Goal: Task Accomplishment & Management: Manage account settings

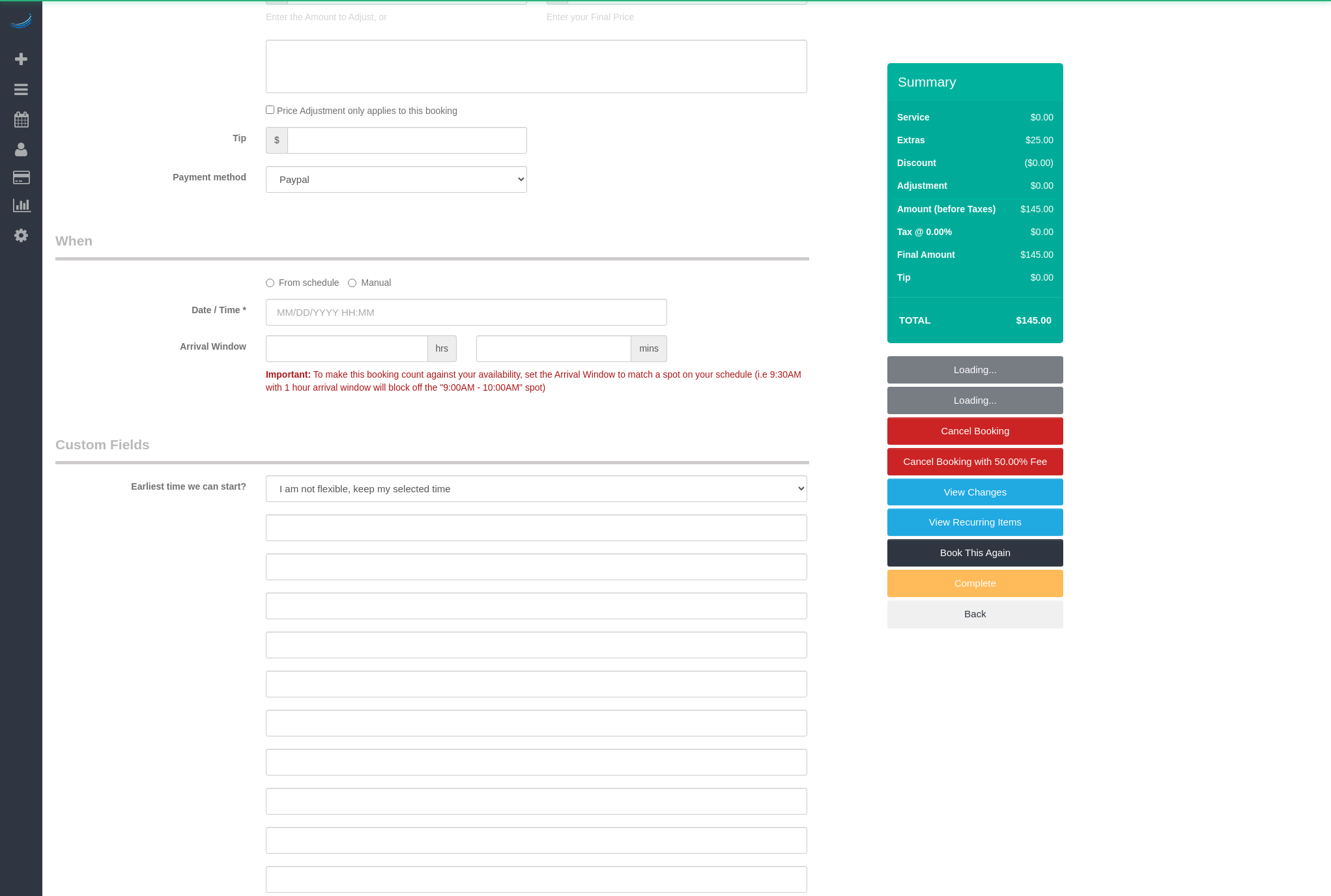
scroll to position [2267, 1331]
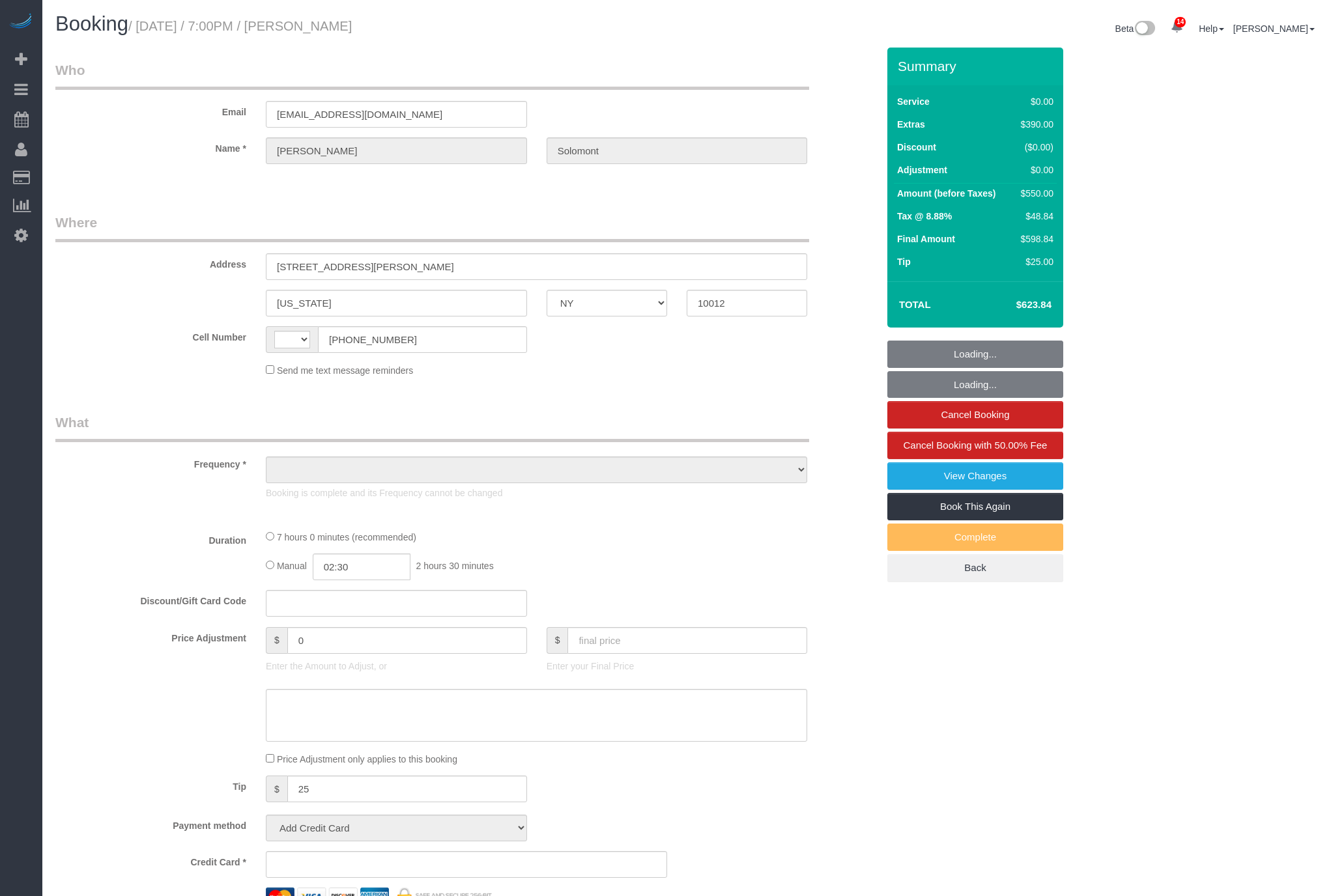
select select "NY"
select select "string:[GEOGRAPHIC_DATA]"
select select "object:857"
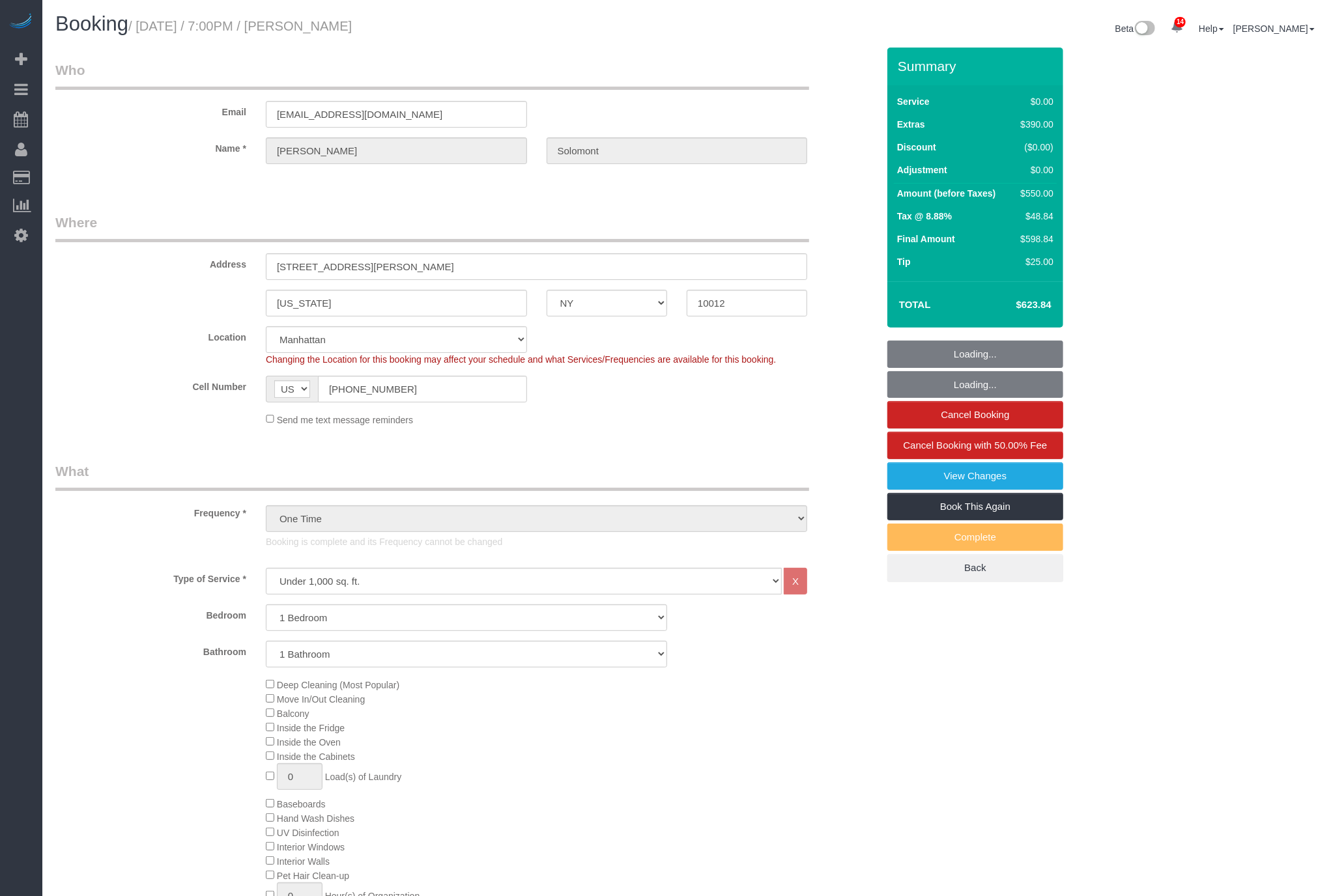
select select "number:56"
select select "number:90"
select select "number:15"
select select "number:7"
select select "string:stripe-pm_1S4eHK4VGloSiKo768nkC31s"
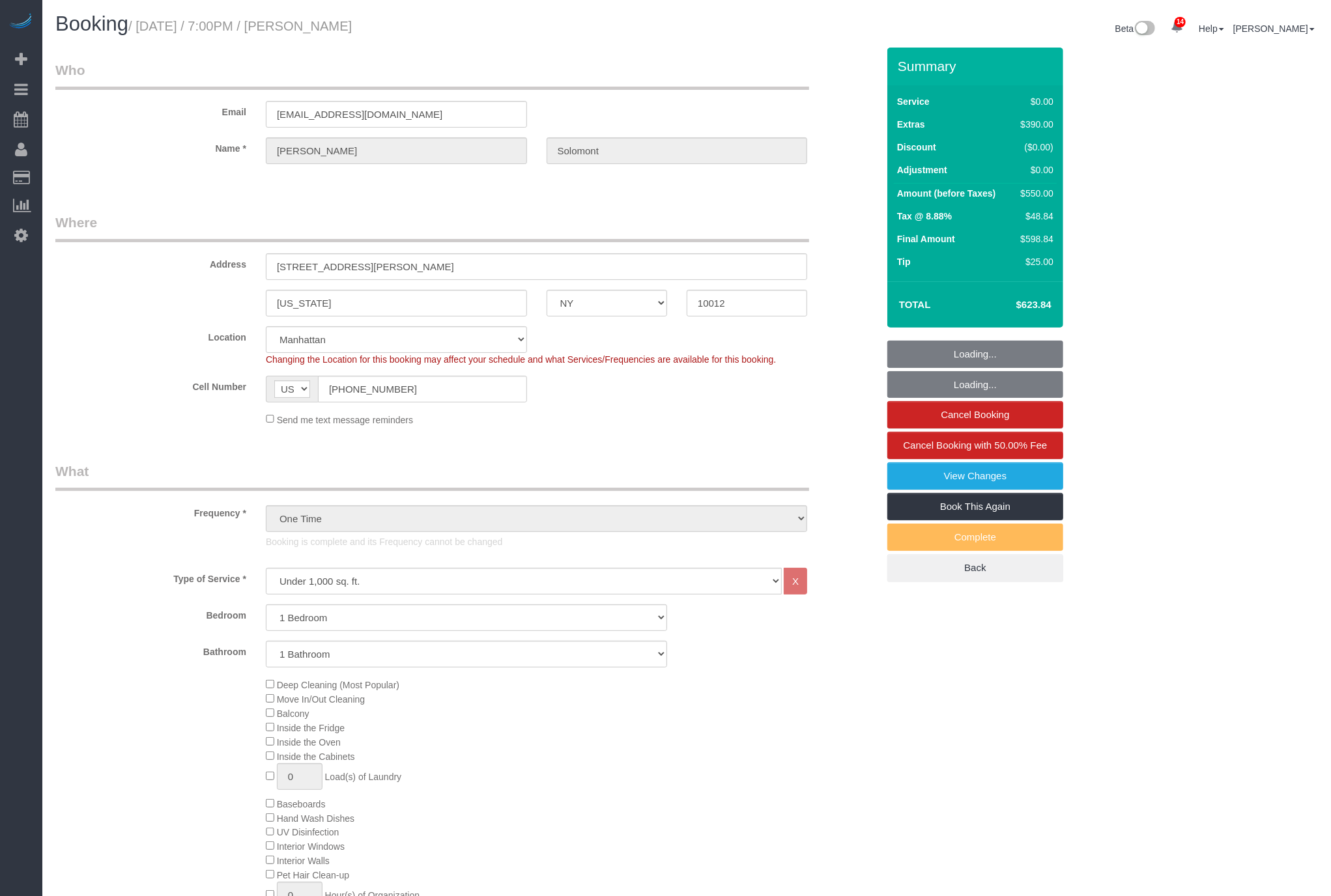
select select "spot1"
select select "1"
select select "object:1442"
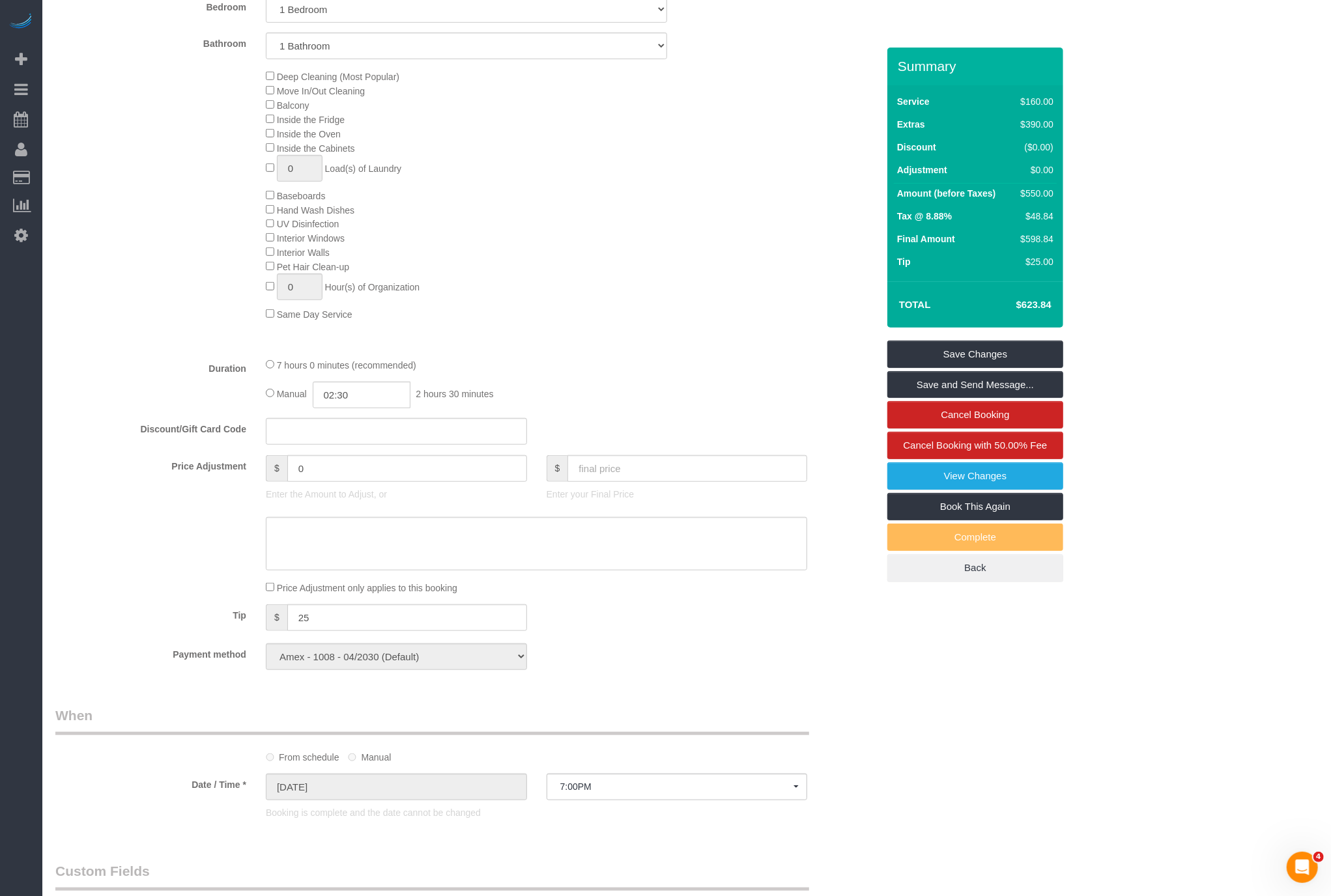
scroll to position [844, 0]
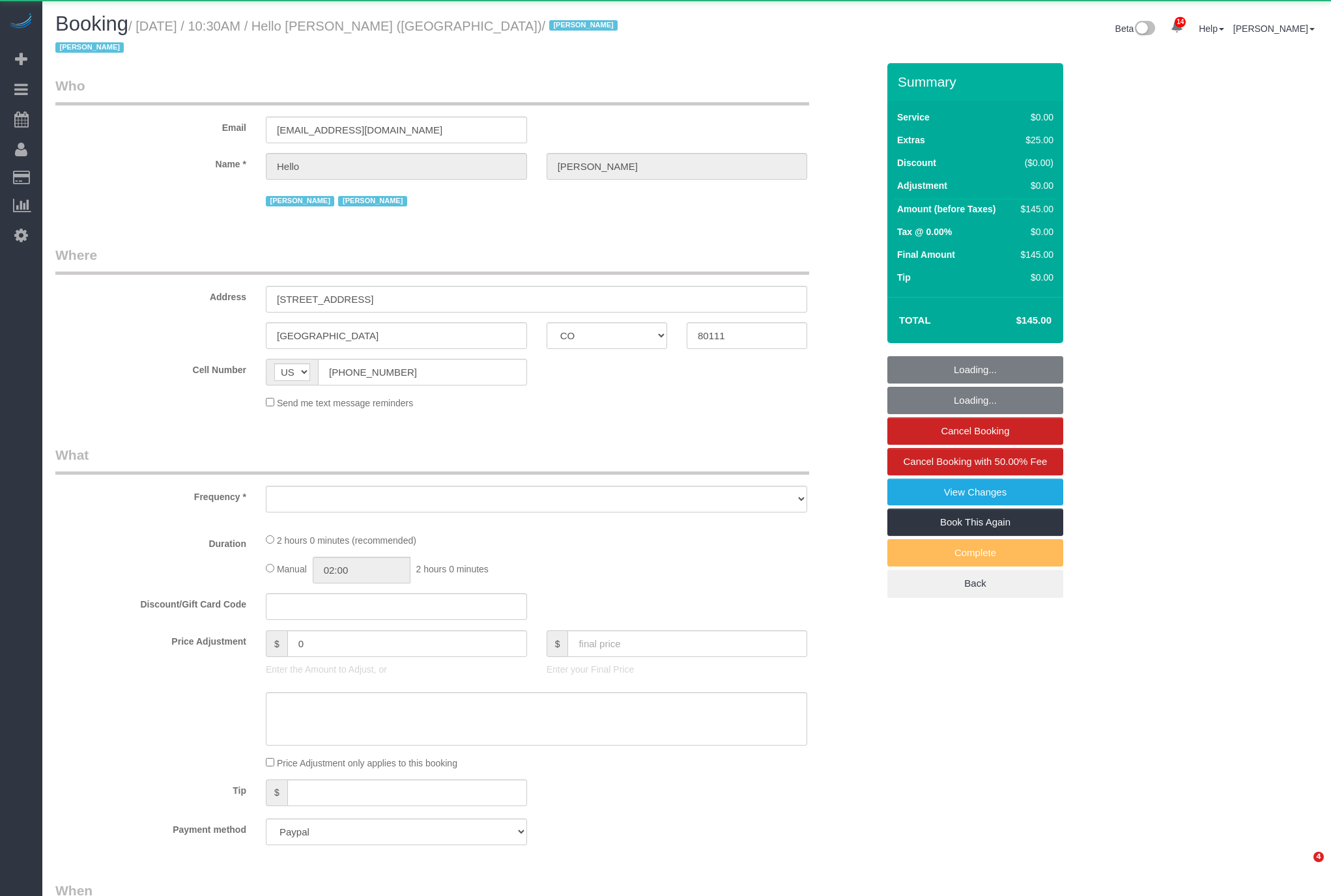
select select "CO"
select select "object:1173"
select select "1"
select select "number:89"
select select "number:90"
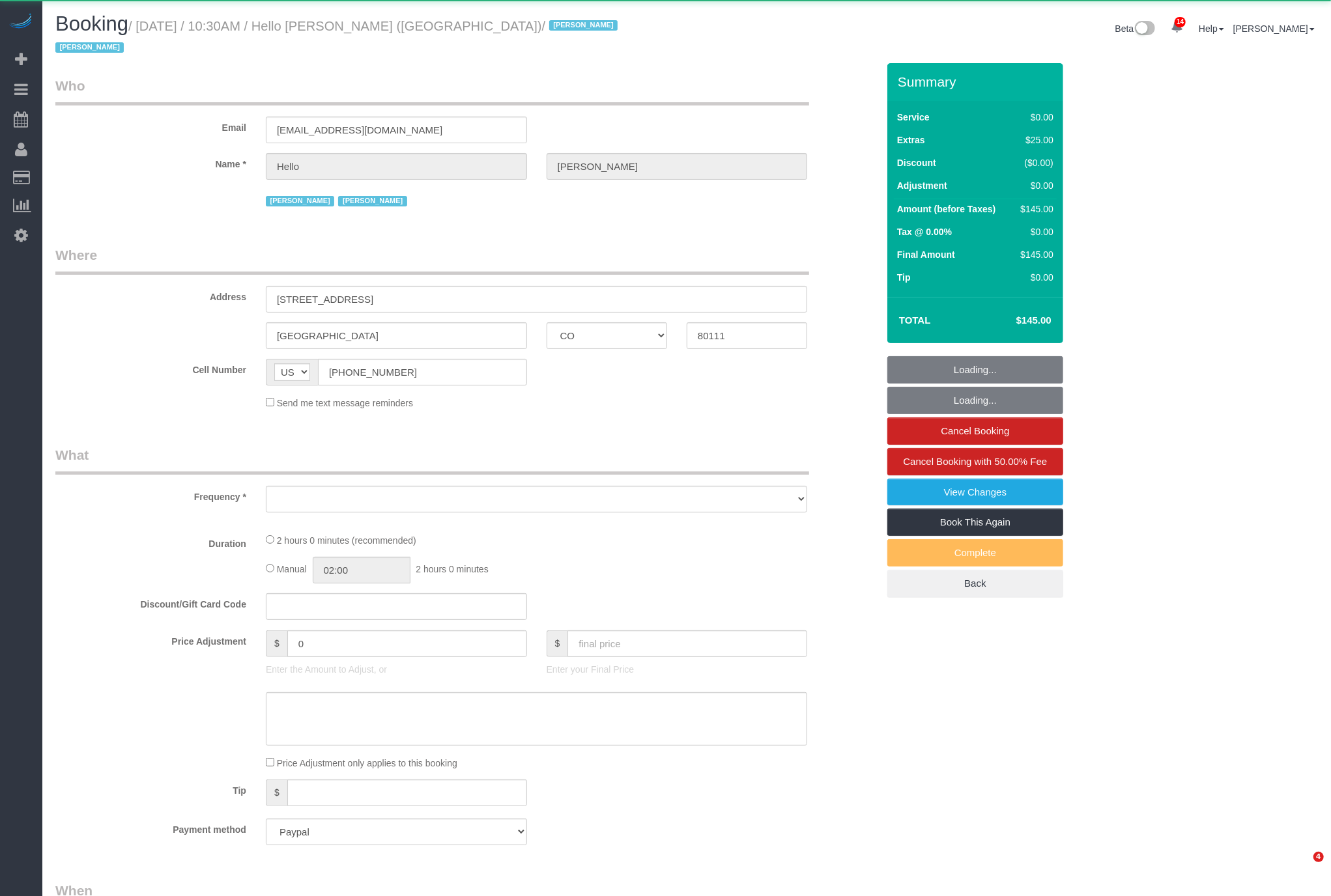
select select "number:13"
select select "number:6"
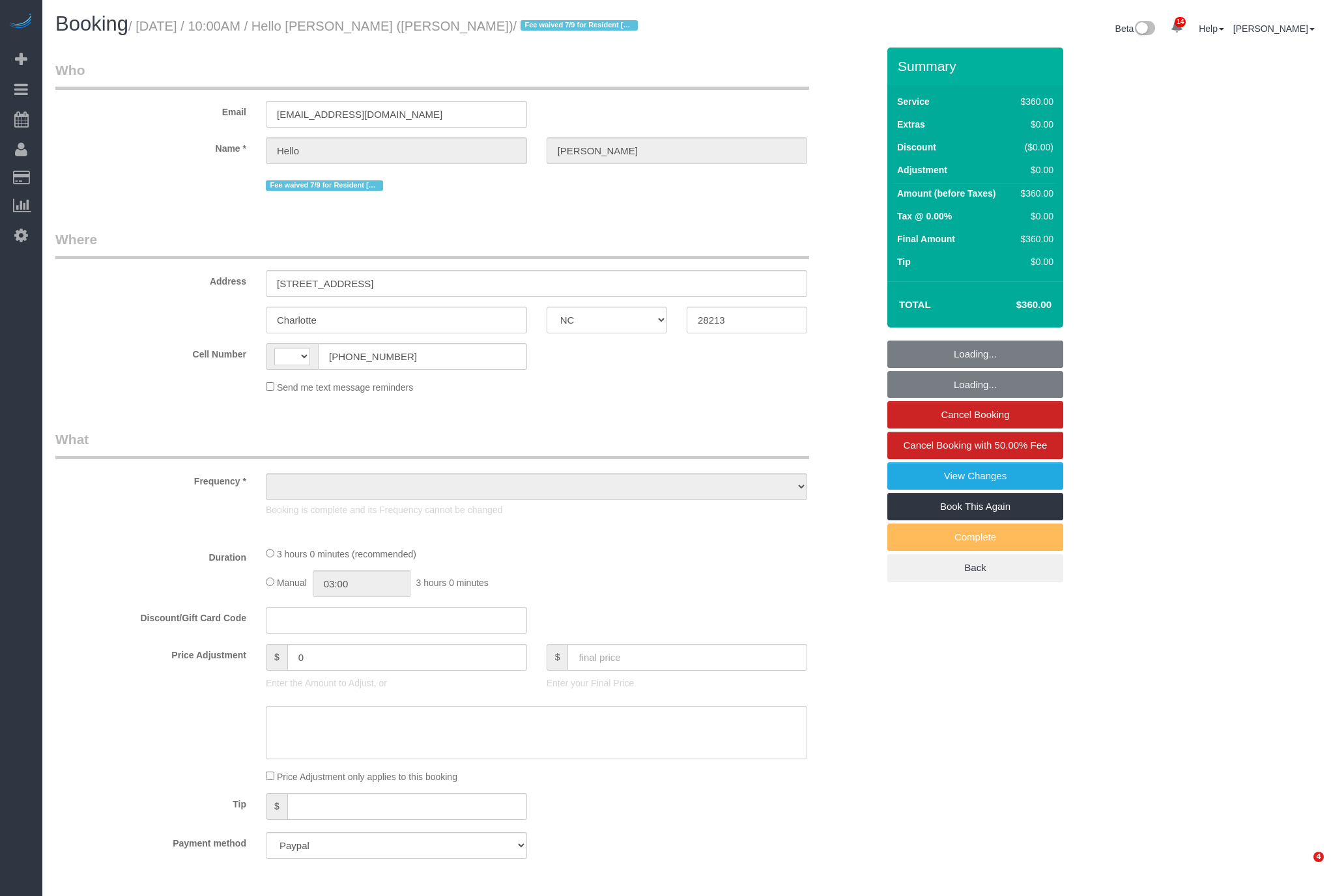
select select "NC"
select select "string:[GEOGRAPHIC_DATA]"
select select "object:1051"
select select "2"
select select "180"
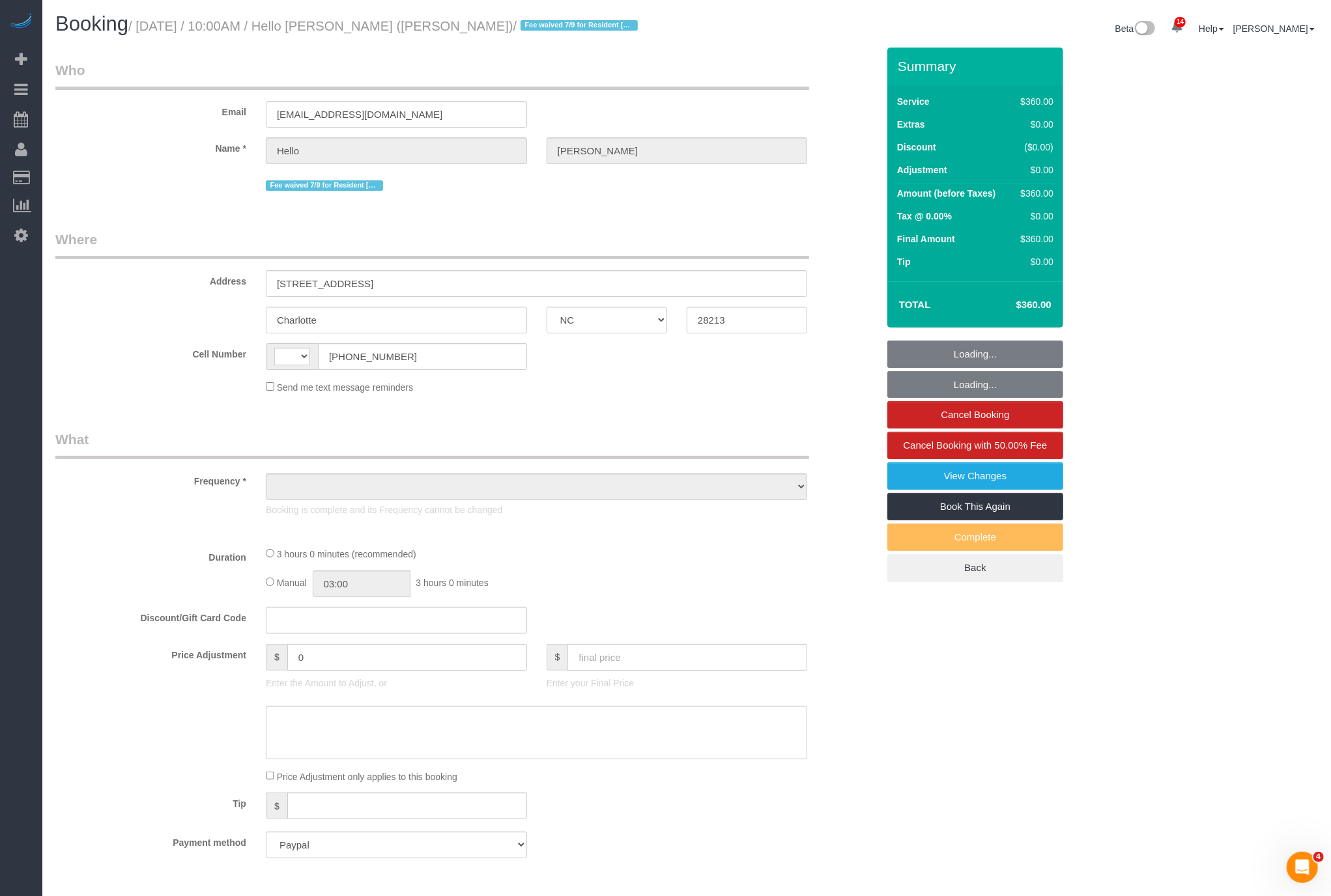
select select "spot1"
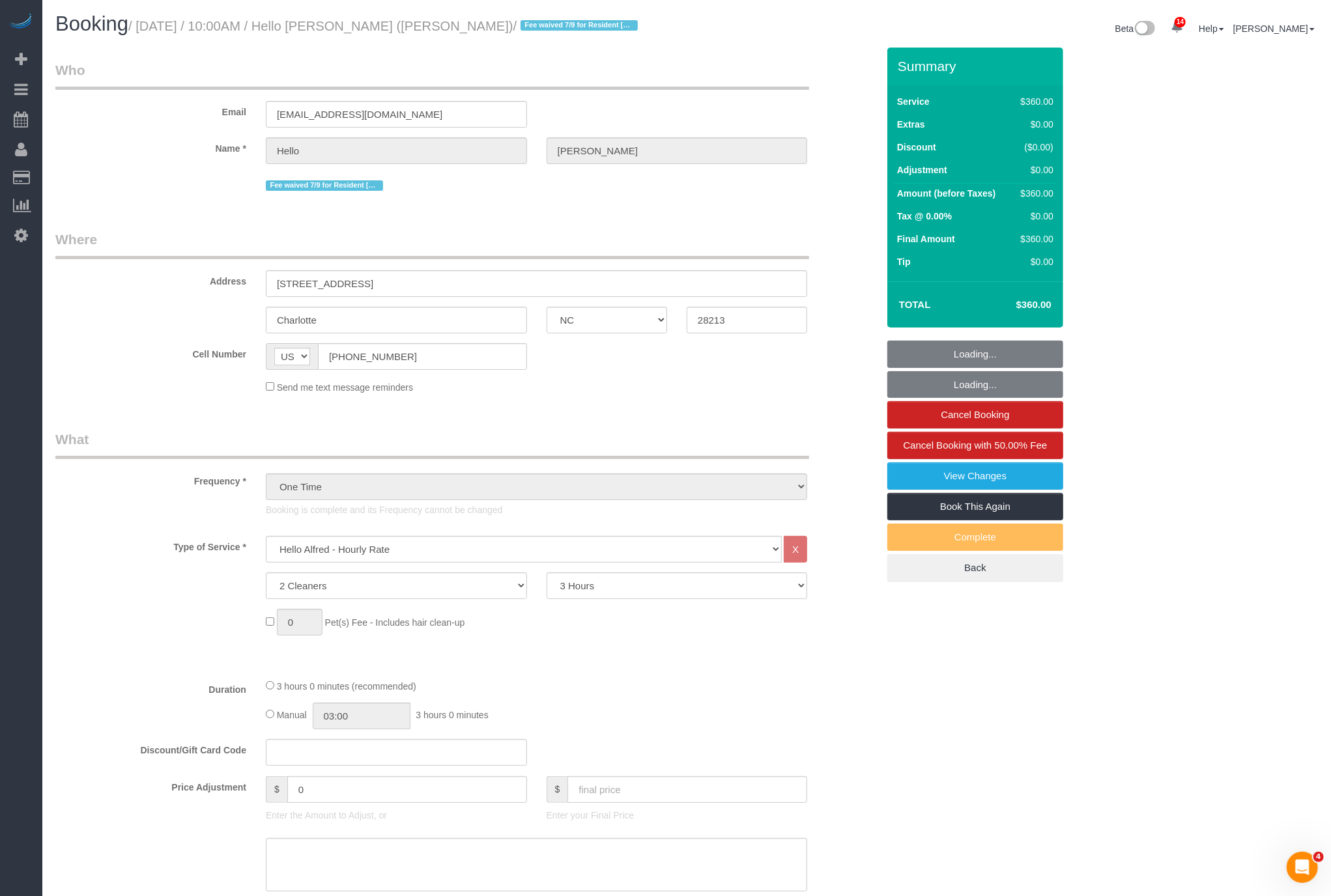
select select "object:1308"
select select "spot10"
select select "number:89"
select select "number:90"
select select "number:15"
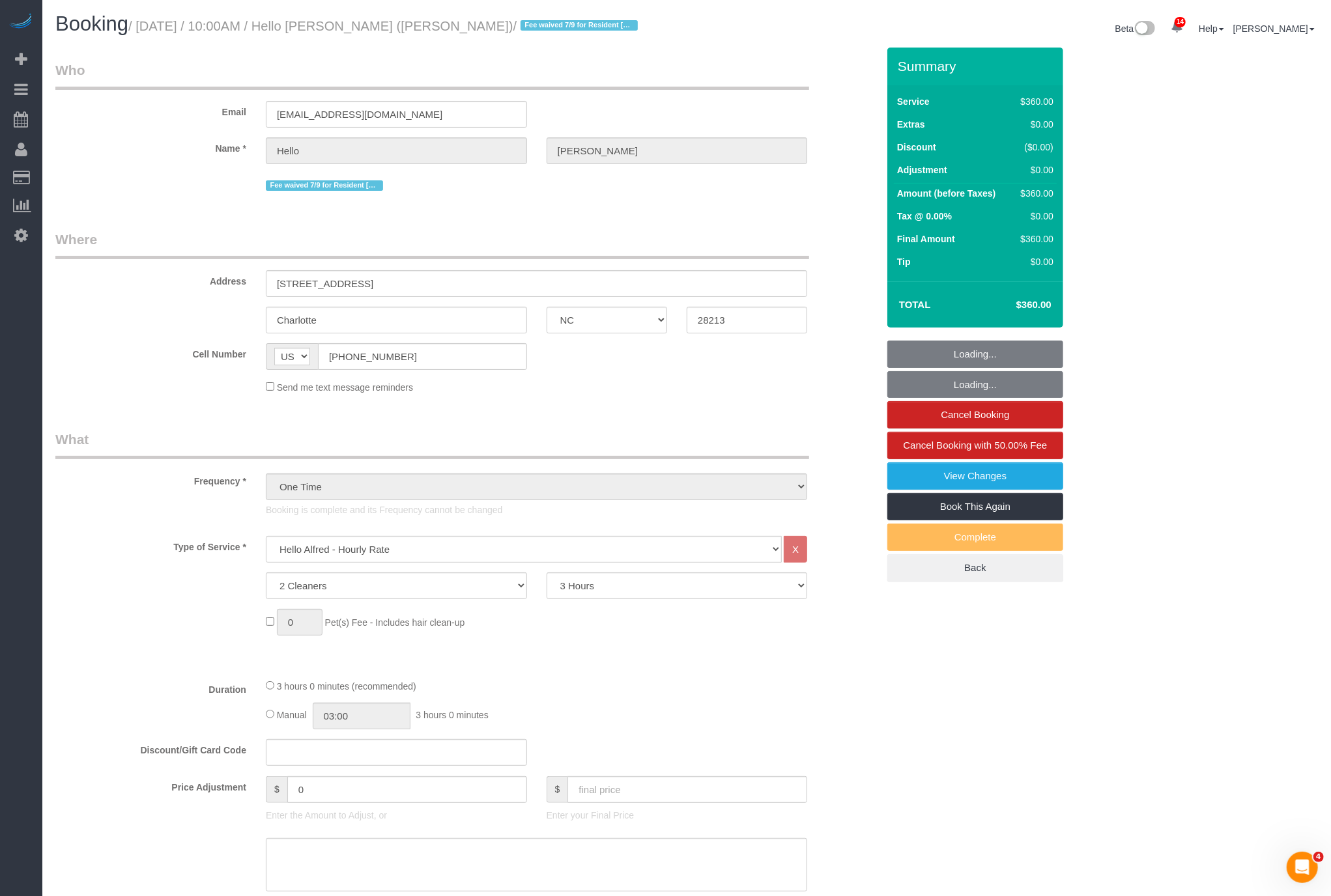
select select "number:5"
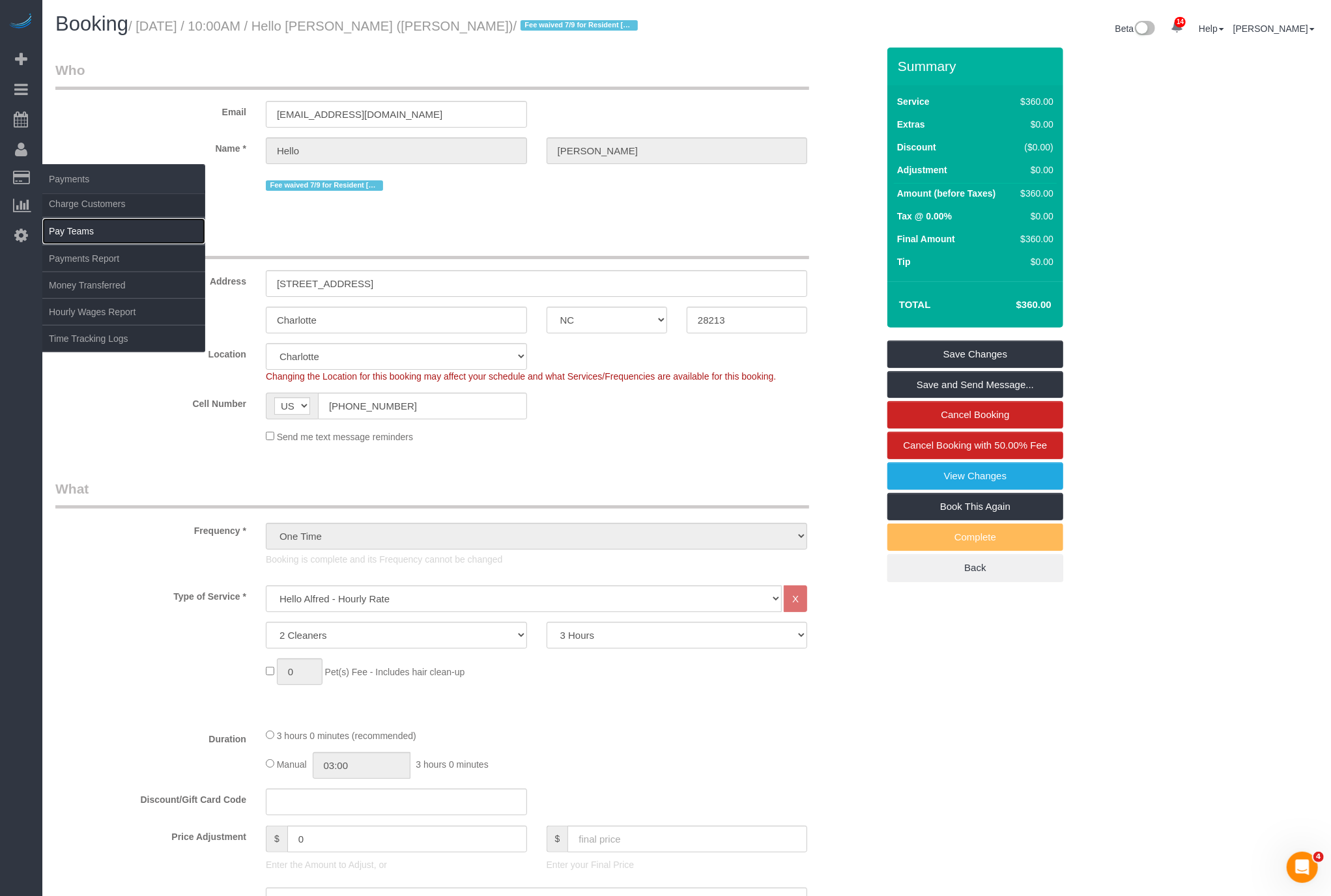
click at [89, 230] on link "Pay Teams" at bounding box center [124, 231] width 163 height 26
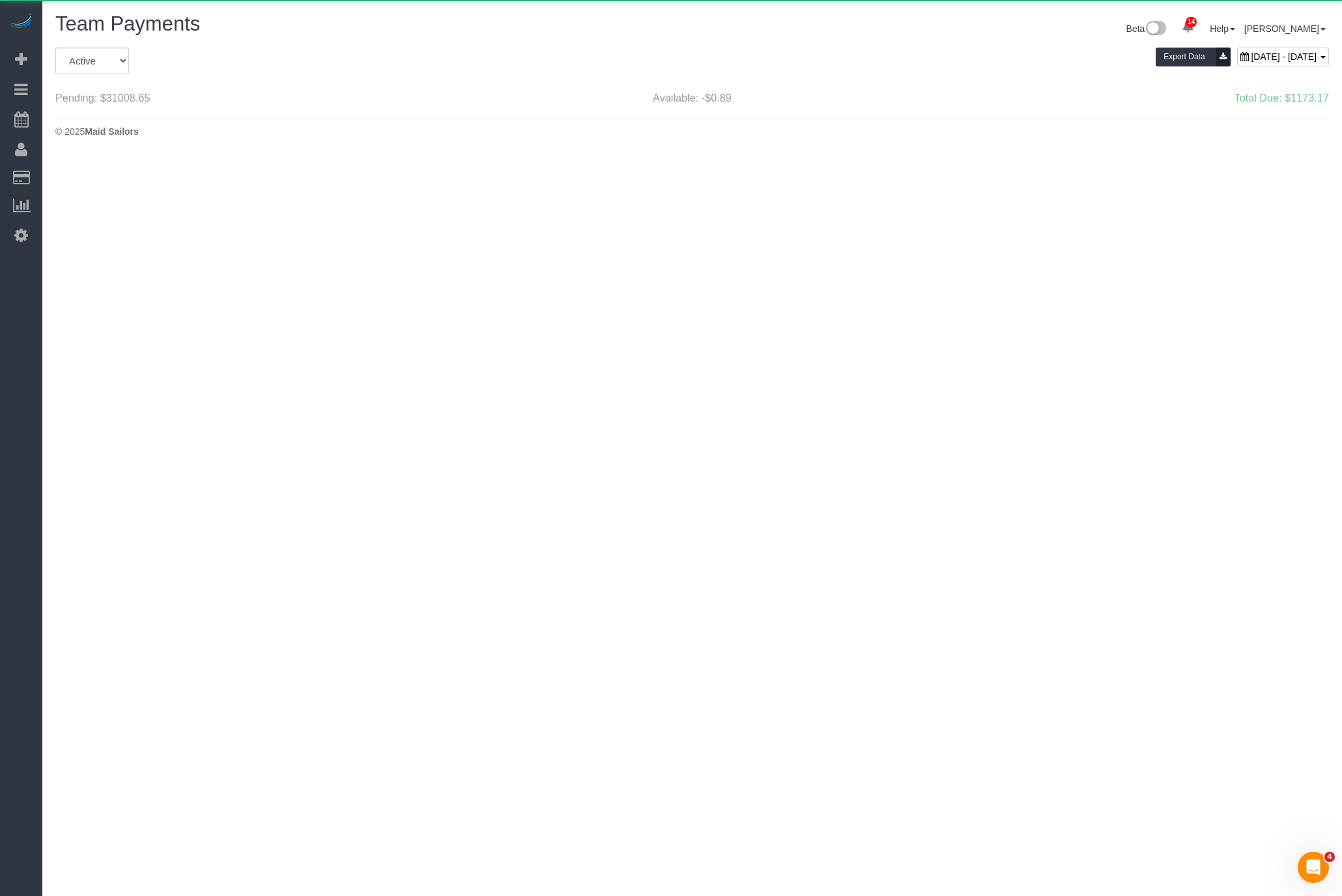
click at [1172, 67] on div "Export Data September 07, 2025 - September 13, 2025" at bounding box center [908, 62] width 862 height 29
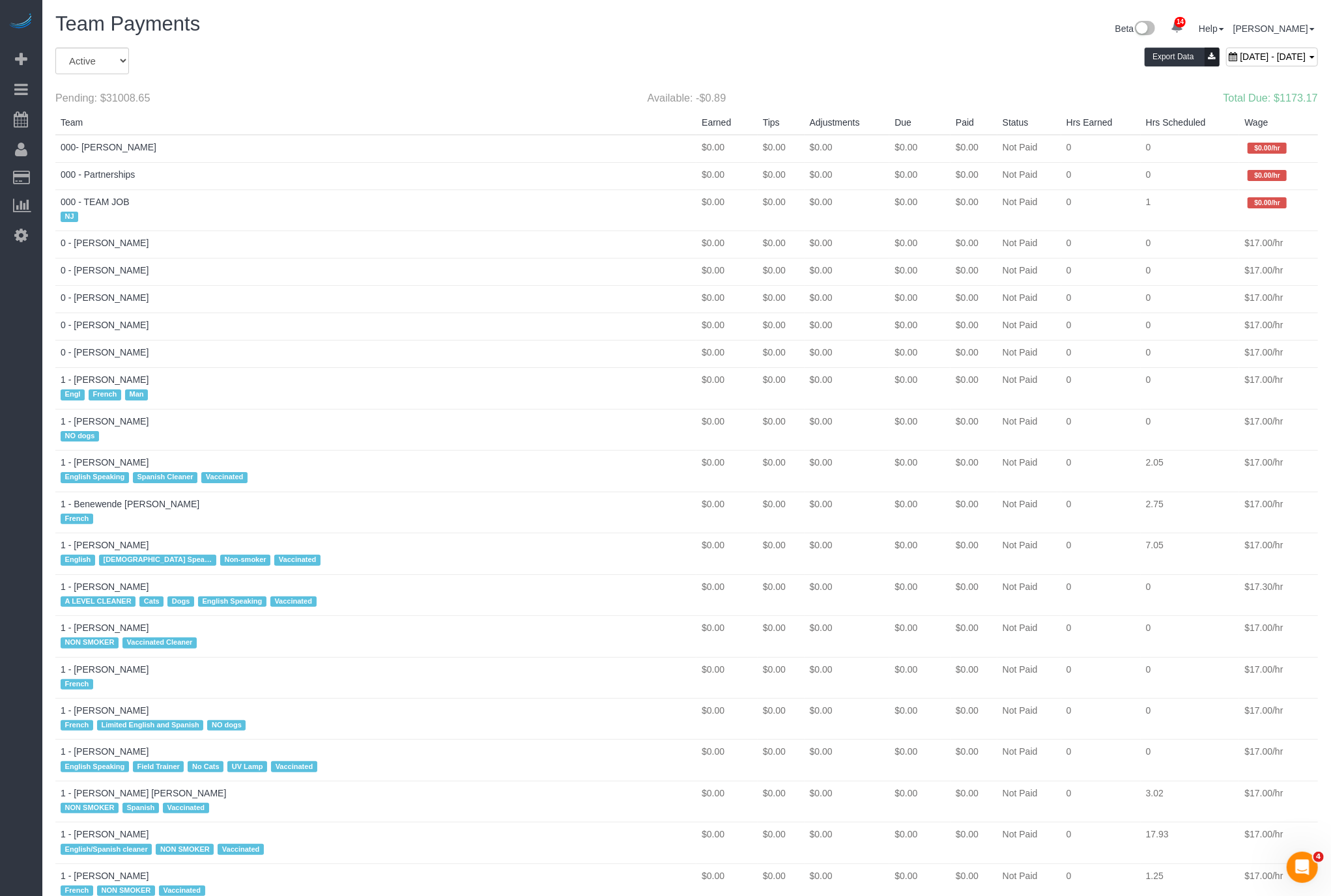
click at [1226, 62] on div "September 07, 2025 - September 13, 2025" at bounding box center [1271, 57] width 92 height 19
type input "**********"
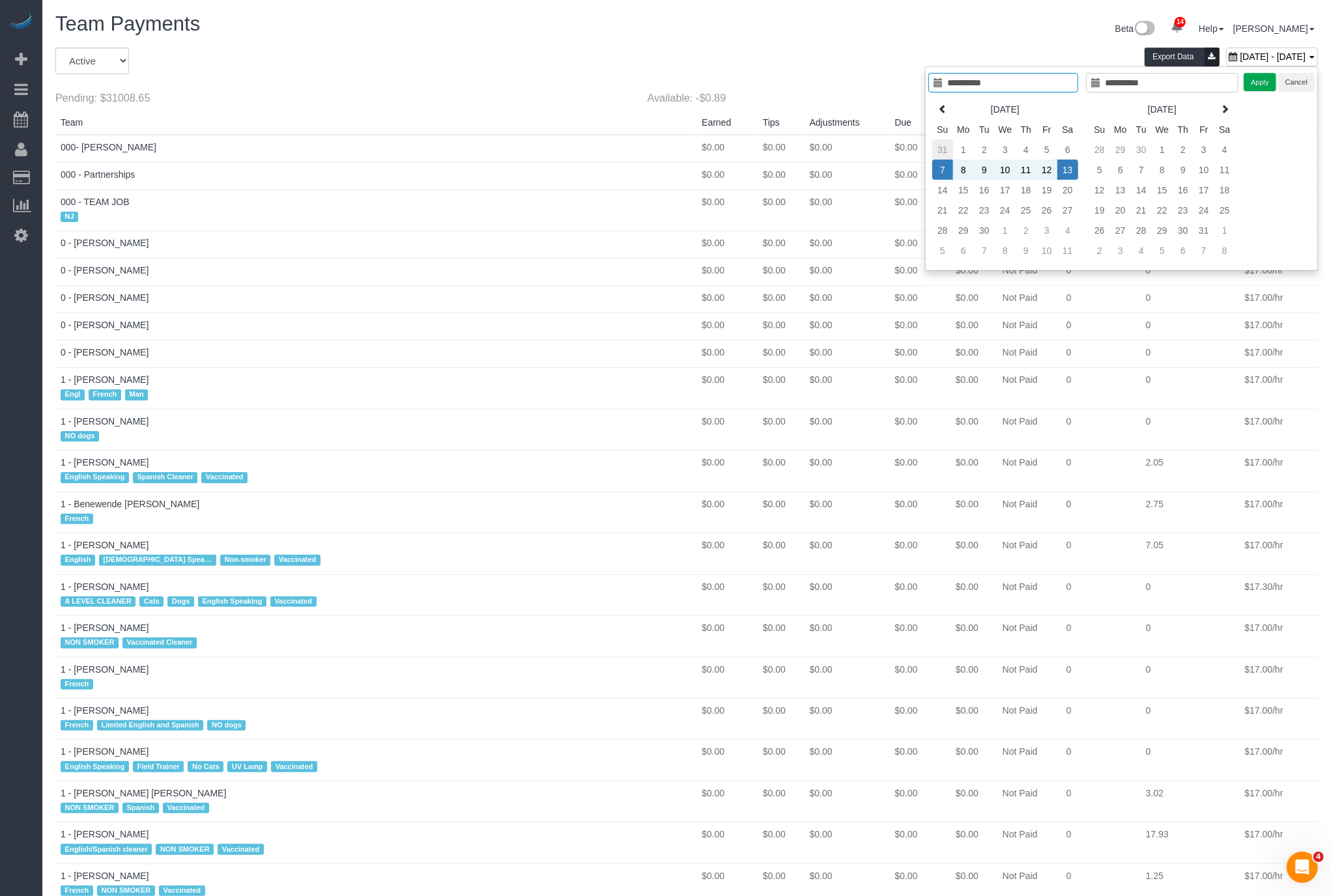
type input "**********"
click at [951, 150] on td "31" at bounding box center [942, 149] width 21 height 20
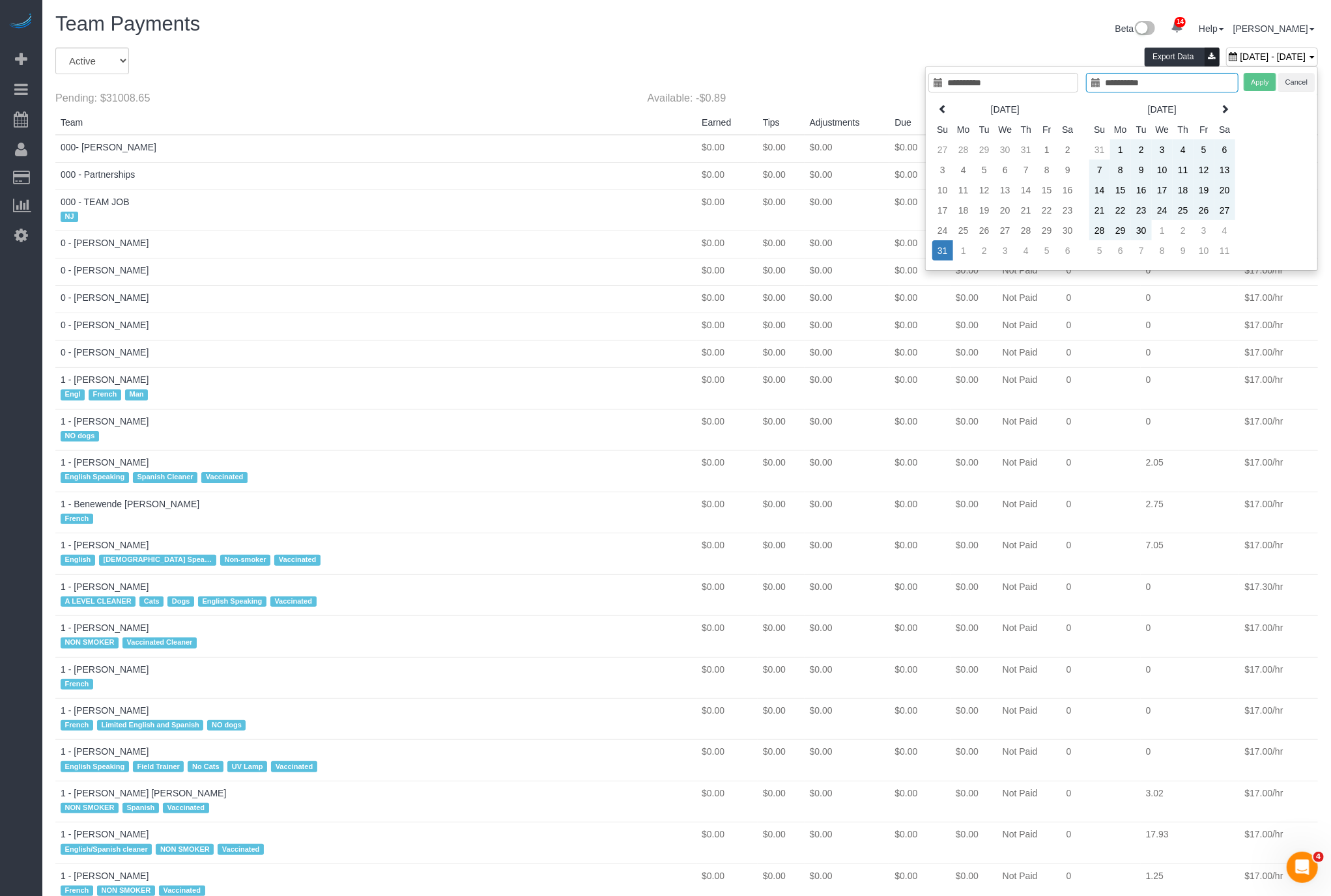
type input "**********"
click at [1069, 253] on td "6" at bounding box center [1067, 250] width 21 height 20
type input "**********"
click at [1260, 83] on button "Apply" at bounding box center [1260, 82] width 33 height 19
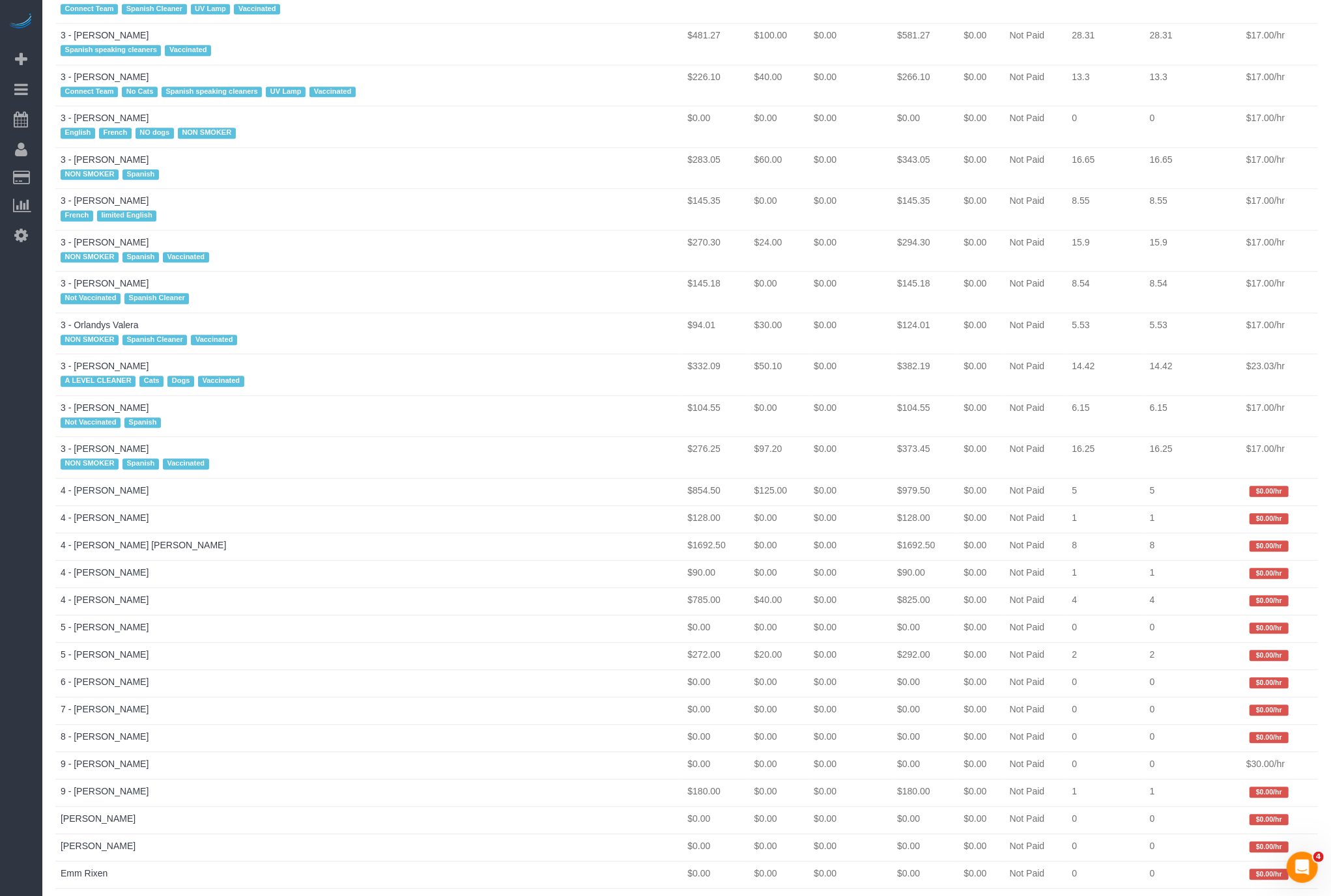
scroll to position [2870, 0]
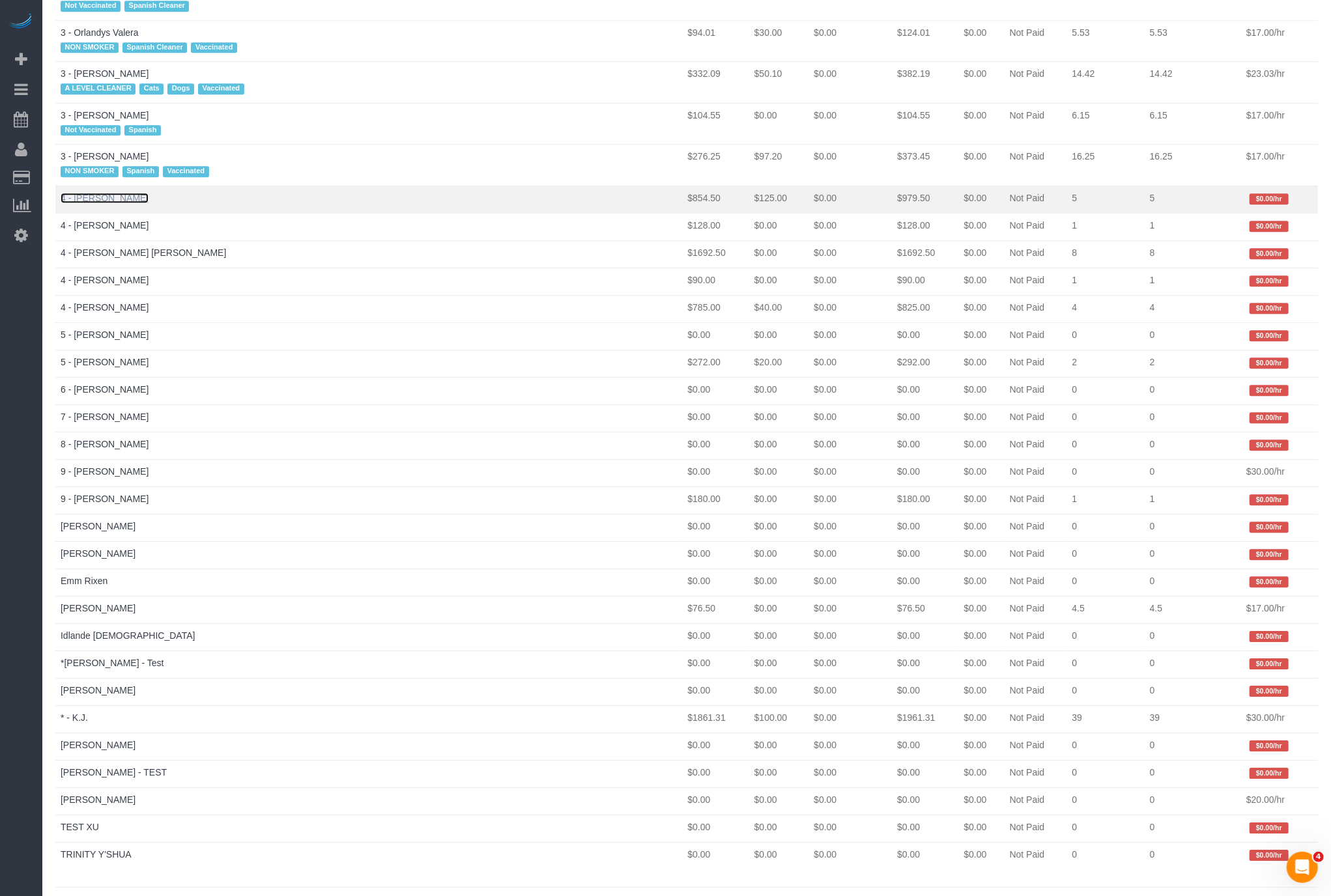
click at [138, 193] on link "4 - Daniela Ferreira Alves" at bounding box center [104, 198] width 88 height 10
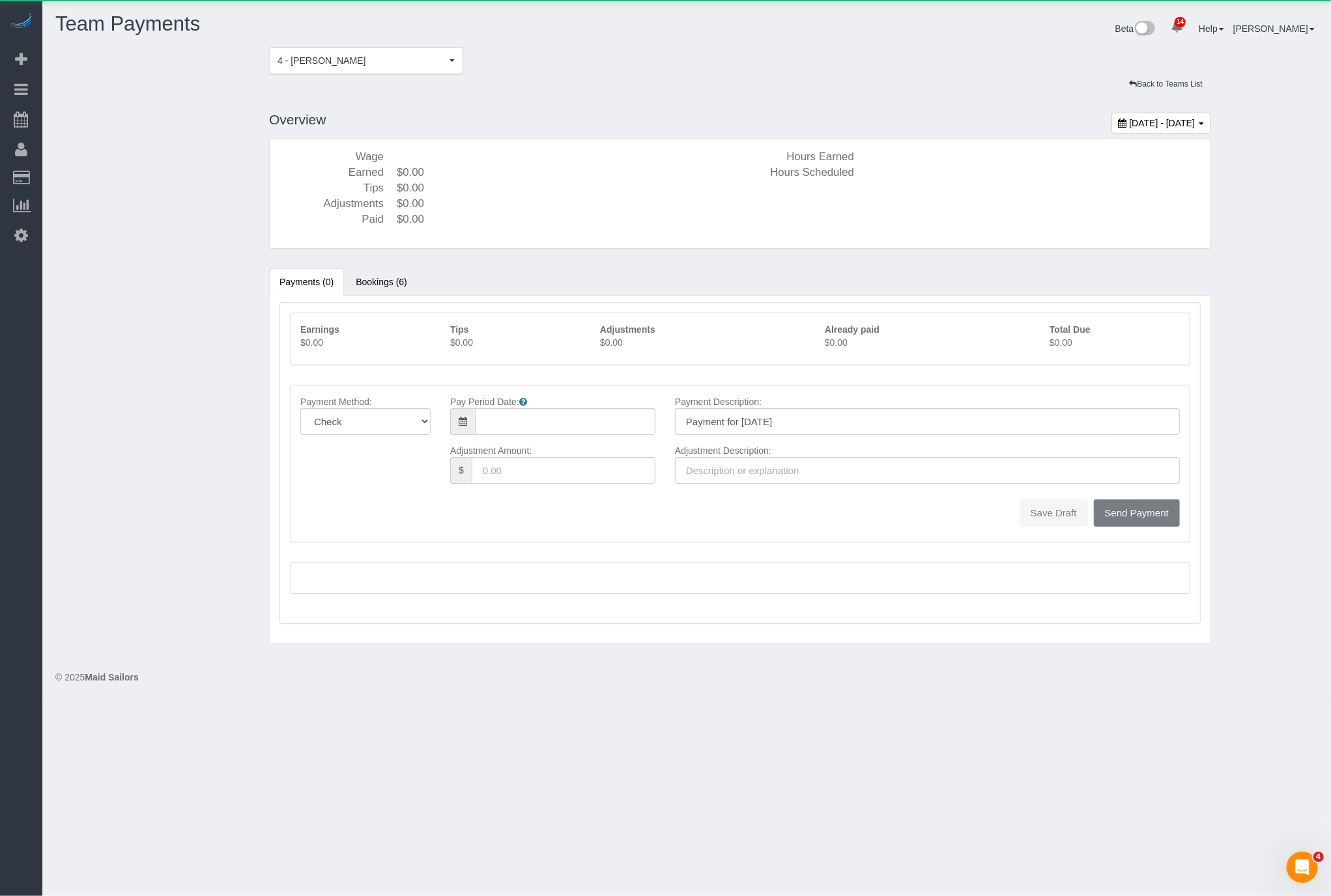
type input "08/31/2025"
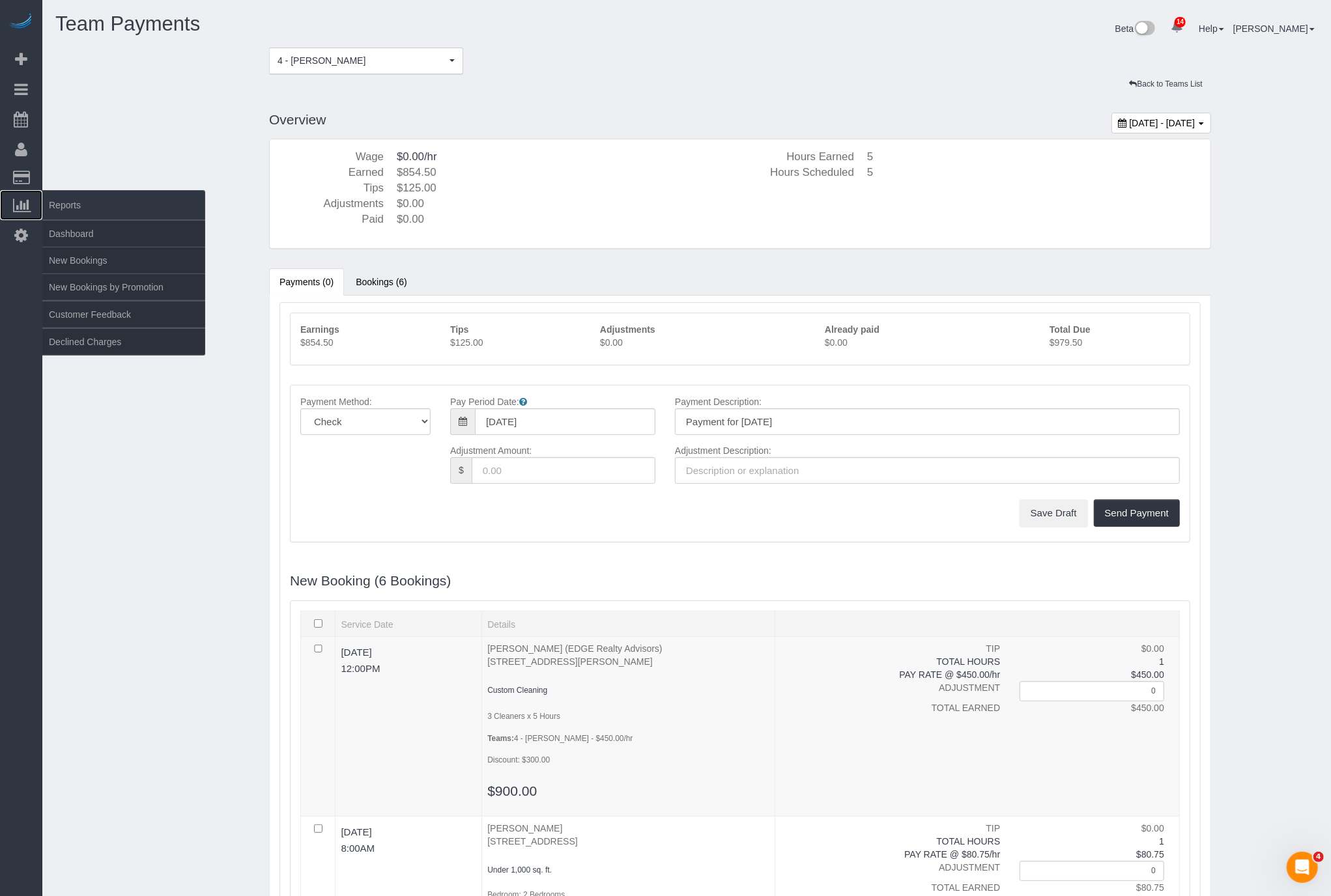
click at [134, 198] on span "Reports" at bounding box center [124, 205] width 163 height 30
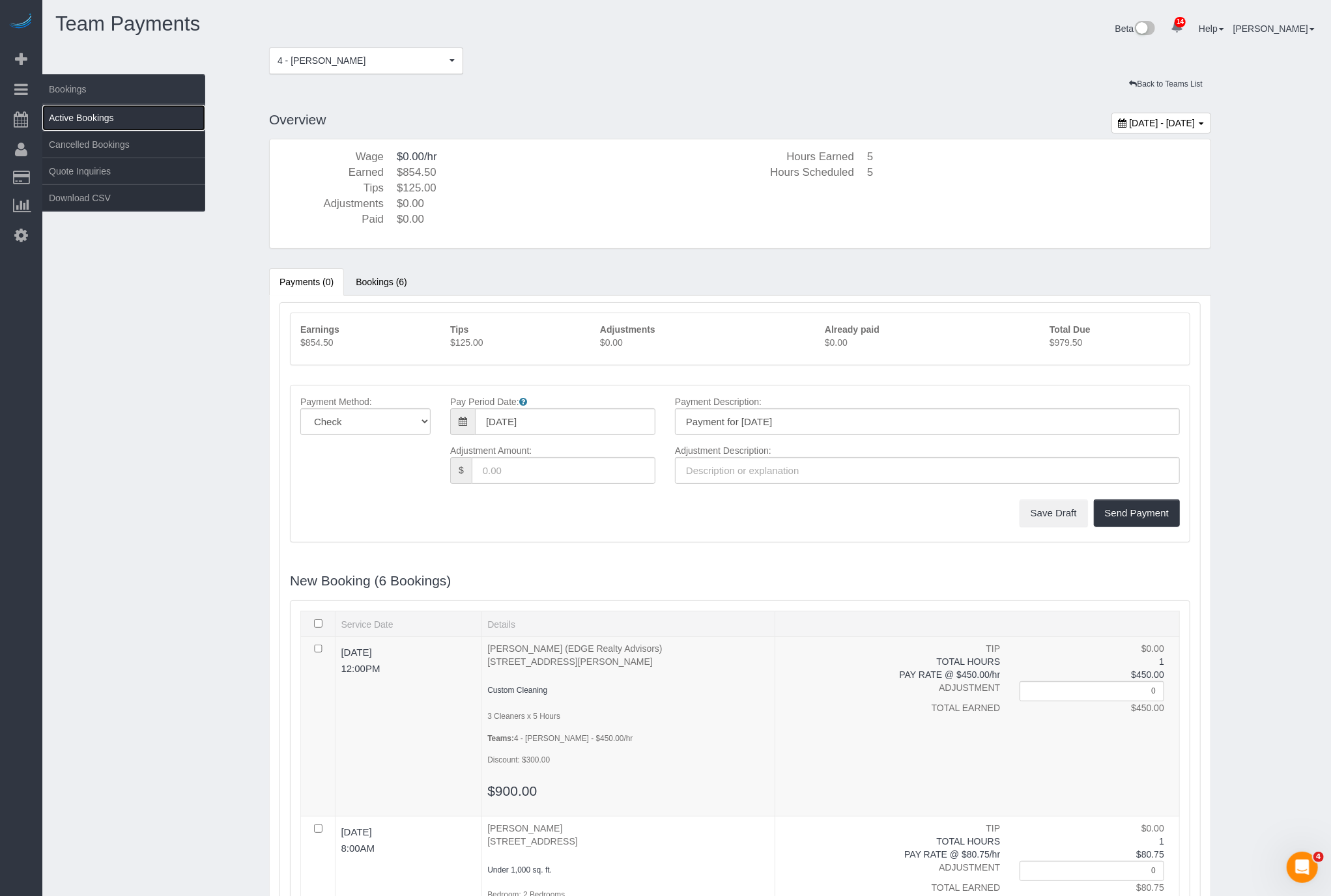
click at [112, 119] on link "Active Bookings" at bounding box center [124, 118] width 163 height 26
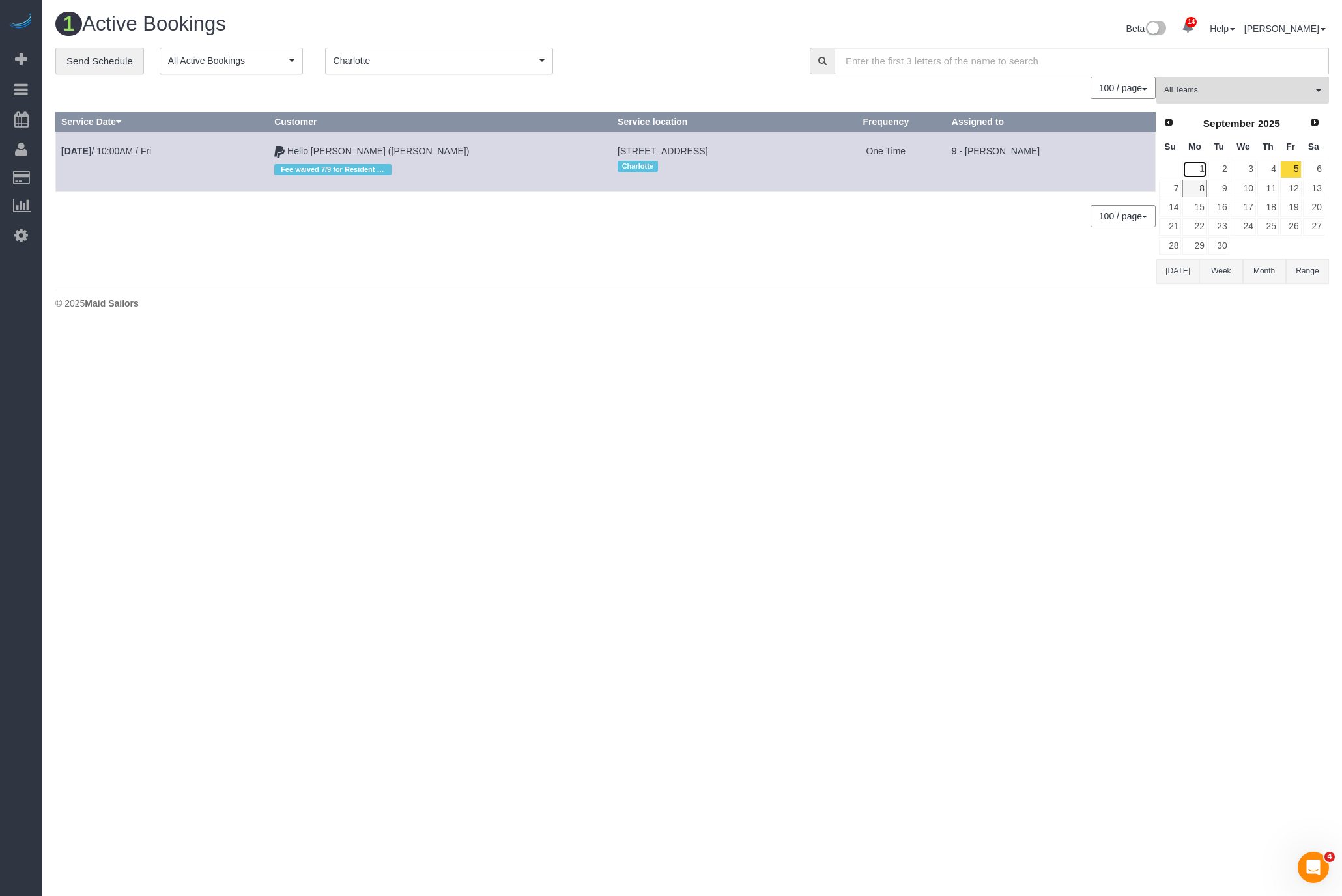
click at [1201, 171] on link "1" at bounding box center [1194, 170] width 24 height 18
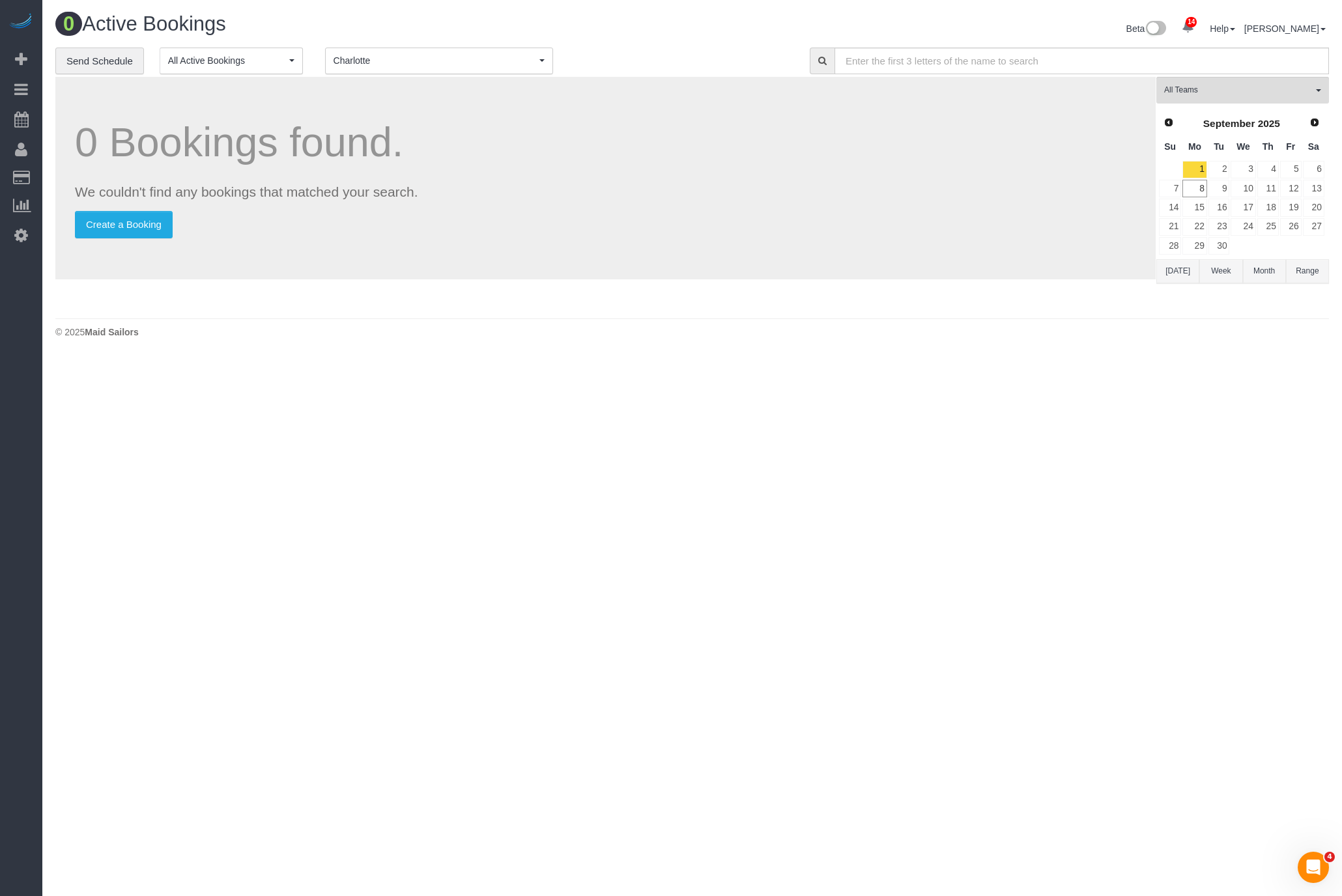
click at [442, 58] on span "Charlotte" at bounding box center [435, 61] width 202 height 13
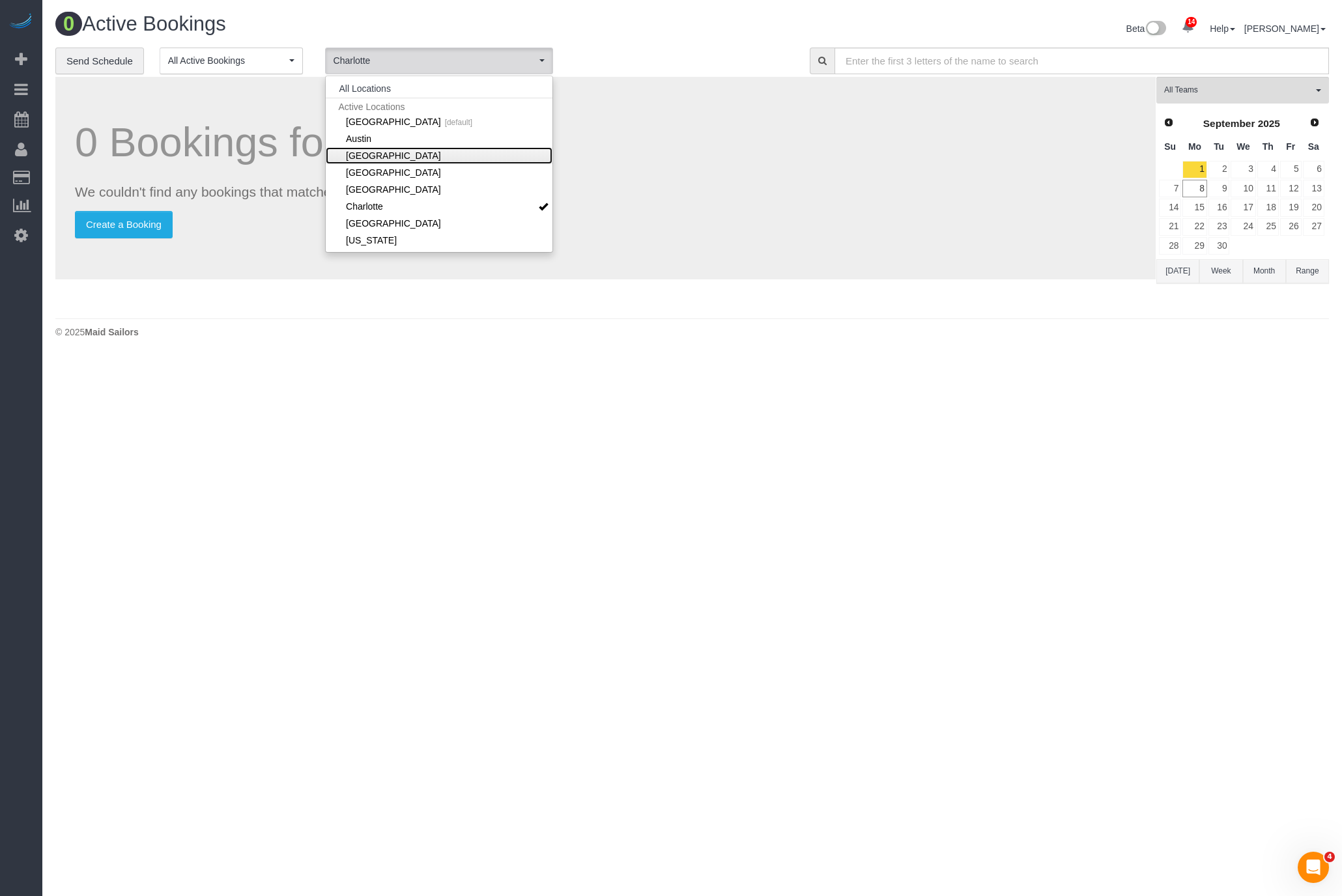
click at [376, 150] on link "[GEOGRAPHIC_DATA]" at bounding box center [439, 156] width 227 height 17
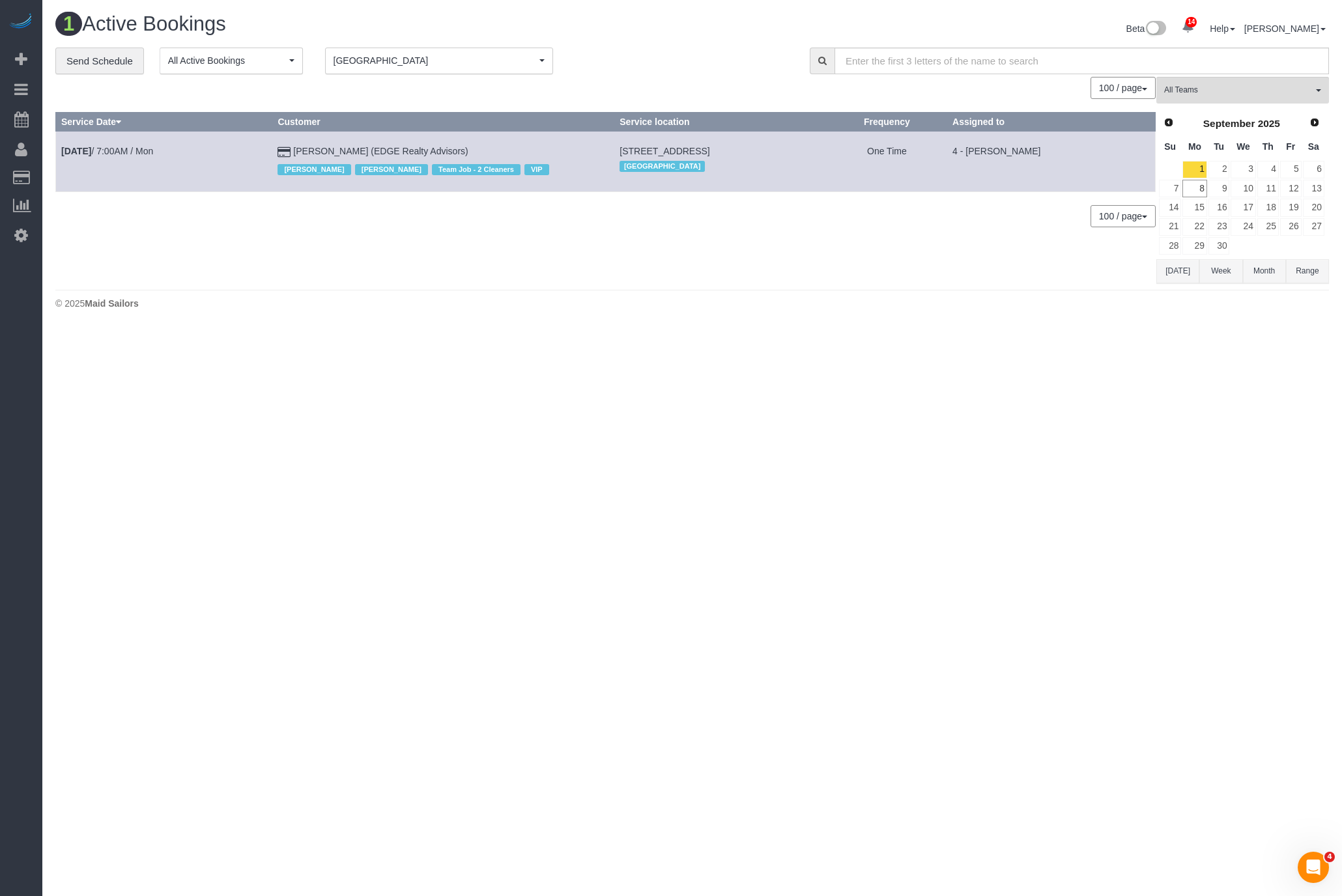
click at [185, 152] on td "Sep 1st / 7:00AM / Mon" at bounding box center [164, 161] width 217 height 60
click at [165, 150] on td "Sep 1st / 7:00AM / Mon" at bounding box center [164, 161] width 217 height 60
click at [144, 141] on td "Sep 1st / 7:00AM / Mon" at bounding box center [164, 161] width 217 height 60
click at [141, 146] on link "Sep 1st / 7:00AM / Mon" at bounding box center [106, 151] width 92 height 10
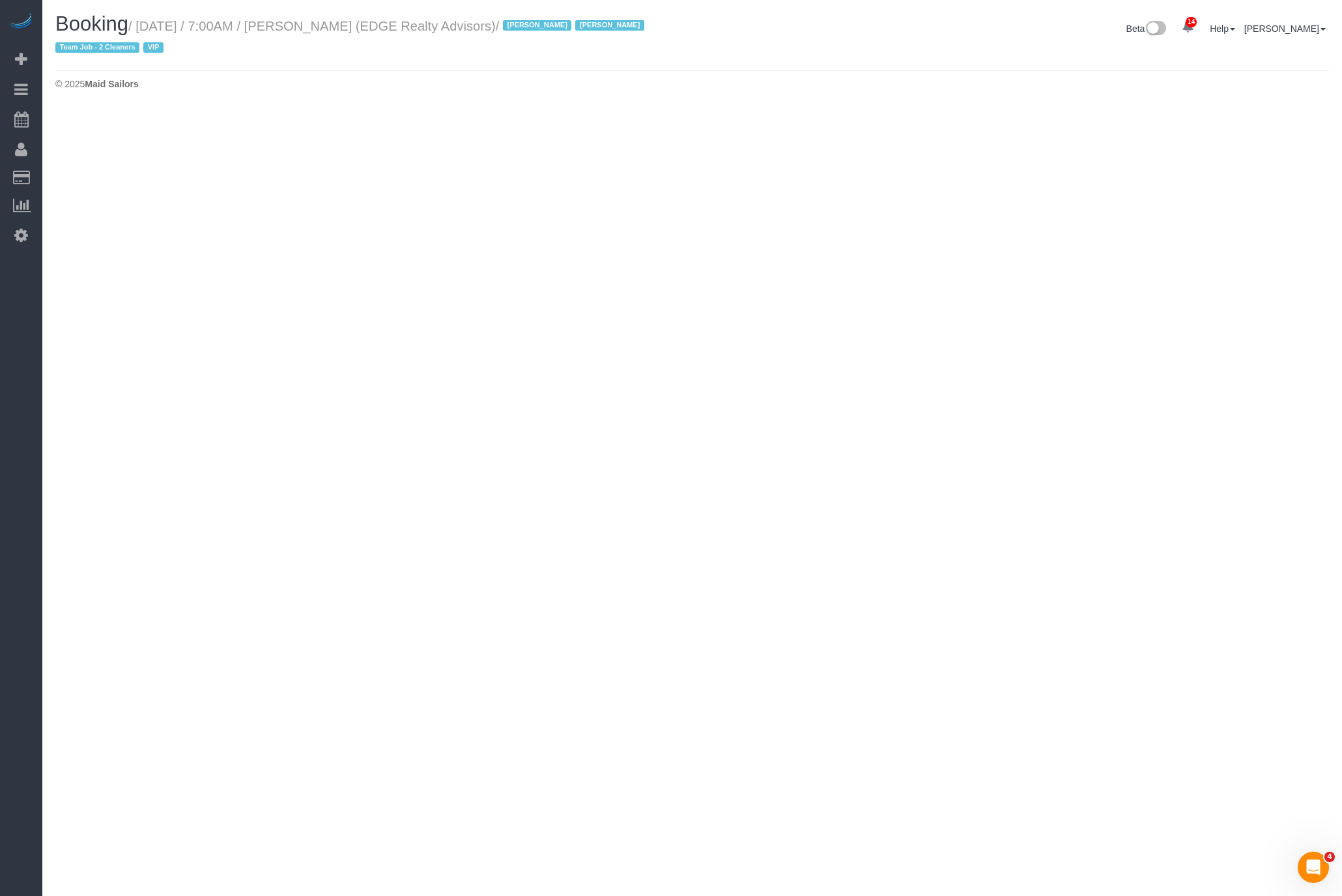
select select "MA"
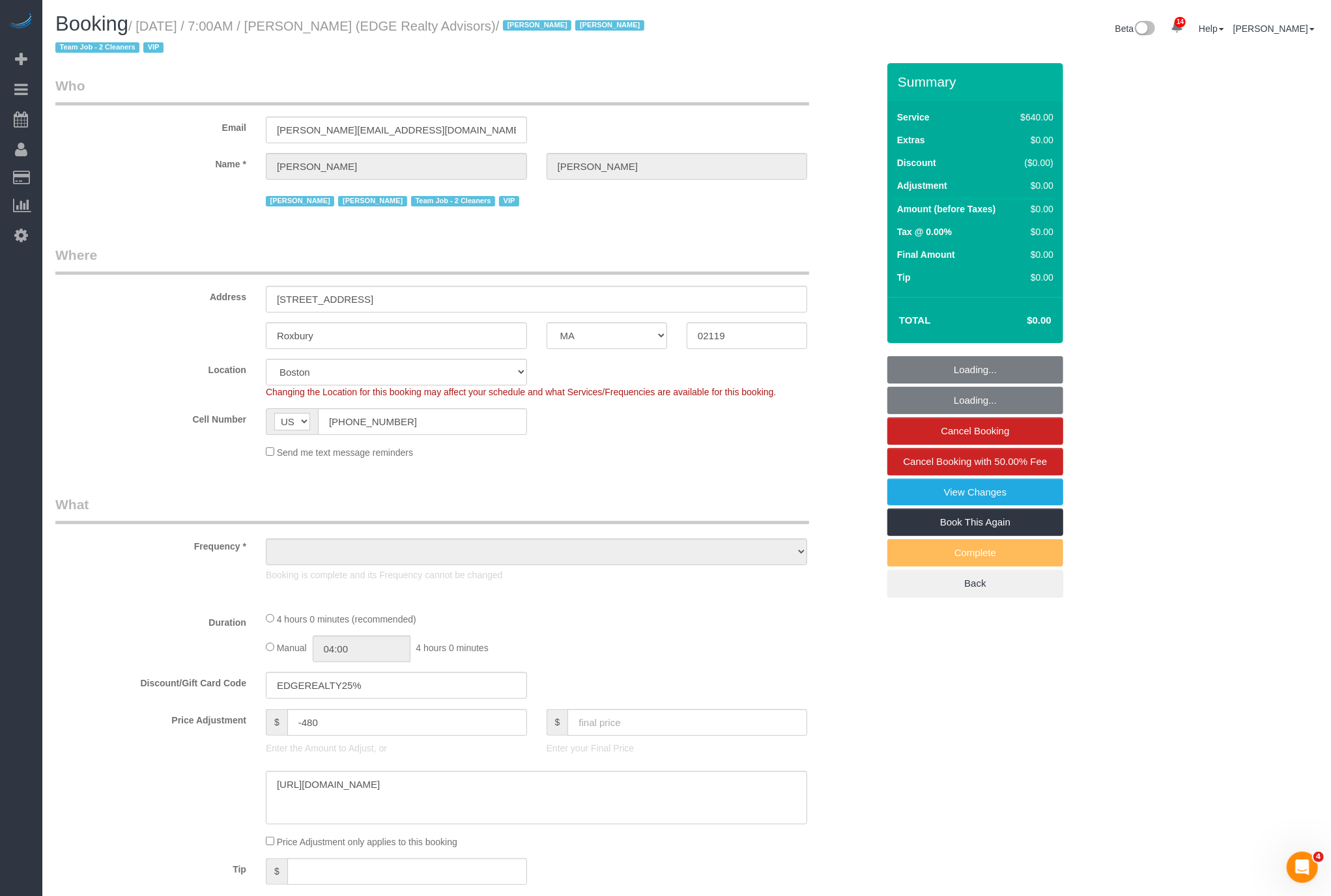
select select "object:4803"
select select "2"
select select "240"
select select "number:89"
select select "number:90"
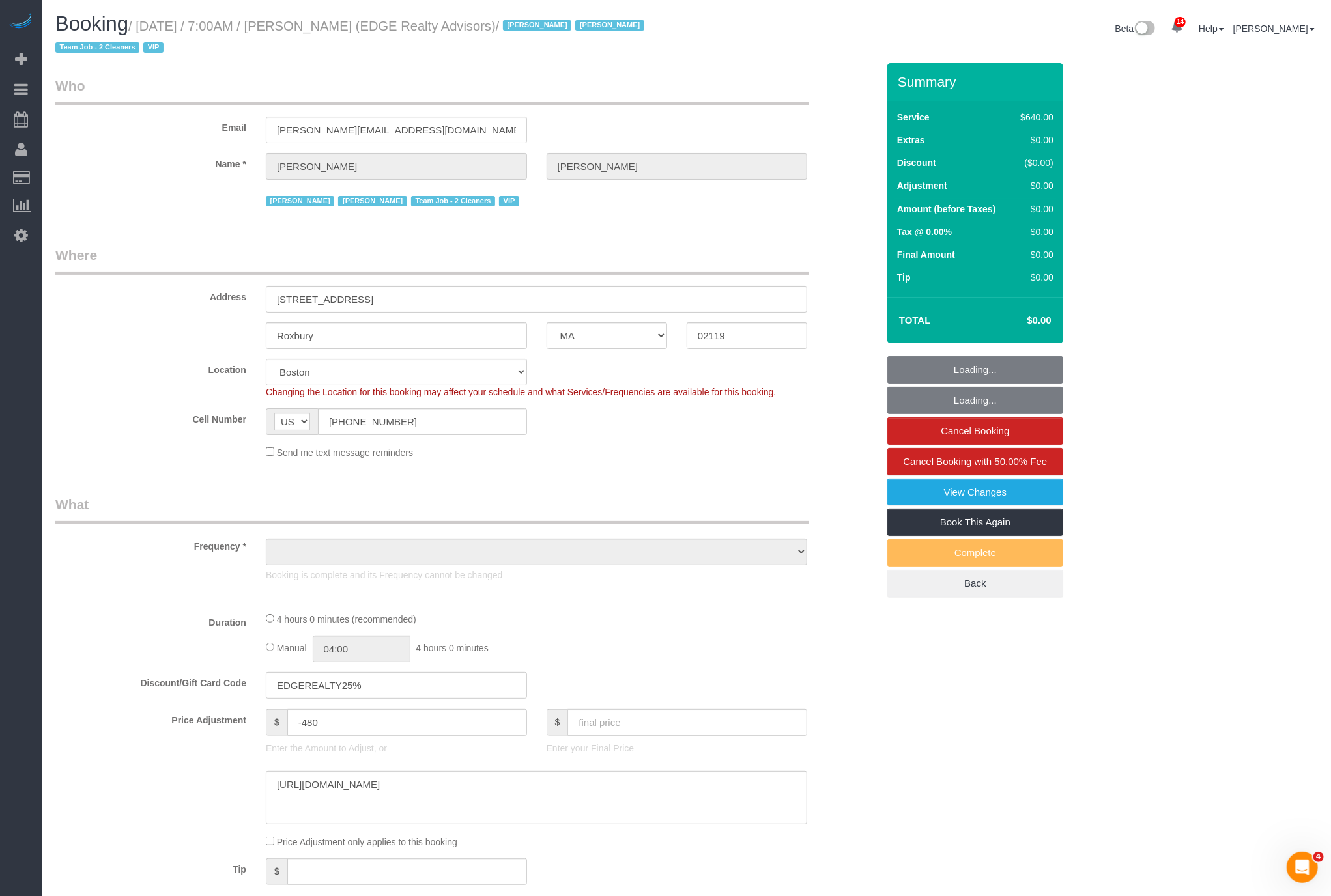
select select "number:15"
select select "number:7"
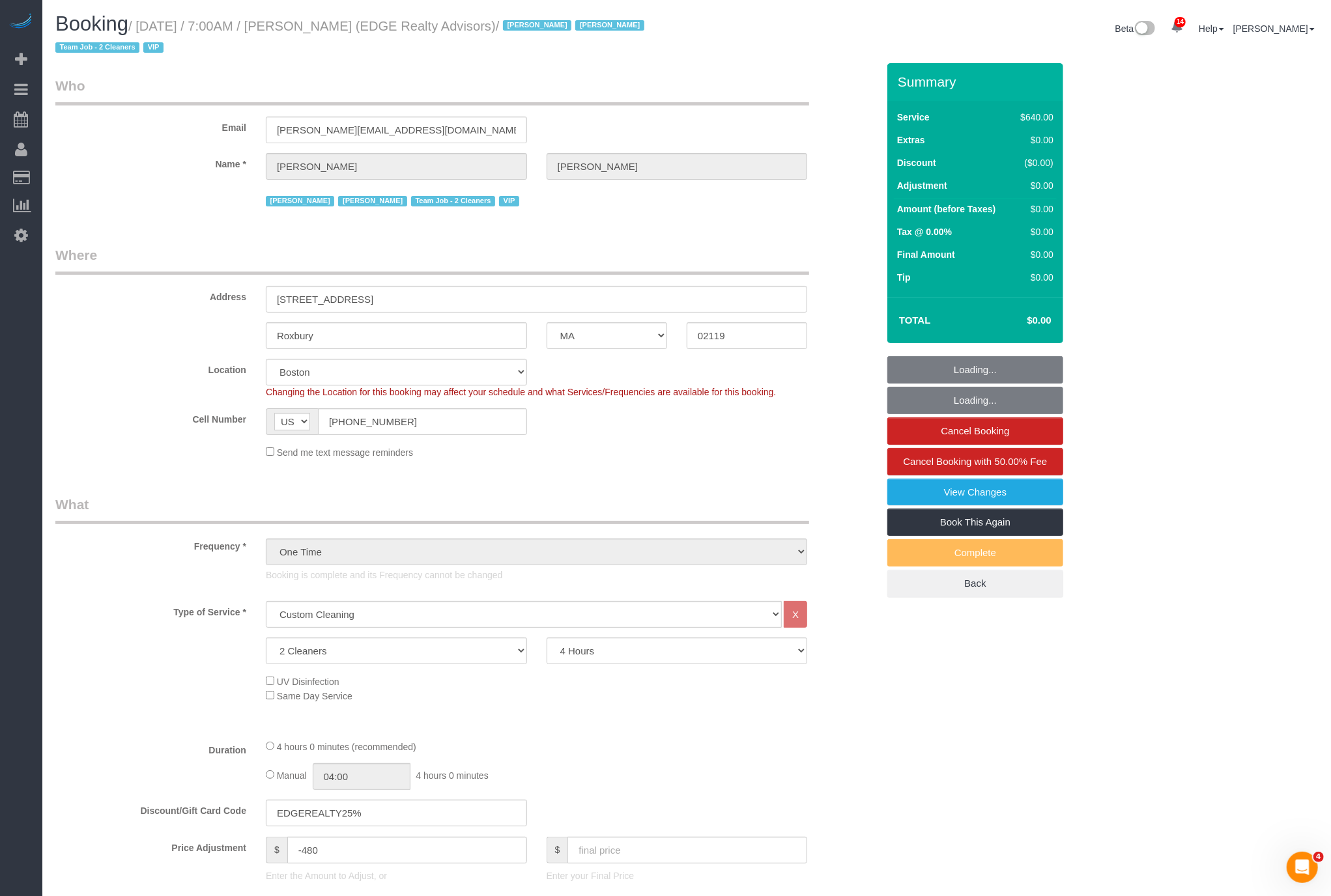
select select "string:stripe-pm_1NctNu4VGloSiKo7xER55rCs"
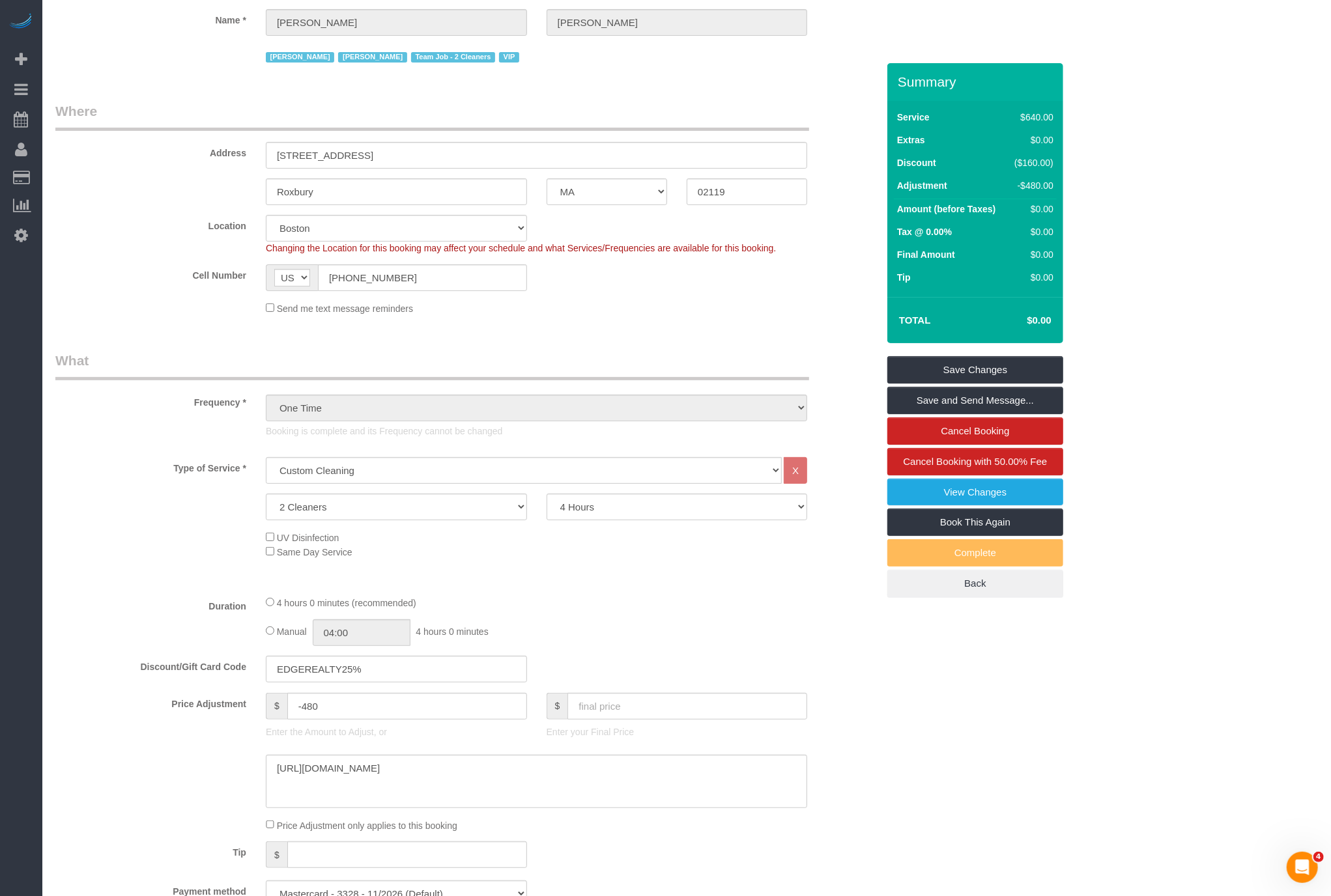
scroll to position [295, 0]
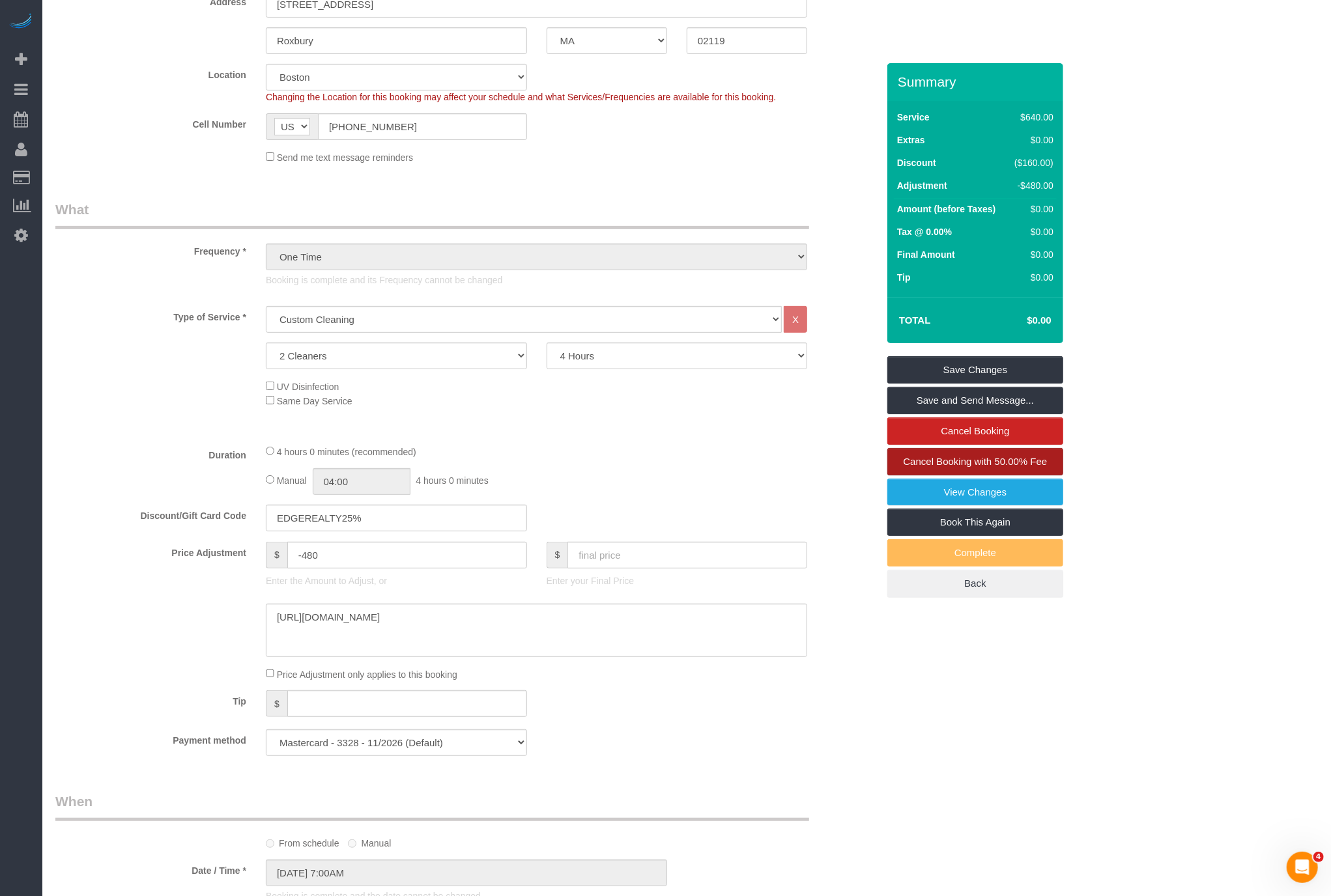
click at [963, 465] on link "Cancel Booking with 50.00% Fee" at bounding box center [975, 461] width 176 height 28
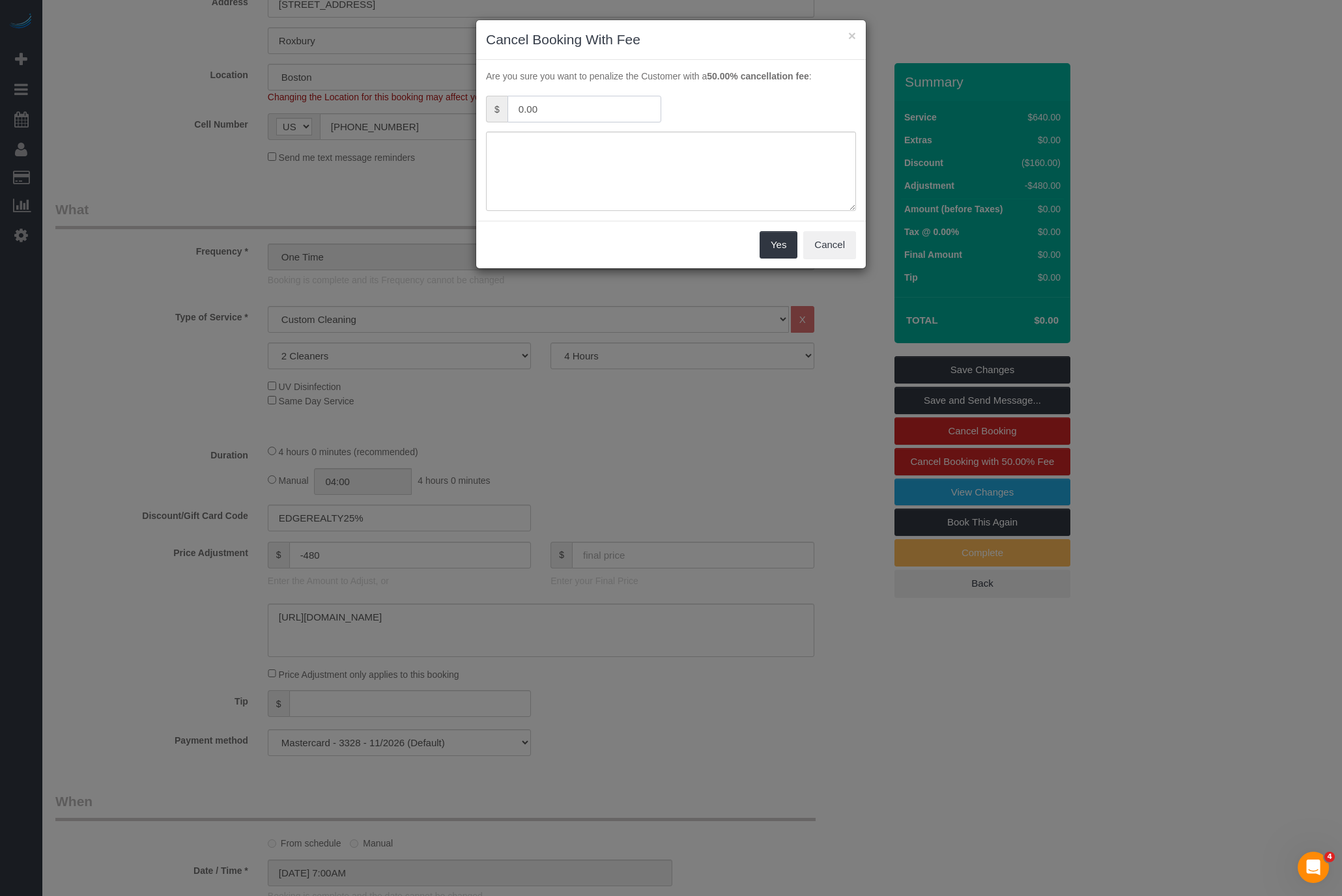
click at [605, 118] on input "0.00" at bounding box center [584, 109] width 154 height 27
type input "120"
click at [615, 178] on textarea at bounding box center [671, 171] width 370 height 80
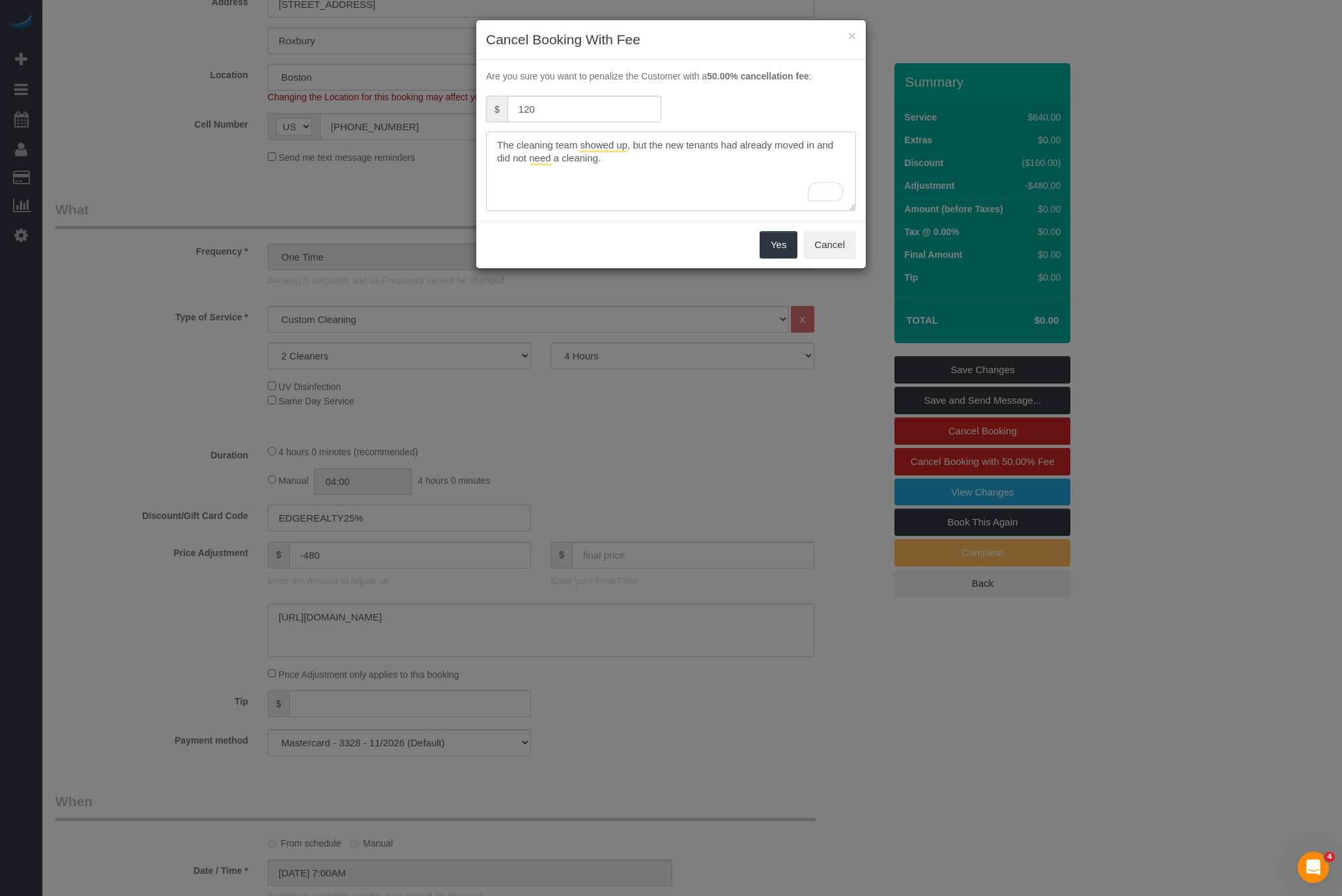
click at [721, 147] on textarea "To enrich screen reader interactions, please activate Accessibility in Grammarl…" at bounding box center [671, 171] width 370 height 80
click at [758, 176] on textarea "To enrich screen reader interactions, please activate Accessibility in Grammarl…" at bounding box center [671, 171] width 370 height 80
type textarea "The cleaning team showed up, but the new tenants had already moved in and did n…"
click at [775, 243] on button "Yes" at bounding box center [778, 245] width 38 height 28
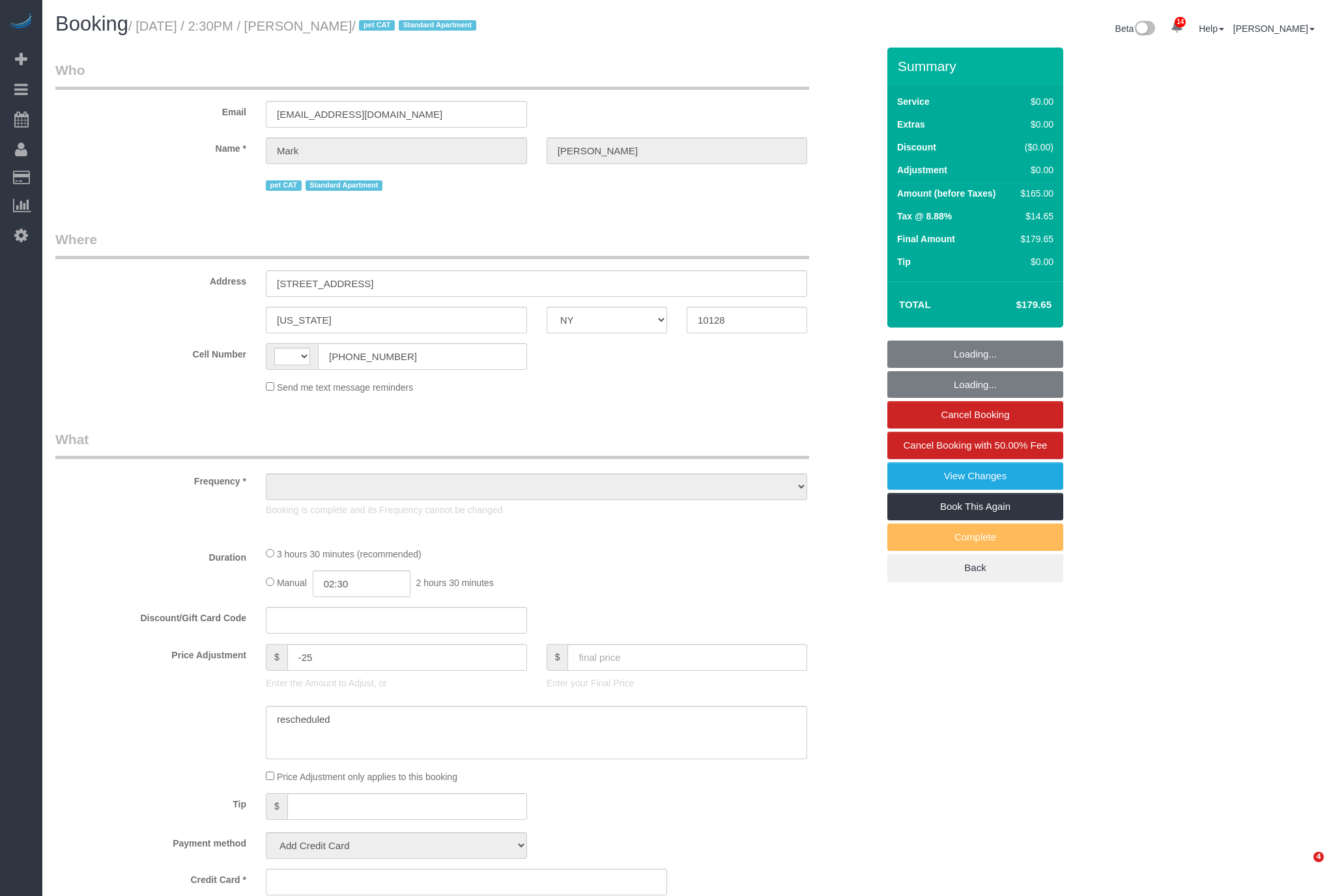
select select "NY"
select select "string:US"
select select "object:759"
select select "1"
select select "2"
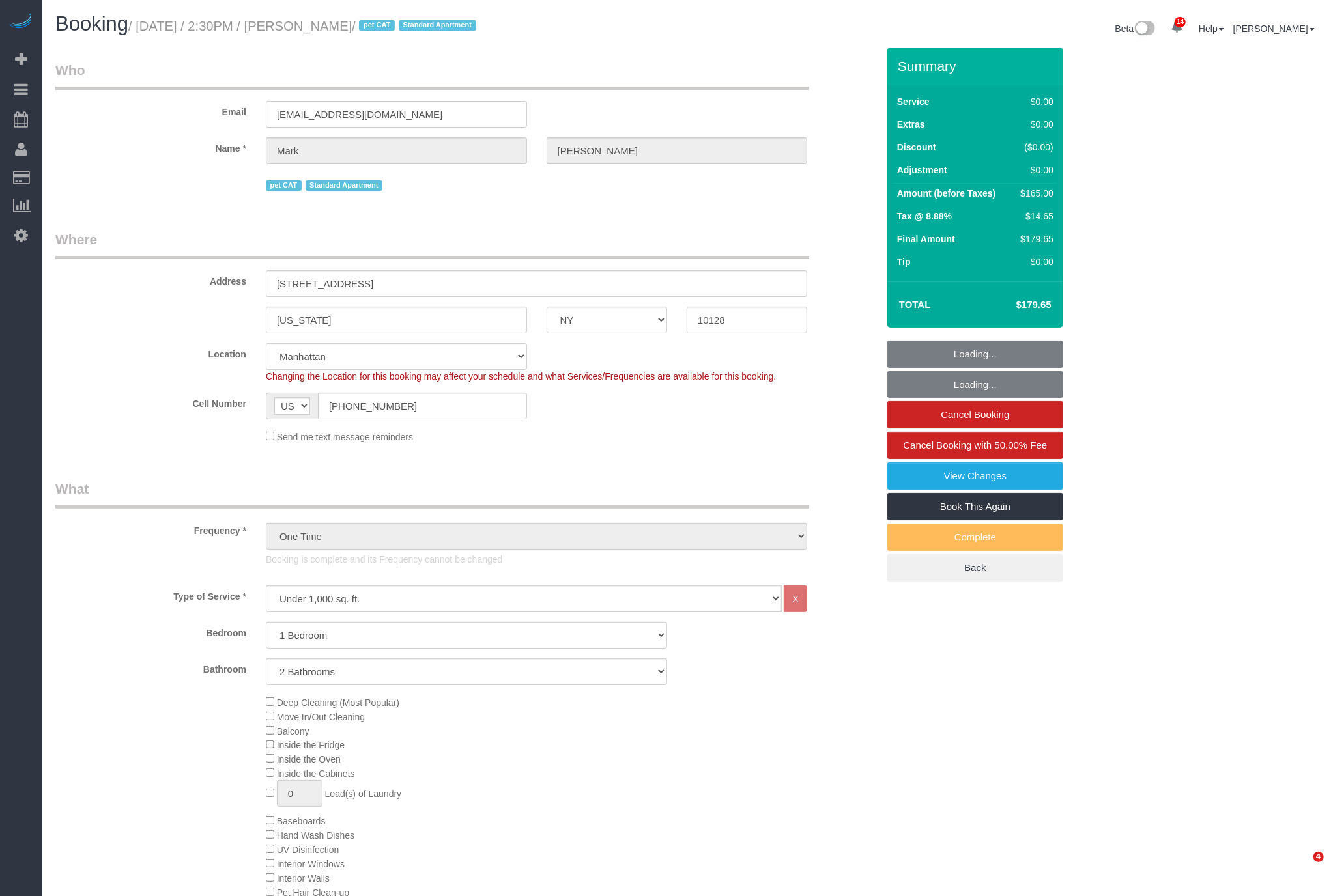
select select "number:60"
select select "number:77"
select select "number:14"
select select "number:6"
select select "1"
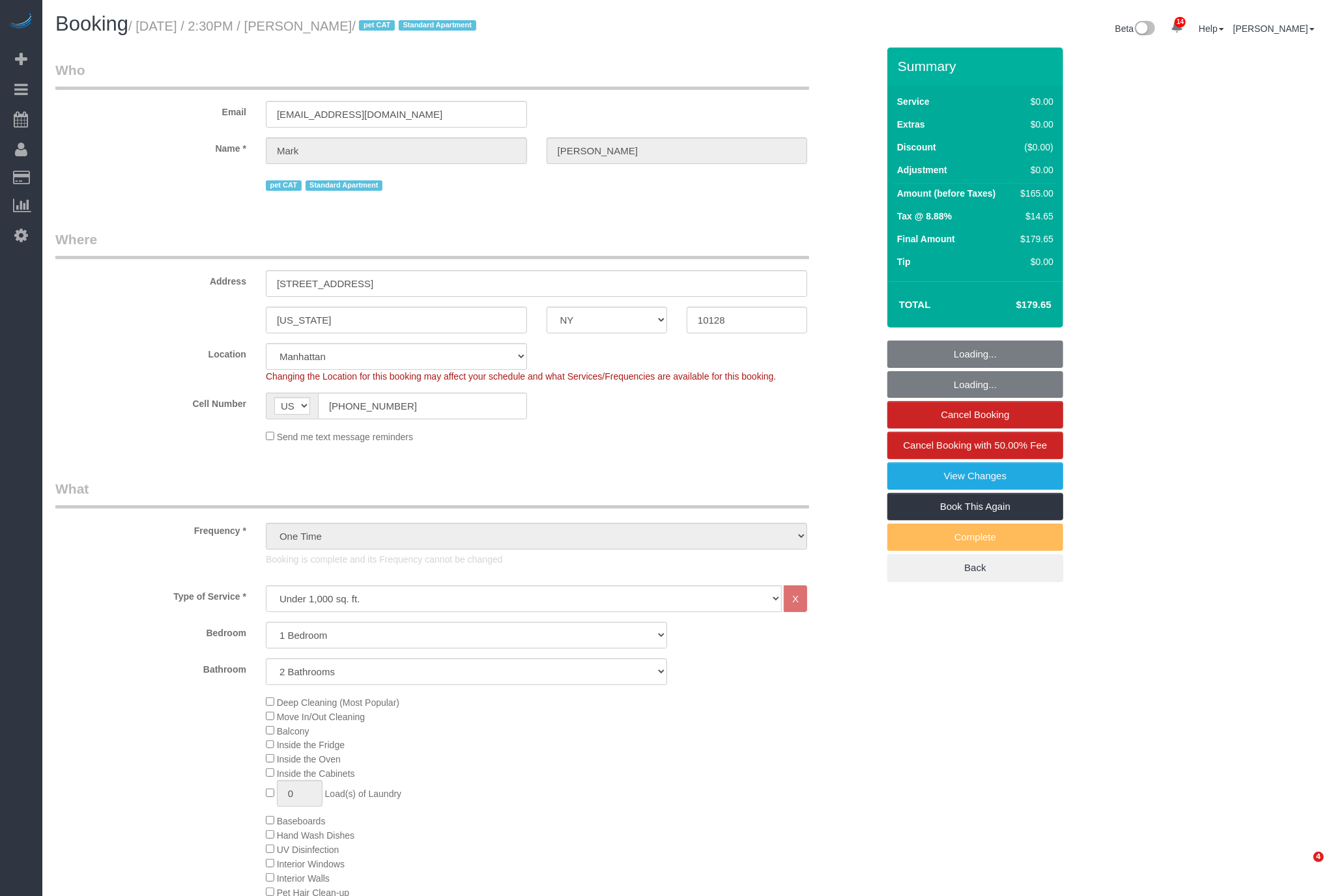
select select "2"
select select "object:1436"
select select "string:stripe-pm_1S2Der4VGloSiKo7AofZJZrh"
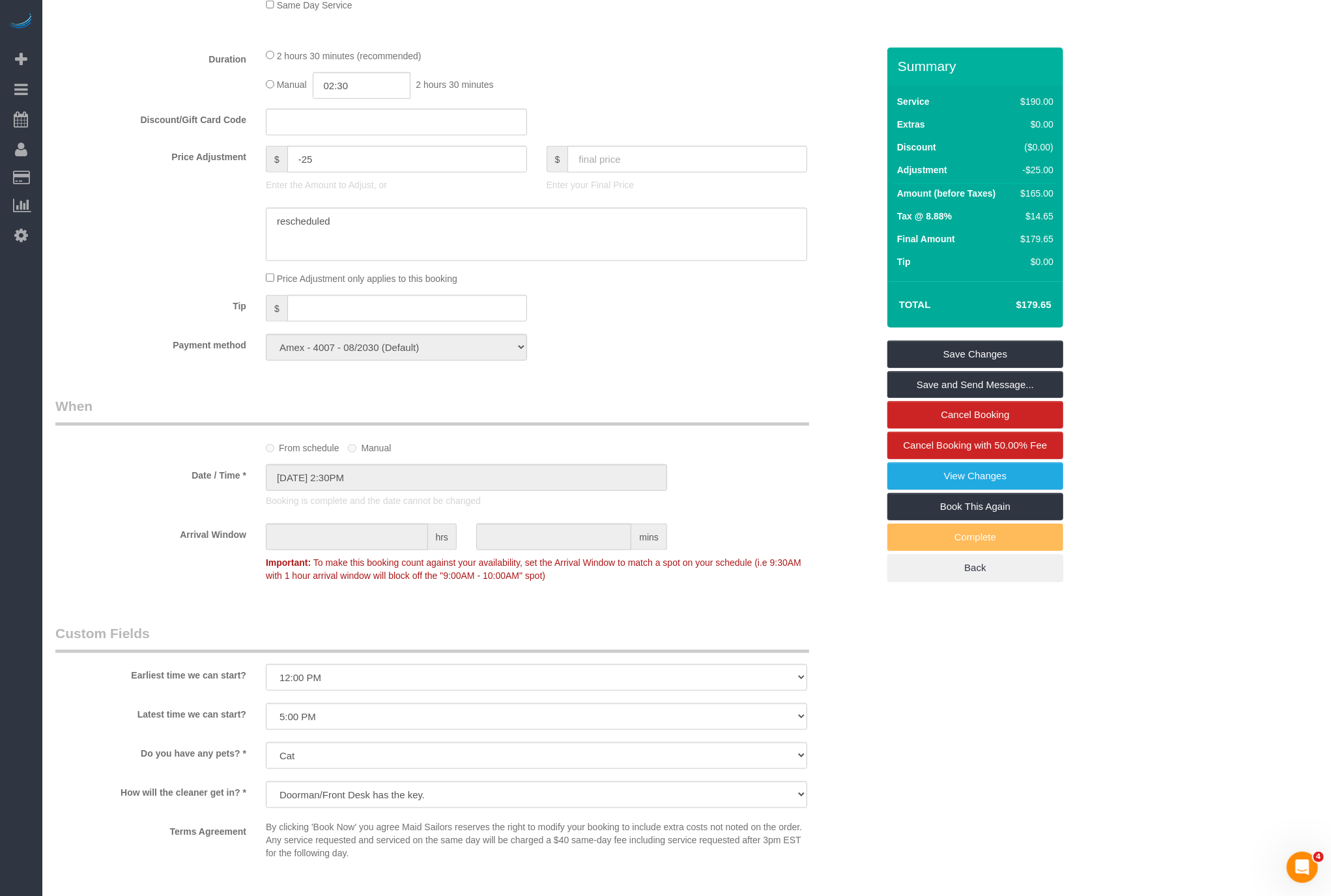
scroll to position [844, 0]
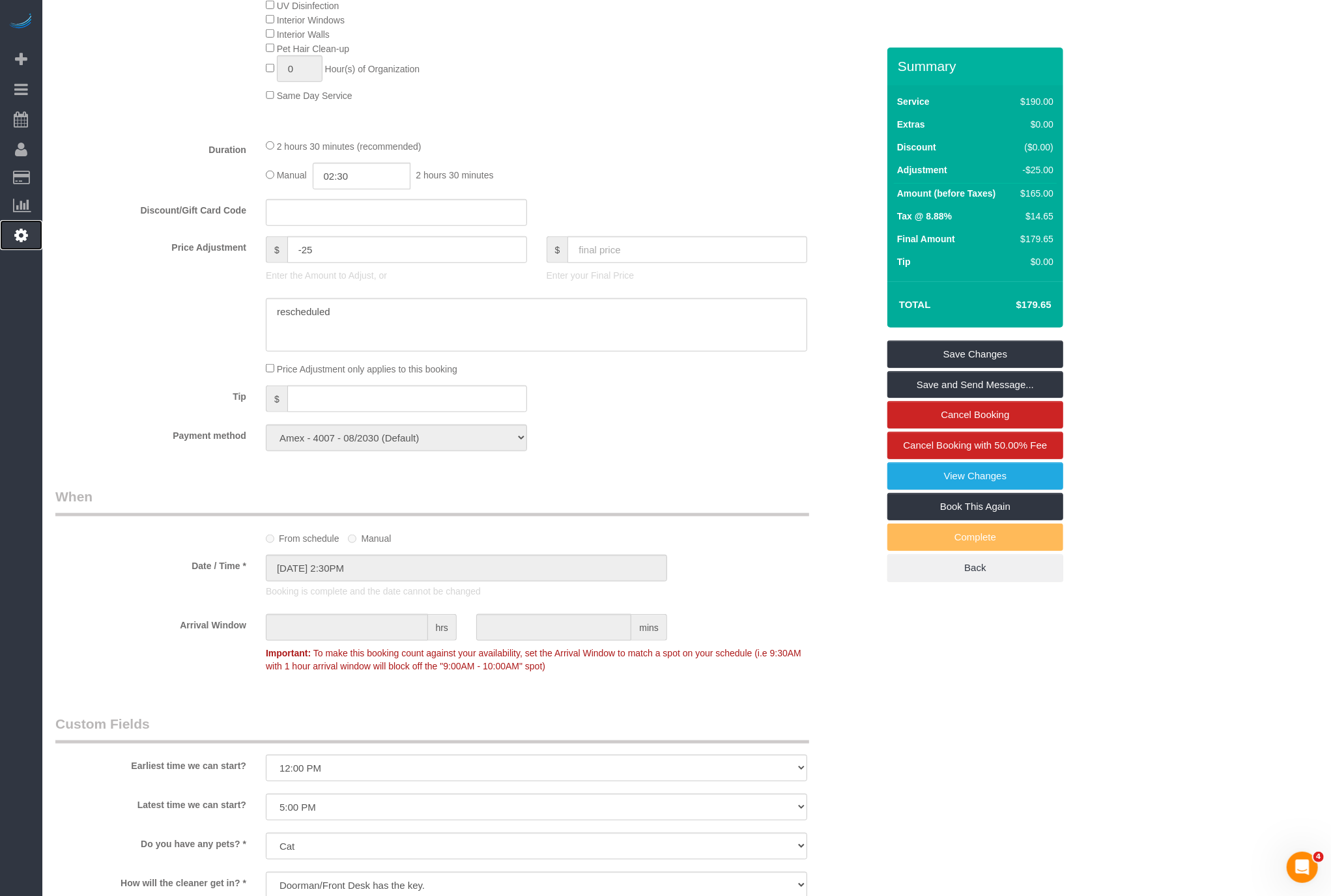
click at [27, 242] on link "Settings" at bounding box center [21, 235] width 42 height 30
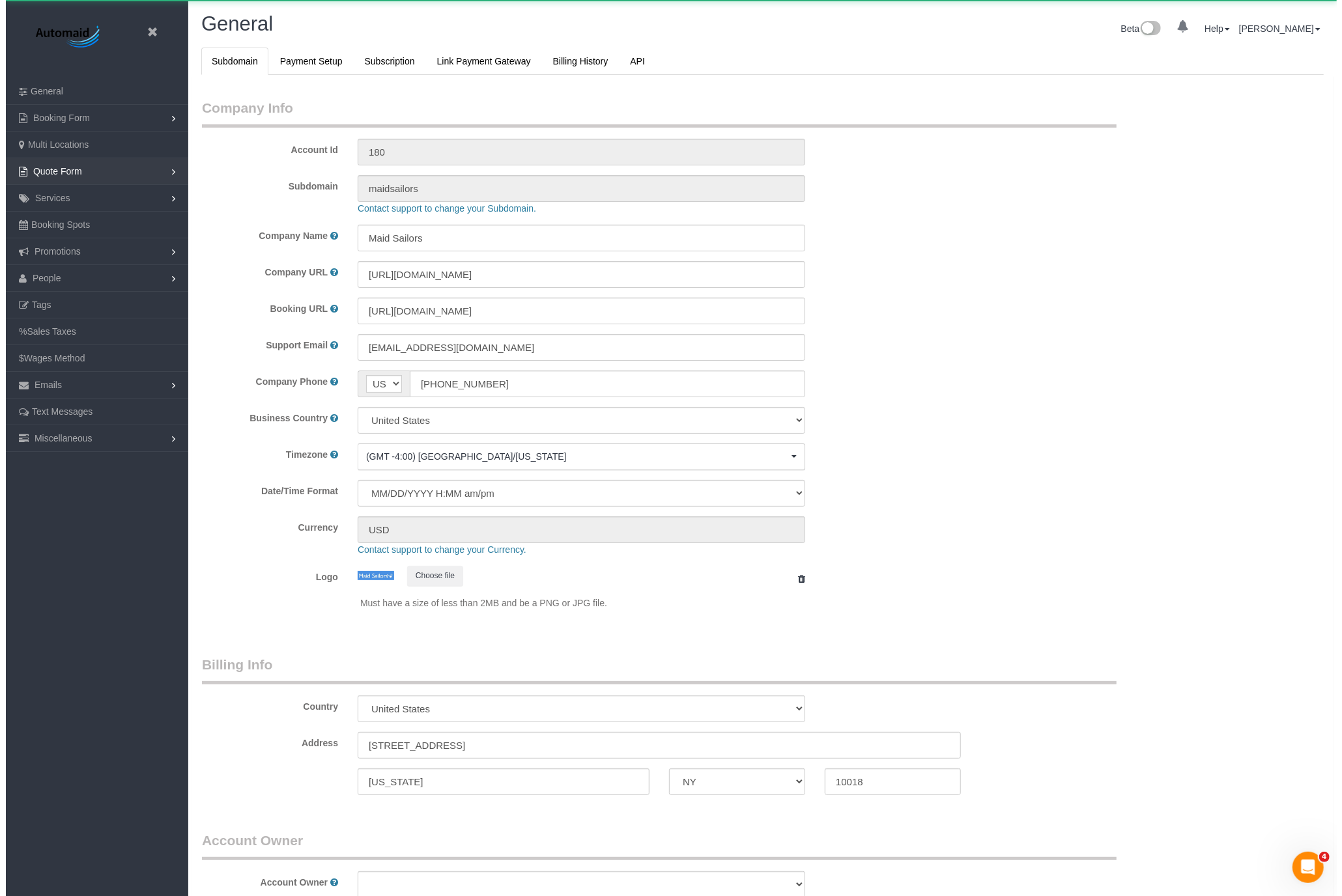
scroll to position [2745, 1331]
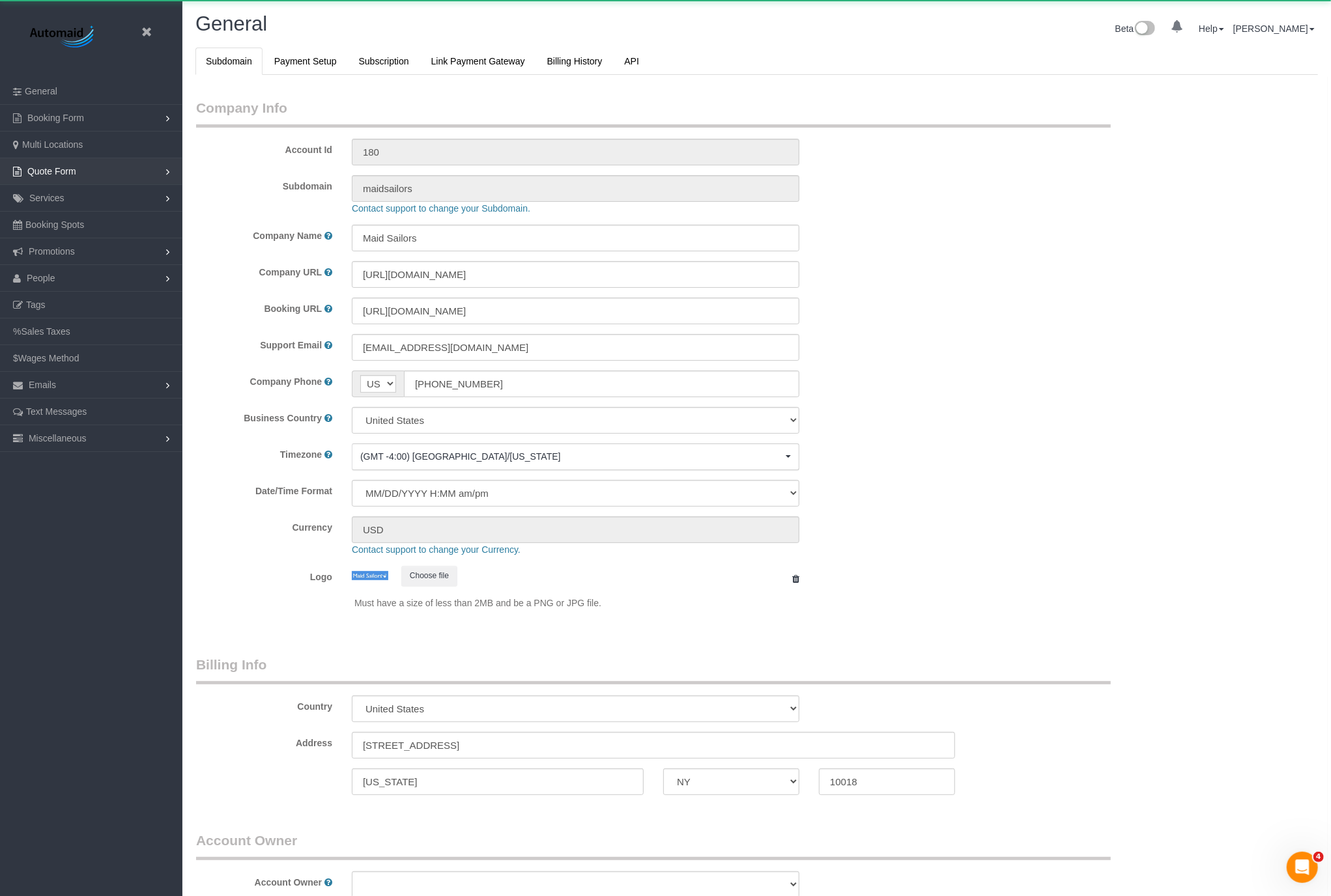
select select "425"
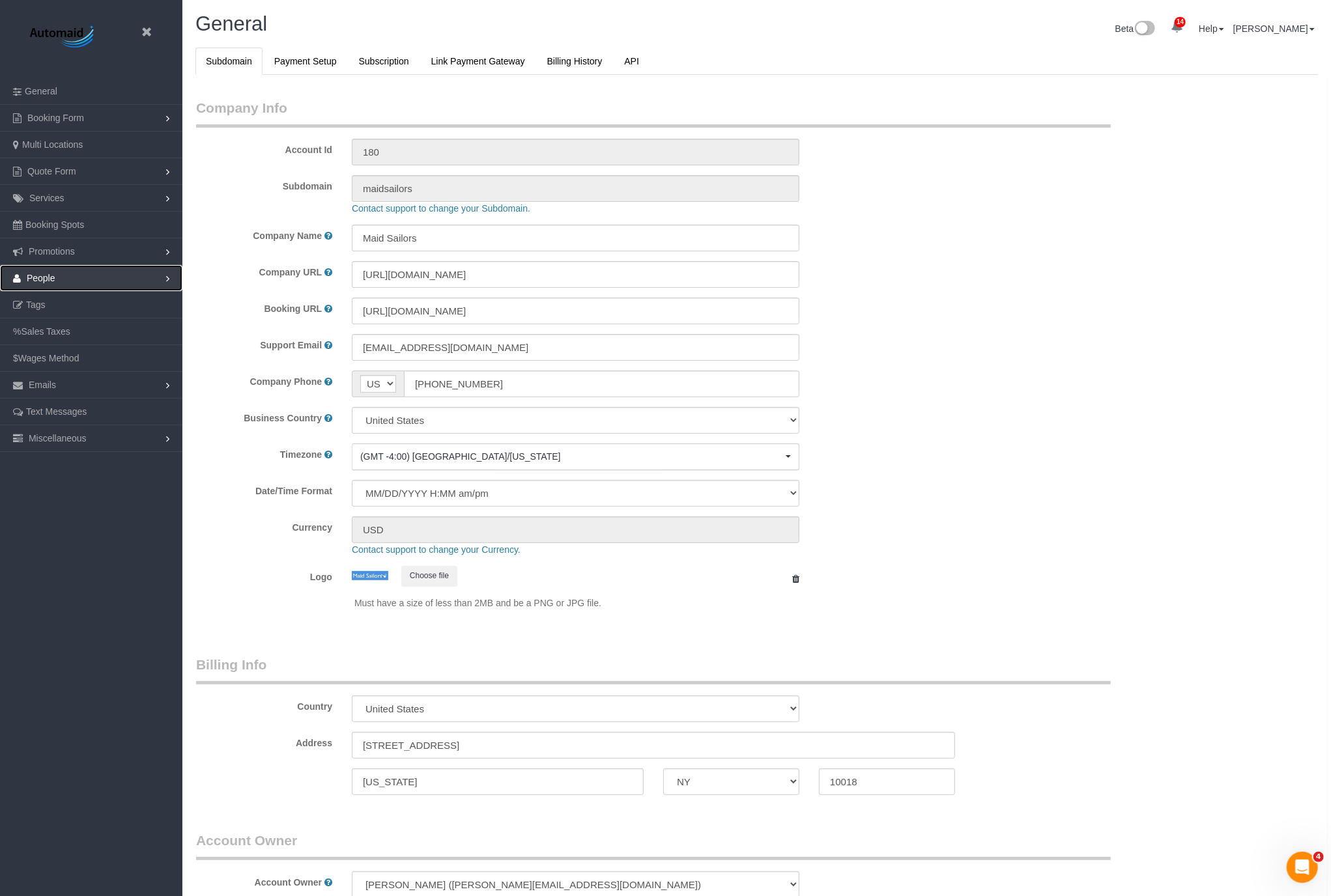
click at [71, 279] on link "People" at bounding box center [91, 278] width 182 height 26
click at [68, 299] on link "Teams" at bounding box center [91, 304] width 182 height 26
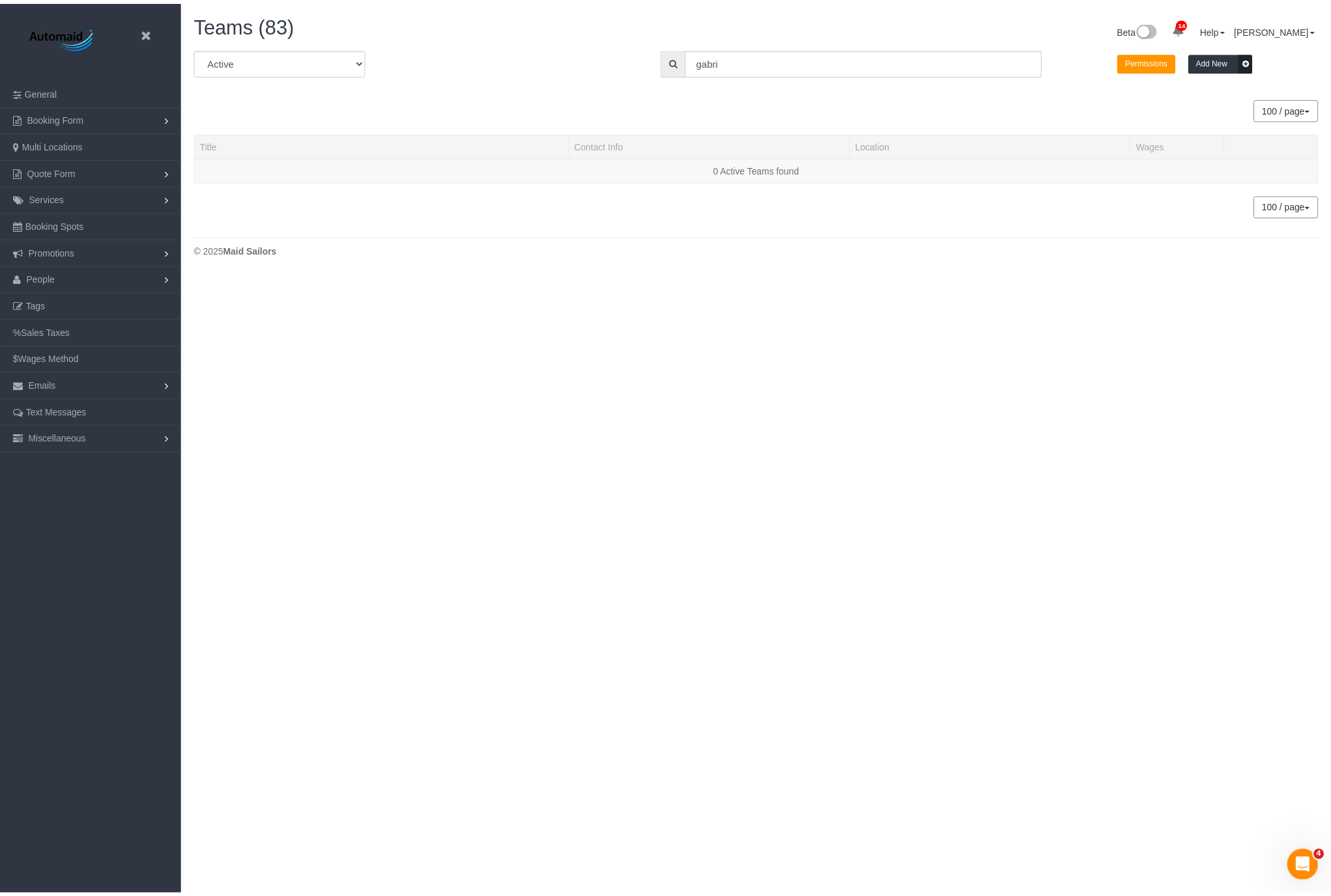
scroll to position [305, 1342]
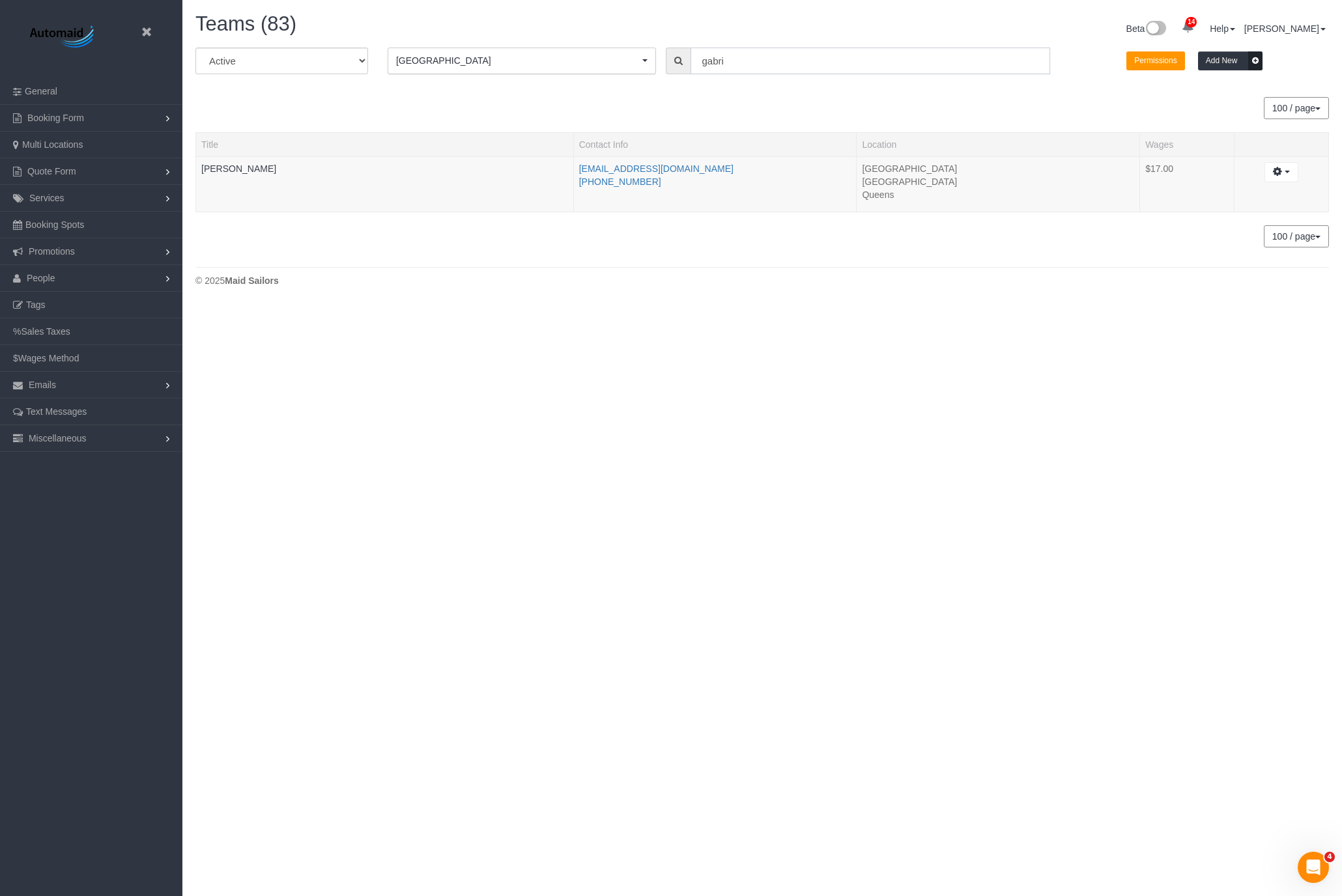
click at [787, 63] on input "gabri" at bounding box center [870, 61] width 360 height 27
click at [584, 51] on button "Manhattan Manhattan" at bounding box center [522, 61] width 269 height 27
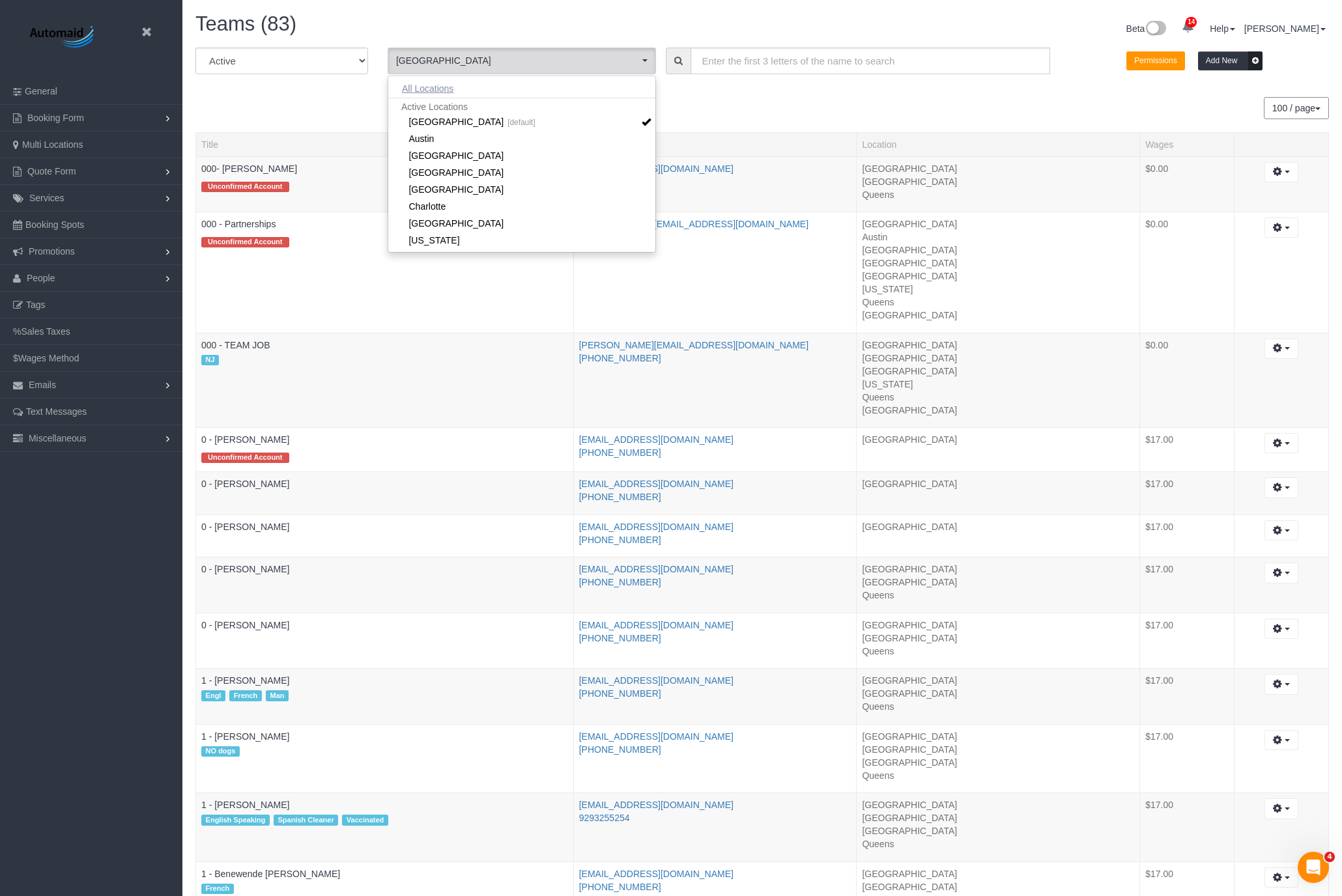
click at [438, 89] on button "All Locations" at bounding box center [428, 89] width 79 height 19
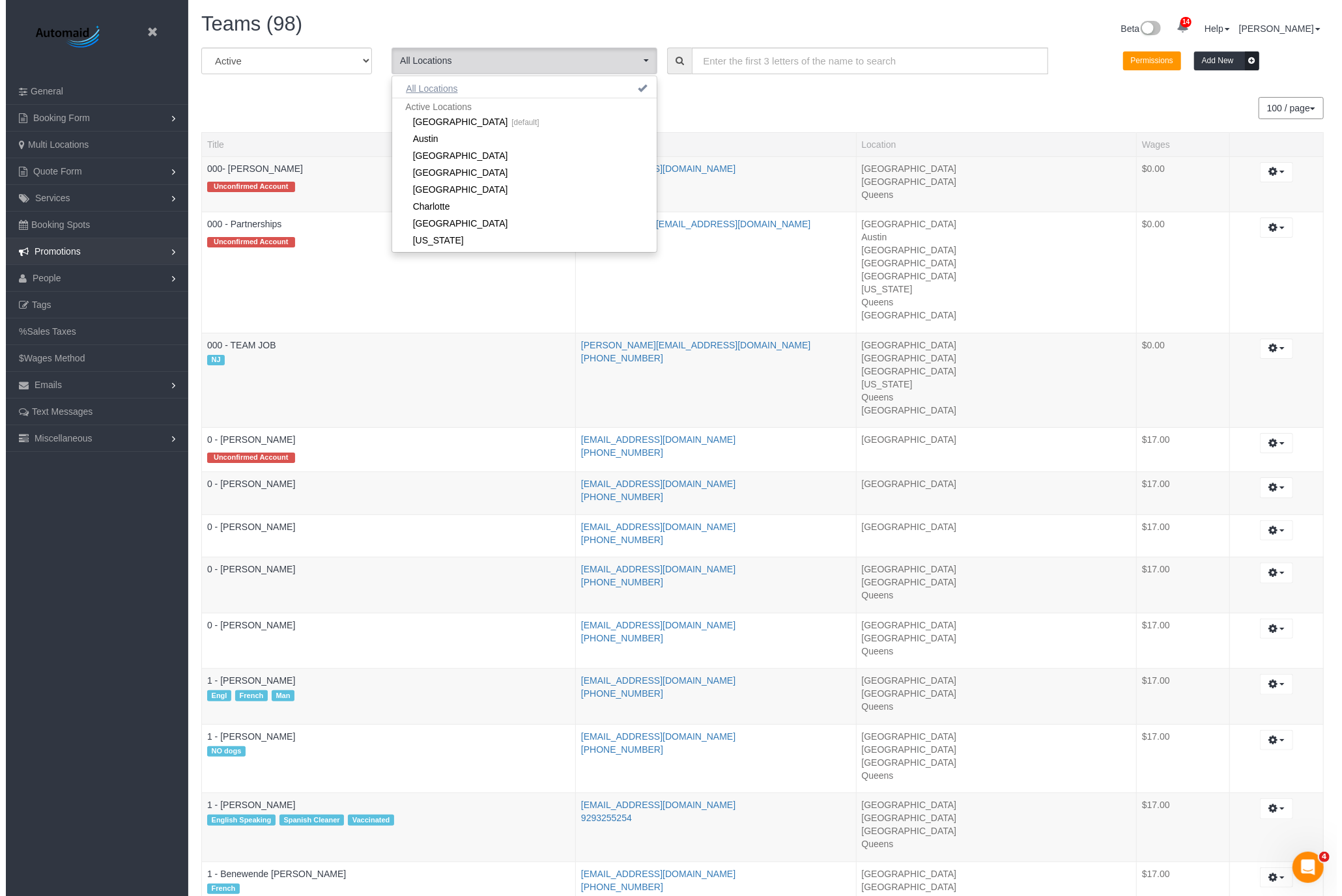
scroll to position [6047, 1331]
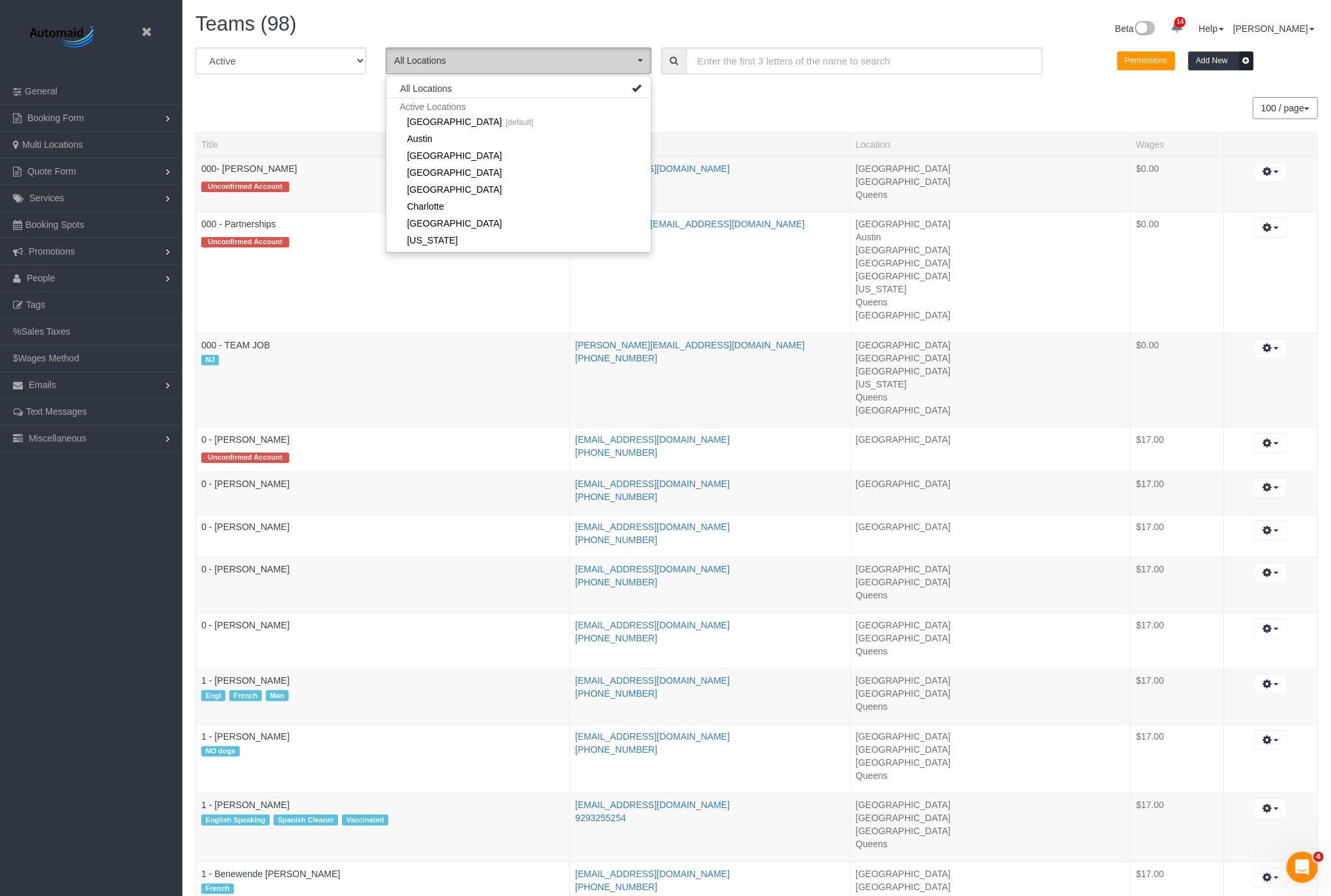
click at [639, 73] on button "All Locations" at bounding box center [518, 61] width 266 height 27
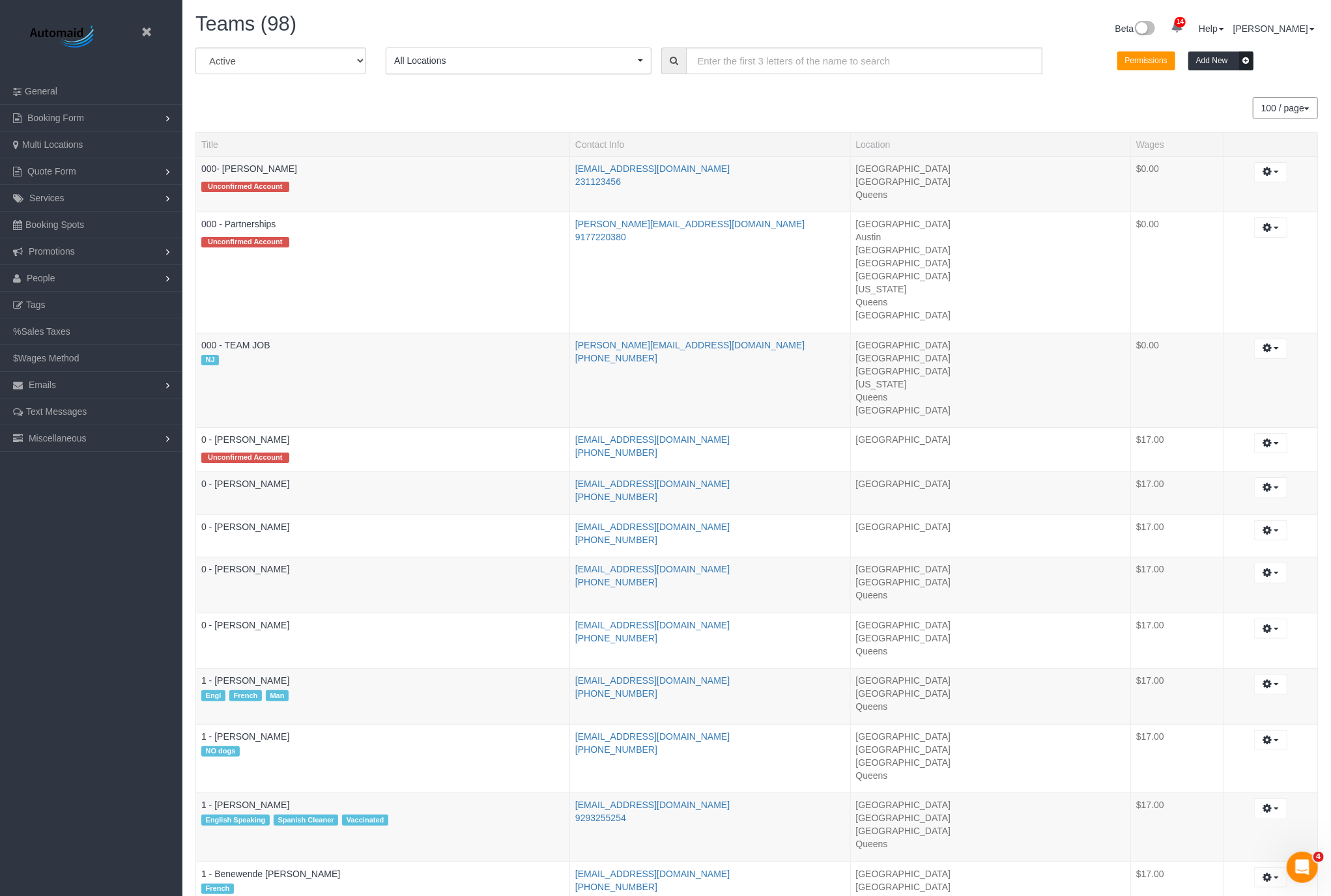
click at [639, 68] on button "All Locations" at bounding box center [518, 61] width 266 height 27
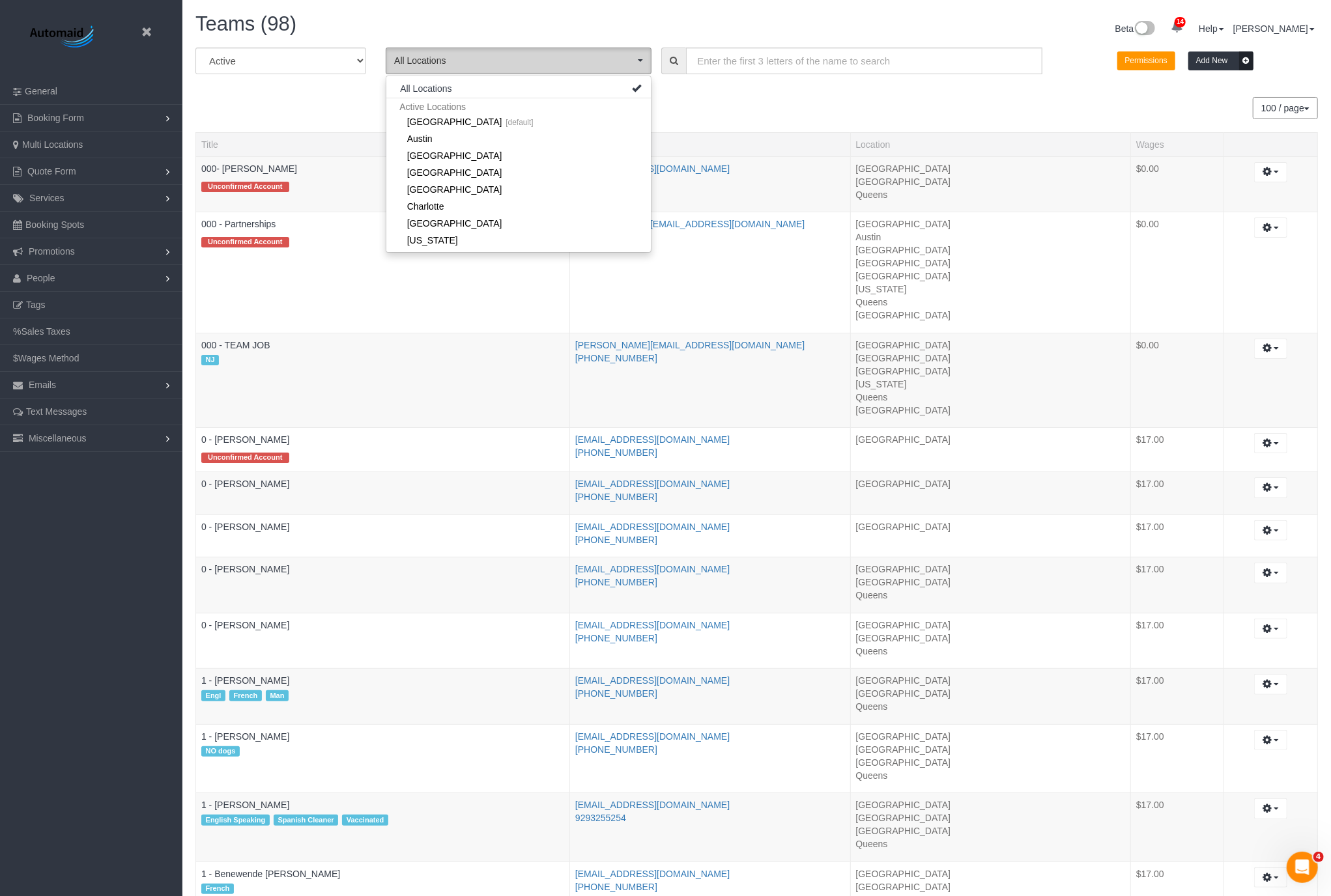
click at [633, 63] on span "All Locations" at bounding box center [514, 61] width 240 height 13
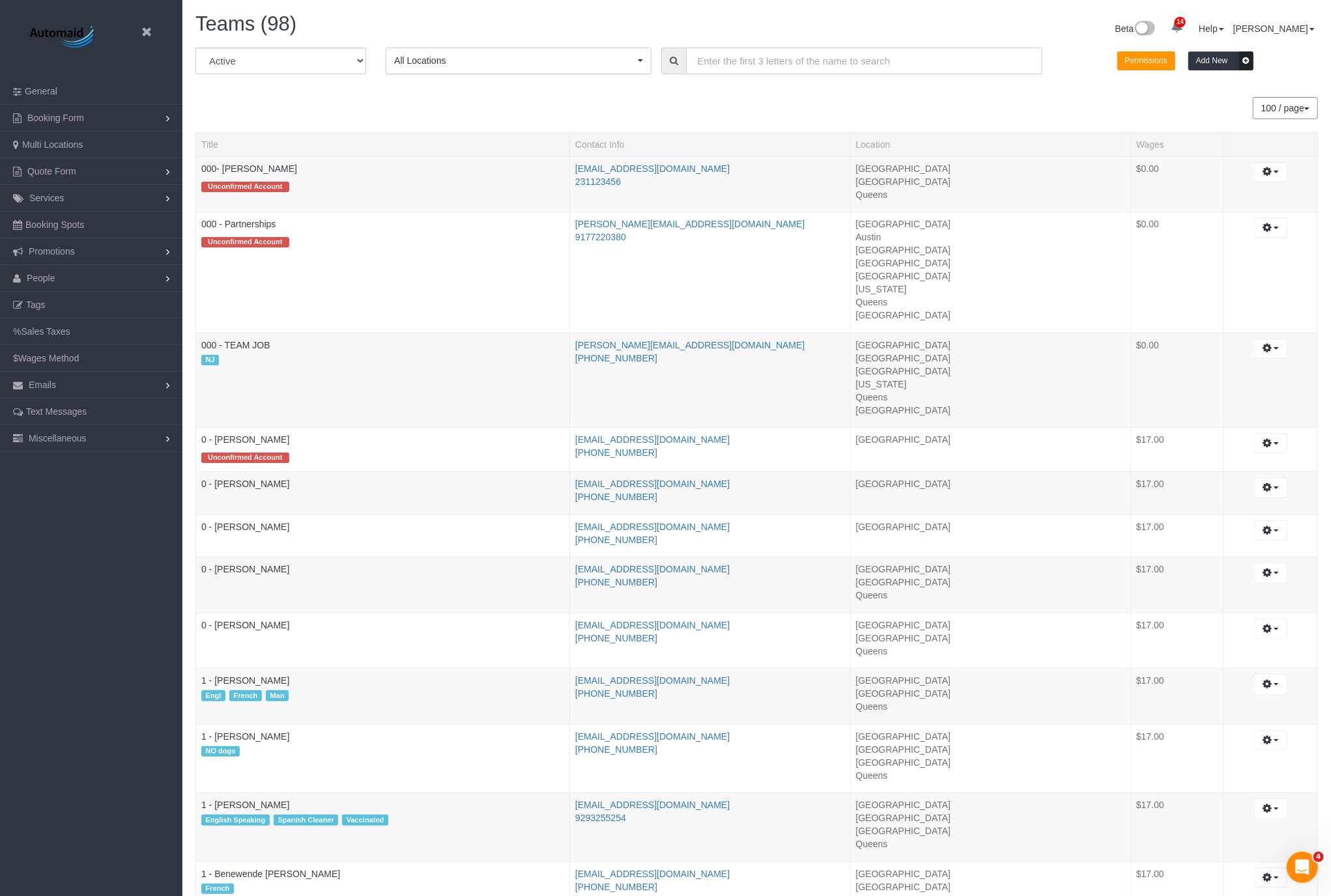
click at [846, 65] on input "text" at bounding box center [864, 61] width 356 height 27
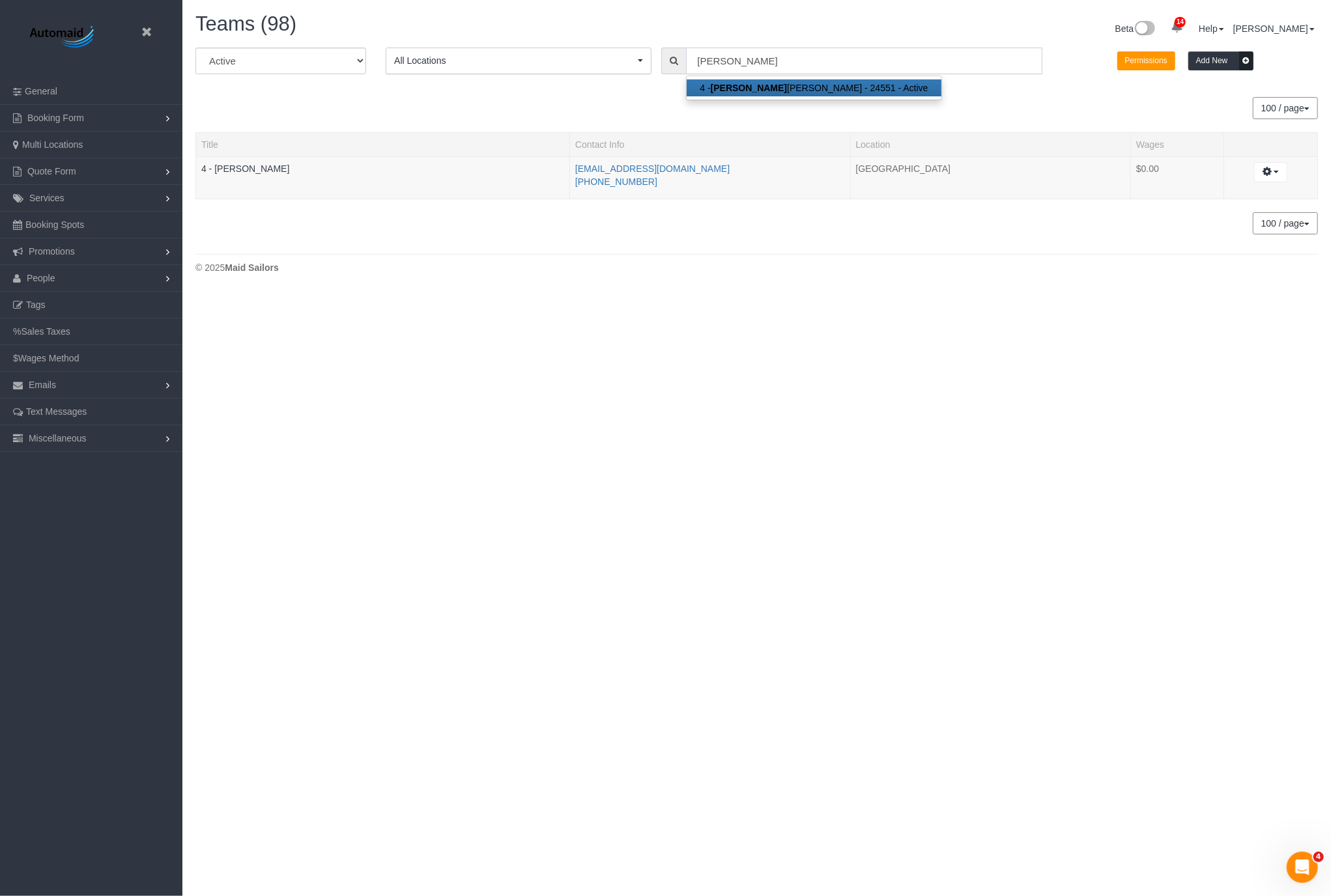
scroll to position [64831, 63800]
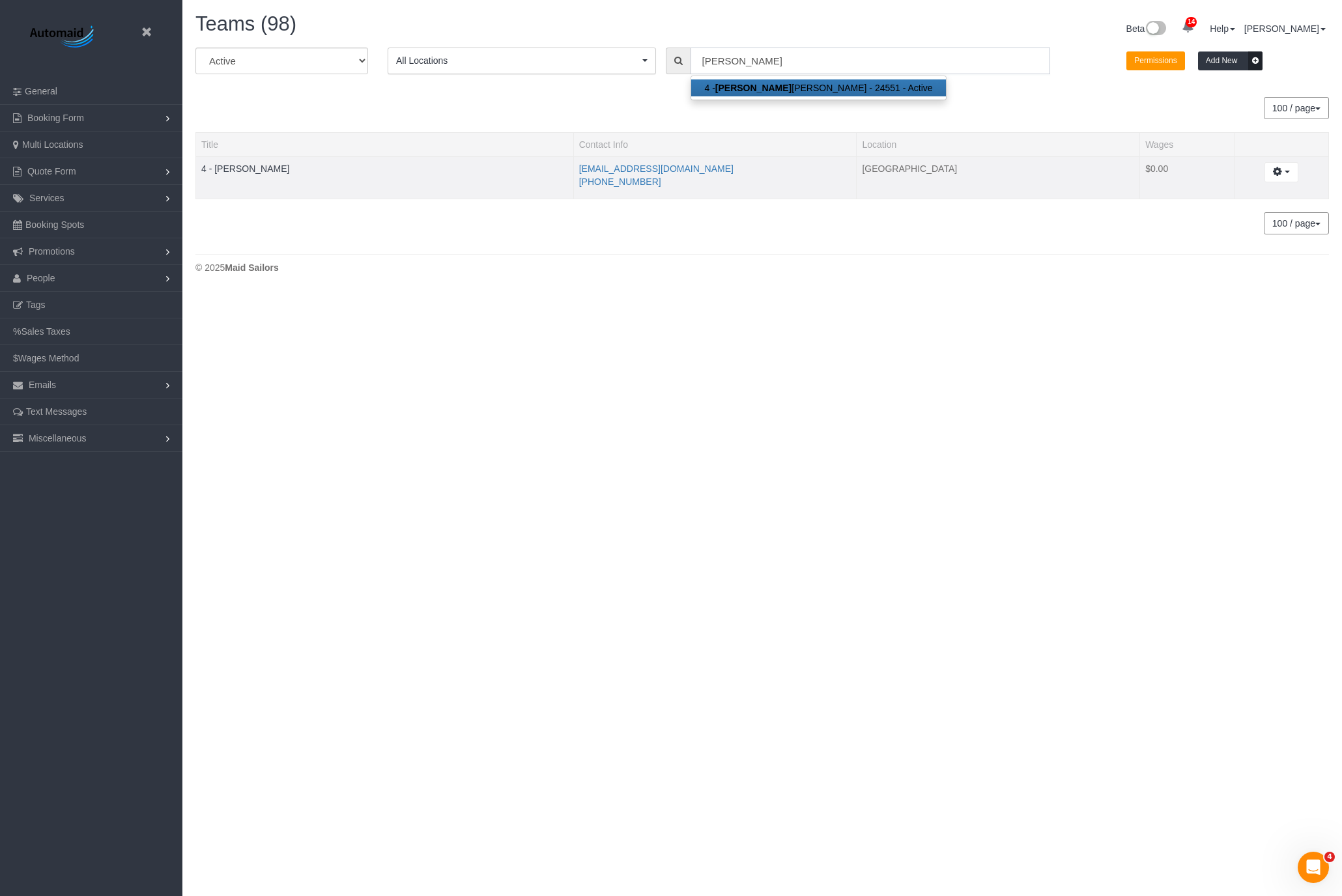
type input "marcia"
drag, startPoint x: 706, startPoint y: 169, endPoint x: 581, endPoint y: 168, distance: 125.0
click at [581, 168] on li "marciacostab2020@gmail.com" at bounding box center [715, 169] width 272 height 13
copy link "marciacostab2020@gmail.com"
click at [239, 167] on link "4 - [PERSON_NAME]" at bounding box center [245, 169] width 88 height 10
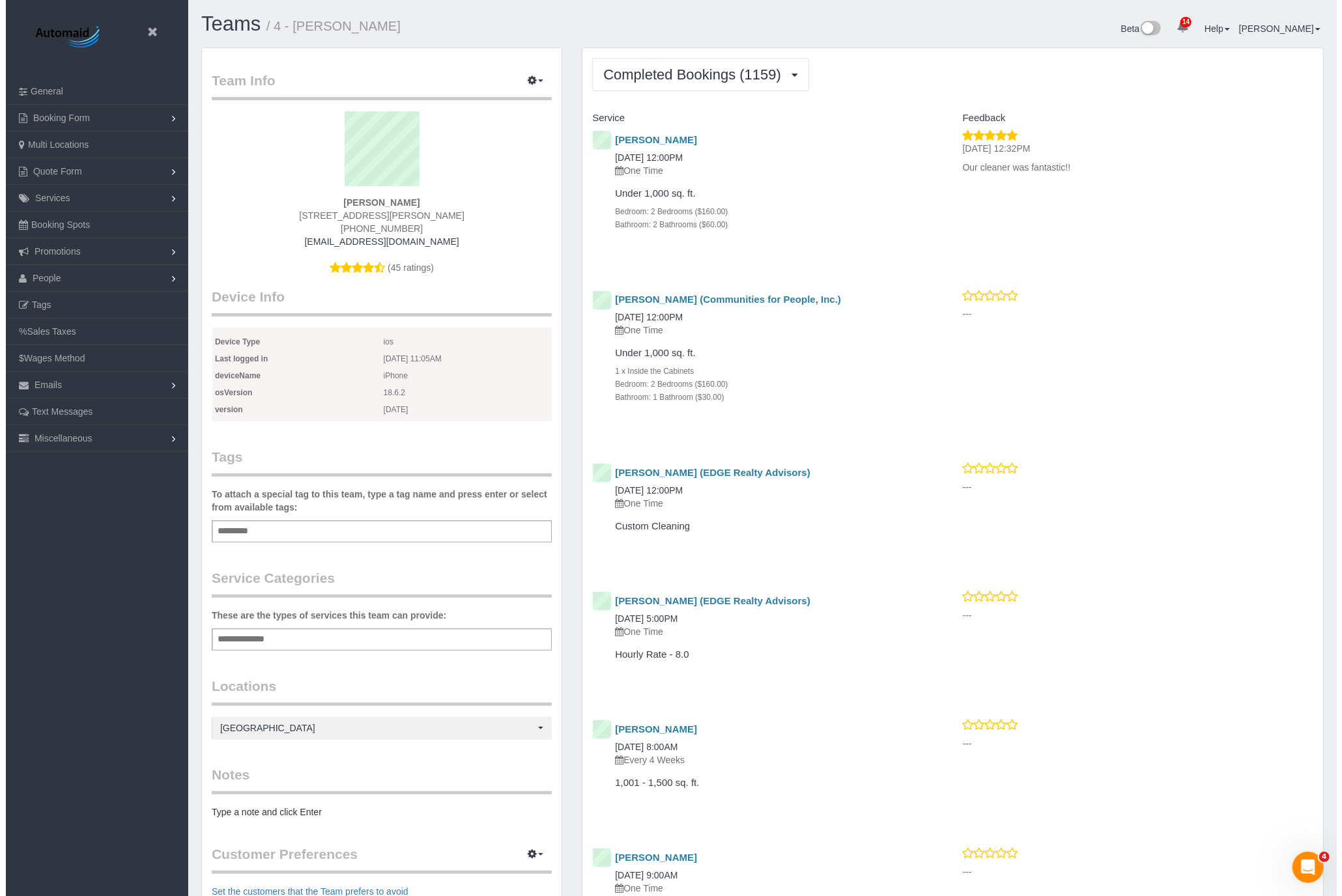
scroll to position [3821, 1331]
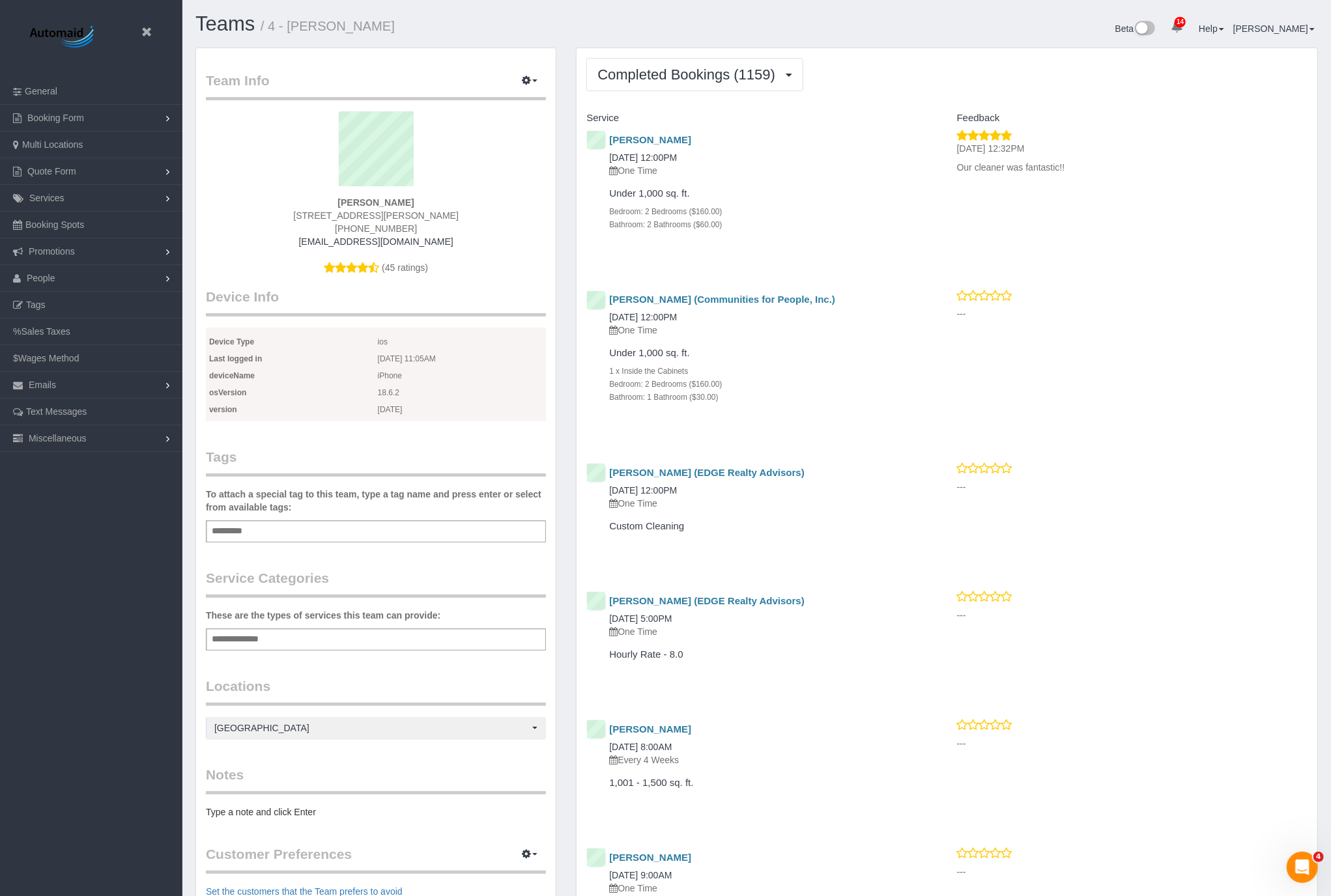
drag, startPoint x: 389, startPoint y: 30, endPoint x: 290, endPoint y: 31, distance: 99.0
click at [290, 31] on h1 "Teams / 4 - Marcia Batista" at bounding box center [471, 25] width 552 height 22
copy small "Marcia Batista"
drag, startPoint x: 608, startPoint y: 289, endPoint x: 680, endPoint y: 300, distance: 72.8
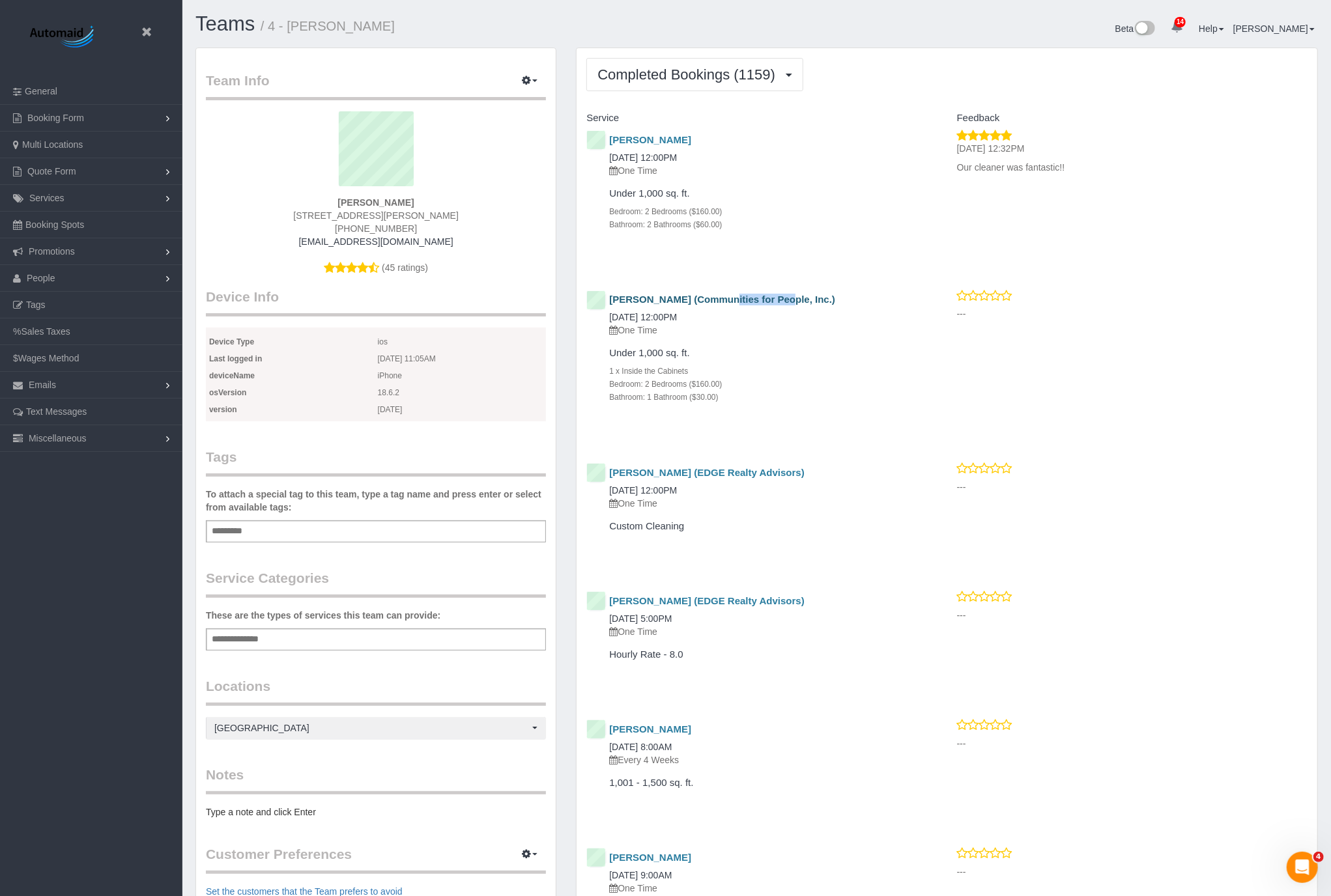
click at [680, 300] on div "Grace Mancuso (Communities for People, Inc.) 09/04/2025 12:00PM One Time" at bounding box center [751, 316] width 351 height 54
copy link "Grace Mancuso"
click at [150, 31] on icon at bounding box center [147, 32] width 16 height 16
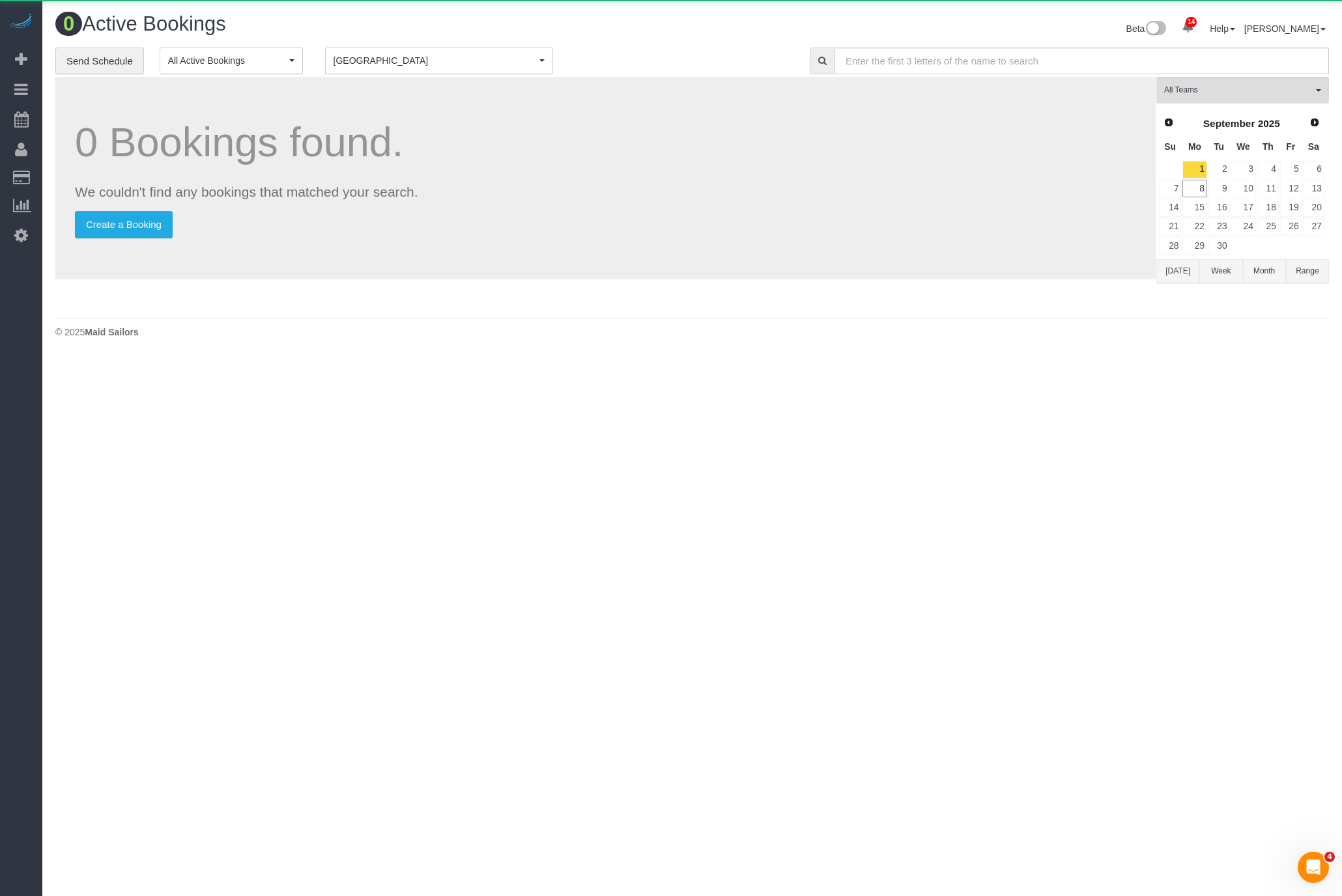
scroll to position [356, 1342]
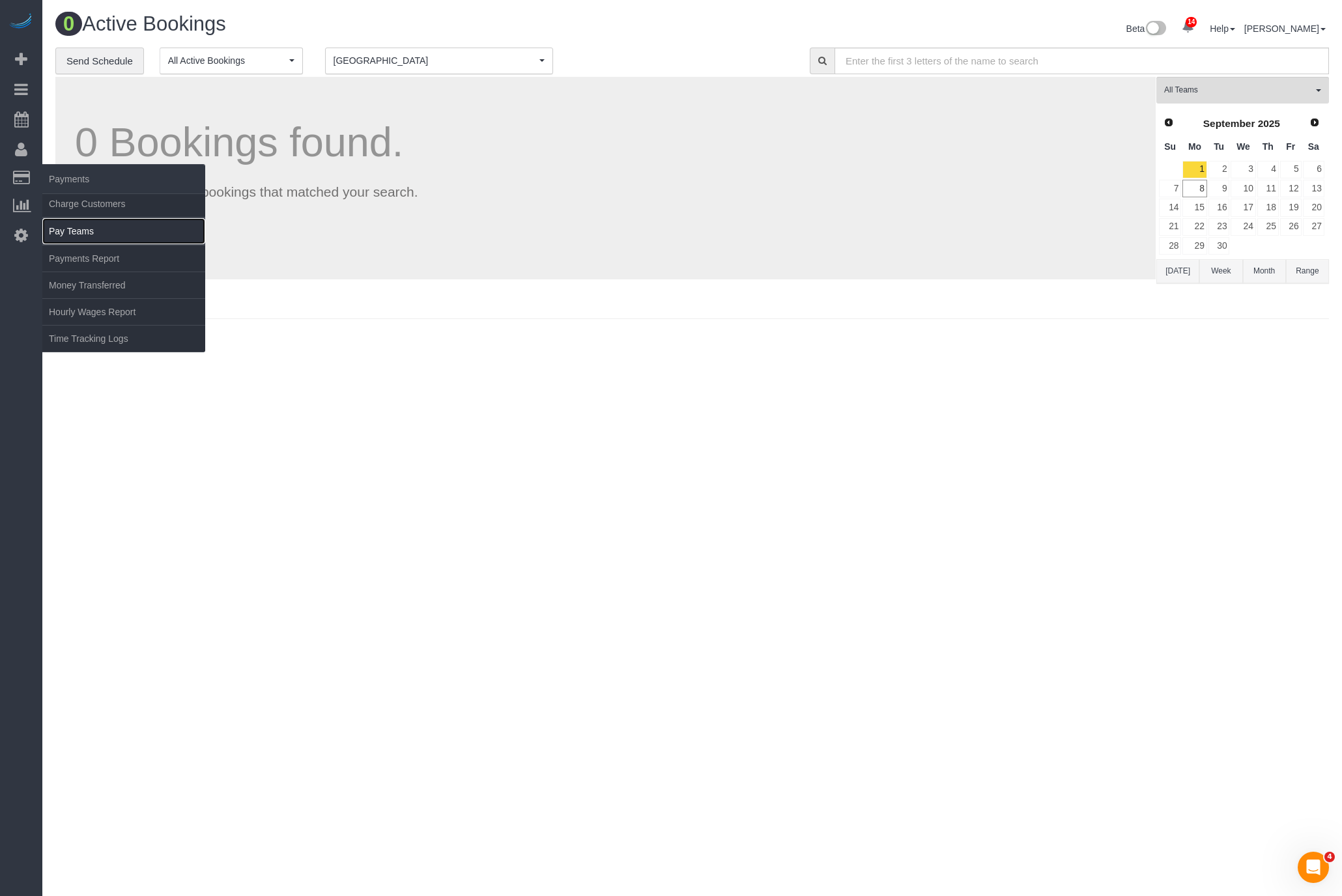
click at [106, 231] on link "Pay Teams" at bounding box center [124, 231] width 163 height 26
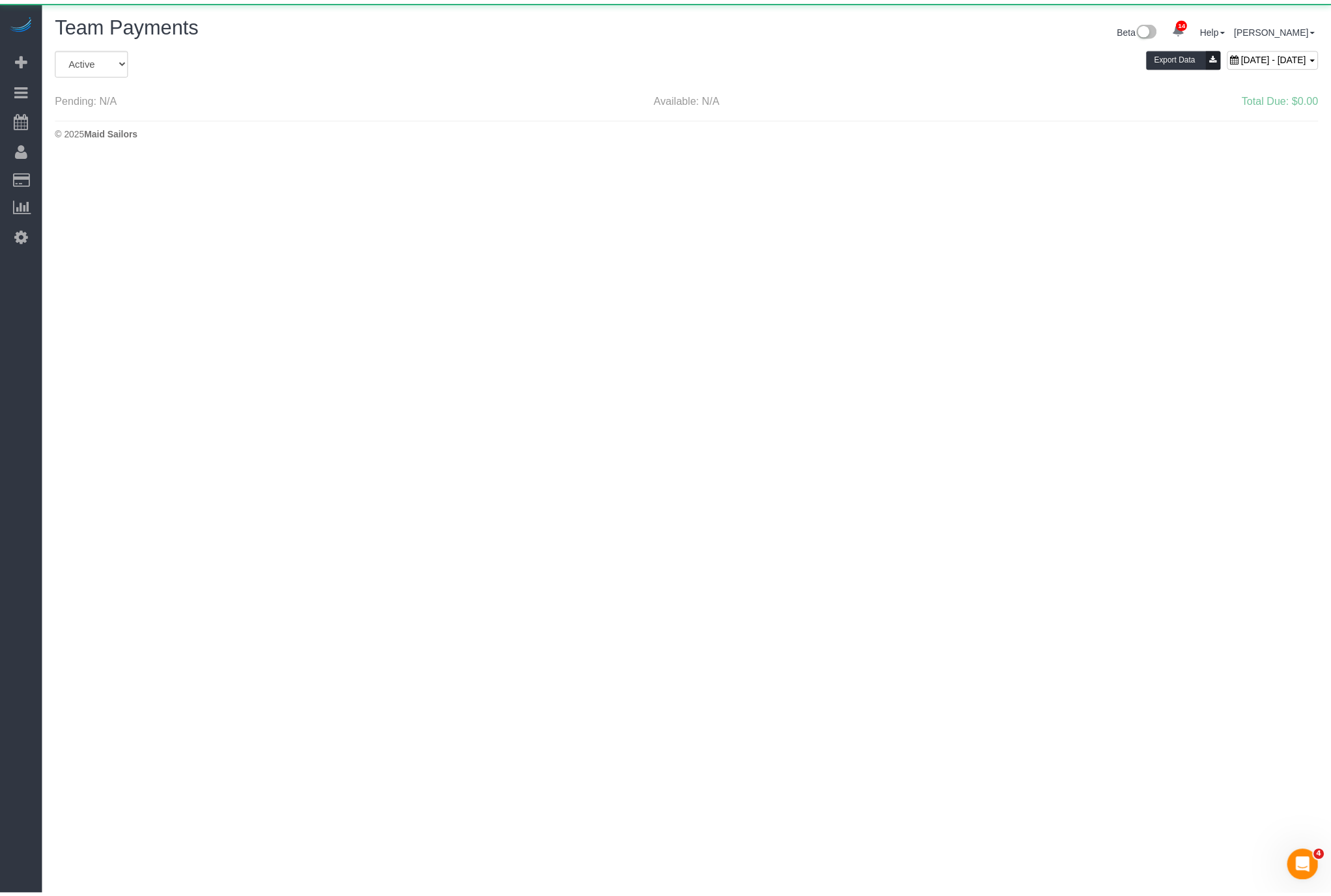
scroll to position [156, 1342]
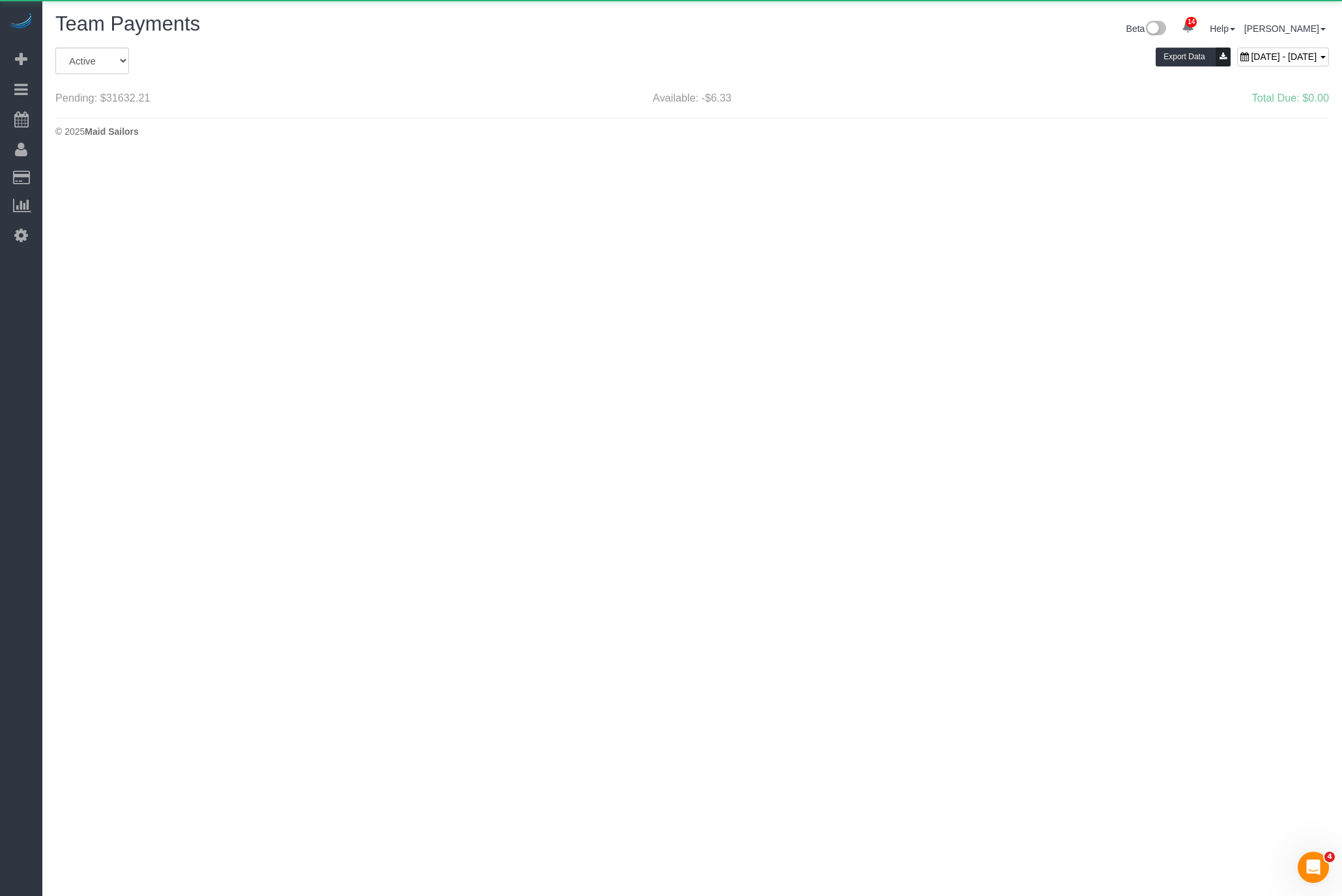
click at [1250, 59] on span "September 07, 2025 - September 13, 2025" at bounding box center [1283, 57] width 65 height 10
type input "**********"
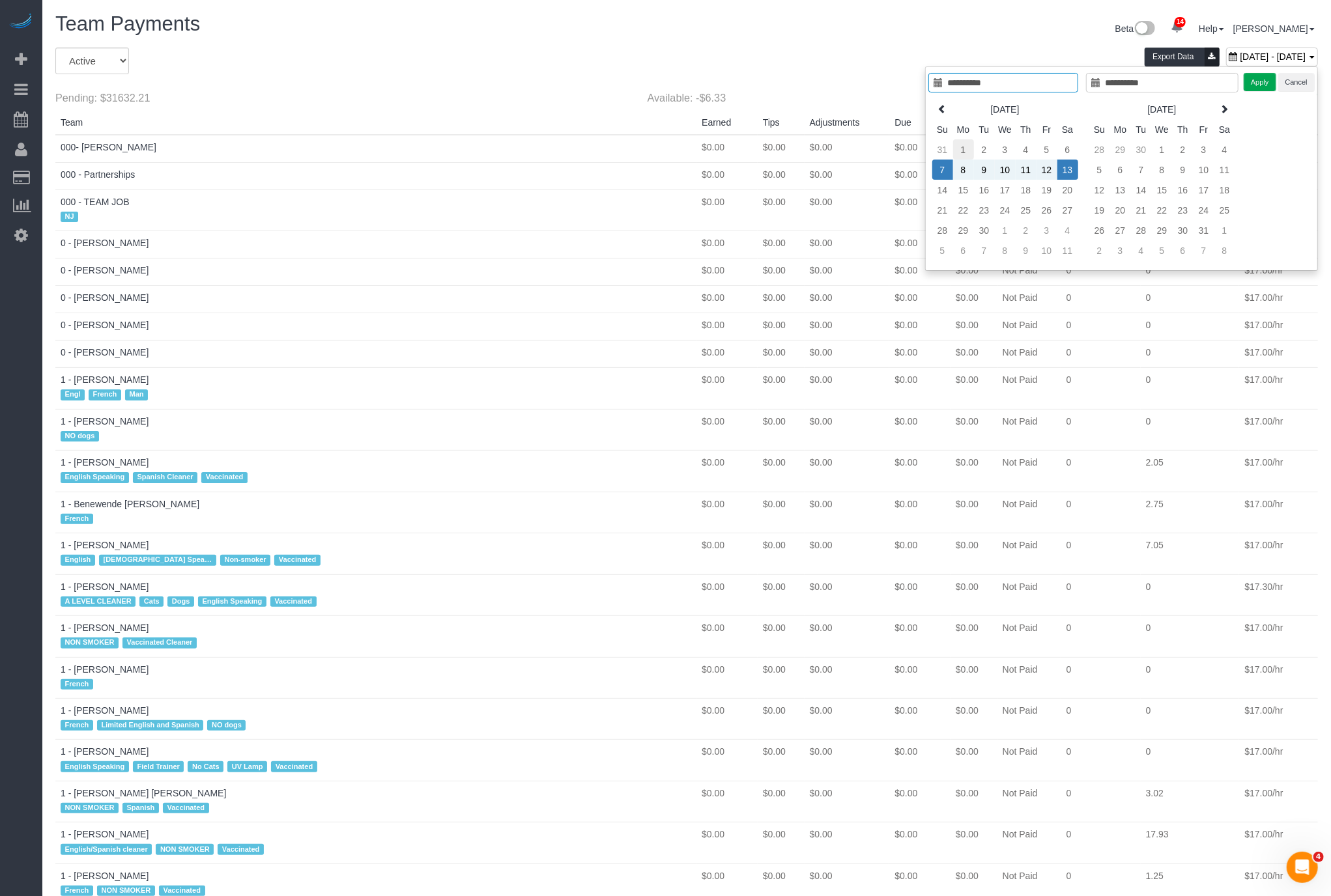
scroll to position [2145, 1331]
type input "**********"
click at [936, 153] on td "31" at bounding box center [942, 149] width 21 height 20
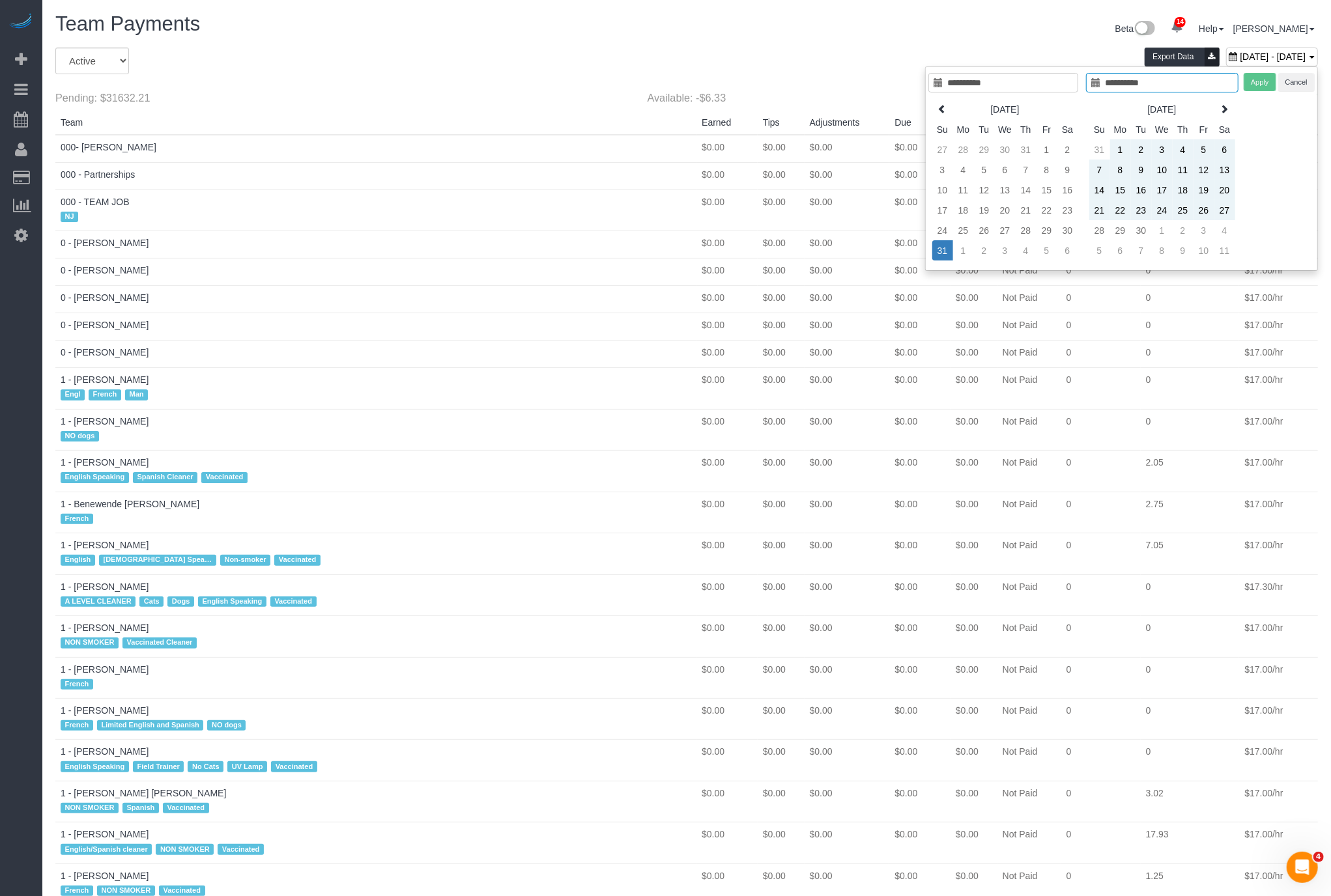
type input "**********"
click at [1062, 245] on td "6" at bounding box center [1067, 250] width 21 height 20
type input "**********"
click at [1259, 81] on button "Apply" at bounding box center [1260, 82] width 33 height 19
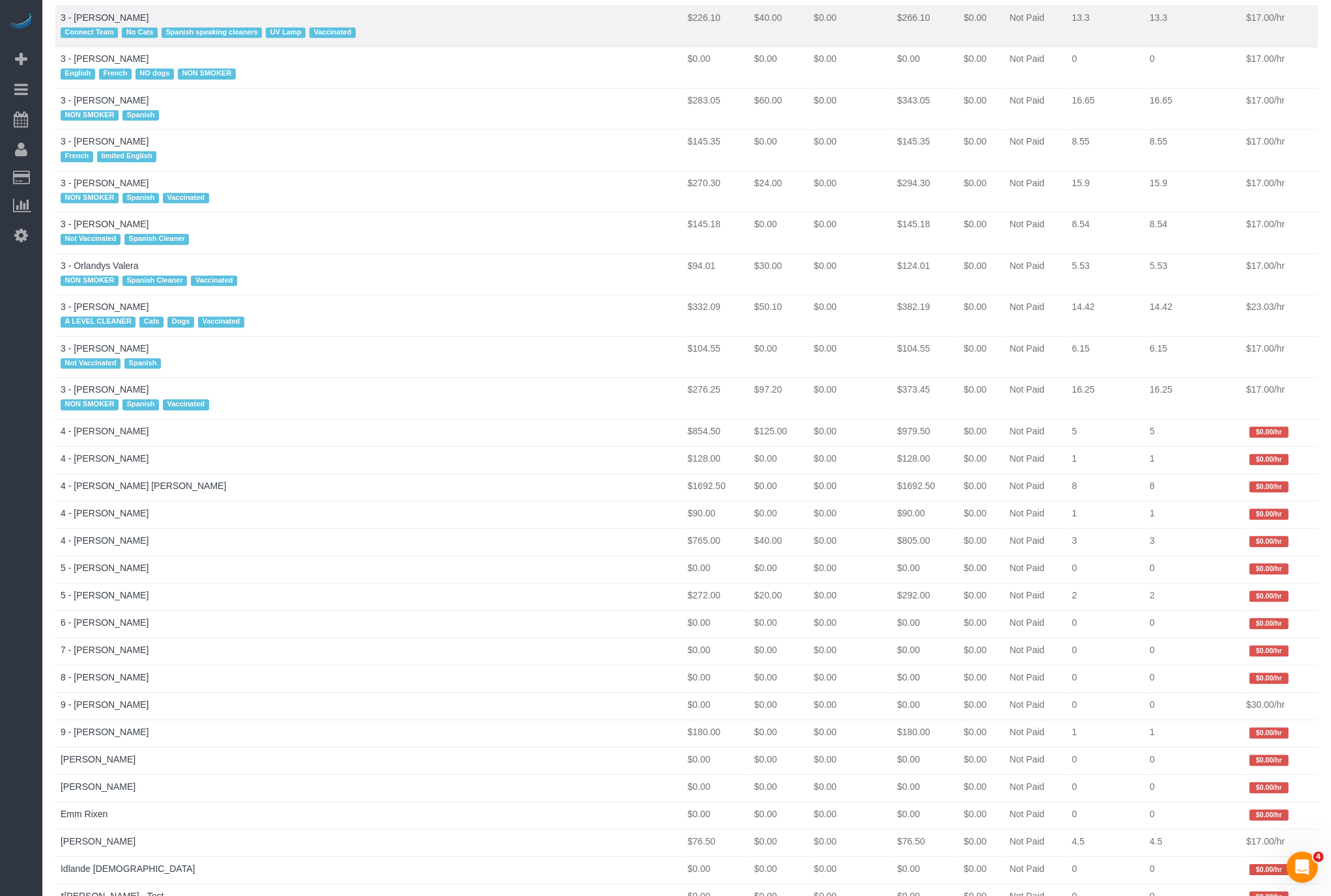
scroll to position [2647, 0]
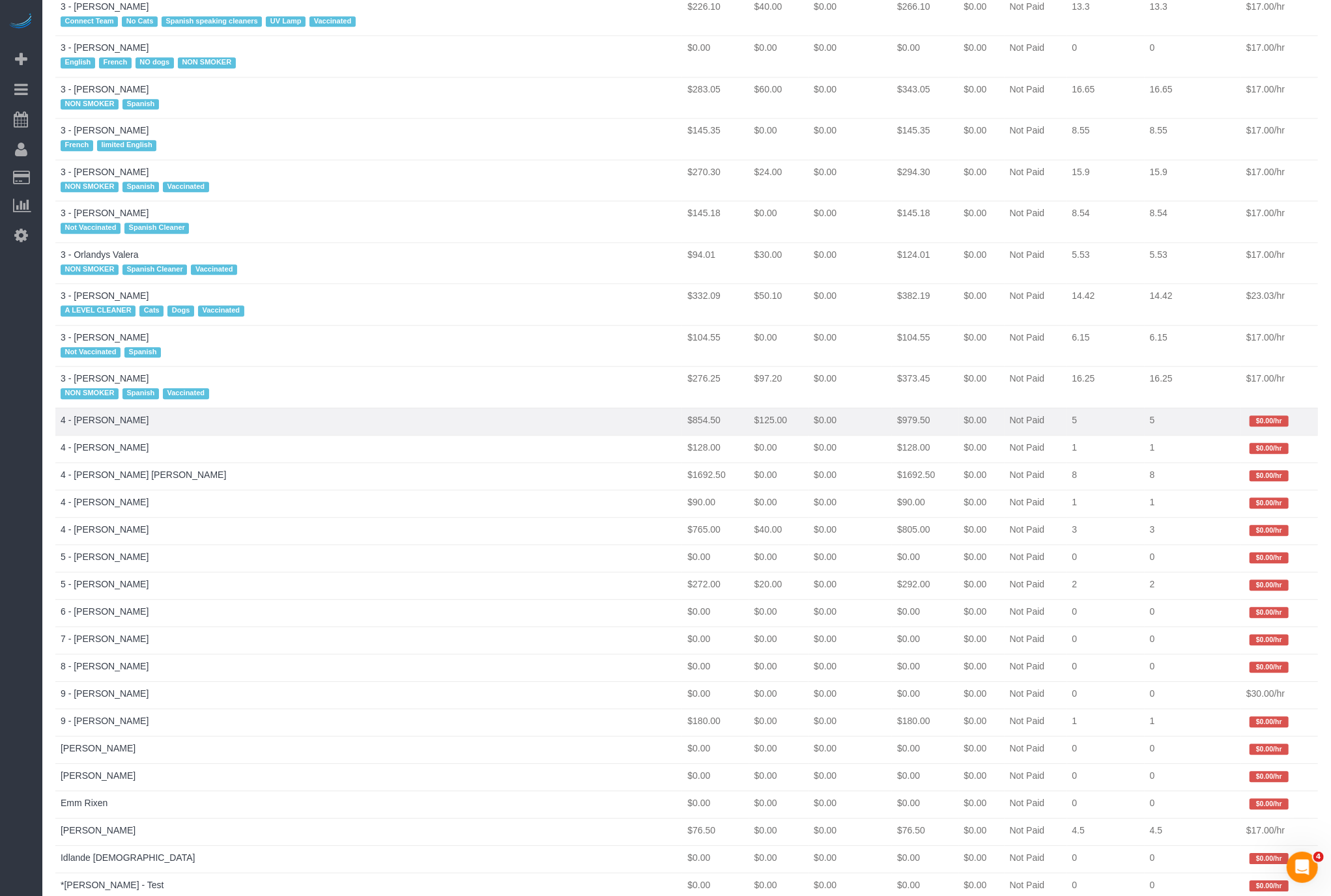
click at [162, 408] on td "4 - Daniela Ferreira Alves" at bounding box center [368, 421] width 627 height 28
click at [127, 415] on link "4 - [PERSON_NAME]" at bounding box center [104, 420] width 88 height 10
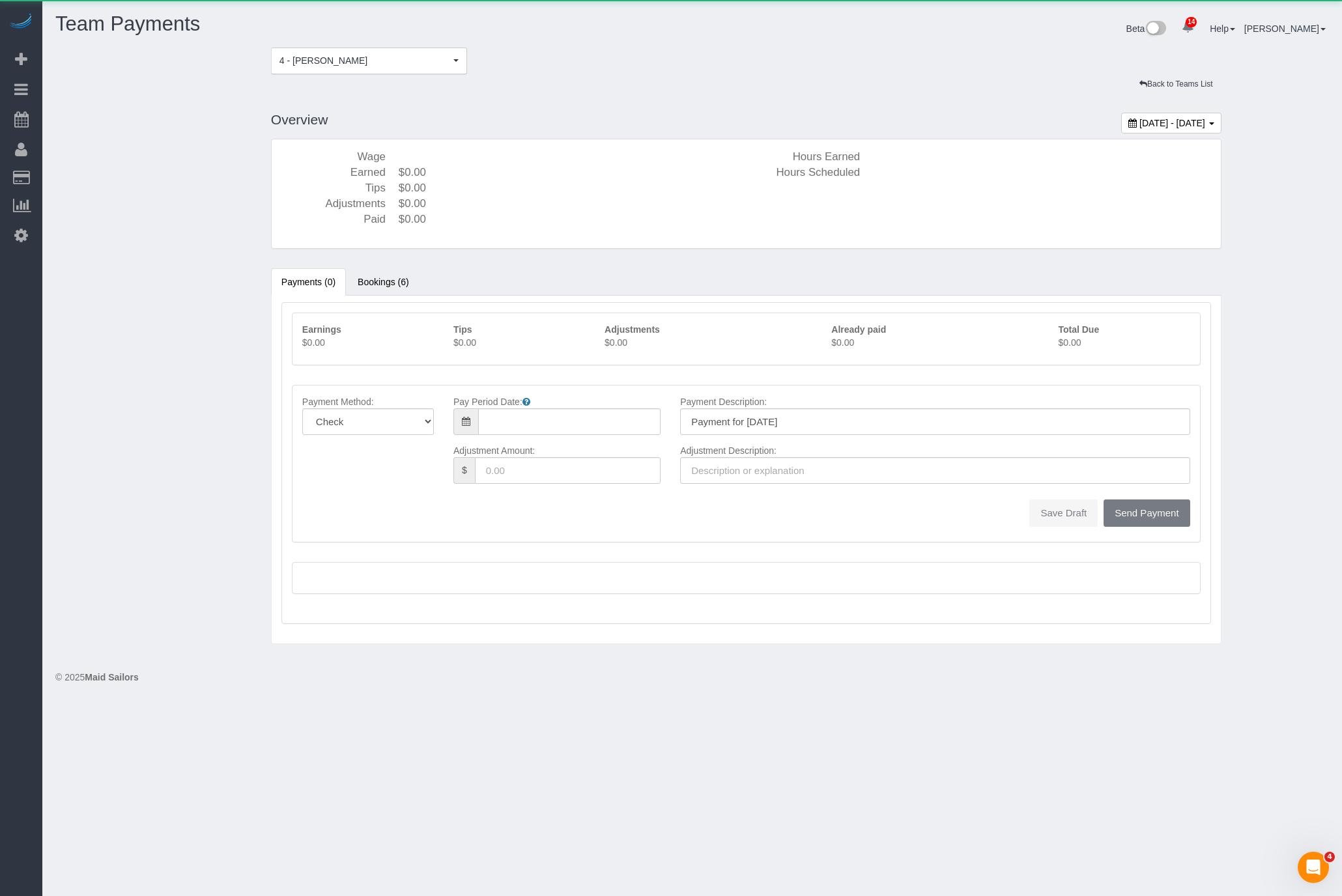
scroll to position [697, 1342]
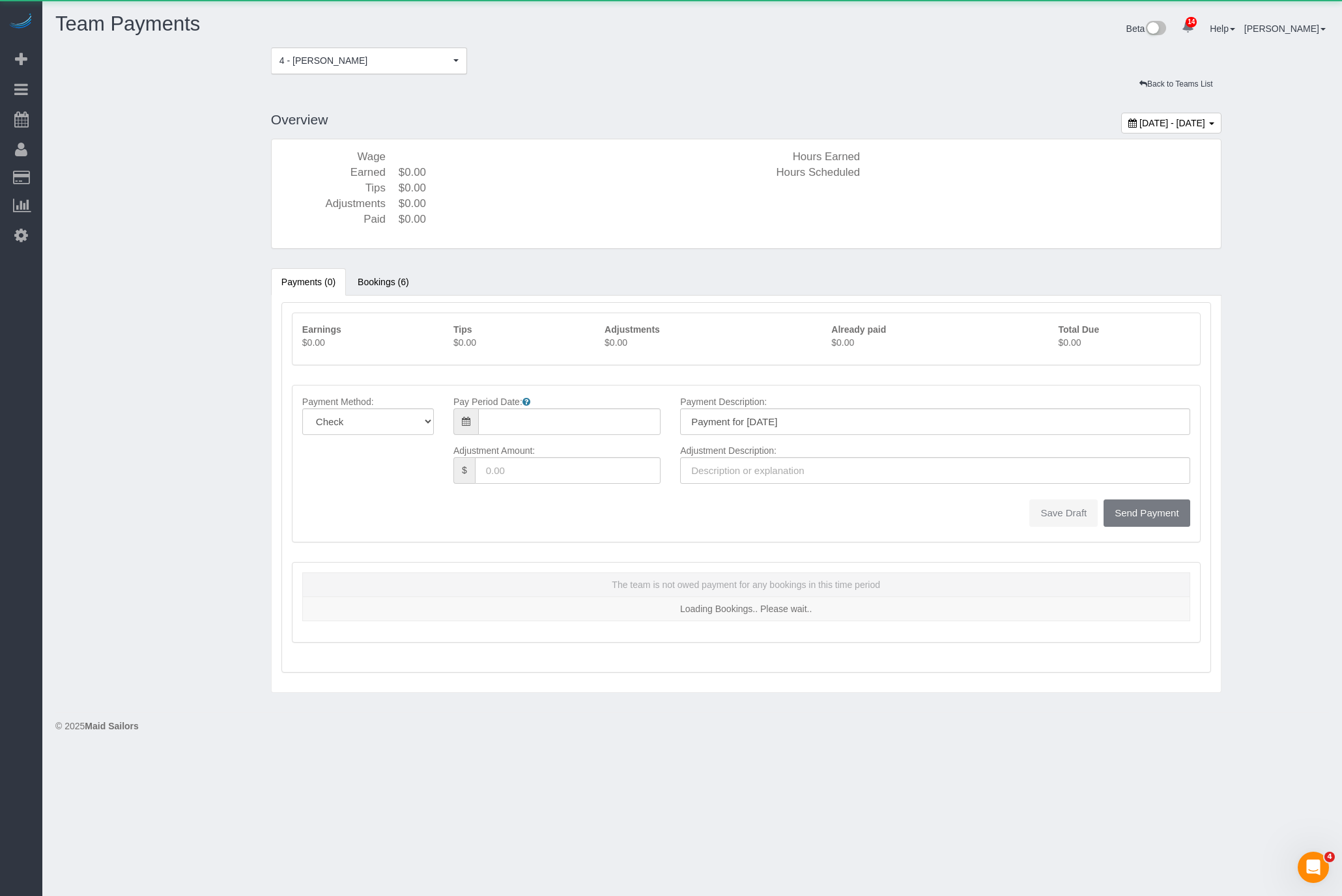
type input "08/31/2025"
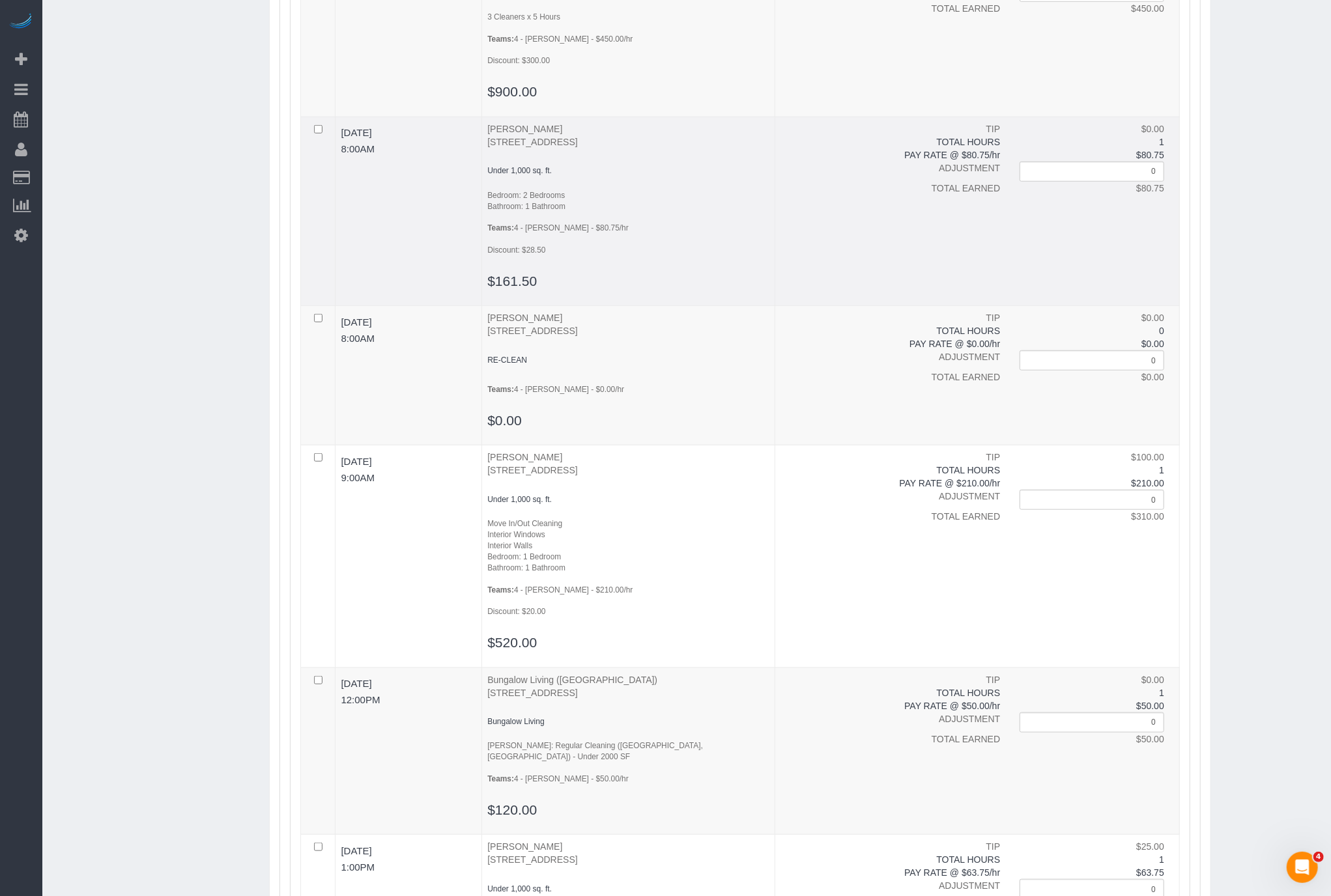
scroll to position [703, 0]
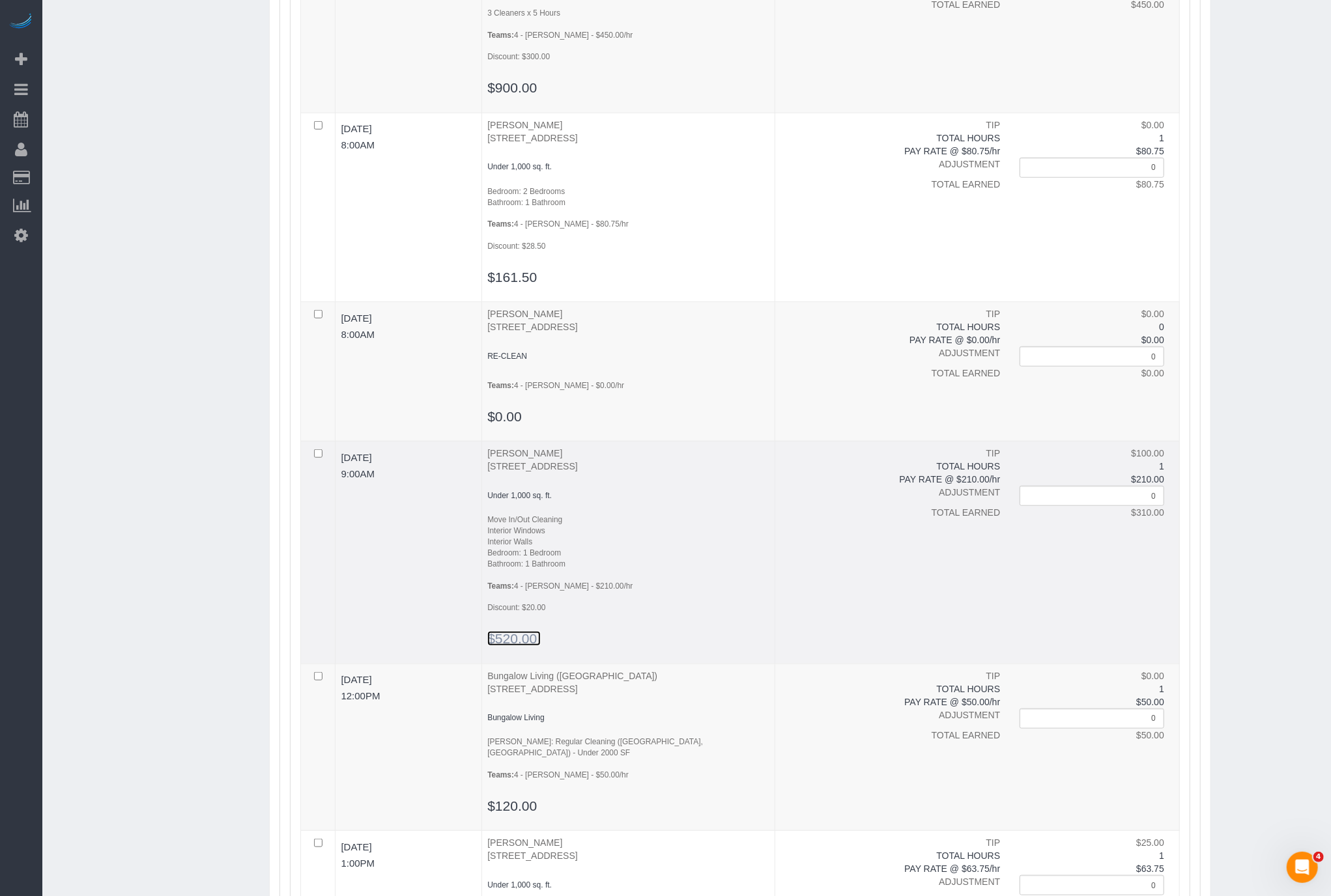
click at [505, 639] on span "$520.00" at bounding box center [512, 639] width 50 height 15
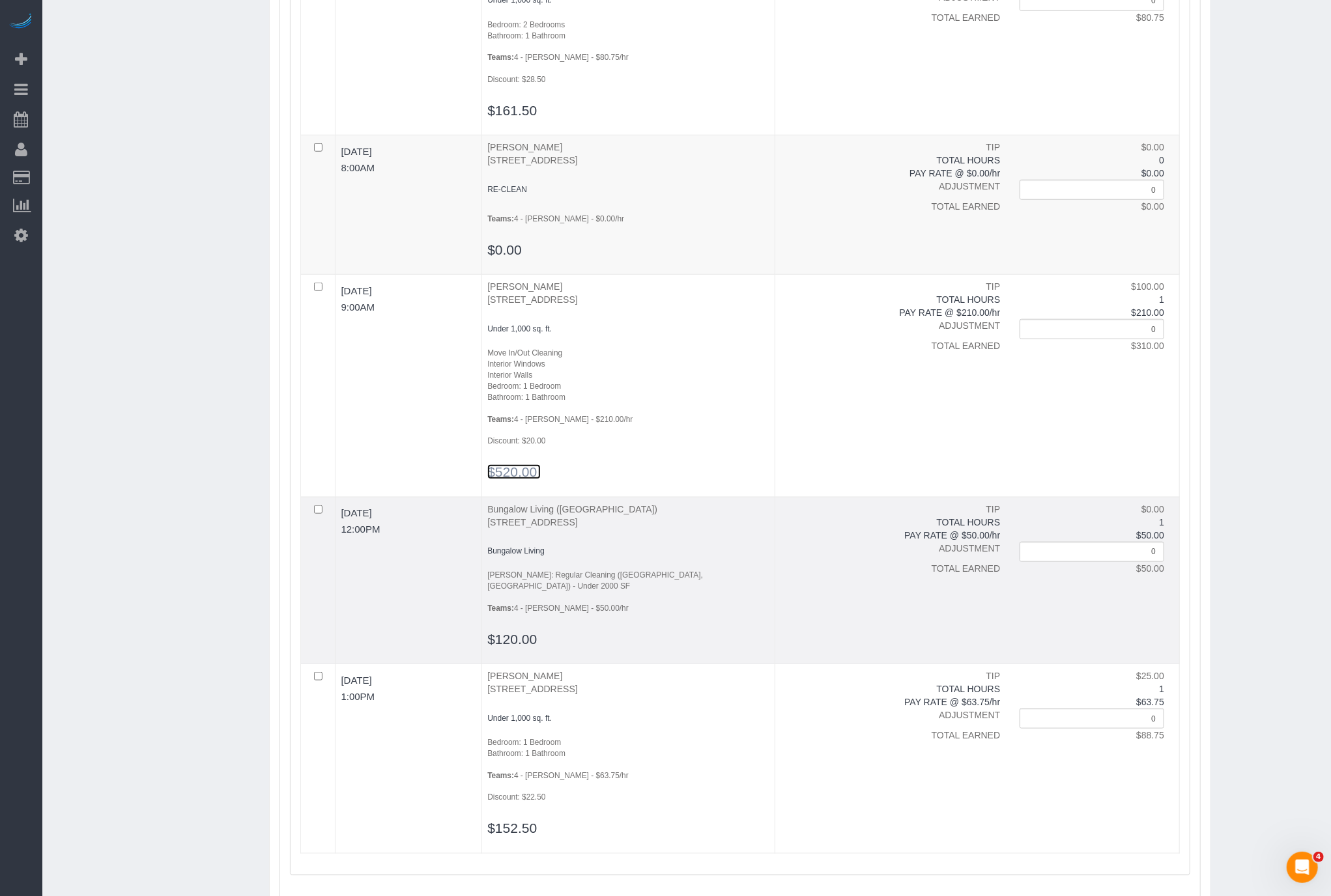
scroll to position [938, 0]
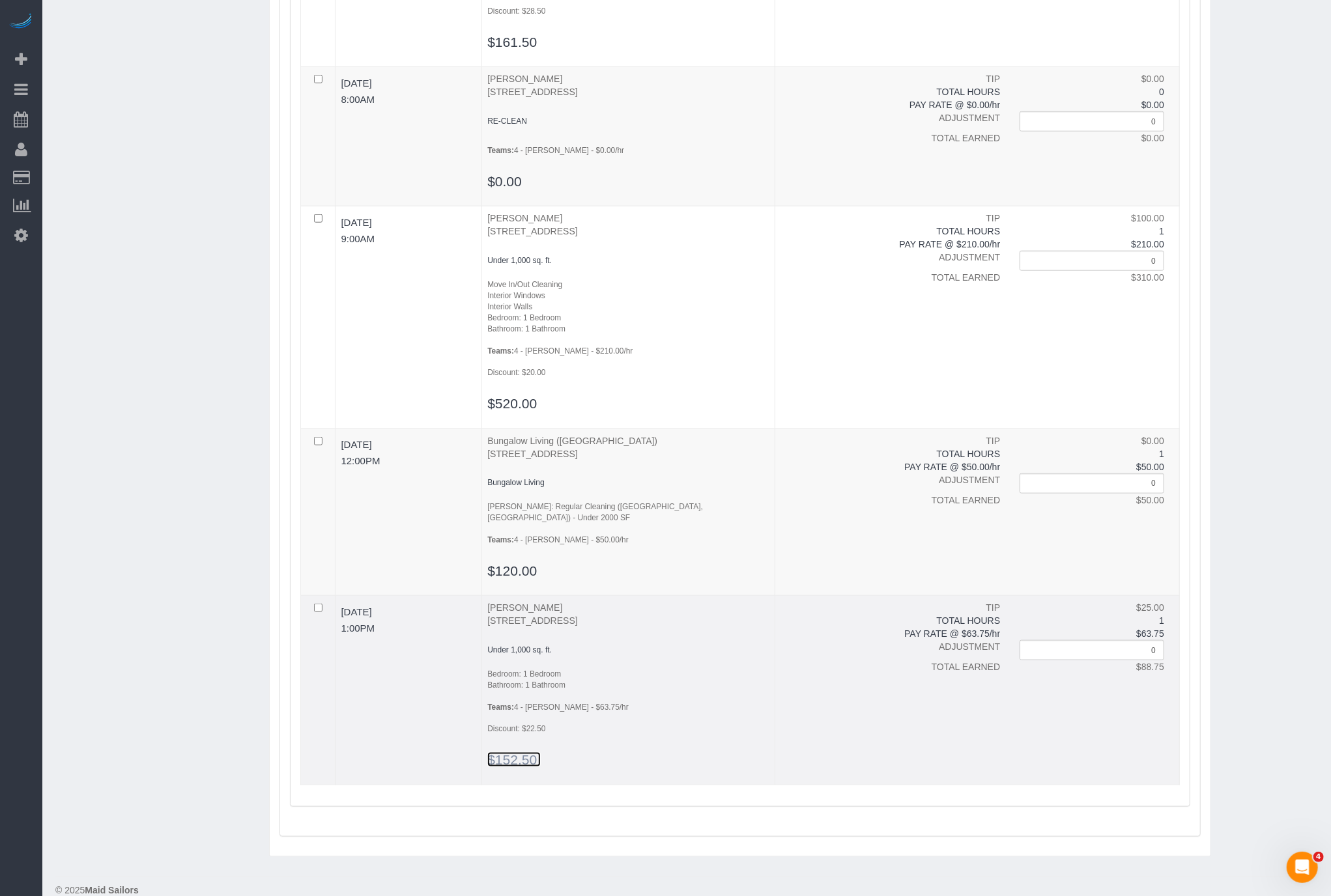
click at [518, 752] on span "$152.50" at bounding box center [512, 760] width 50 height 15
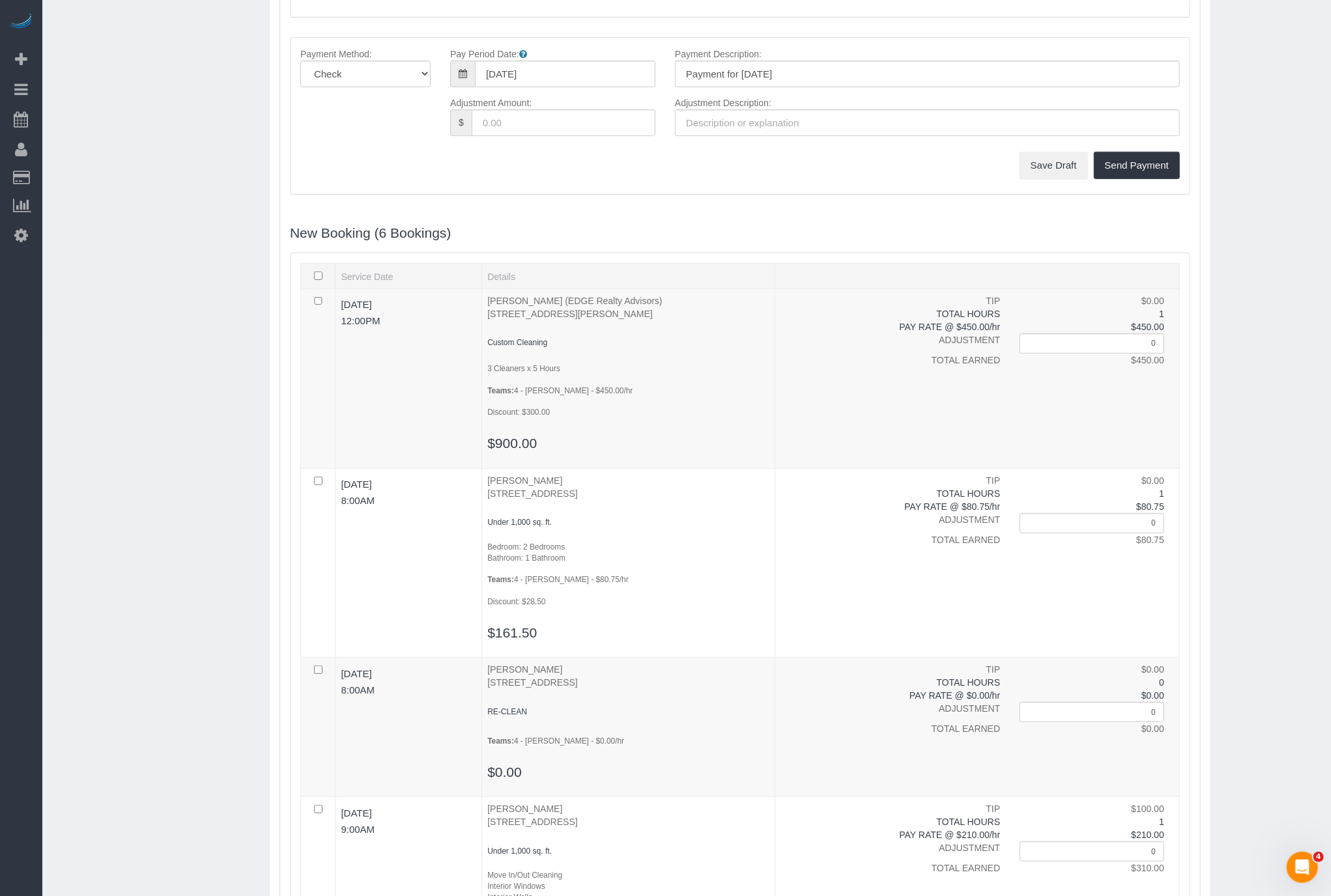
scroll to position [0, 0]
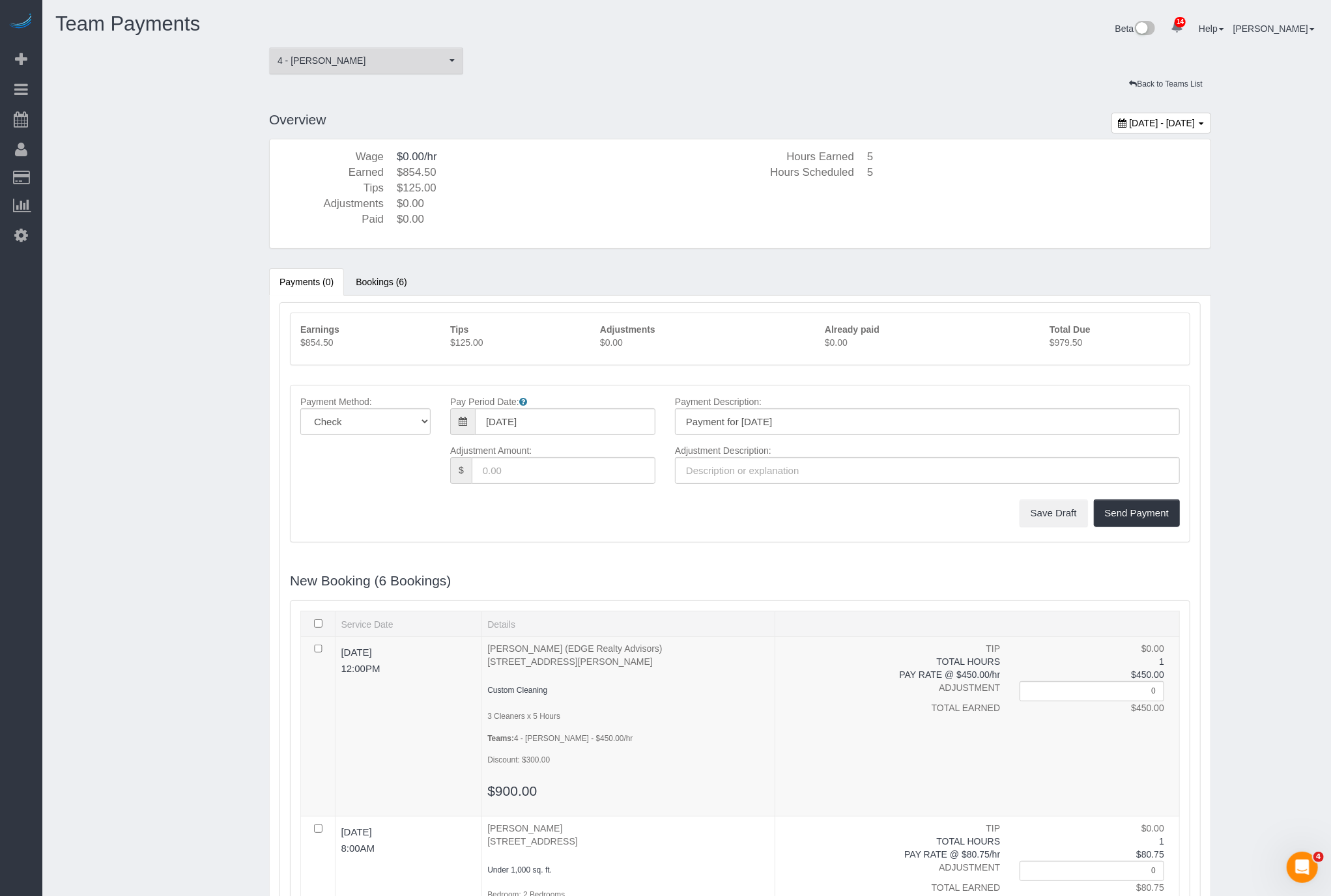
click at [412, 57] on span "4 - [PERSON_NAME]" at bounding box center [362, 61] width 169 height 13
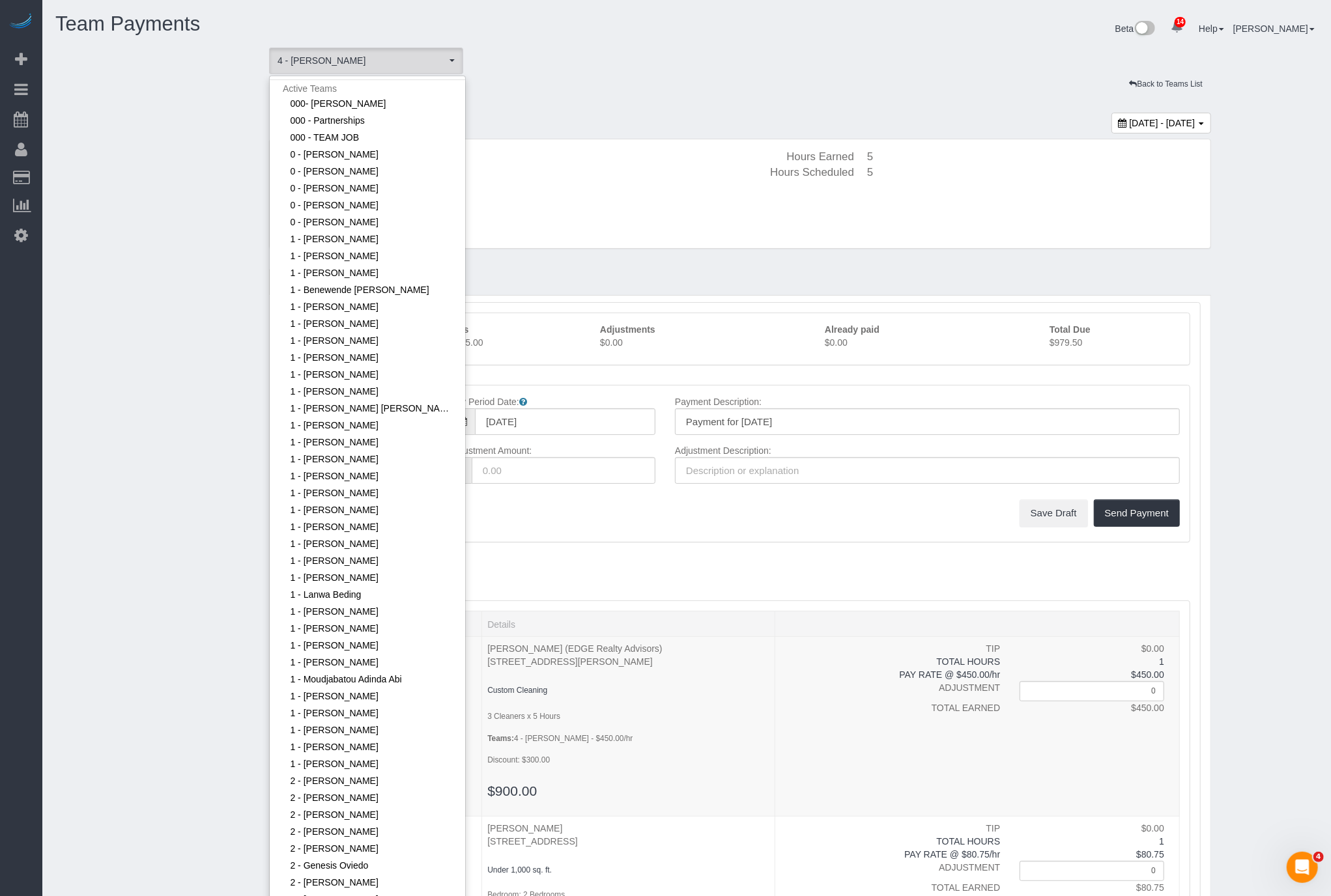
scroll to position [889, 0]
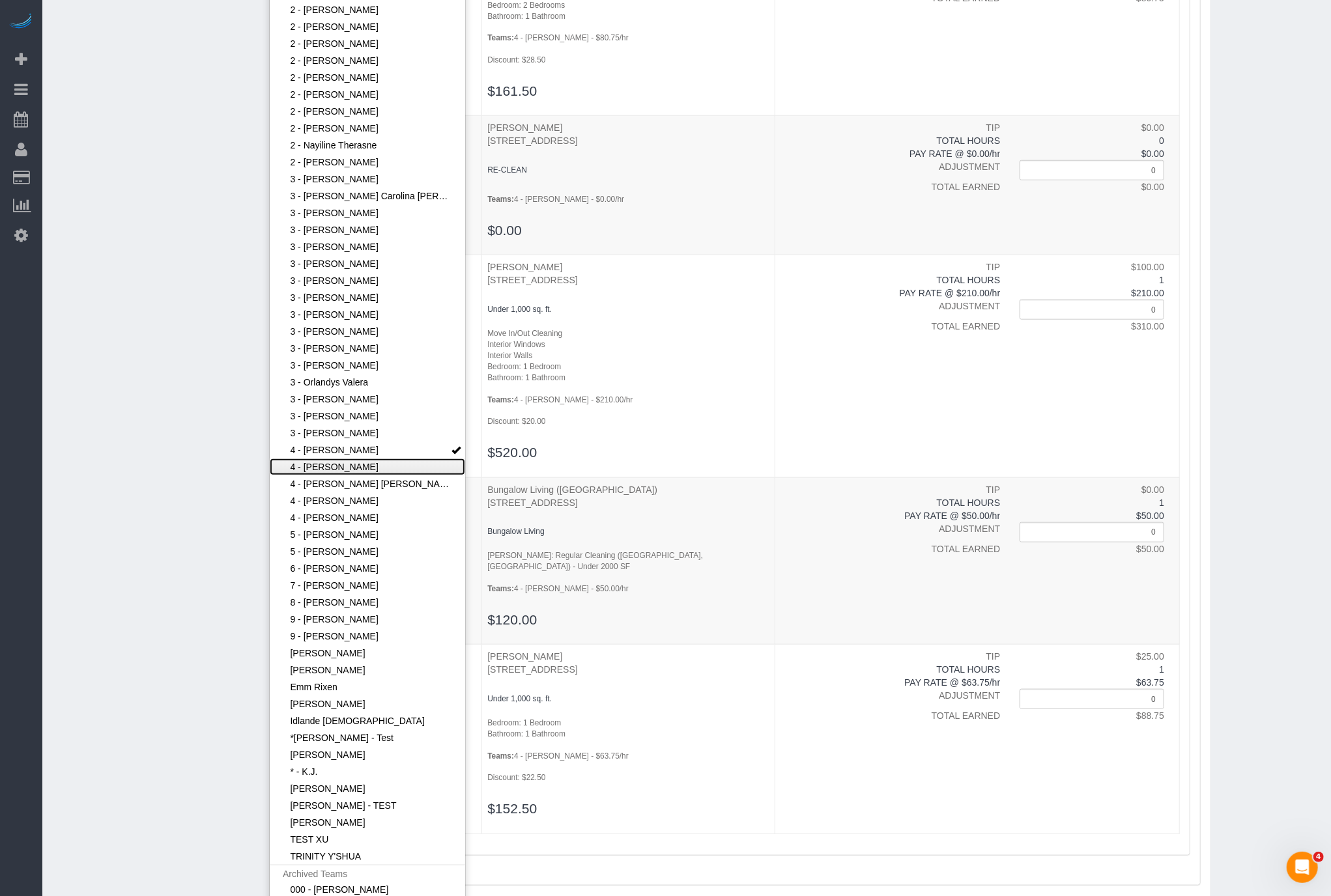
click at [357, 467] on link "4 - [PERSON_NAME]" at bounding box center [367, 467] width 196 height 17
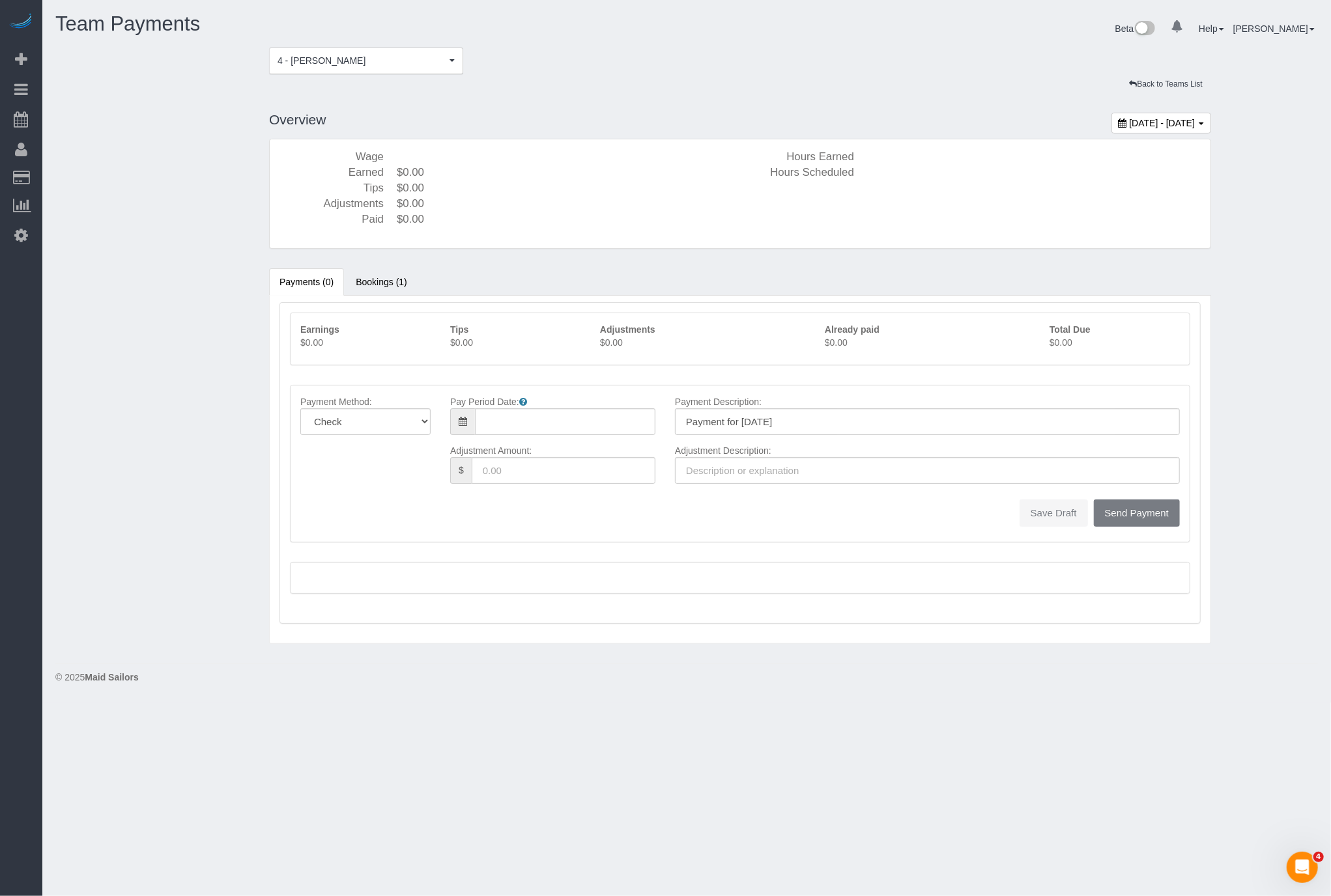
type input "[DATE]"
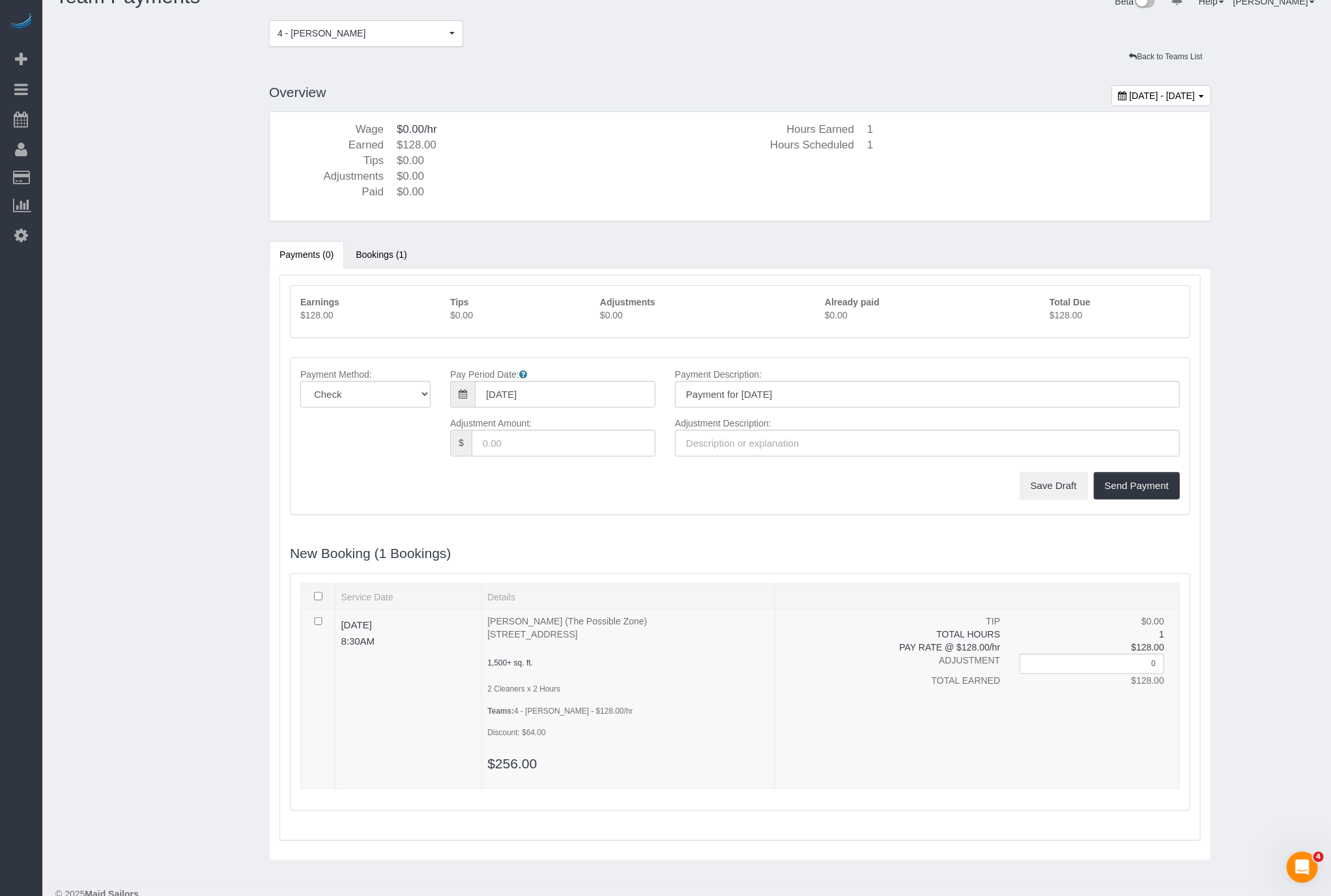
scroll to position [44, 0]
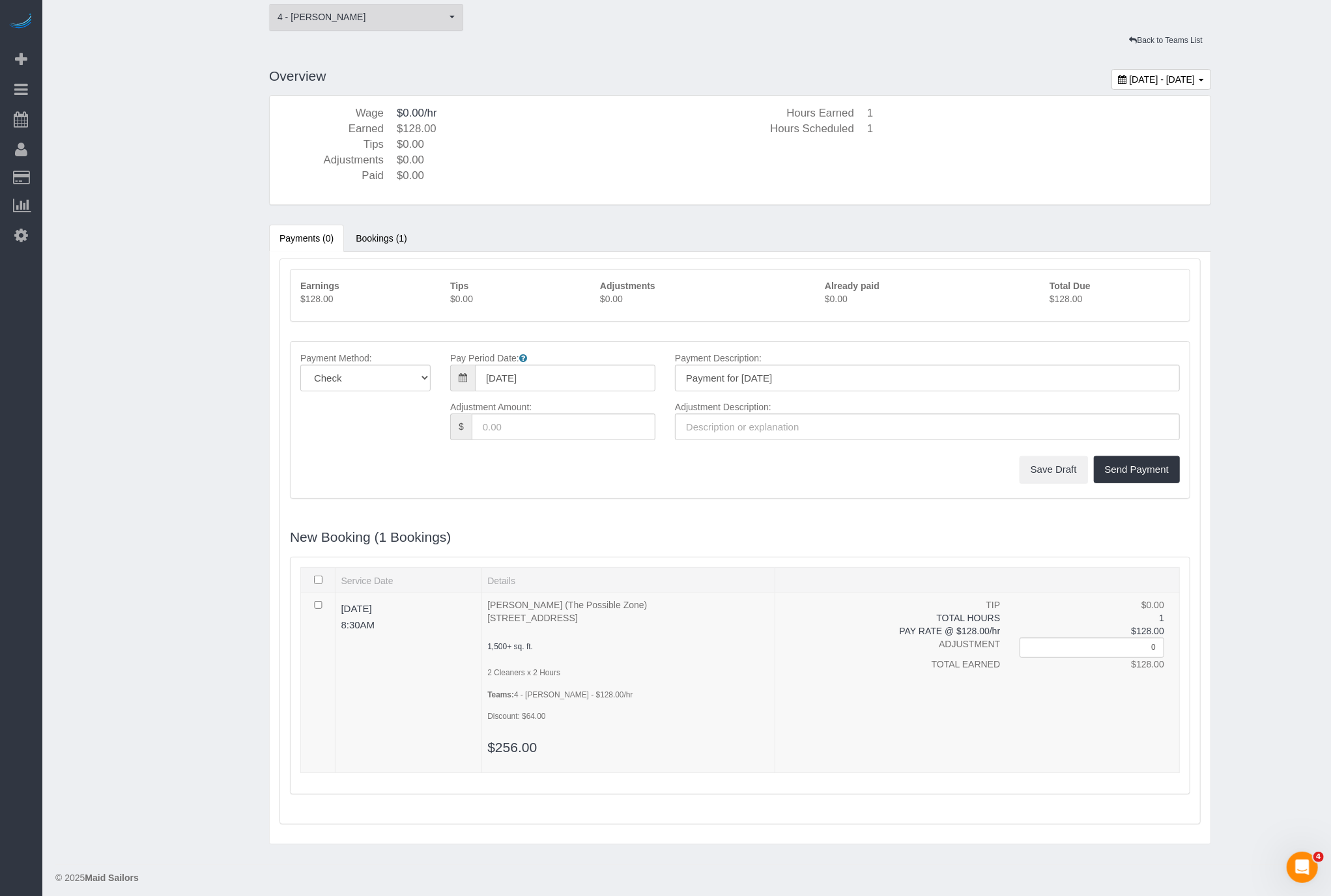
click at [425, 22] on button "4 - [PERSON_NAME]" at bounding box center [366, 17] width 194 height 27
click at [564, 63] on div "August 31, 2025 - September 06, 2025 Overview Wage $0.00/hr Earned $128.00 Tips…" at bounding box center [740, 457] width 962 height 800
click at [411, 14] on span "4 - [PERSON_NAME]" at bounding box center [362, 17] width 169 height 13
click at [572, 71] on h3 "Overview" at bounding box center [739, 79] width 942 height 22
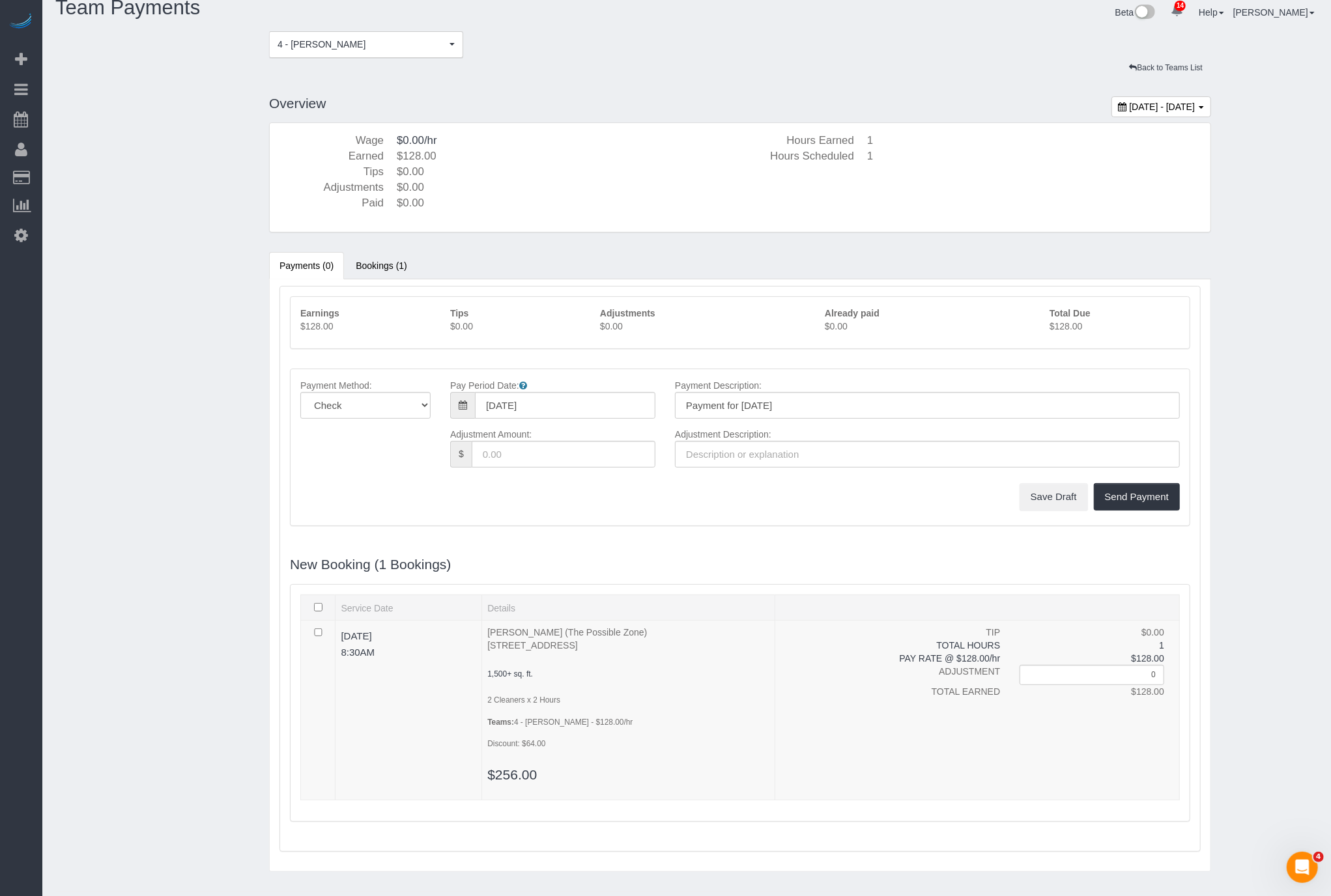
scroll to position [0, 0]
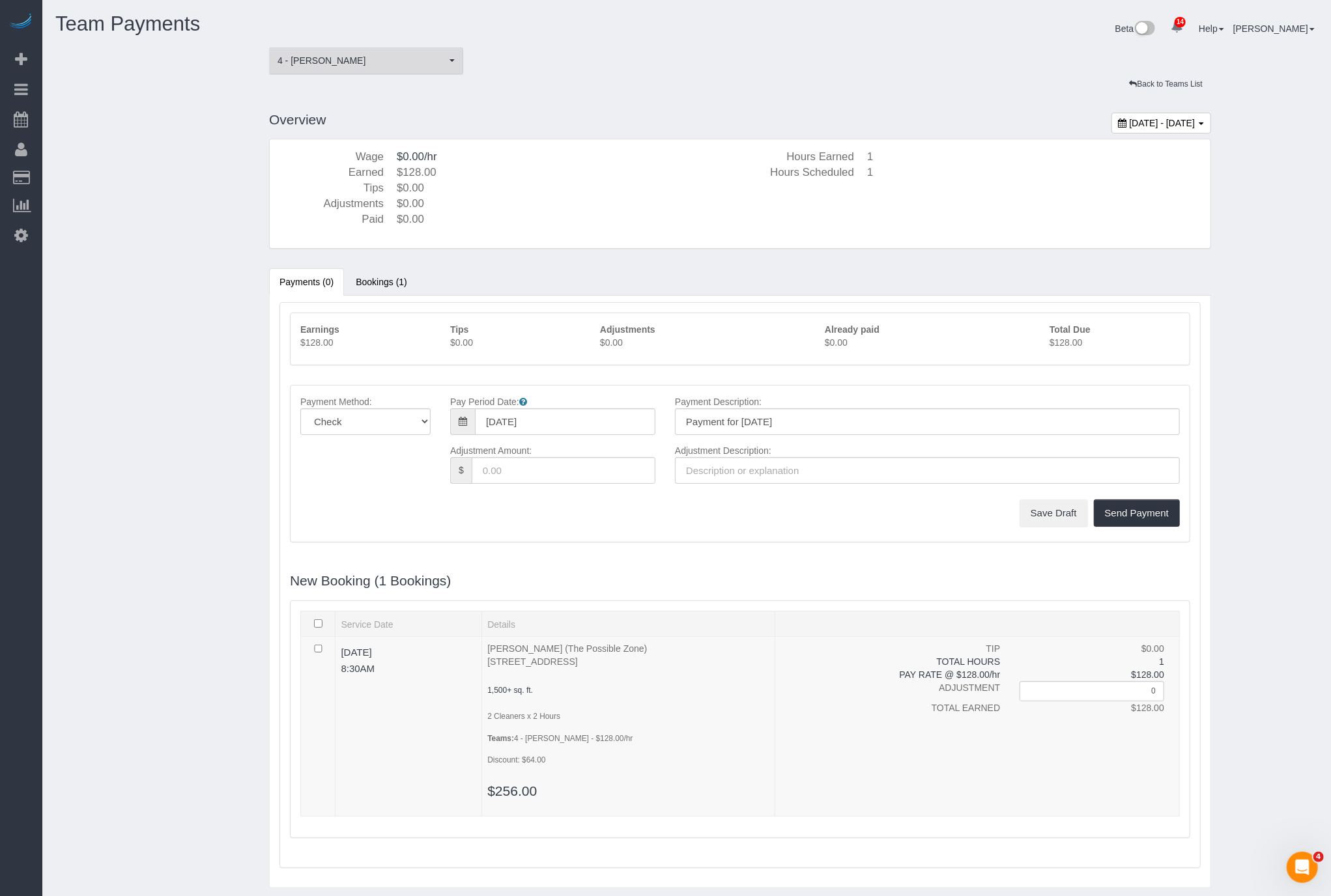
click at [415, 58] on span "4 - [PERSON_NAME]" at bounding box center [362, 61] width 169 height 13
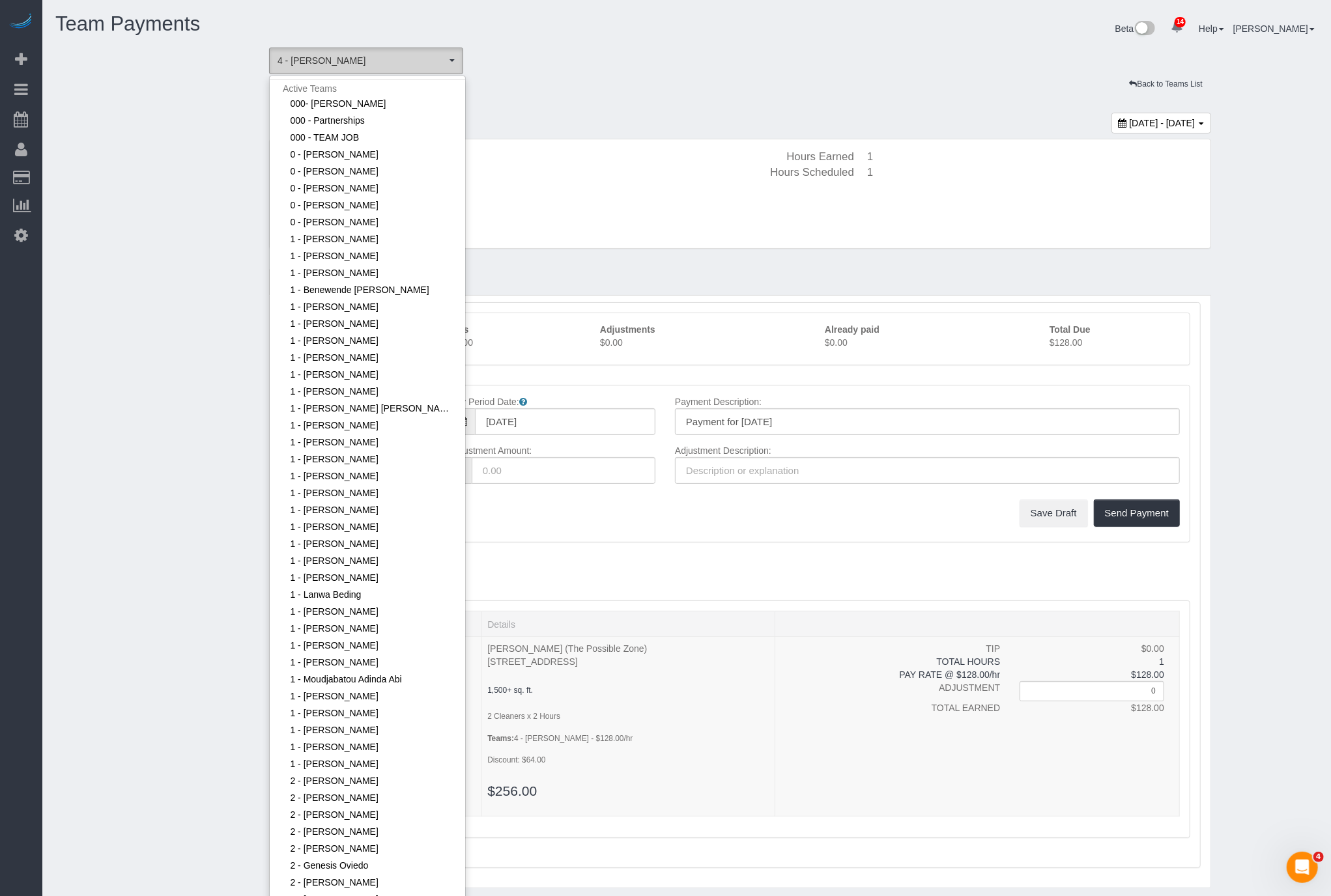
scroll to position [906, 0]
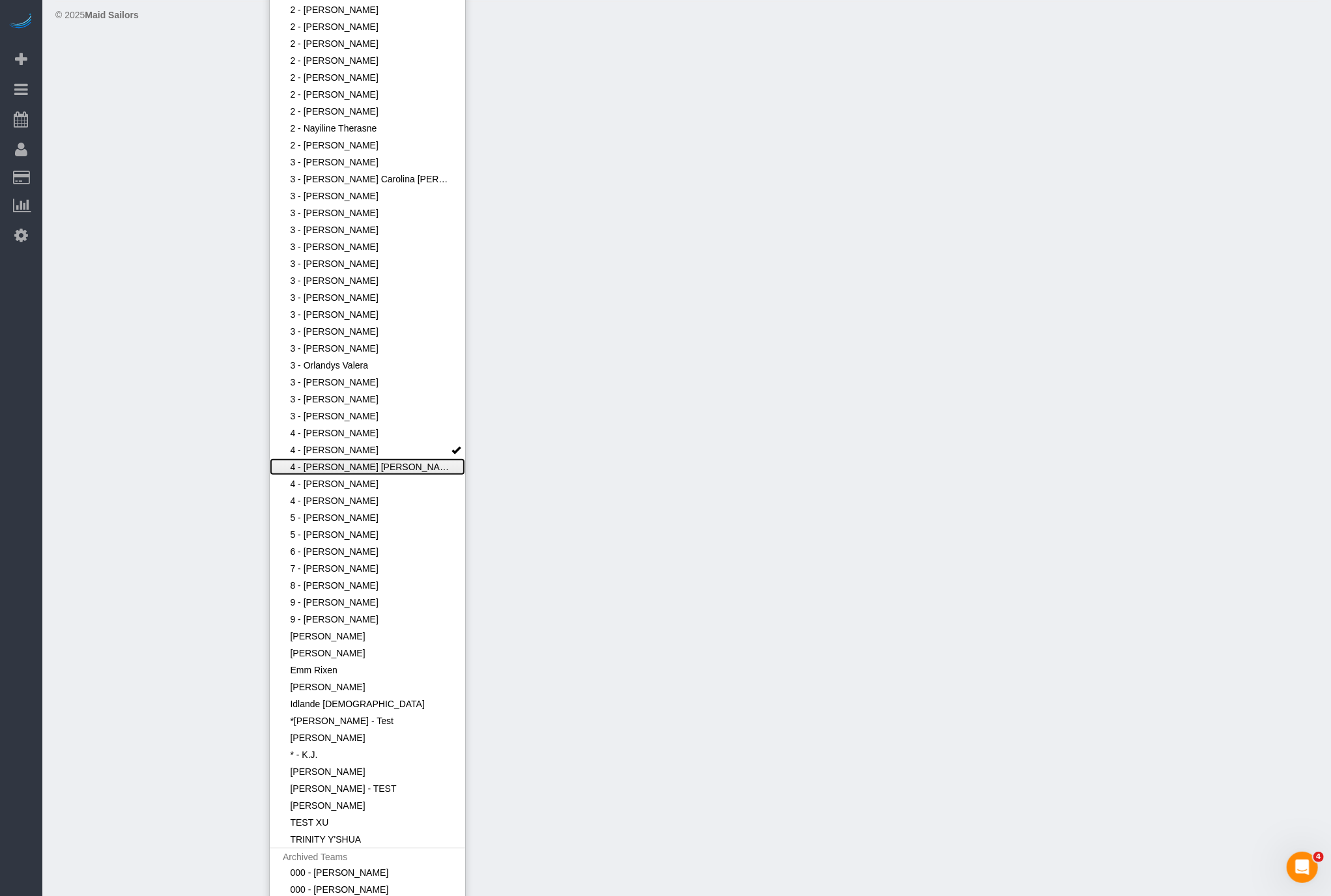
click at [383, 464] on link "4 - [PERSON_NAME] [PERSON_NAME]" at bounding box center [367, 467] width 196 height 17
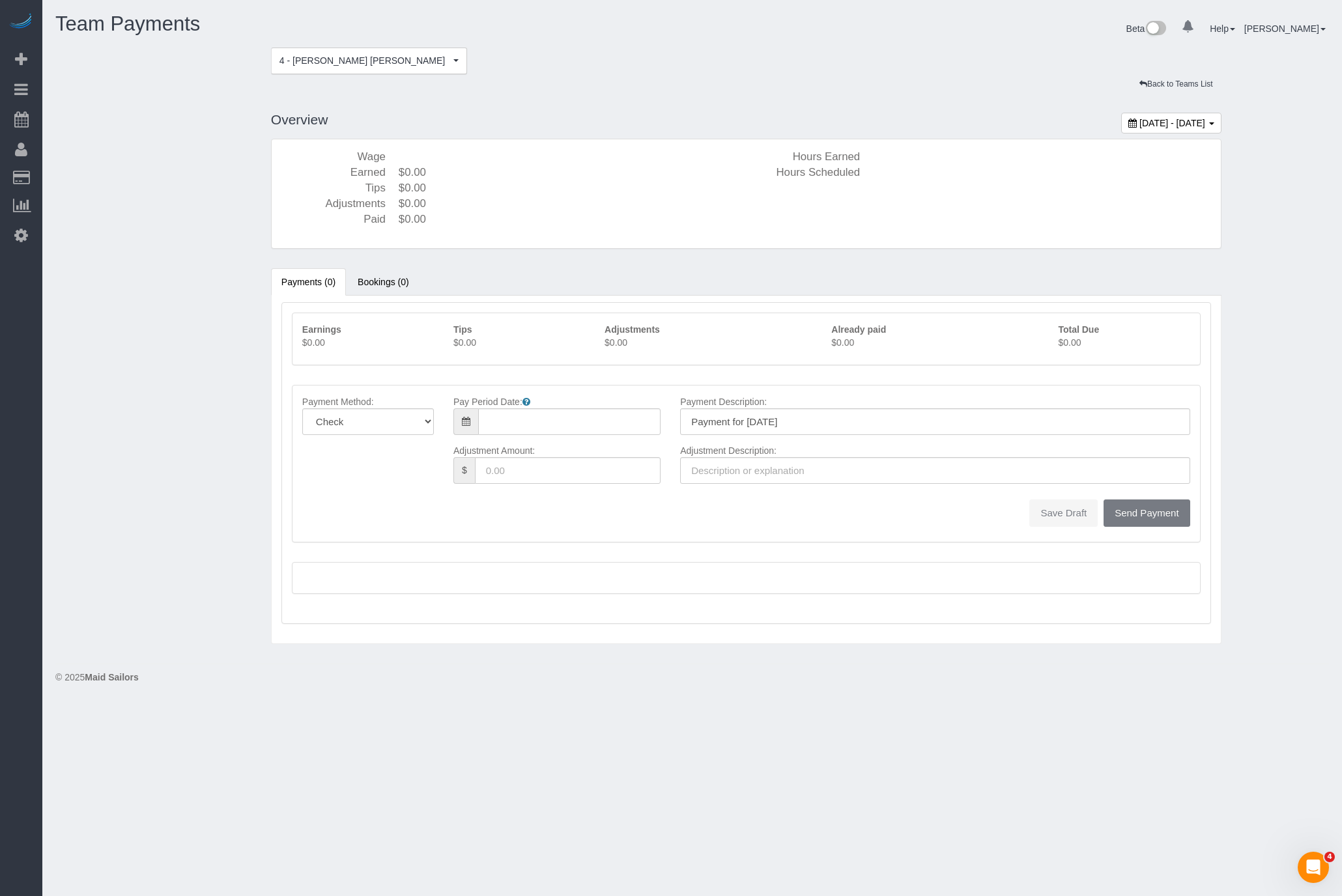
type input "08/31/2025"
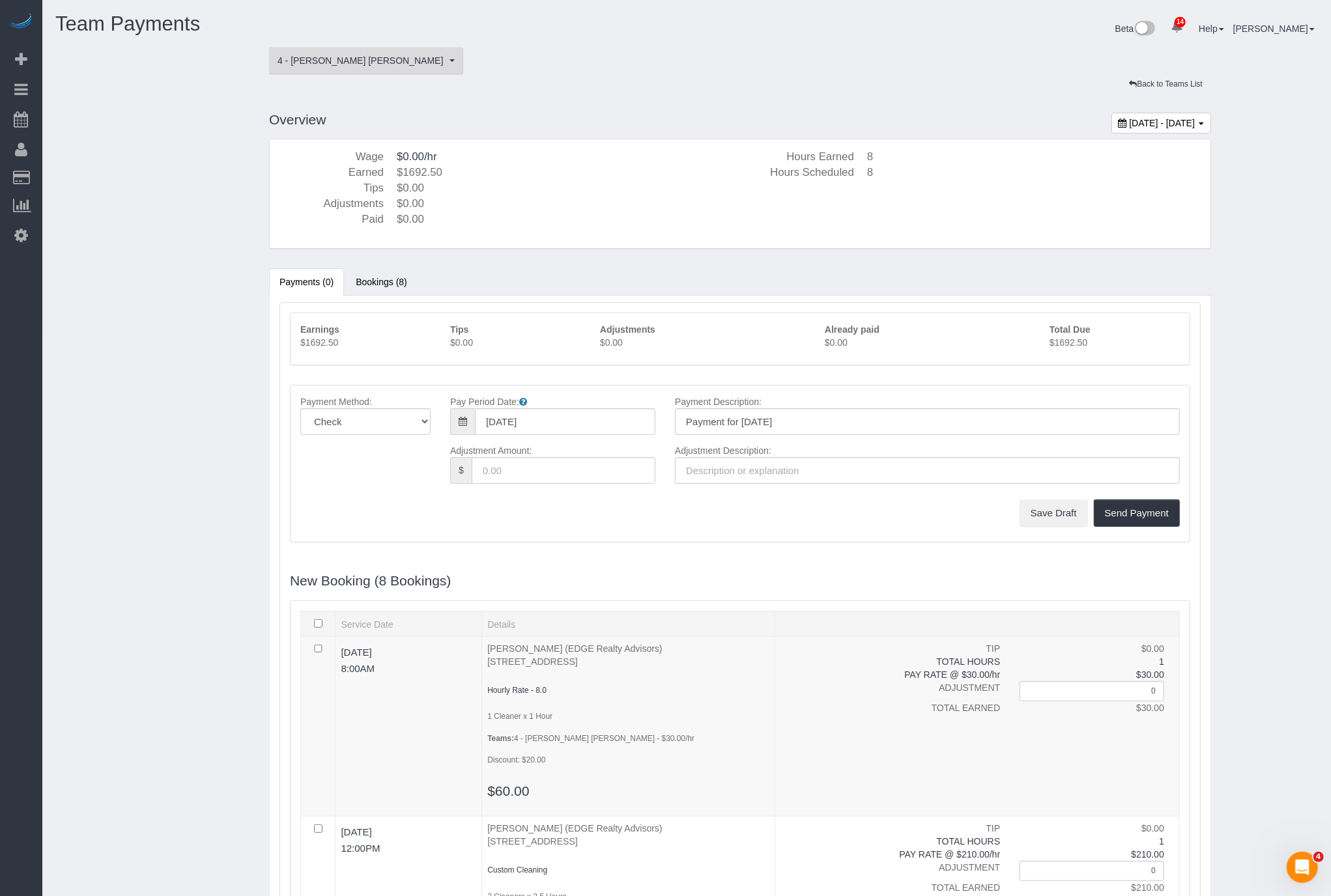
click at [408, 65] on span "4 - Fabiola Rodrigues Pimentel Santos" at bounding box center [362, 61] width 169 height 13
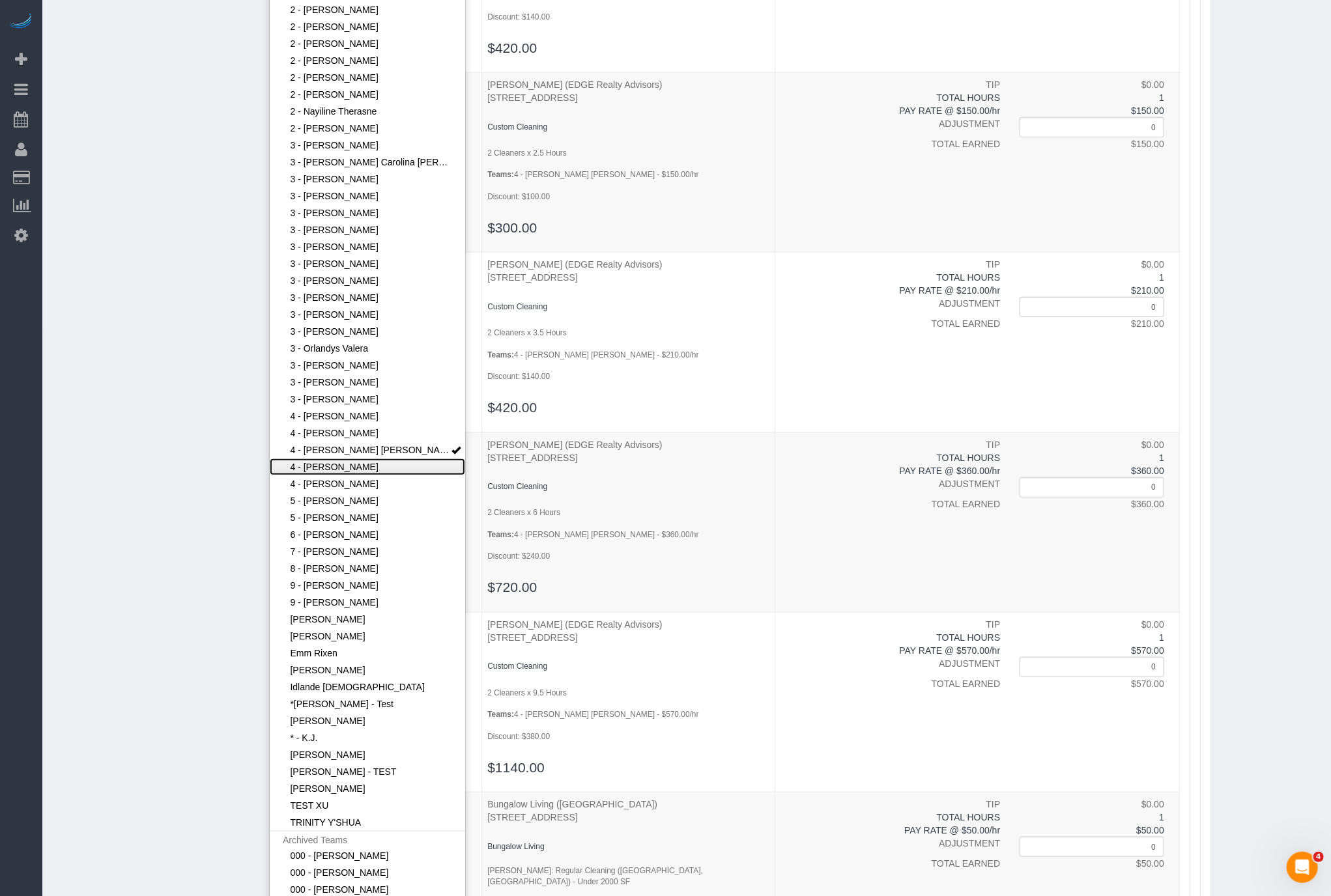
click at [389, 470] on link "4 - Luanna Ferighetto" at bounding box center [367, 467] width 196 height 17
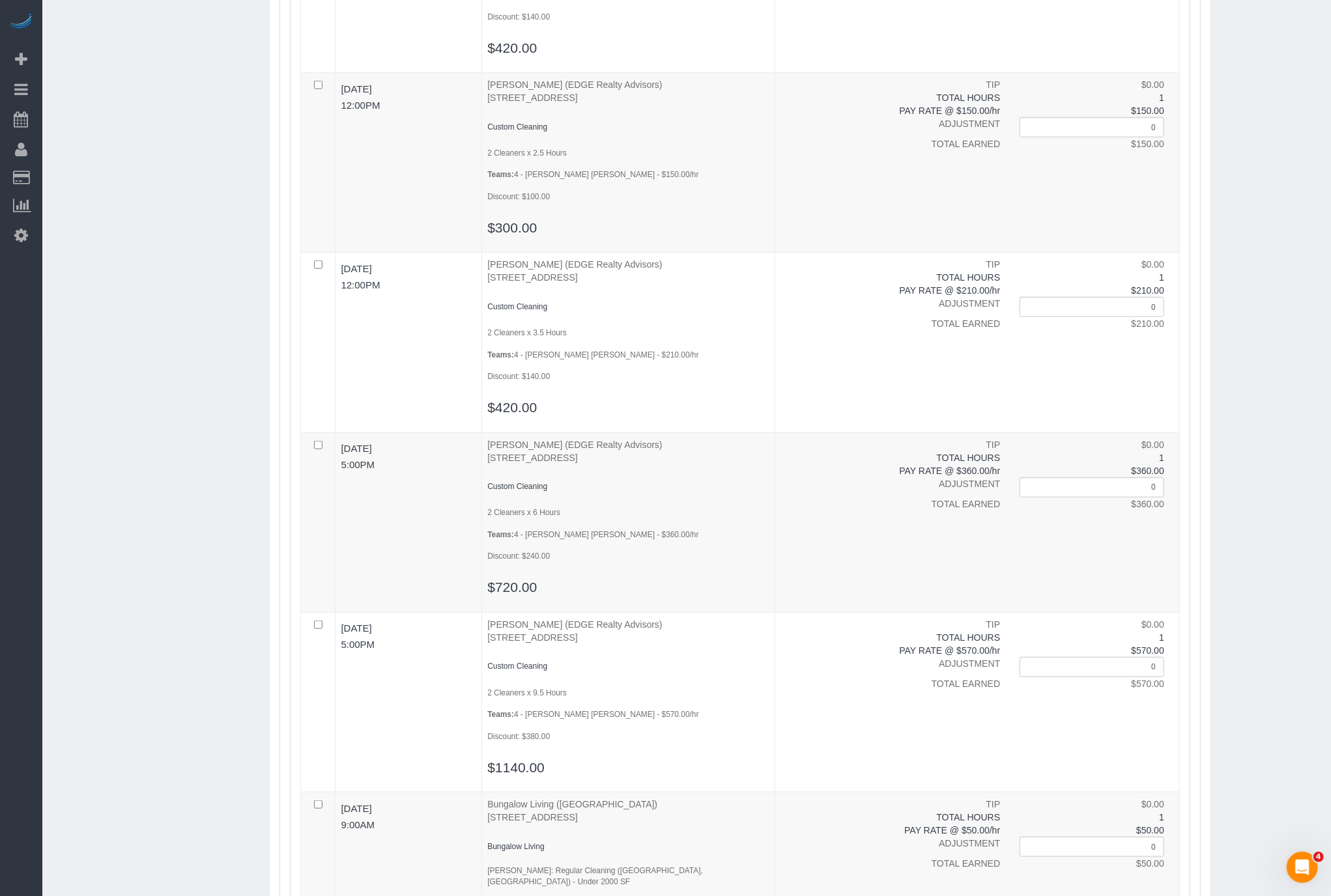
scroll to position [0, 0]
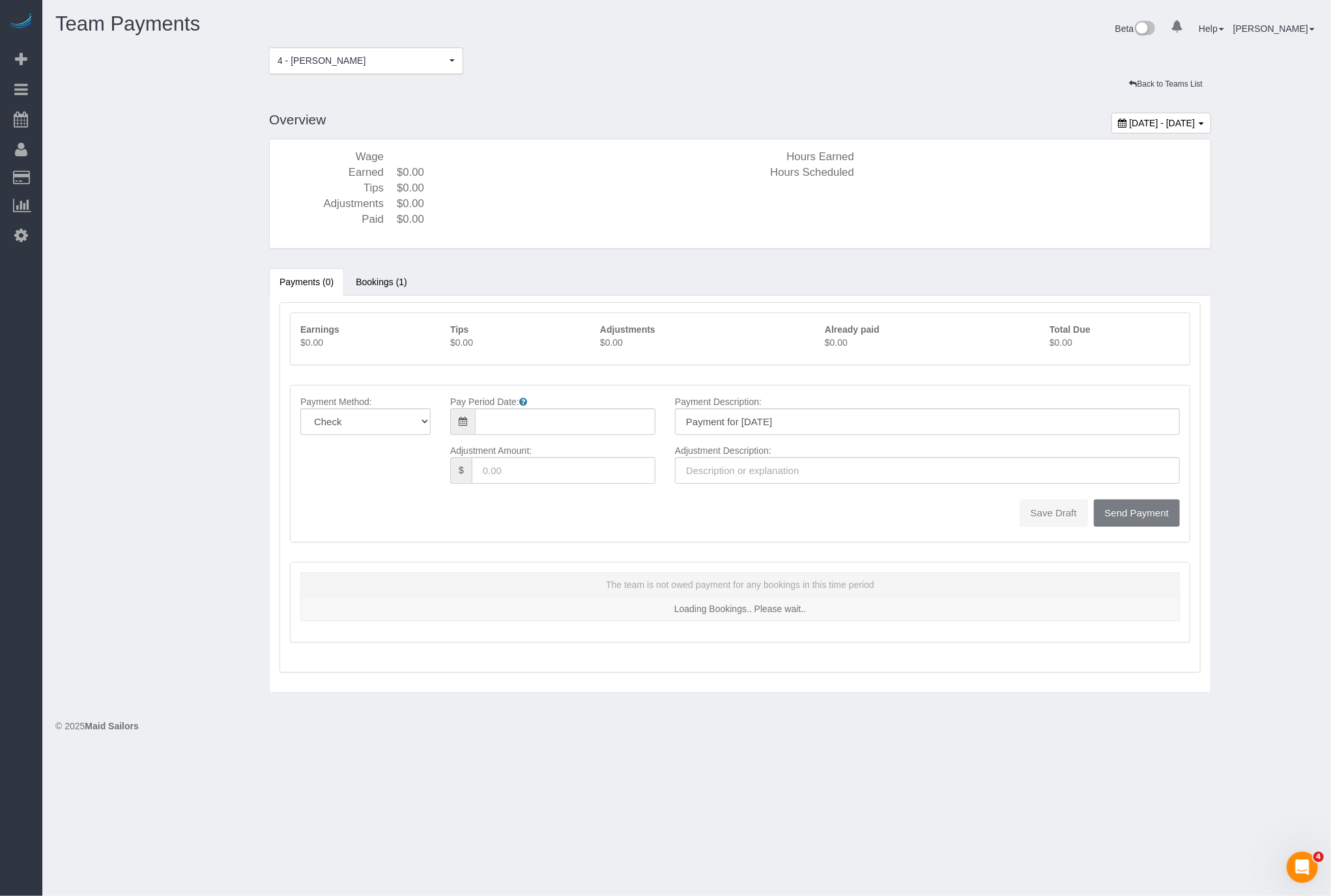
type input "08/31/2025"
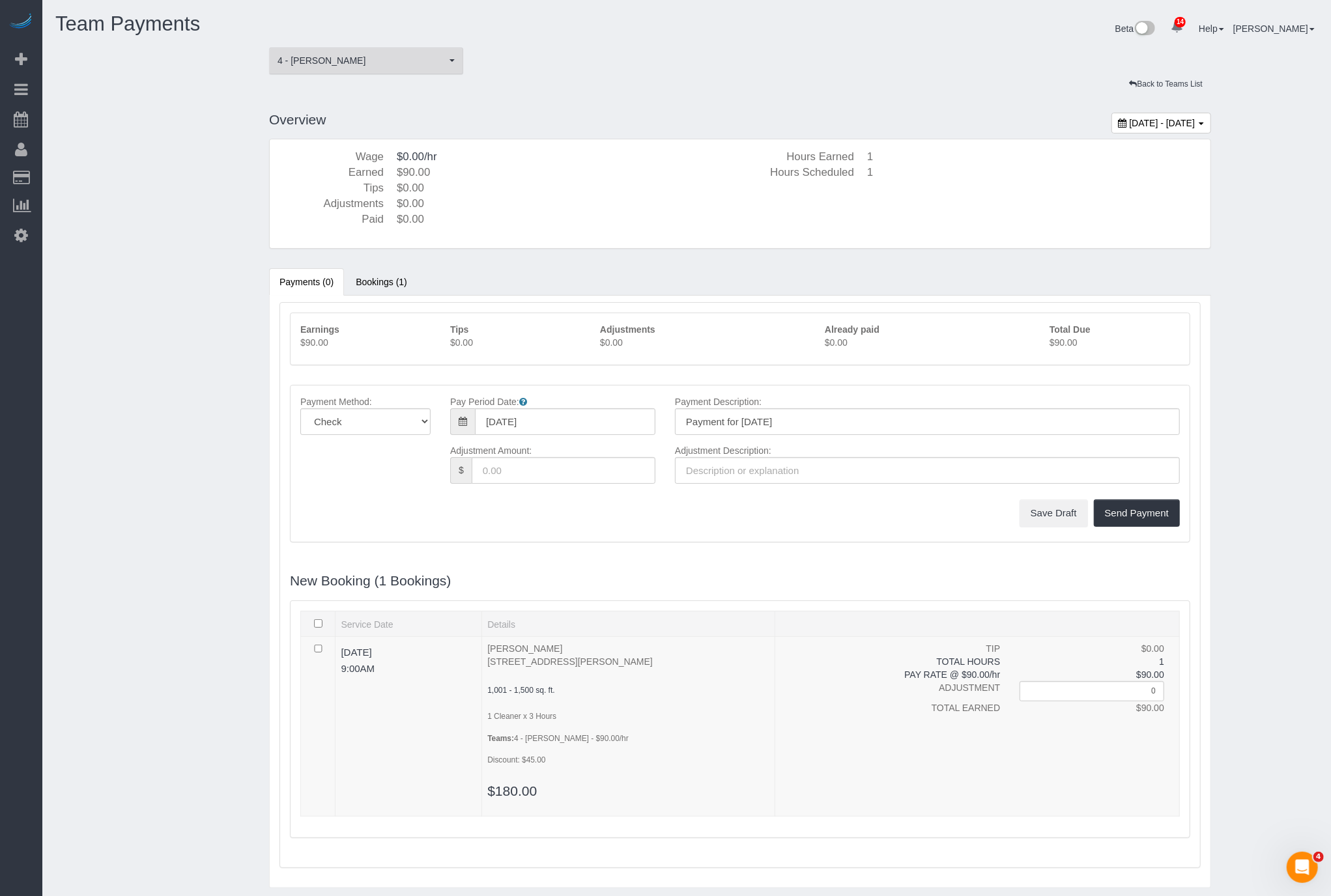
click at [390, 65] on span "4 - Luanna Ferighetto" at bounding box center [362, 61] width 169 height 13
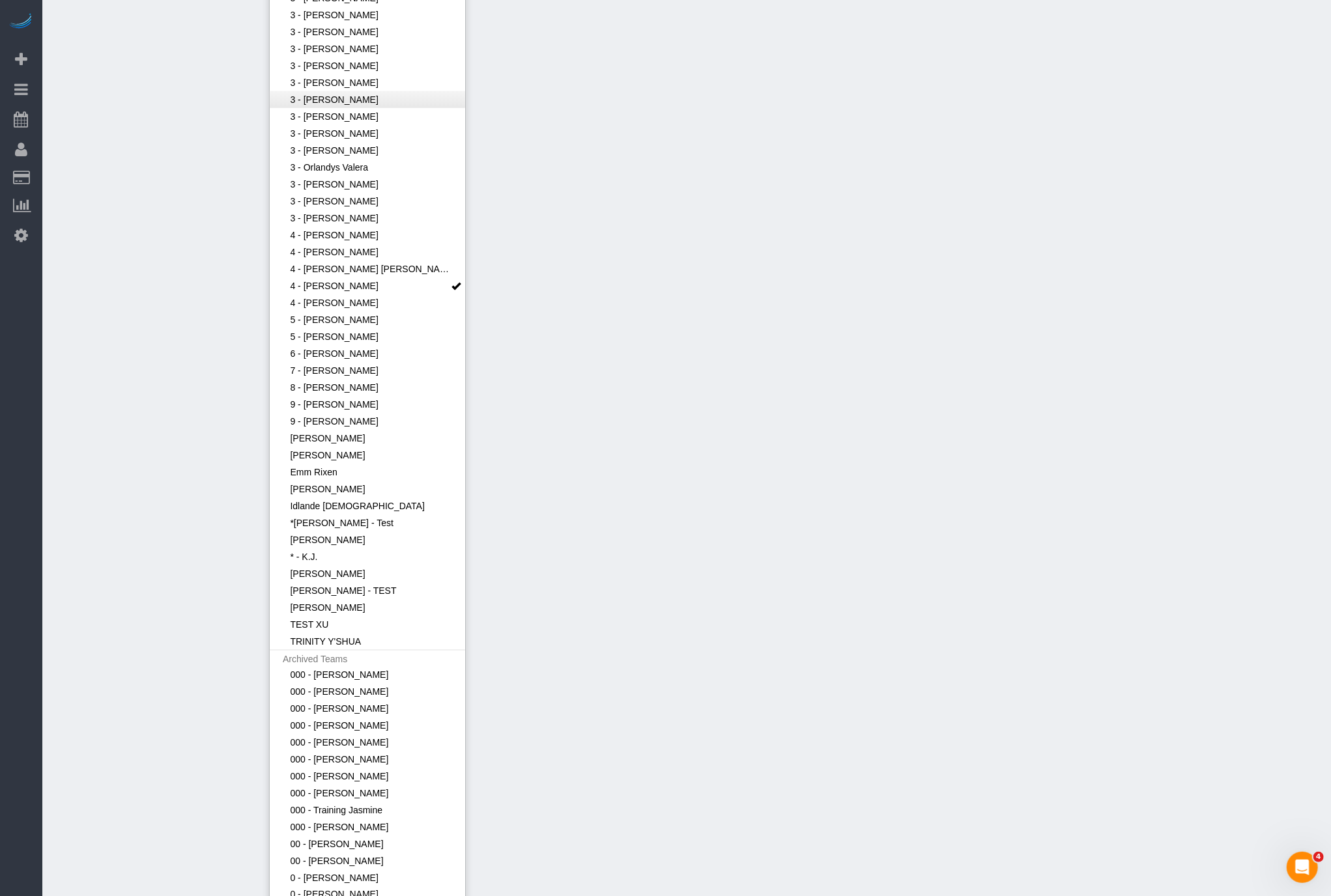
scroll to position [1114, 0]
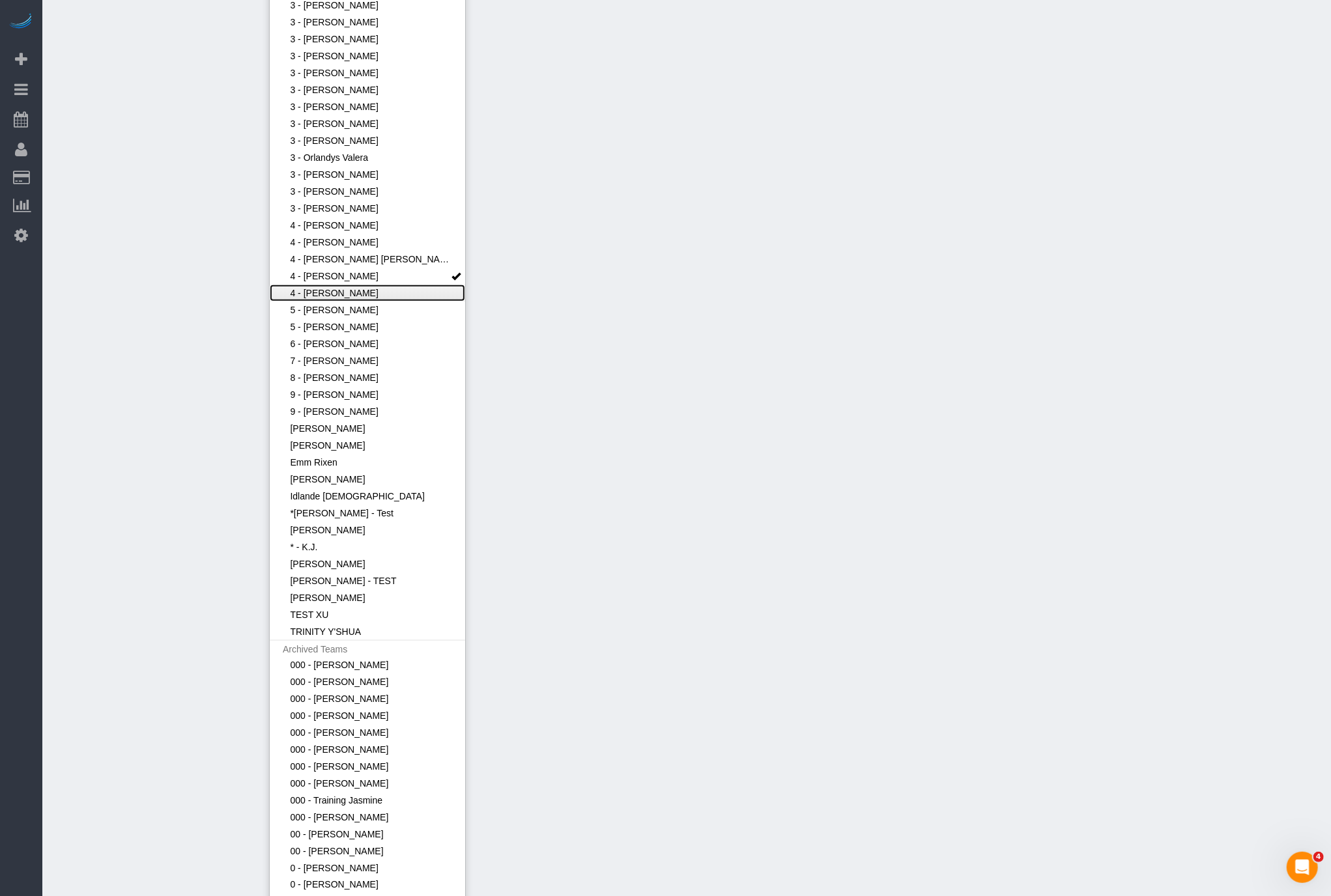
click at [421, 295] on link "4 - Marcia Batista" at bounding box center [367, 292] width 196 height 17
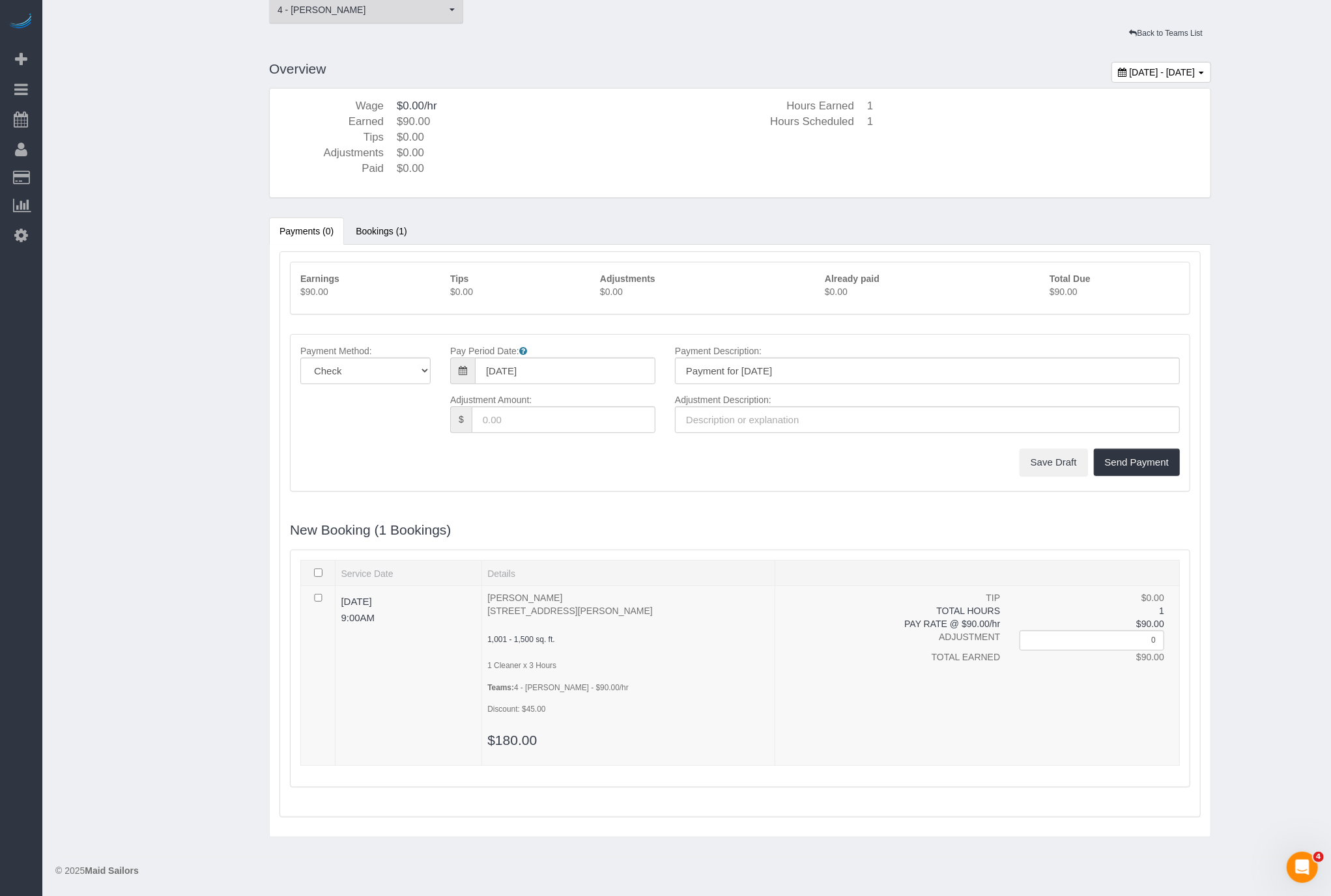
scroll to position [44, 0]
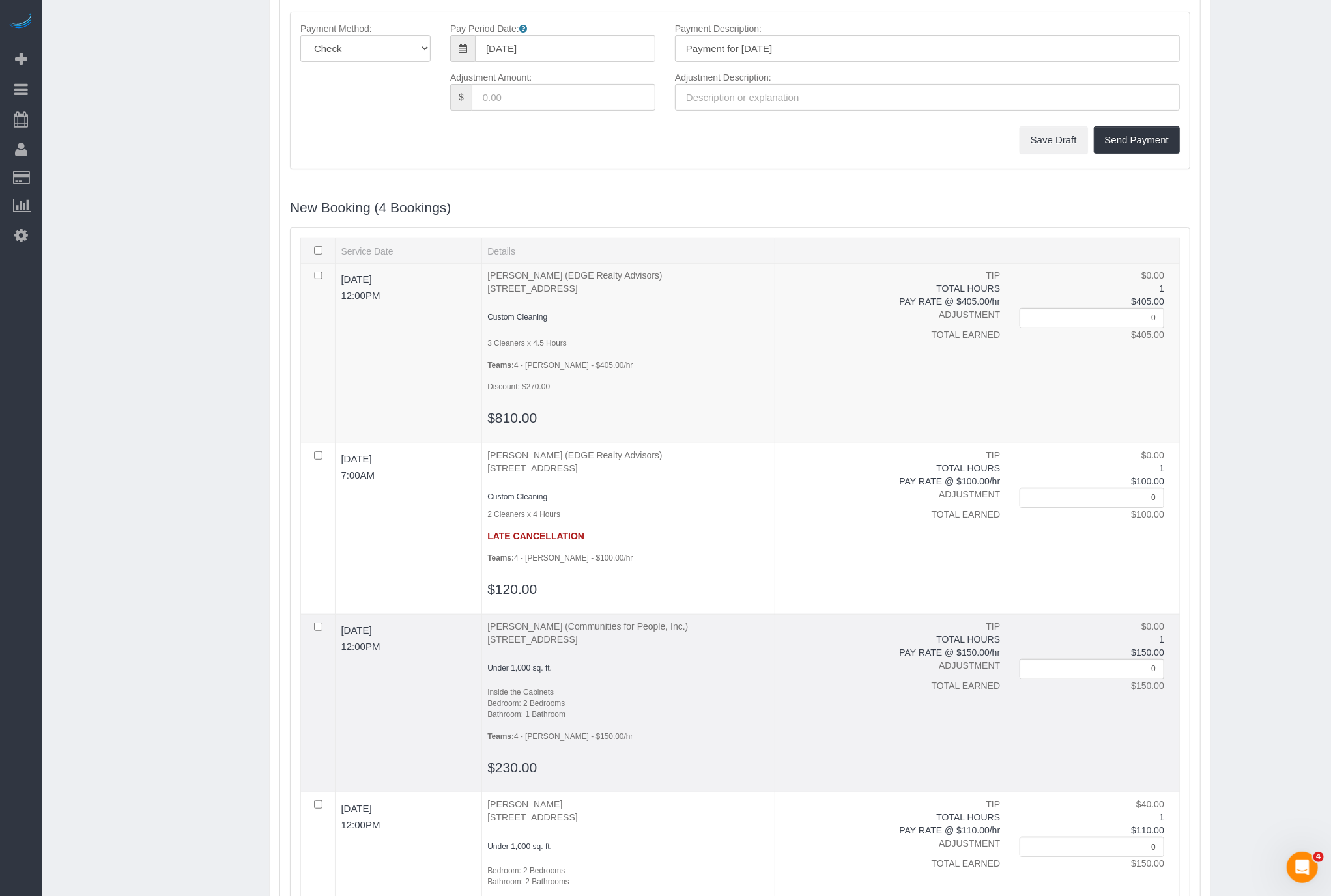
scroll to position [538, 0]
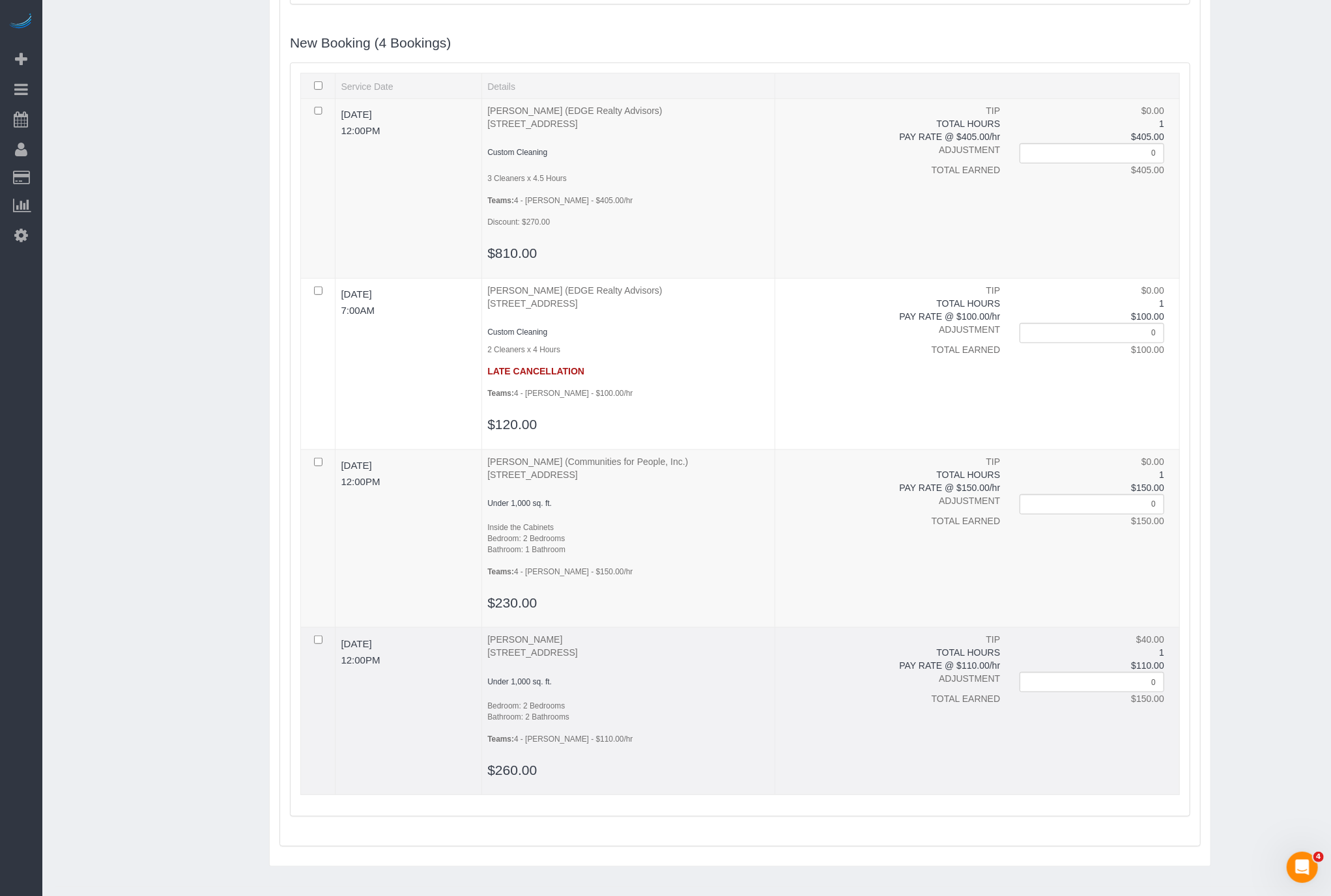
click at [540, 756] on h3 "$260.00" at bounding box center [628, 770] width 282 height 28
click at [534, 763] on span "$260.00" at bounding box center [512, 770] width 50 height 15
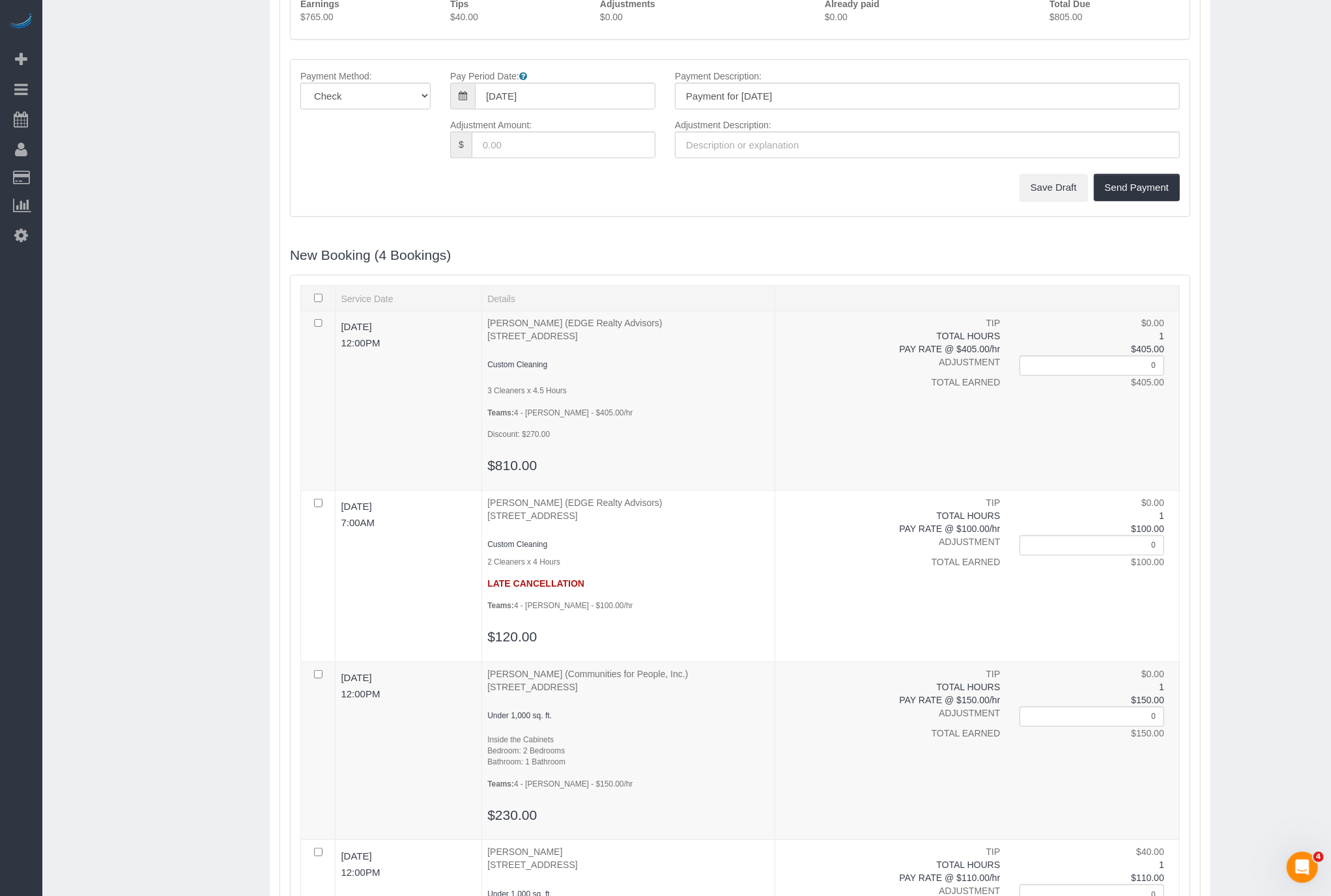
scroll to position [0, 0]
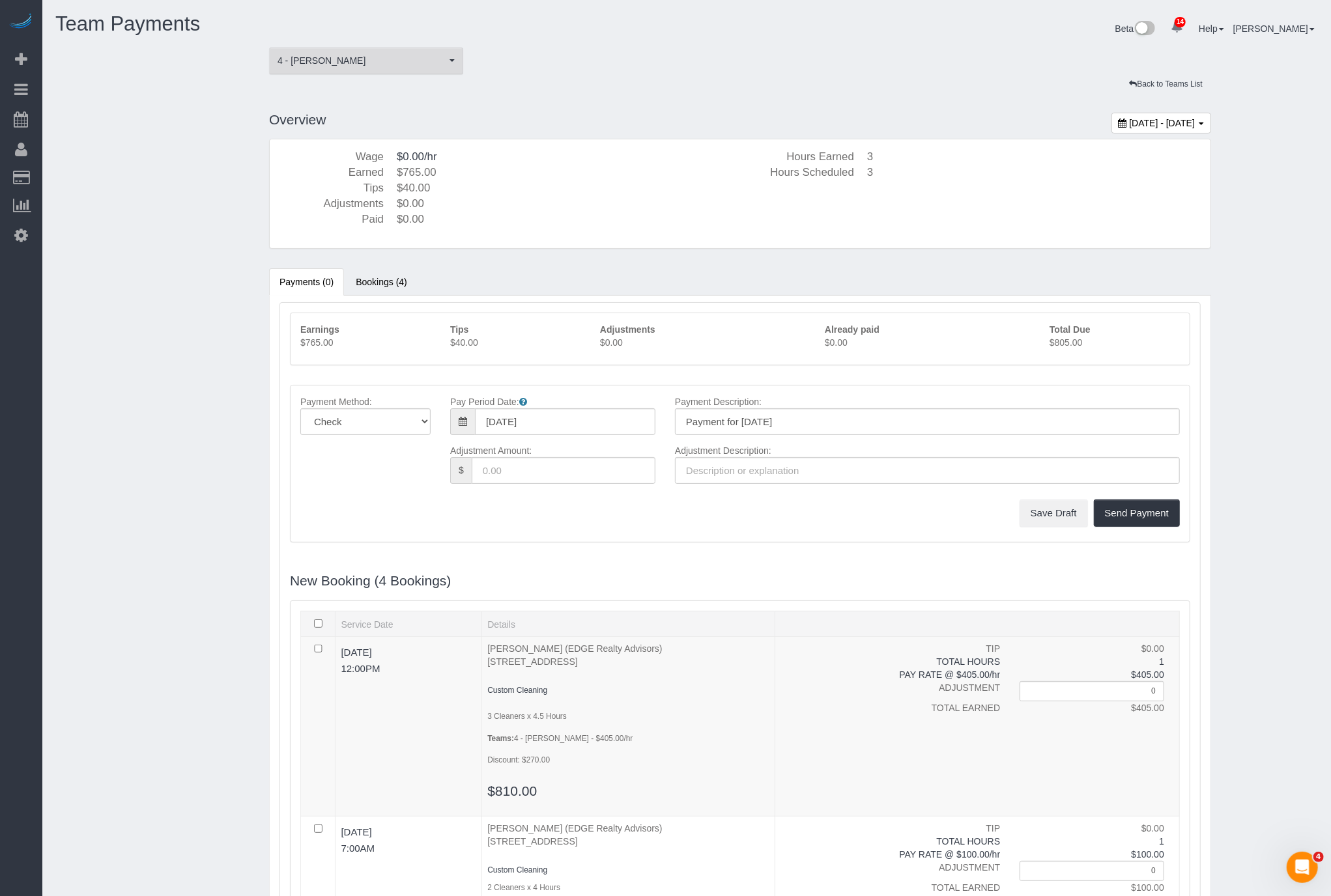
click at [333, 71] on button "4 - Marcia Batista 4 - Marcia Batista" at bounding box center [366, 61] width 194 height 27
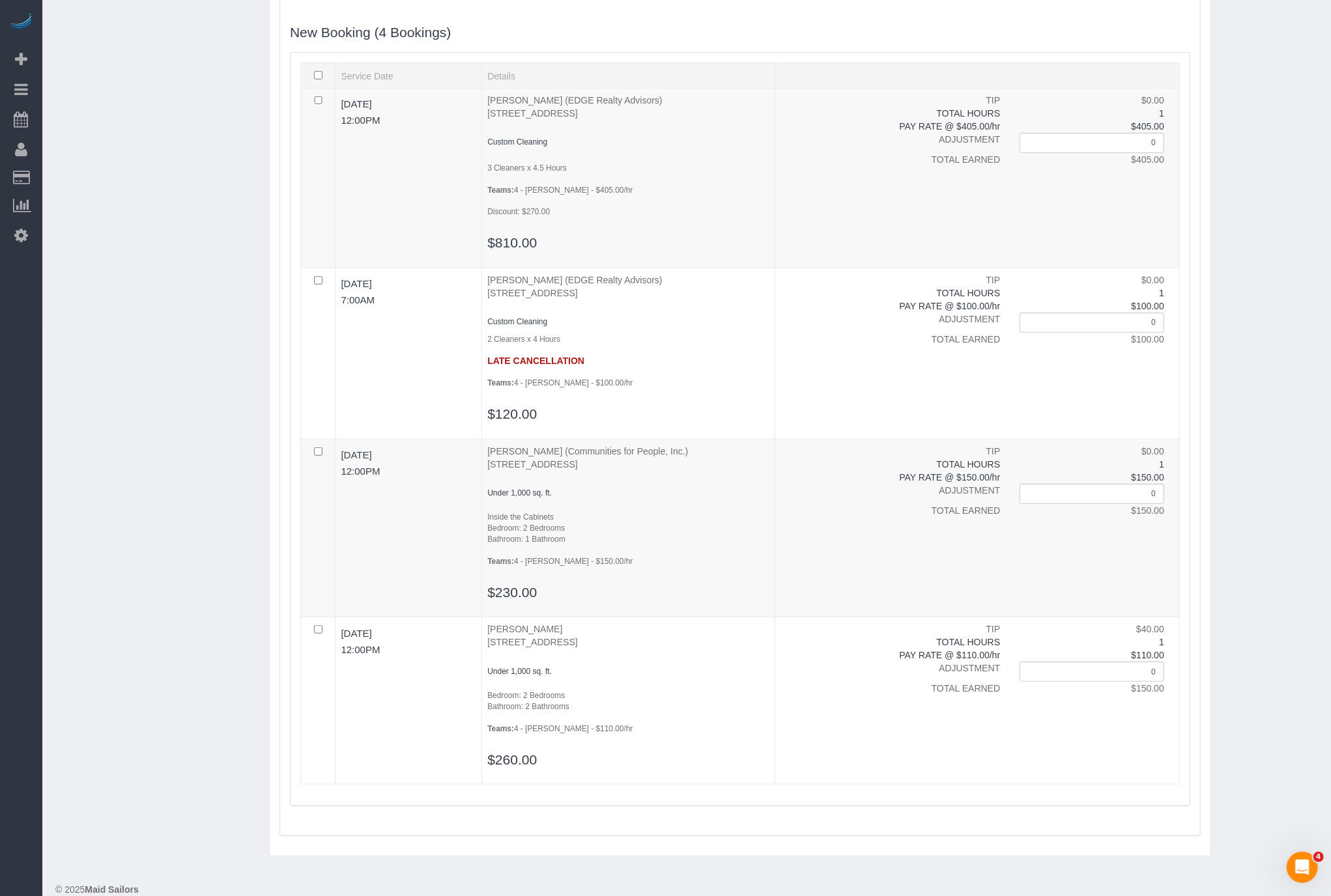
scroll to position [0, 0]
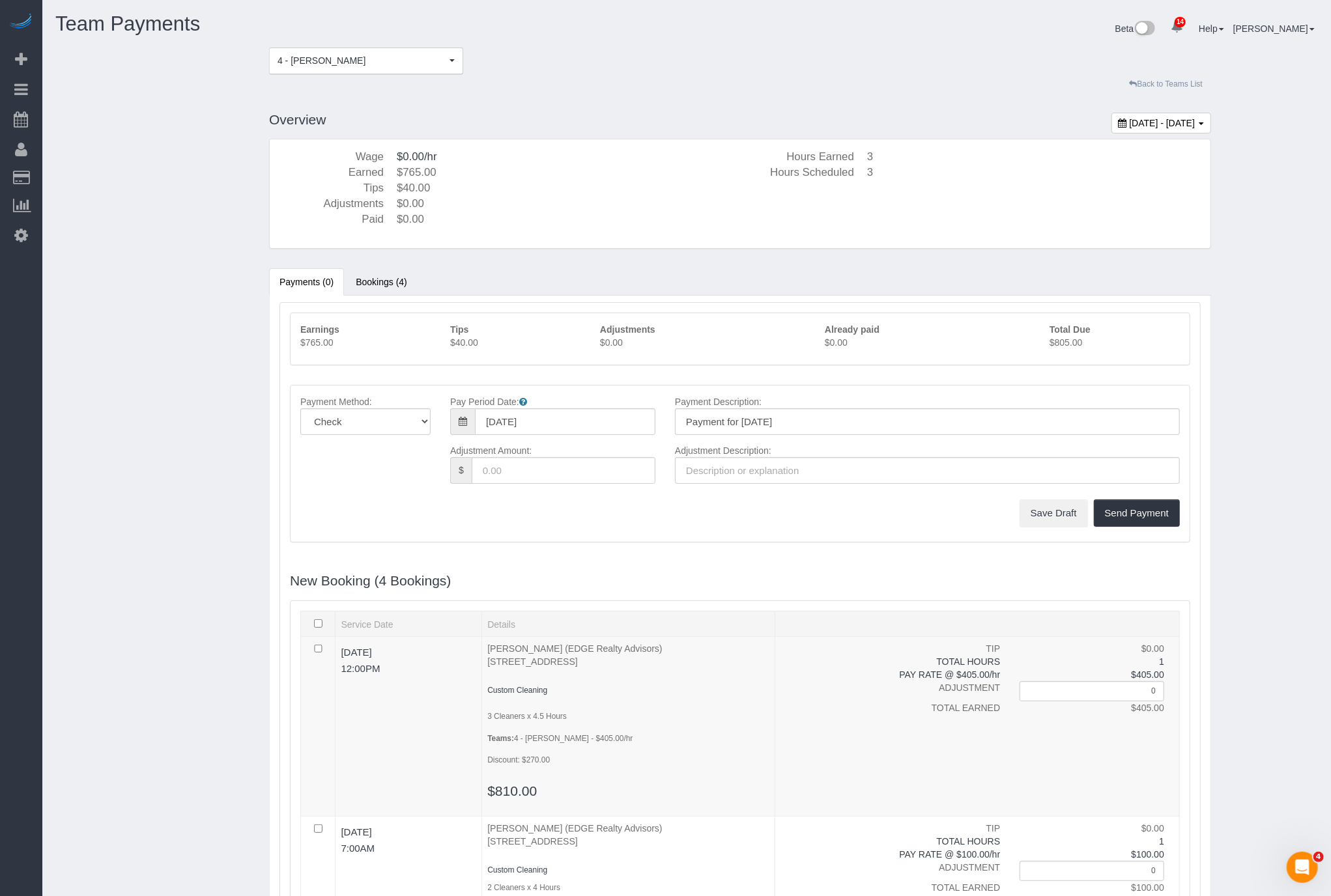
click at [1150, 86] on link "Back to Teams List" at bounding box center [1166, 84] width 91 height 20
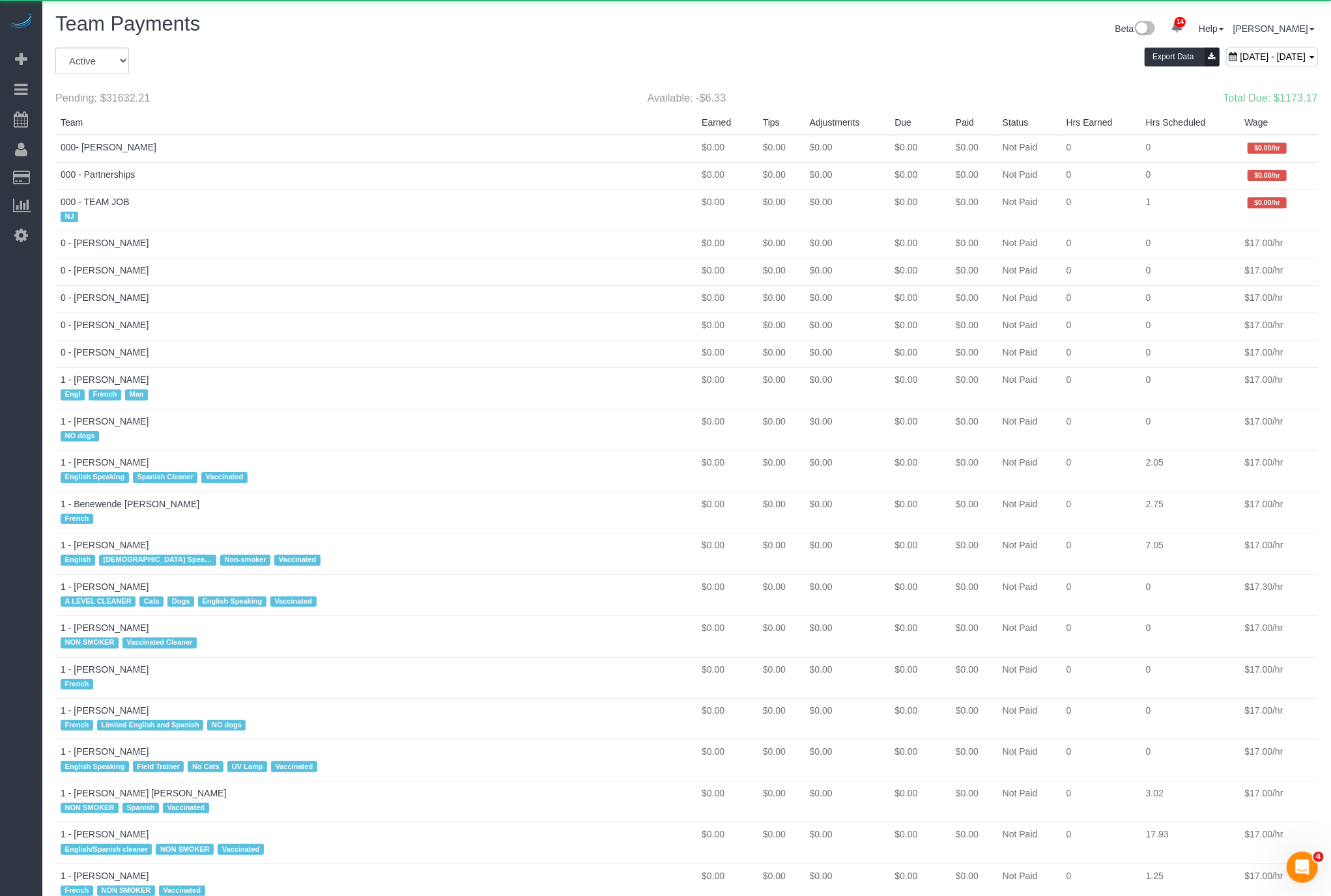
click at [1188, 45] on div "Beta 14 Your Notifications You have 0 alerts × You have 2 to charge for 09/06/2…" at bounding box center [1006, 31] width 641 height 34
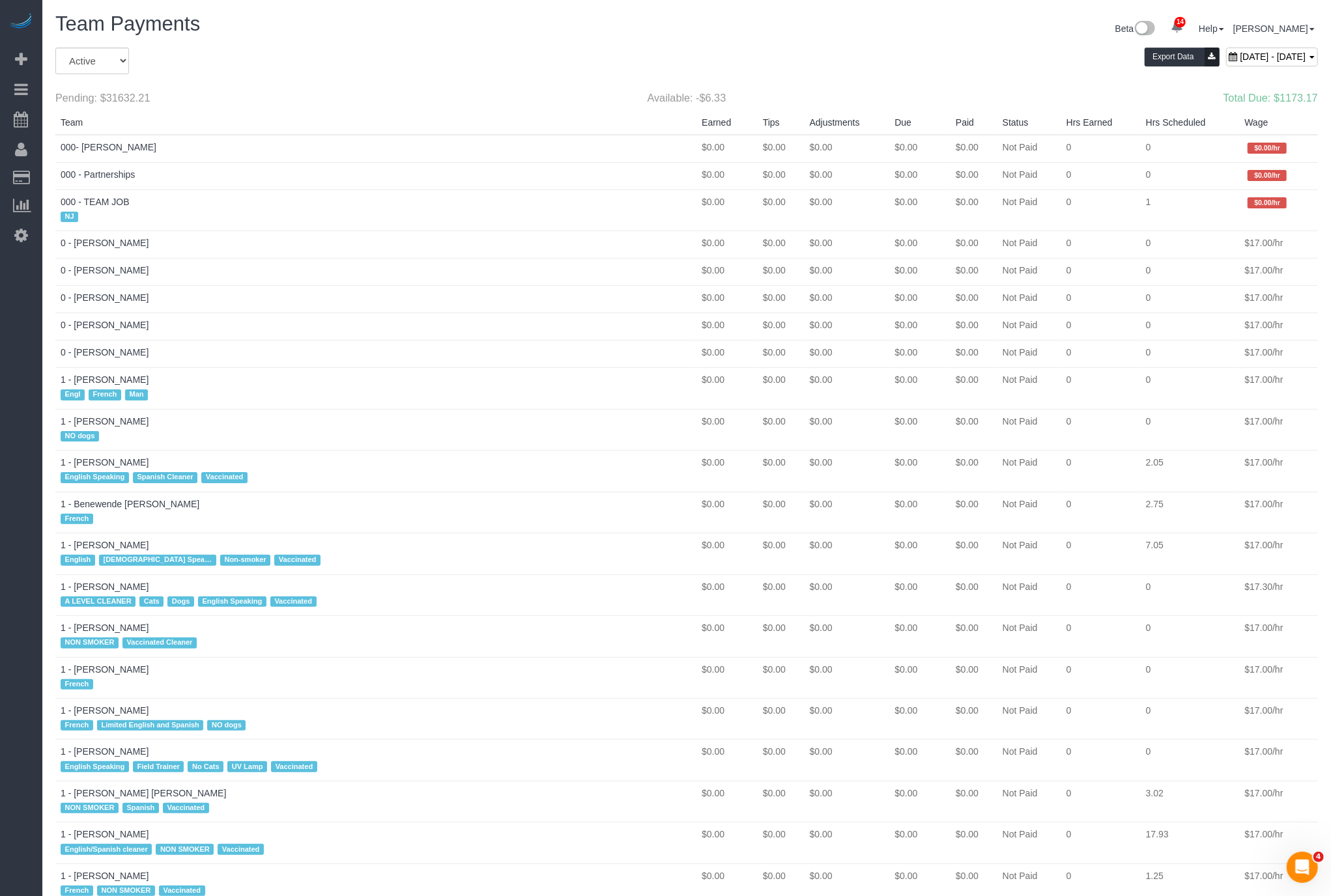
click at [1240, 53] on span "September 07, 2025 - September 13, 2025" at bounding box center [1273, 57] width 66 height 10
type input "**********"
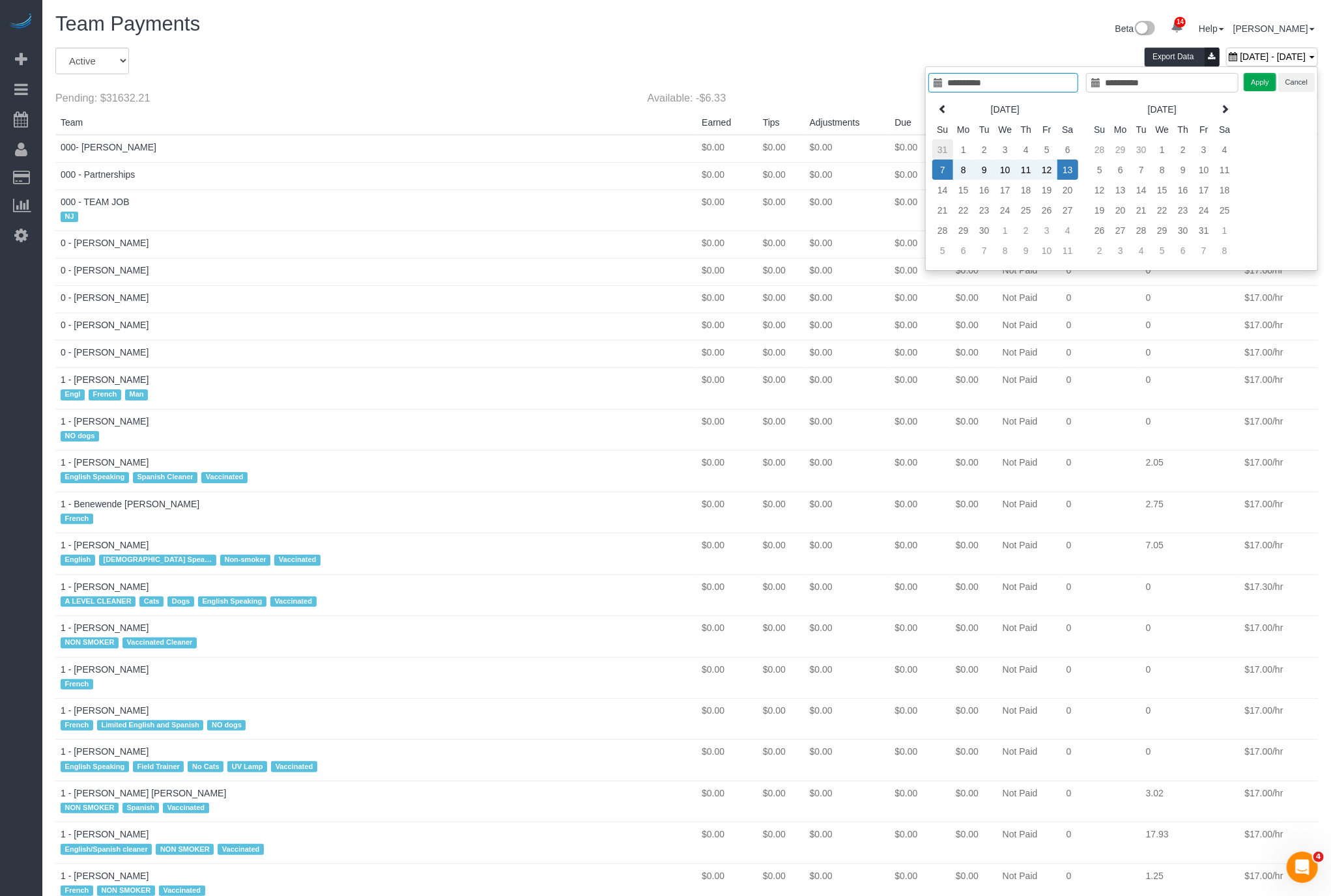
type input "**********"
click at [947, 150] on td "31" at bounding box center [942, 149] width 21 height 20
type input "**********"
click at [1073, 249] on td "6" at bounding box center [1067, 250] width 21 height 20
type input "**********"
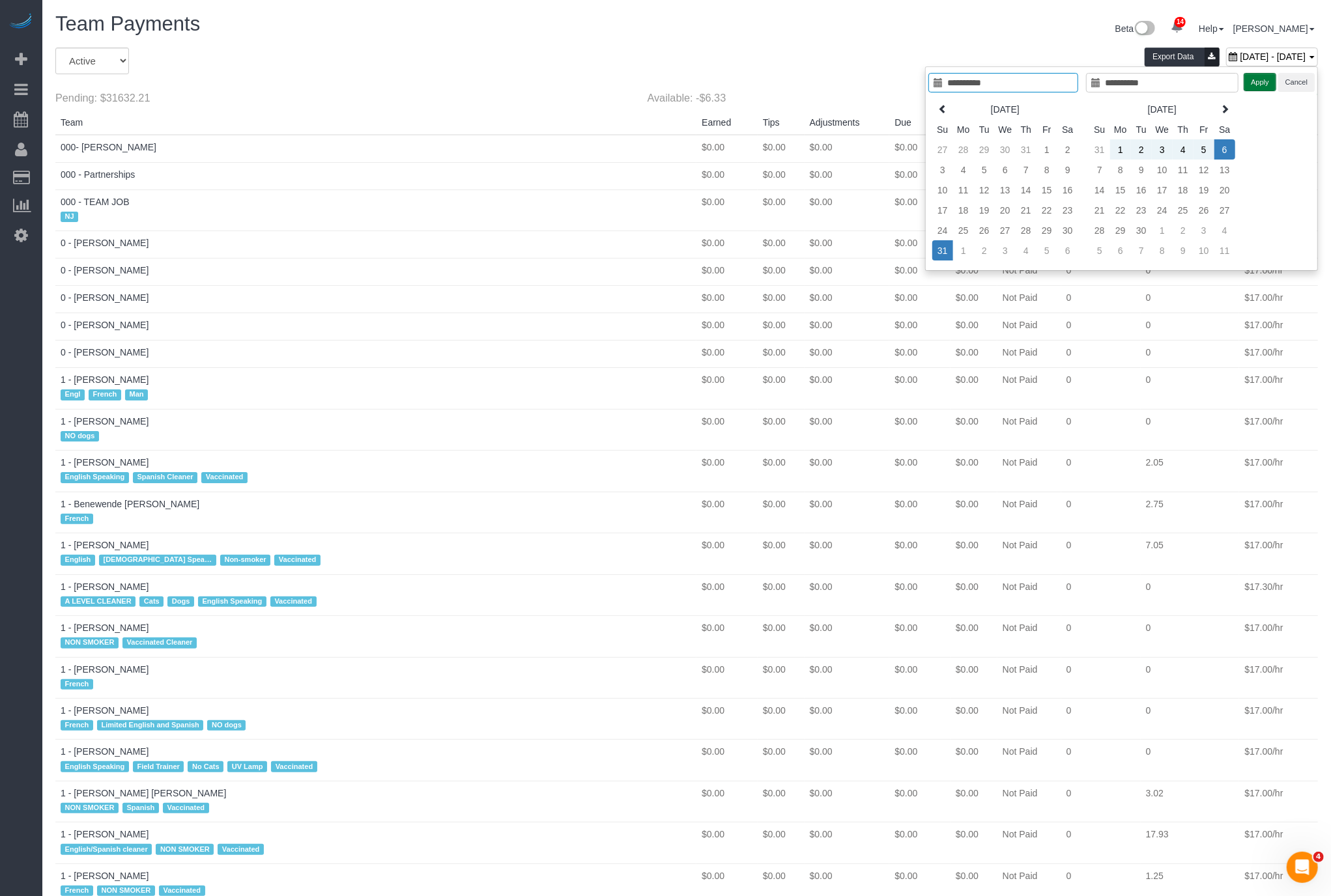
click at [1254, 83] on button "Apply" at bounding box center [1260, 82] width 33 height 19
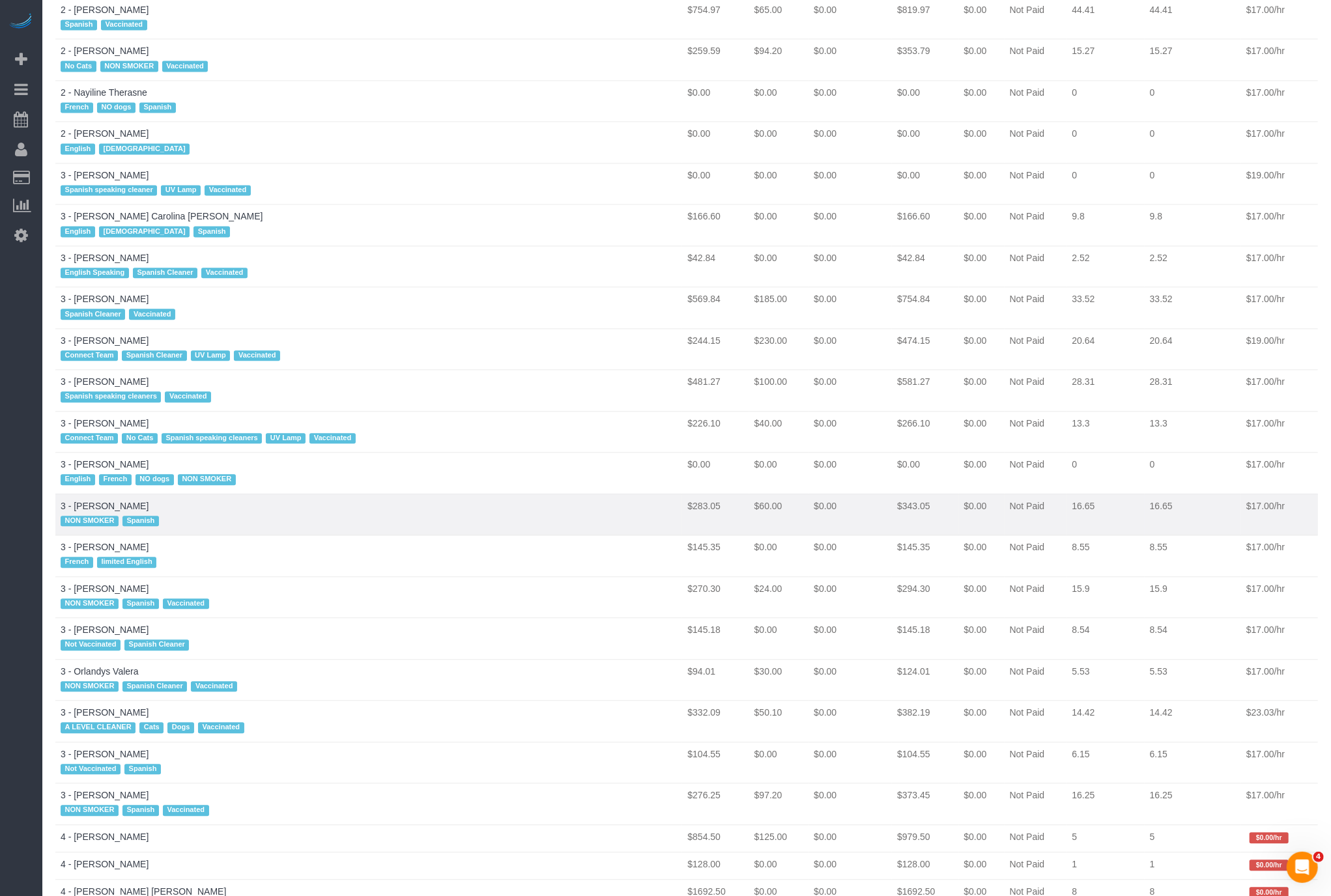
scroll to position [2870, 0]
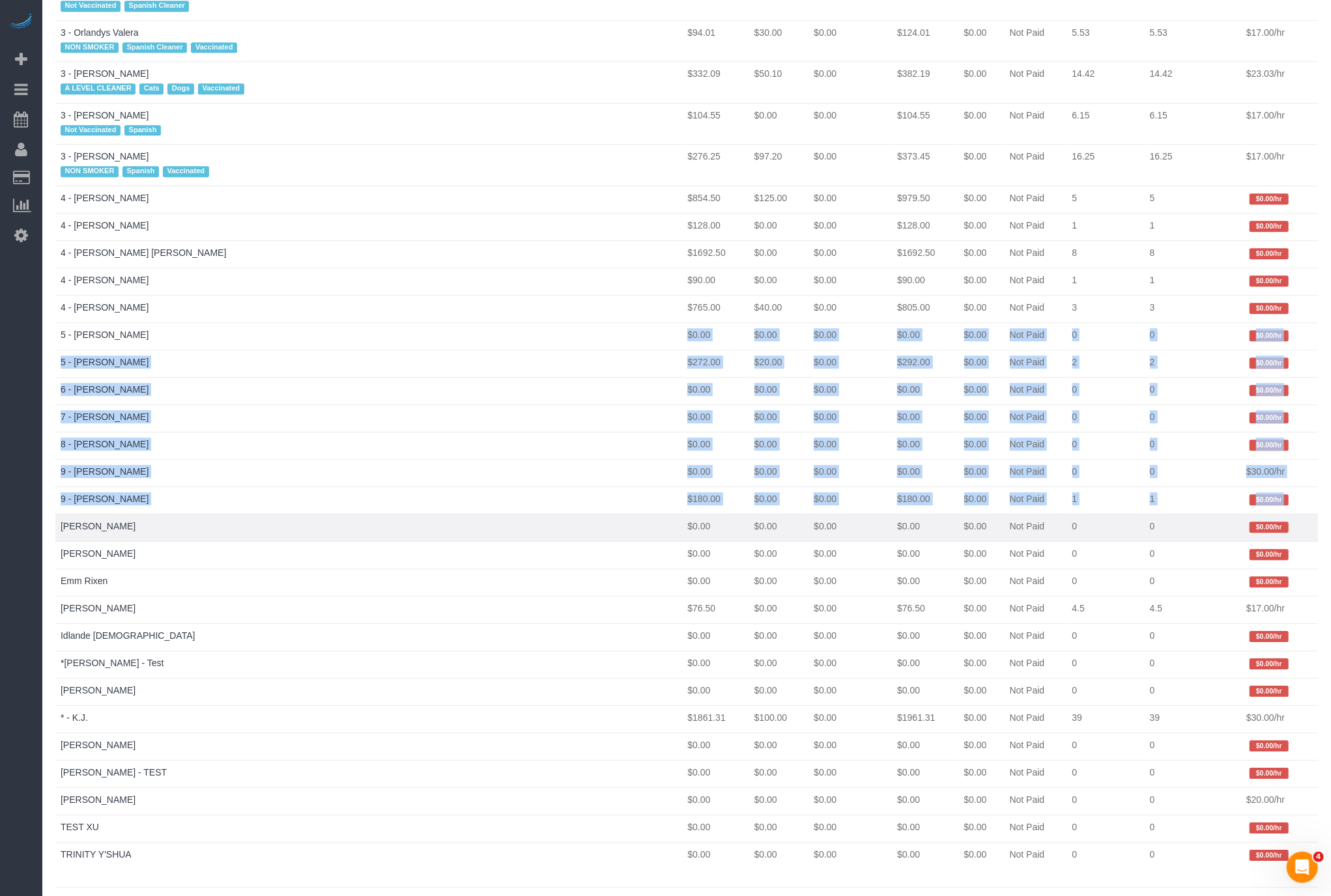
drag, startPoint x: 265, startPoint y: 324, endPoint x: 482, endPoint y: 489, distance: 272.6
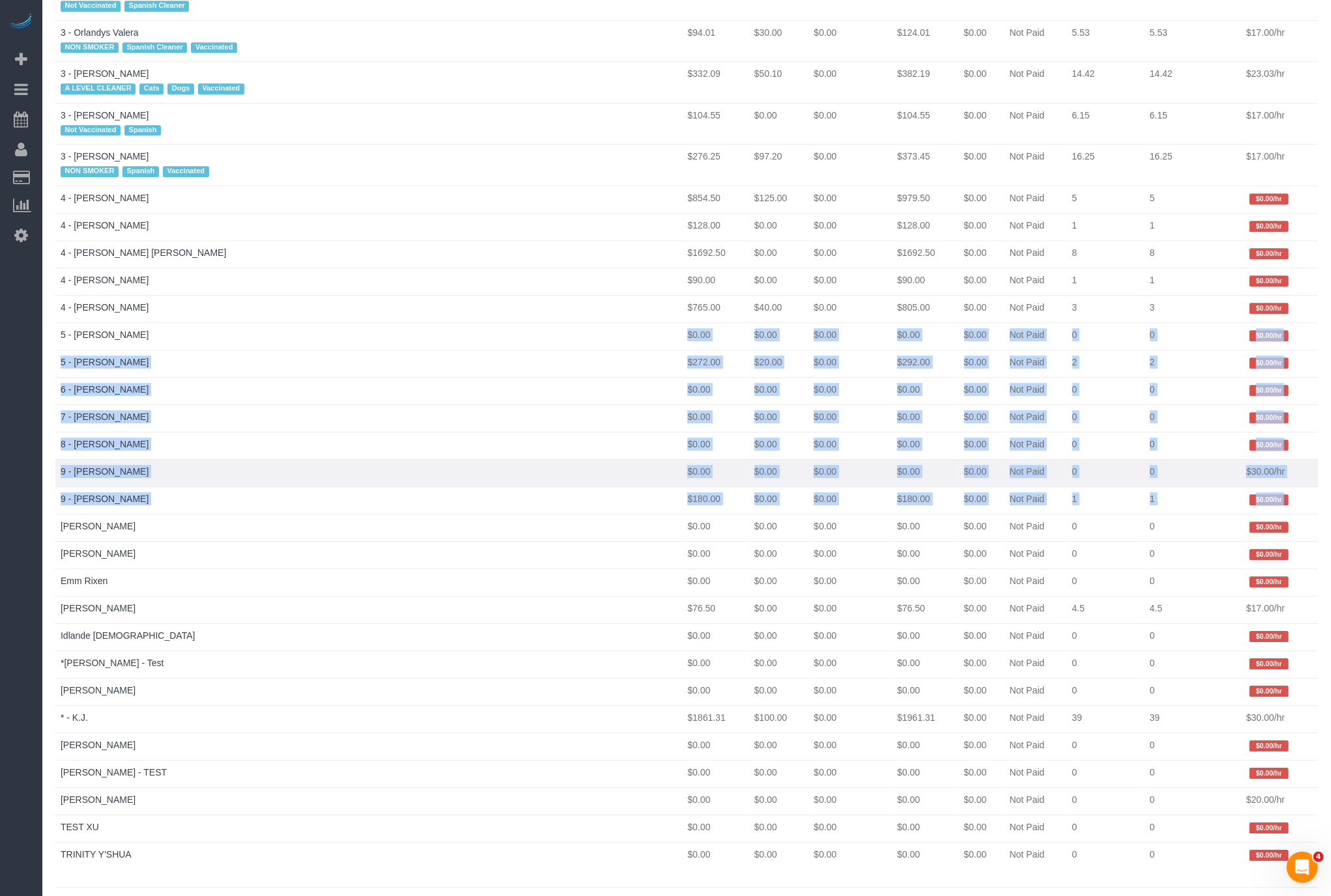
click at [166, 459] on td "9 - Glendy Corea" at bounding box center [368, 473] width 627 height 28
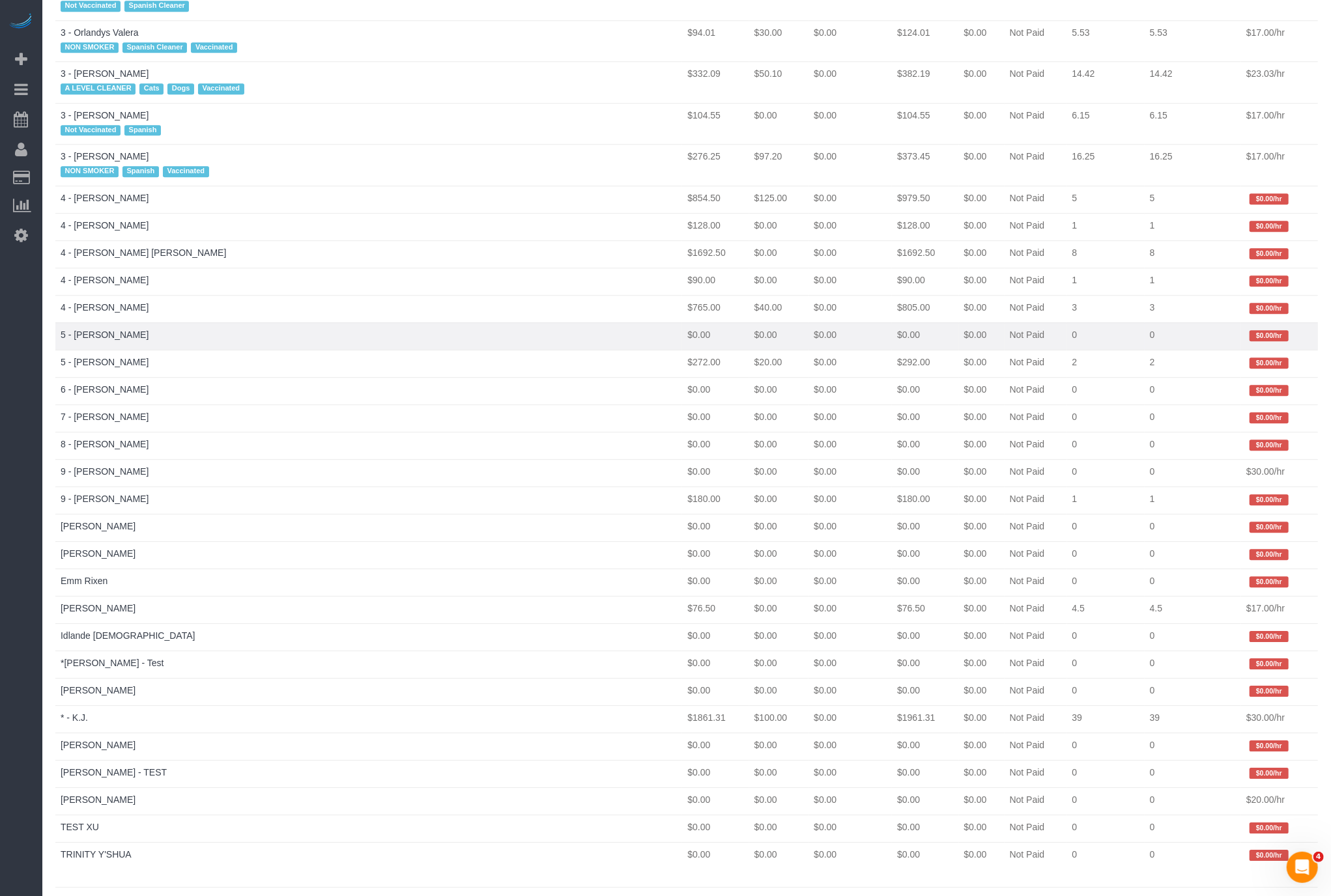
click at [224, 322] on td "5 - Karen Pellicane" at bounding box center [368, 336] width 627 height 28
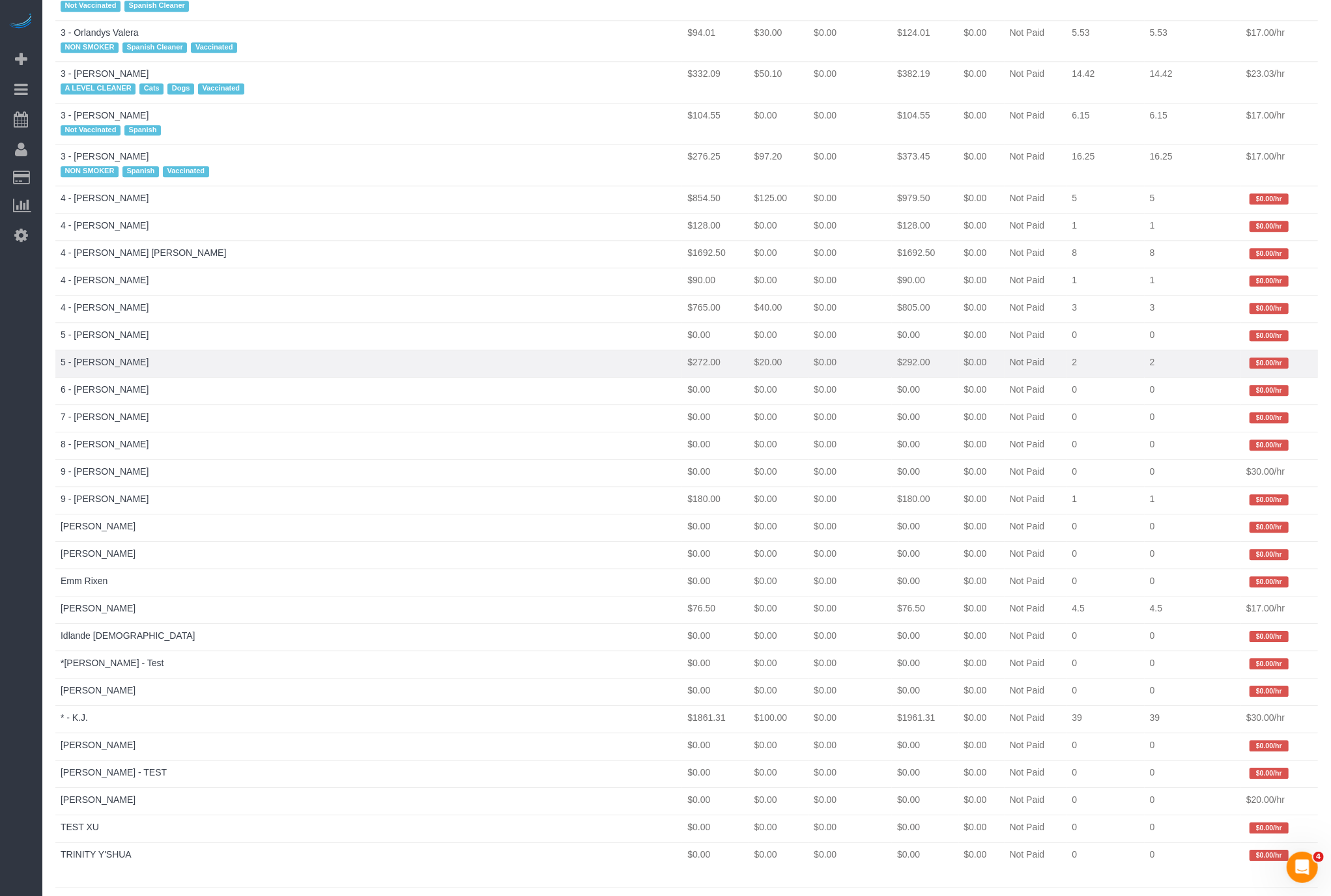
click at [210, 350] on td "5 - Tatiana Erroa" at bounding box center [368, 363] width 627 height 28
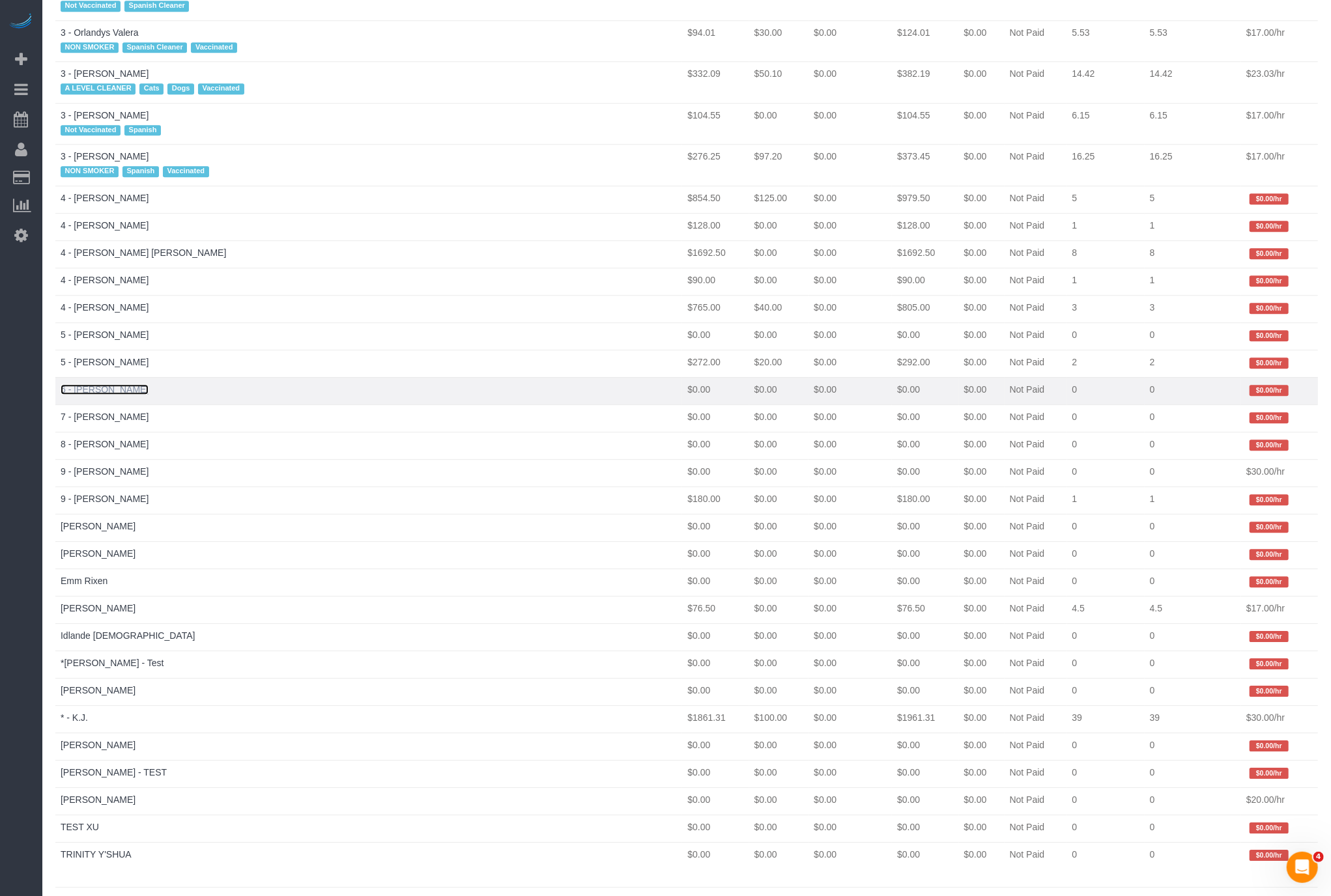
click at [85, 384] on link "6 - Hailey Schmidling" at bounding box center [104, 389] width 88 height 10
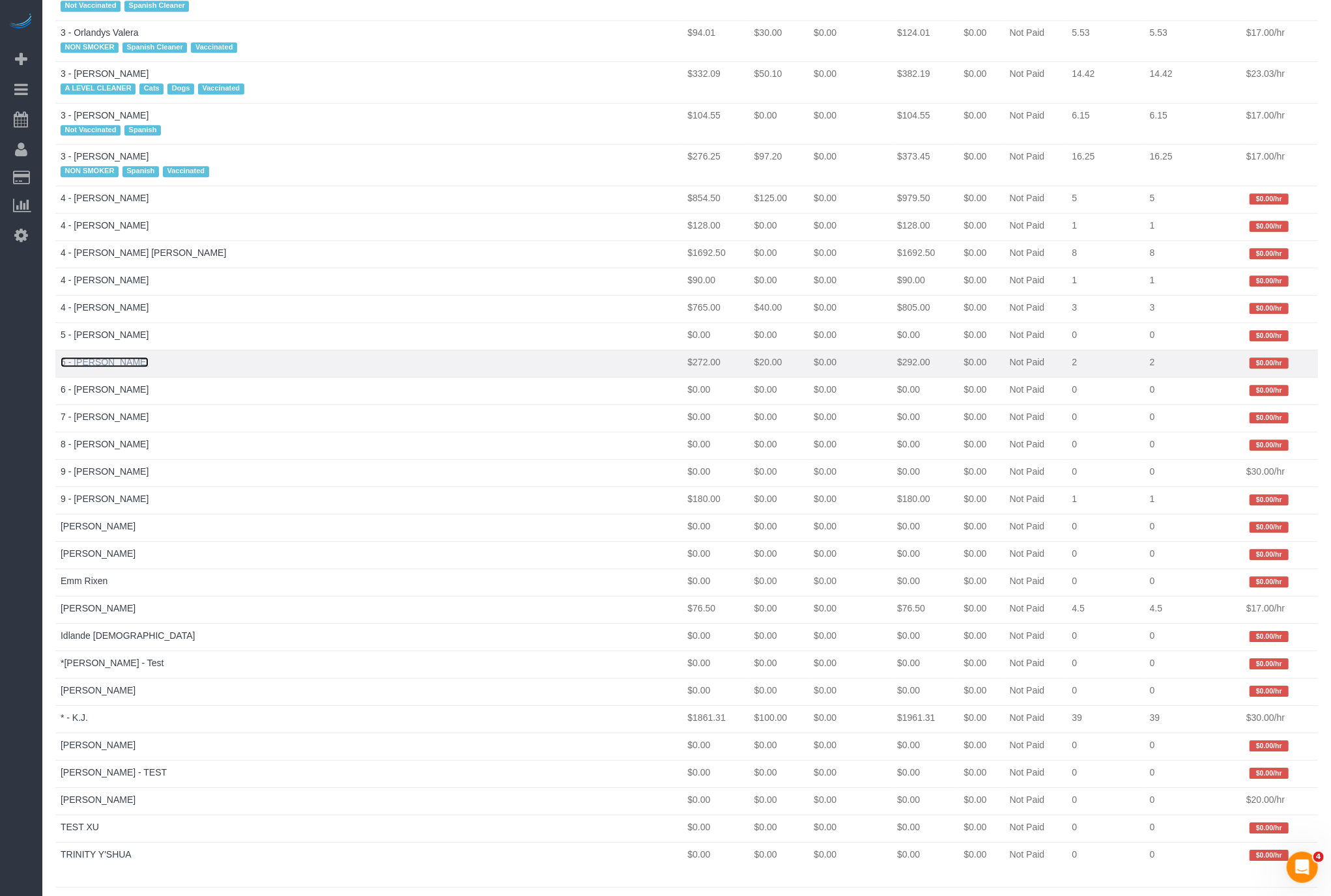
click at [95, 357] on link "5 - Tatiana Erroa" at bounding box center [104, 362] width 88 height 10
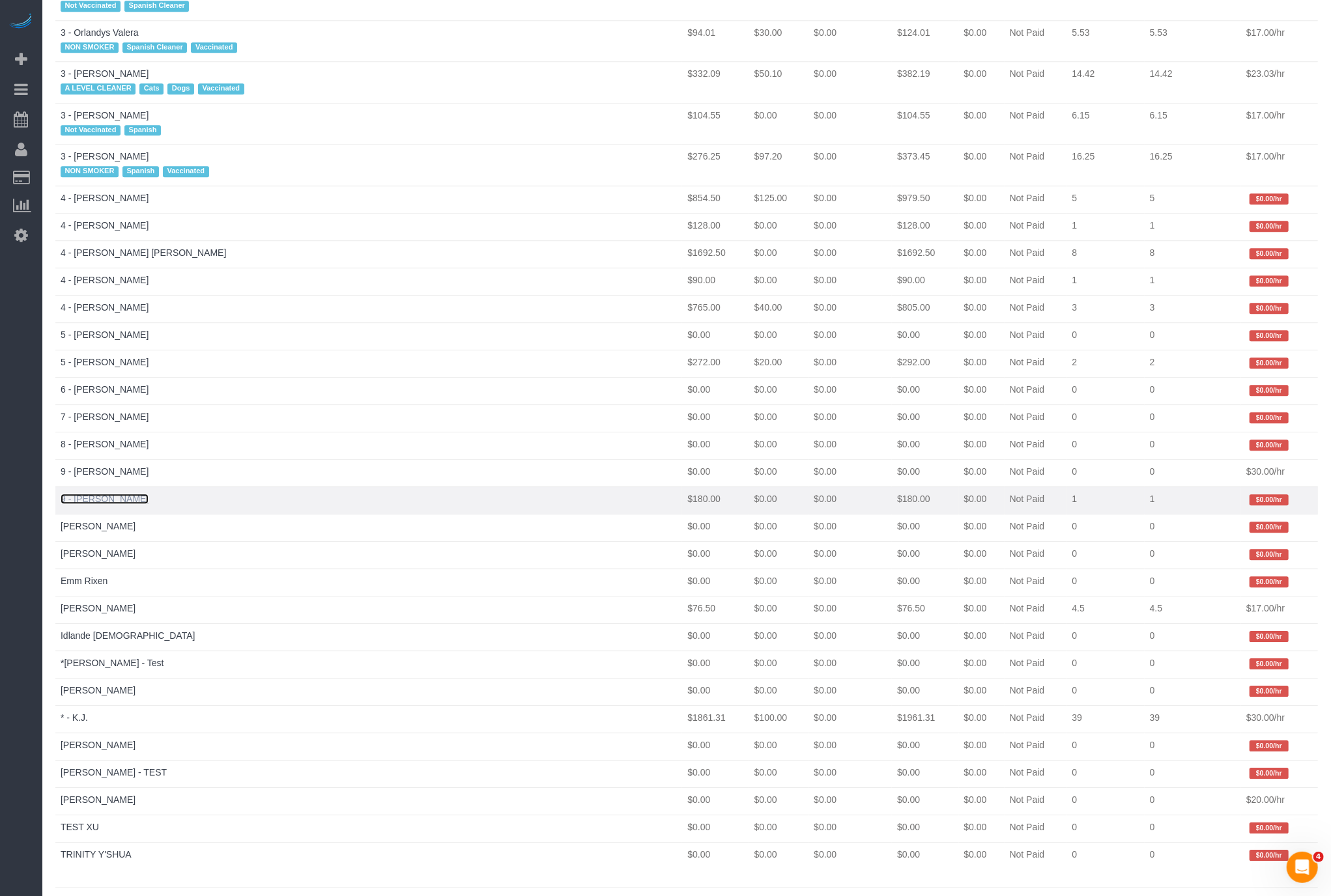
click at [112, 493] on link "9 - Marlene Anderson" at bounding box center [104, 499] width 88 height 10
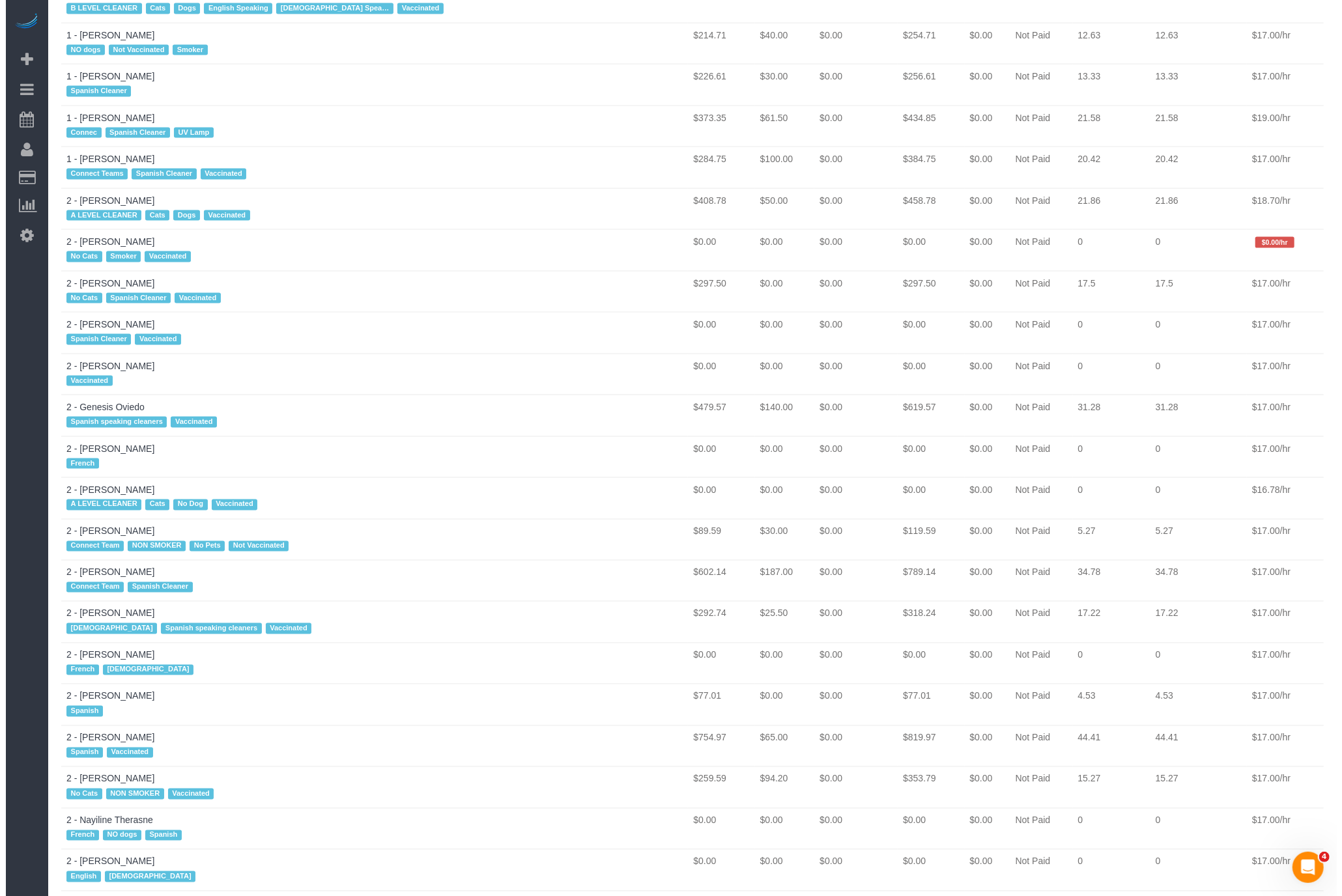
scroll to position [0, 0]
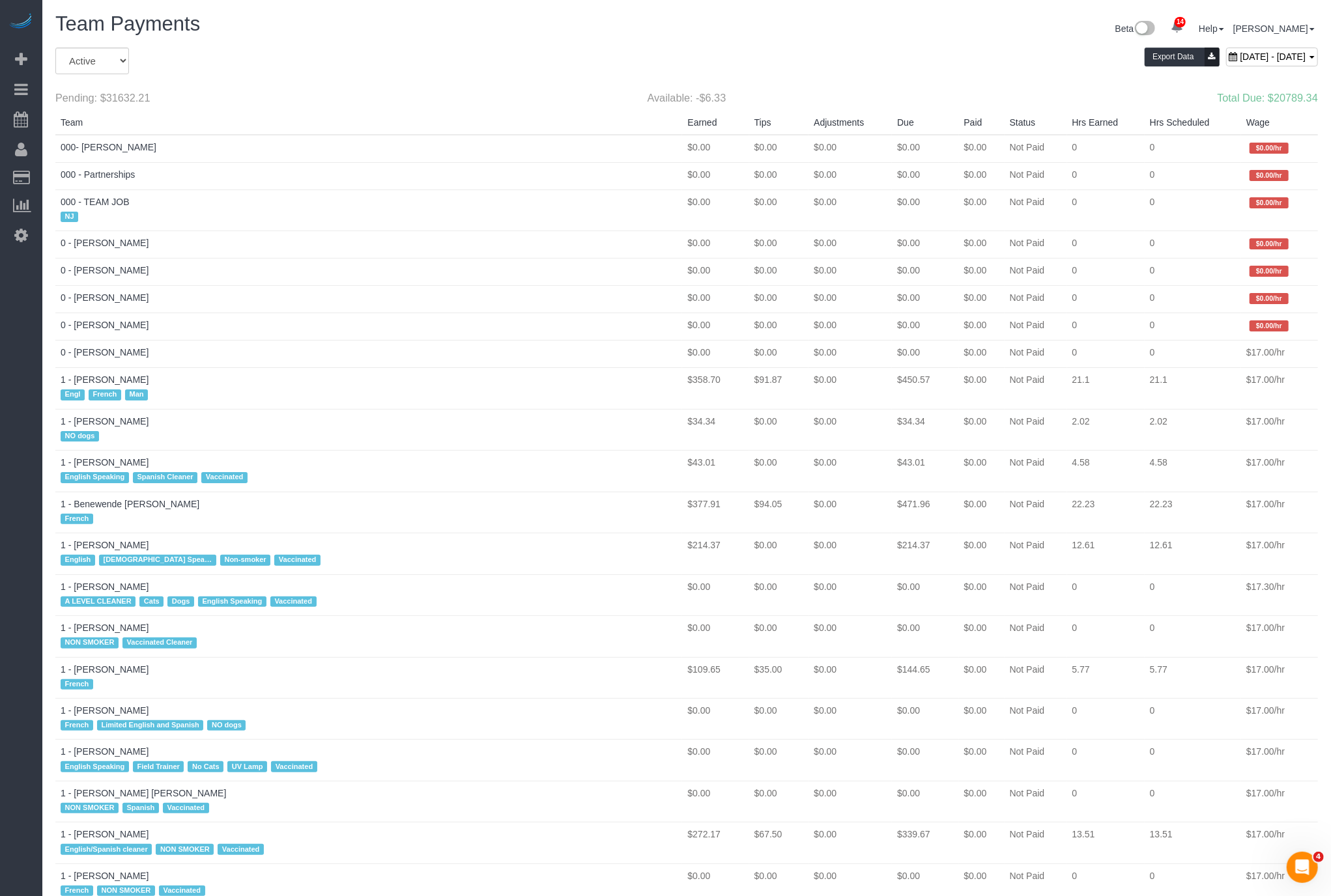
click at [1226, 60] on div "August 31, 2025 - September 06, 2025" at bounding box center [1271, 57] width 92 height 19
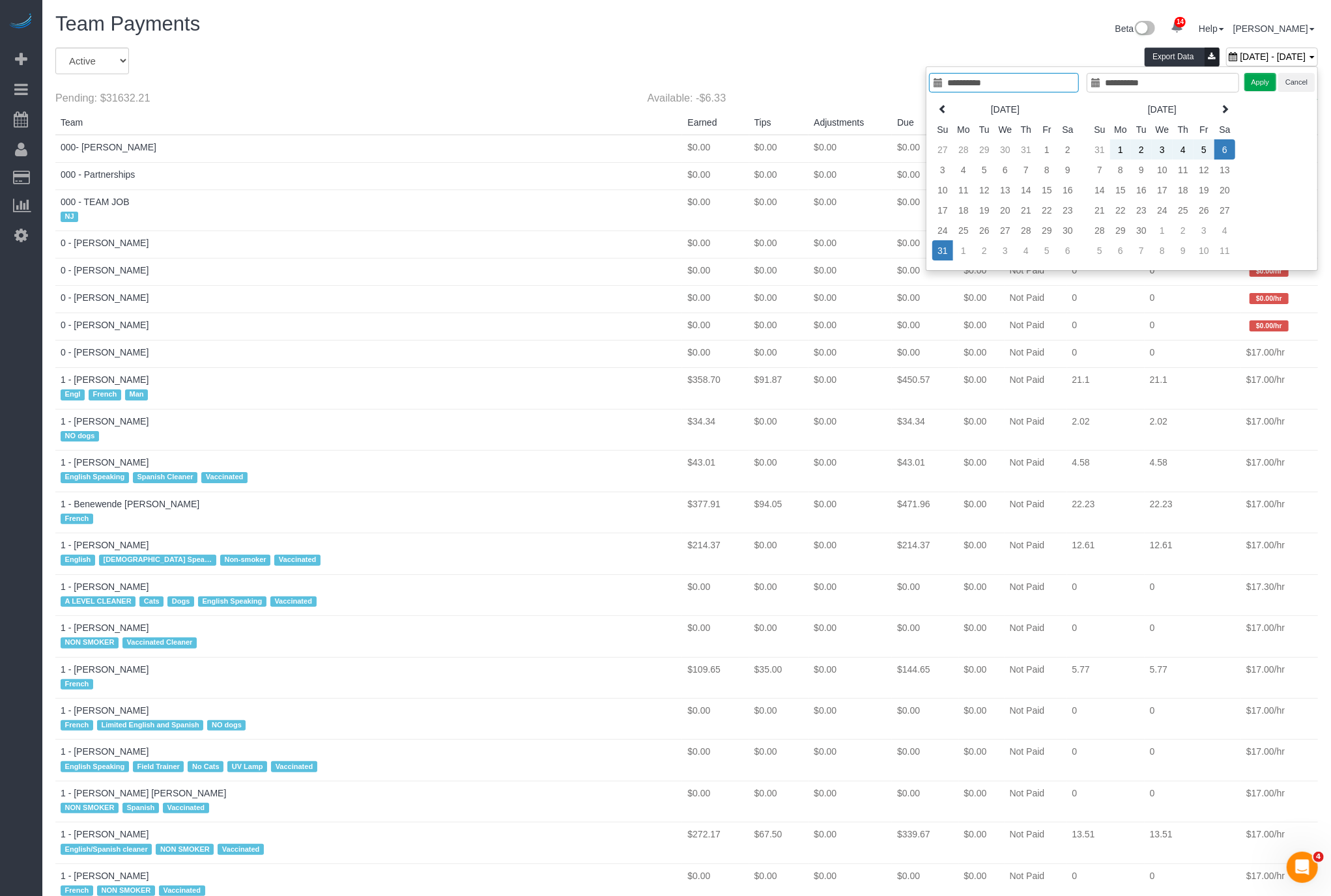
click at [1226, 60] on div "August 31, 2025 - September 06, 2025" at bounding box center [1271, 57] width 92 height 19
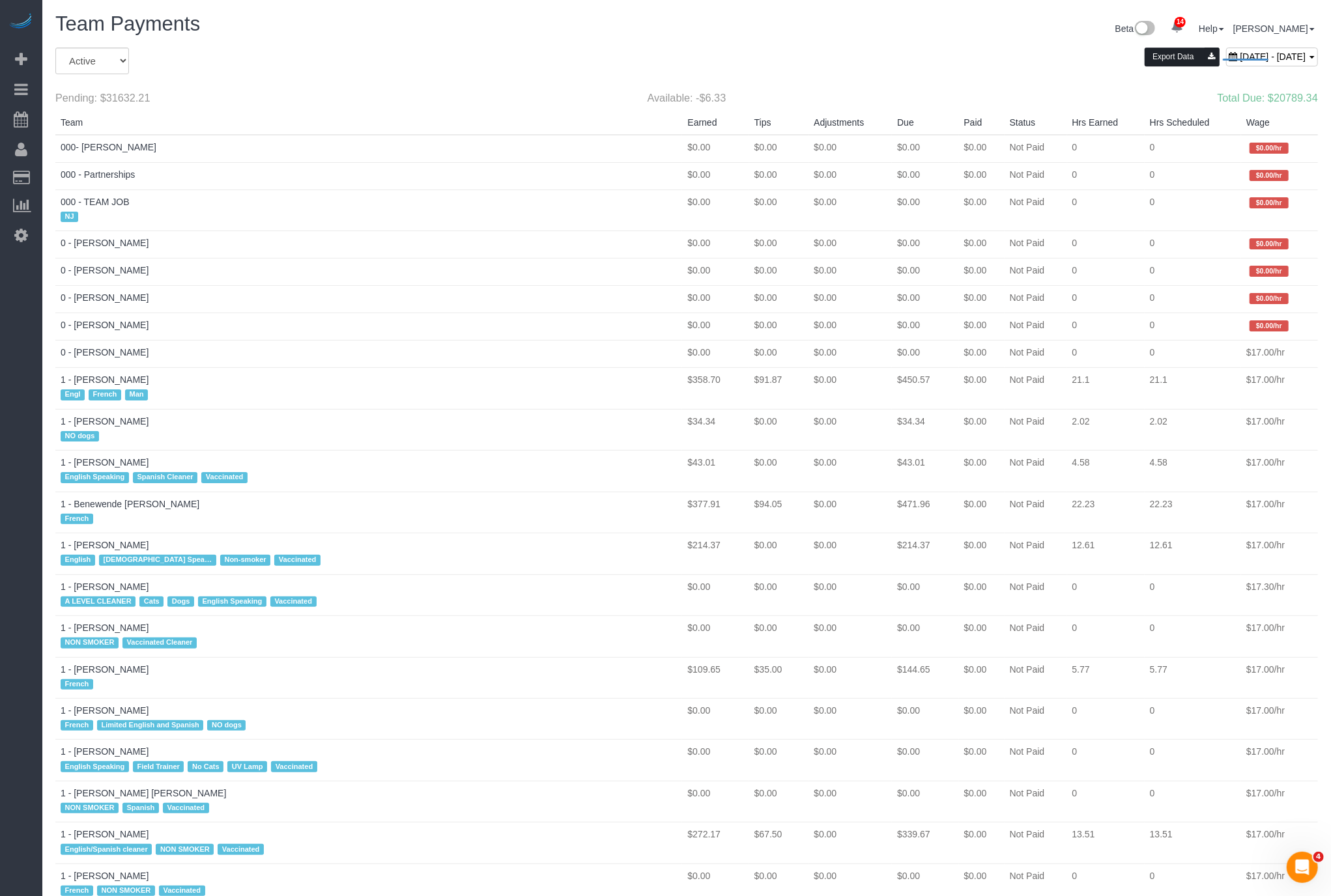
click at [1145, 58] on button "Export Data" at bounding box center [1182, 57] width 74 height 19
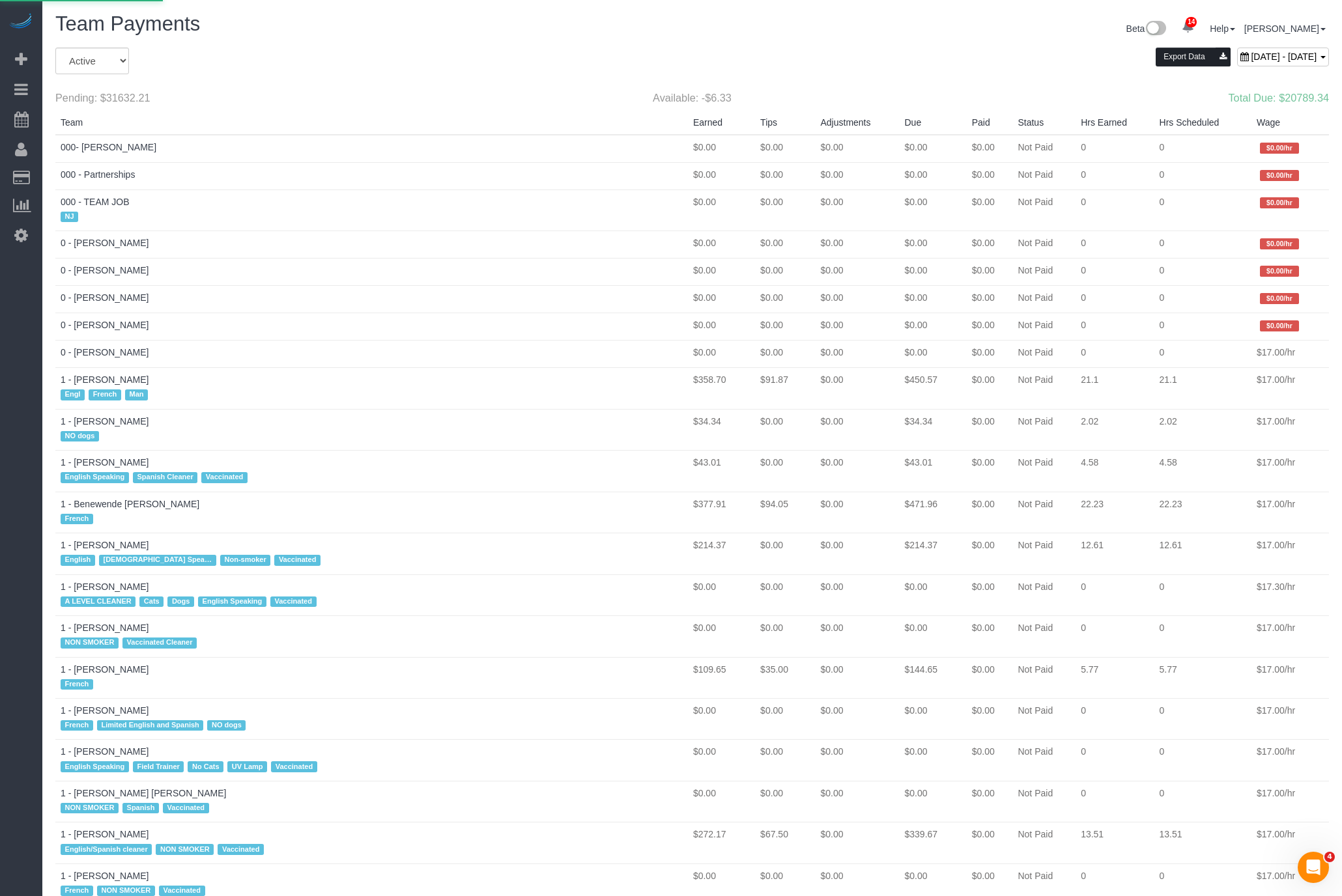
select select "active"
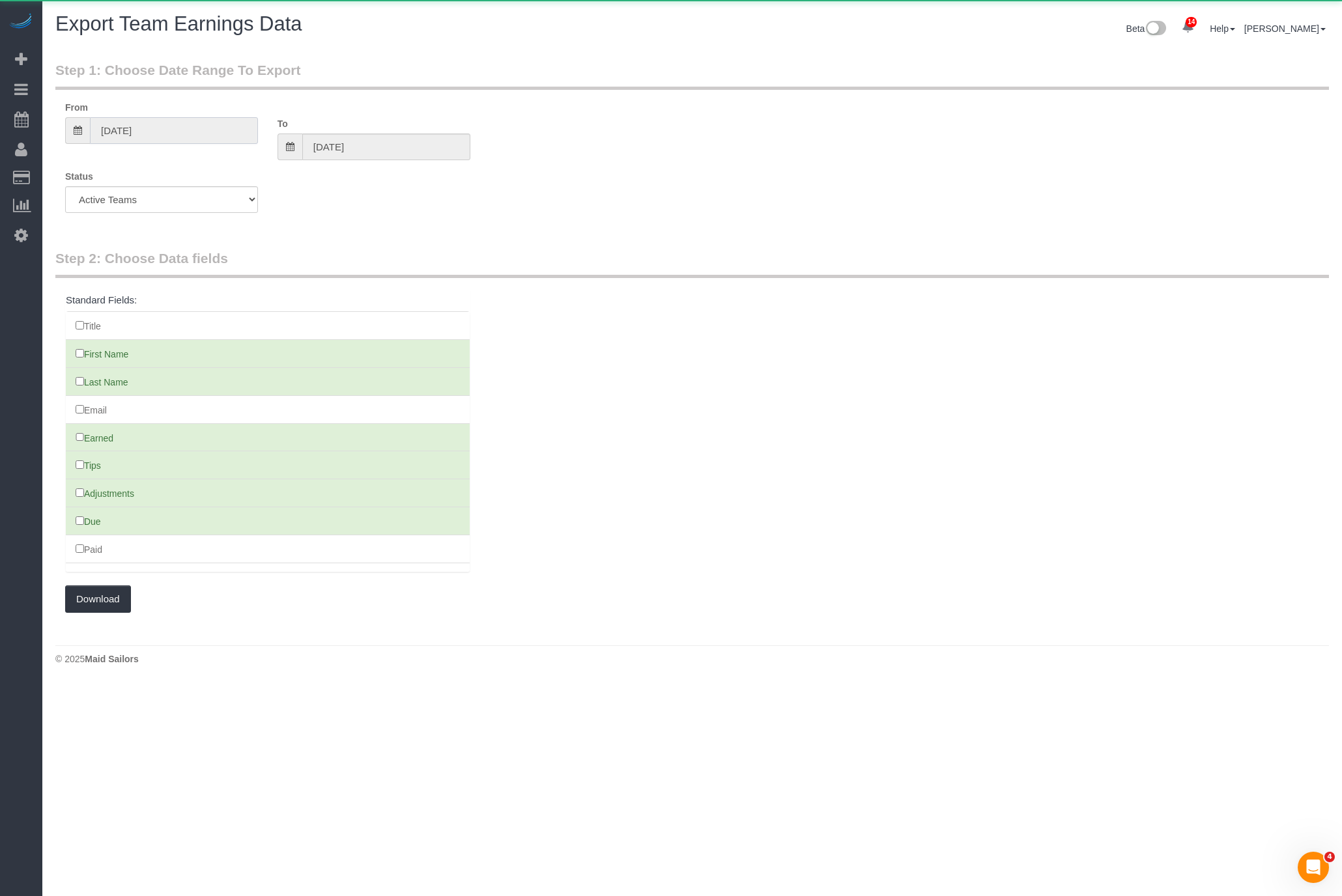
click at [183, 127] on input "08/31/2025" at bounding box center [174, 131] width 168 height 27
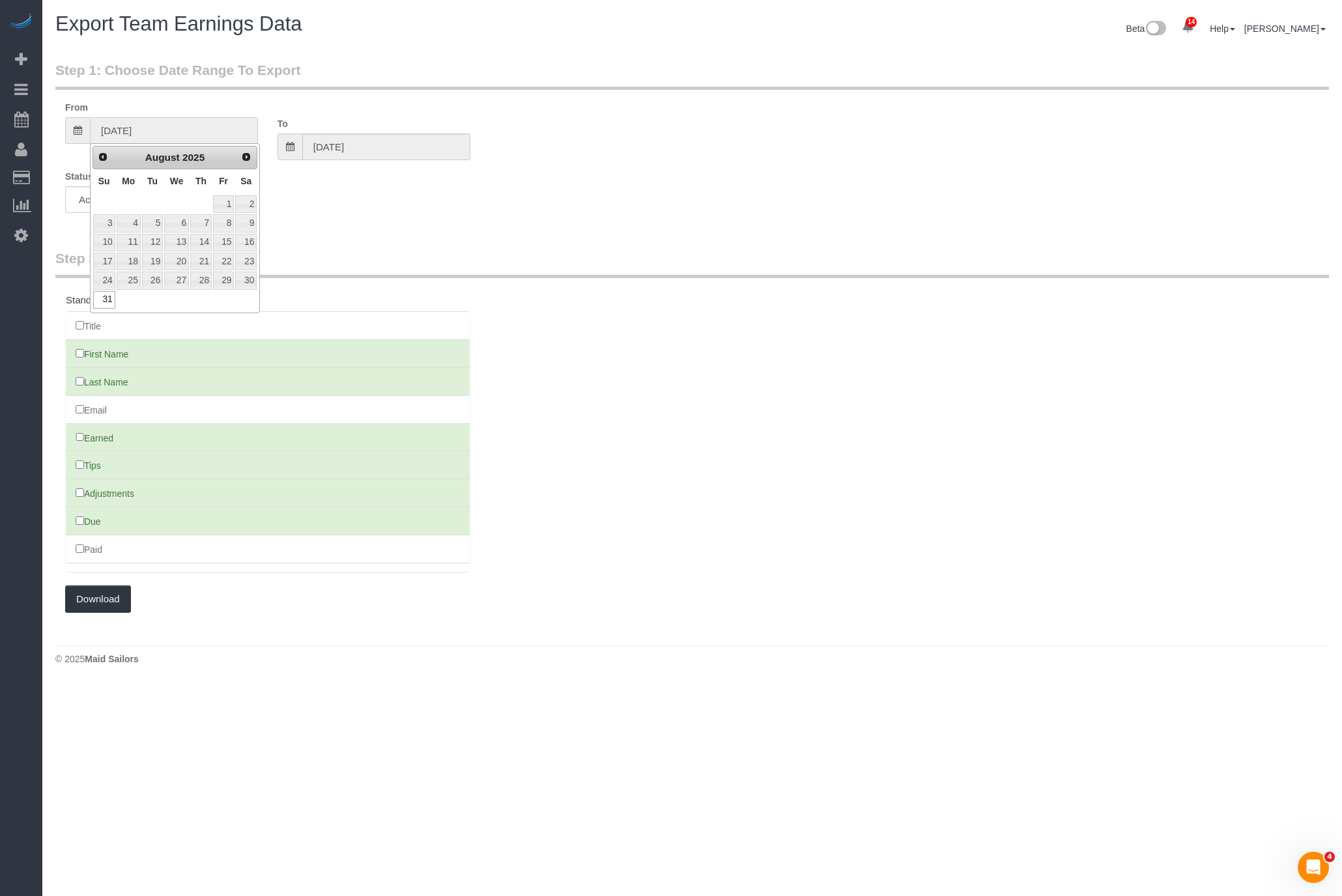
click at [183, 127] on input "08/31/2025" at bounding box center [174, 131] width 168 height 27
click at [359, 136] on input "[DATE]" at bounding box center [386, 147] width 168 height 27
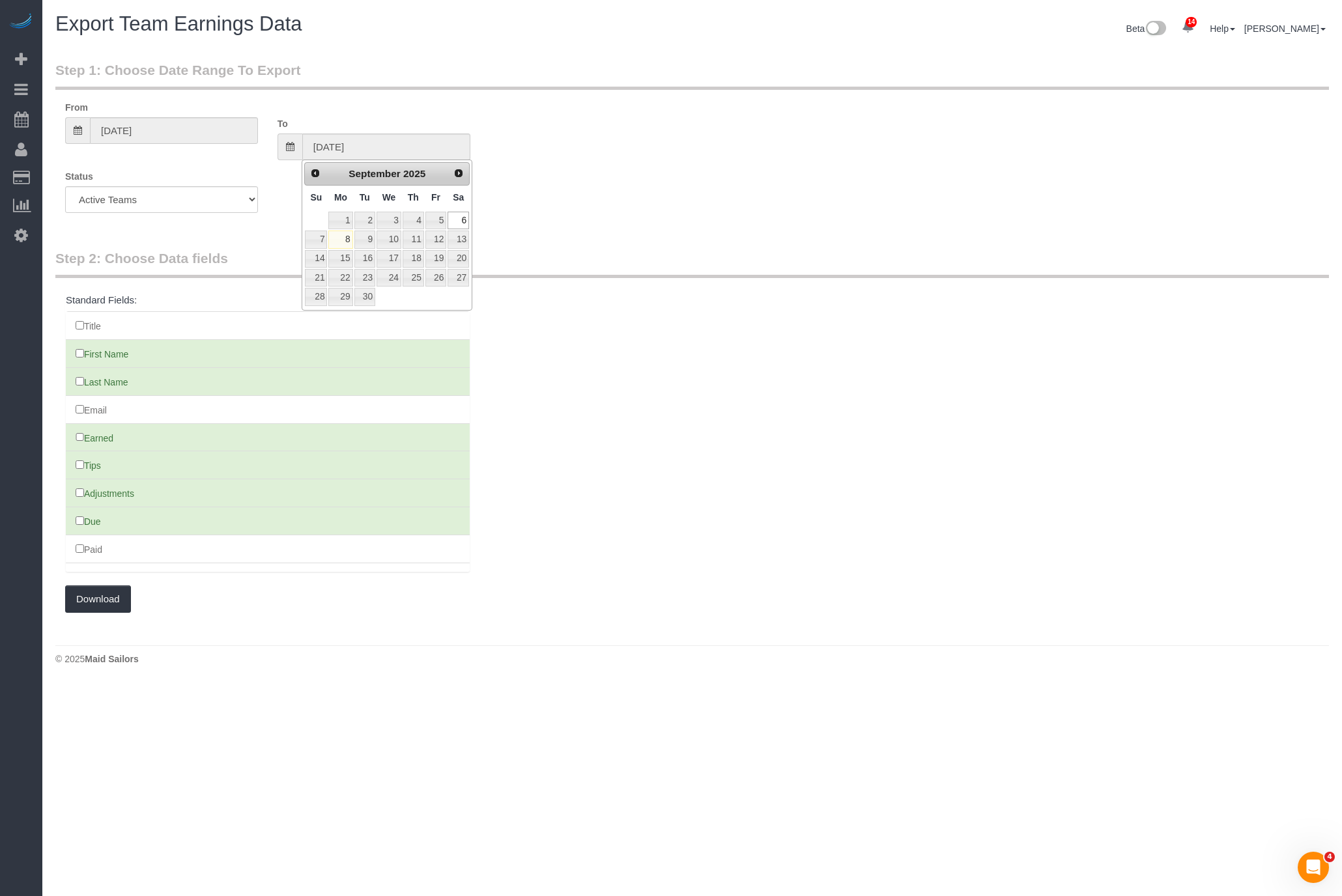
click at [622, 118] on div "From 08/31/2025 To 09/06/2025" at bounding box center [691, 131] width 1274 height 60
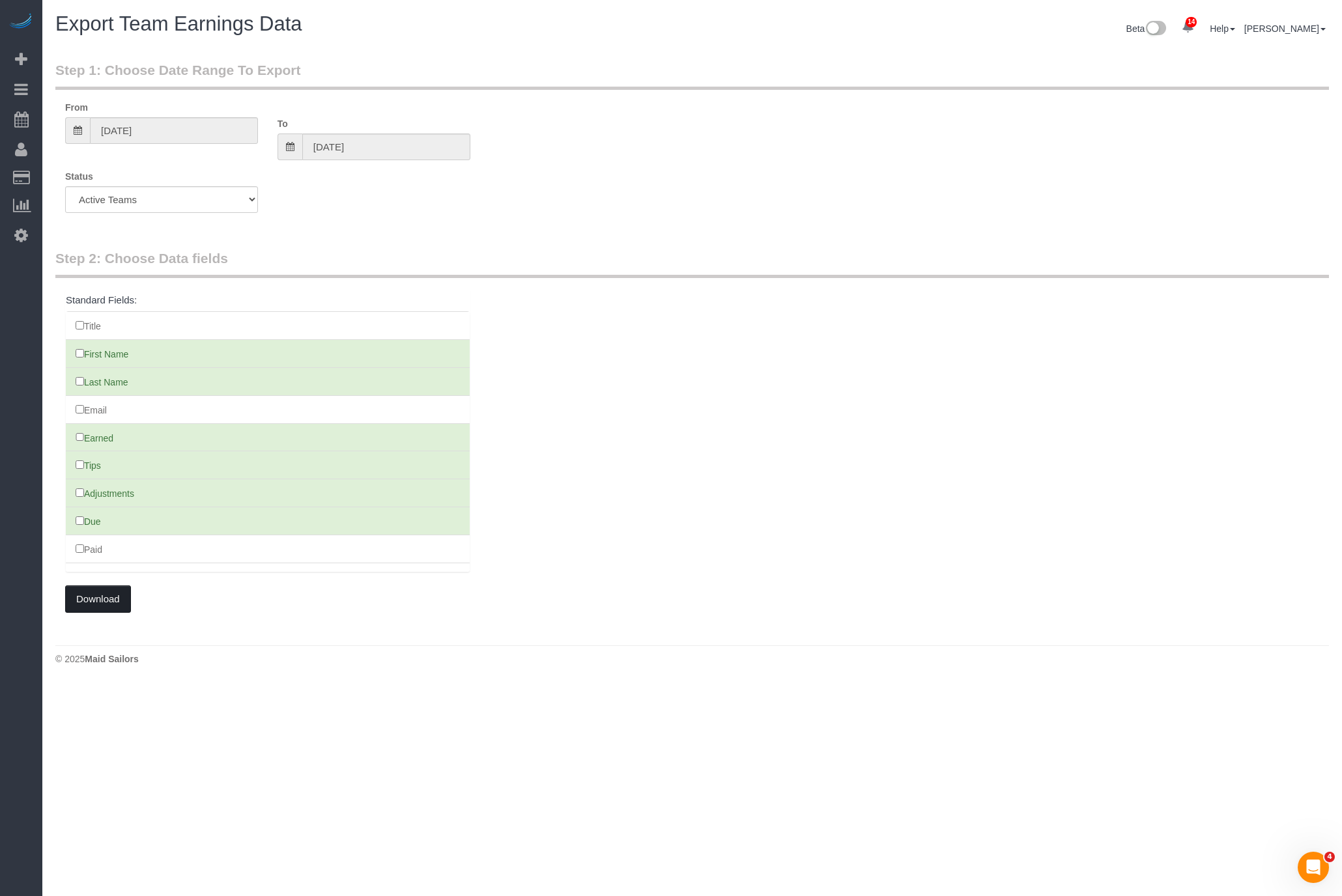
click at [100, 594] on button "Download" at bounding box center [98, 599] width 65 height 28
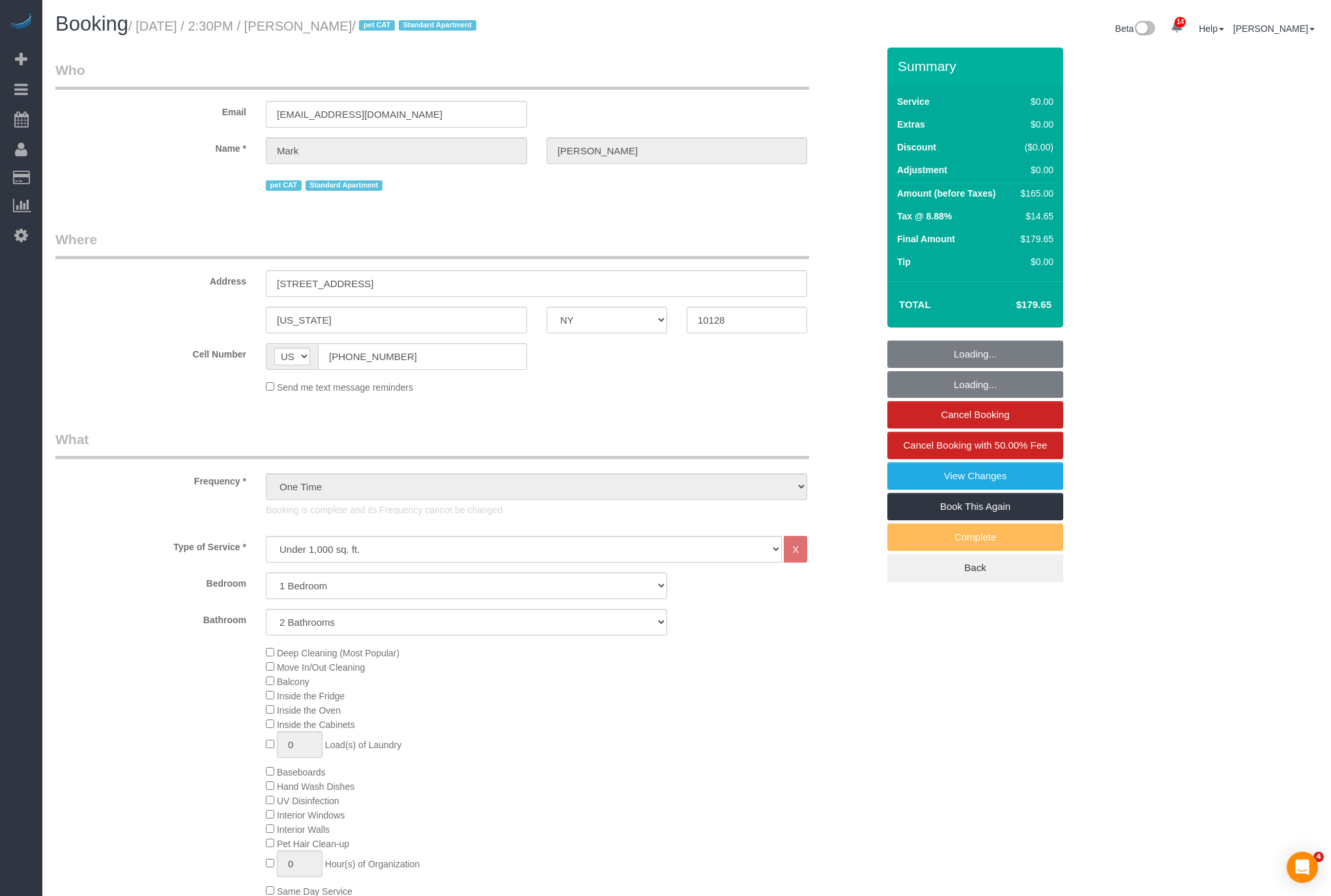
select select "NY"
select select "1"
select select "2"
select select "string:stripe-pm_1S2Der4VGloSiKo7AofZJZrh"
select select "number:60"
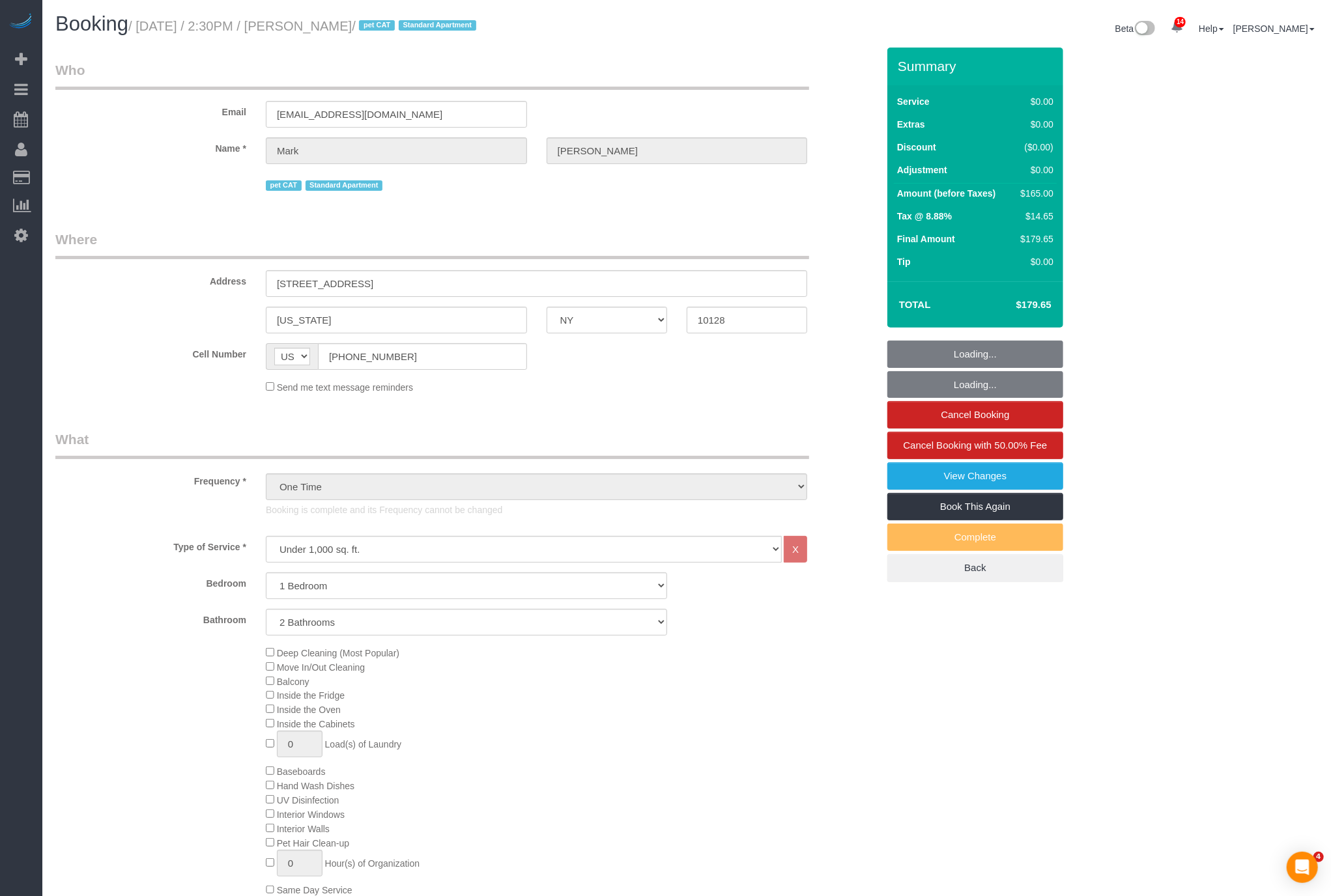
select select "number:77"
select select "number:14"
select select "number:6"
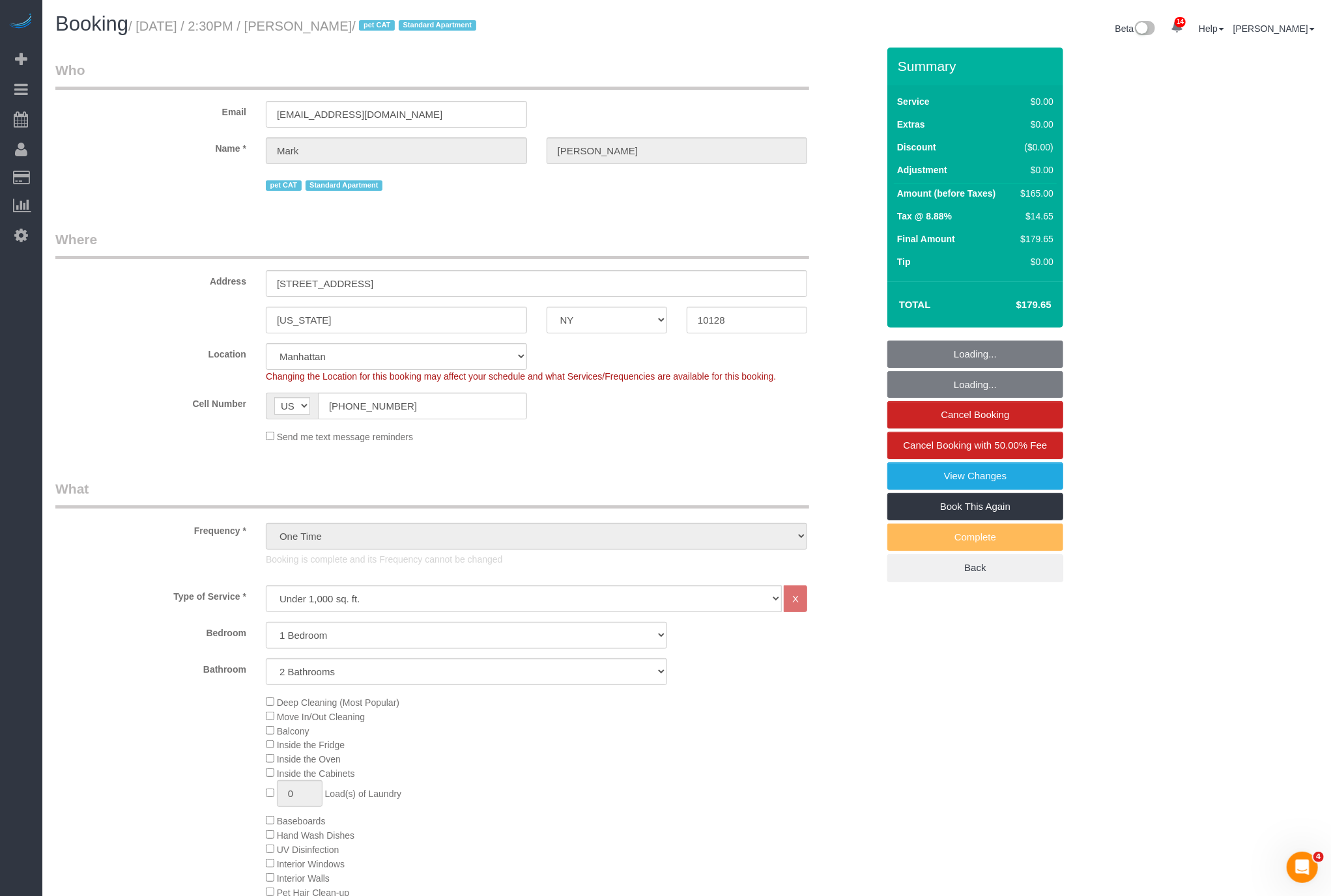
select select "object:1488"
select select "1"
select select "2"
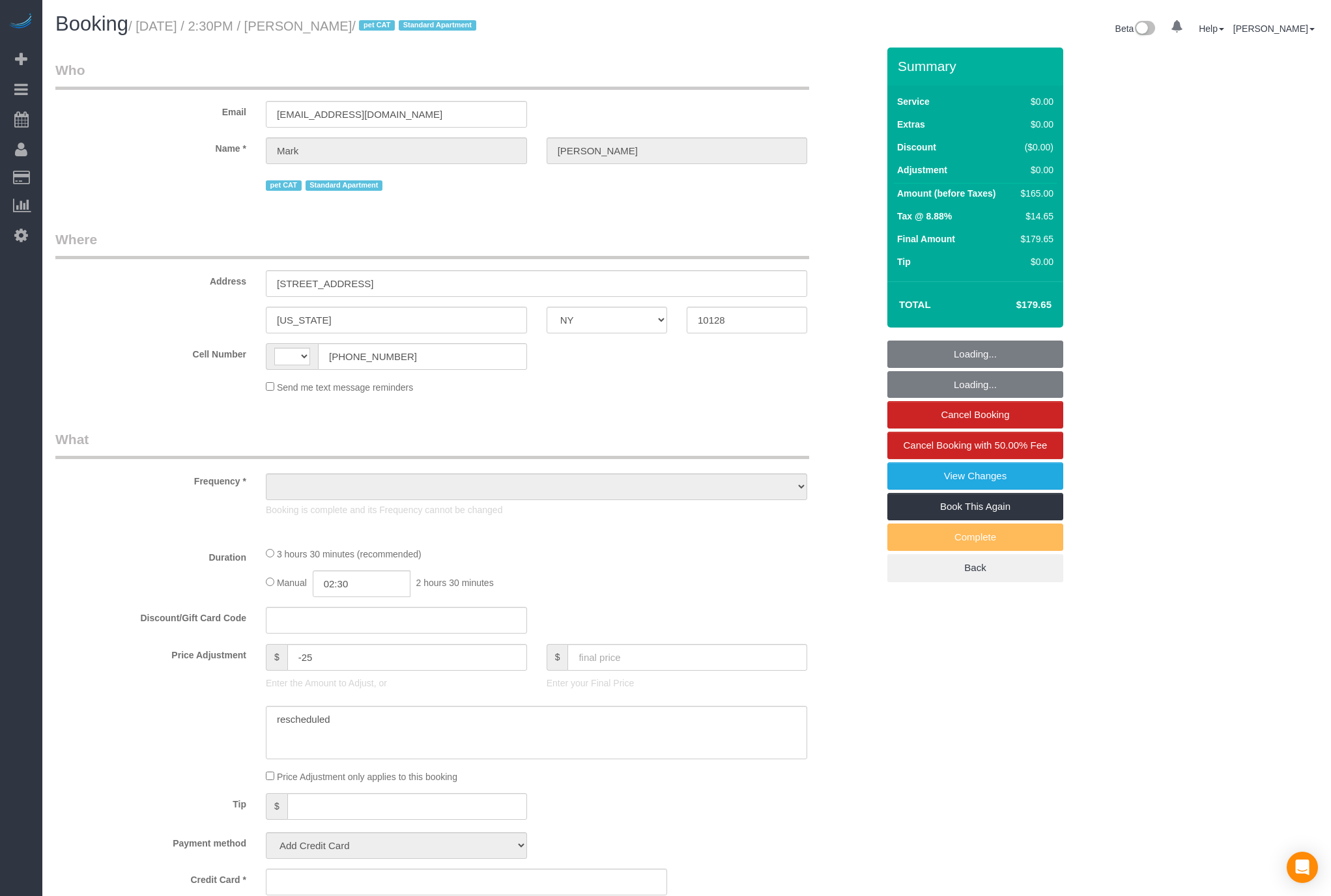
select select "NY"
select select "string:US"
select select "object:512"
select select "1"
select select "2"
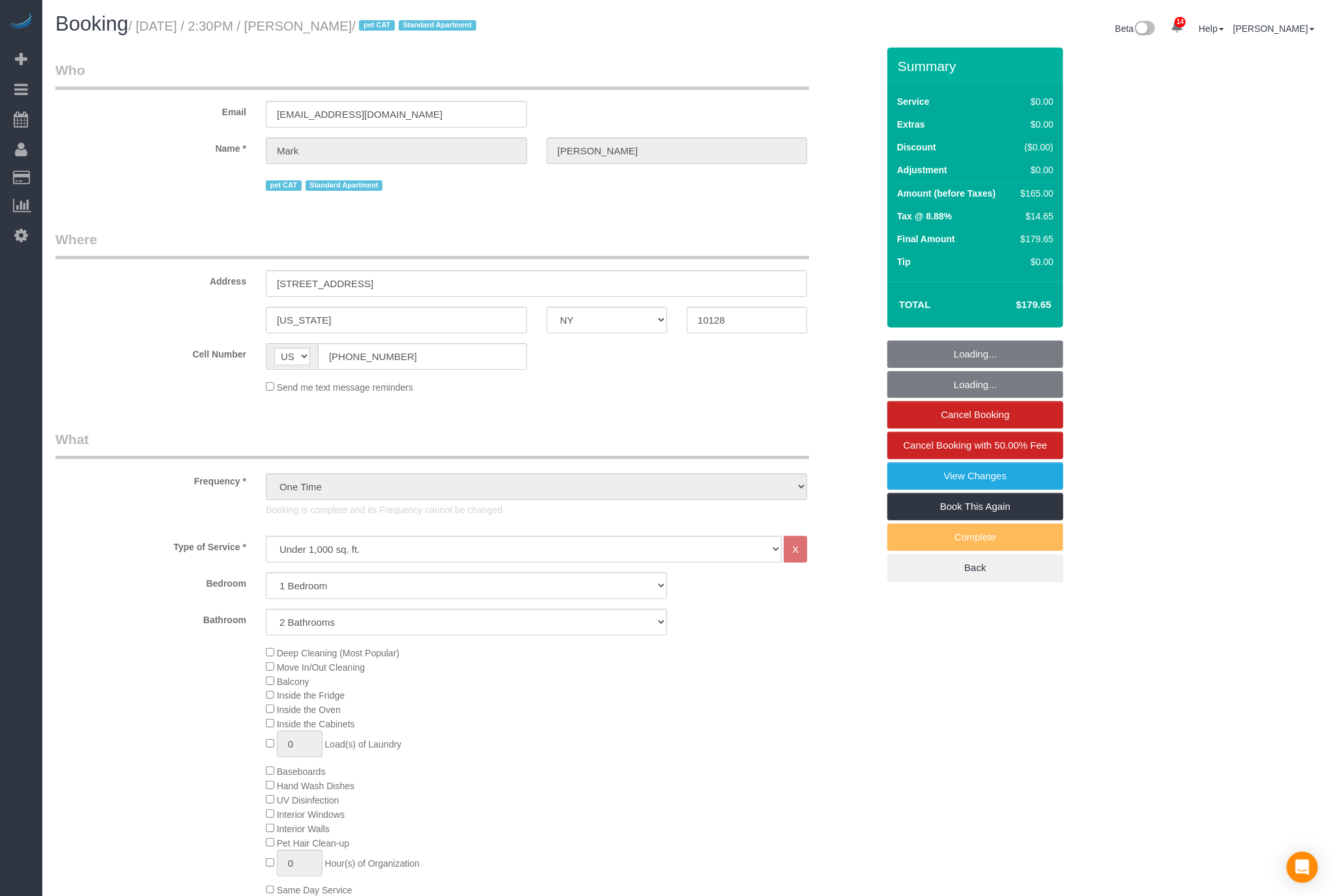
select select "number:60"
select select "number:77"
select select "number:14"
select select "number:6"
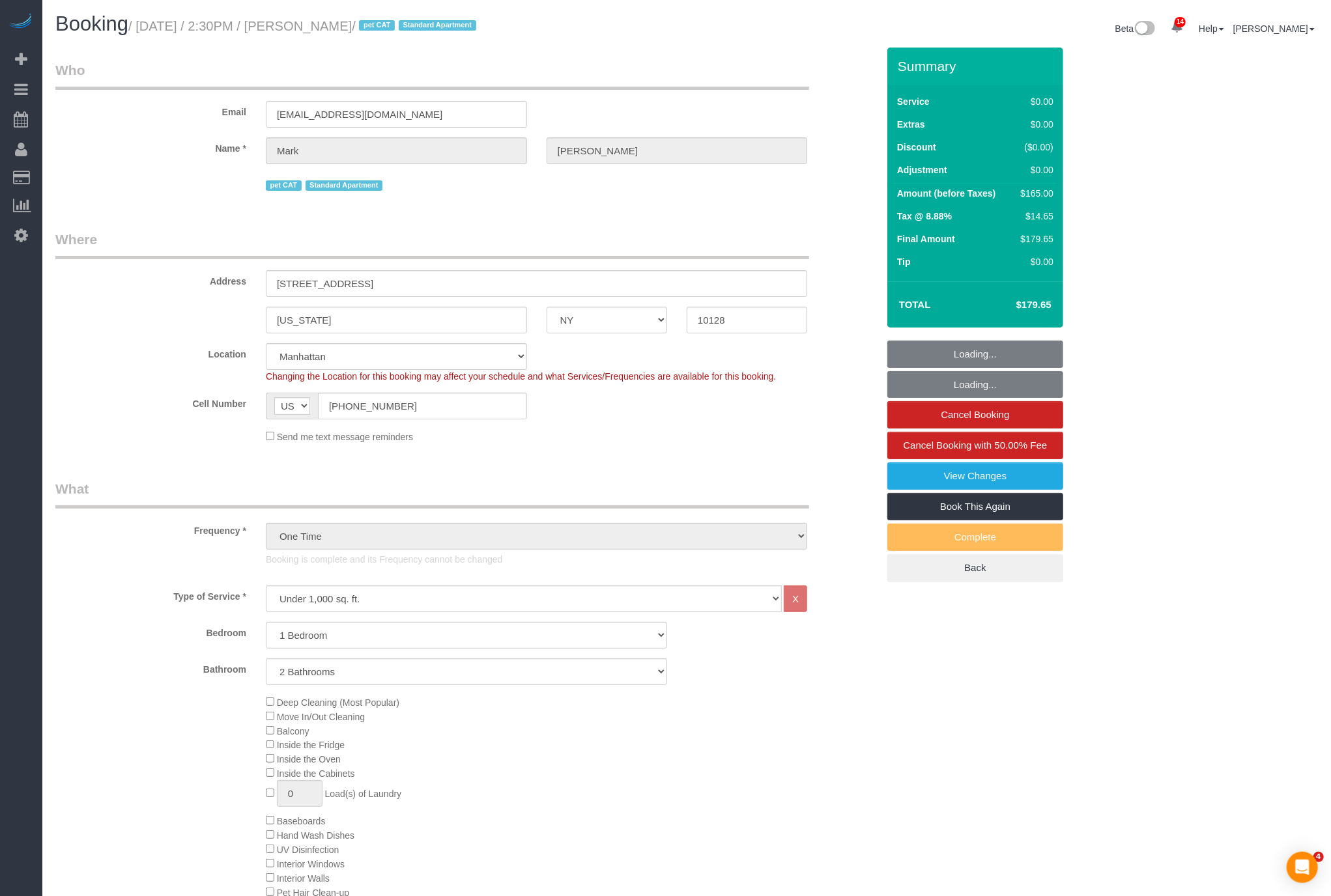
select select "string:stripe-pm_1S2Der4VGloSiKo7AofZJZrh"
select select "1"
select select "2"
select select "object:1065"
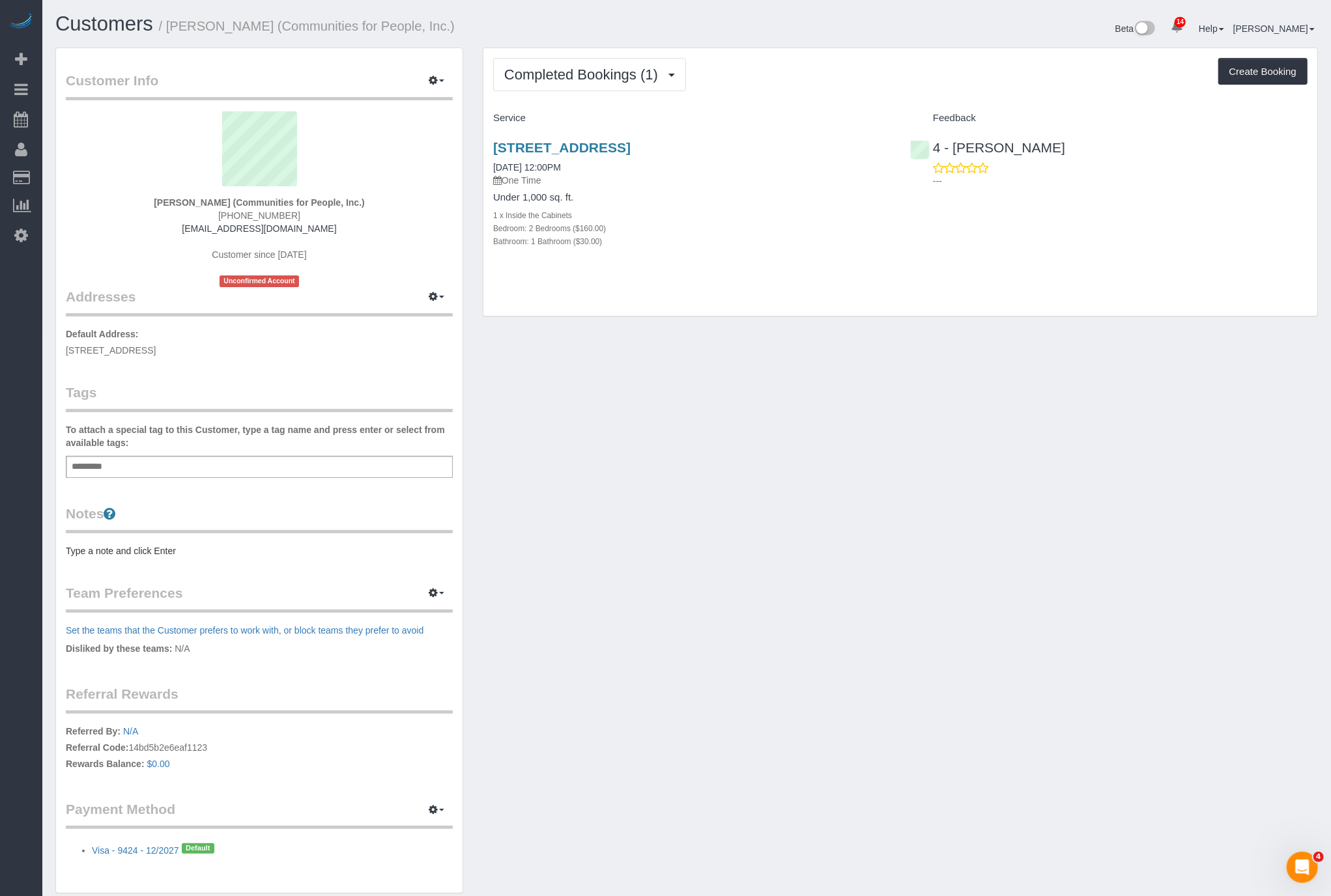
click at [736, 412] on div "Customer Info Edit Contact Info Send Message Email Preferences Special Sales Ta…" at bounding box center [686, 477] width 1282 height 860
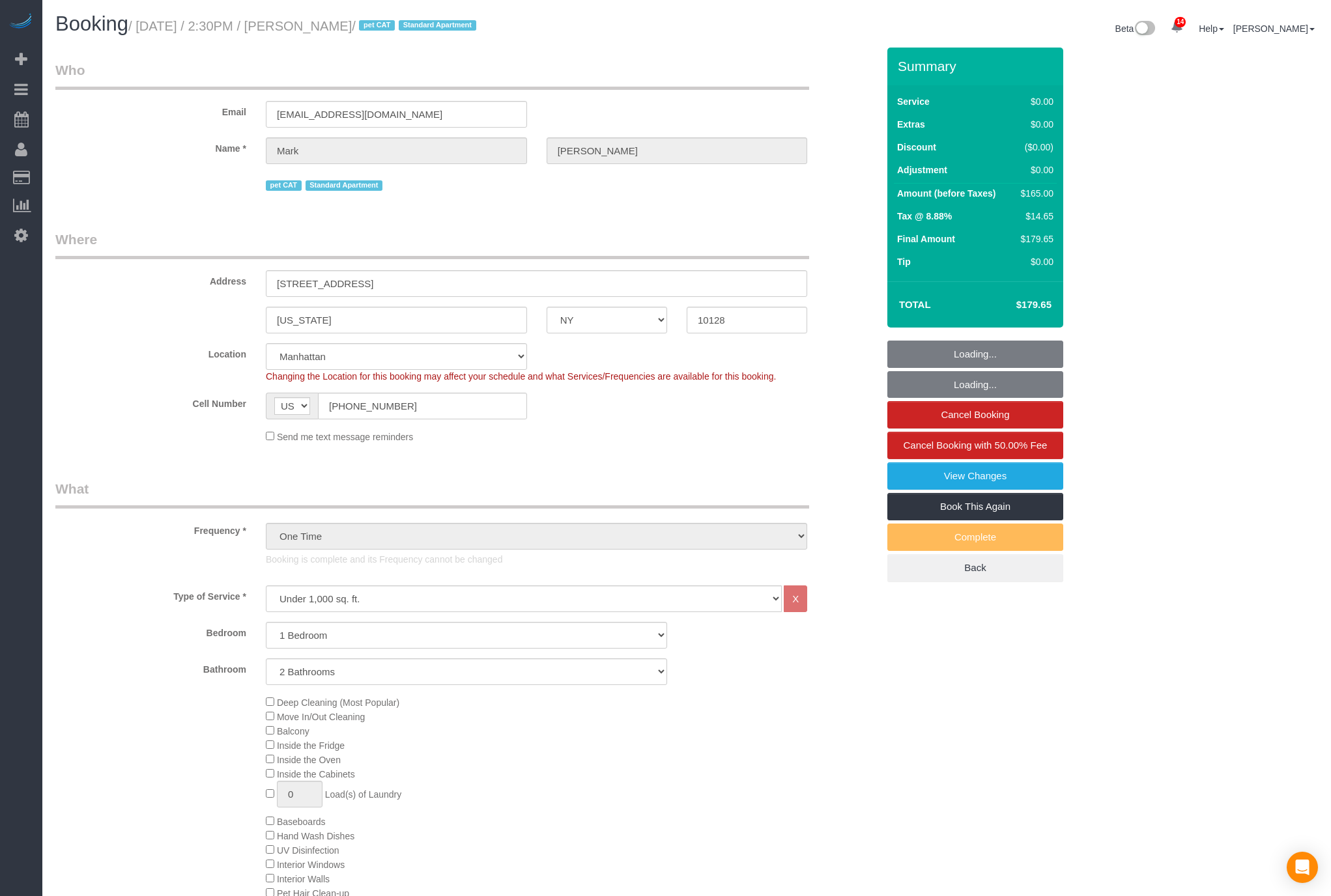
select select "NY"
select select "number:60"
select select "number:77"
select select "number:14"
select select "number:6"
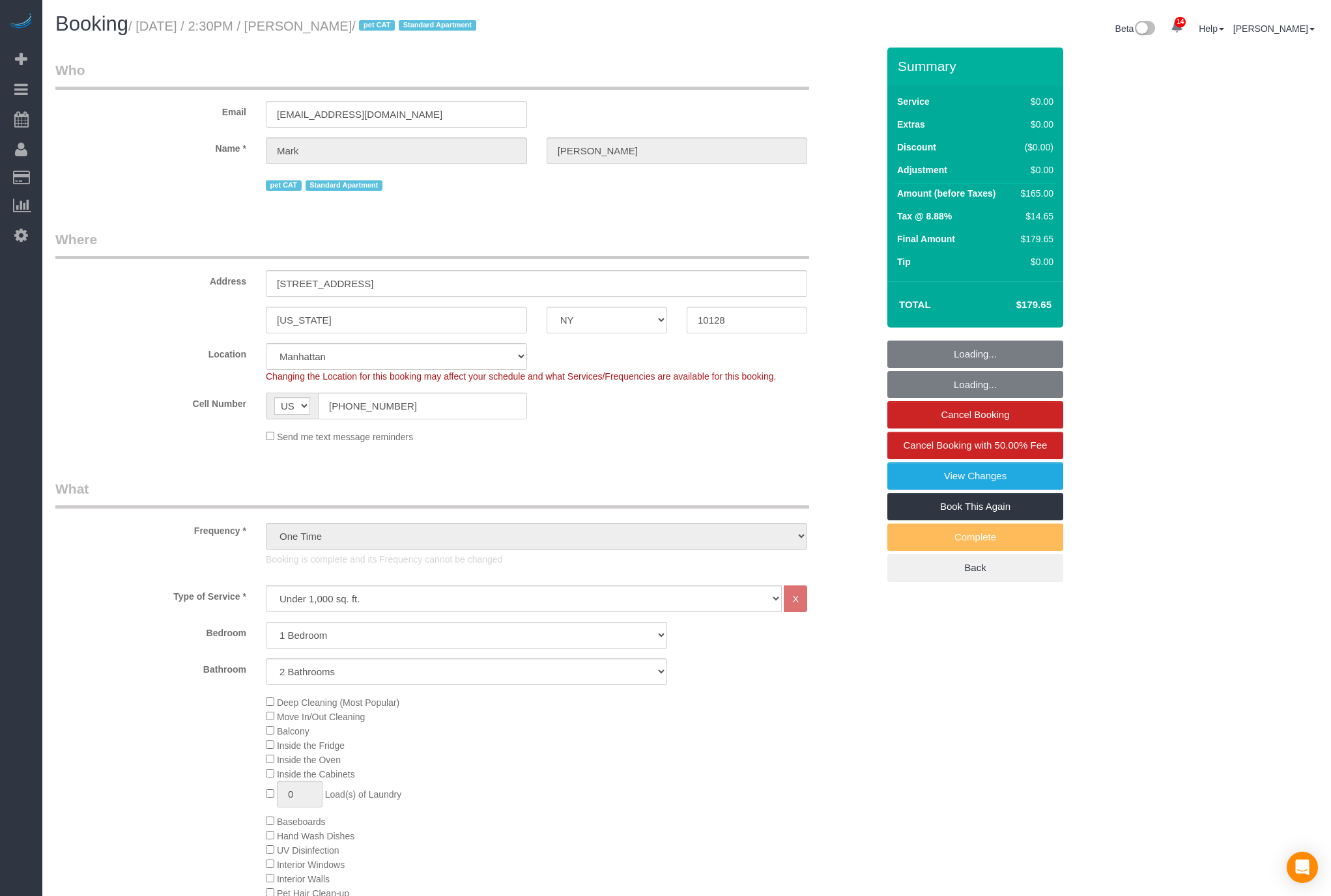
select select "object:1488"
select select "1"
select select "2"
click at [730, 268] on div "Address [STREET_ADDRESS]" at bounding box center [466, 263] width 842 height 67
click at [585, 234] on legend "Where" at bounding box center [432, 244] width 753 height 29
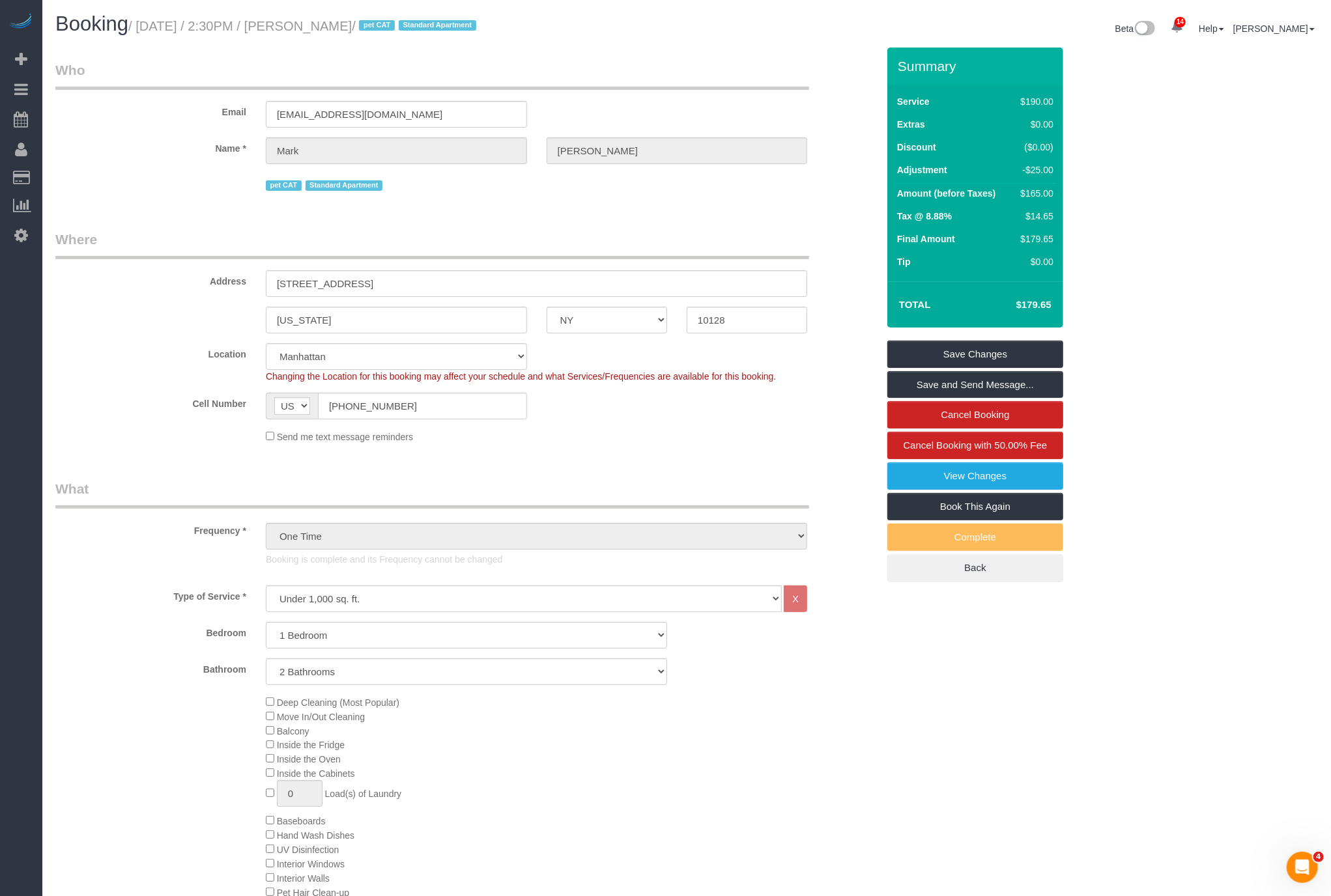
click at [680, 61] on legend "Who" at bounding box center [432, 74] width 753 height 29
click at [34, 254] on div "14 Beta Your Notifications You have 0 alerts × You have 2 to charge for [DATE] …" at bounding box center [21, 448] width 42 height 896
click at [28, 243] on link "Settings" at bounding box center [21, 235] width 42 height 30
select select "425"
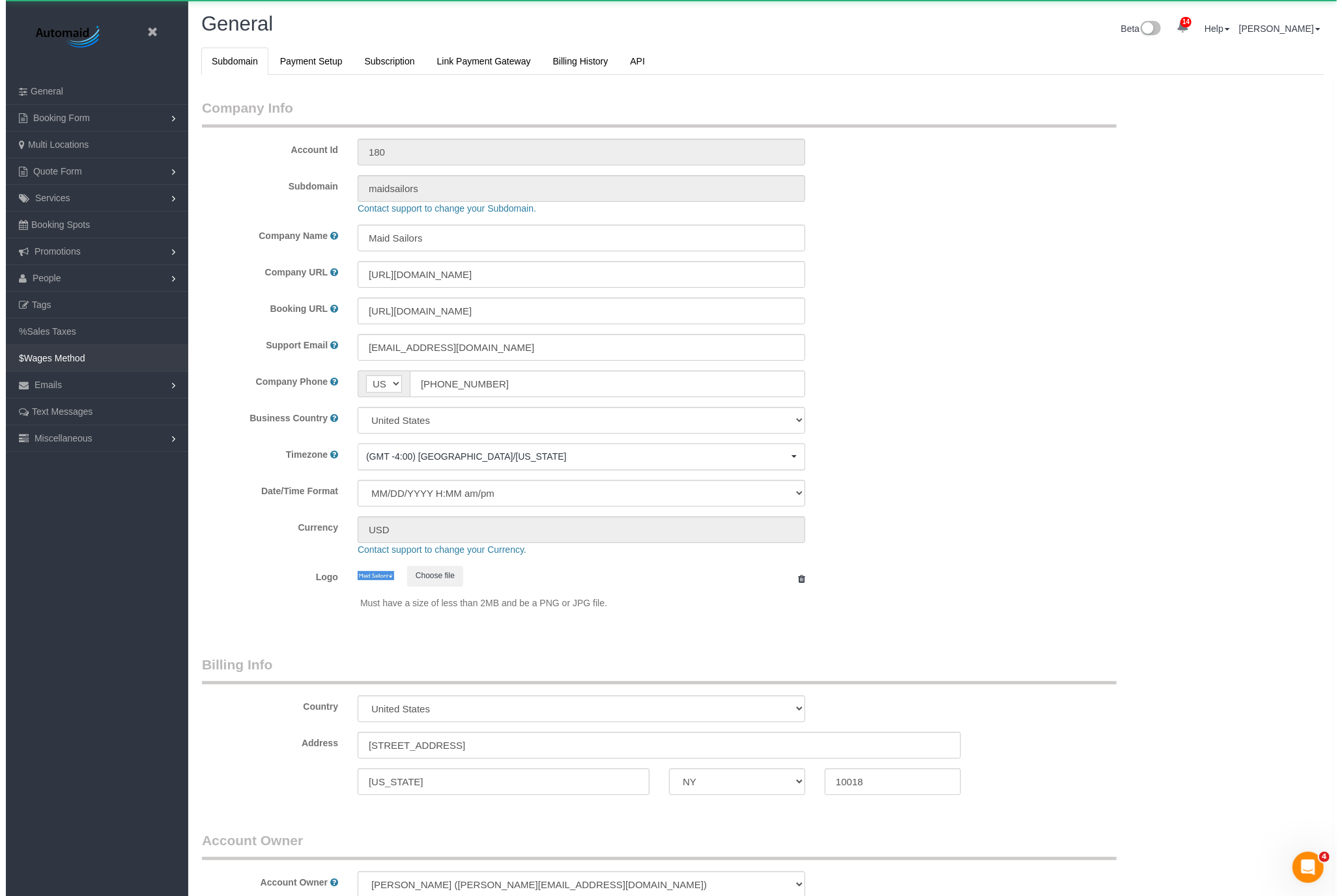
scroll to position [2745, 1331]
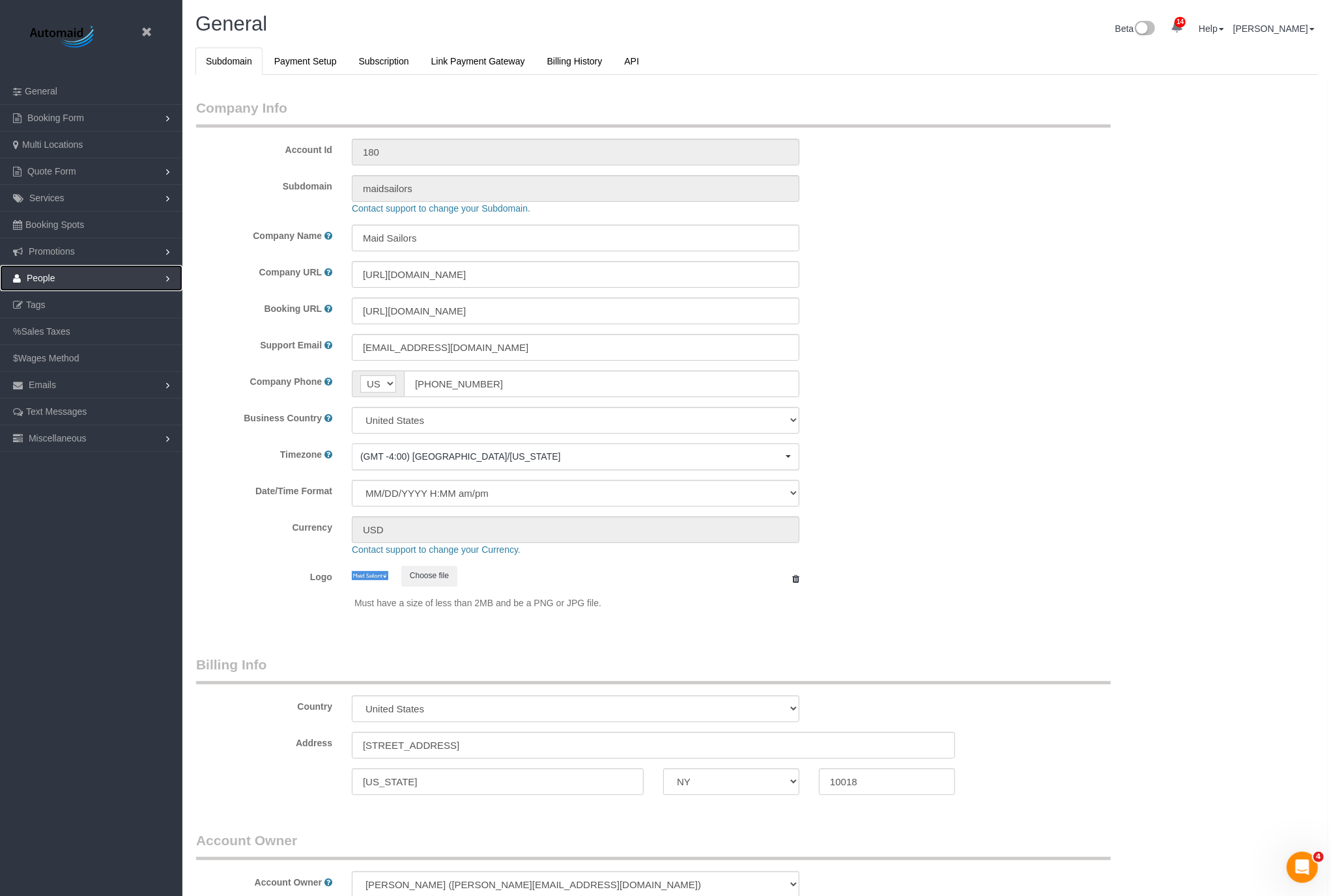
click at [60, 272] on link "People" at bounding box center [91, 278] width 182 height 26
click at [71, 295] on link "Teams" at bounding box center [91, 304] width 182 height 26
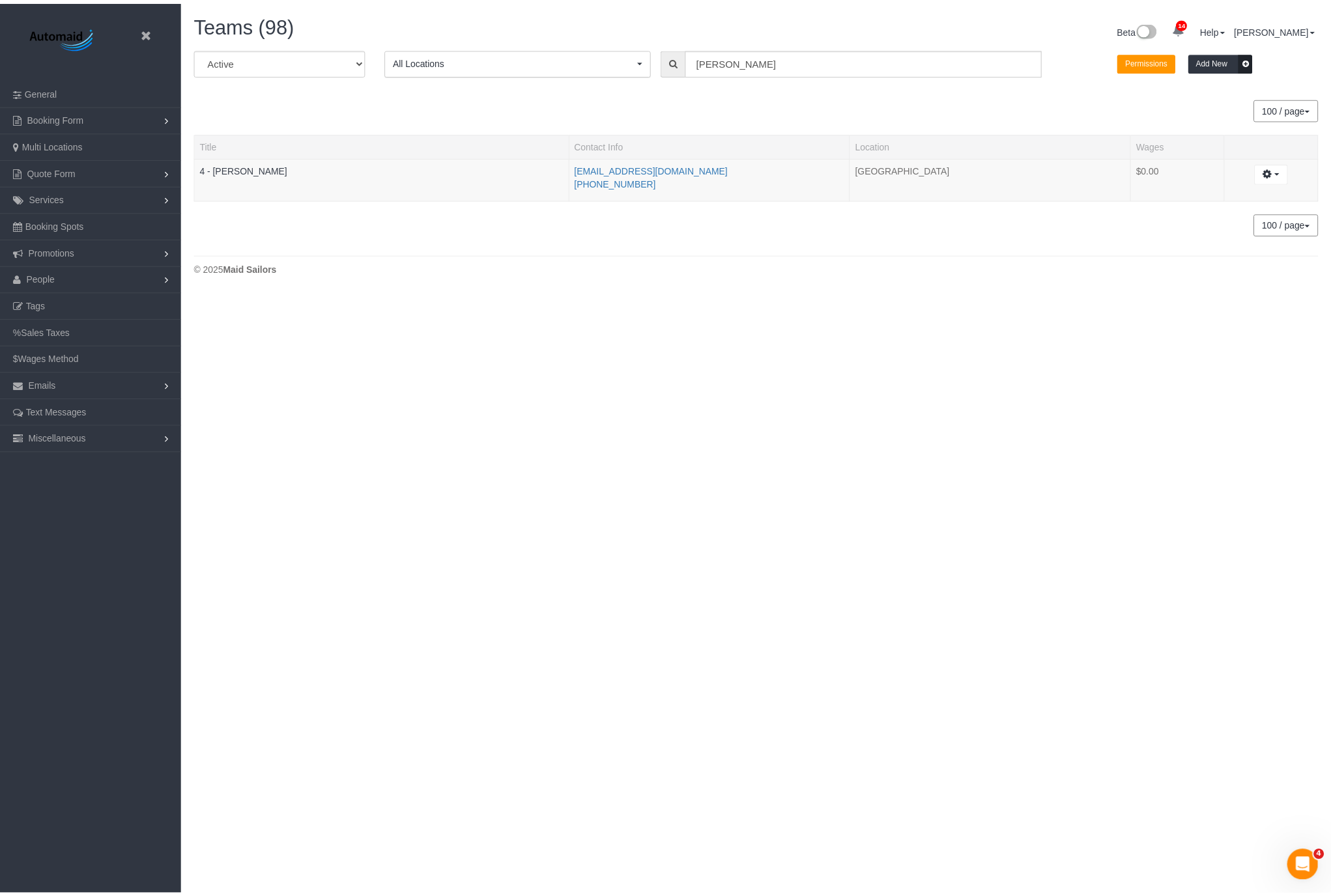
scroll to position [292, 1342]
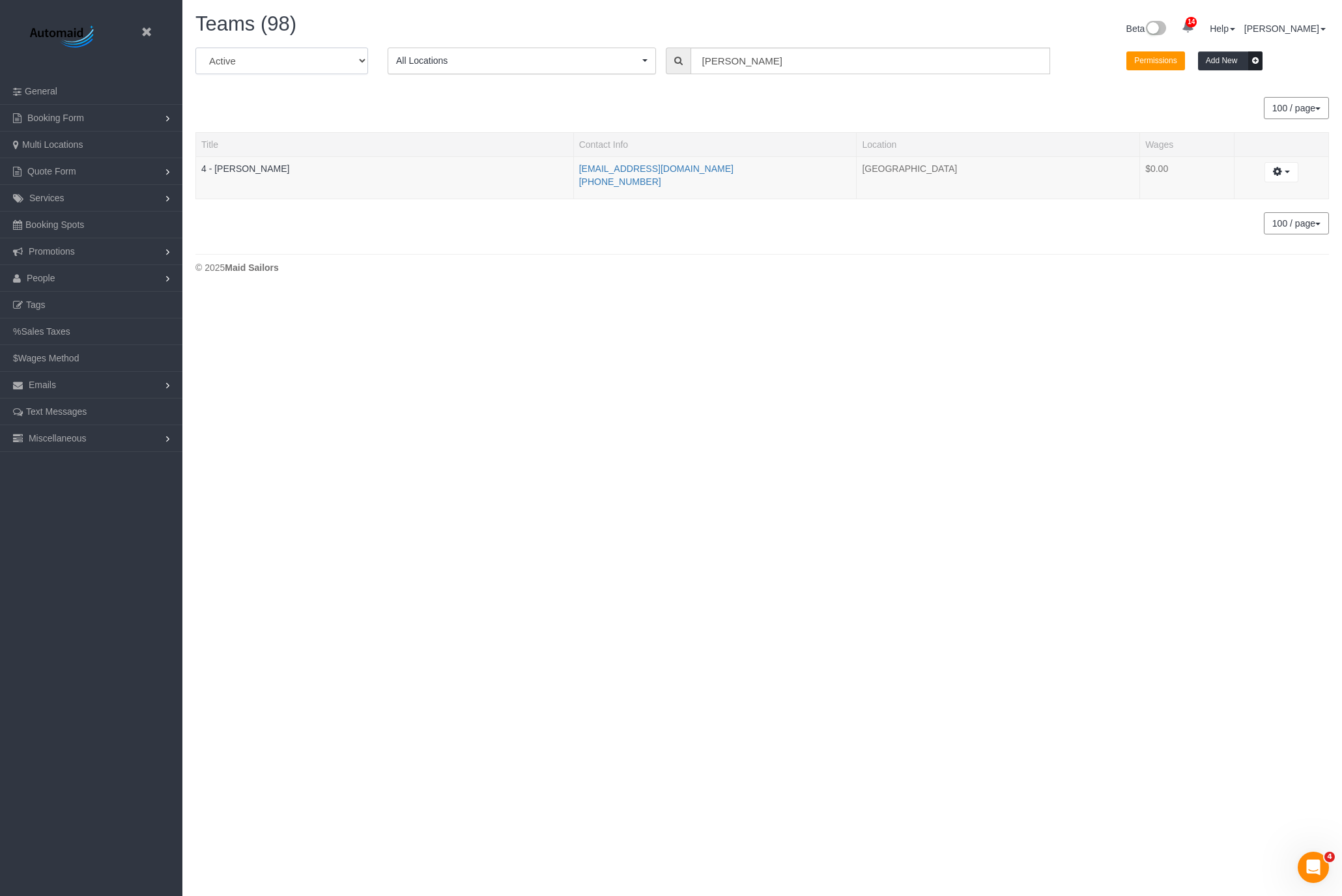
click at [330, 62] on select "All Active Archived" at bounding box center [282, 61] width 173 height 27
select select "string:all"
click at [196, 48] on select "All Active Archived" at bounding box center [282, 61] width 173 height 27
click at [703, 58] on input "[PERSON_NAME]" at bounding box center [870, 61] width 360 height 27
click at [732, 58] on input "[PERSON_NAME]" at bounding box center [870, 61] width 360 height 27
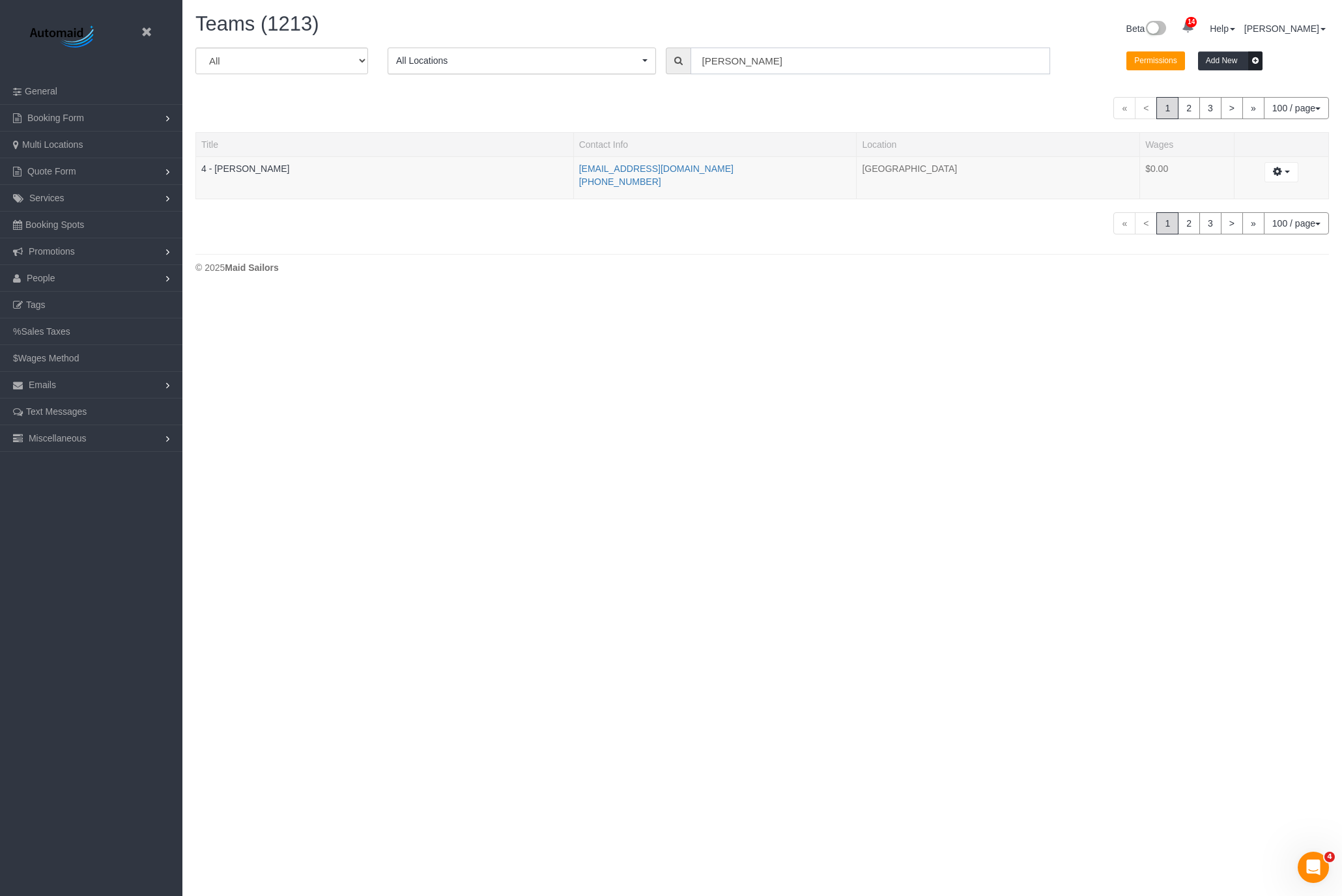
click at [732, 58] on input "[PERSON_NAME]" at bounding box center [870, 61] width 360 height 27
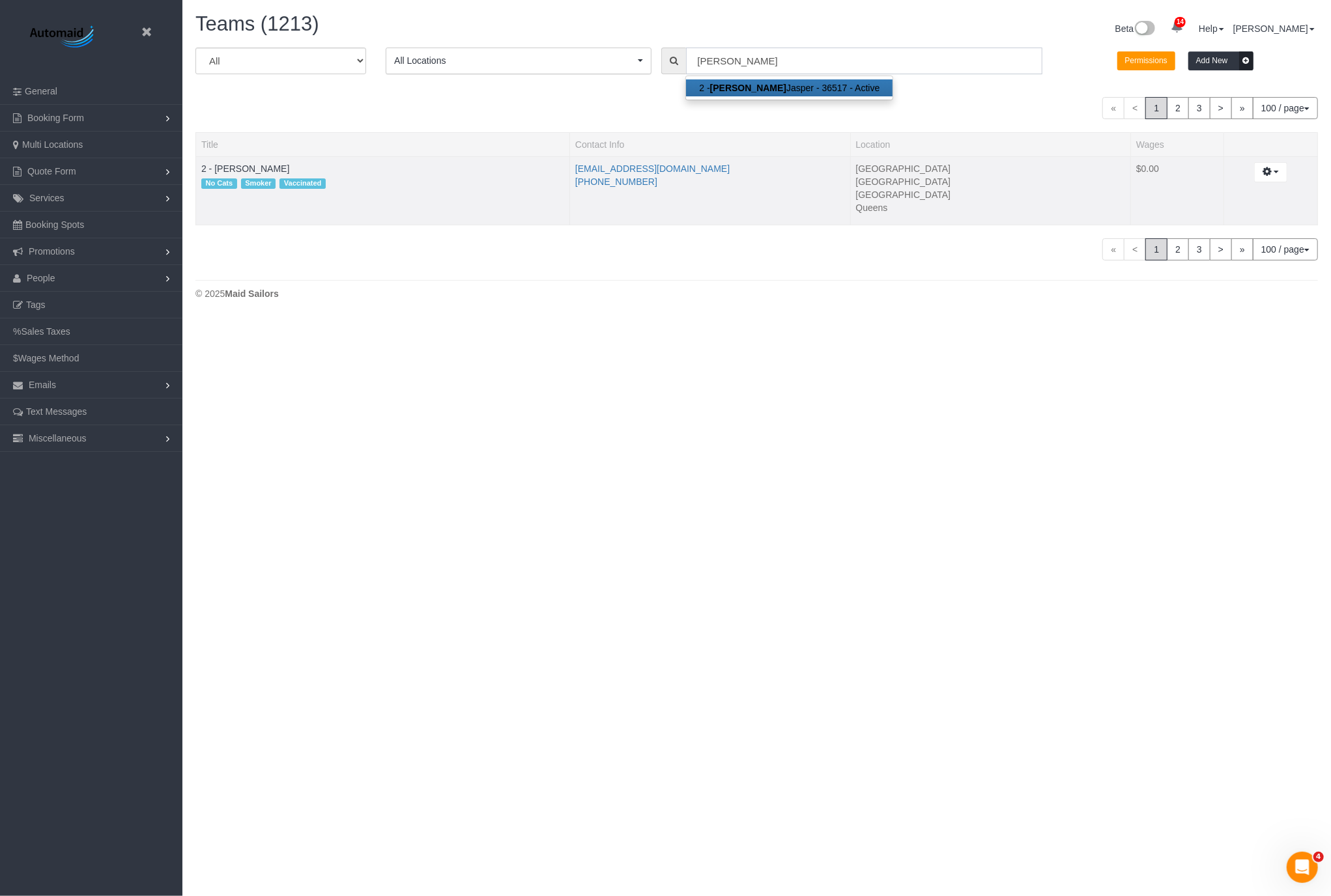
scroll to position [318, 1342]
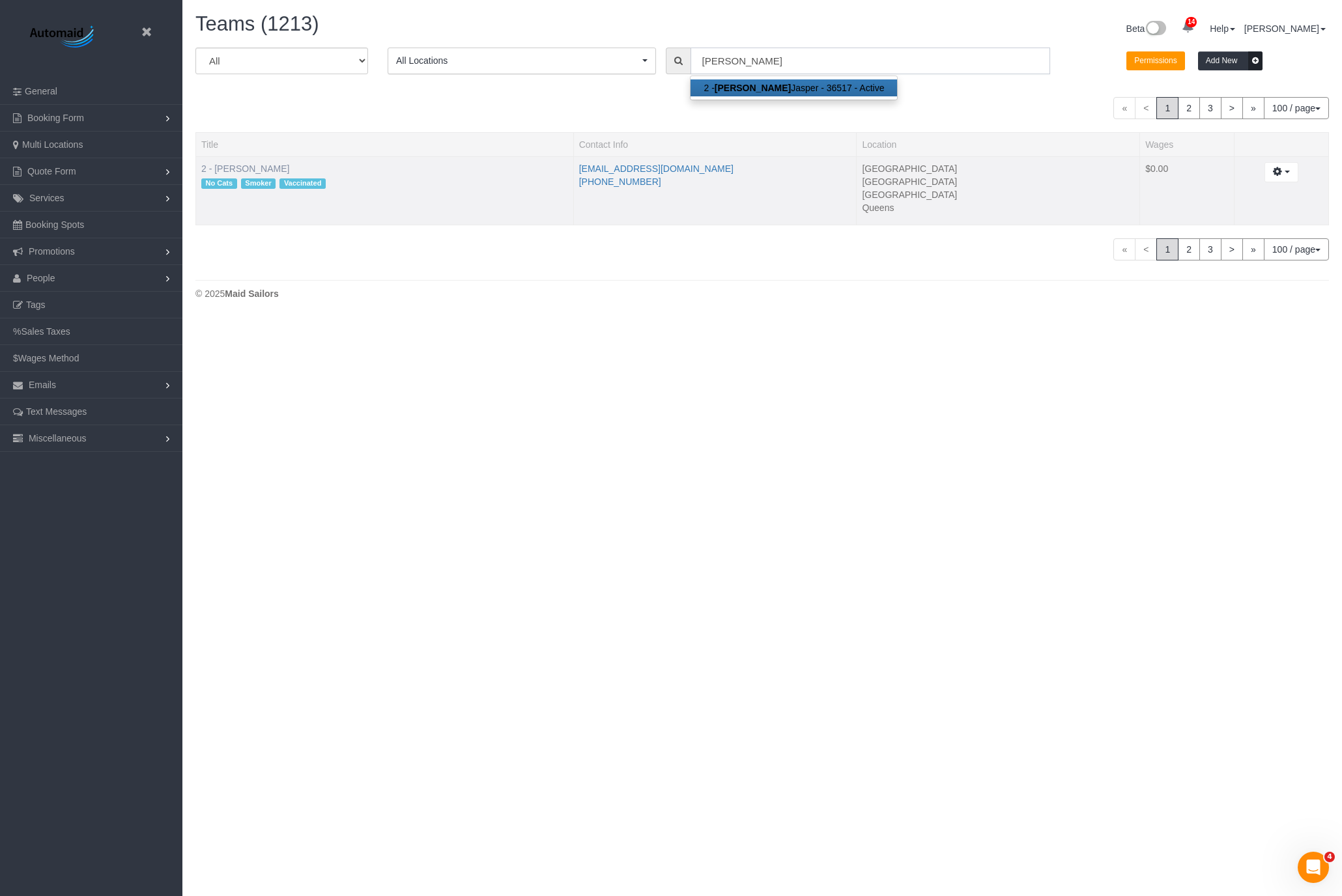
type input "alton"
click at [240, 166] on link "2 - Alton Jasper" at bounding box center [245, 169] width 88 height 10
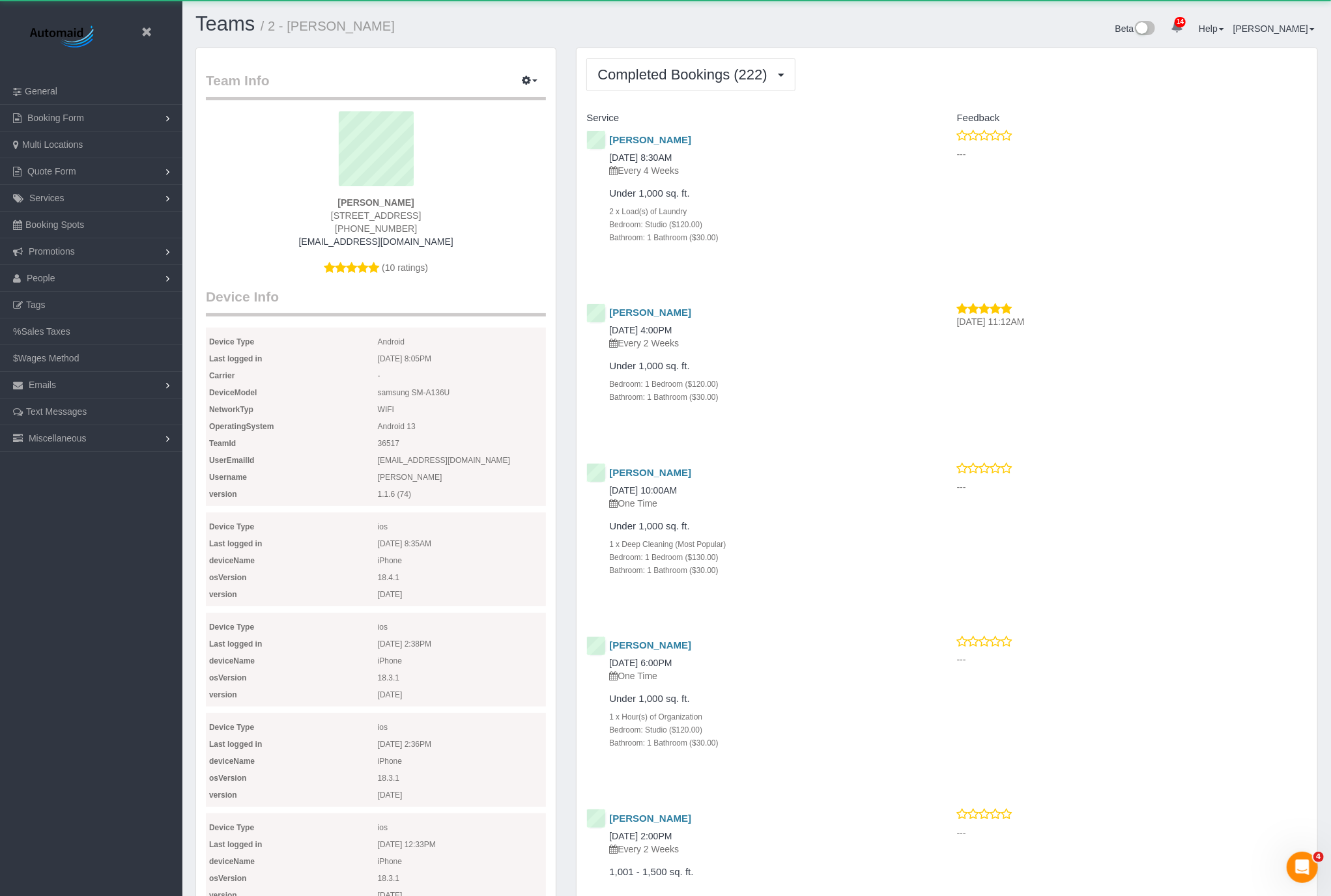
scroll to position [4013, 1331]
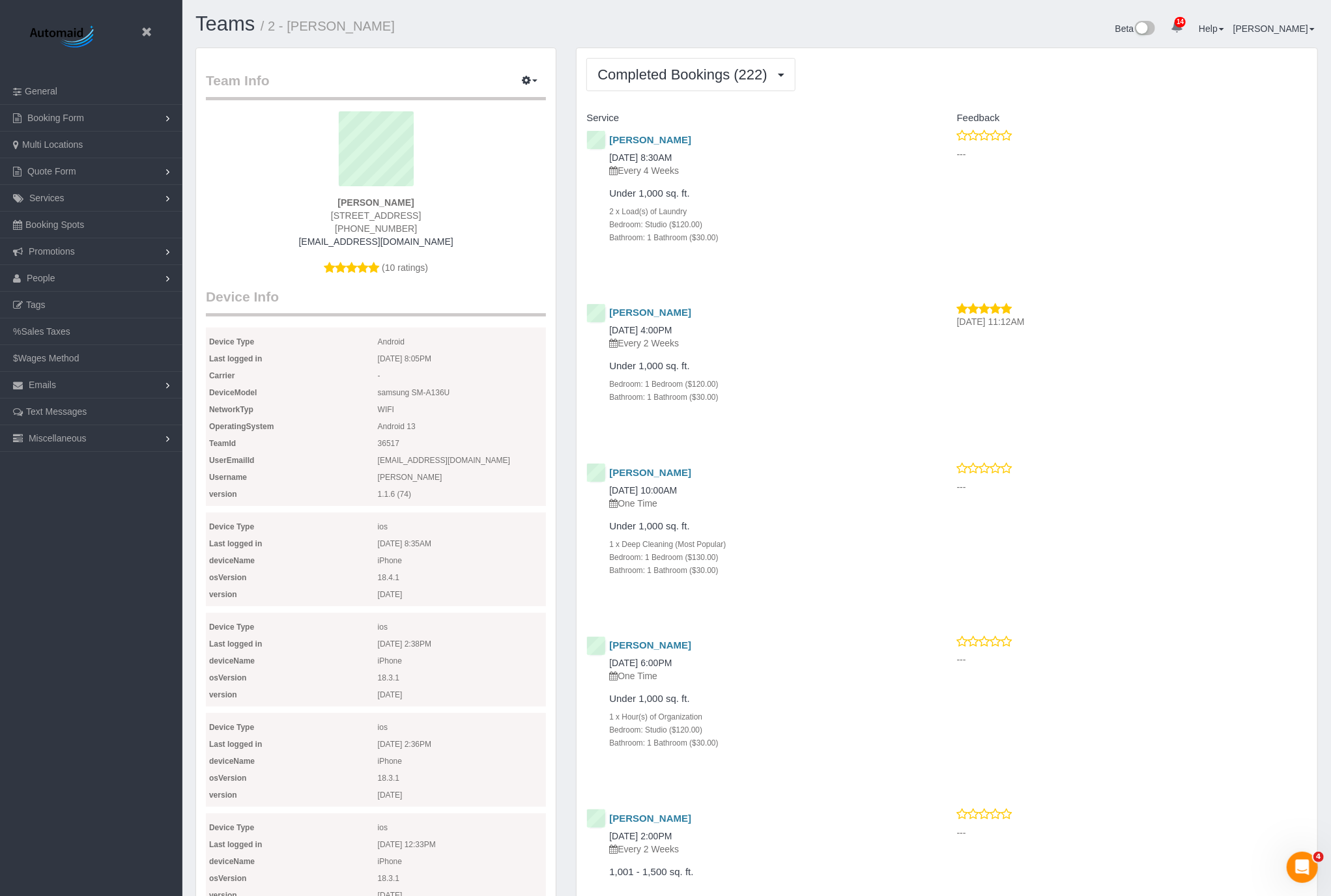
drag, startPoint x: 321, startPoint y: 243, endPoint x: 427, endPoint y: 244, distance: 106.0
click at [427, 244] on div "altonjasper@gmail.com" at bounding box center [376, 242] width 321 height 13
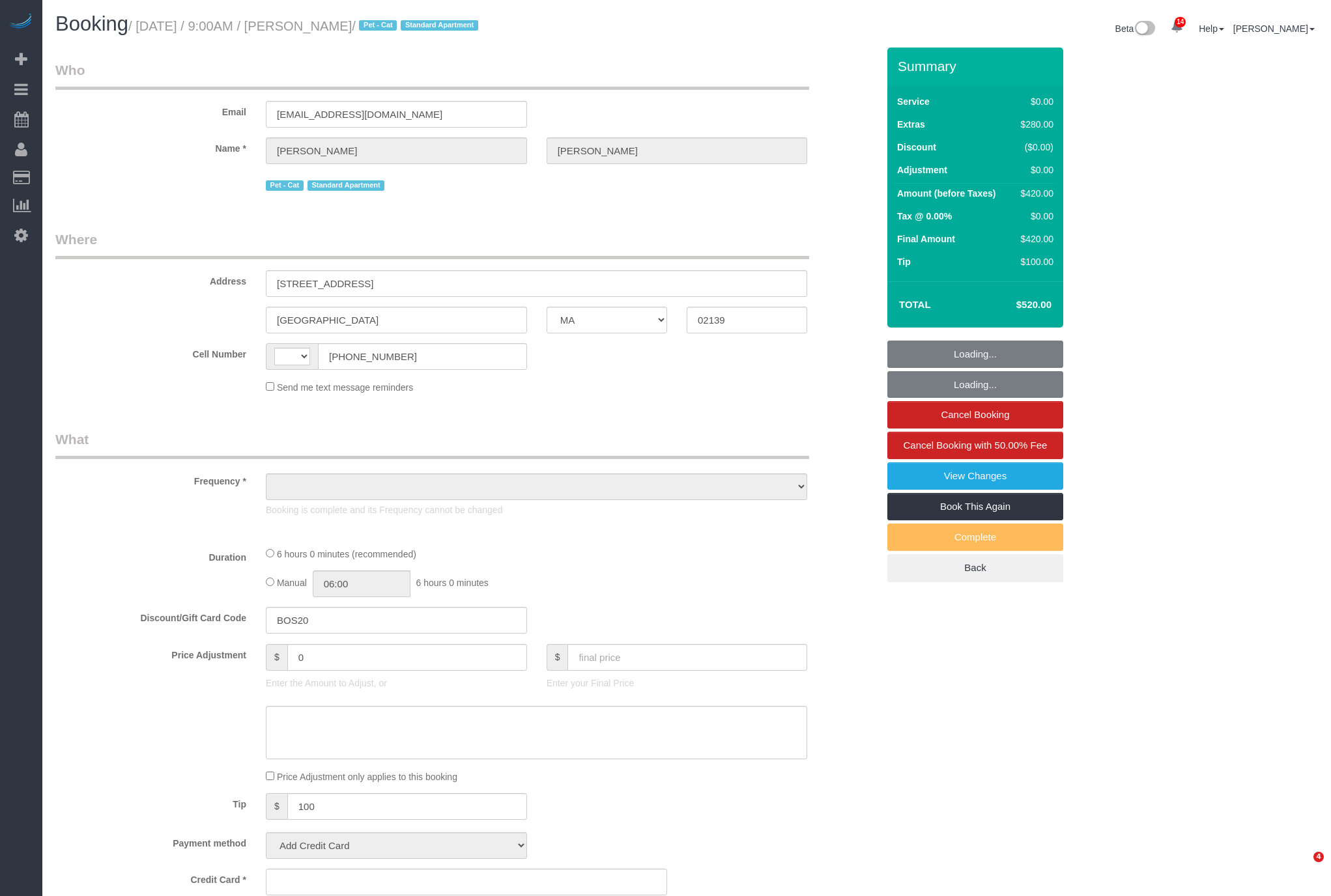
select select "MA"
select select "string:[GEOGRAPHIC_DATA]"
select select "object:780"
select select "1"
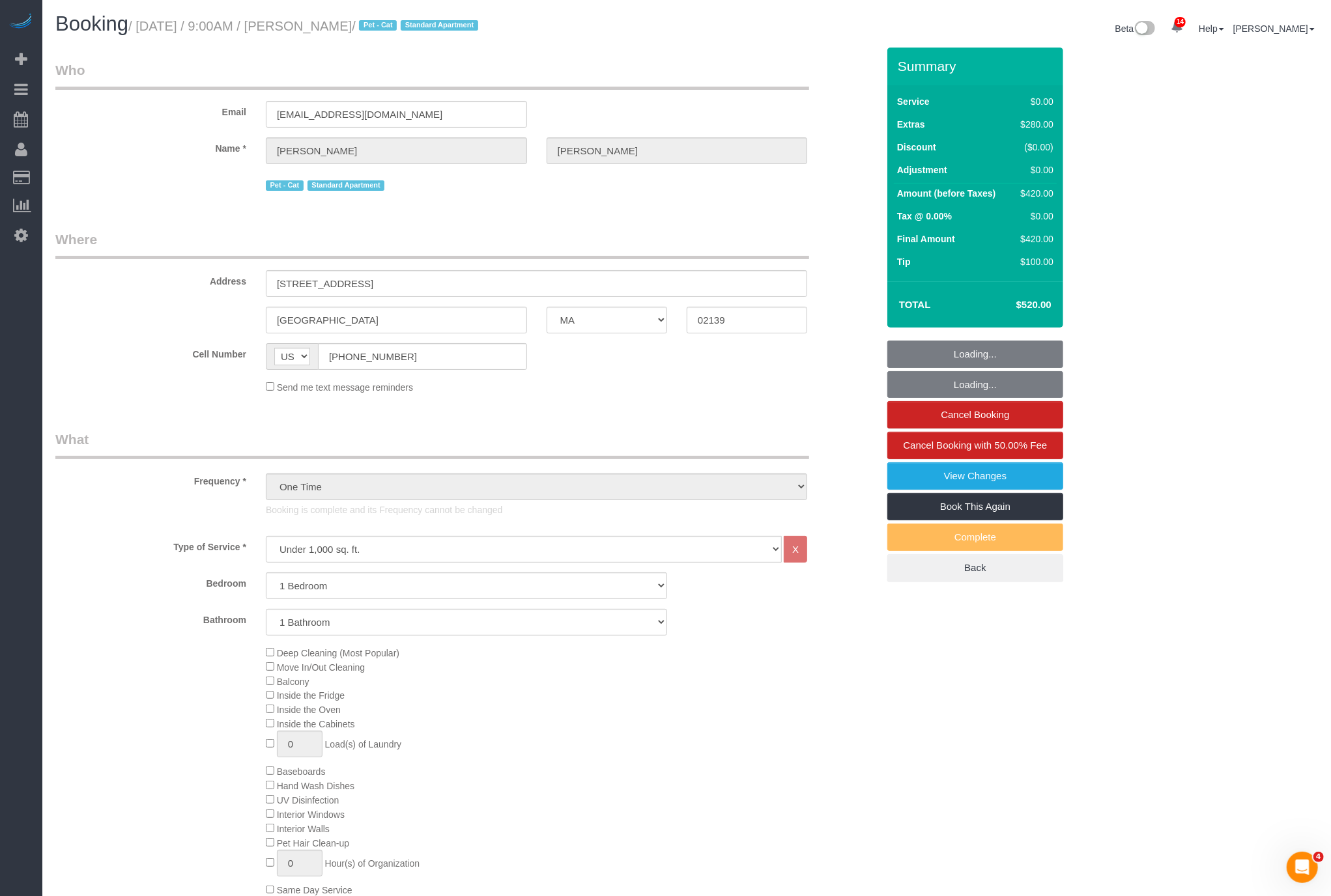
select select "string:stripe-pm_1RzJko4VGloSiKo7Oy7MFwF8"
select select "spot1"
select select "number:56"
select select "number:71"
select select "number:14"
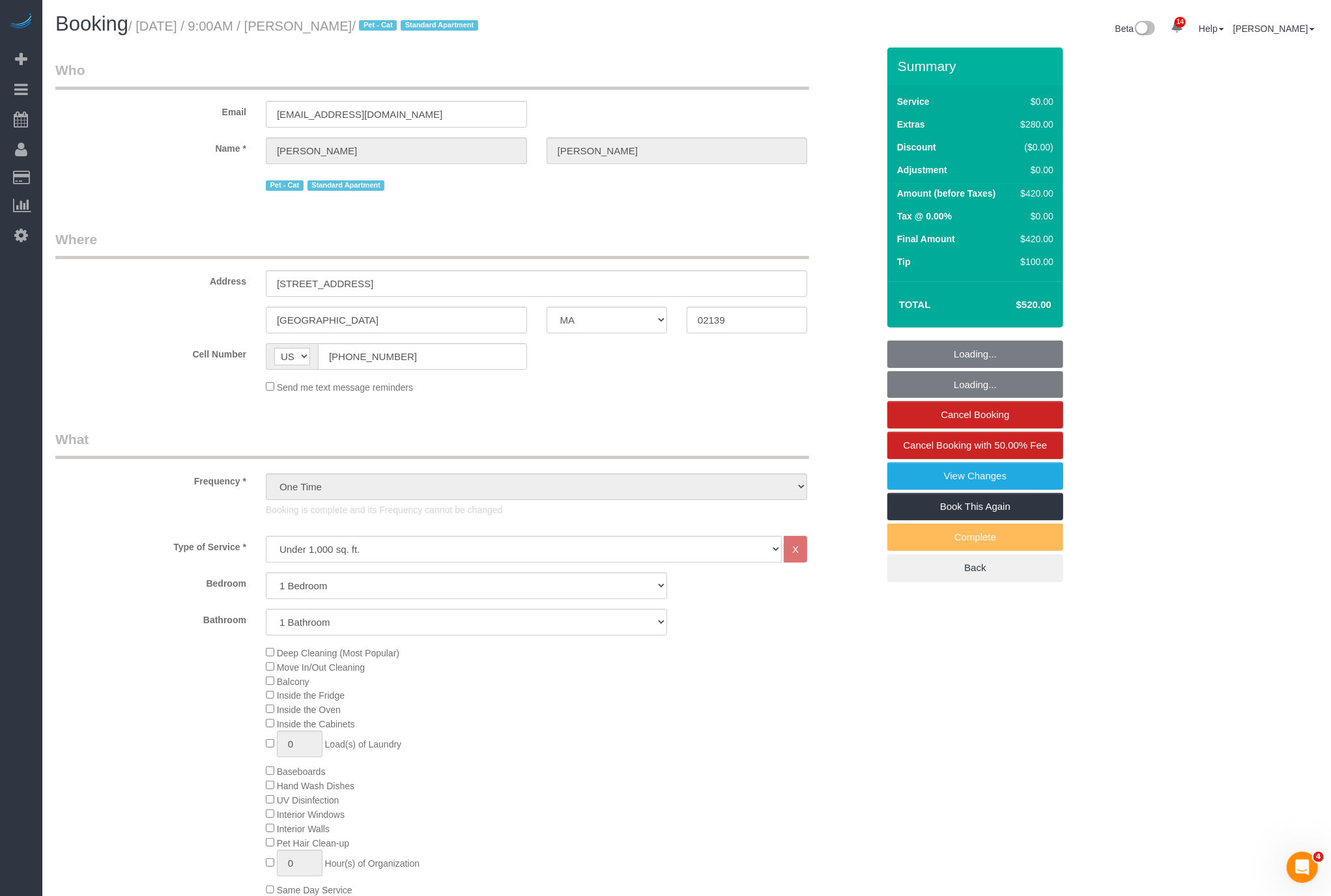
select select "number:7"
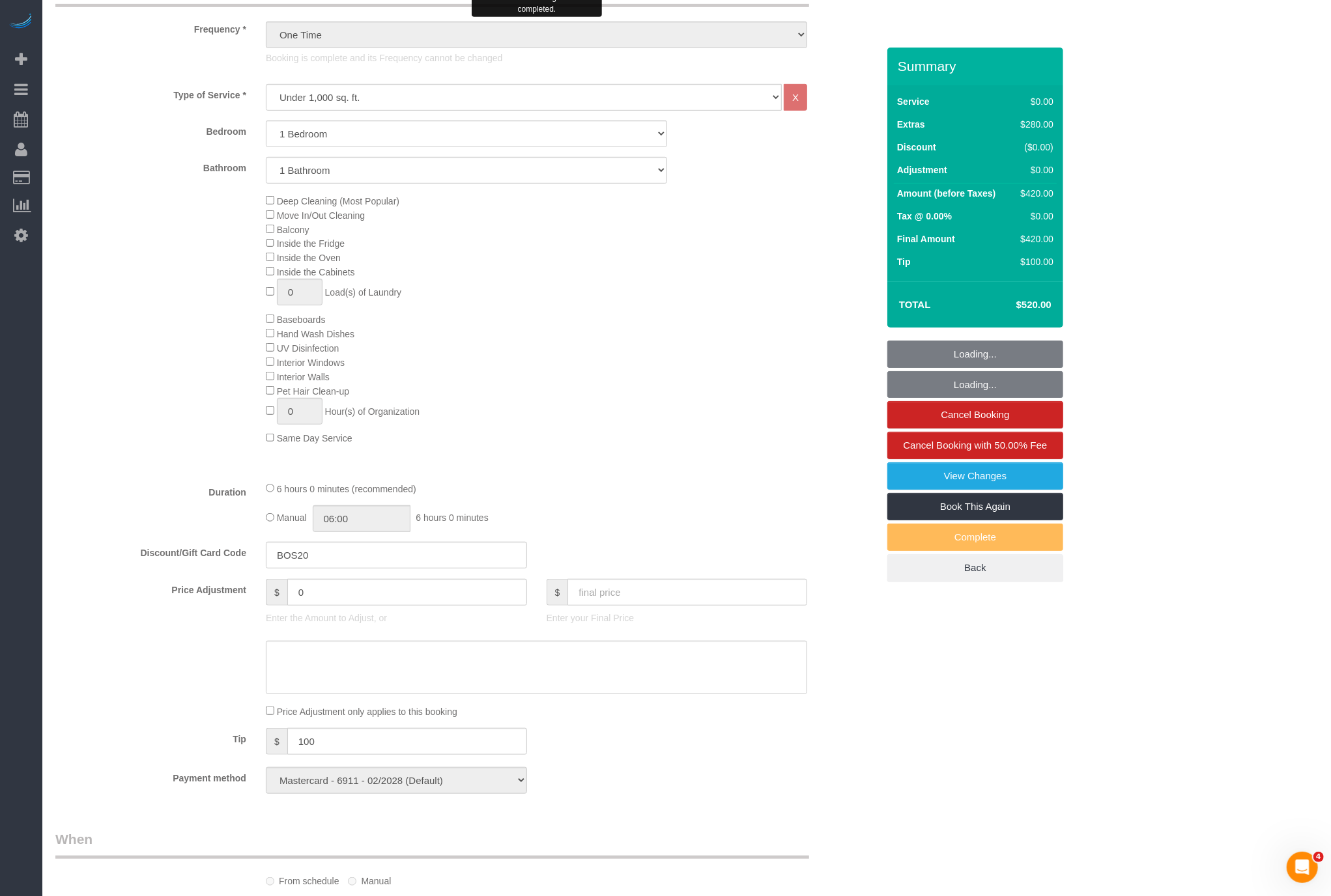
select select "object:1097"
select select "spot6"
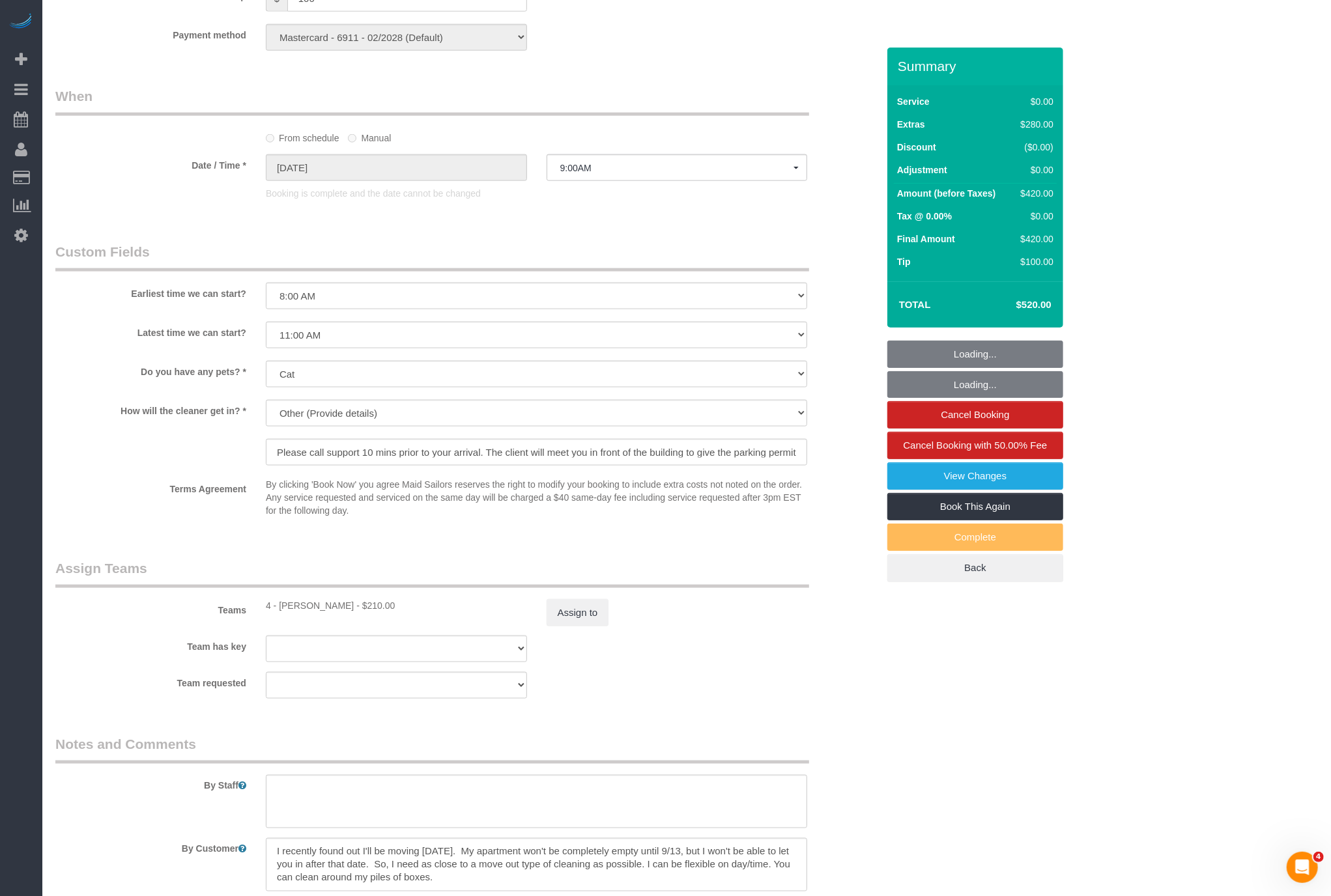
select select "1"
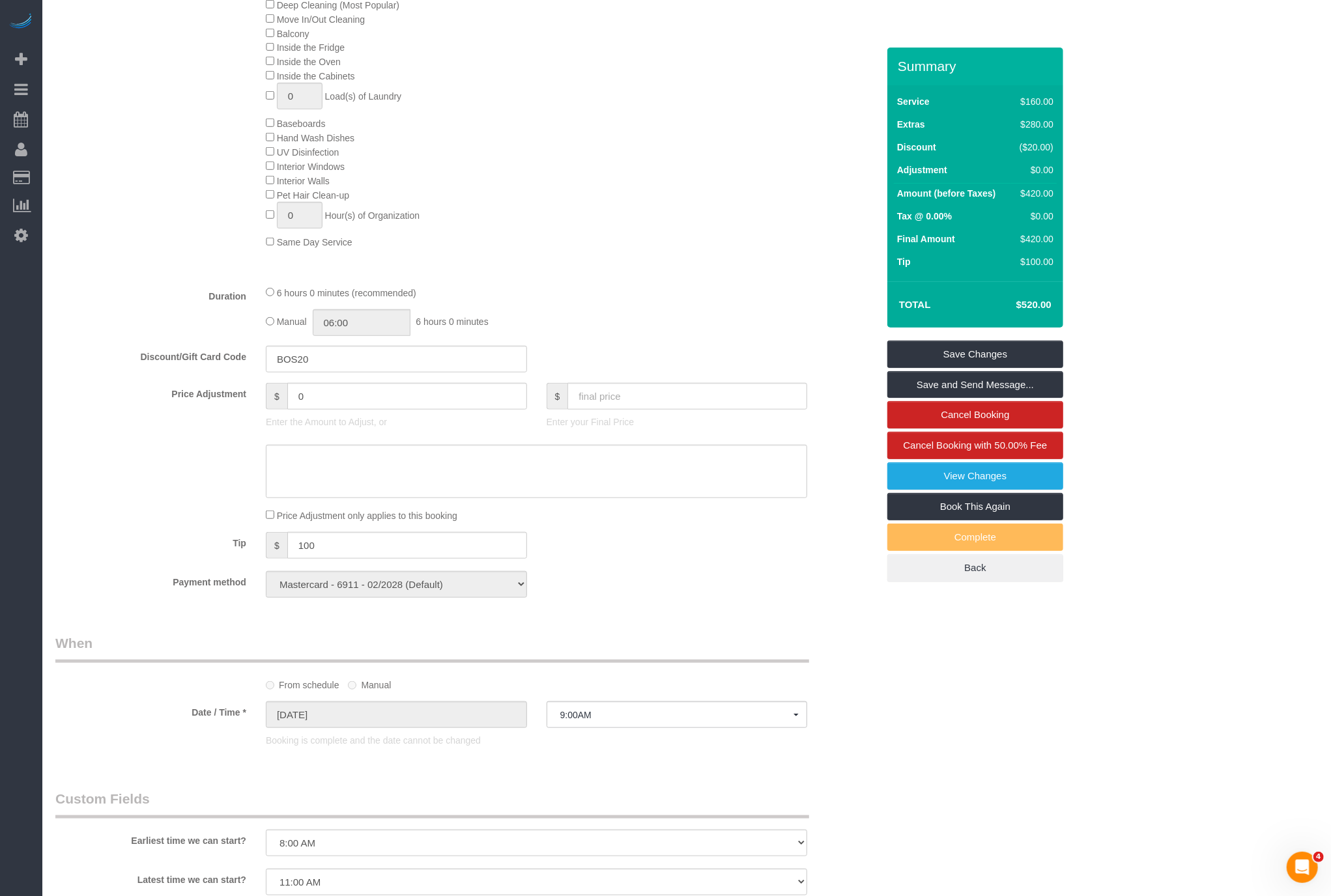
scroll to position [0, 0]
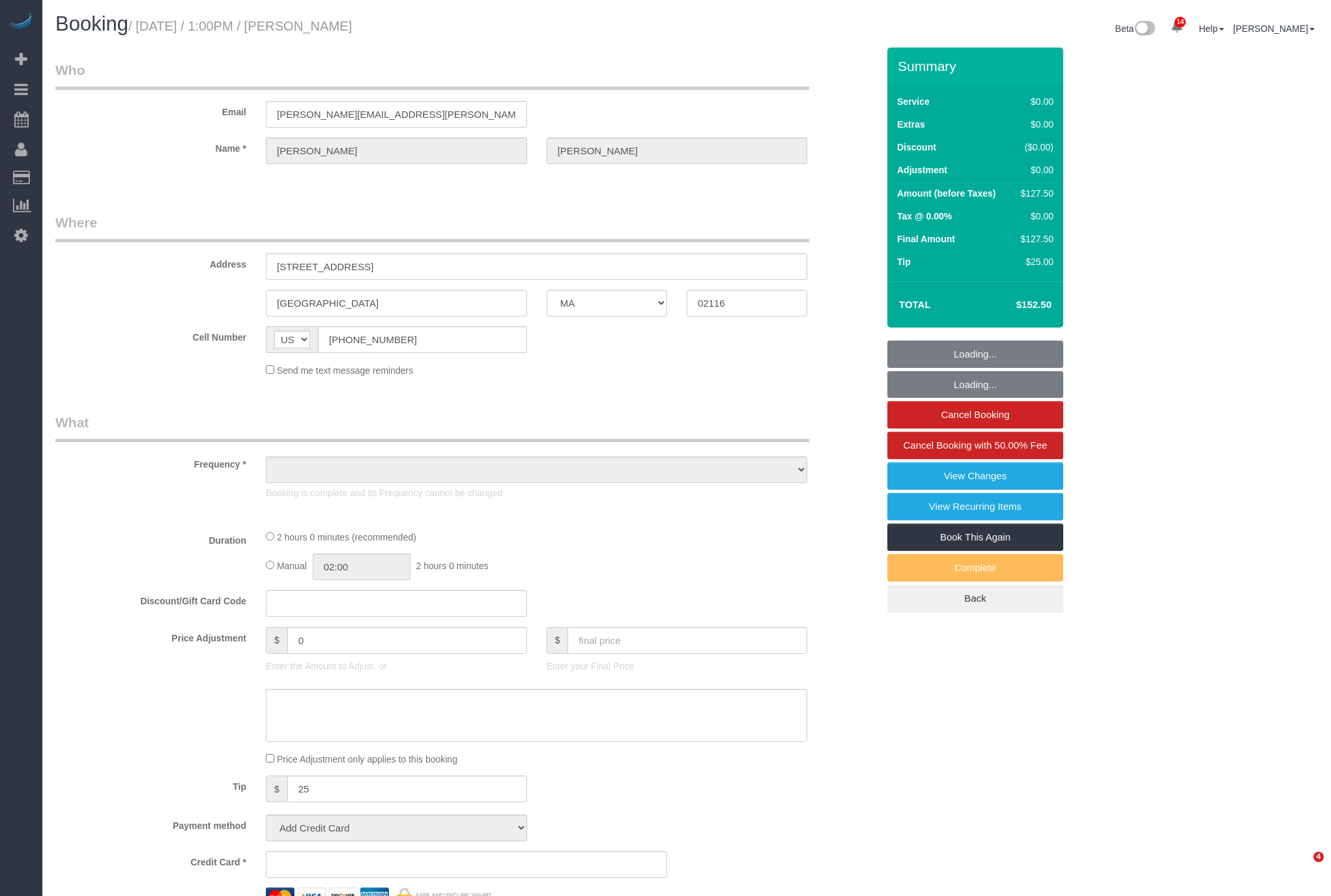
select select "MA"
select select "object:844"
select select "spot1"
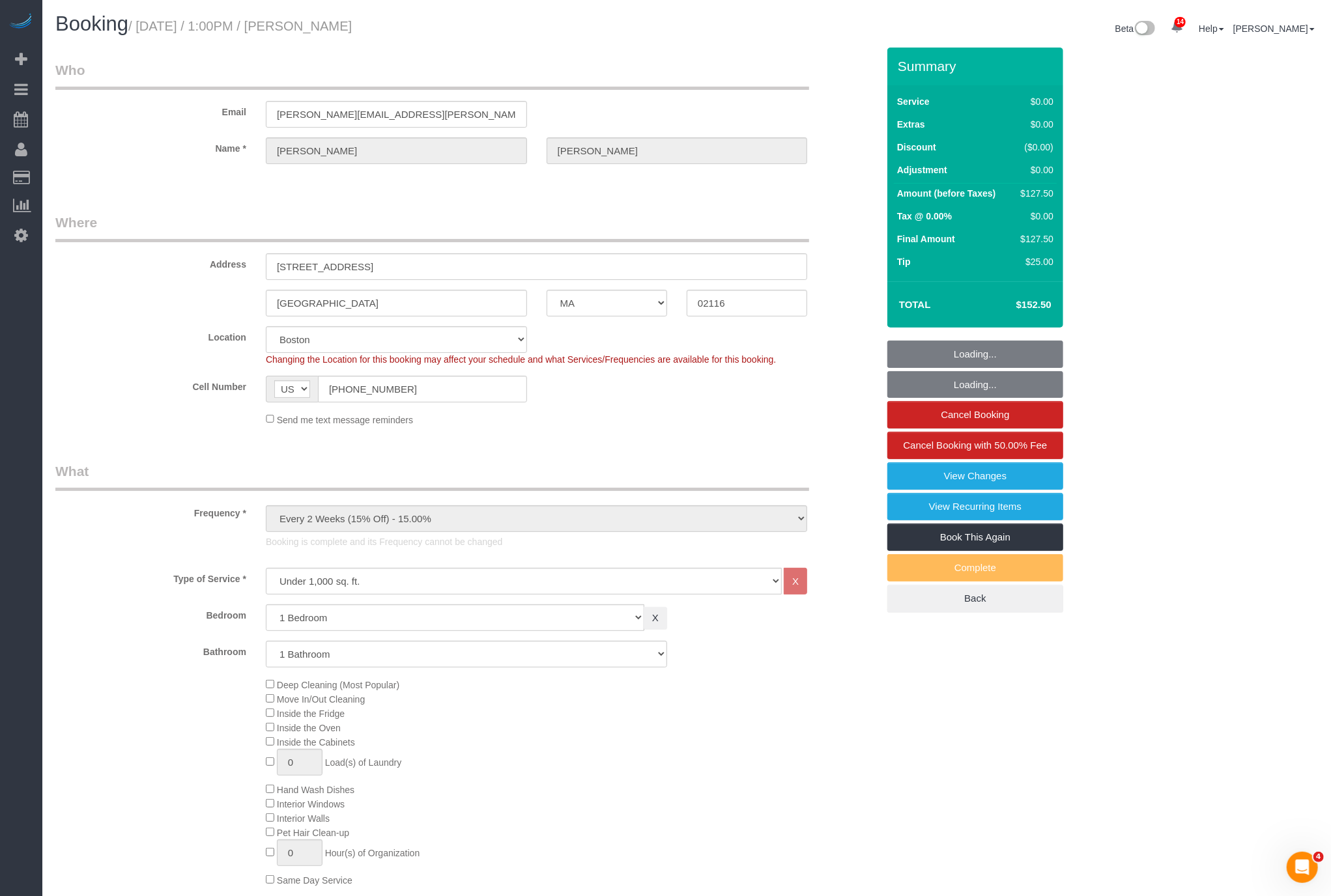
select select "string:stripe-pm_1Kdhzz4VGloSiKo70KFipYMT"
select select "object:949"
select select
select select "number:89"
select select "number:90"
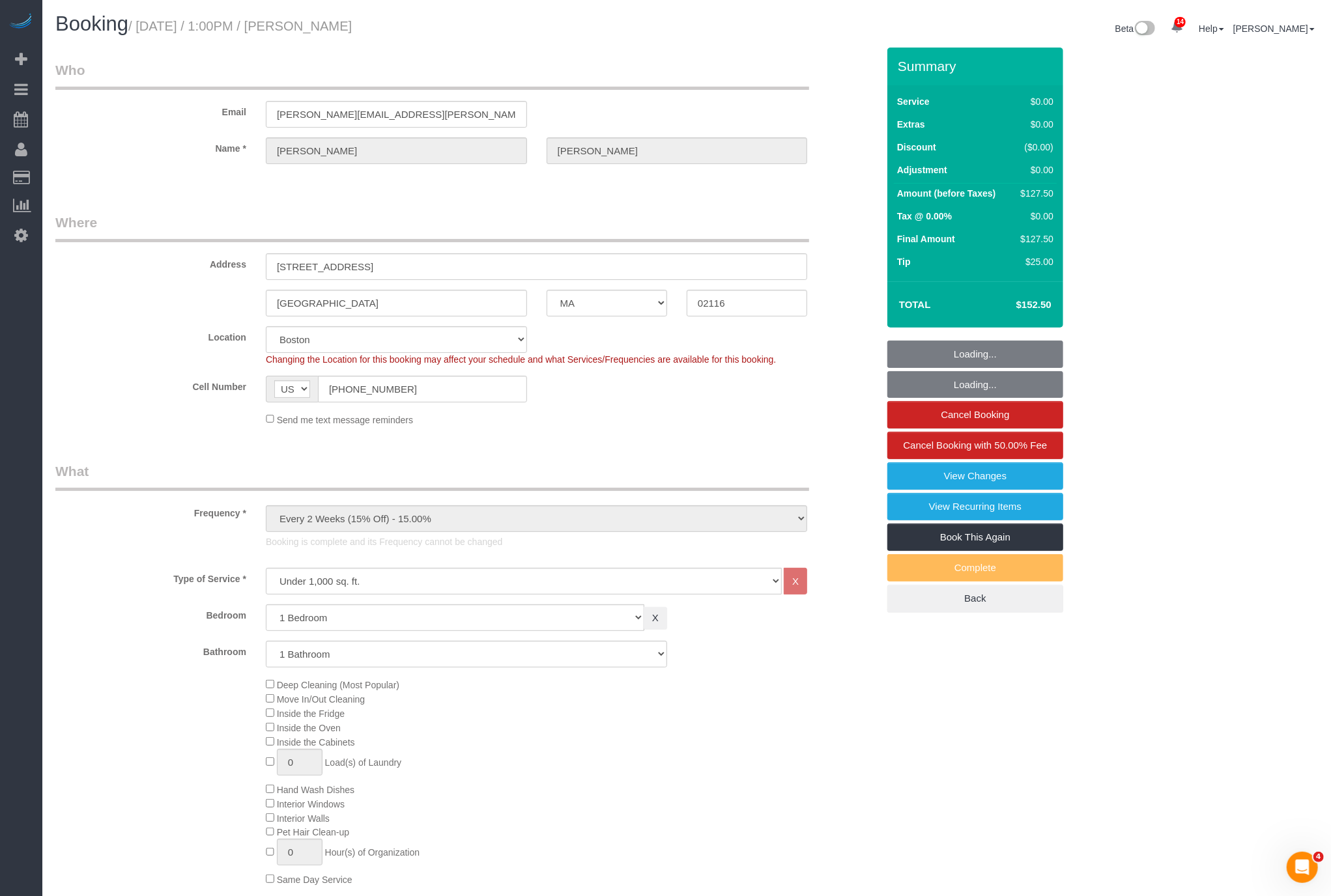
select select "number:15"
select select "number:7"
select select "1"
select select "spot6"
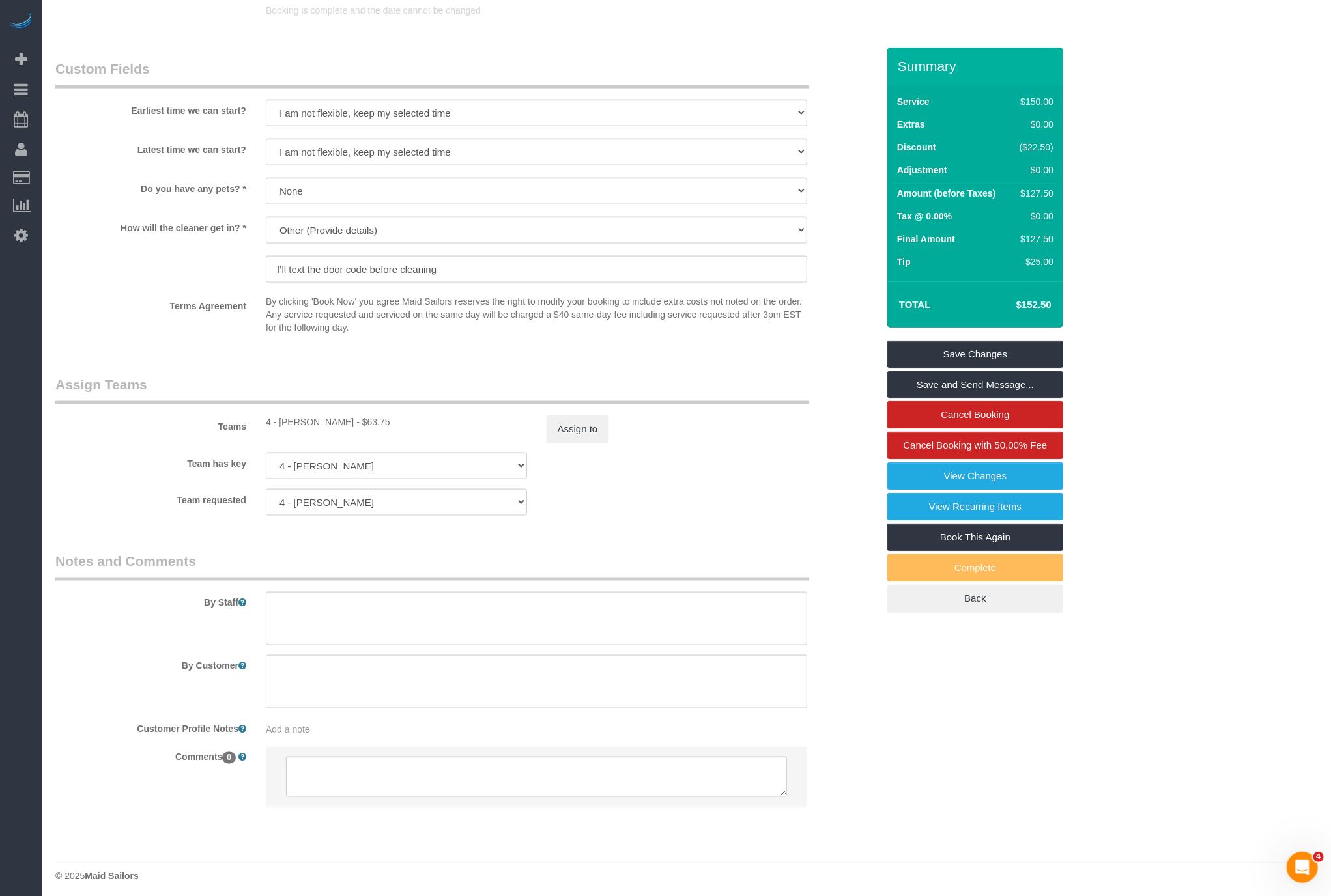
scroll to position [1392, 0]
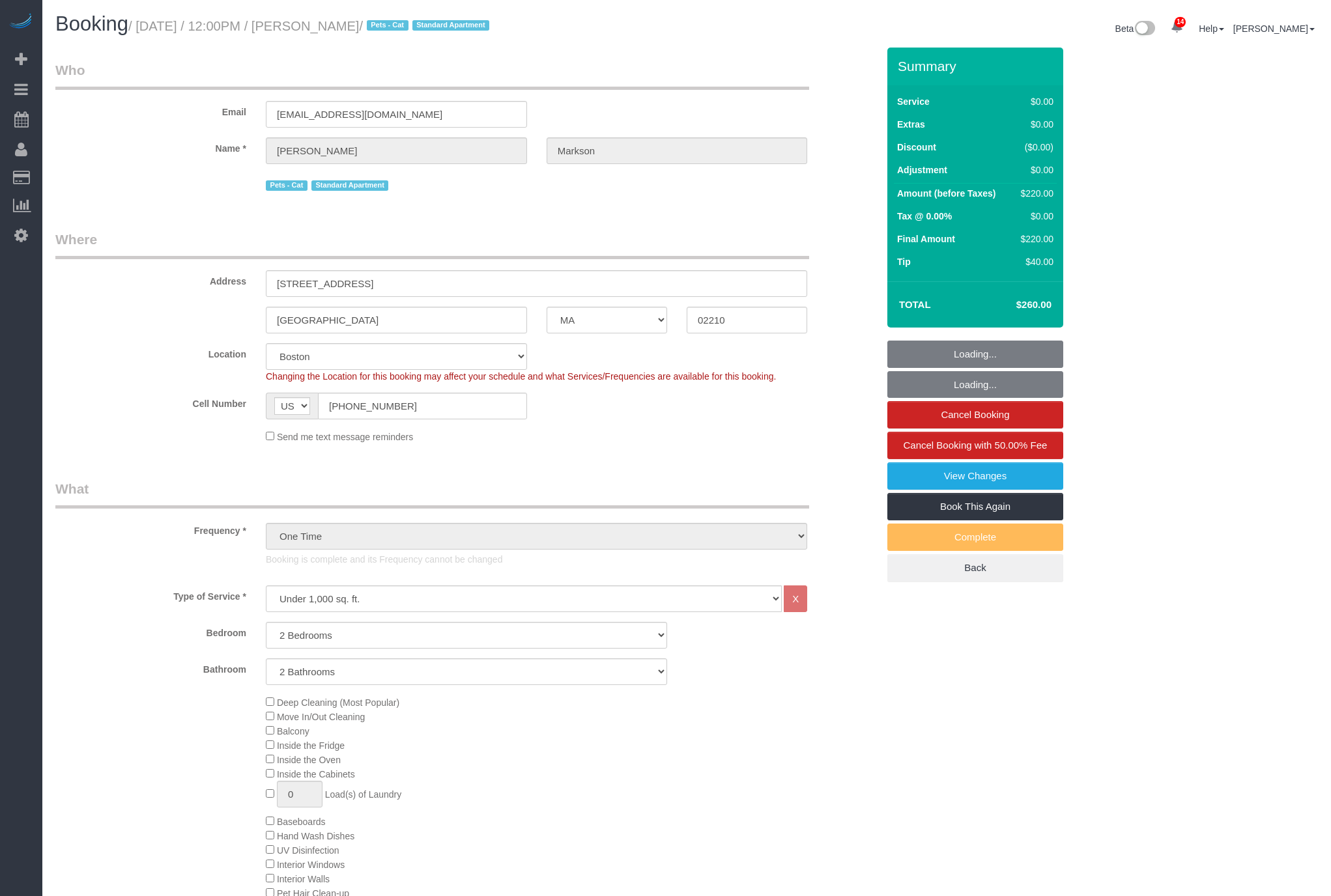
select select "MA"
select select "2"
select select "spot1"
select select "number:63"
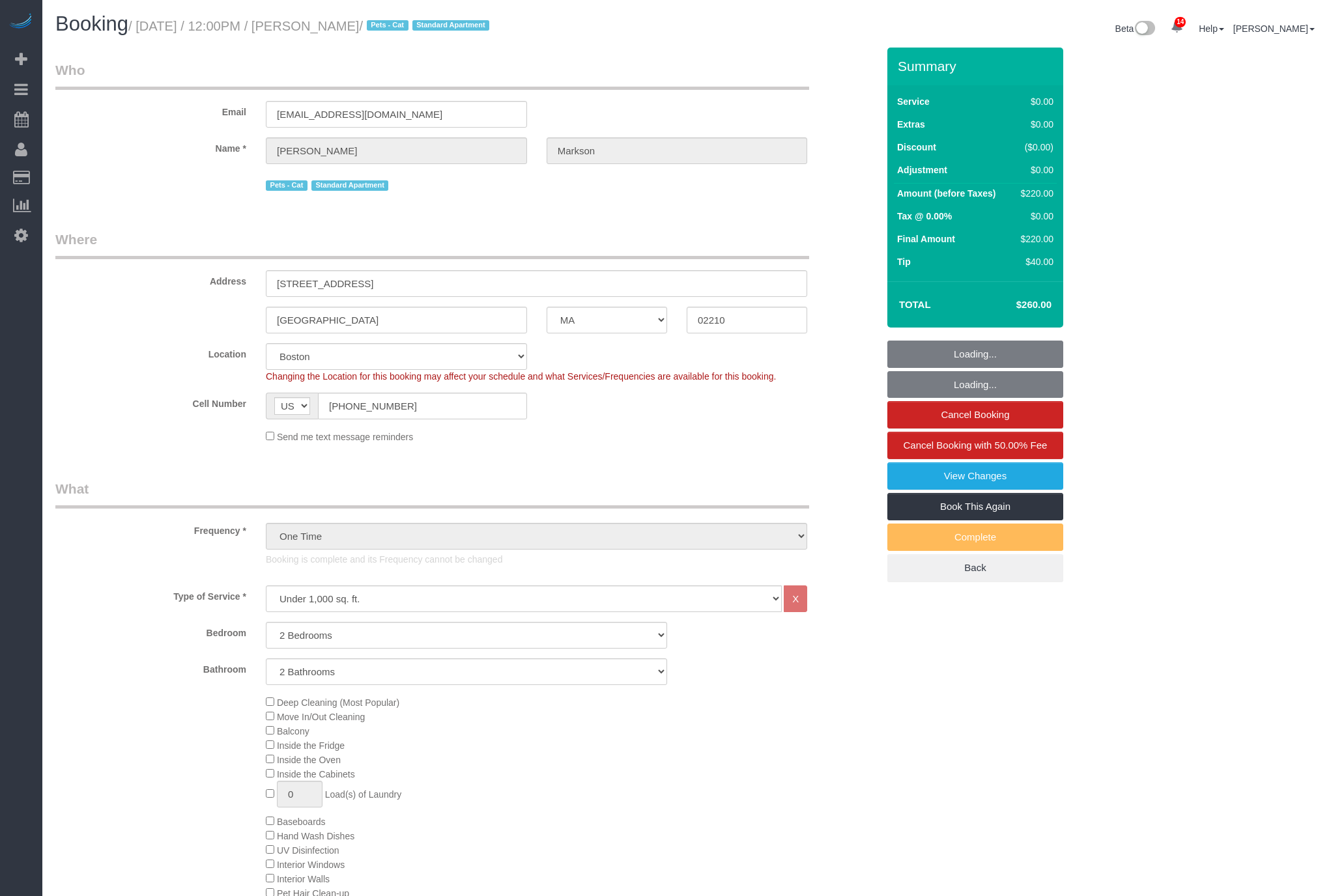
select select "number:90"
select select "number:14"
select select "number:5"
select select
select select "object:1073"
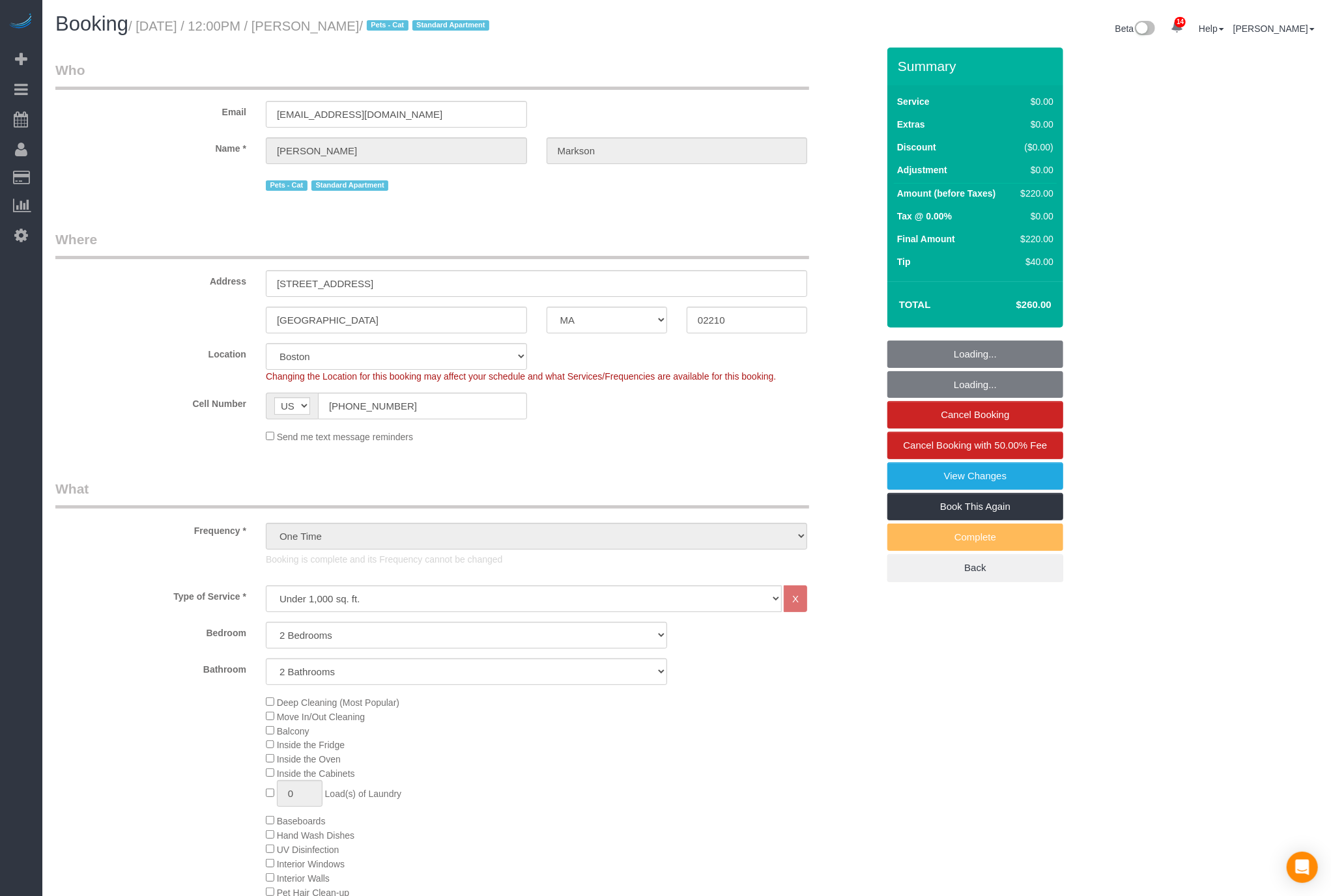
select select "spot12"
select select "2"
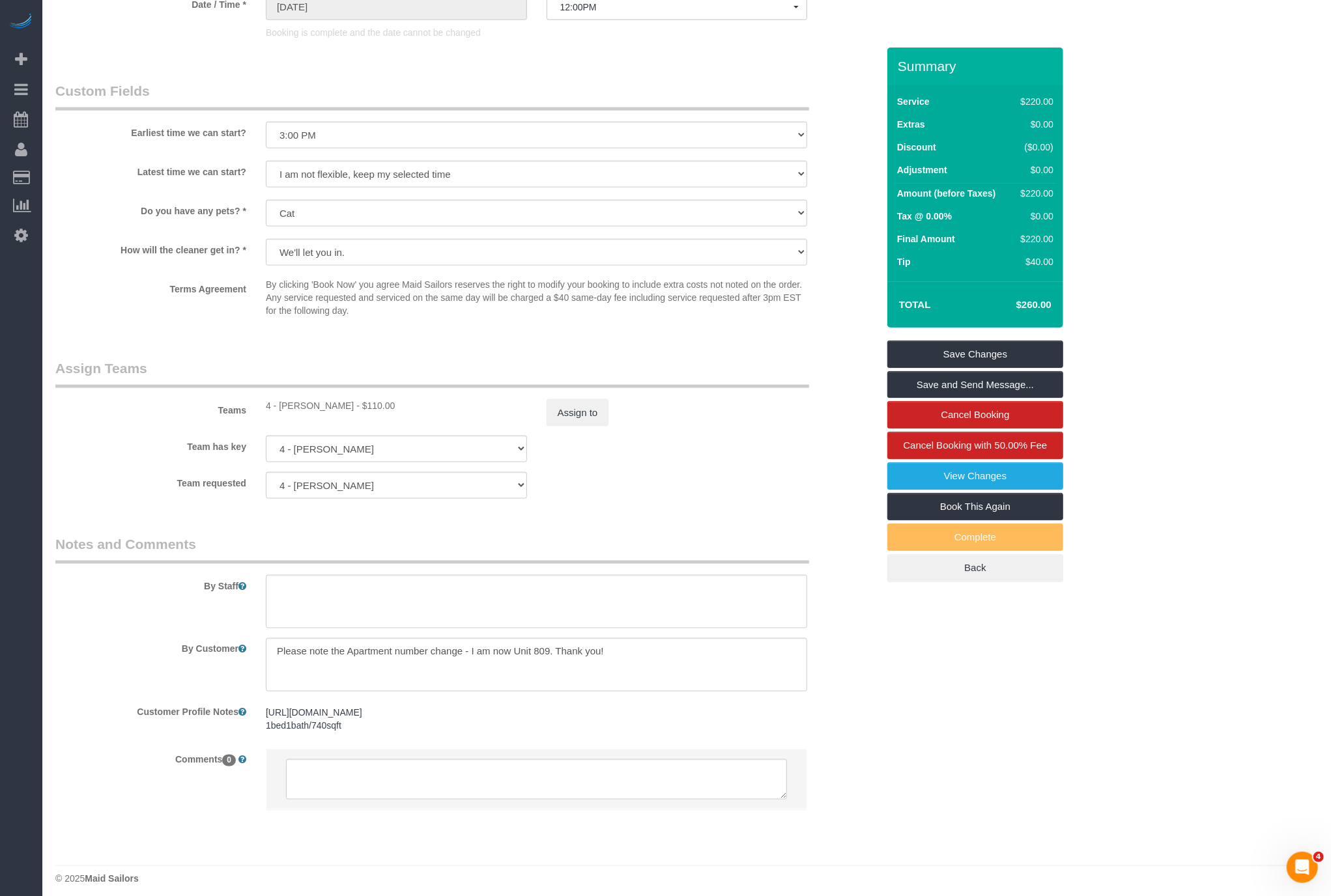
scroll to position [1410, 0]
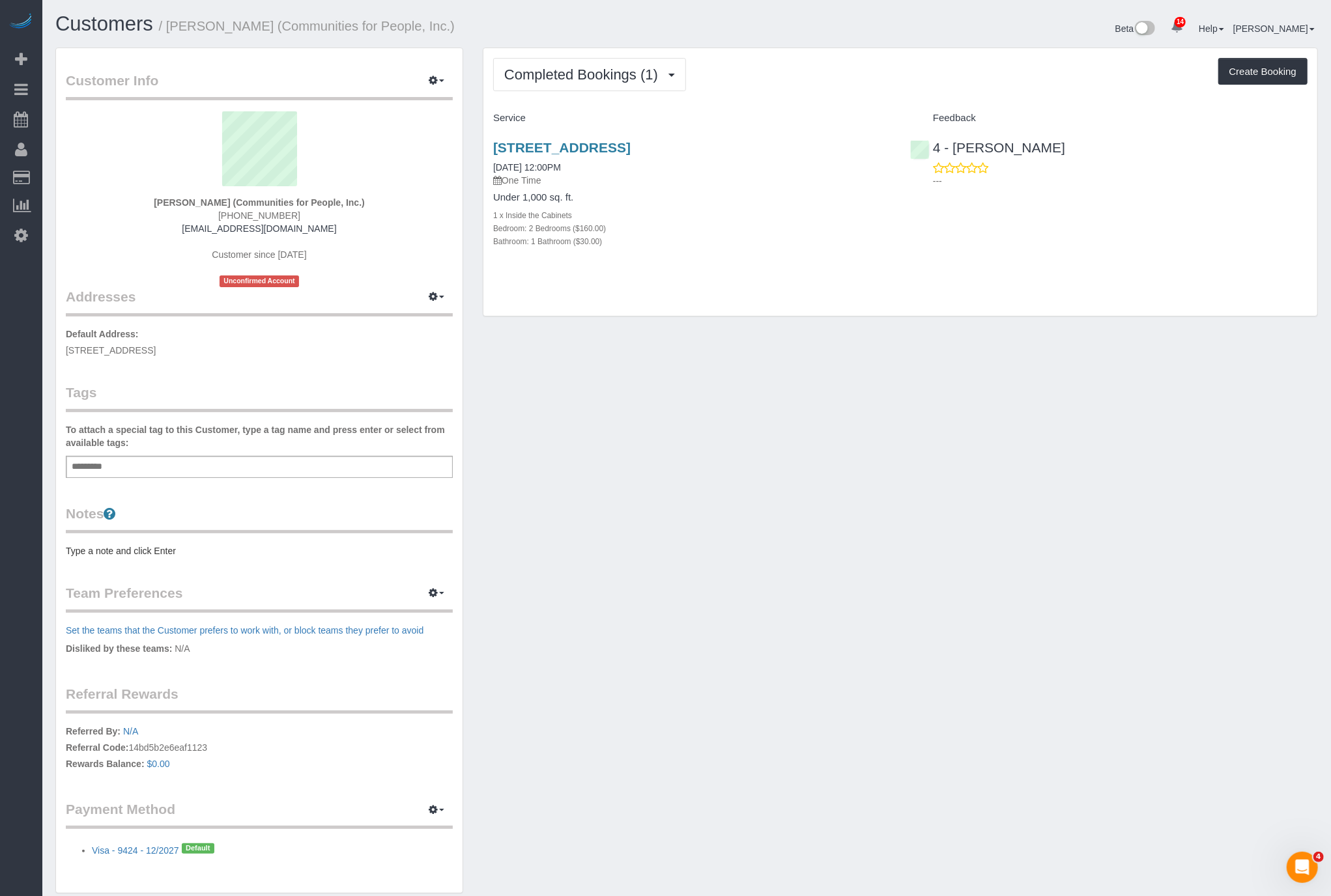
click at [724, 520] on div "Customer Info Edit Contact Info Send Message Email Preferences Special Sales Ta…" at bounding box center [686, 477] width 1282 height 860
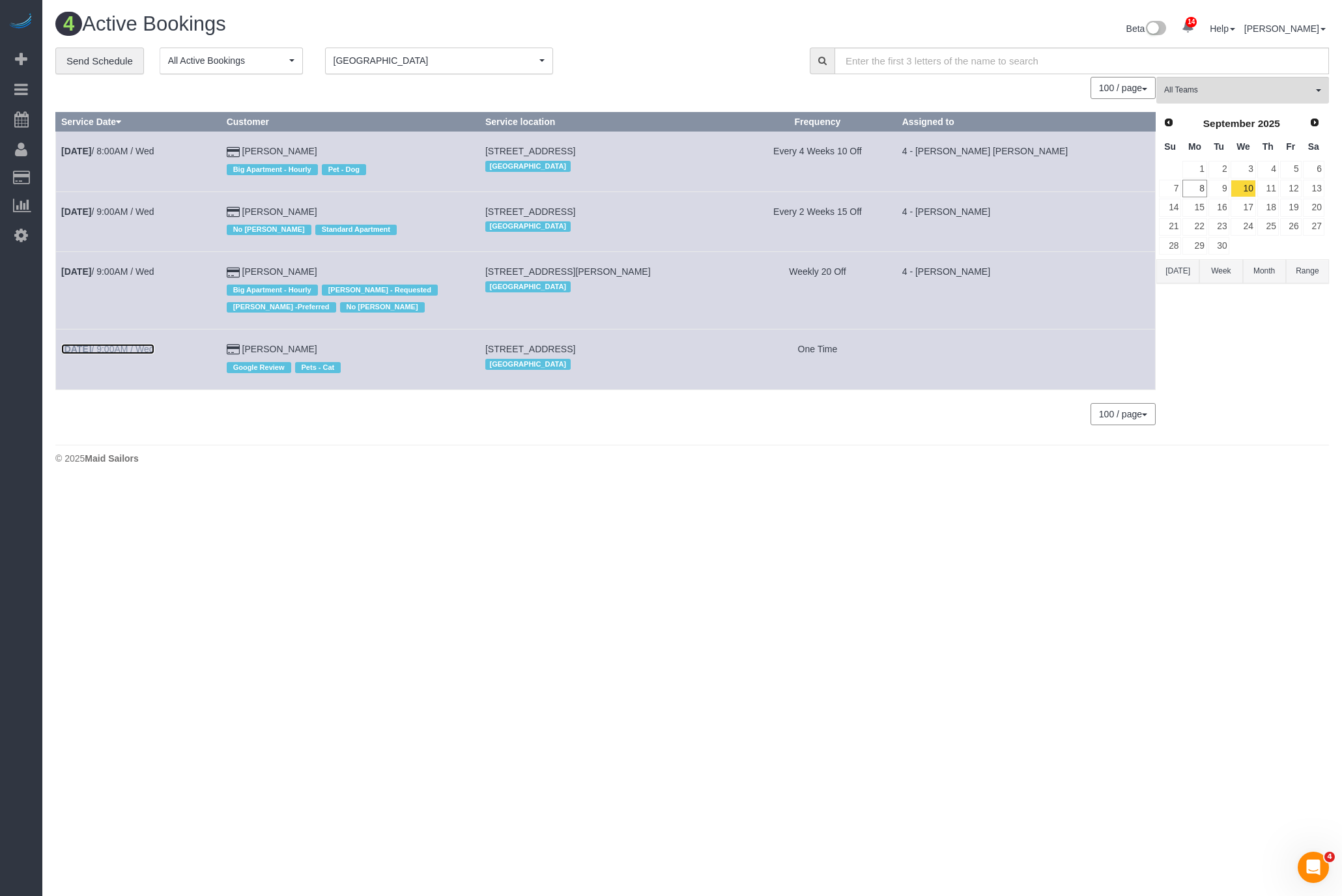
click at [121, 348] on link "[DATE] 9:00AM / Wed" at bounding box center [107, 349] width 93 height 10
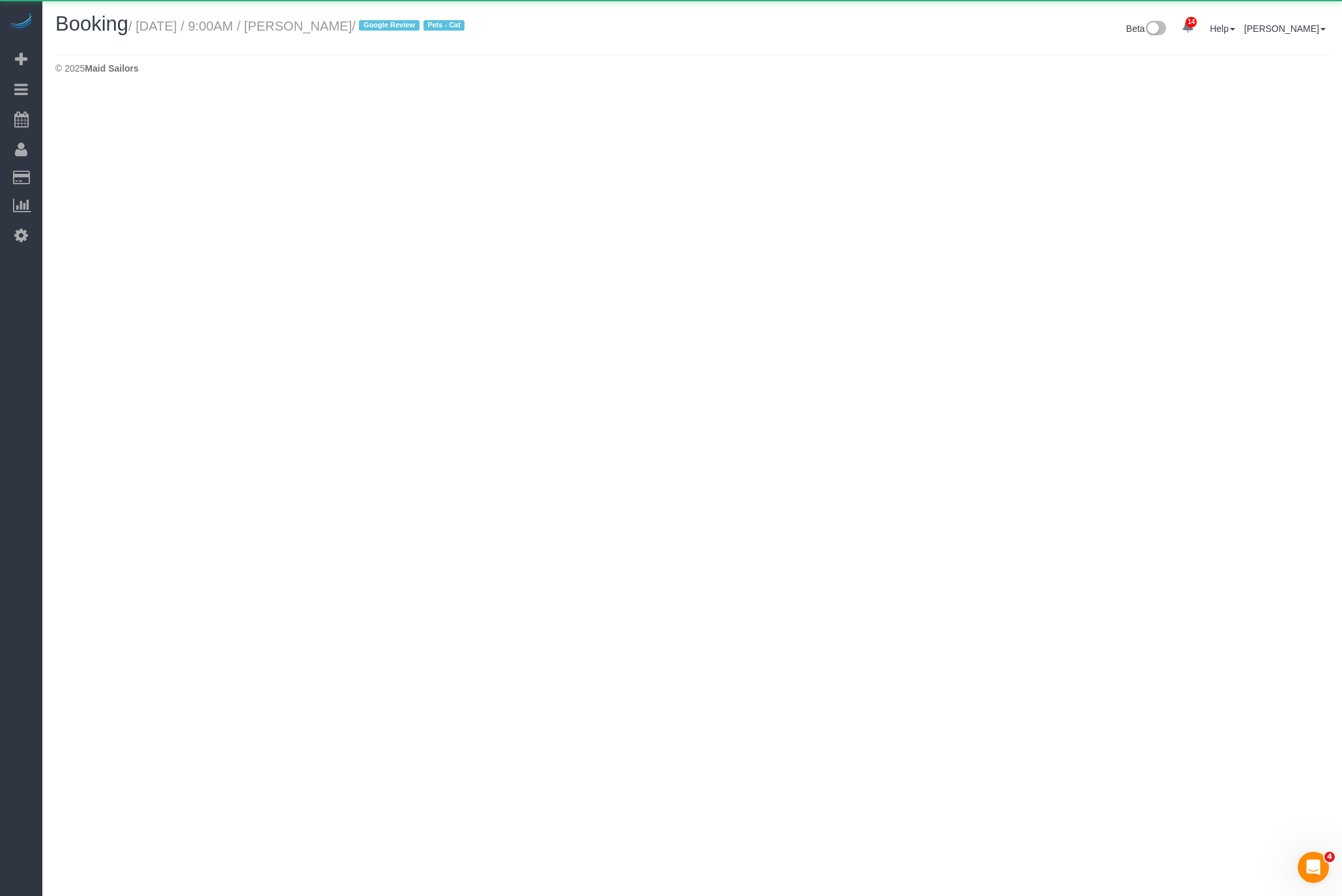
select select "MA"
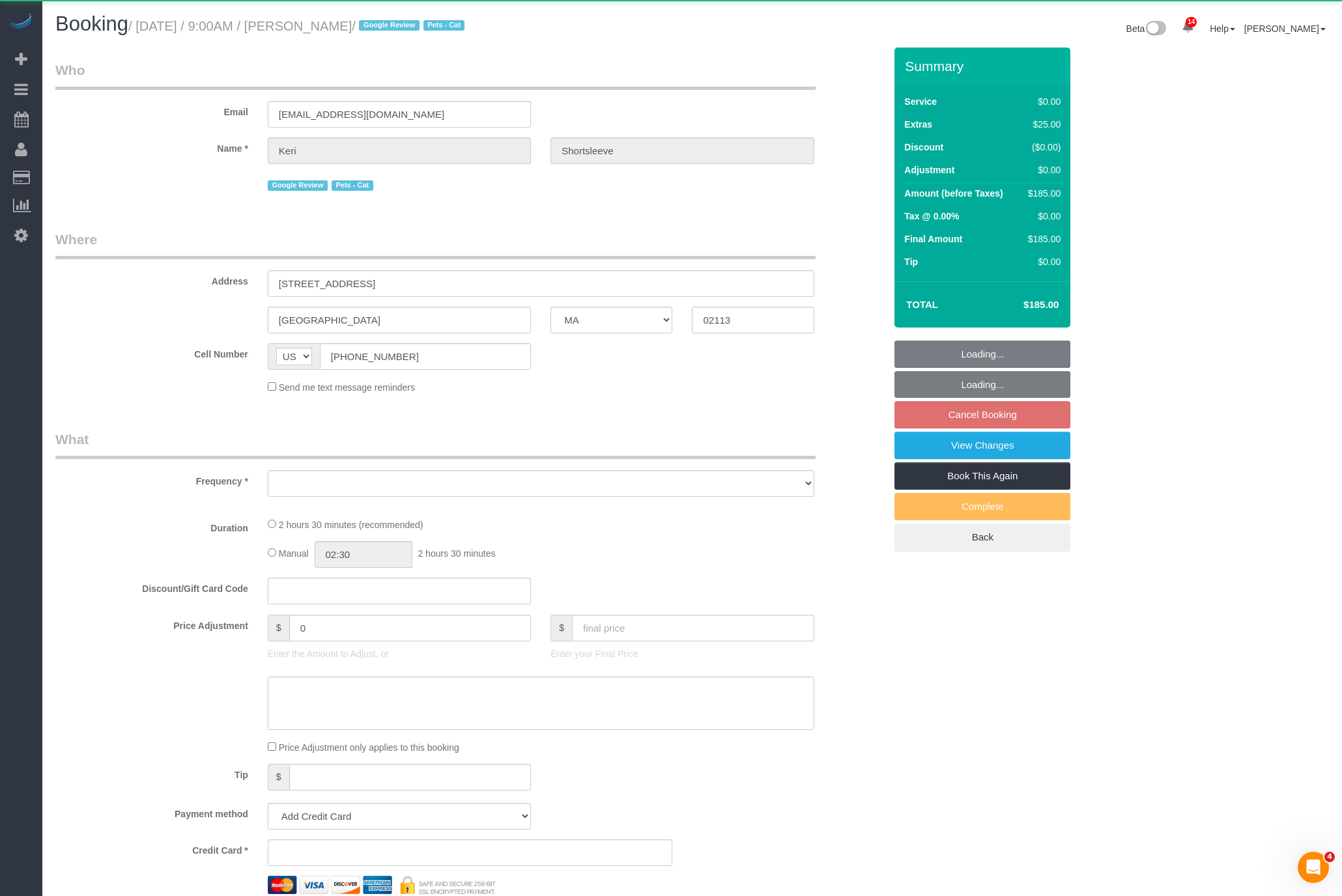
select select "object:2332"
select select "spot2"
select select "number:89"
select select "number:90"
select select "number:14"
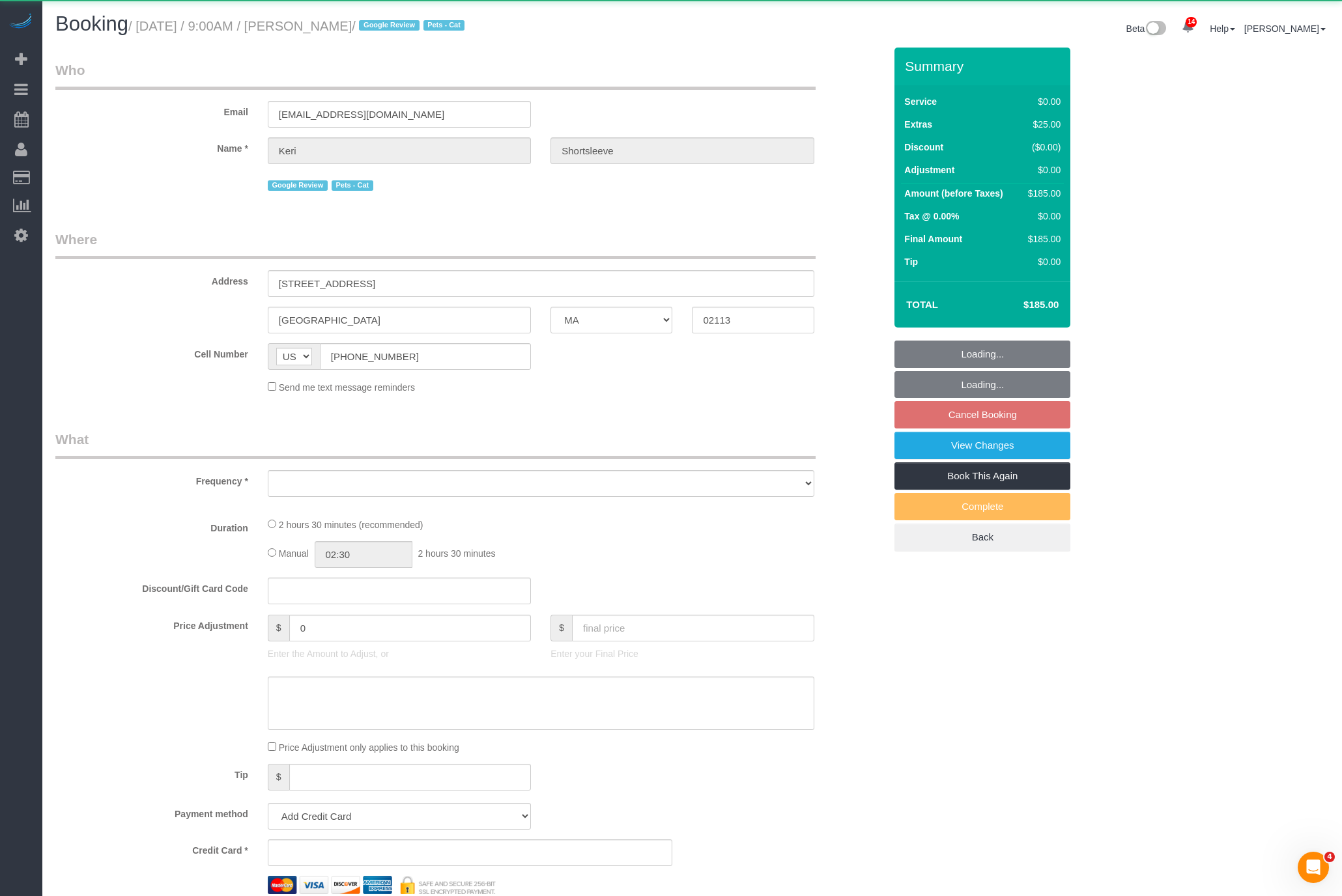
select select "number:5"
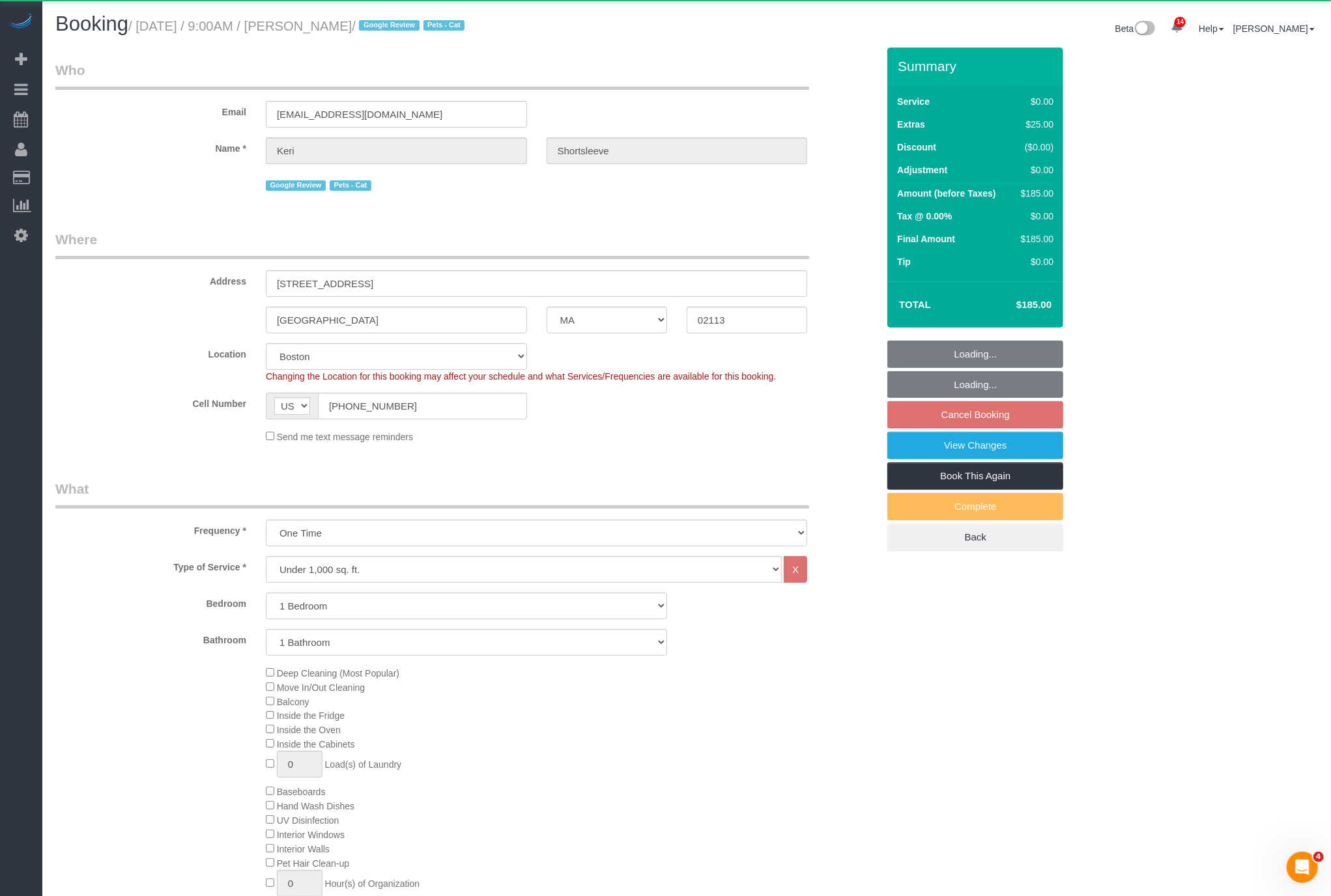
select select "string:stripe-pm_1MnOmp4VGloSiKo7yptRJYaK"
select select
select select "1"
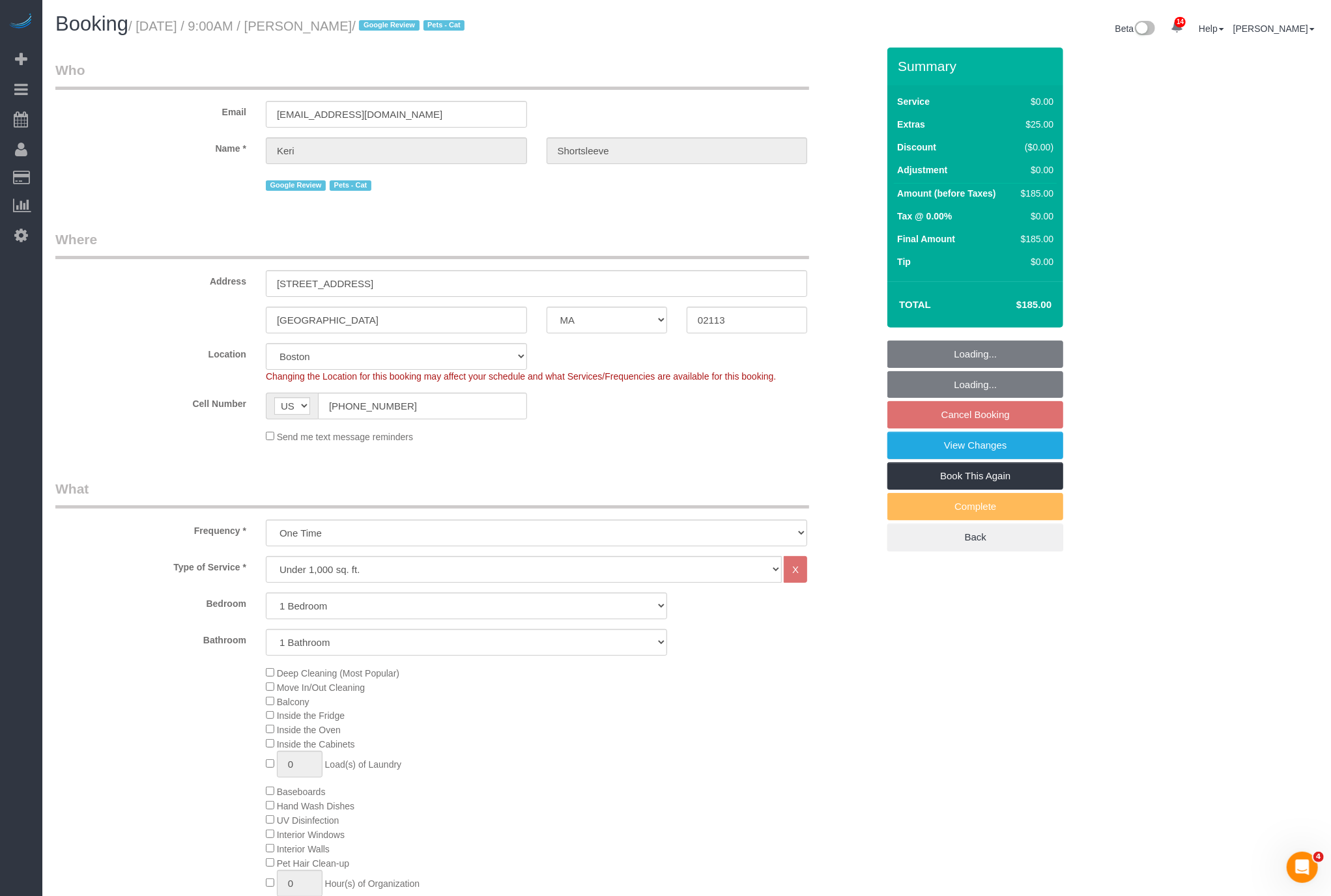
select select "spot54"
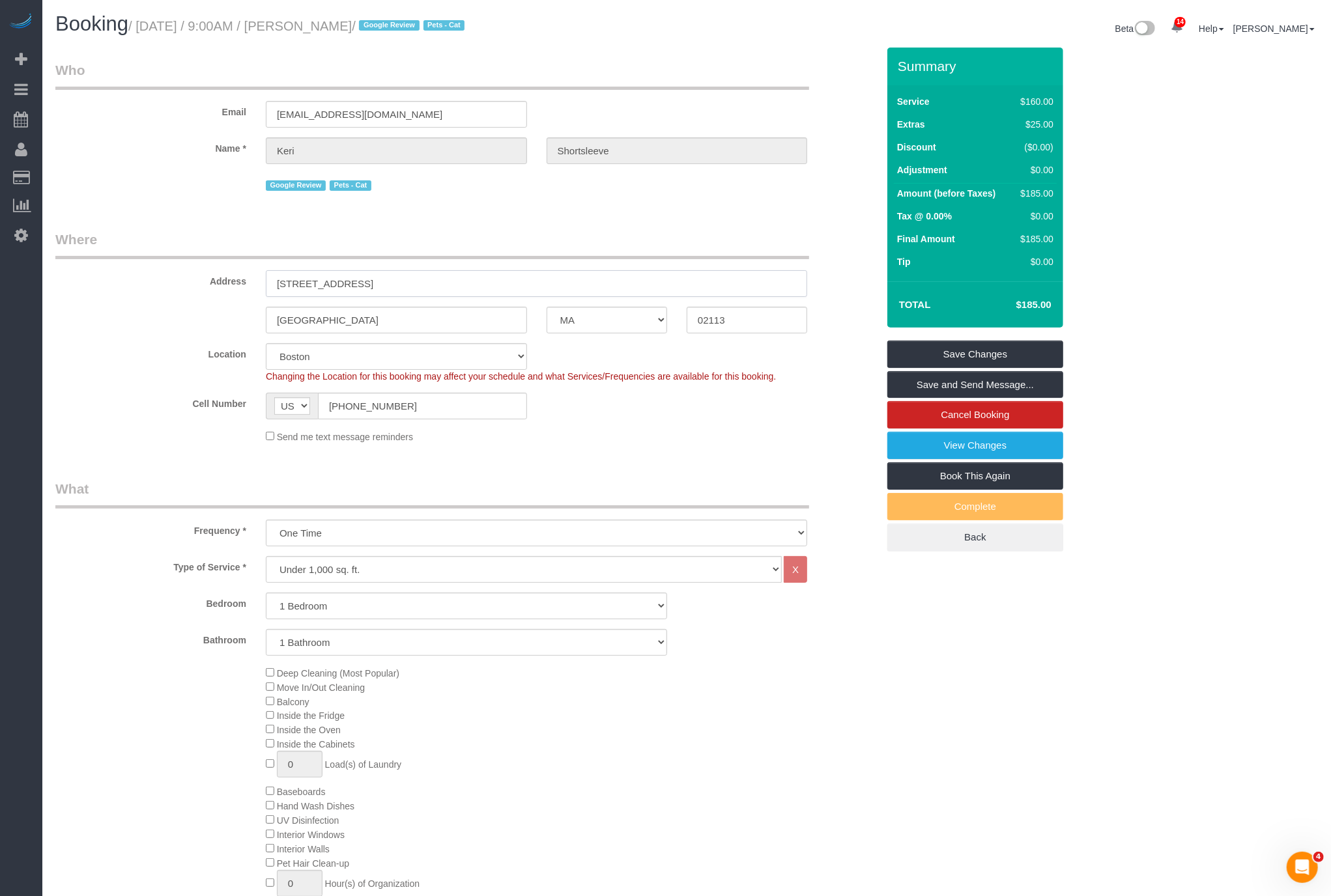
drag, startPoint x: 342, startPoint y: 283, endPoint x: 180, endPoint y: 275, distance: 162.2
click at [180, 275] on div "Address [STREET_ADDRESS]" at bounding box center [466, 263] width 842 height 67
click at [754, 91] on div "Email [EMAIL_ADDRESS][DOMAIN_NAME]" at bounding box center [466, 94] width 842 height 67
drag, startPoint x: 146, startPoint y: 29, endPoint x: 428, endPoint y: 31, distance: 282.0
click at [428, 31] on small "/ [DATE] / 9:00AM / [PERSON_NAME] / Google Review Pets - Cat" at bounding box center [298, 25] width 340 height 14
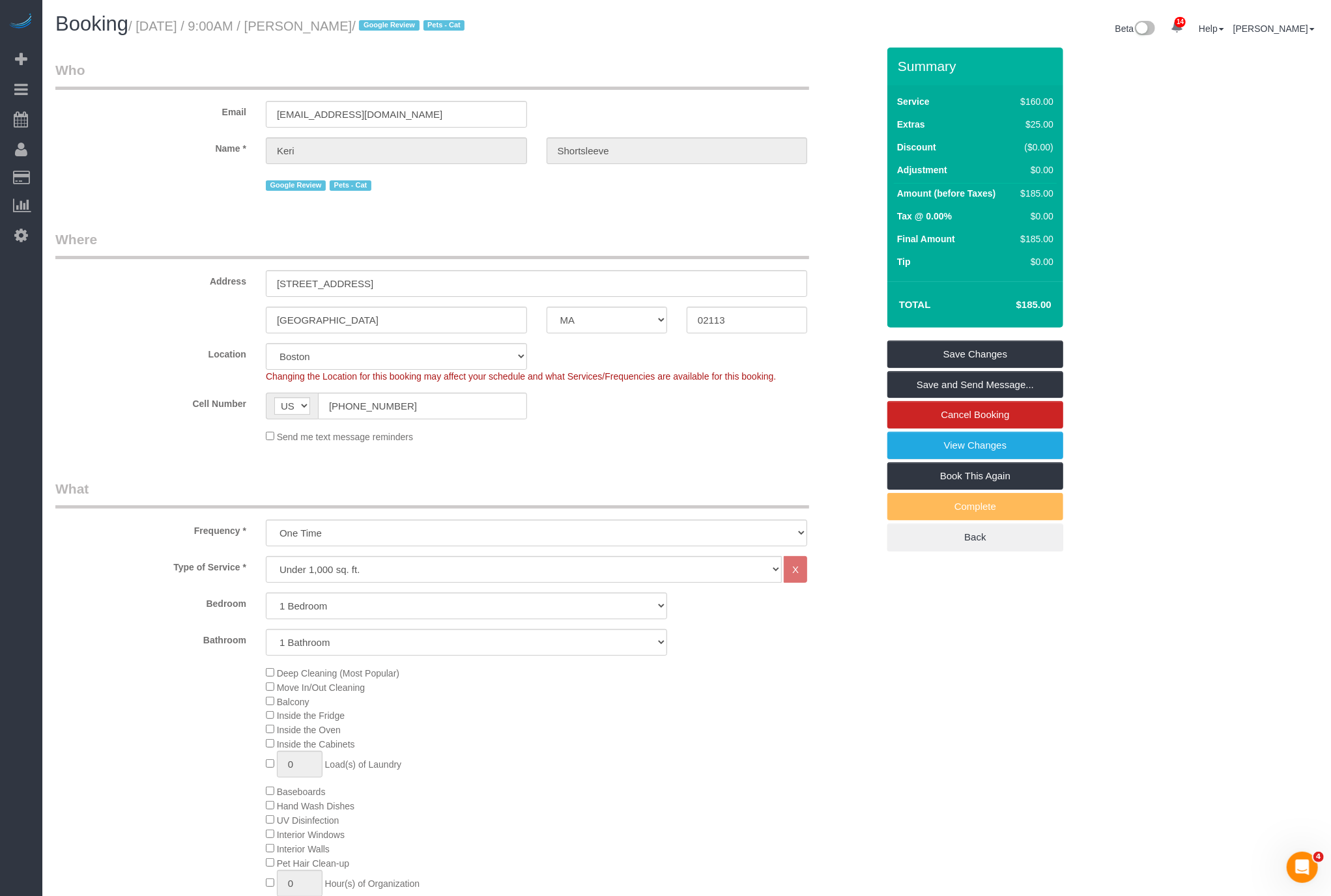
copy small "[DATE] / 9:00AM / [PERSON_NAME]"
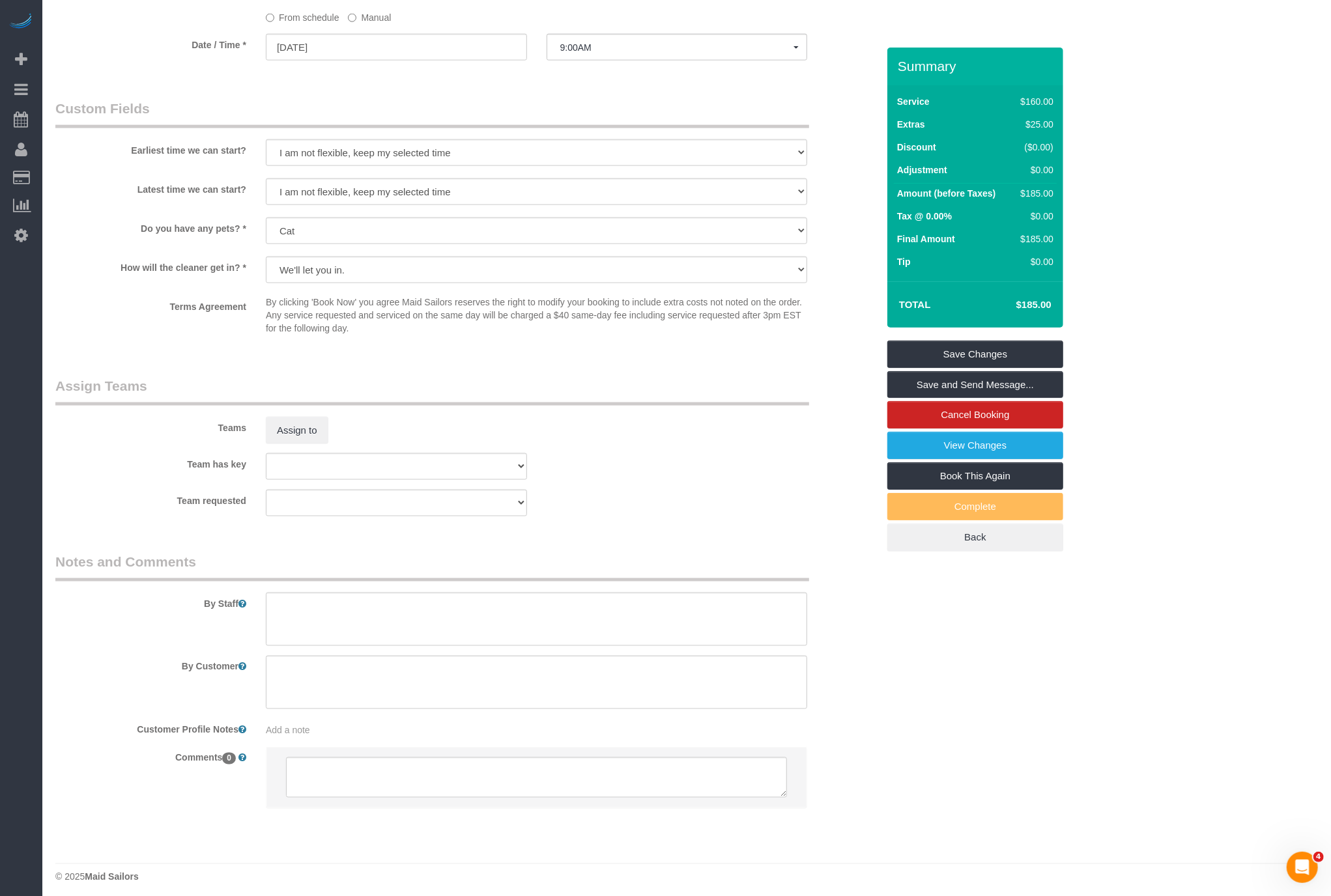
scroll to position [1338, 0]
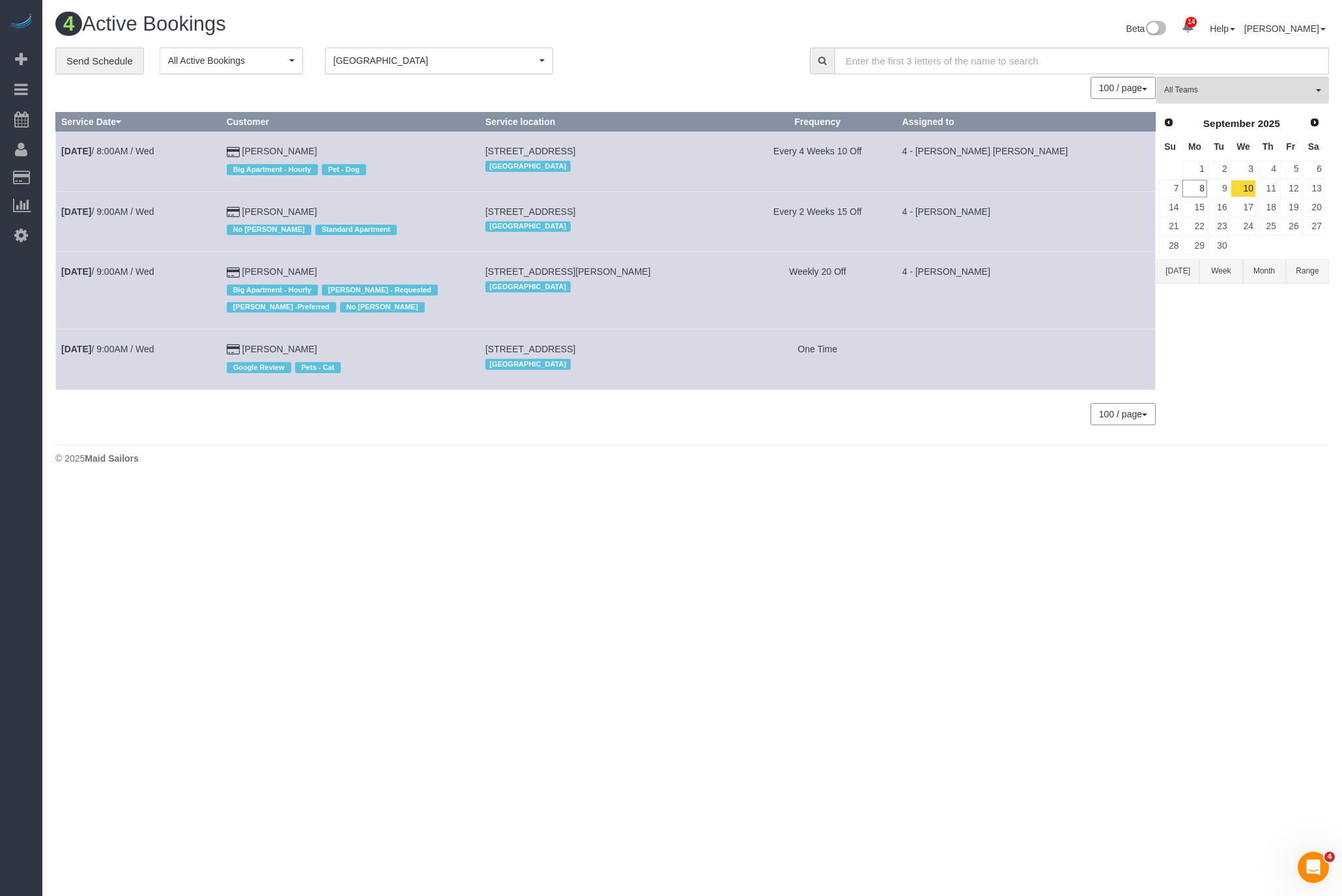
click at [550, 356] on div "[GEOGRAPHIC_DATA]" at bounding box center [609, 364] width 248 height 17
click at [550, 348] on span "[STREET_ADDRESS]" at bounding box center [530, 349] width 90 height 10
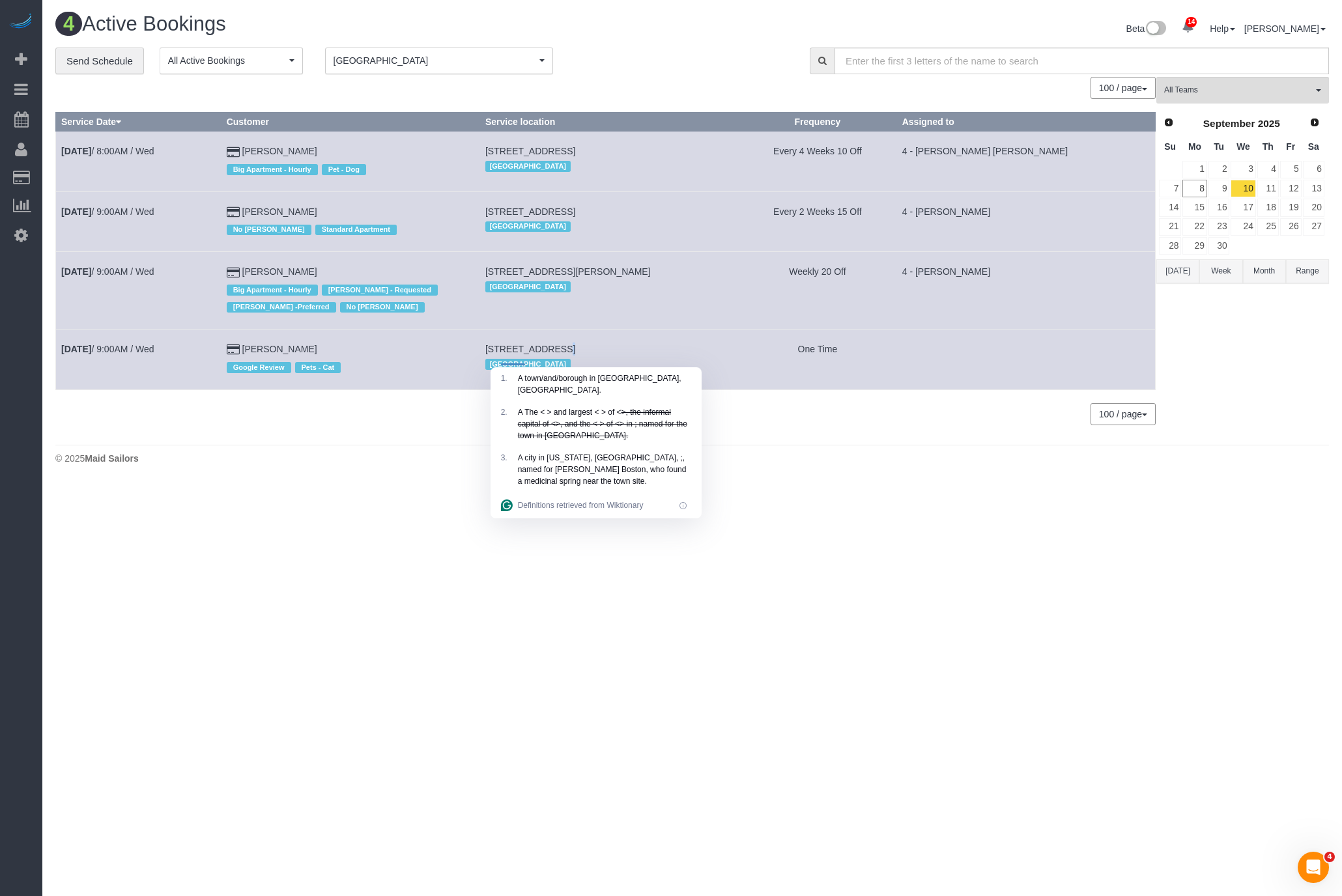
click at [550, 348] on span "[STREET_ADDRESS]" at bounding box center [530, 349] width 90 height 10
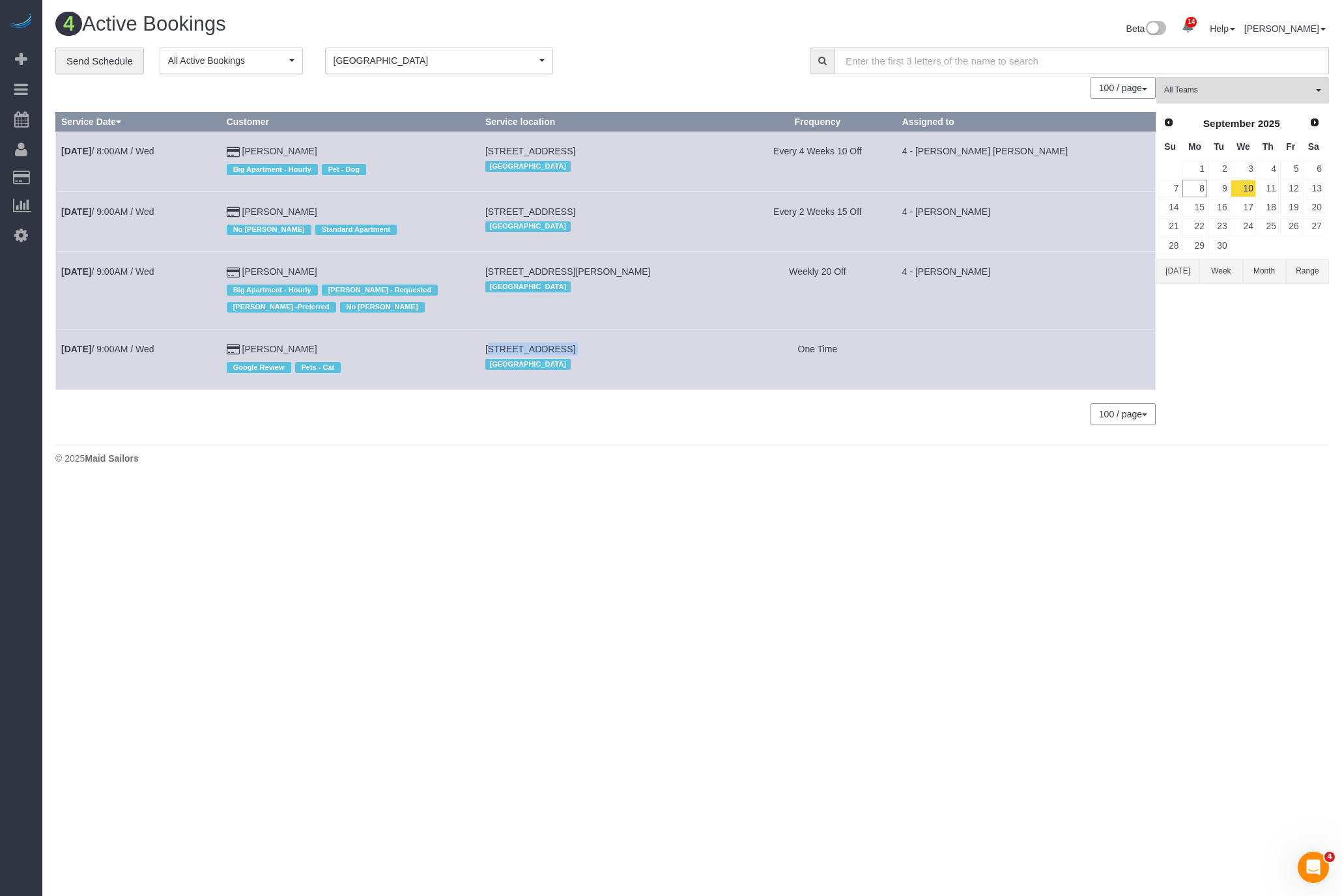
copy td "[STREET_ADDRESS]"
click at [301, 339] on td "[PERSON_NAME] Google Review Pets - Cat" at bounding box center [350, 359] width 258 height 60
click at [295, 350] on link "[PERSON_NAME]" at bounding box center [280, 349] width 75 height 10
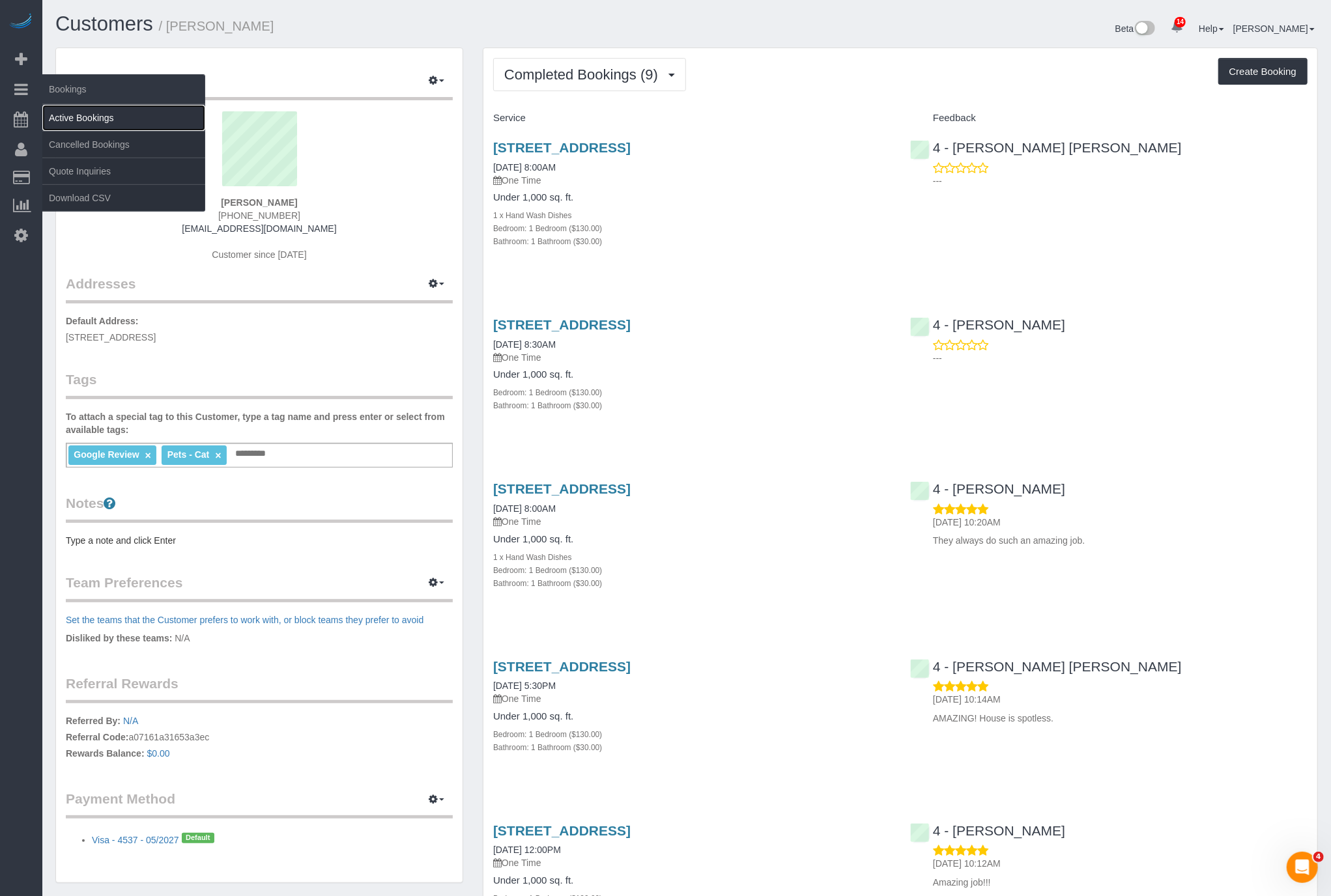
click at [92, 114] on link "Active Bookings" at bounding box center [124, 118] width 163 height 26
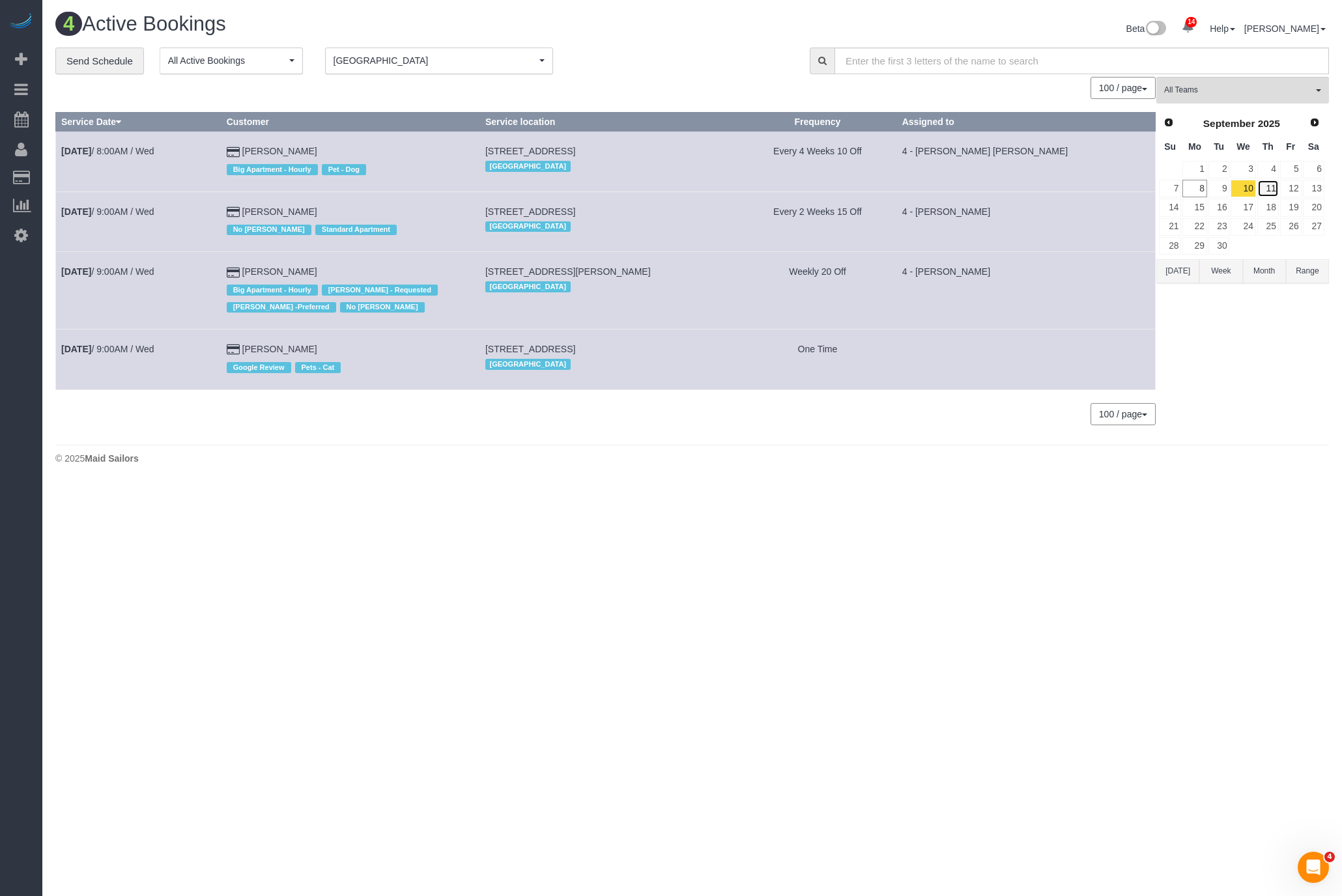
click at [1271, 182] on link "11" at bounding box center [1268, 189] width 22 height 18
click at [1287, 183] on link "12" at bounding box center [1291, 189] width 22 height 18
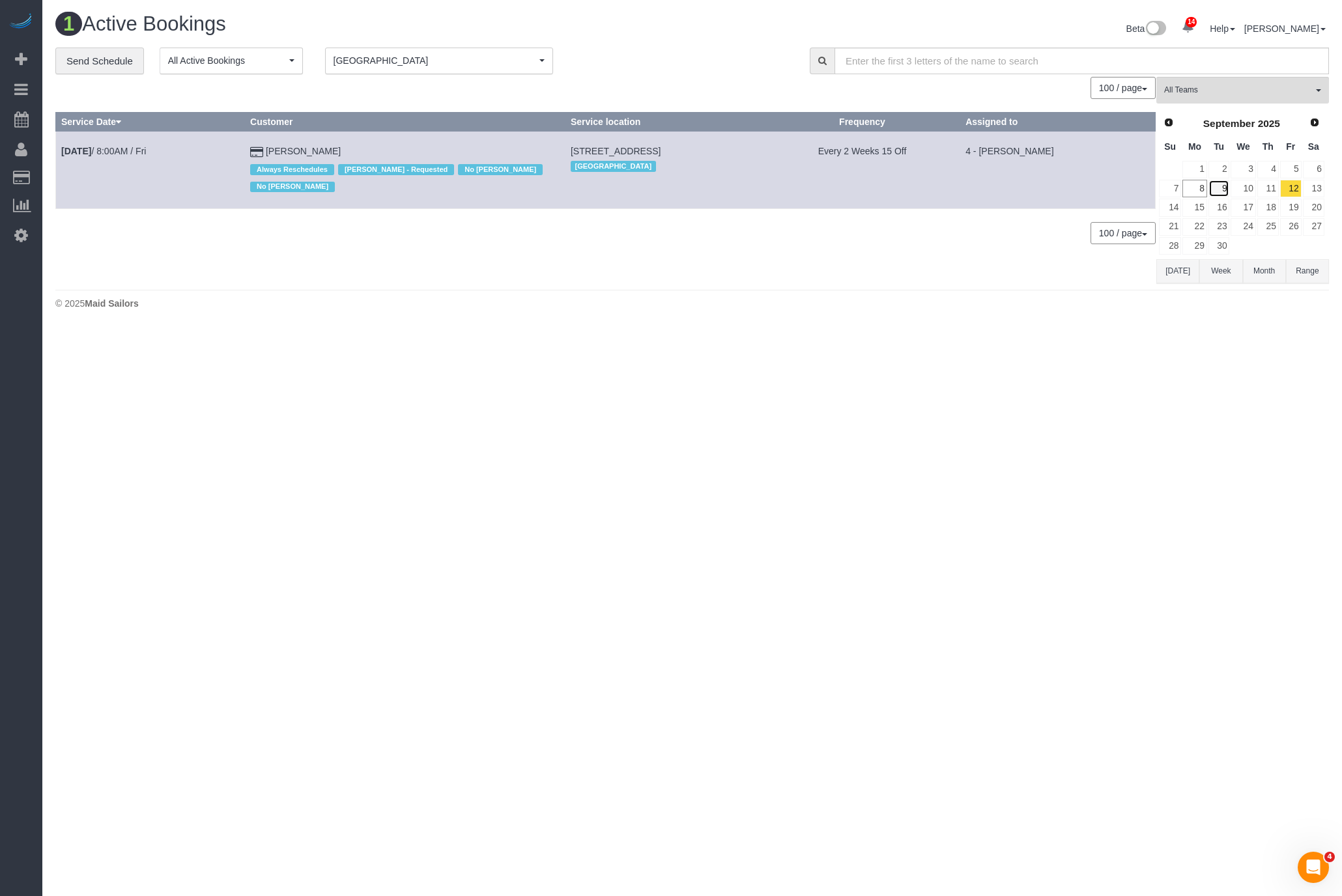
click at [1228, 186] on link "9" at bounding box center [1218, 189] width 22 height 18
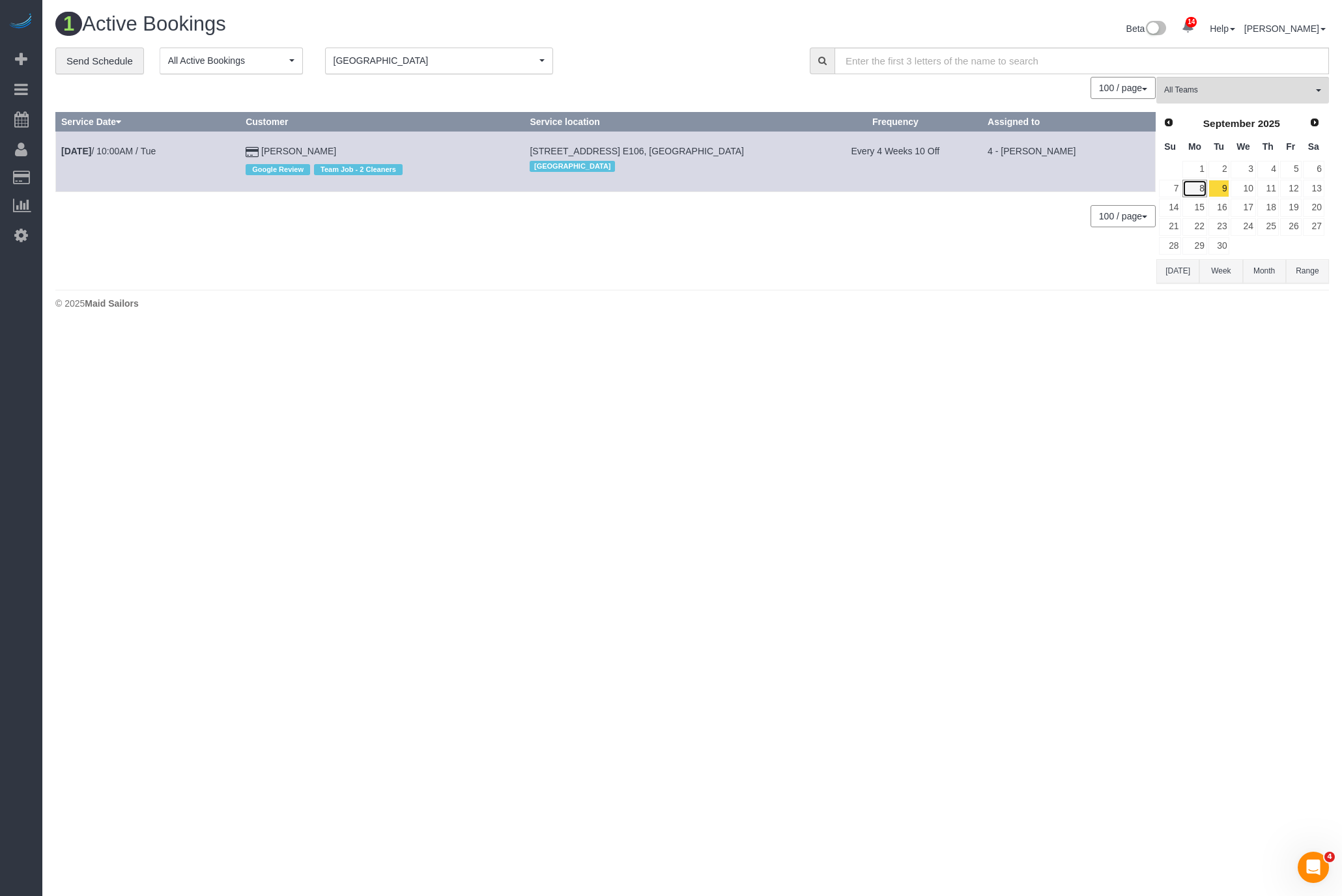
click at [1201, 180] on link "8" at bounding box center [1194, 189] width 24 height 18
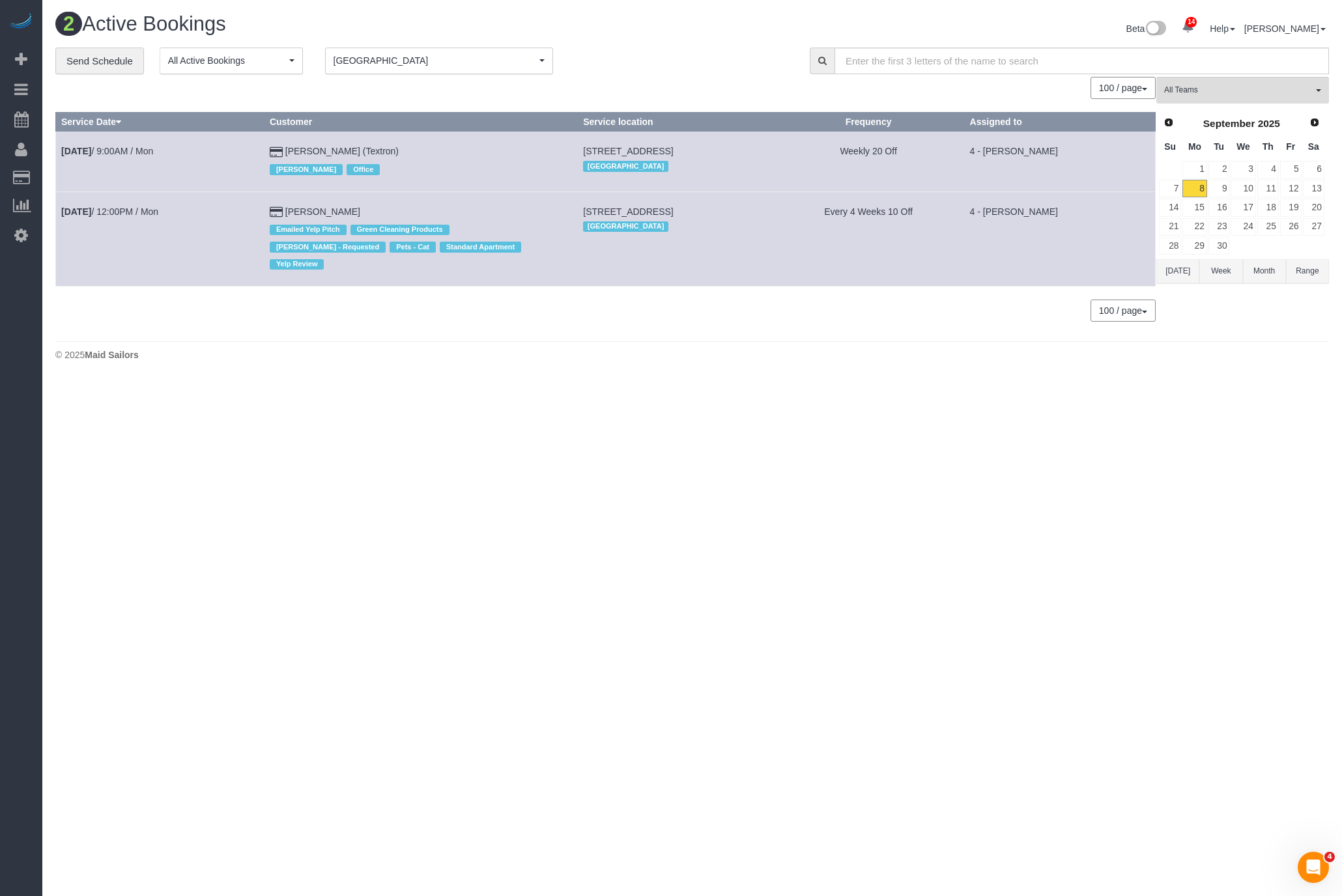
click at [1224, 295] on div "All Teams Remove Team Filters * - K.J. *Irene Flores - Test 0 - Delilah Calzada…" at bounding box center [1242, 205] width 173 height 258
click at [1222, 266] on button "Week" at bounding box center [1221, 271] width 43 height 24
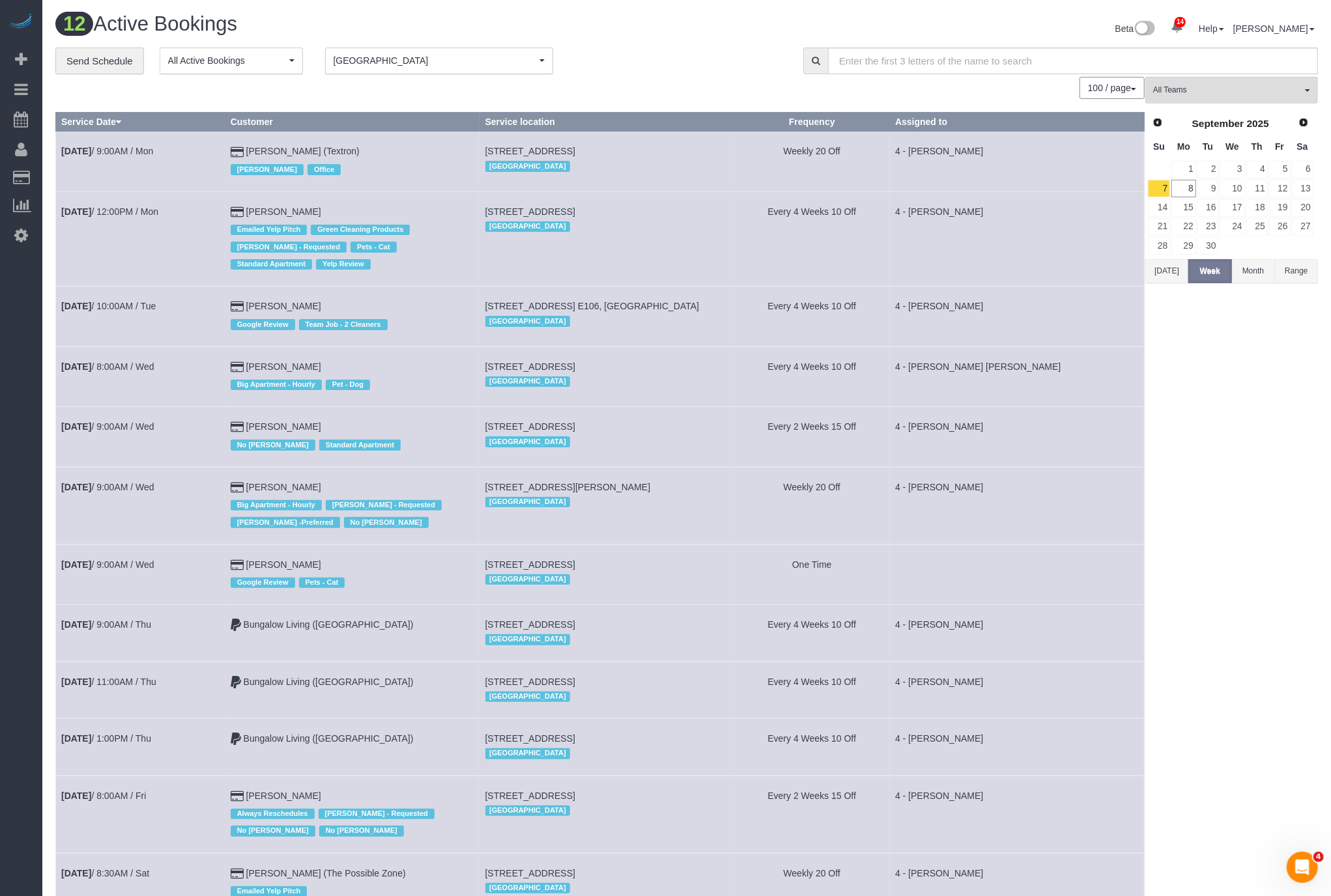
click at [1178, 270] on button "[DATE]" at bounding box center [1166, 271] width 43 height 24
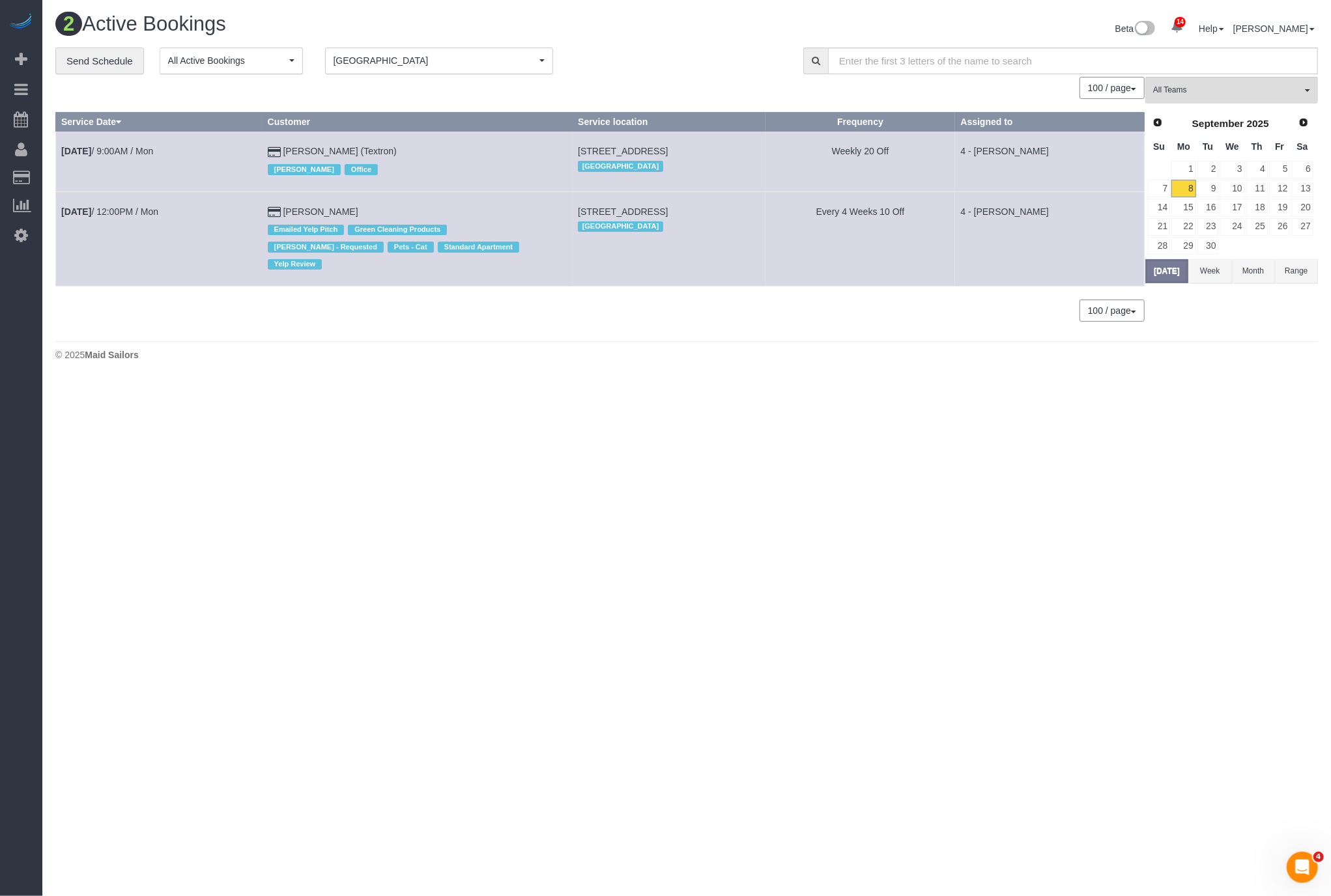
click at [464, 65] on span "[GEOGRAPHIC_DATA]" at bounding box center [435, 61] width 202 height 13
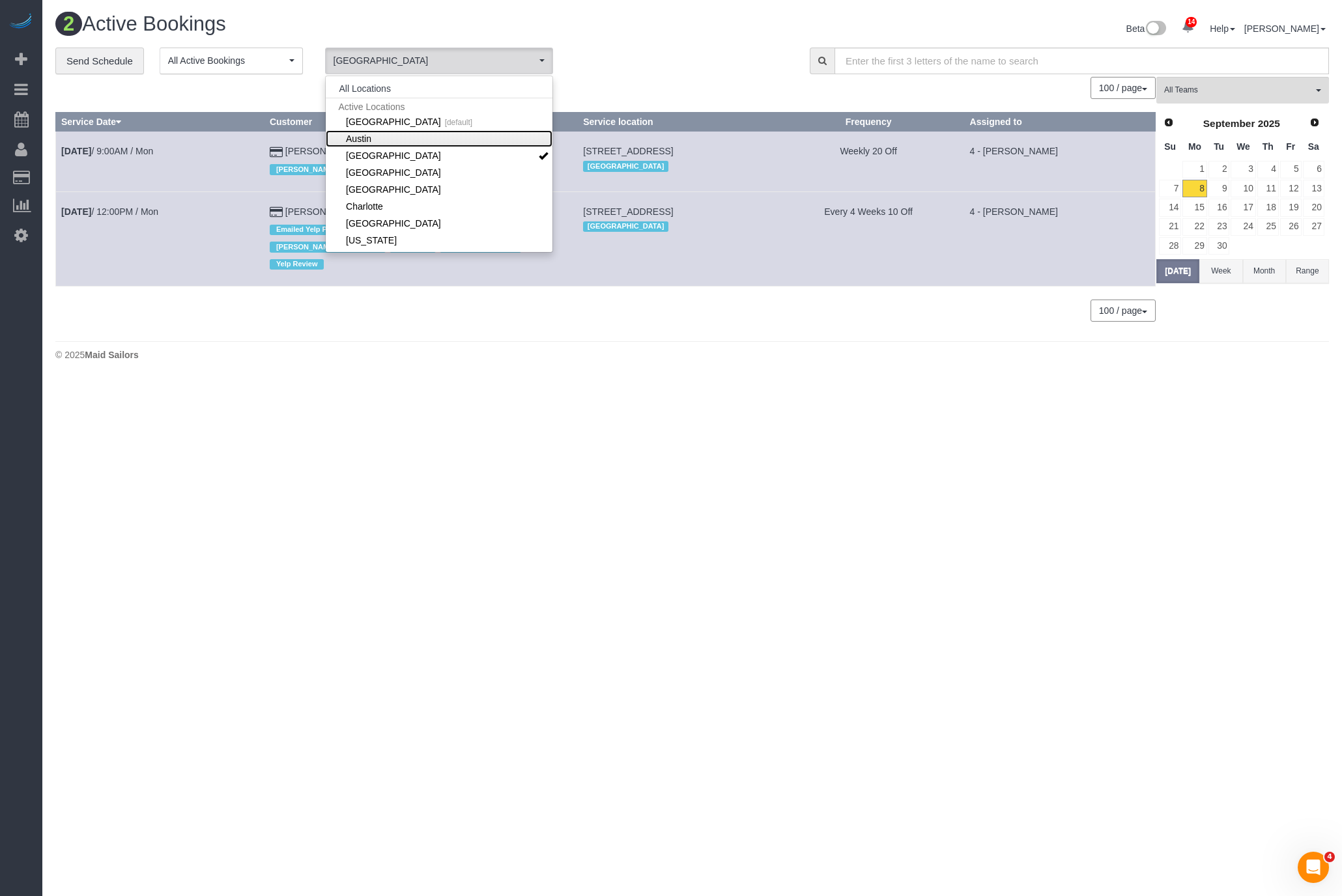
click at [384, 132] on link "Austin" at bounding box center [439, 138] width 227 height 17
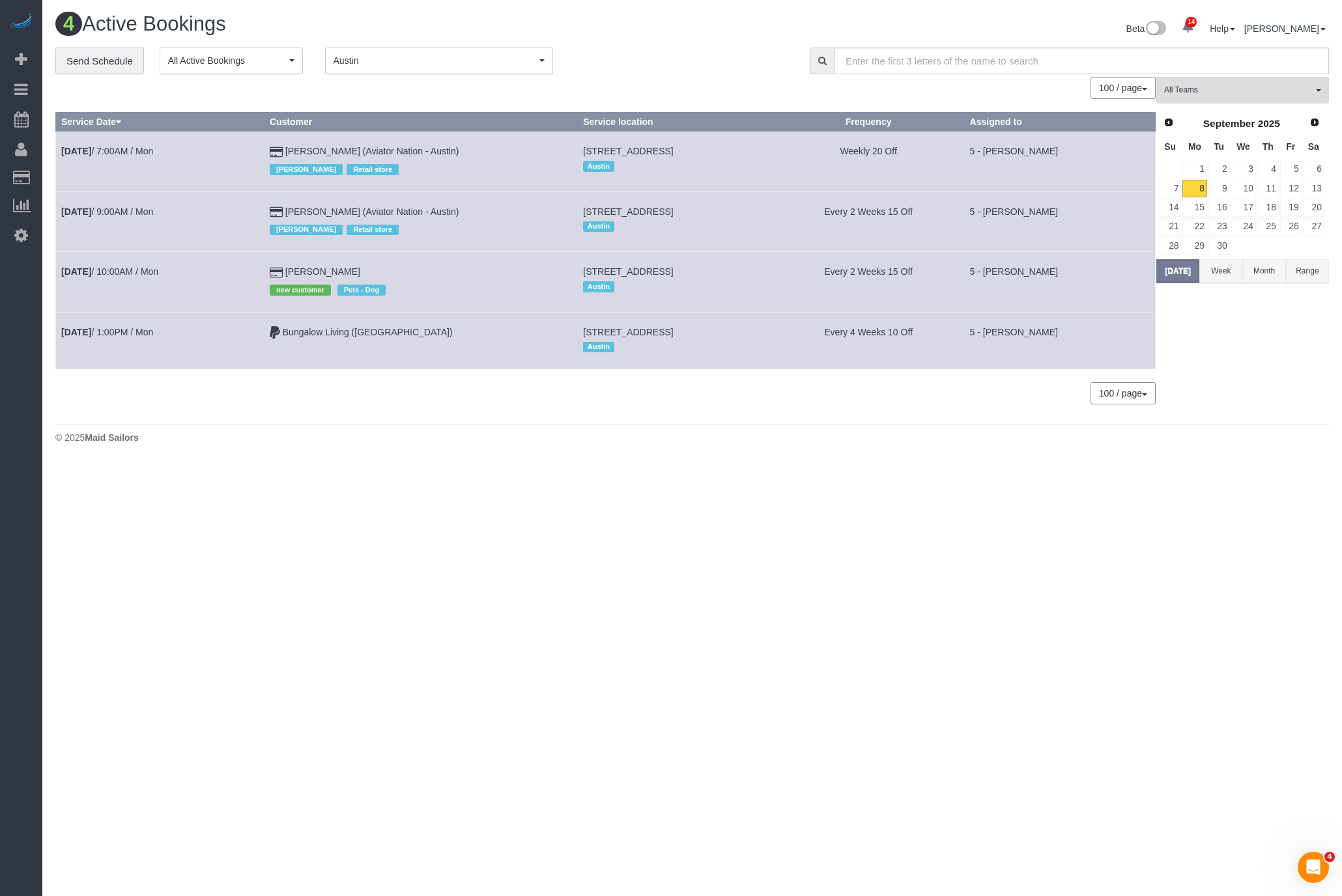
click at [438, 278] on div "new customer Pets - Dog" at bounding box center [421, 288] width 302 height 20
click at [146, 269] on link "Sep 8th / 10:00AM / Mon" at bounding box center [109, 272] width 97 height 10
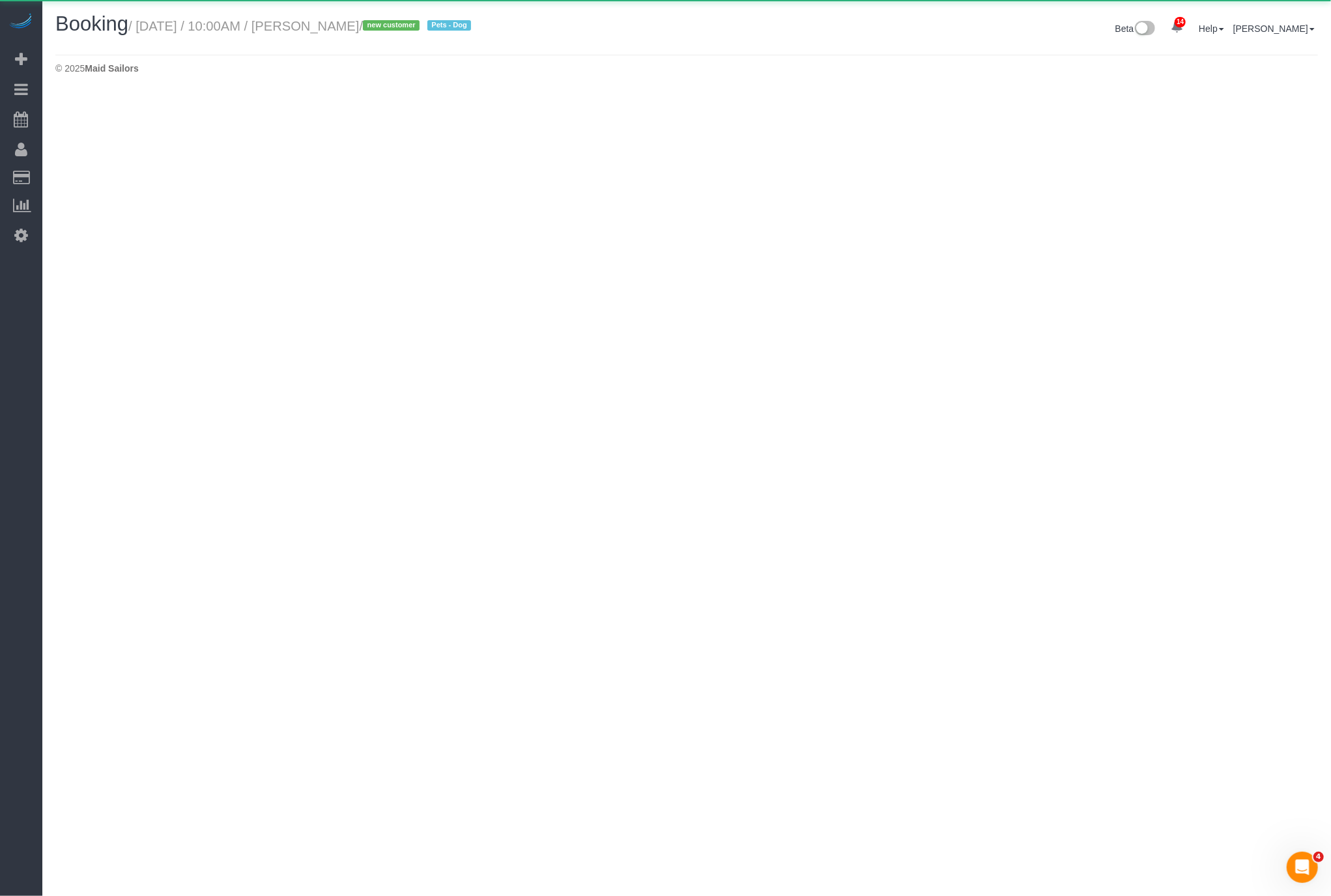
select select "[GEOGRAPHIC_DATA]"
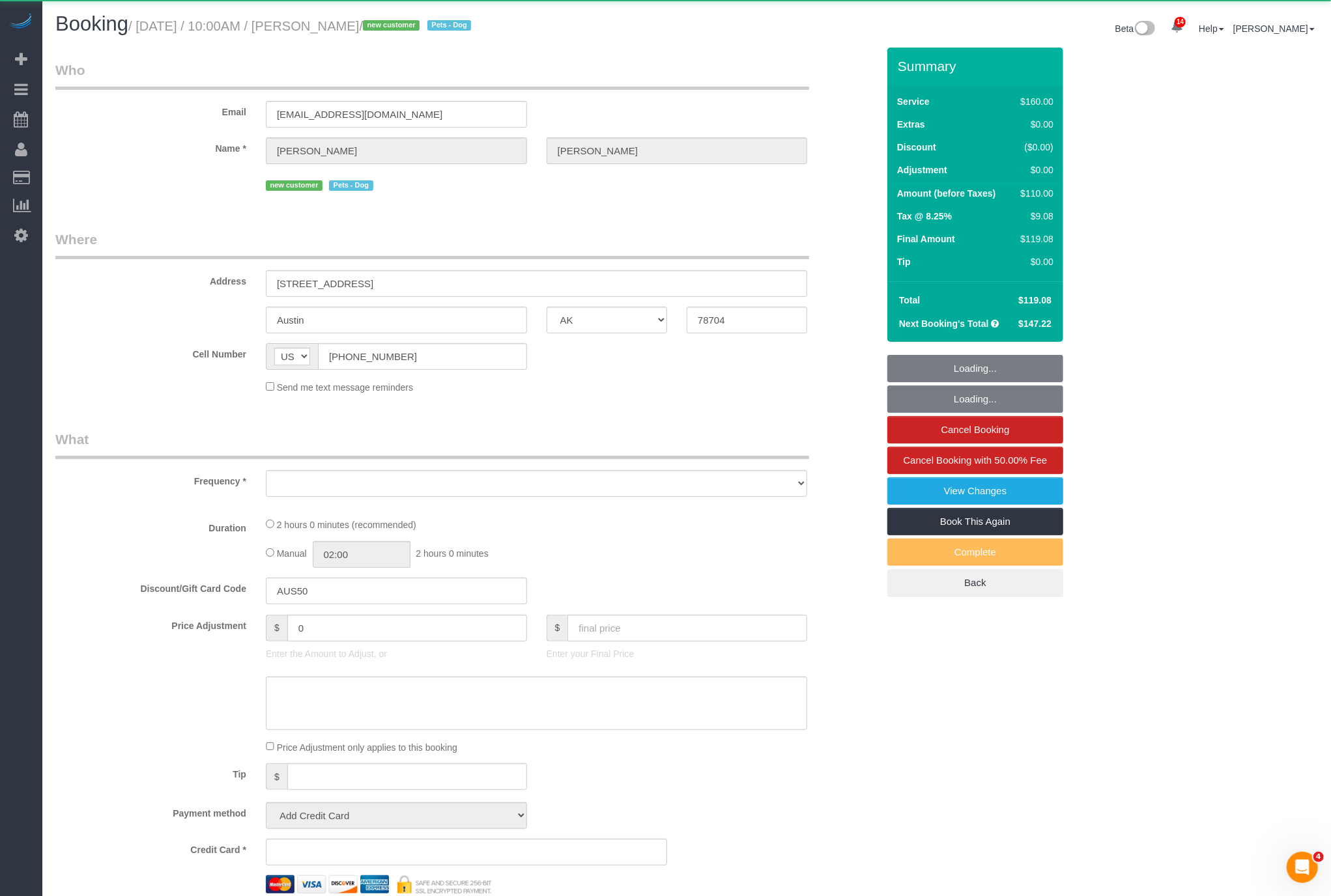
select select "spot105"
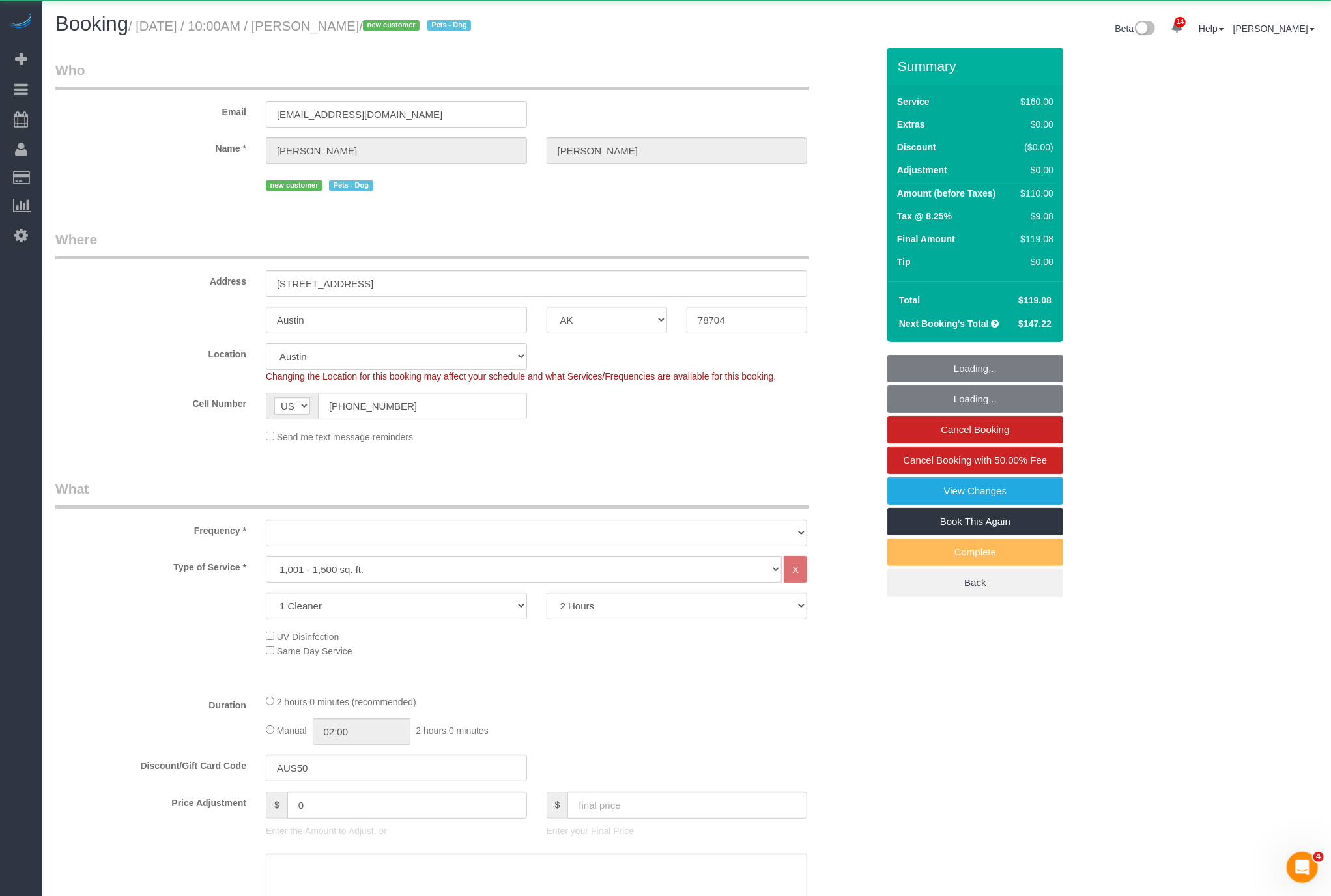
select select "string:stripe-pm_1S42YJ4VGloSiKo7pQTyPawy"
select select
select select "object:4786"
select select "number:58"
select select "number:72"
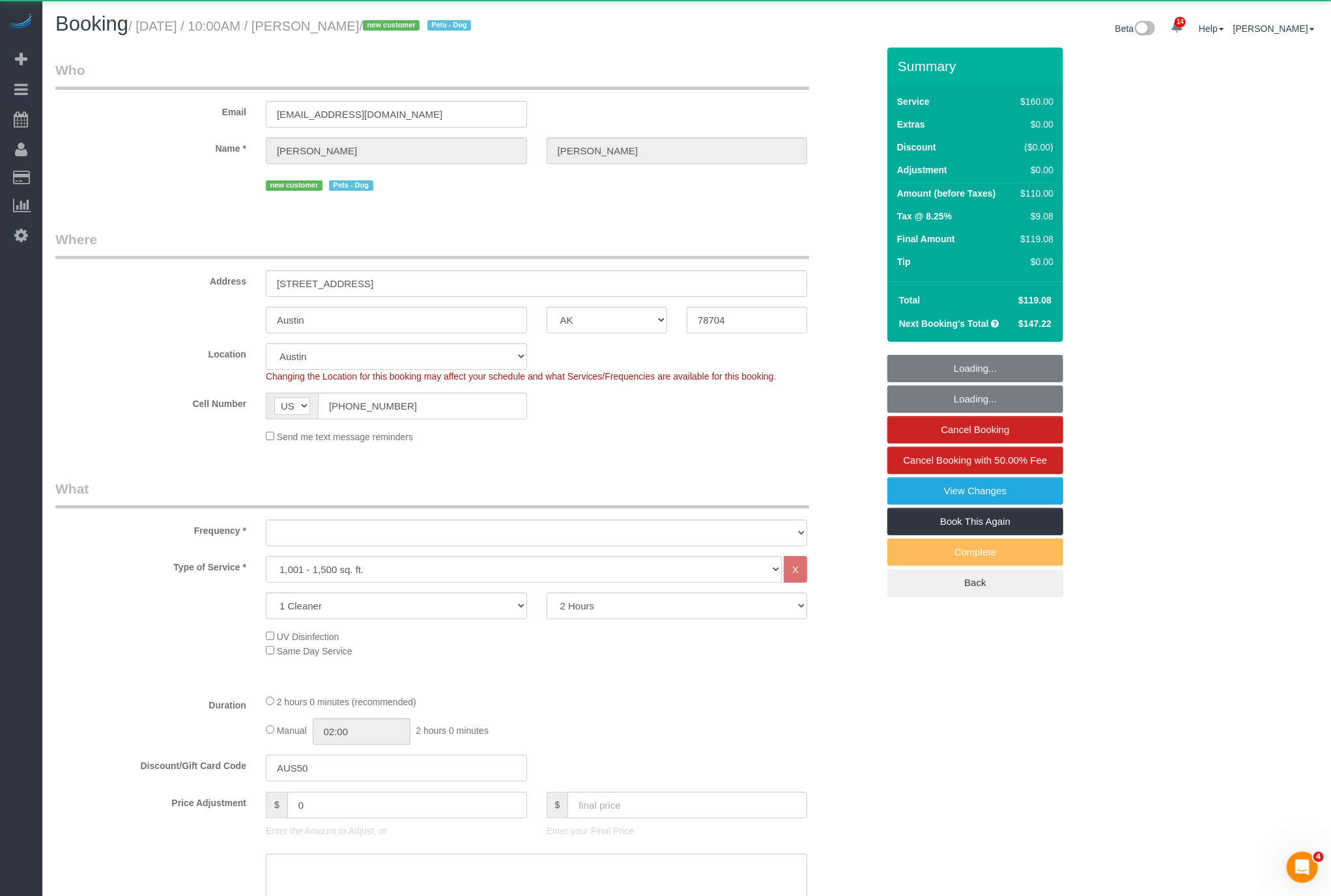
select select "number:13"
select select "number:5"
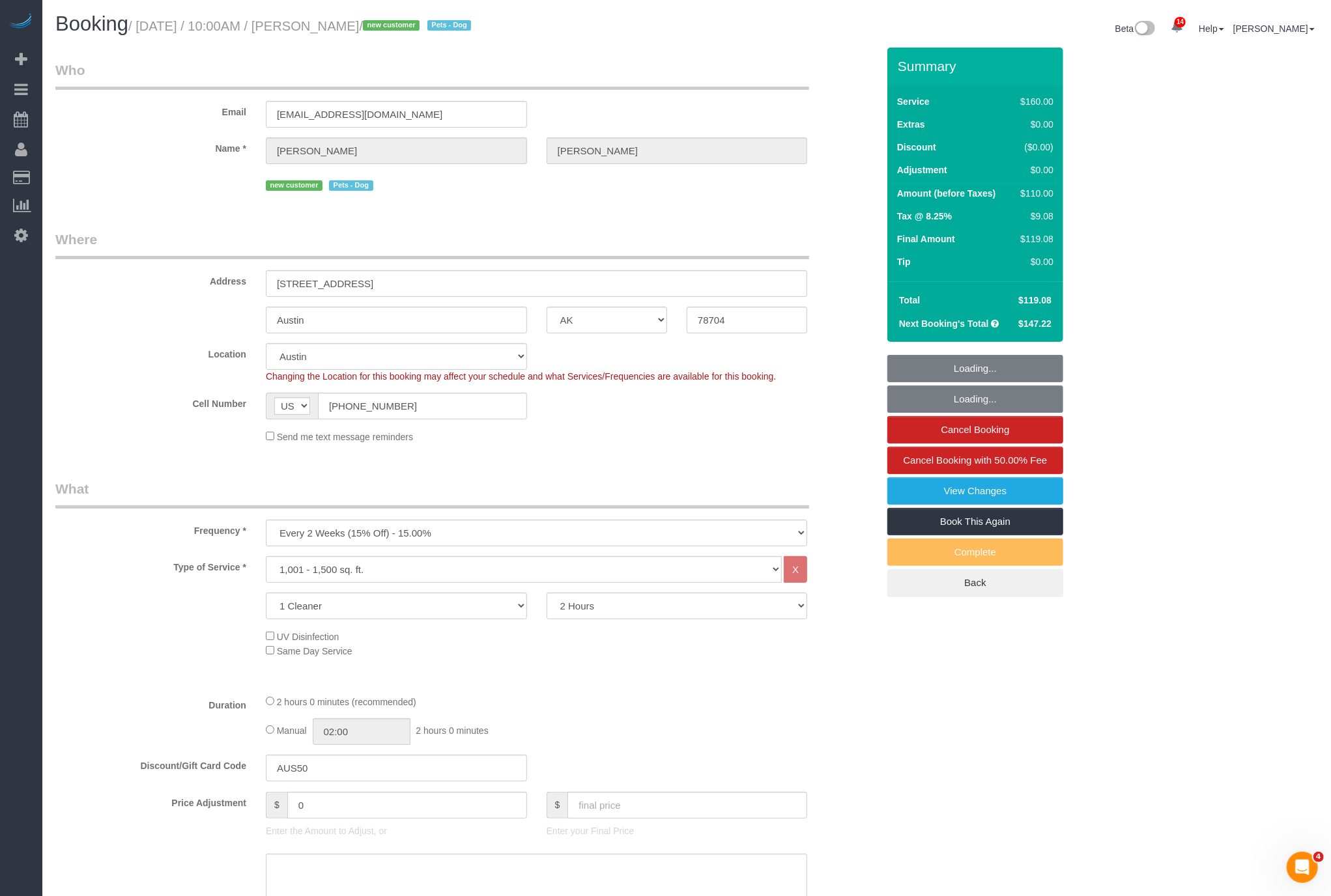
select select "spot149"
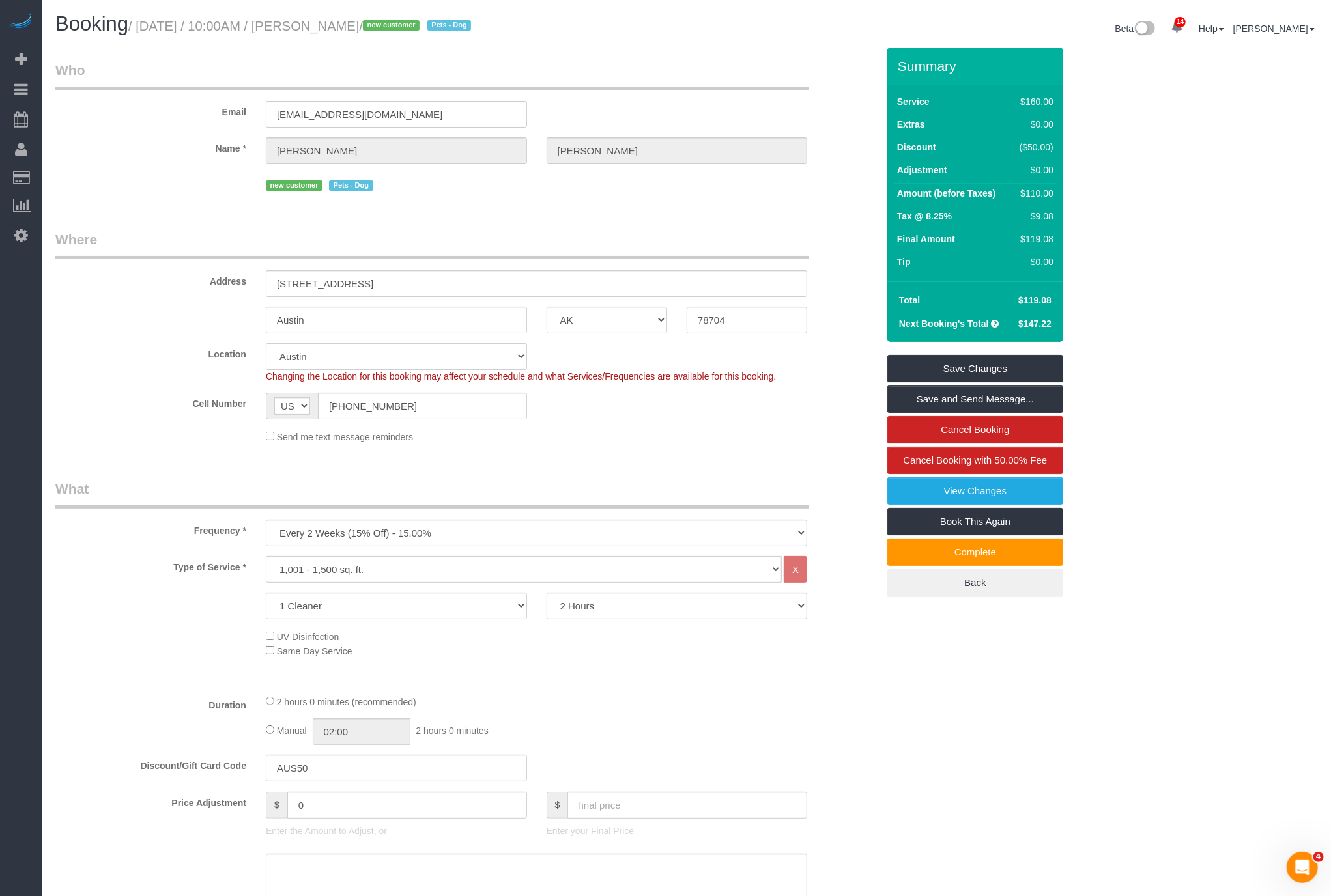
click at [415, 24] on small "/ September 08, 2025 / 10:00AM / Dan Sequeira / new customer Pets - Dog" at bounding box center [301, 25] width 347 height 14
copy small "Sequeira"
click at [702, 284] on input "900 S 1st Street, Apt. 301" at bounding box center [536, 284] width 541 height 27
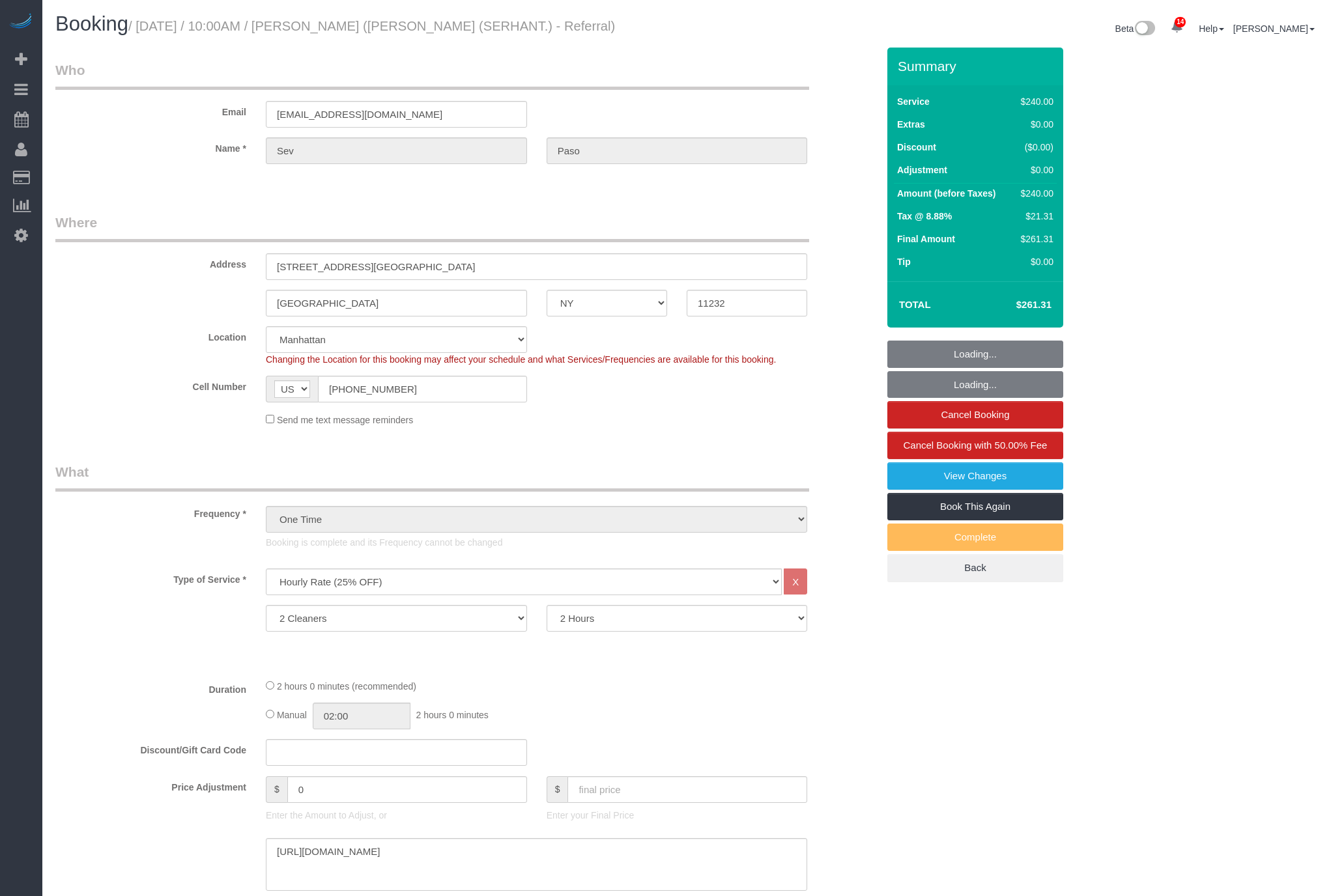
select select "NY"
select select "2"
select select "120"
select select "spot1"
select select "number:89"
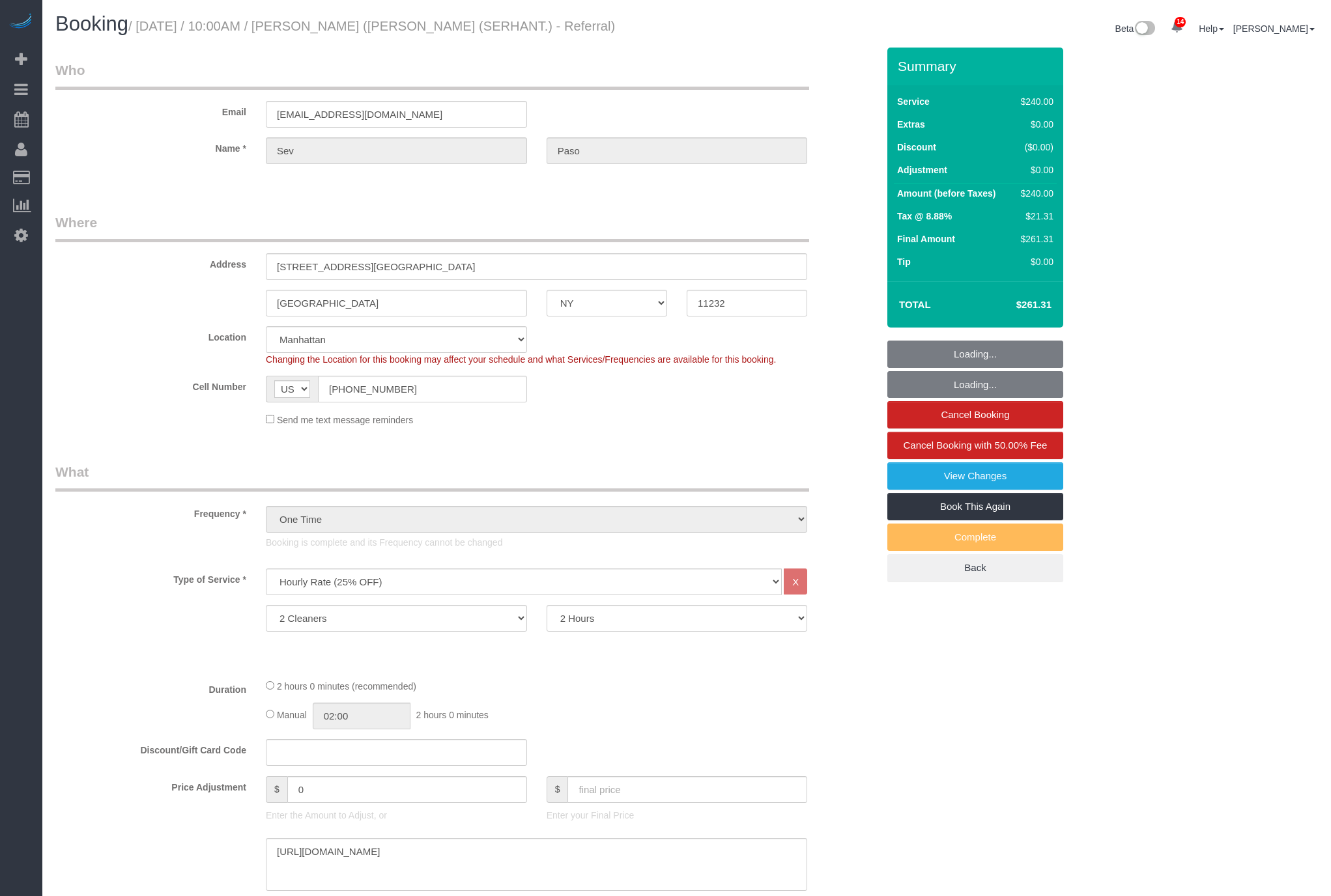
select select "number:90"
select select "number:15"
select select "number:7"
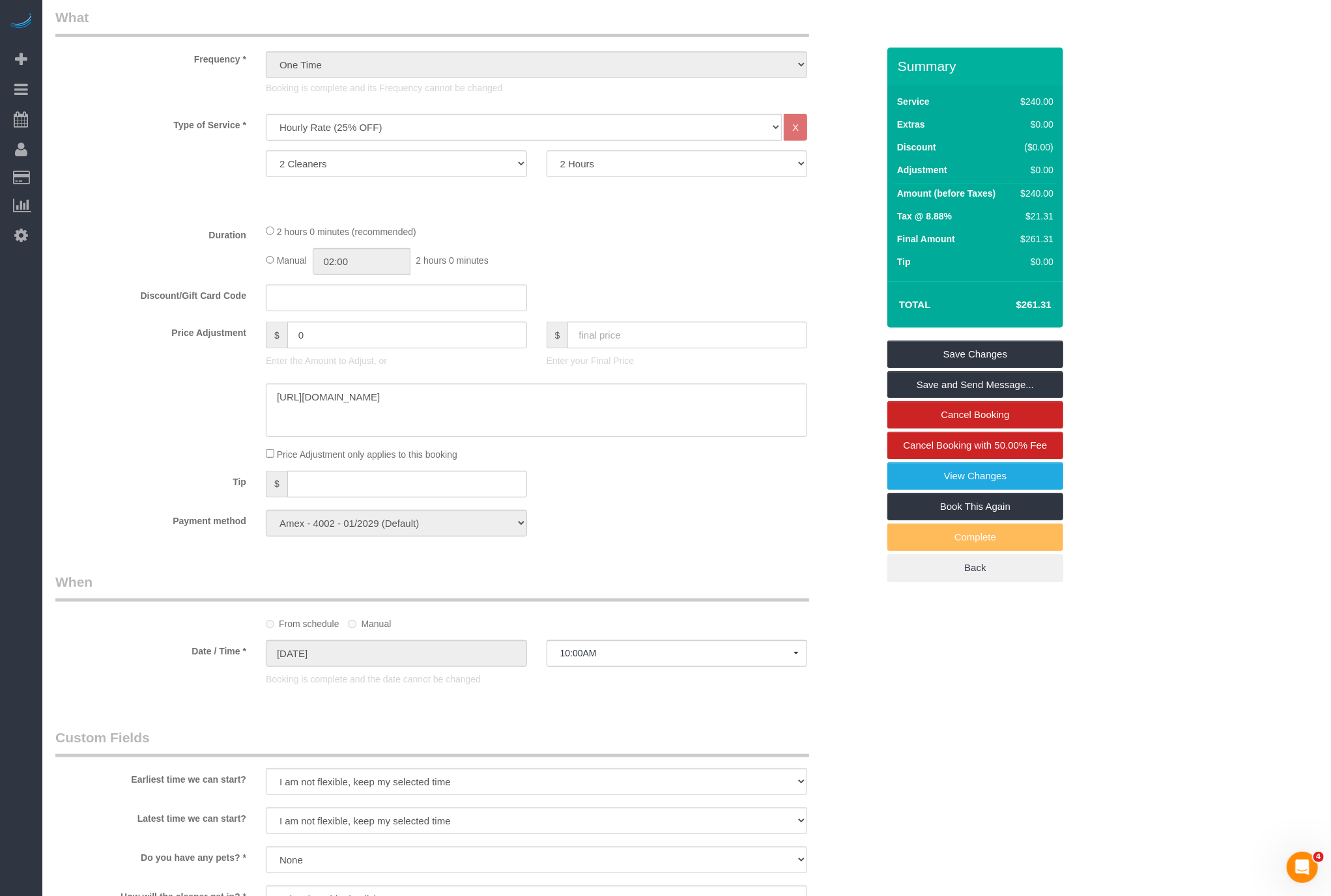
scroll to position [264, 0]
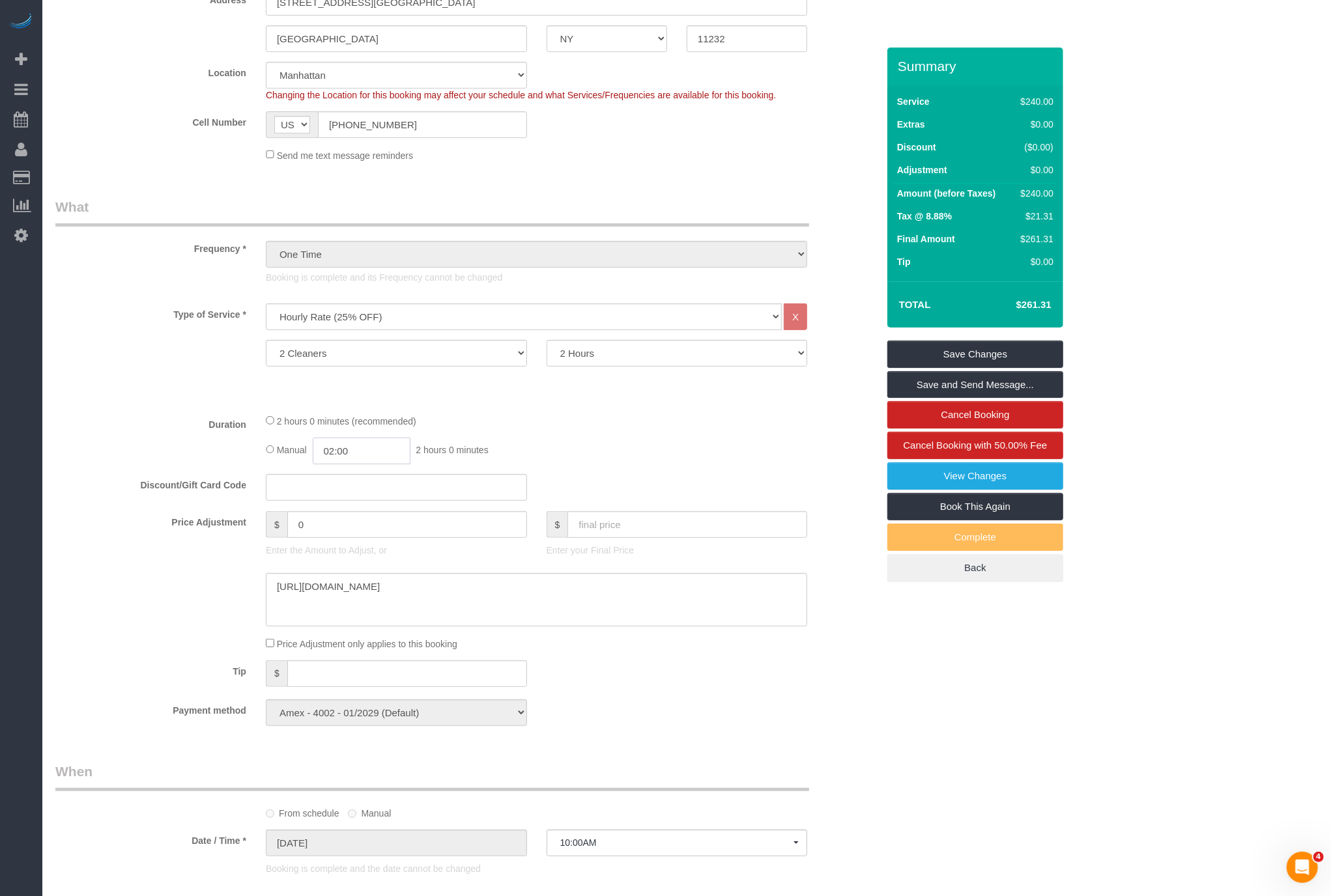
click at [384, 451] on input "02:00" at bounding box center [361, 451] width 98 height 27
type input "03:00"
click at [337, 527] on li "03:00" at bounding box center [348, 525] width 58 height 17
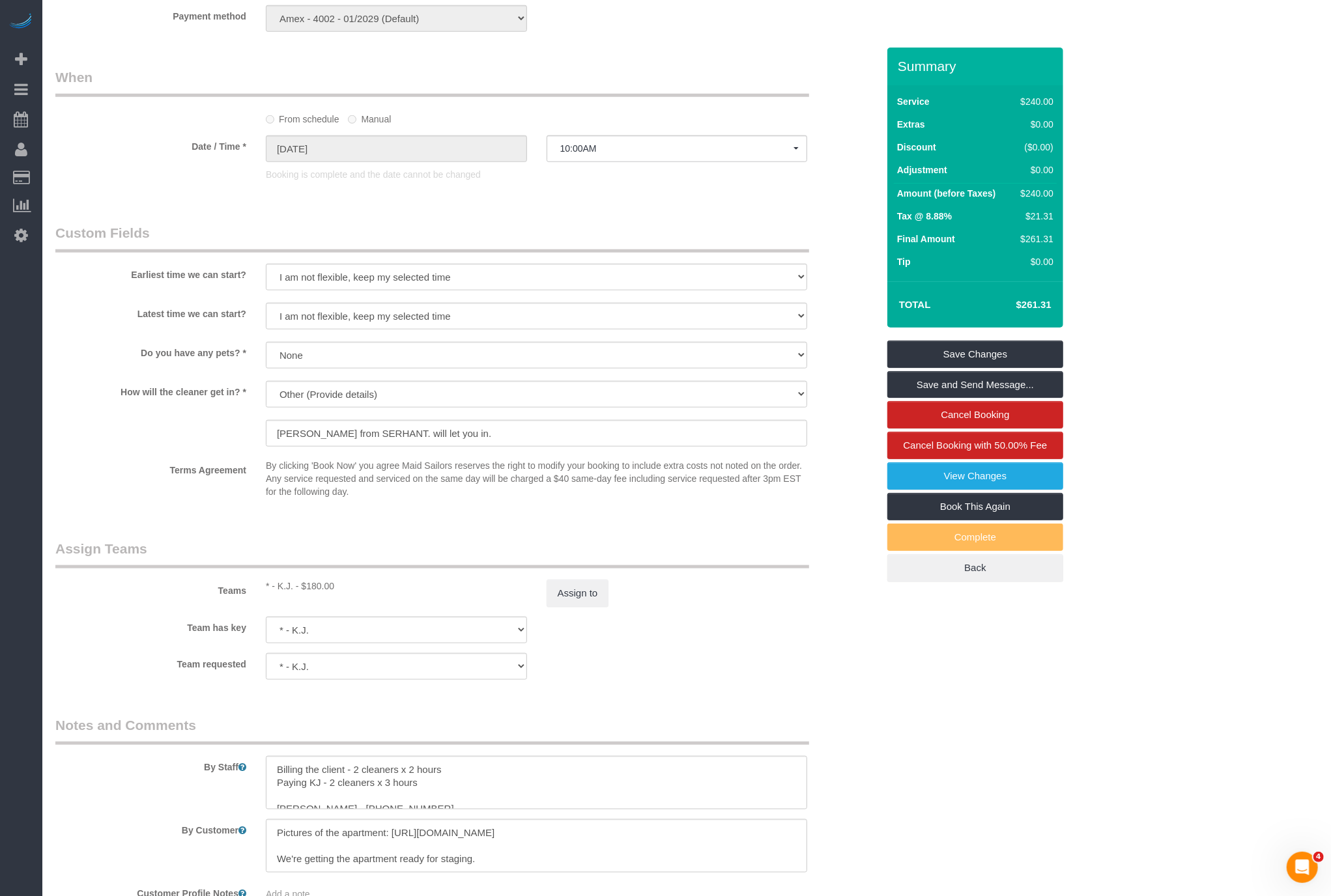
select select "spot6"
click at [569, 592] on button "Assign to" at bounding box center [578, 589] width 63 height 28
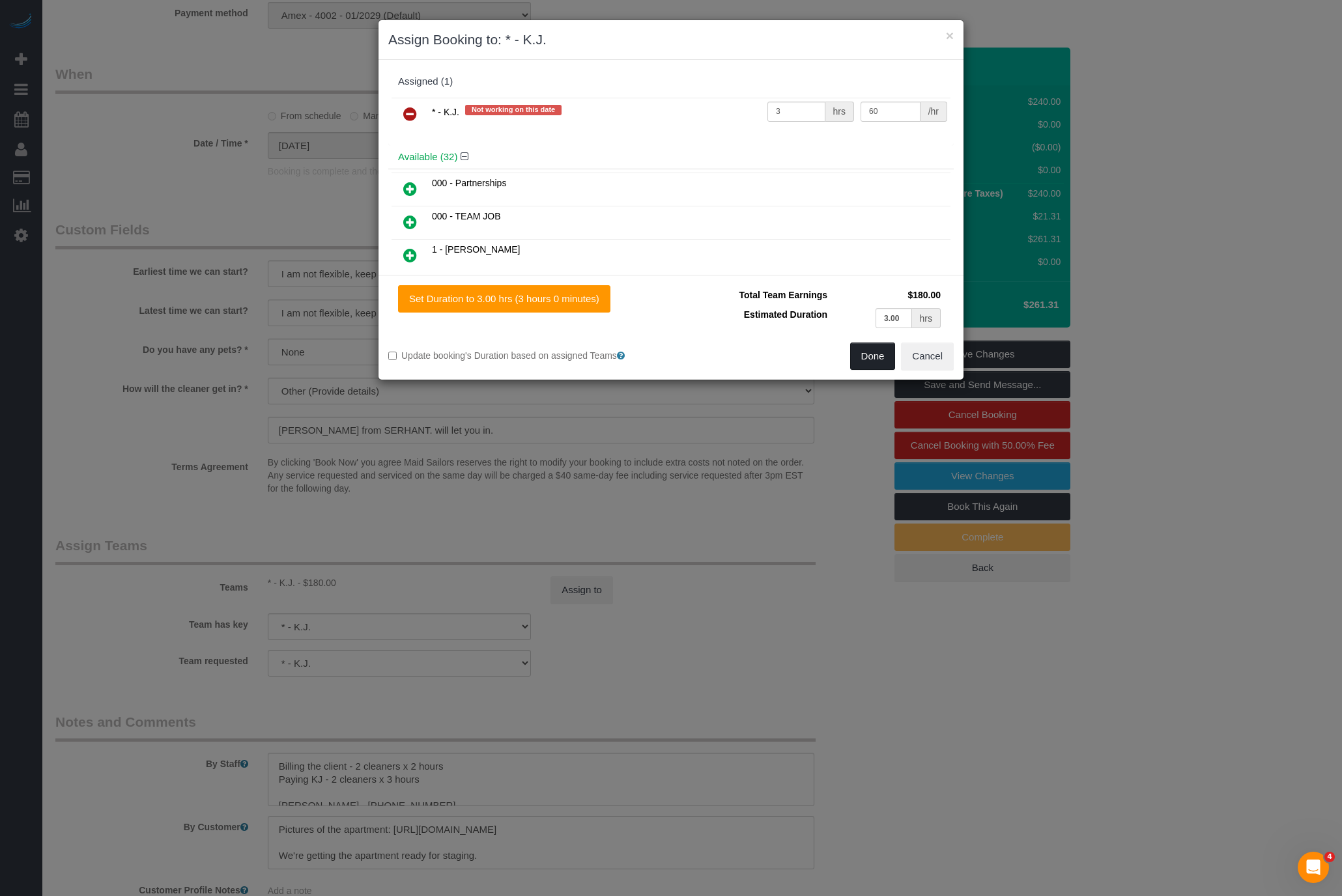
click at [878, 352] on button "Done" at bounding box center [872, 356] width 45 height 28
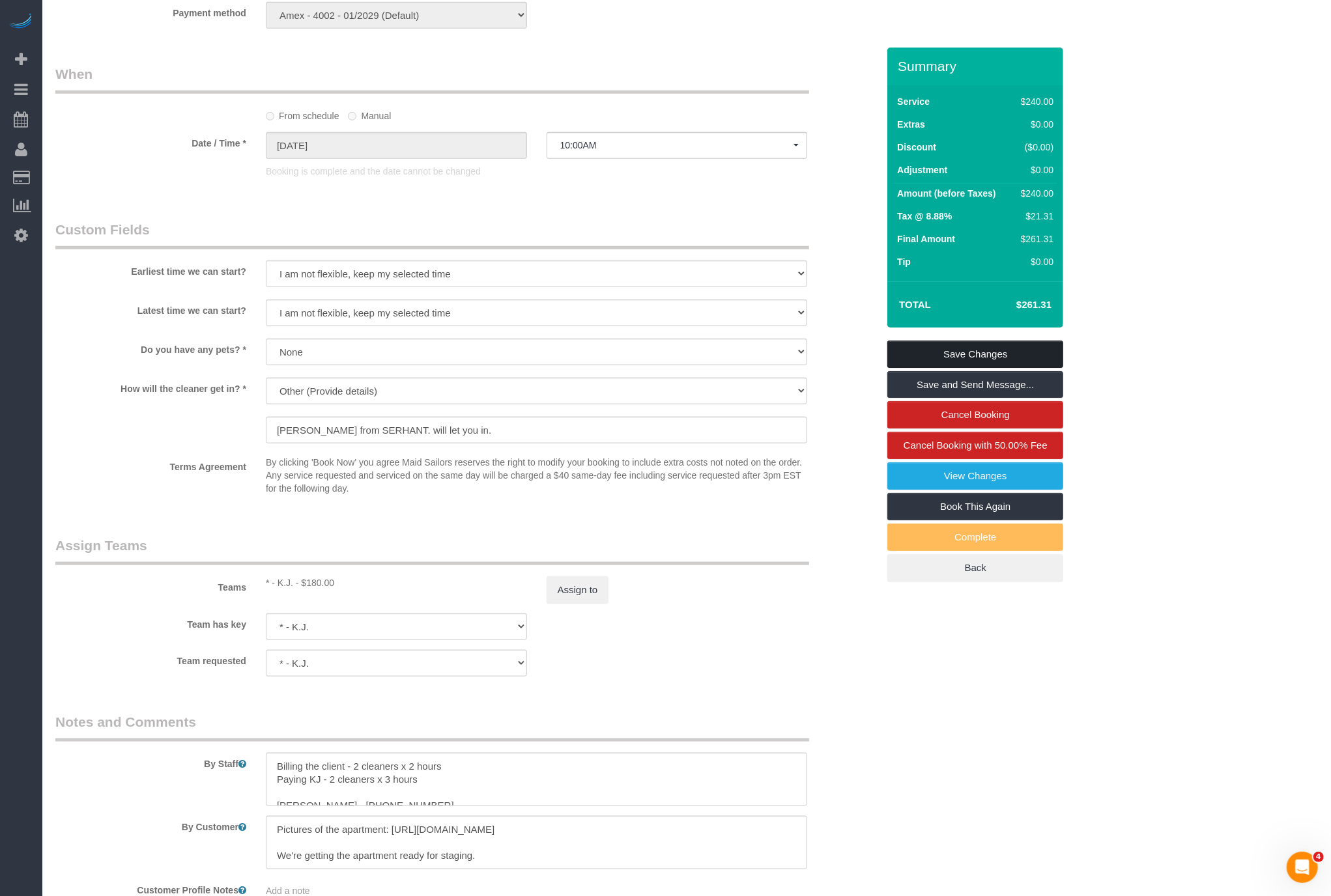
click at [980, 351] on link "Save Changes" at bounding box center [975, 354] width 176 height 28
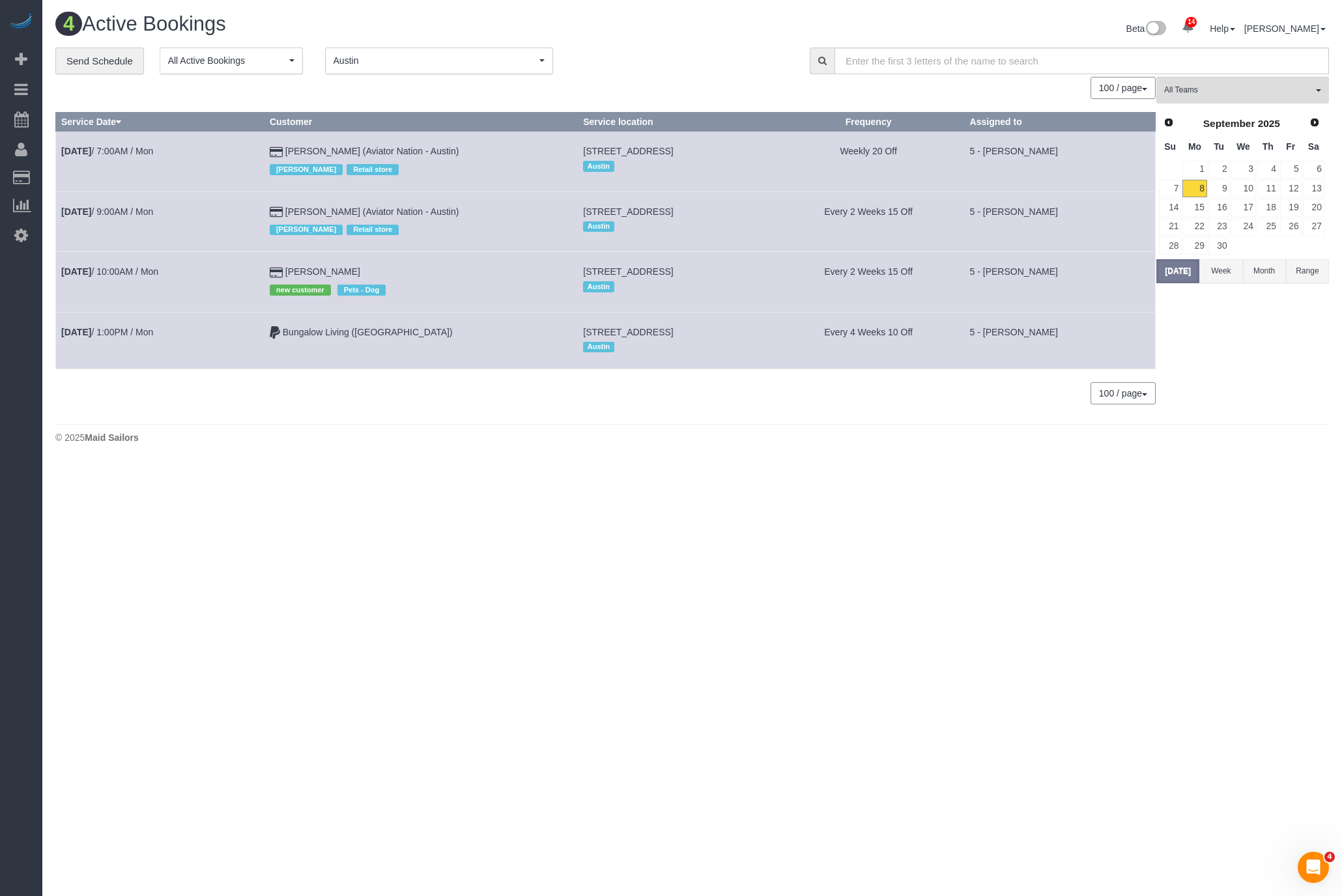
click at [461, 61] on span "Austin" at bounding box center [435, 61] width 202 height 13
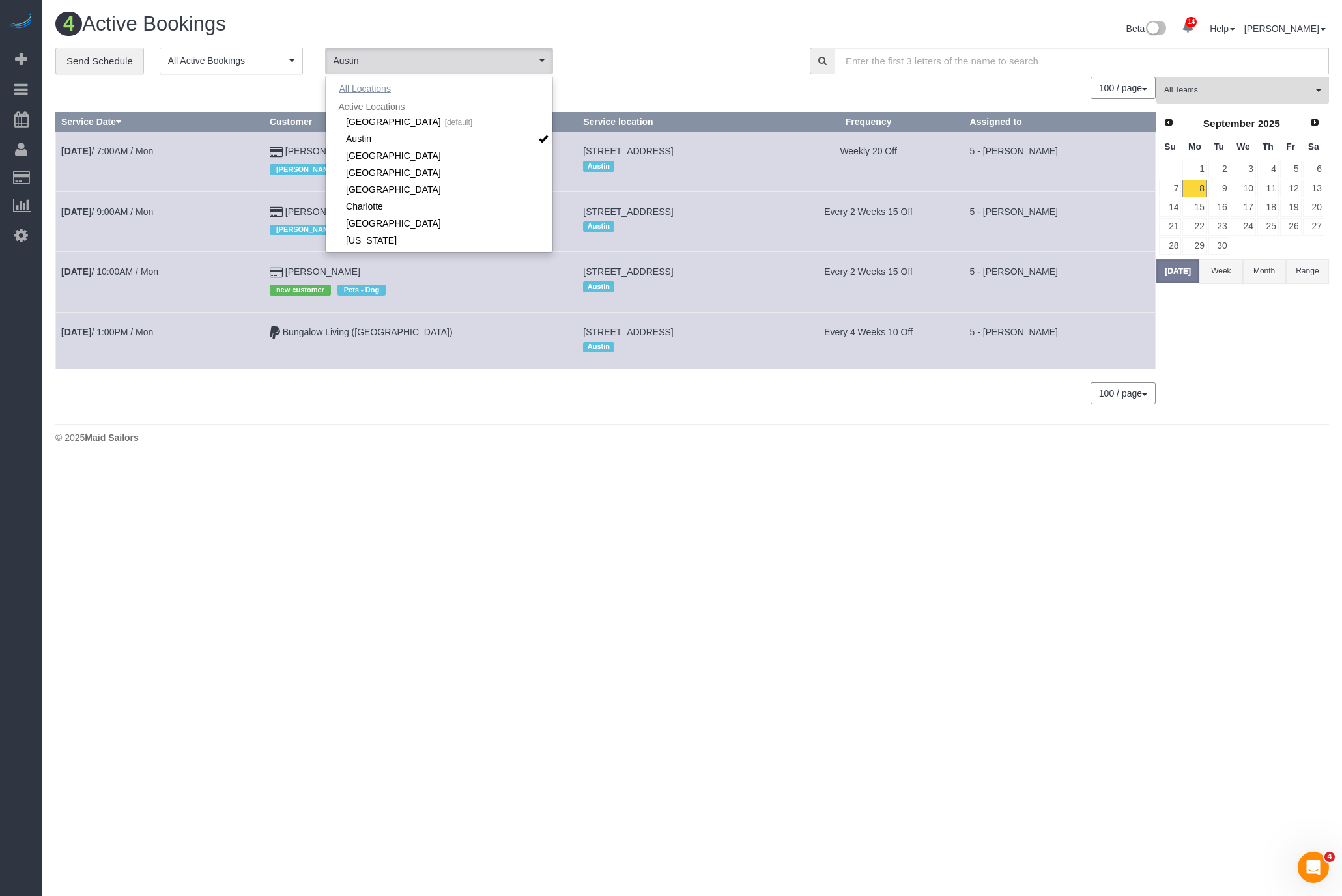
click at [394, 80] on button "All Locations" at bounding box center [365, 89] width 79 height 19
click at [897, 252] on td "Every 2 Weeks 15 Off" at bounding box center [868, 282] width 191 height 60
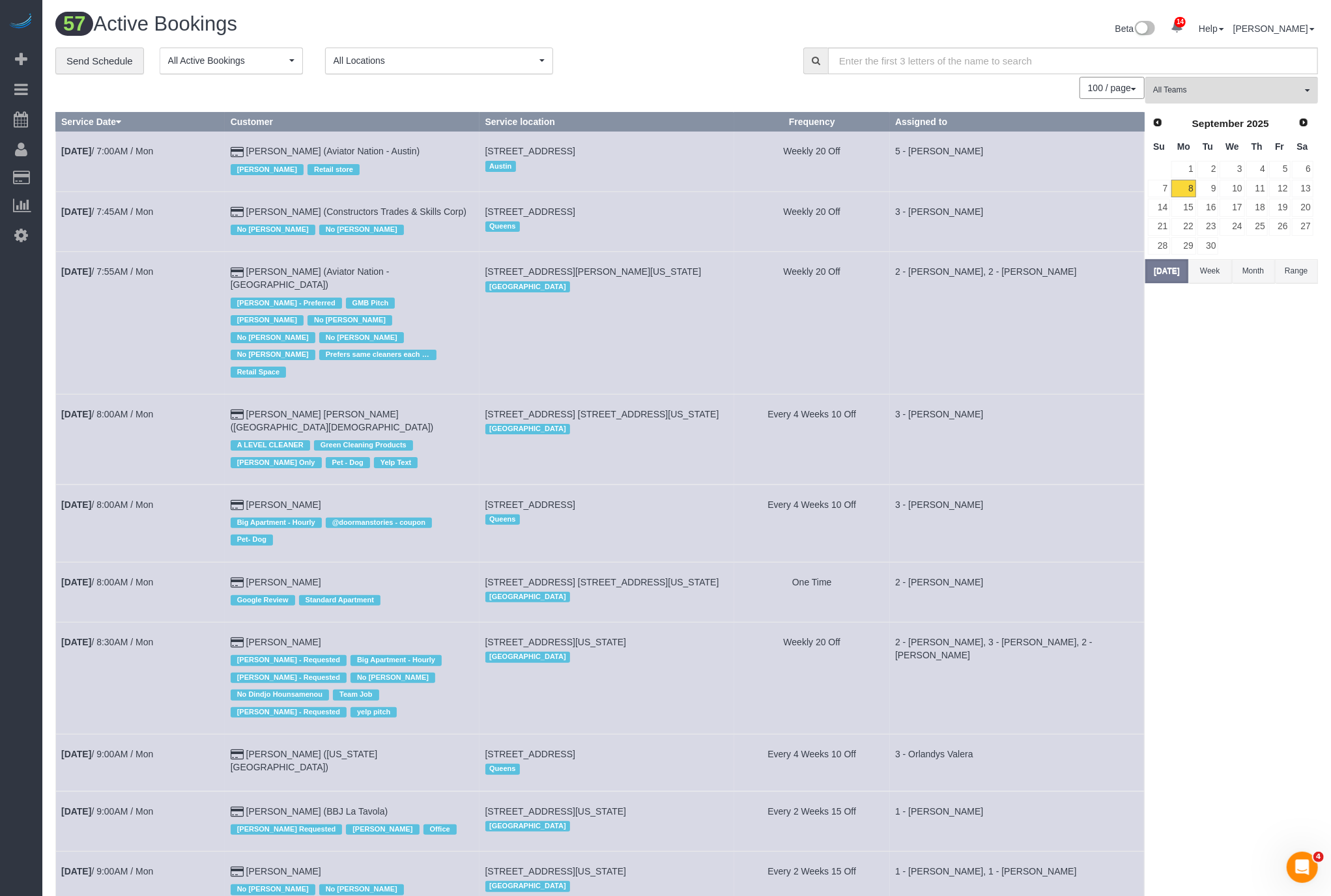
click at [1293, 260] on button "Range" at bounding box center [1297, 271] width 43 height 24
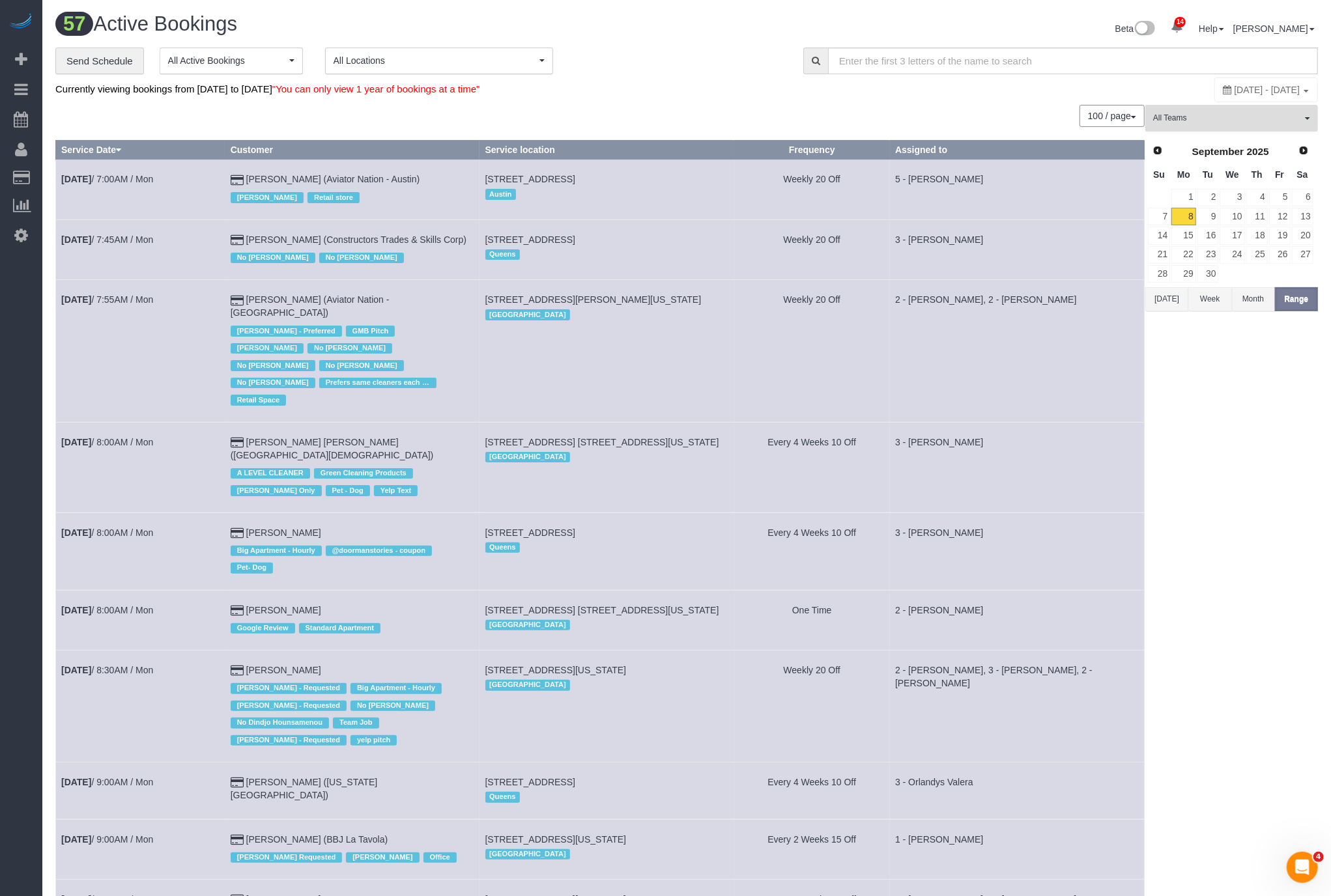
click at [1223, 106] on button "All Teams" at bounding box center [1231, 118] width 173 height 27
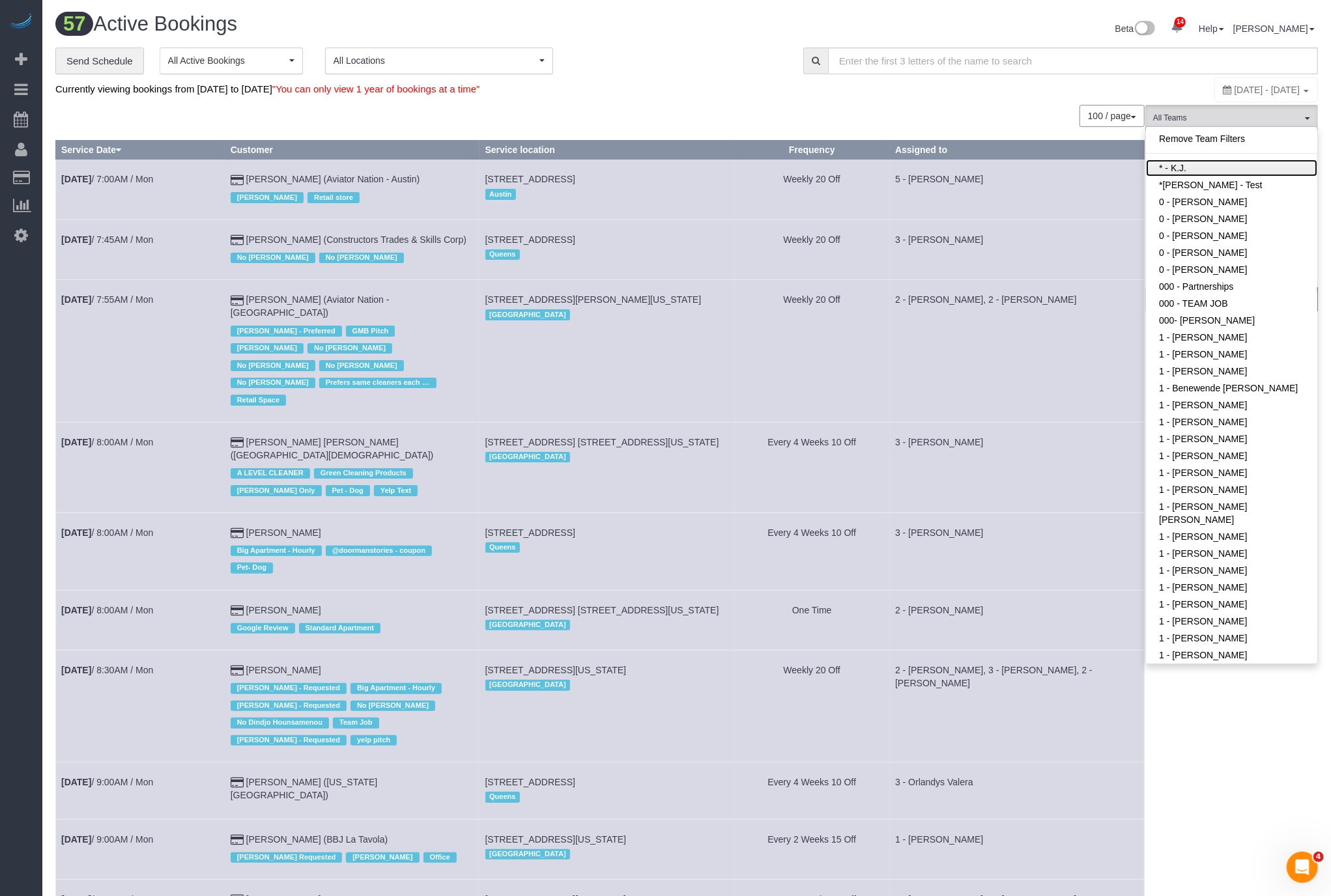
click at [1191, 170] on link "* - K.J." at bounding box center [1231, 167] width 171 height 17
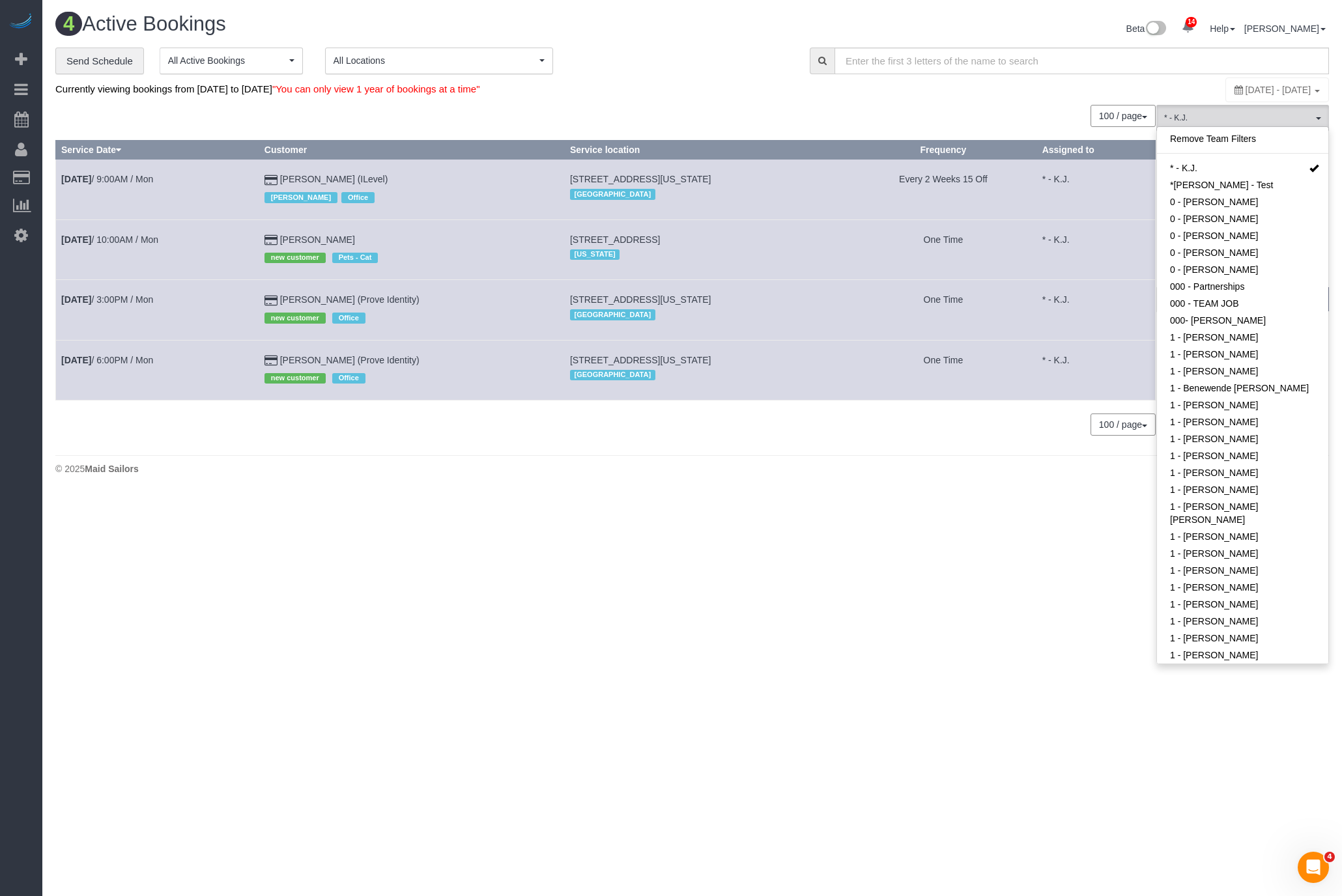
drag, startPoint x: 1216, startPoint y: 78, endPoint x: 1221, endPoint y: 94, distance: 16.8
click at [1225, 93] on div "[DATE] - [DATE]" at bounding box center [1277, 89] width 103 height 25
type input "**********"
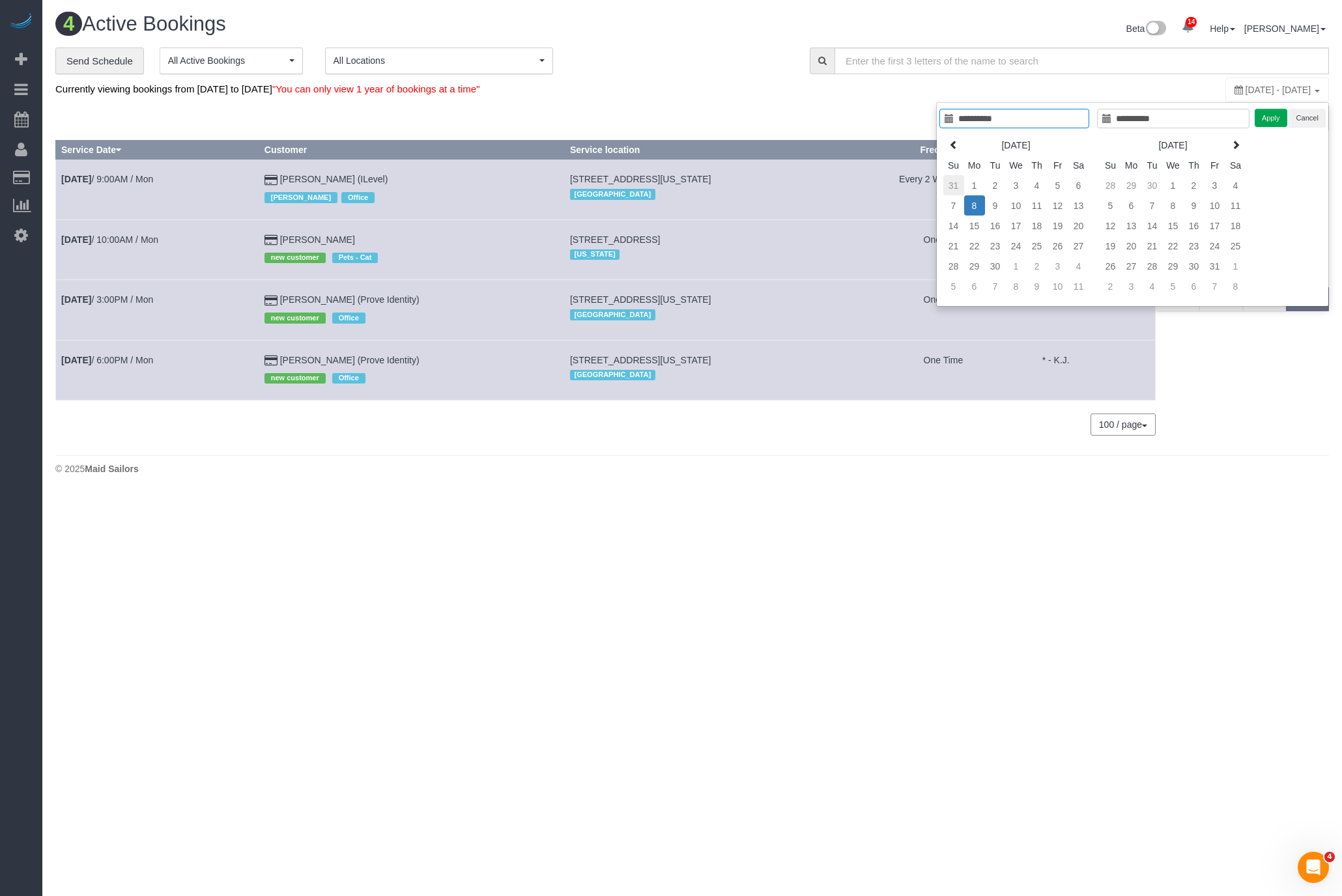
type input "**********"
click at [960, 180] on td "31" at bounding box center [953, 185] width 21 height 20
type input "**********"
click at [1087, 284] on td "6" at bounding box center [1079, 286] width 21 height 20
type input "**********"
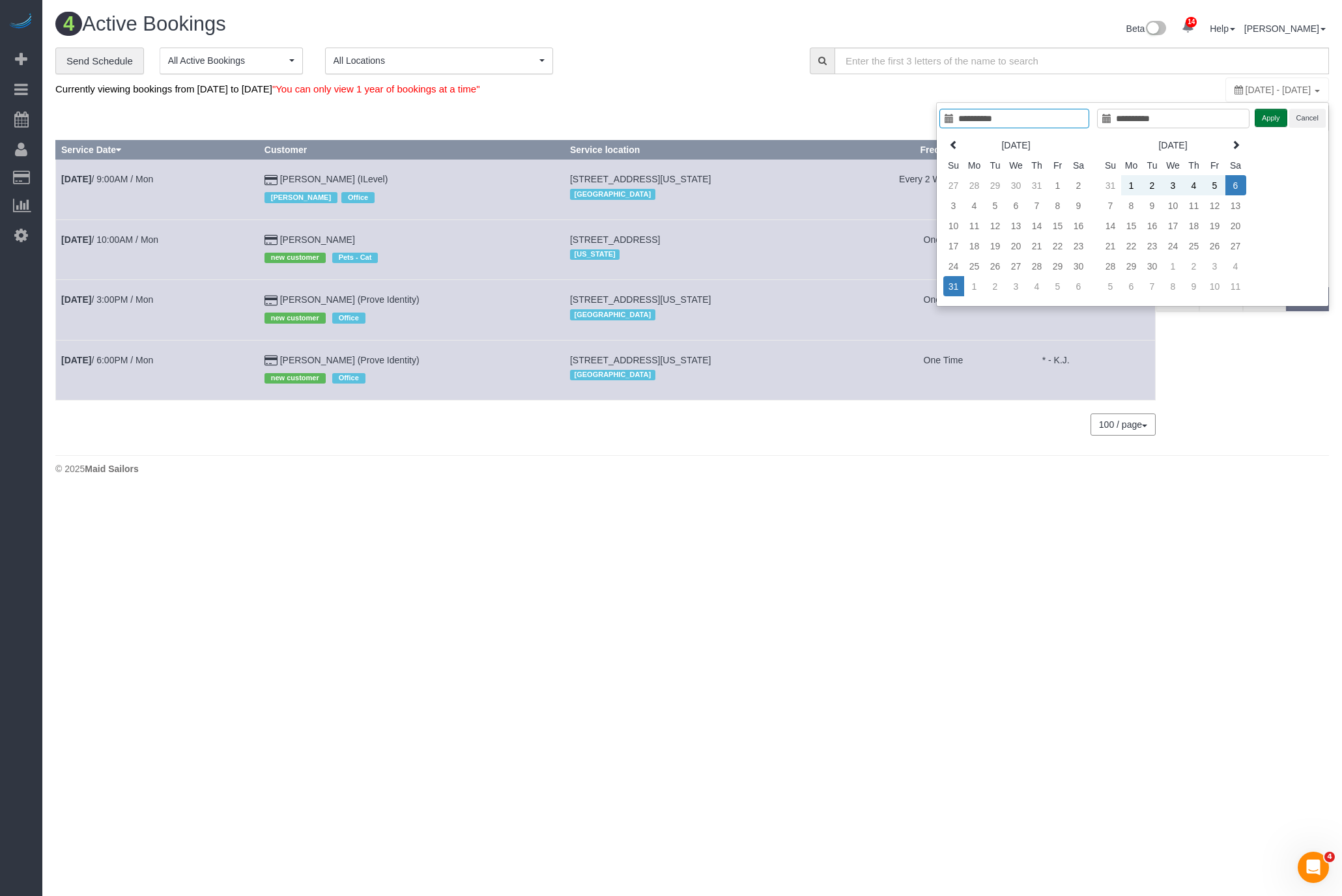
click at [1276, 118] on button "Apply" at bounding box center [1271, 118] width 33 height 19
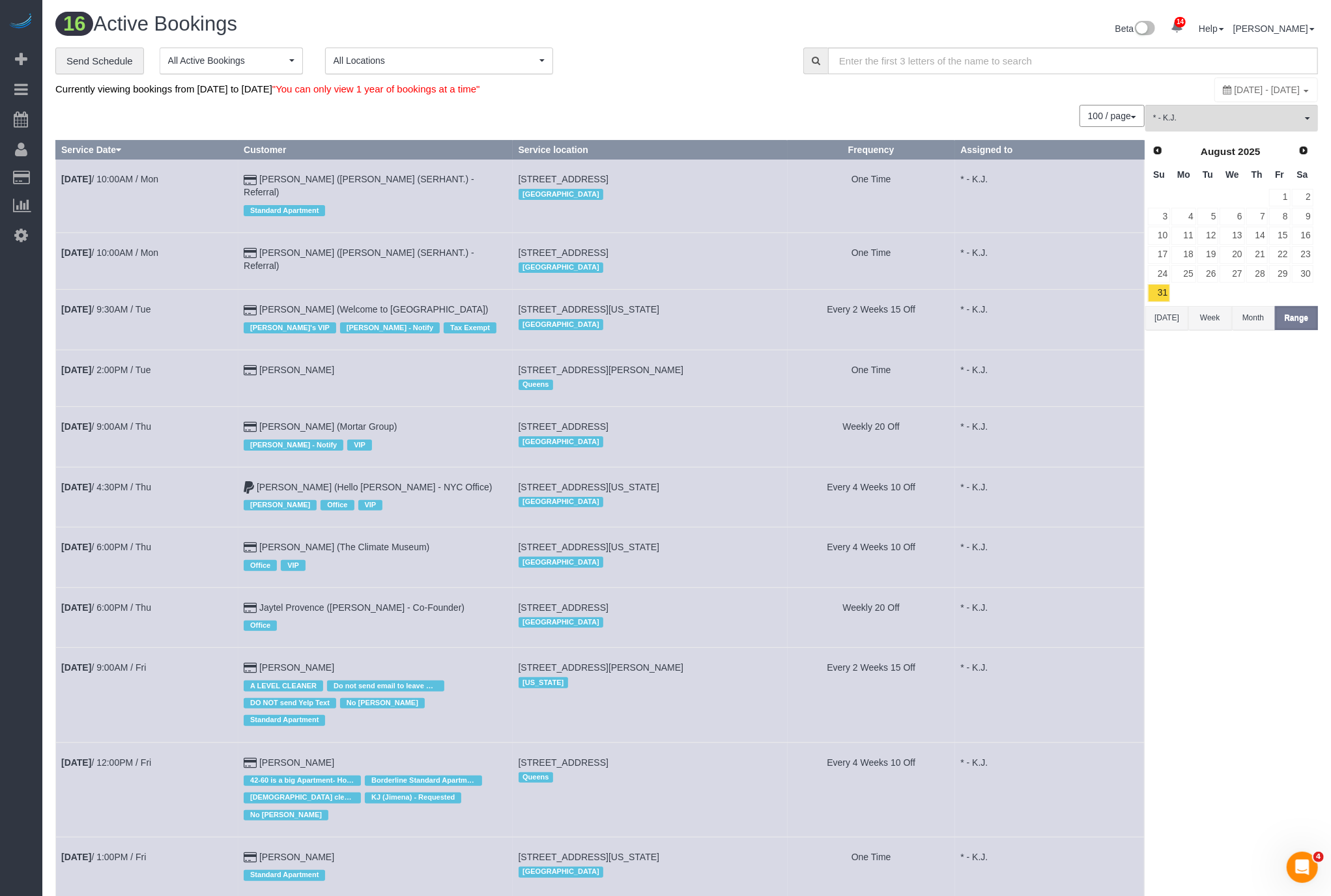
click at [957, 350] on td "* - K.J." at bounding box center [1050, 378] width 190 height 57
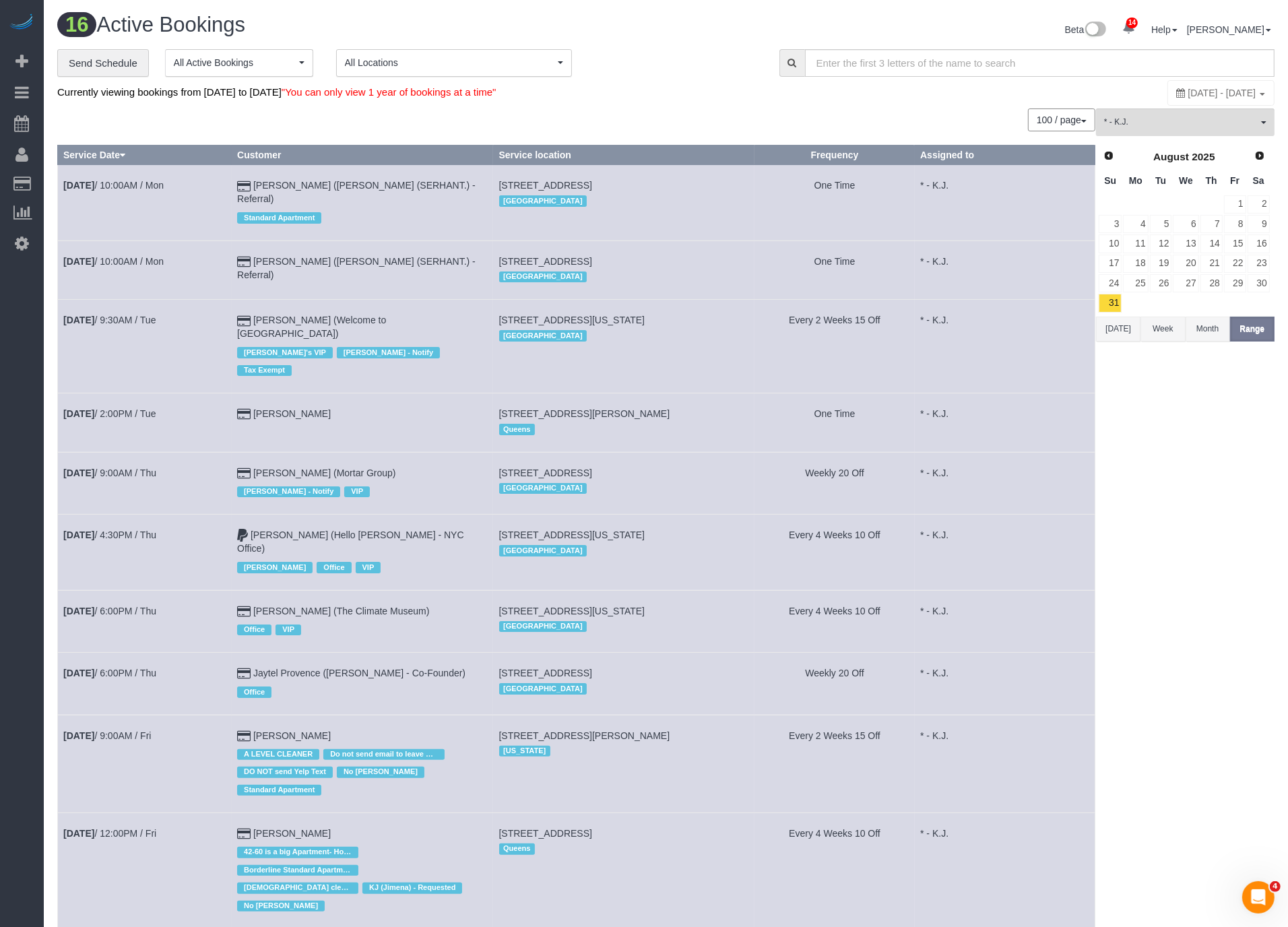
click at [621, 127] on div "100 / page 10 / page 20 / page 30 / page 40 / page 50 / page 100 / page" at bounding box center [576, 120] width 1039 height 23
click at [162, 186] on link "Sep 1st / 10:00AM / Mon" at bounding box center [113, 186] width 100 height 11
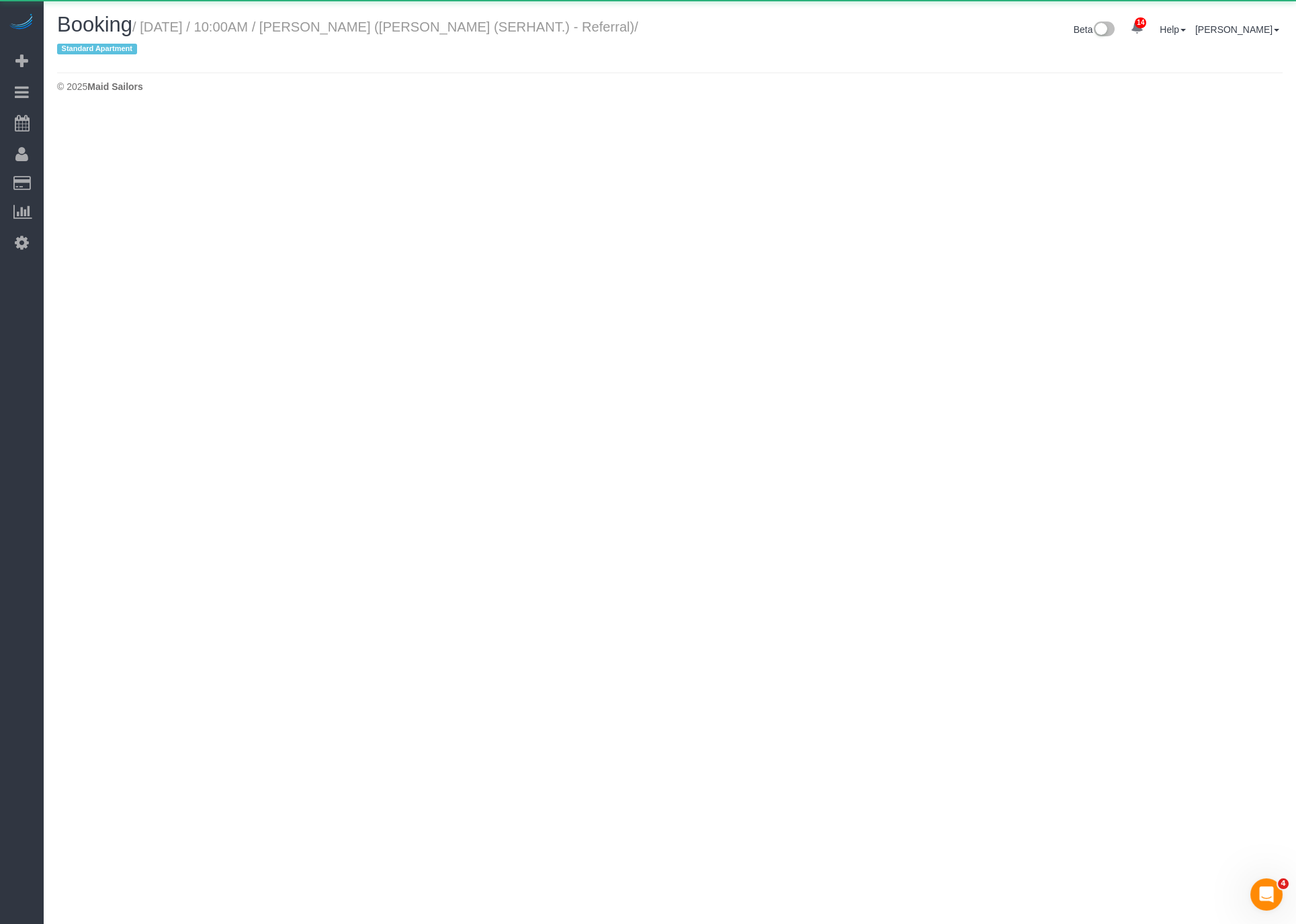
select select "NY"
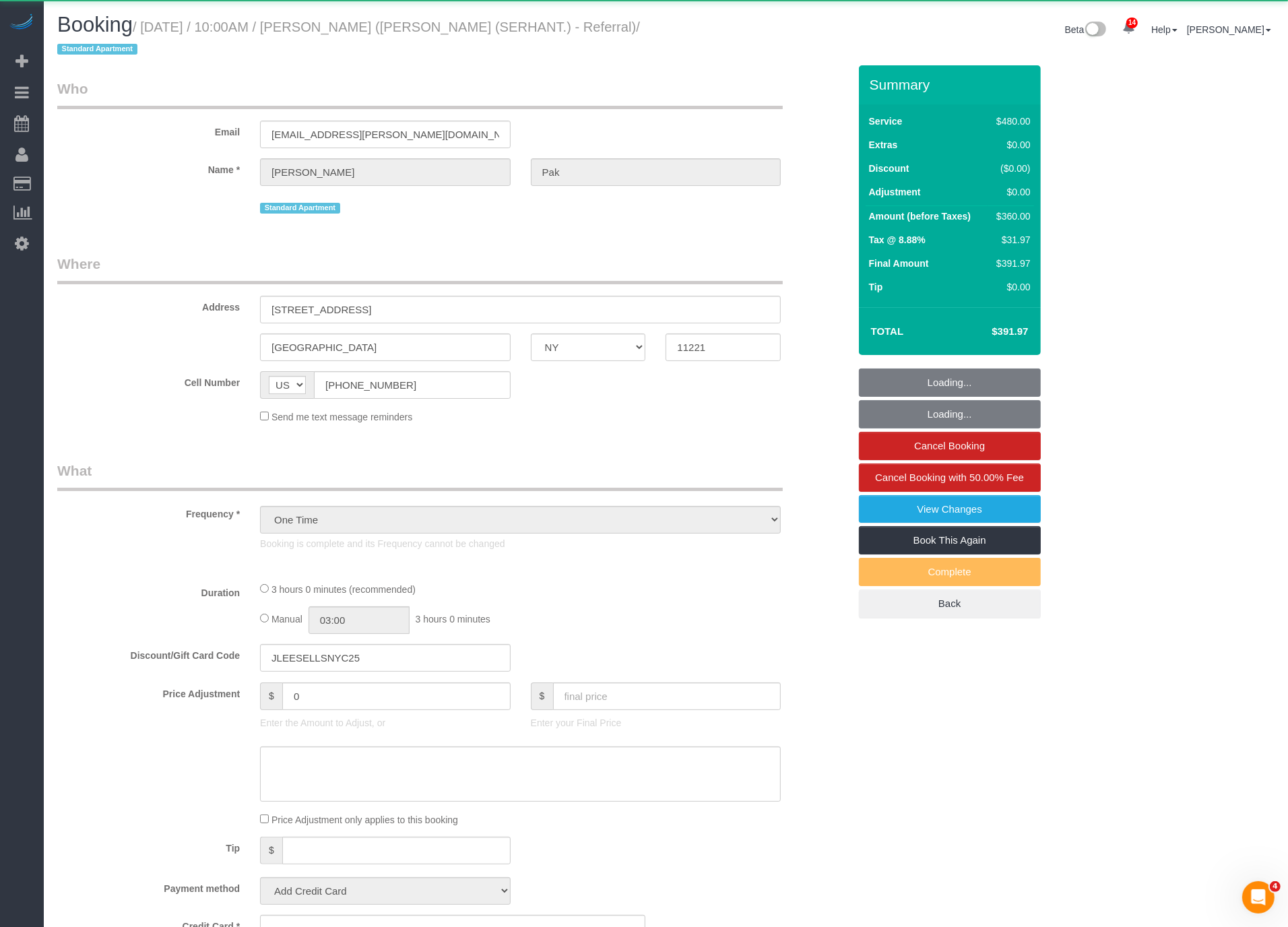
select select "object:7051"
select select "2"
select select "180"
select select "spot11"
select select "number:56"
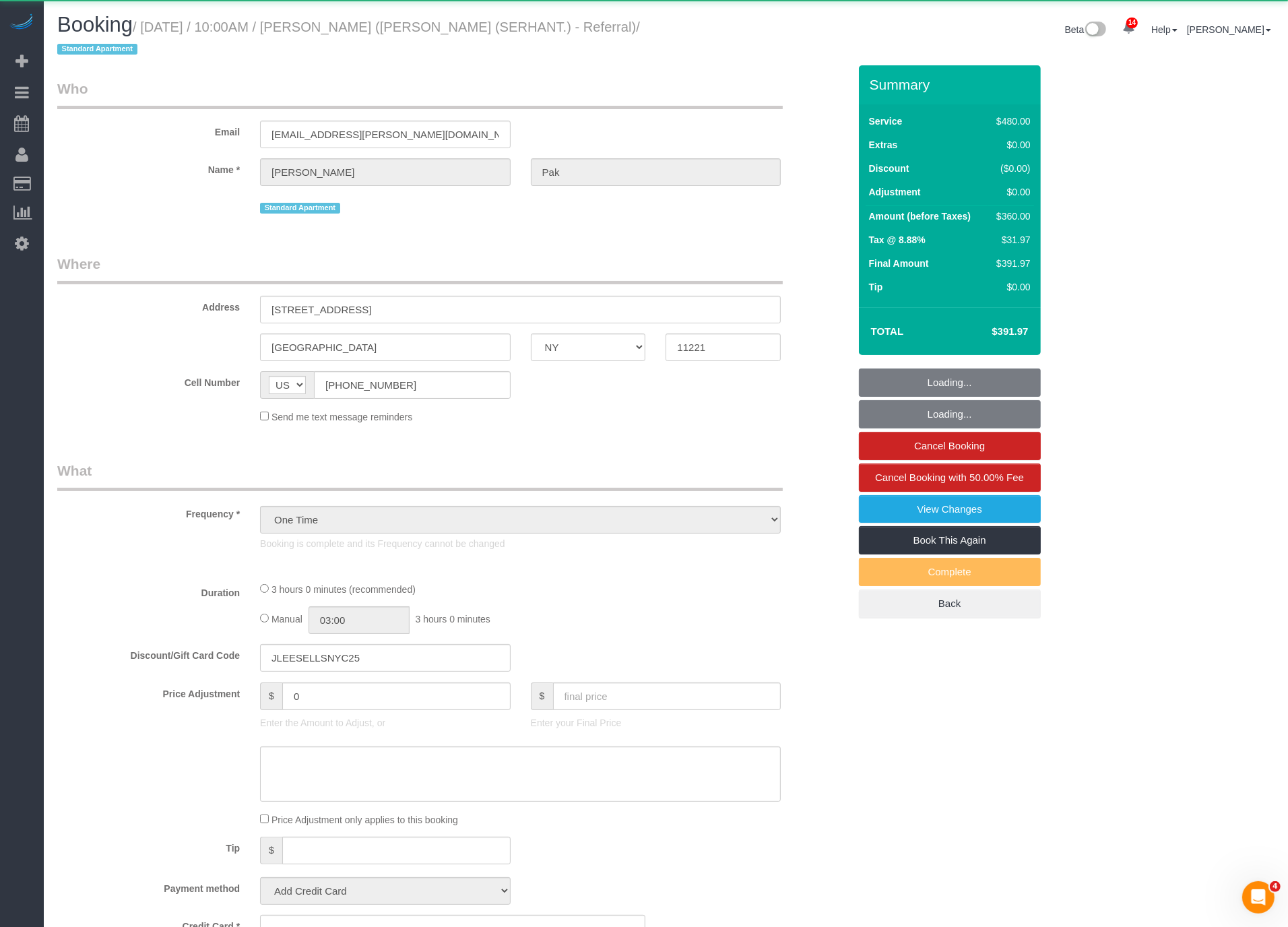
select select "number:79"
select select "number:15"
select select "number:7"
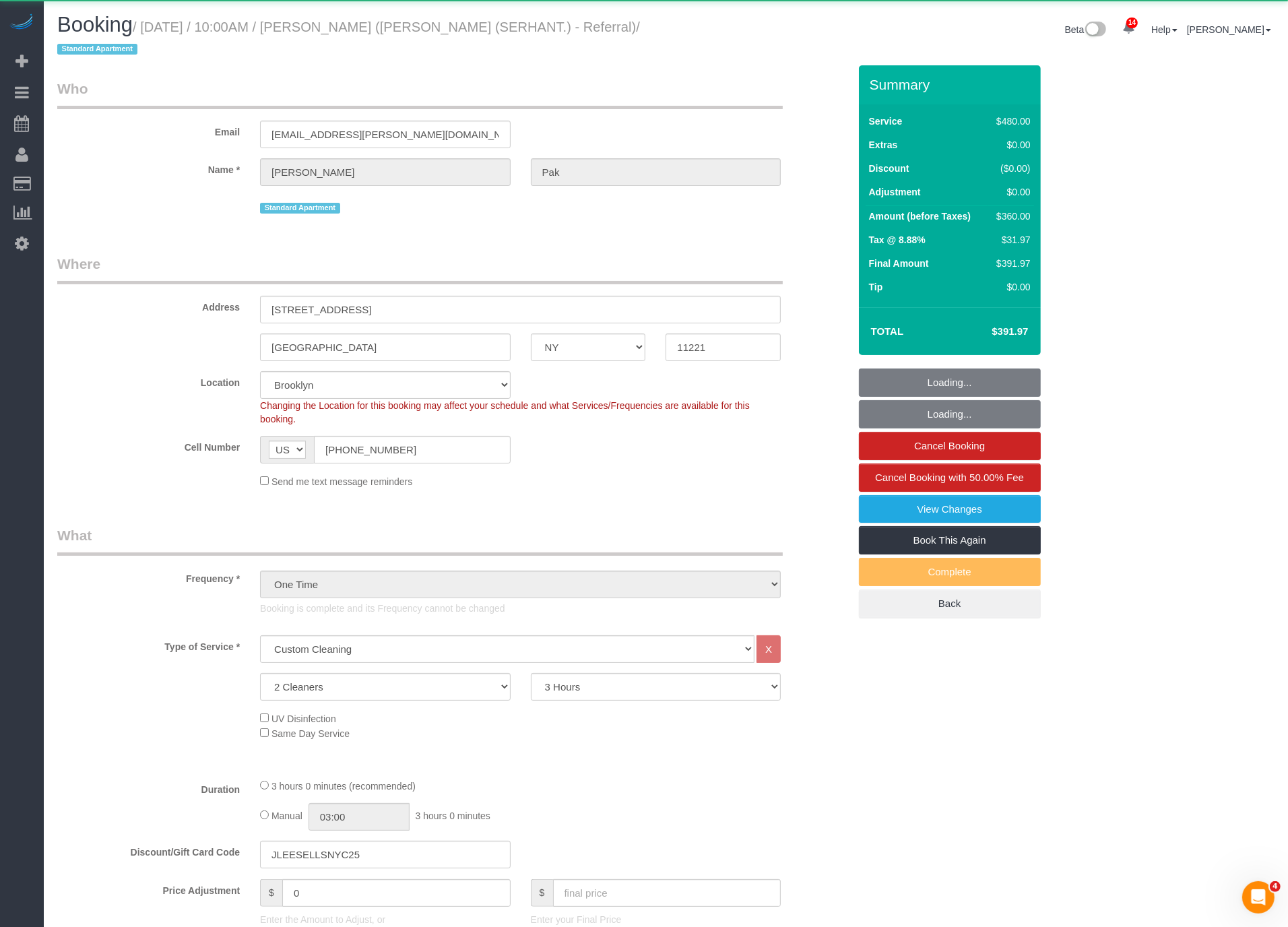
select select "object:7716"
select select
select select "string:stripe-pm_1RqwwI4VGloSiKo7QwkopWUt"
select select "spot16"
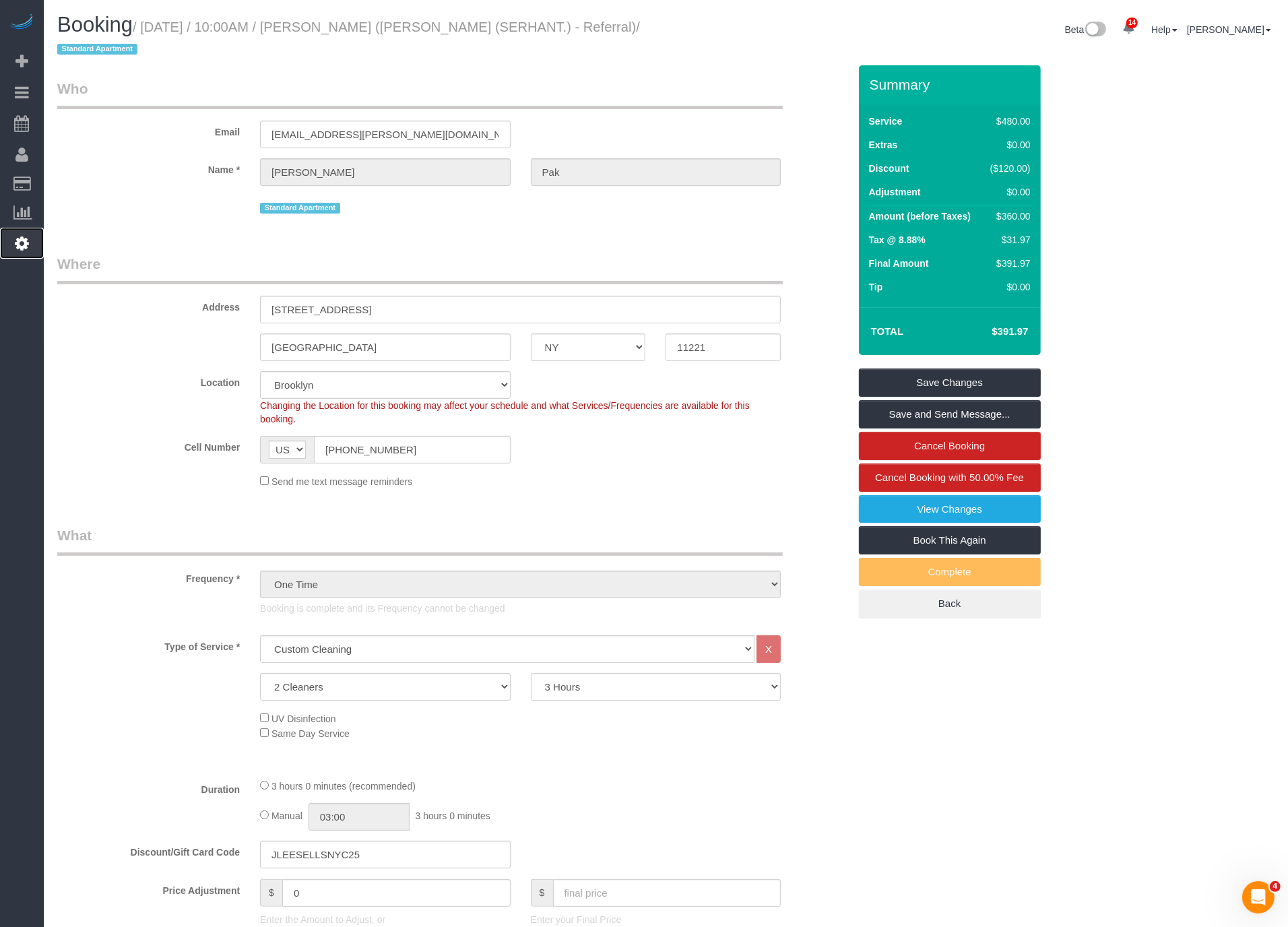
click at [28, 246] on icon at bounding box center [22, 243] width 14 height 16
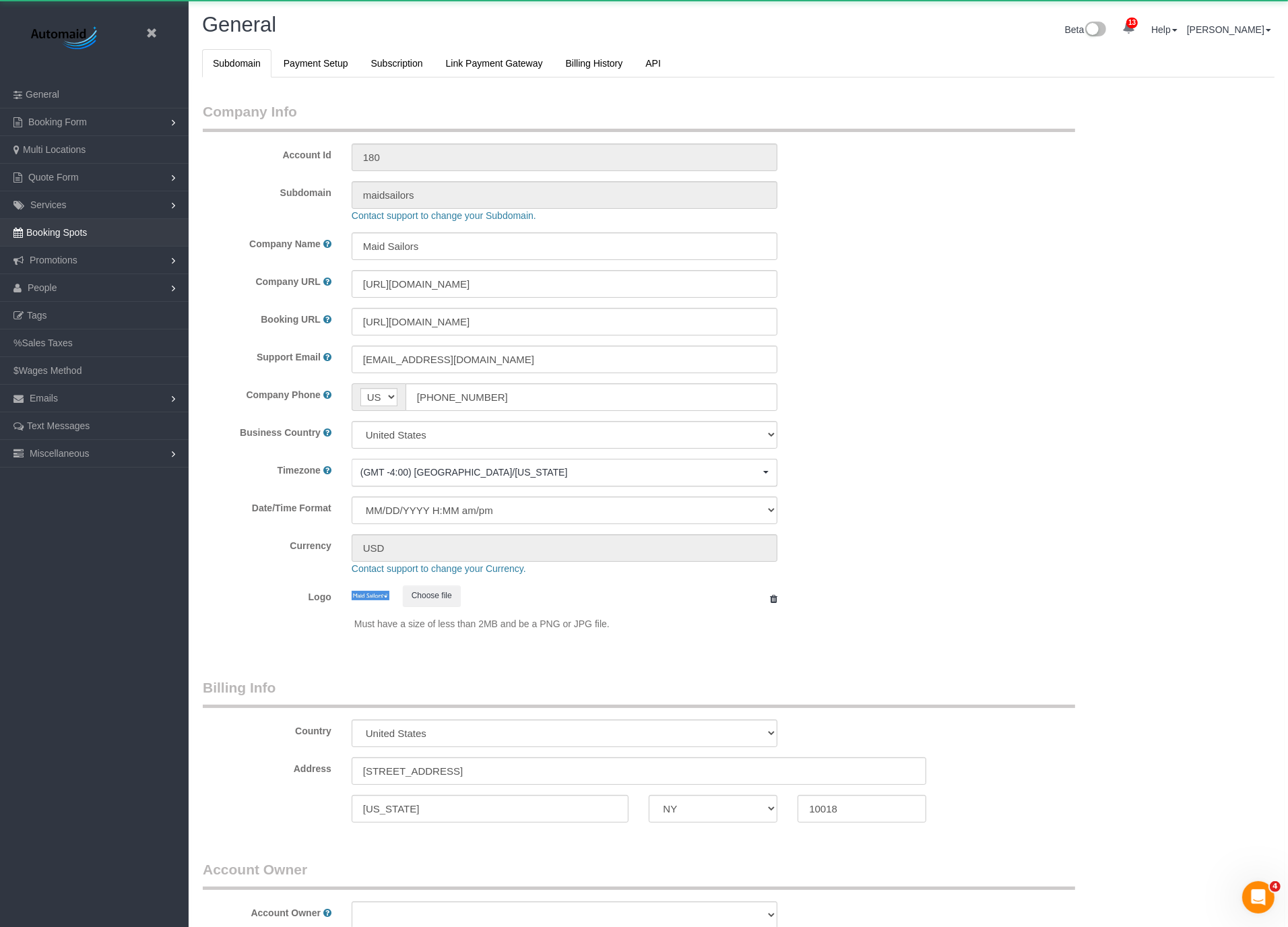
select select "425"
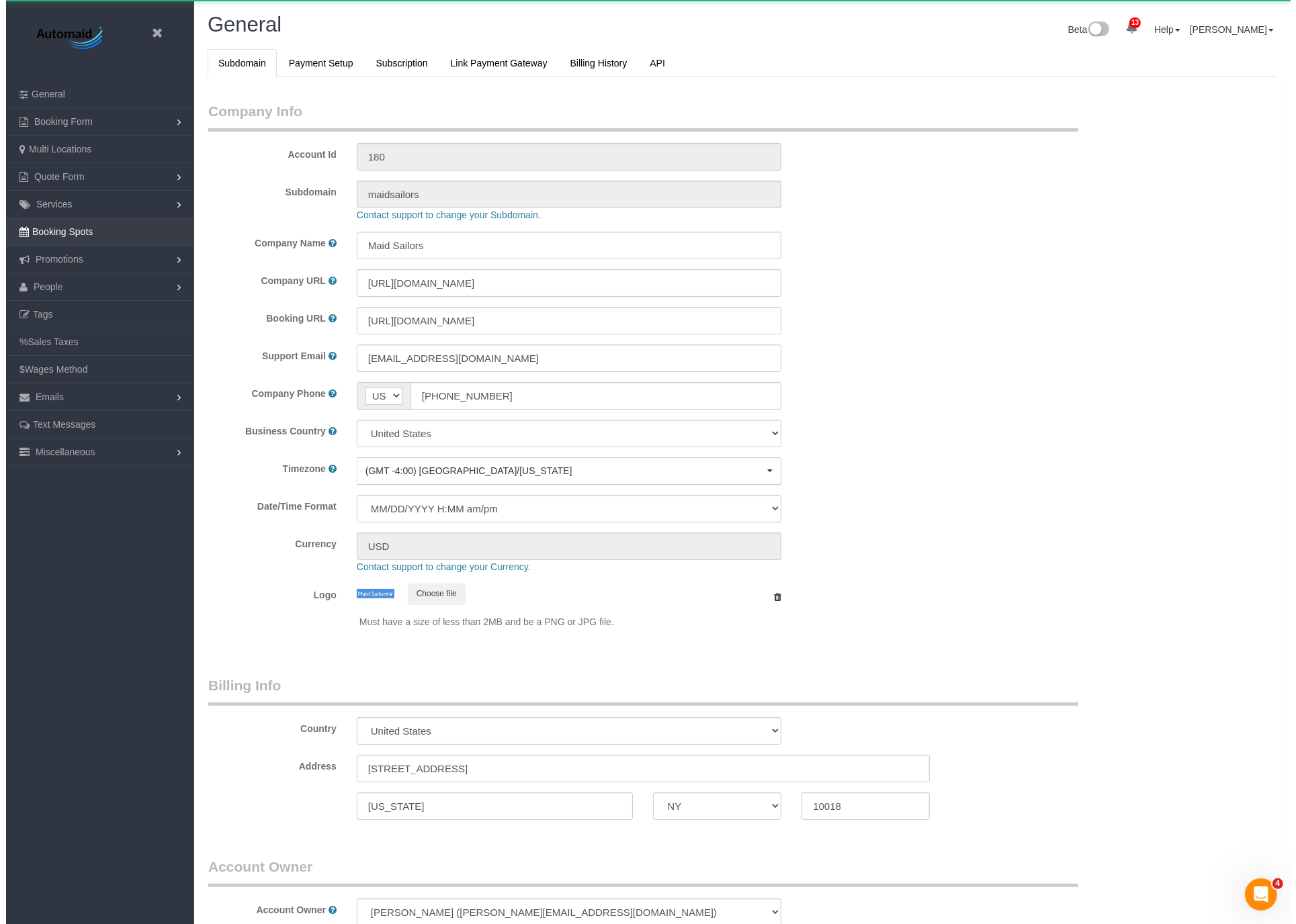
scroll to position [2831, 1284]
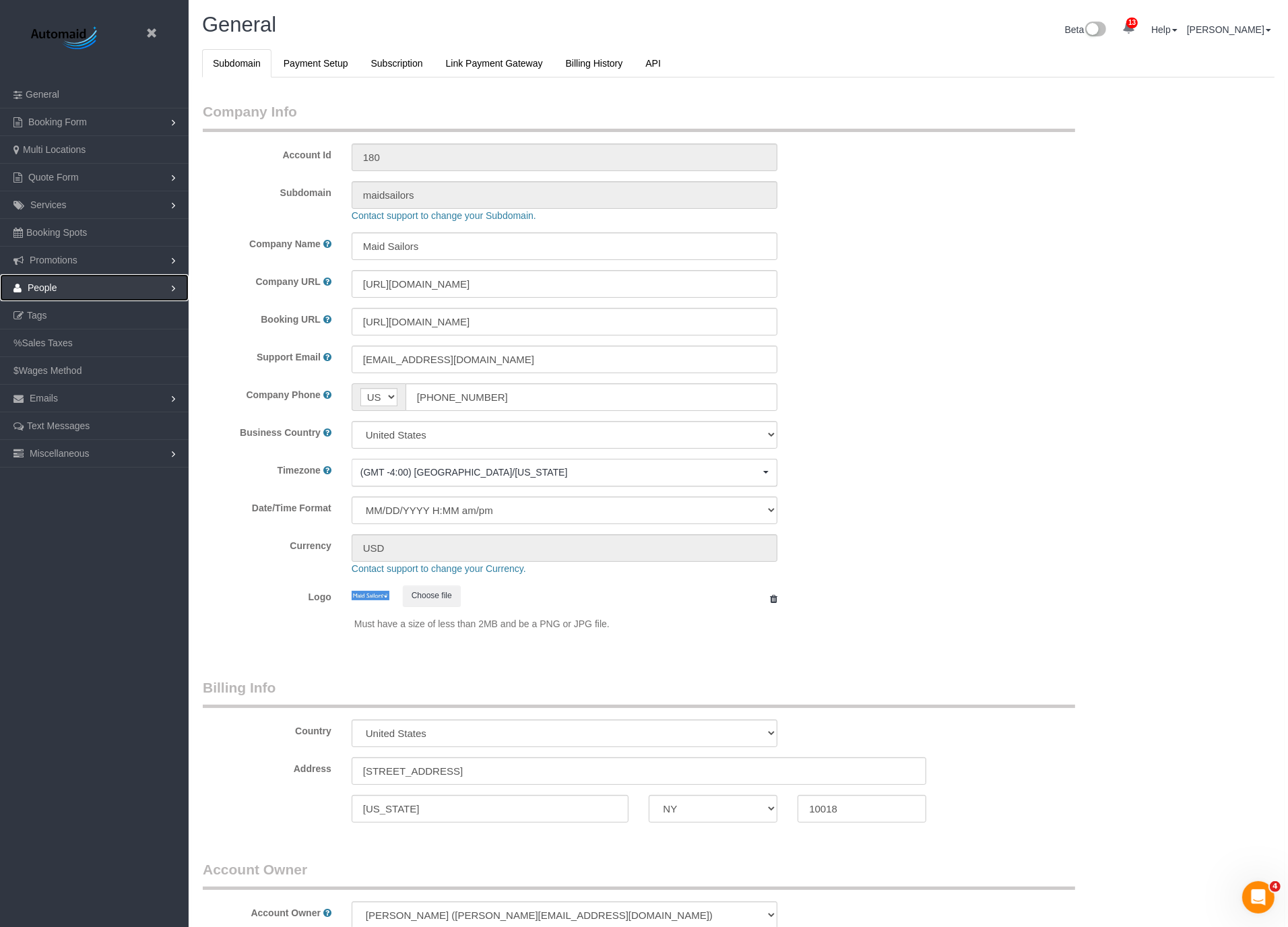
click at [67, 286] on link "People" at bounding box center [94, 287] width 189 height 27
click at [59, 303] on link "Teams" at bounding box center [94, 315] width 189 height 27
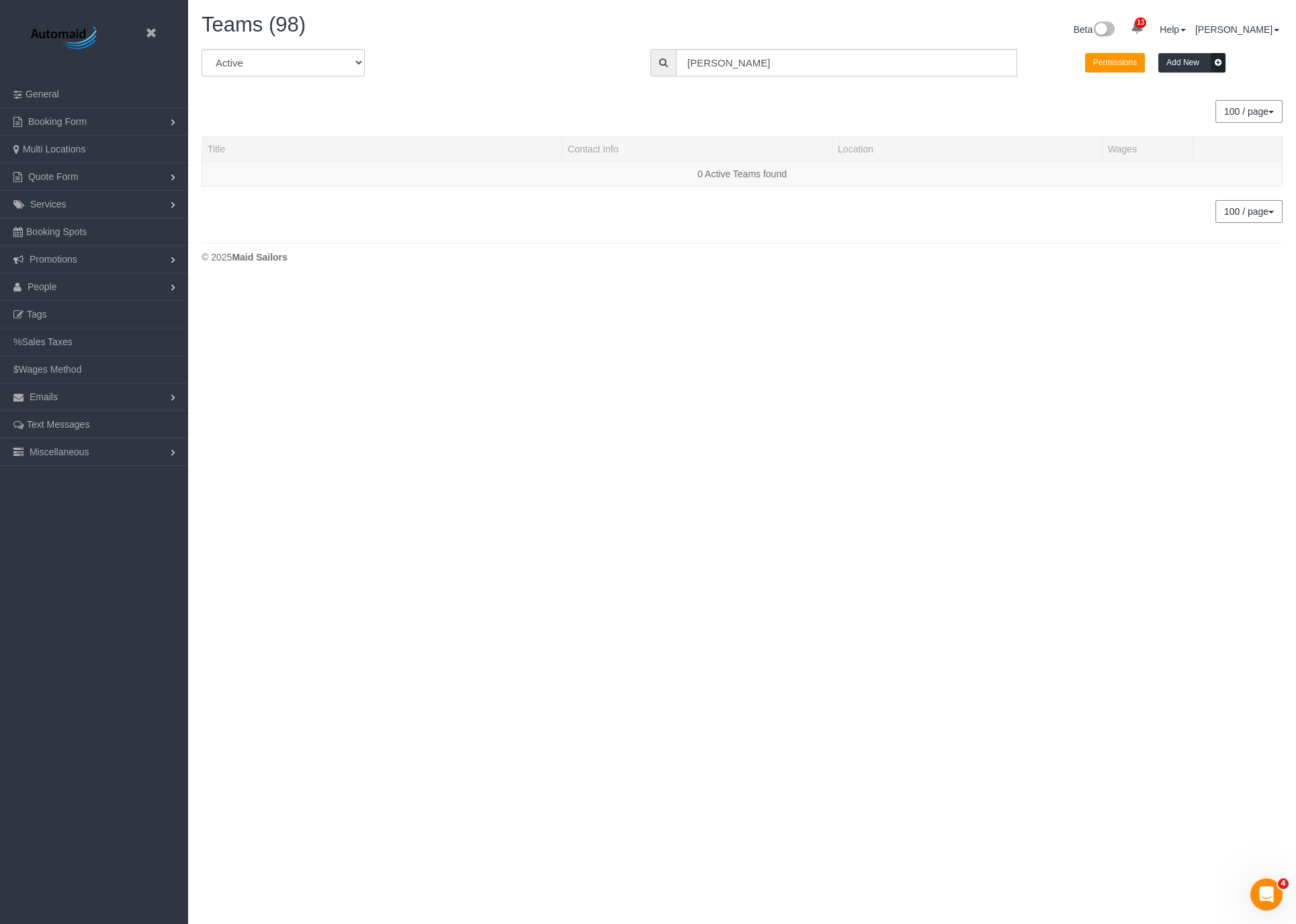
scroll to position [328, 1295]
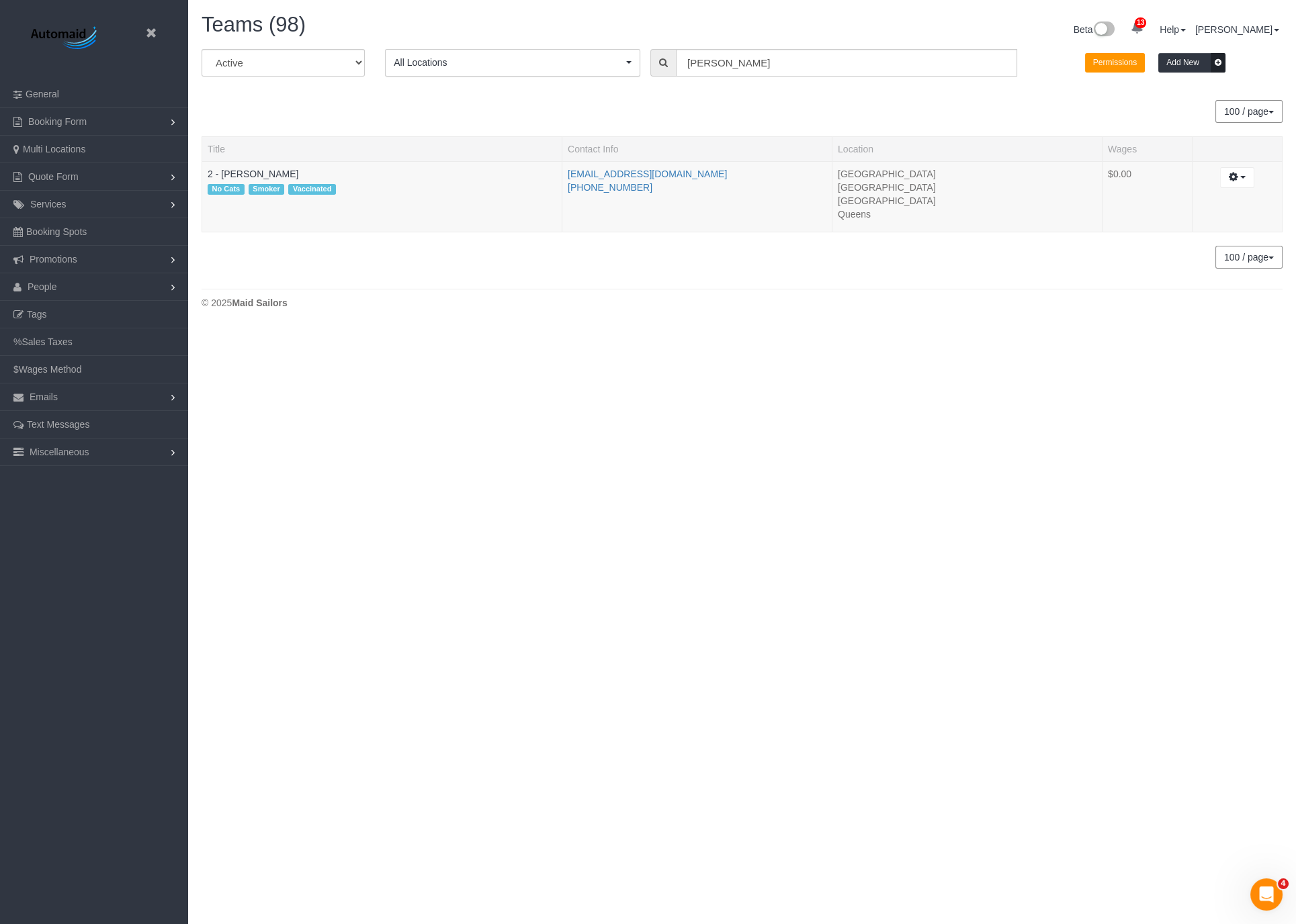
click at [578, 66] on span "All Locations" at bounding box center [508, 63] width 229 height 14
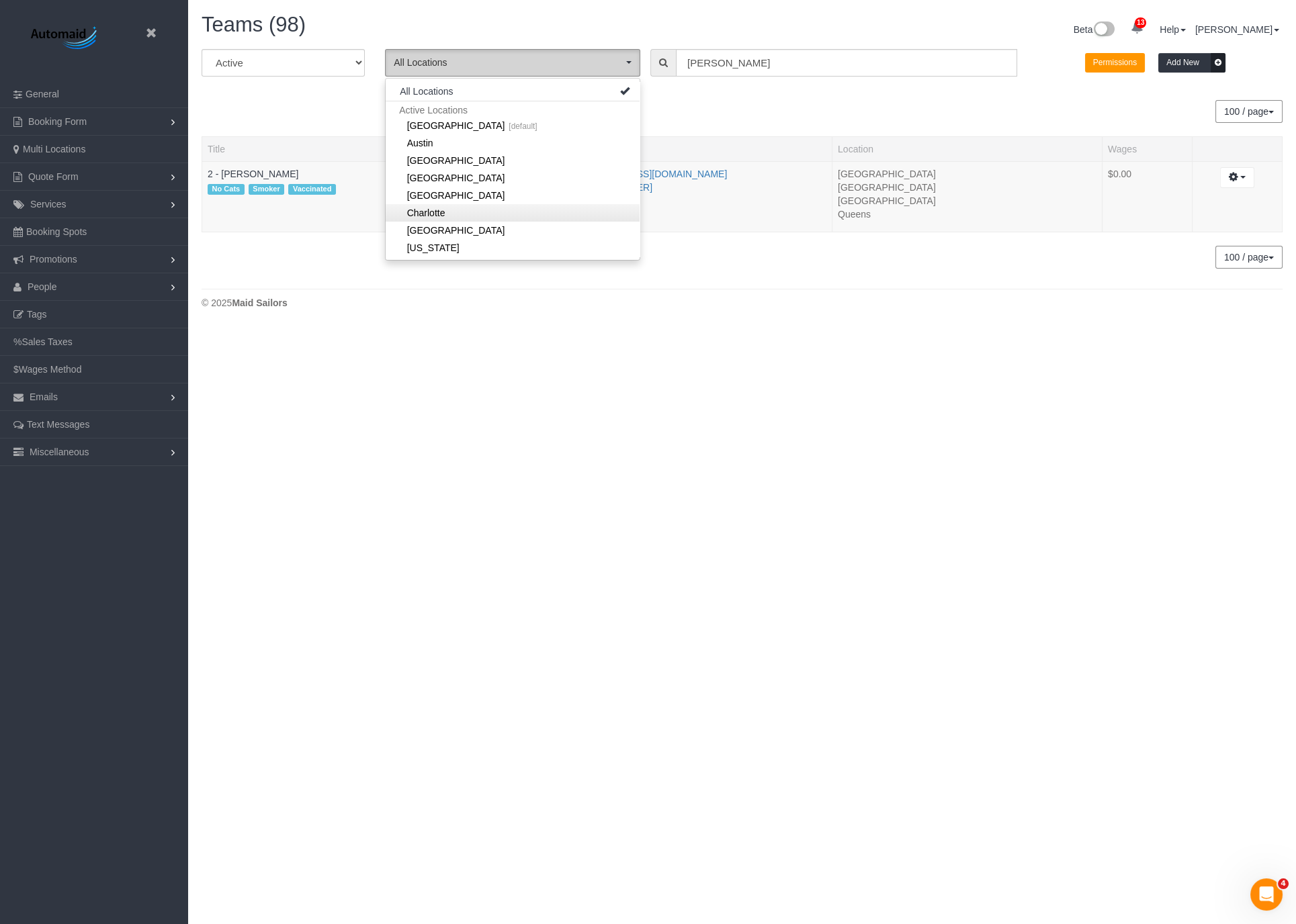
scroll to position [190, 0]
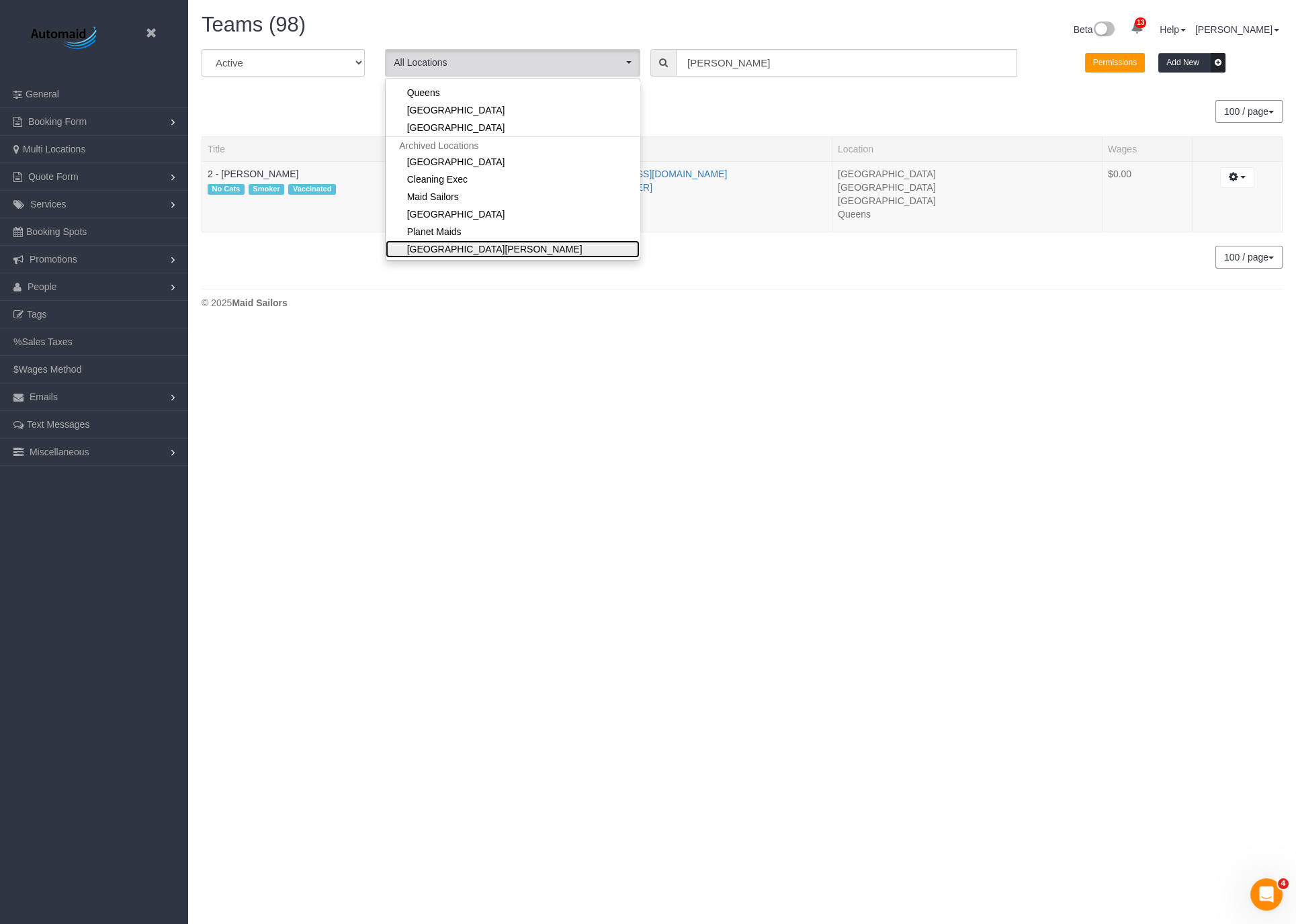
click at [431, 247] on link "[GEOGRAPHIC_DATA][PERSON_NAME]" at bounding box center [512, 249] width 254 height 18
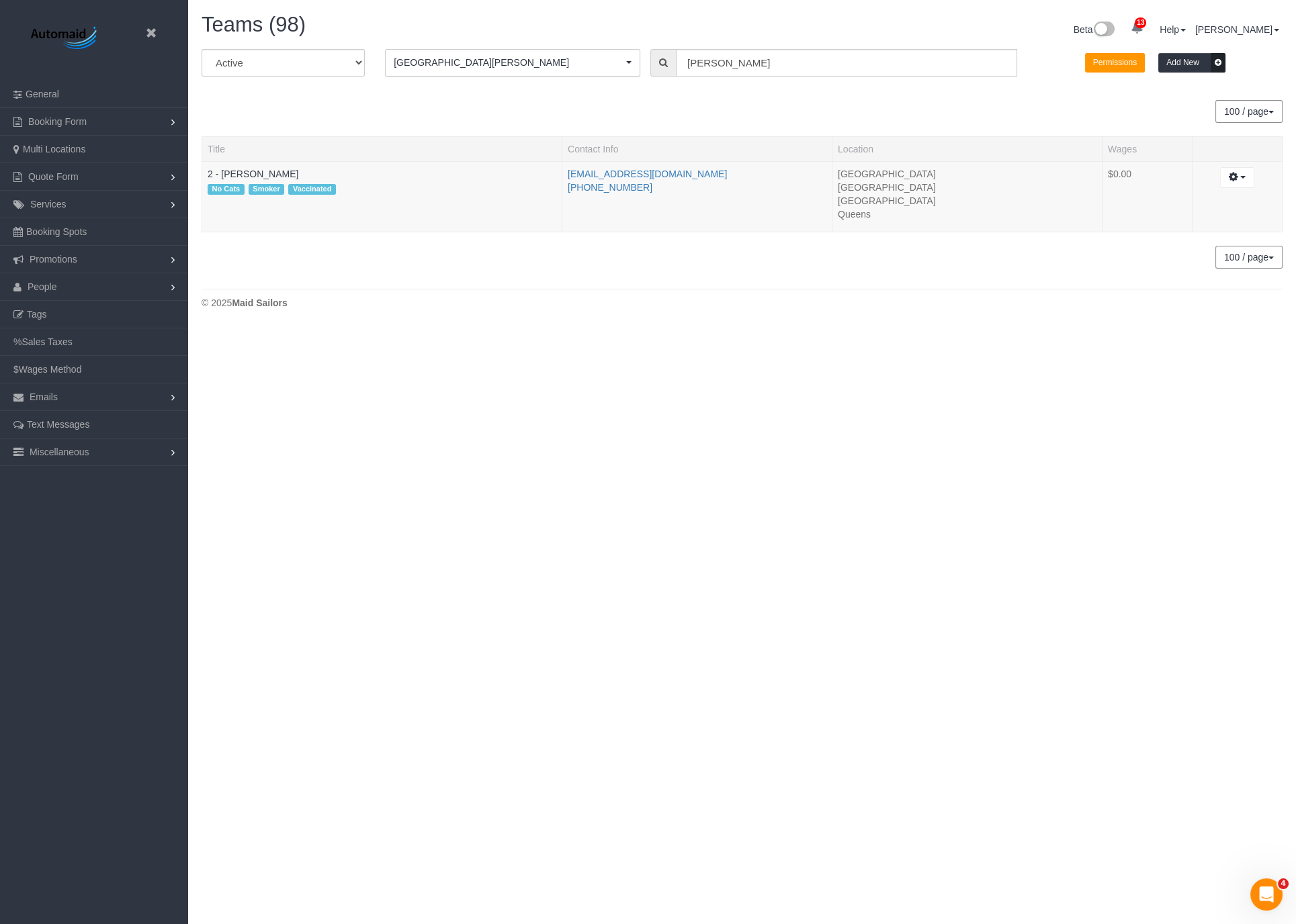
scroll to position [66922, 65891]
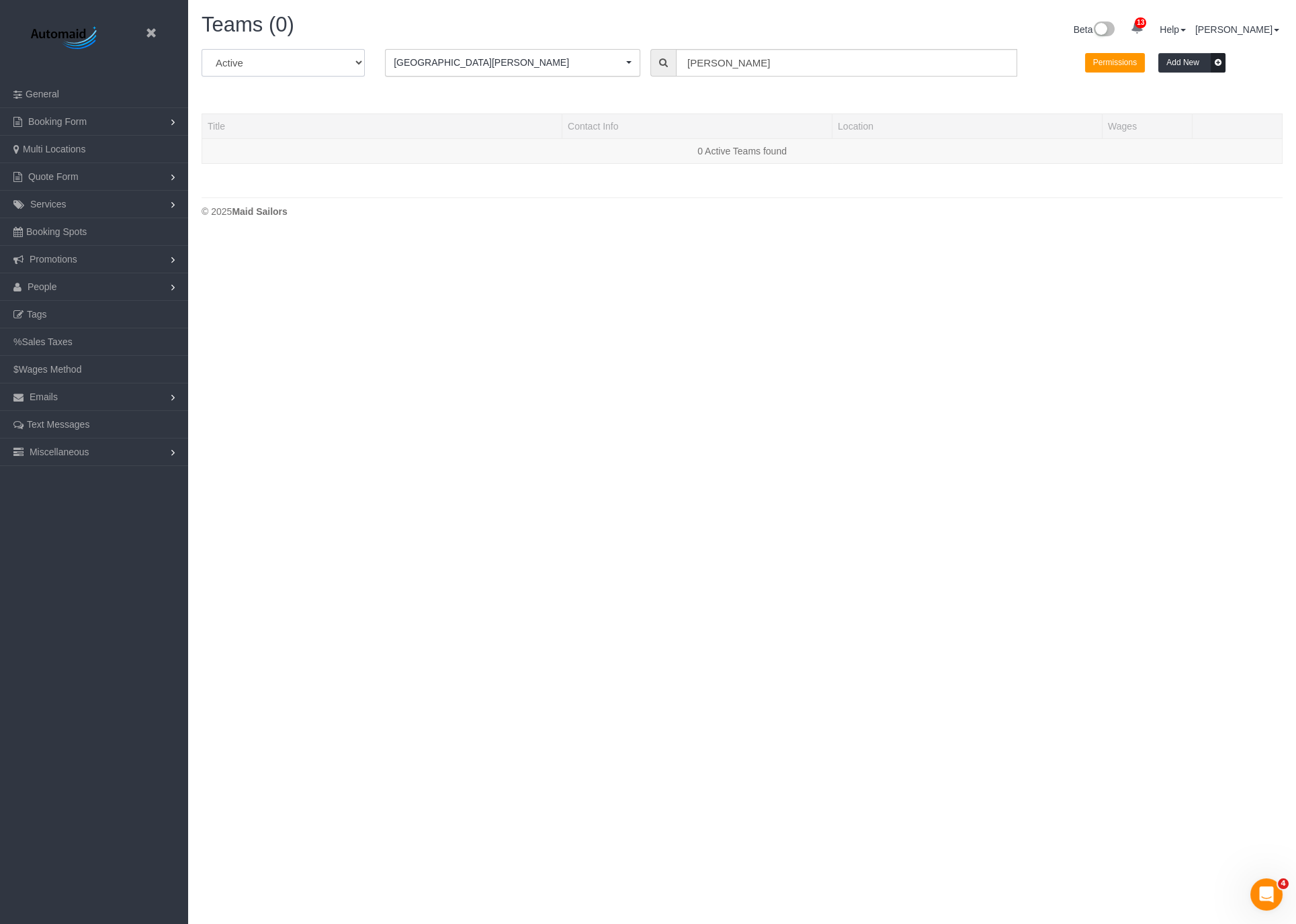
click at [337, 65] on select "All Active Archived" at bounding box center [283, 63] width 164 height 28
select select "string:all"
click at [202, 49] on select "All Active Archived" at bounding box center [283, 63] width 164 height 28
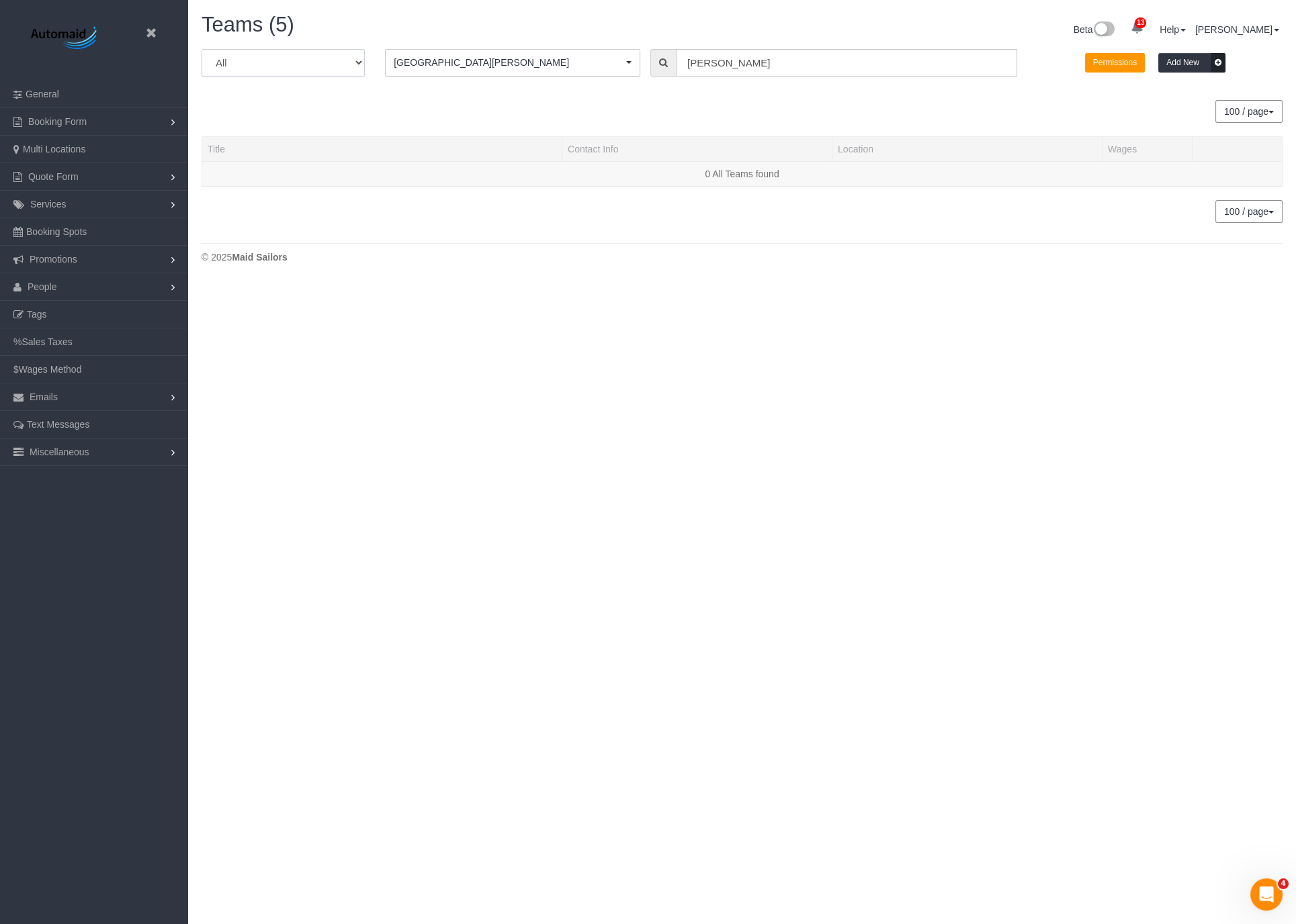
scroll to position [282, 1295]
click at [603, 139] on th "Contact Info" at bounding box center [697, 149] width 270 height 25
click at [535, 70] on button "St. Louis St. Louis" at bounding box center [512, 63] width 256 height 28
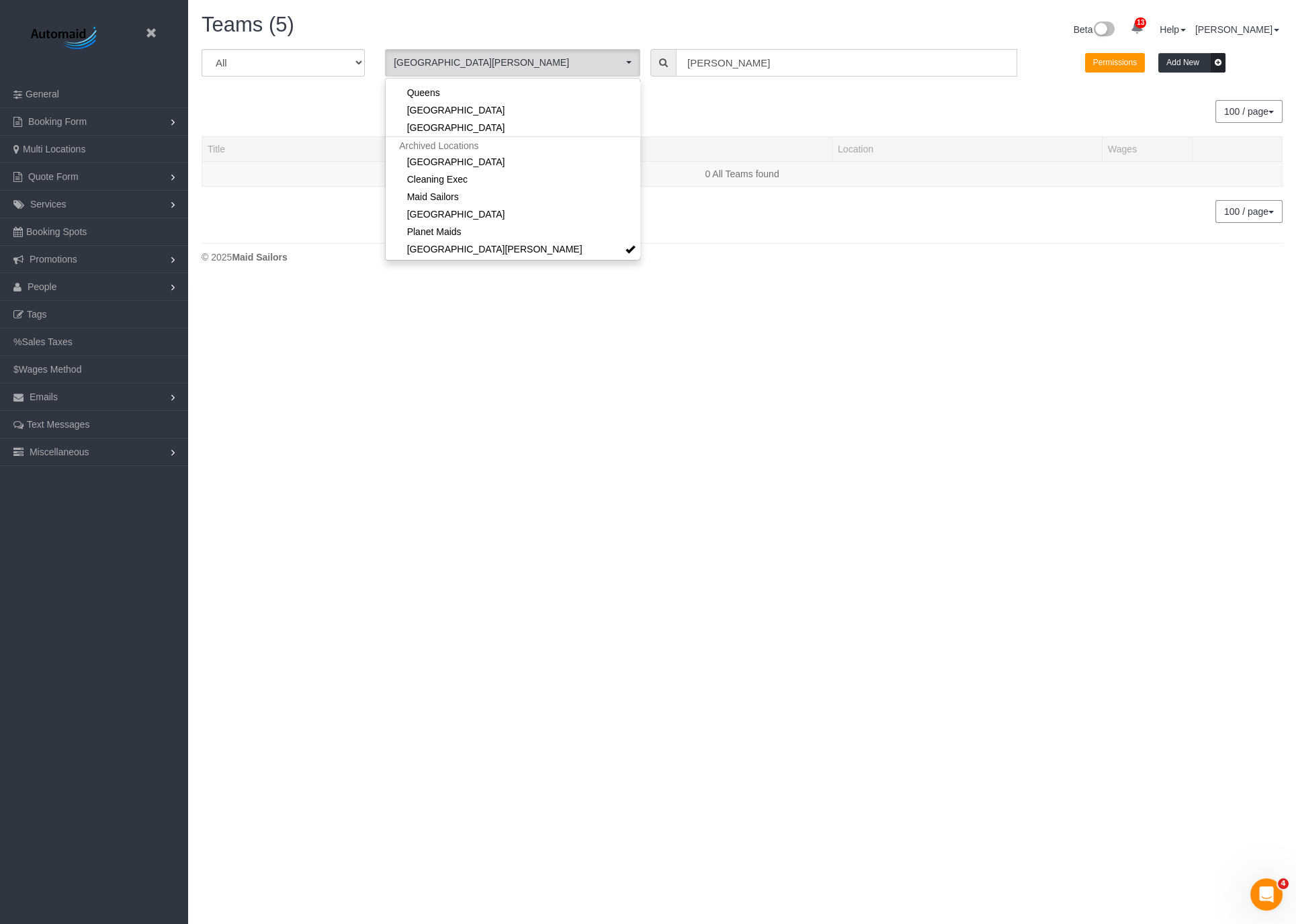
click at [711, 51] on input "alton" at bounding box center [846, 63] width 342 height 28
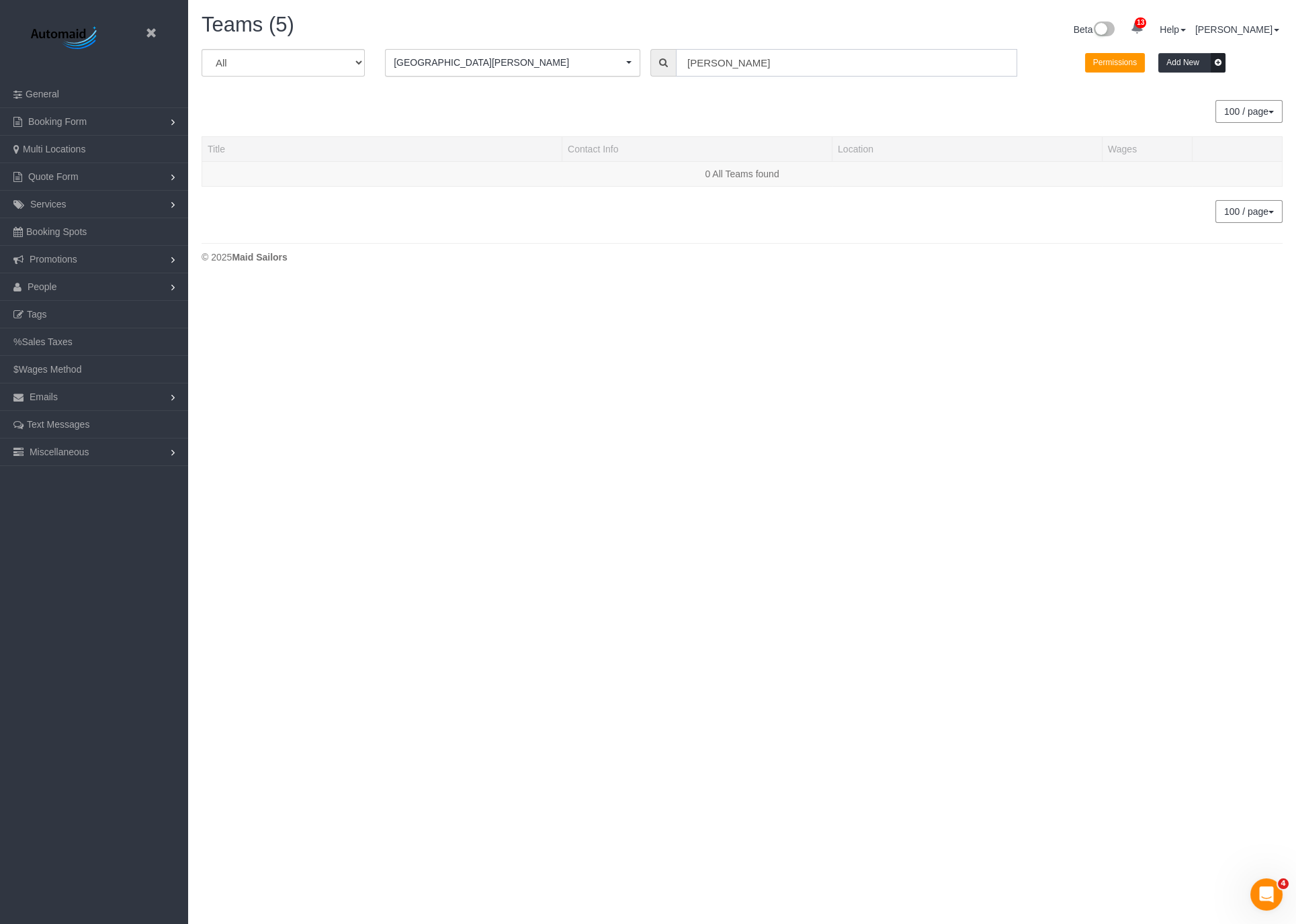
click at [711, 52] on input "alton" at bounding box center [846, 63] width 342 height 28
click at [641, 110] on div "100 / page 10 / page 20 / page 30 / page 40 / page 50 / page 100 / page" at bounding box center [742, 111] width 1081 height 23
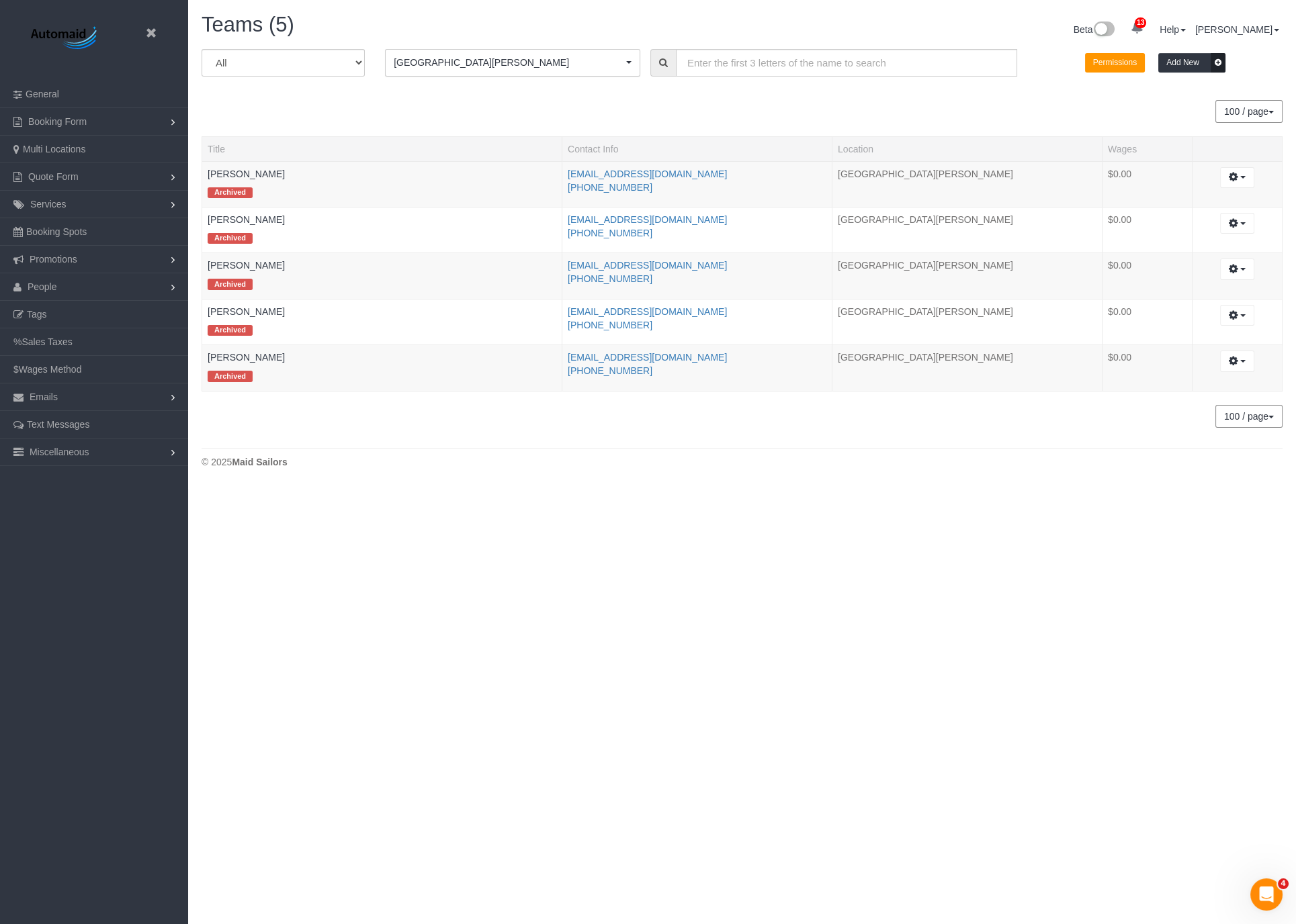
scroll to position [485, 1295]
click at [154, 35] on icon at bounding box center [151, 33] width 17 height 17
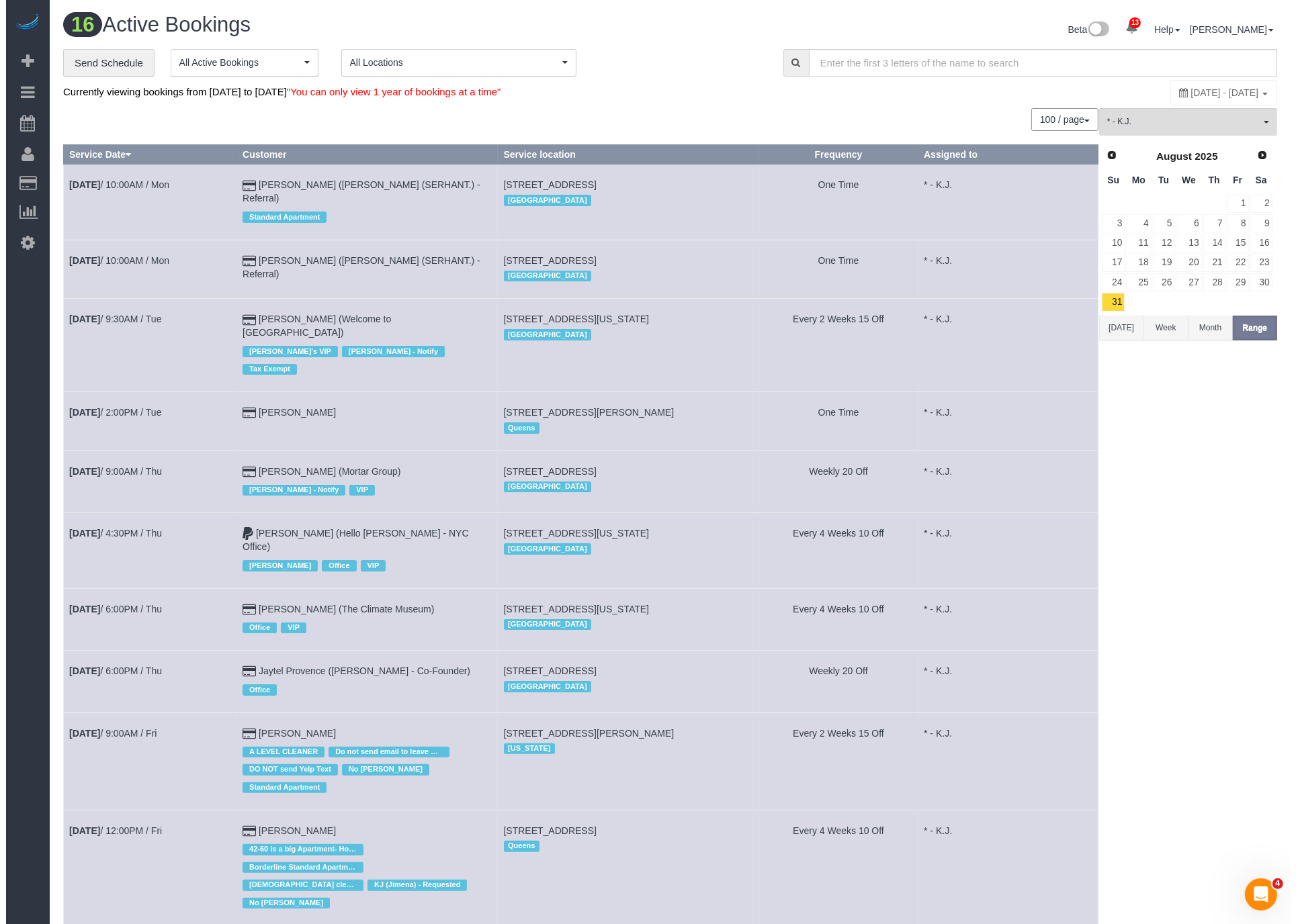
scroll to position [1379, 1284]
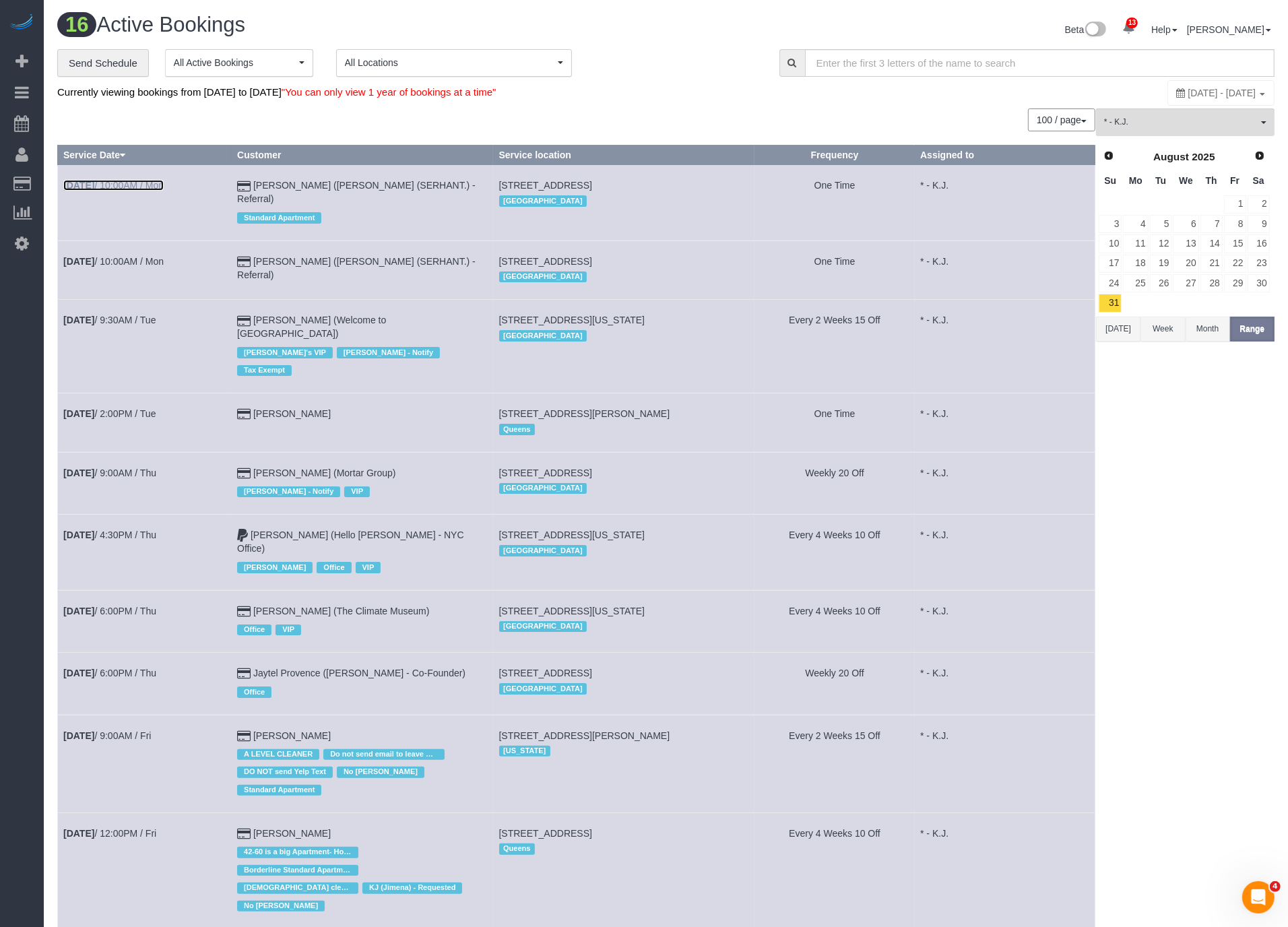
click at [103, 180] on link "Sep 1st / 10:00AM / Mon" at bounding box center [113, 186] width 100 height 11
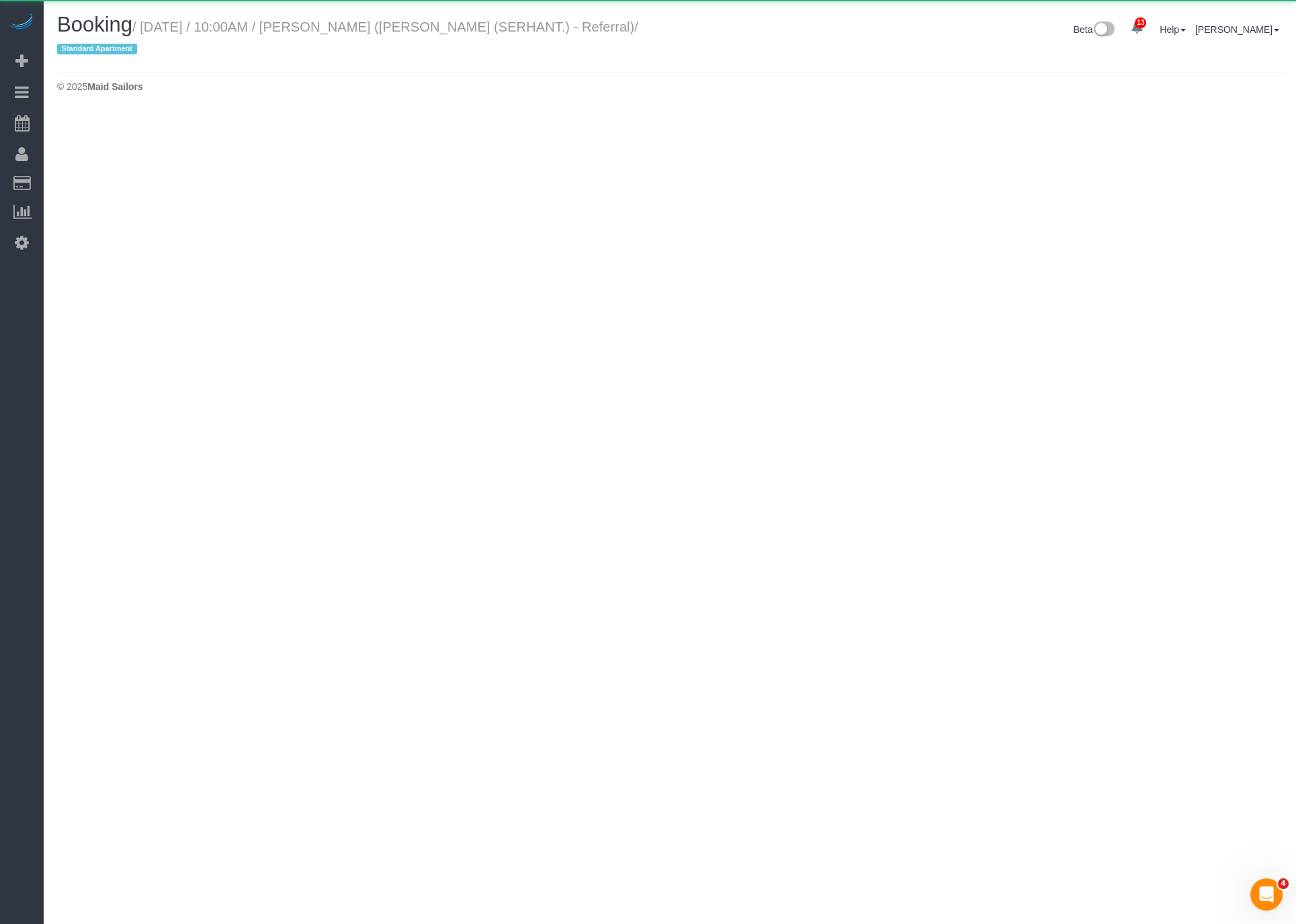
select select "NY"
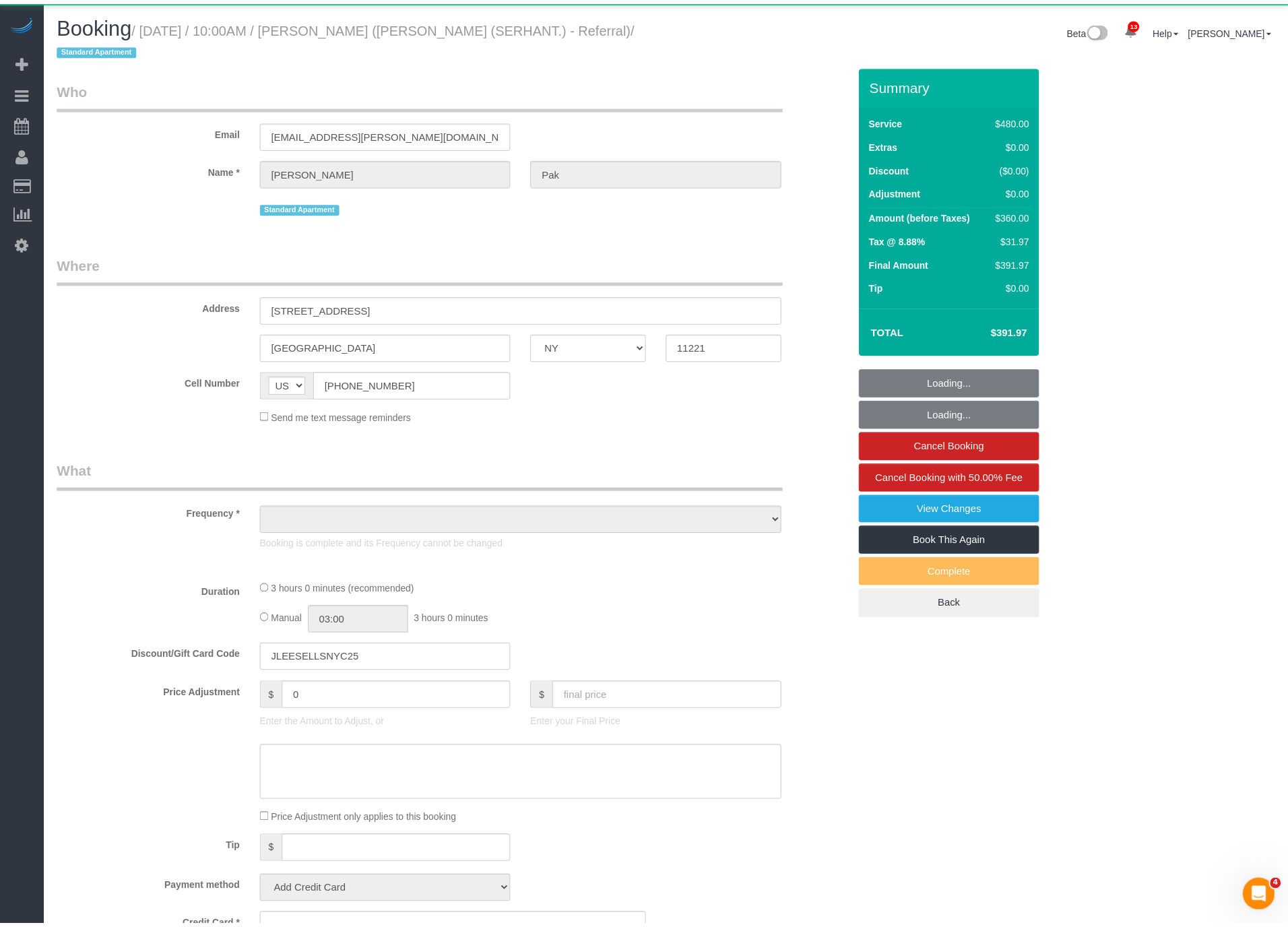
scroll to position [1667, 1288]
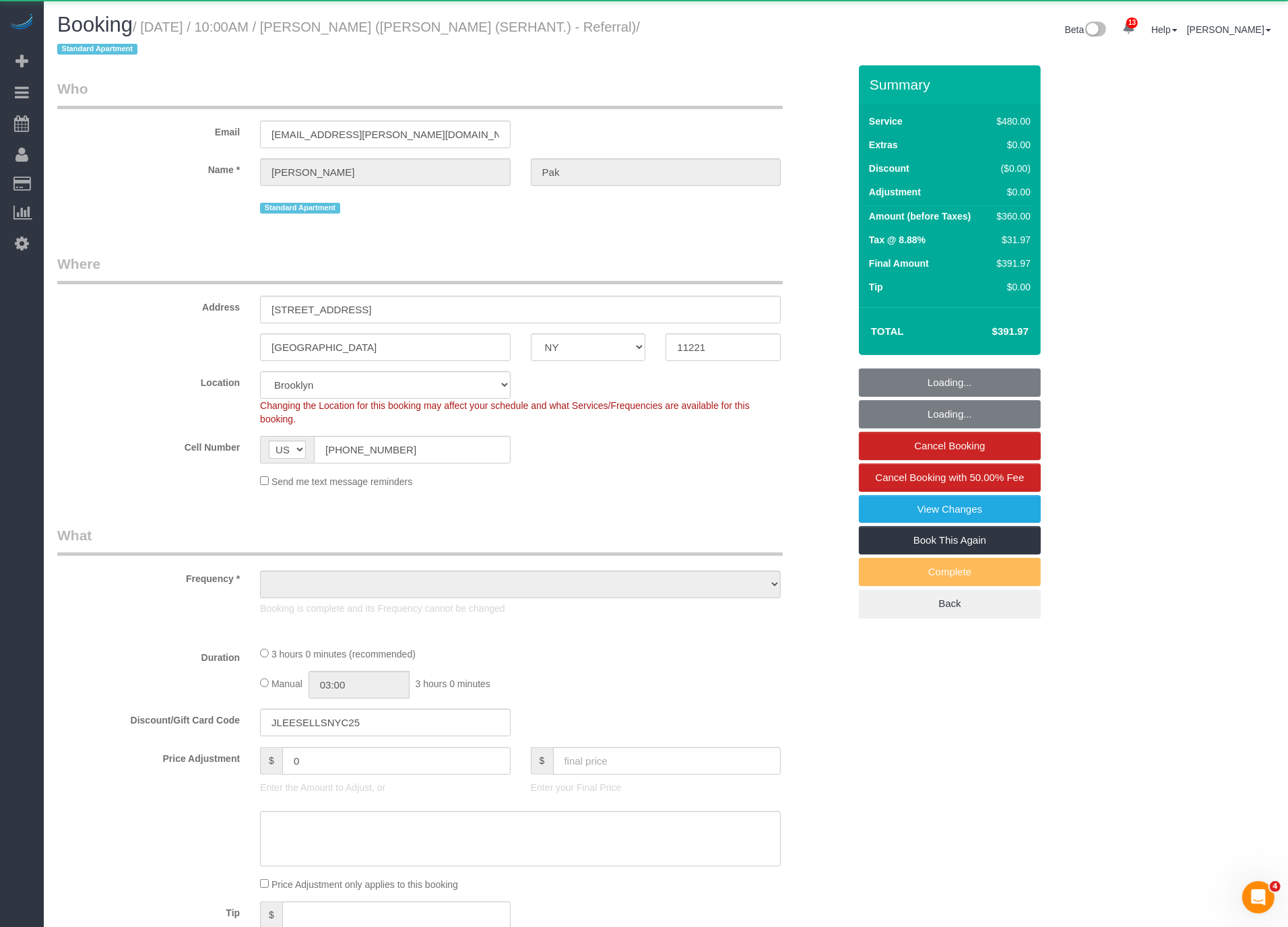
select select "spot21"
select select "object:11241"
select select "2"
select select "180"
select select "number:56"
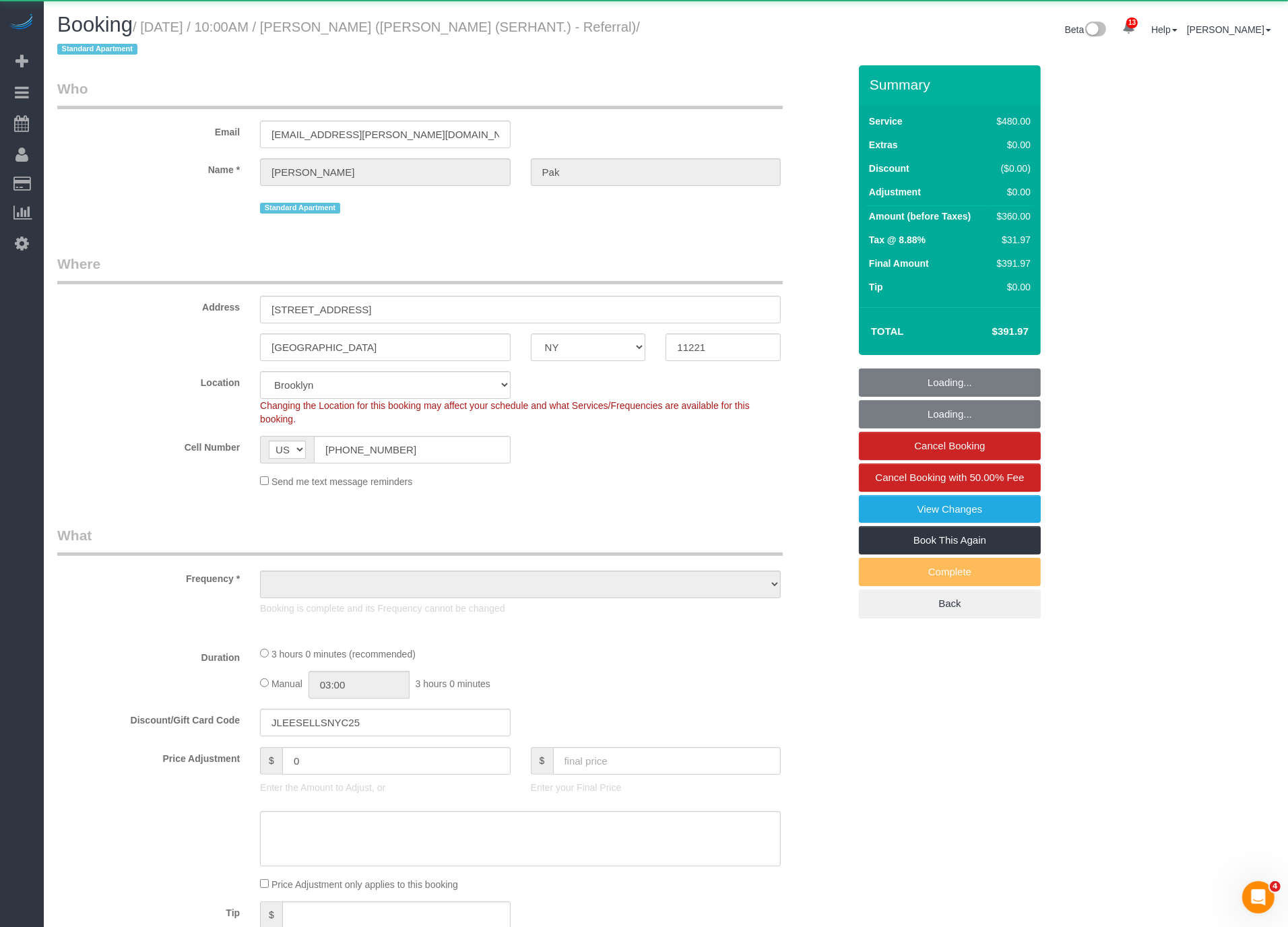
select select "number:79"
select select "number:15"
select select "number:7"
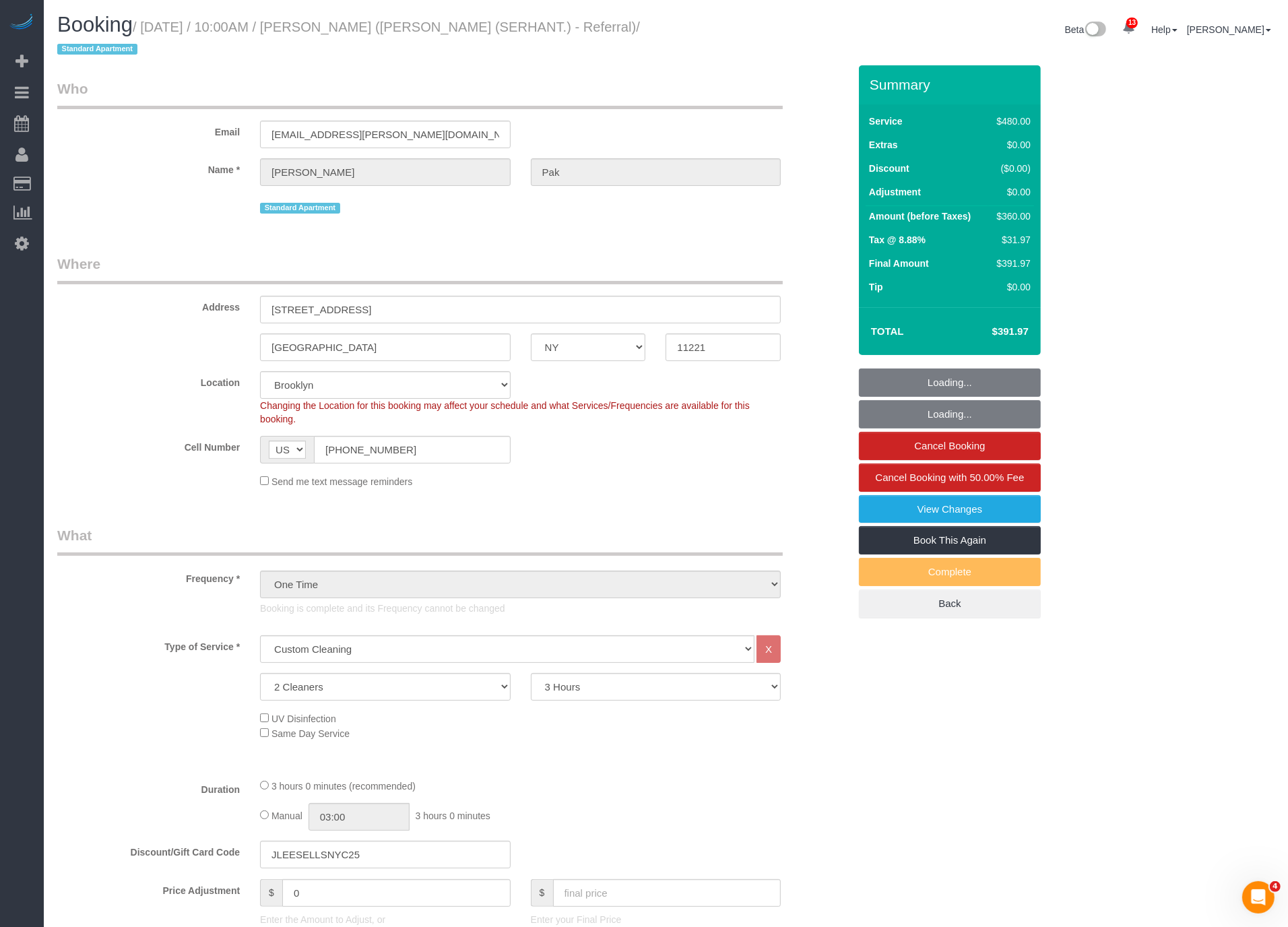
select select "string:stripe-pm_1RqwwI4VGloSiKo7QwkopWUt"
select select "spot26"
click at [356, 30] on small "/ September 01, 2025 / 10:00AM / Jeanny Pak (Jennifer Lee (SERHANT.) - Referral…" at bounding box center [348, 38] width 583 height 38
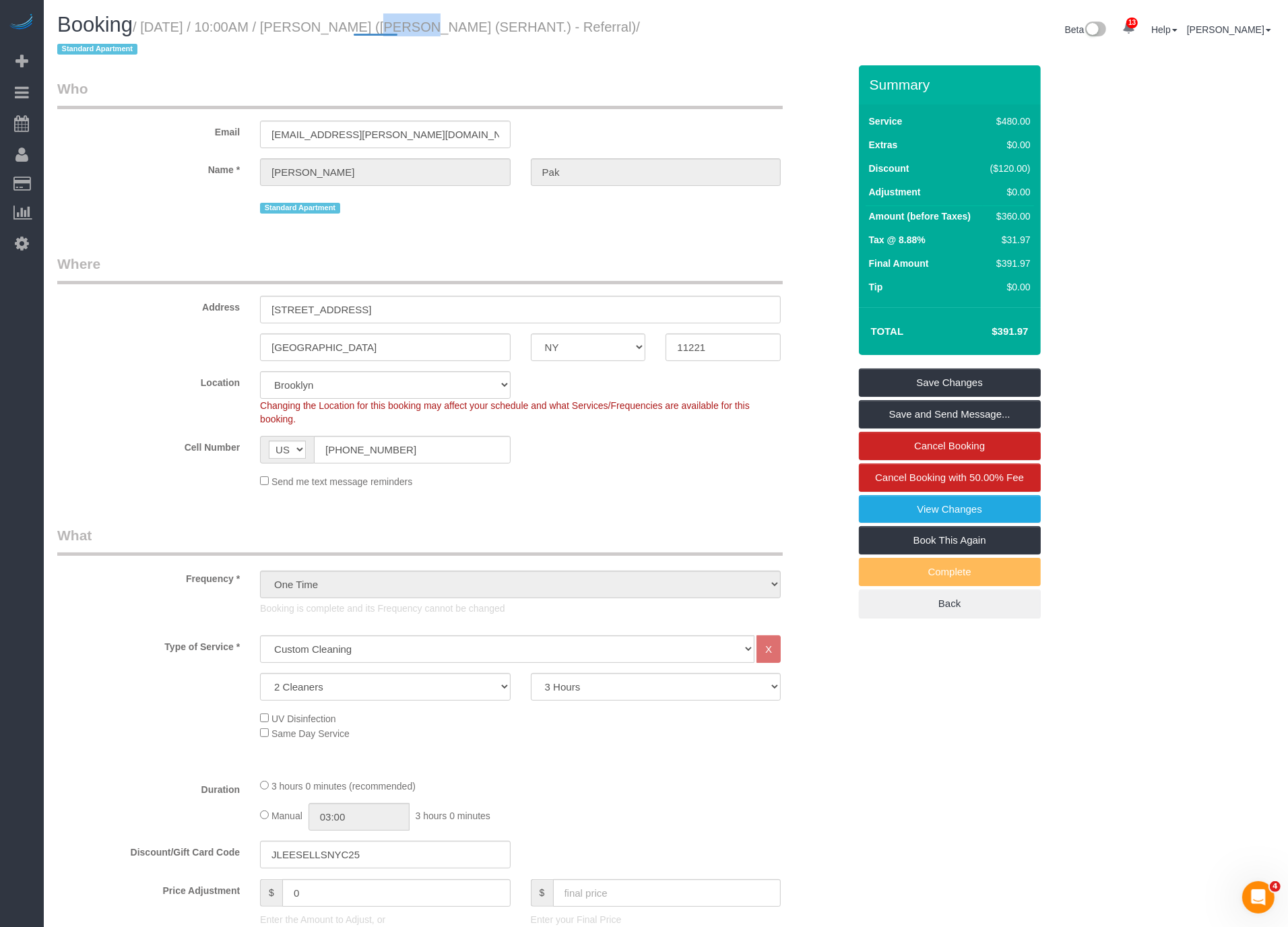
copy small "Jeanny"
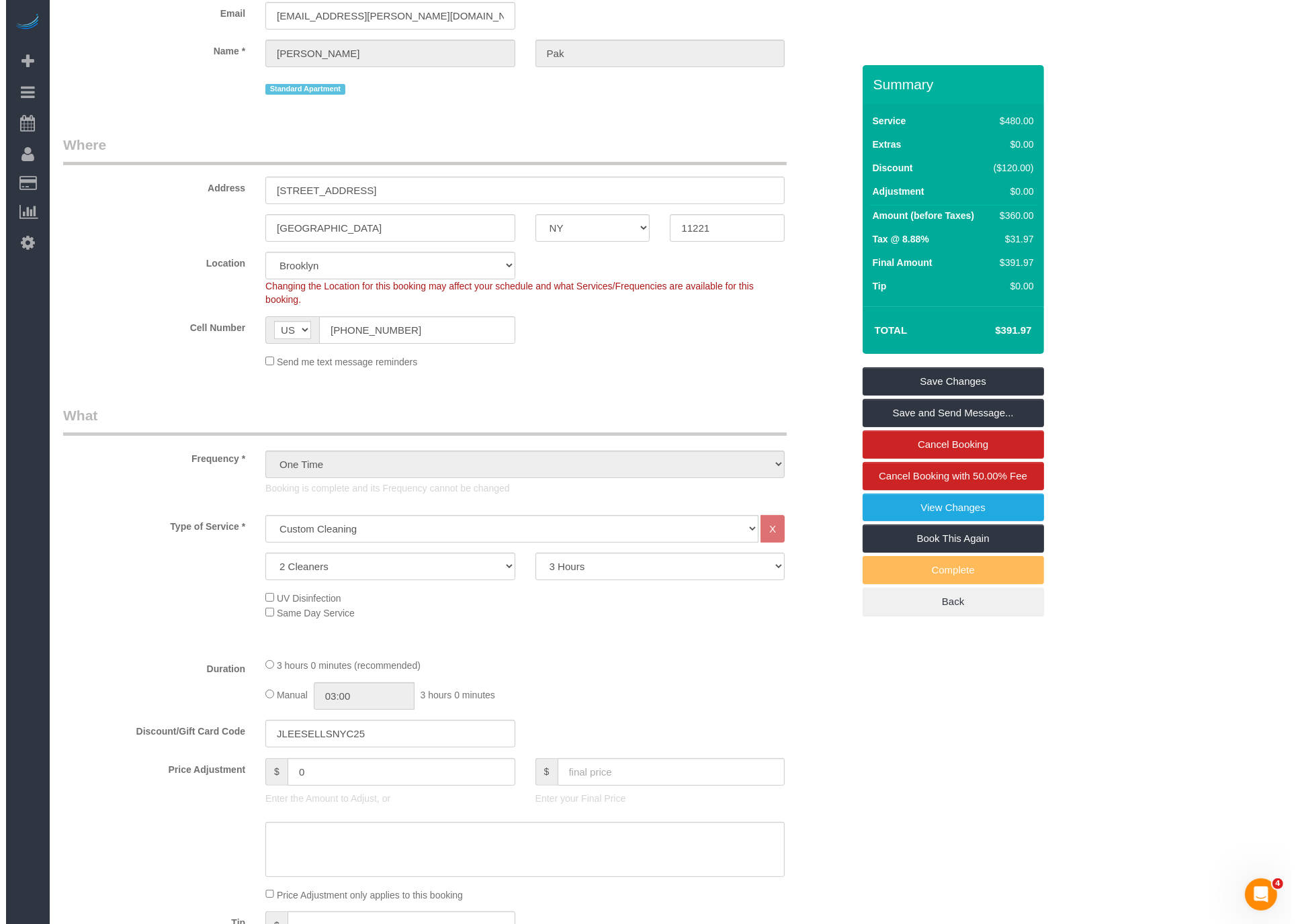
scroll to position [1236, 0]
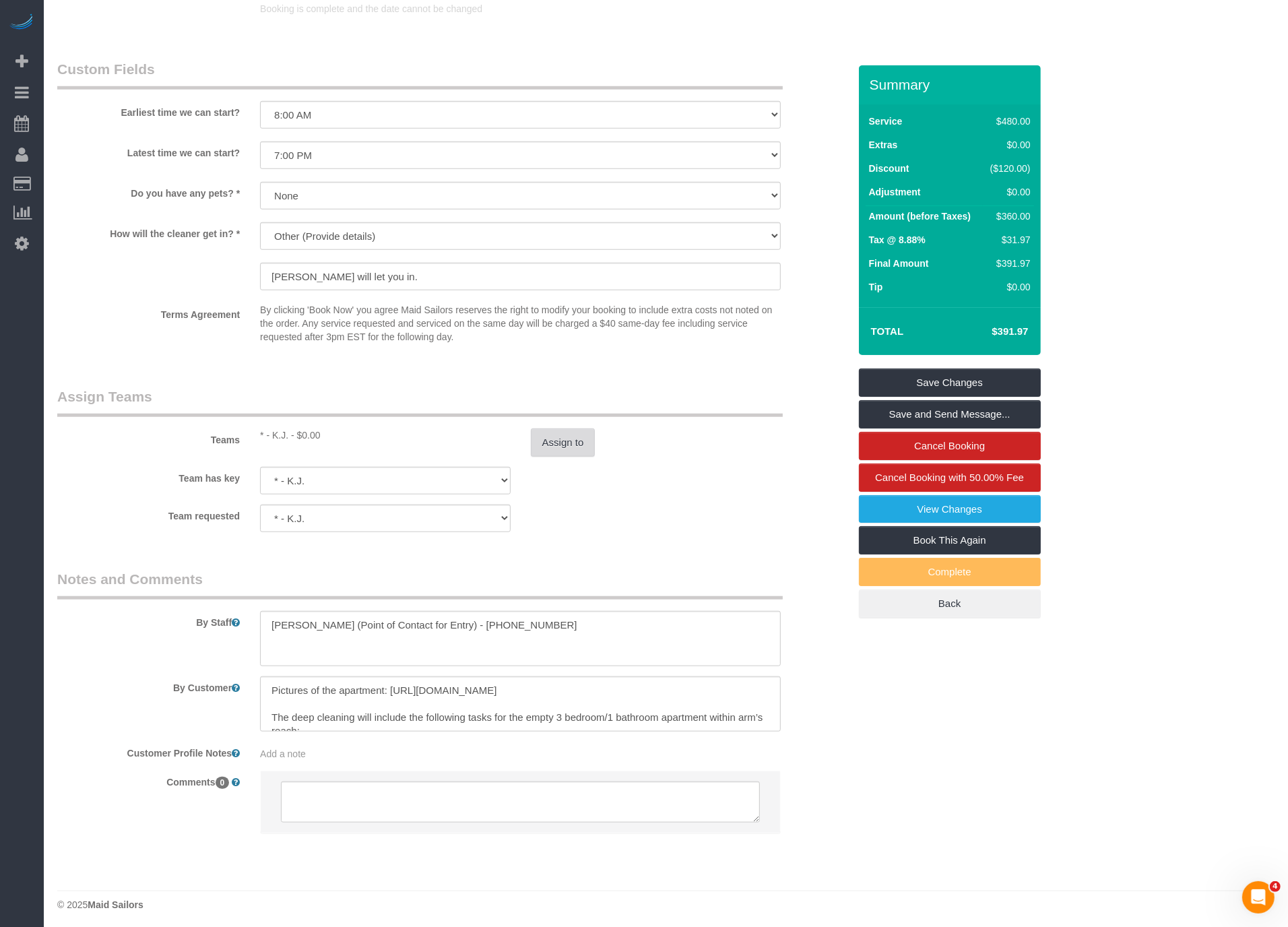
click at [553, 436] on button "Assign to" at bounding box center [564, 443] width 65 height 28
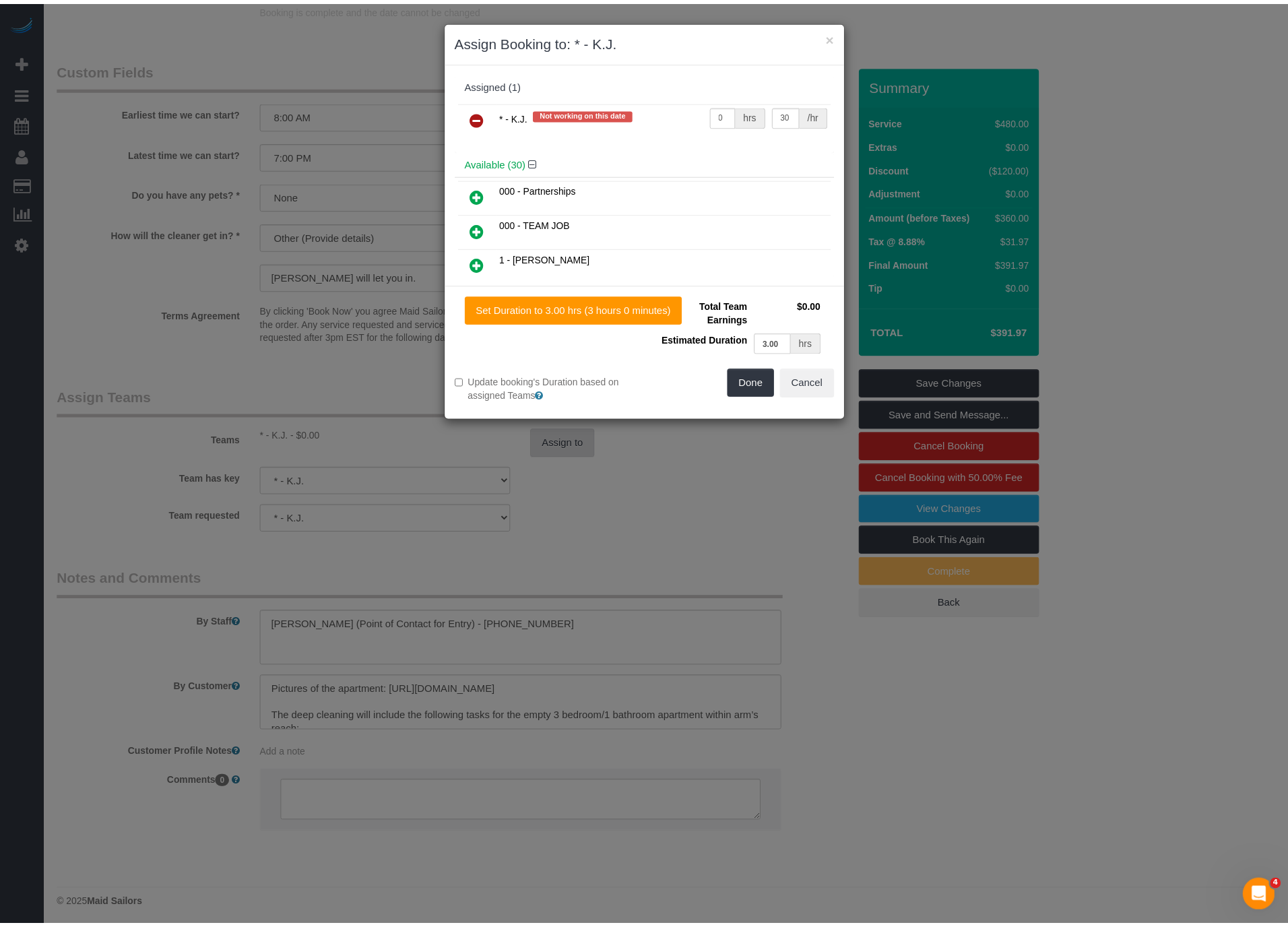
scroll to position [2167, 1299]
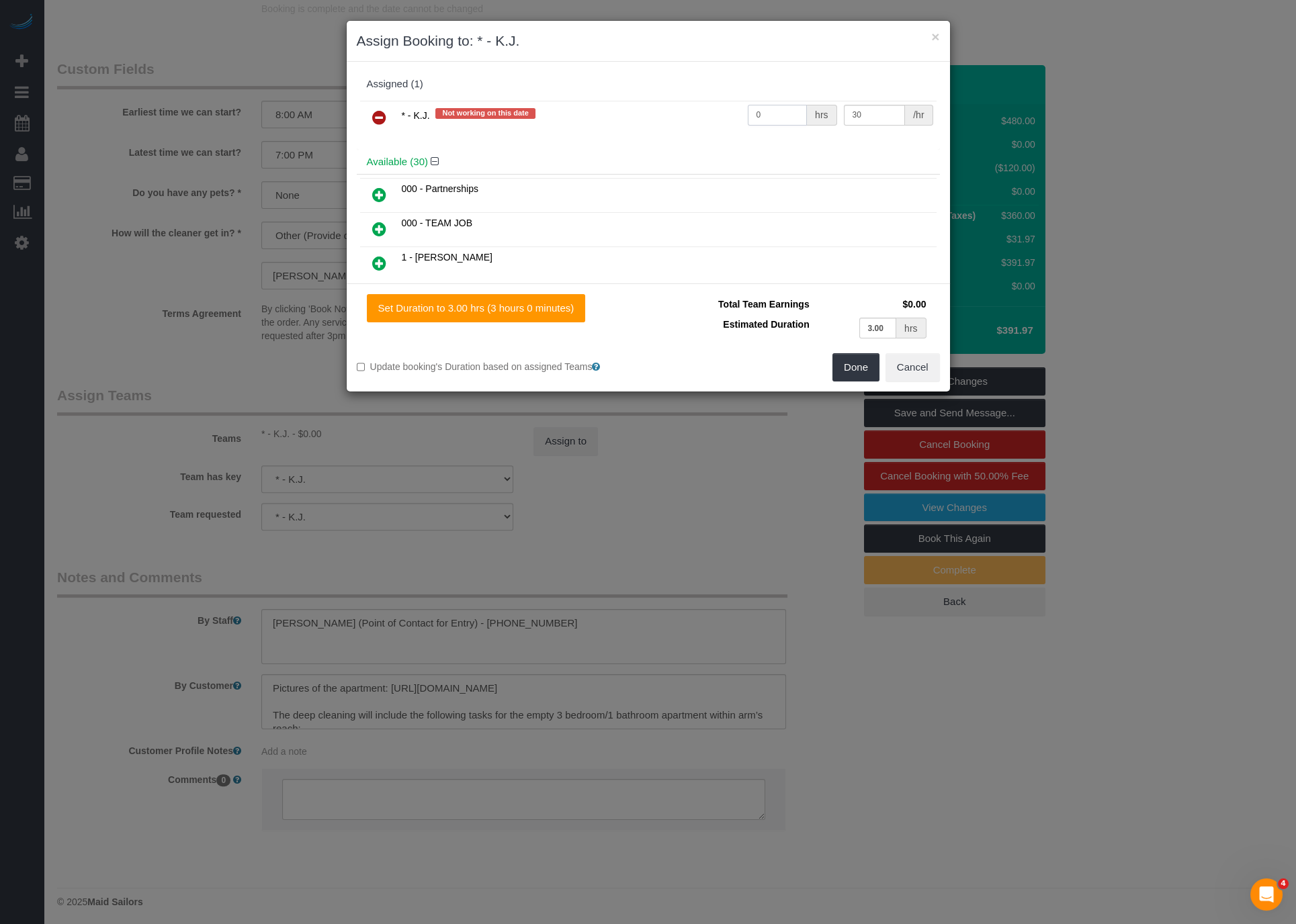
click at [759, 118] on input "0" at bounding box center [778, 115] width 60 height 21
type input "6"
click at [865, 379] on div "Done Cancel" at bounding box center [798, 367] width 302 height 28
click at [840, 361] on button "Done" at bounding box center [855, 367] width 47 height 28
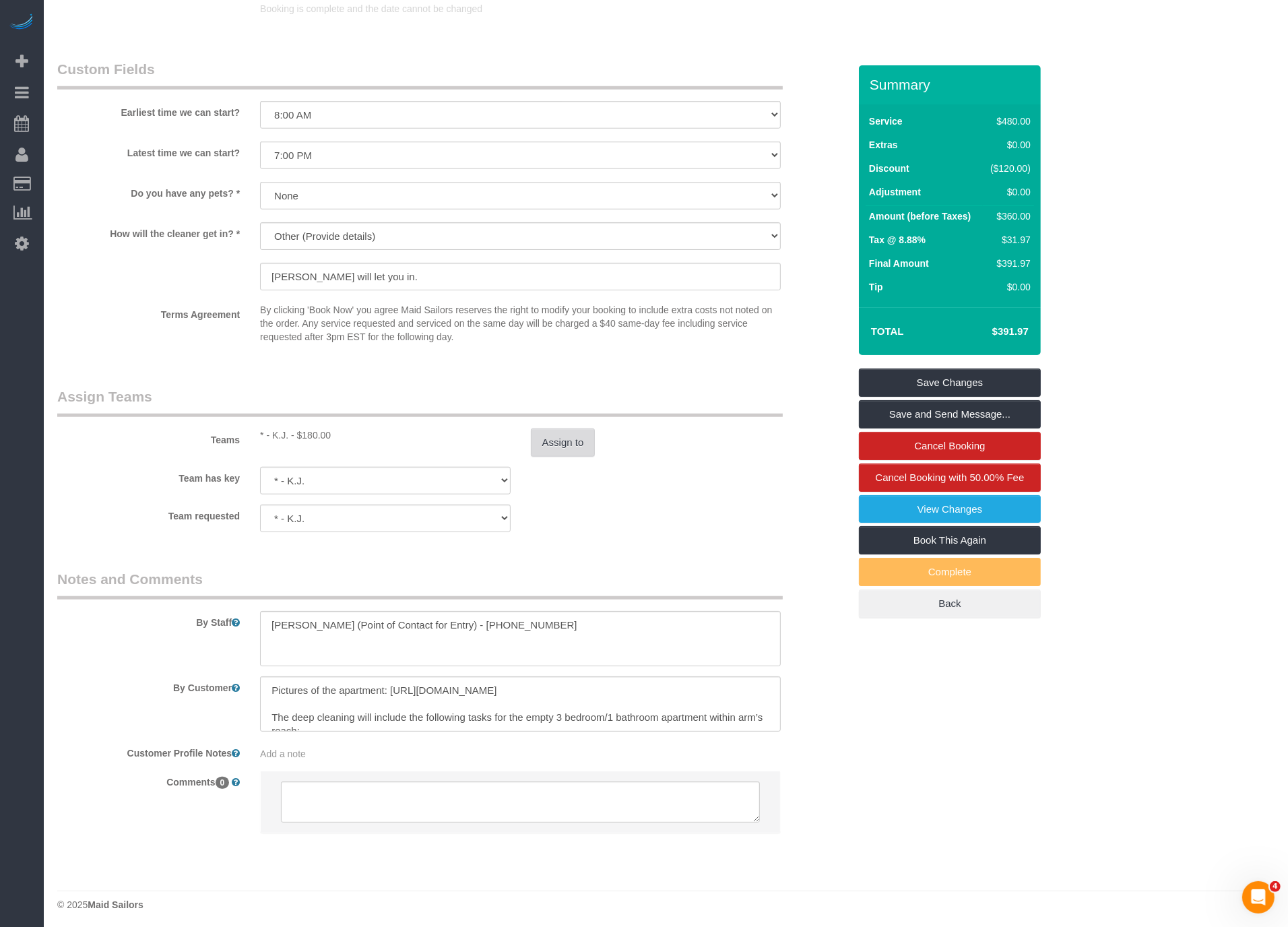
scroll to position [65208, 66082]
click at [927, 387] on link "Save Changes" at bounding box center [950, 383] width 182 height 28
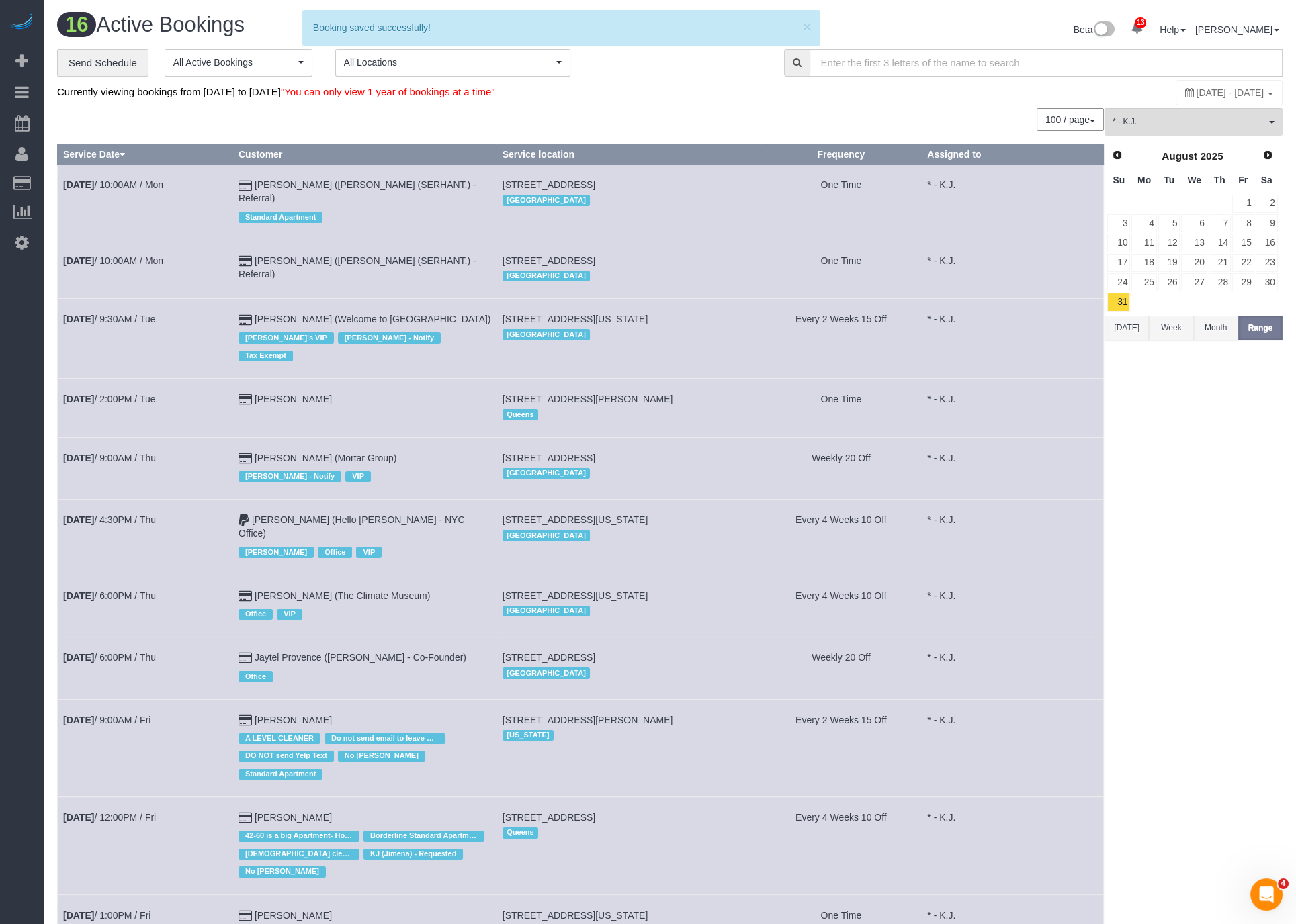
scroll to position [1379, 1284]
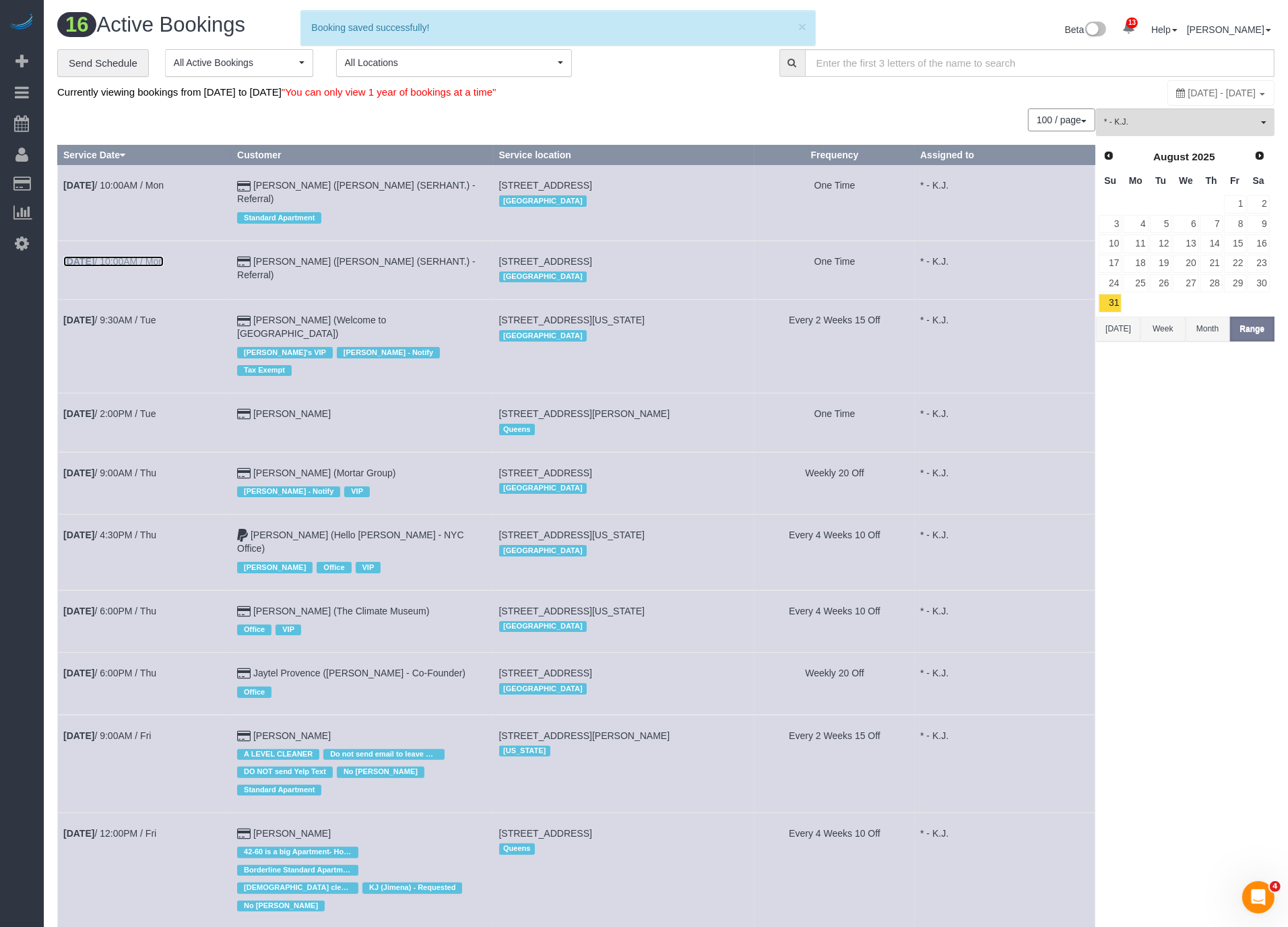
click at [142, 256] on link "Sep 1st / 10:00AM / Mon" at bounding box center [113, 262] width 100 height 11
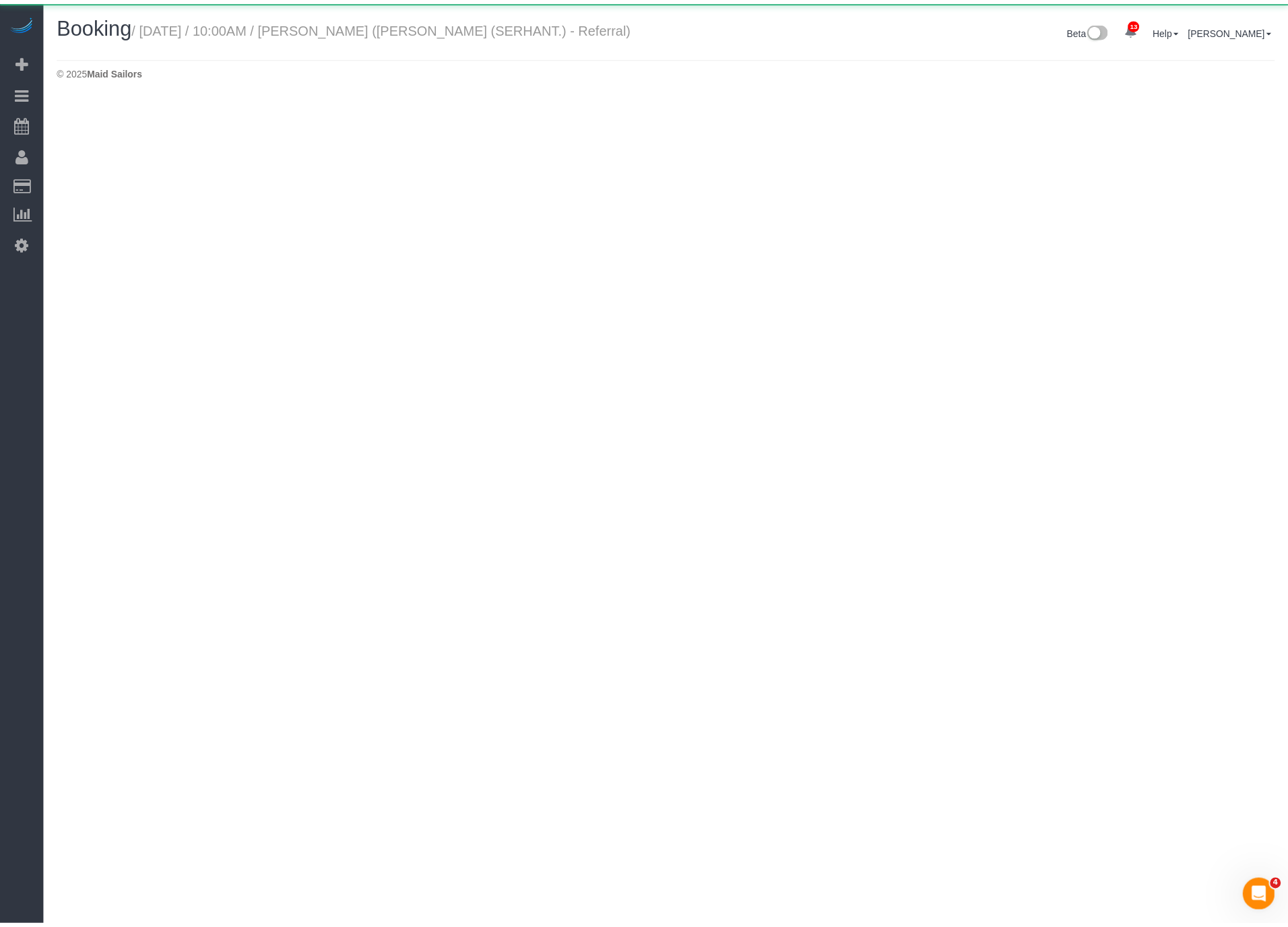
scroll to position [95, 1299]
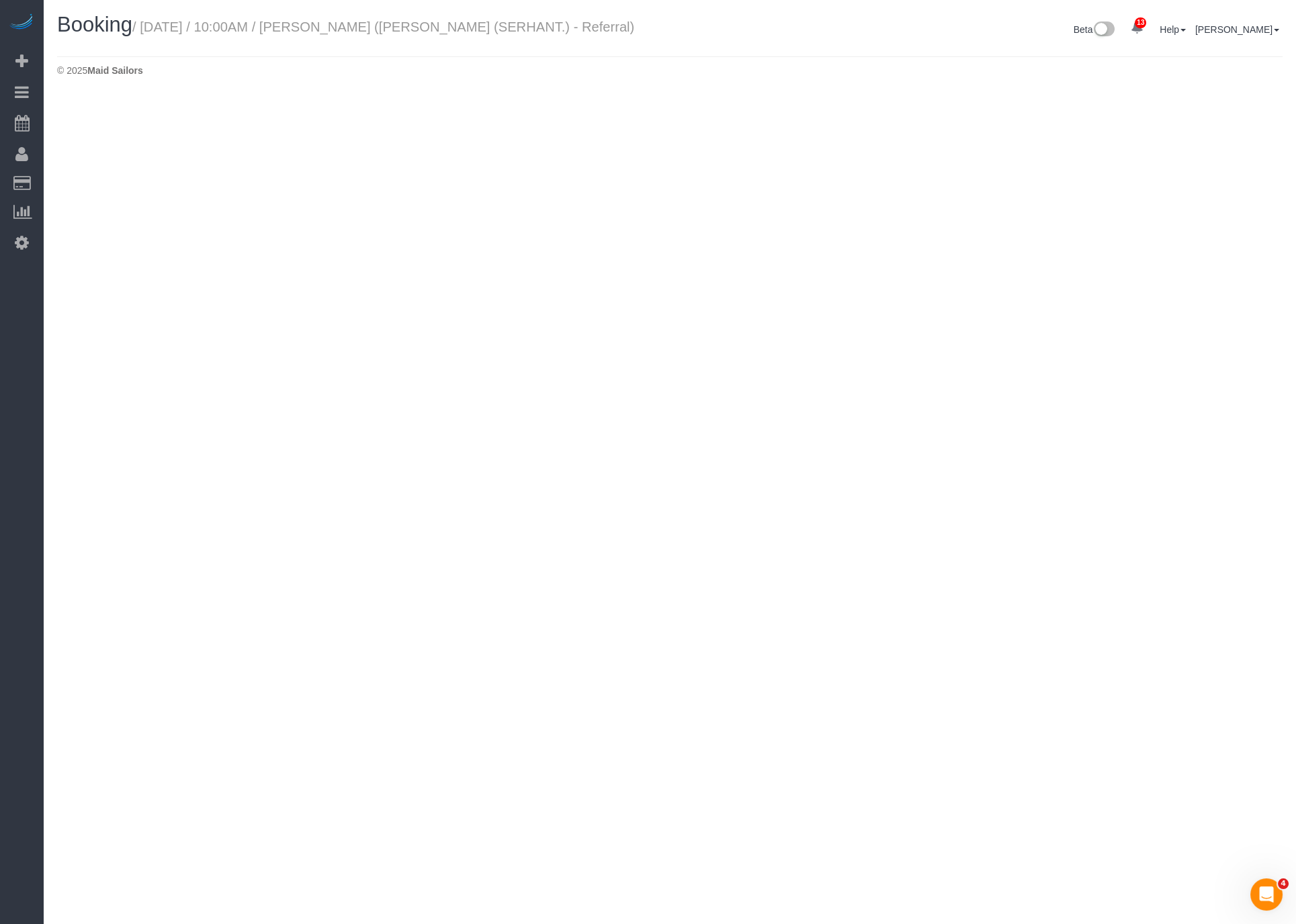
select select "NY"
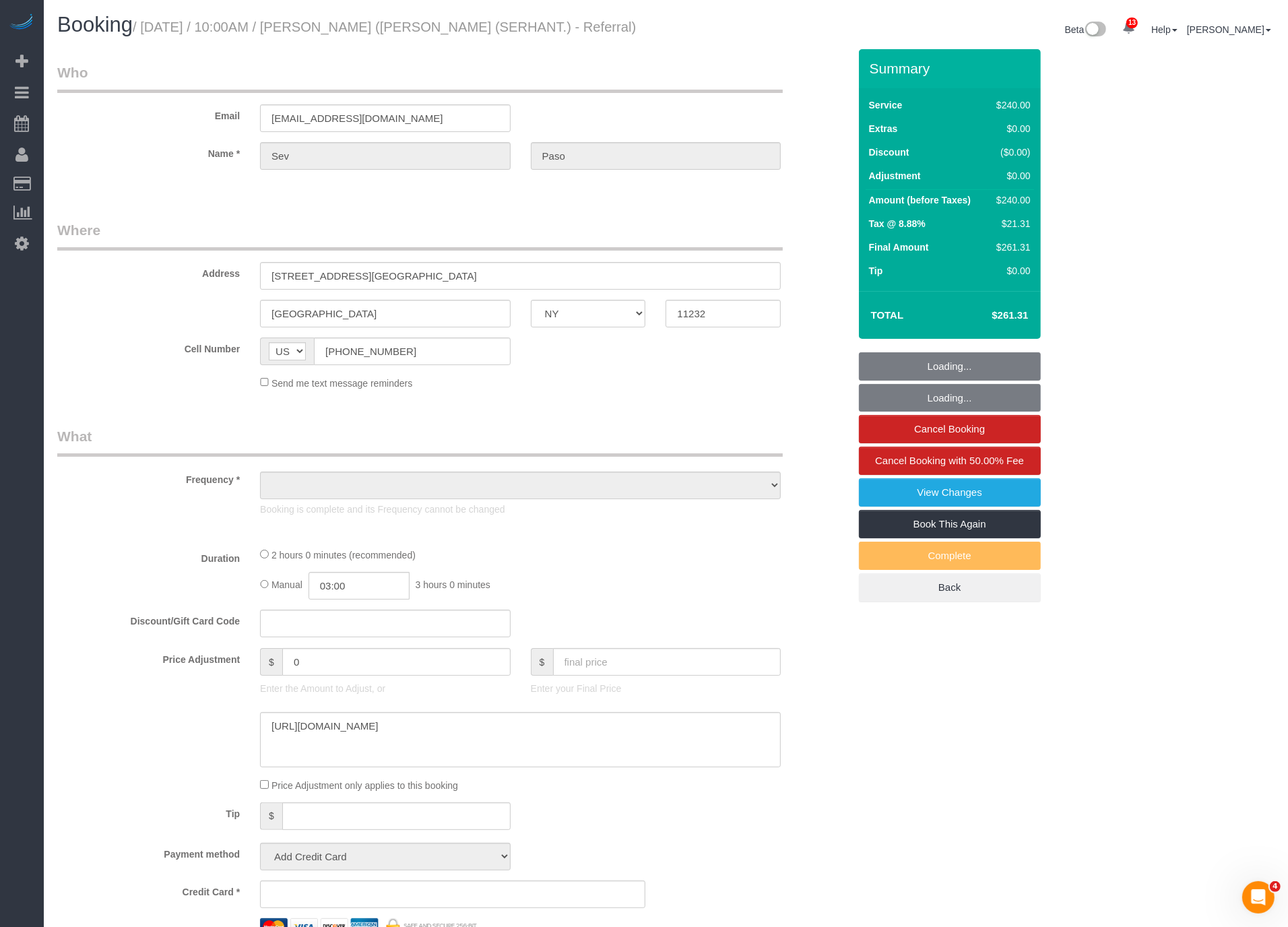
scroll to position [1631, 1288]
select select "object:13688"
select select "2"
select select "120"
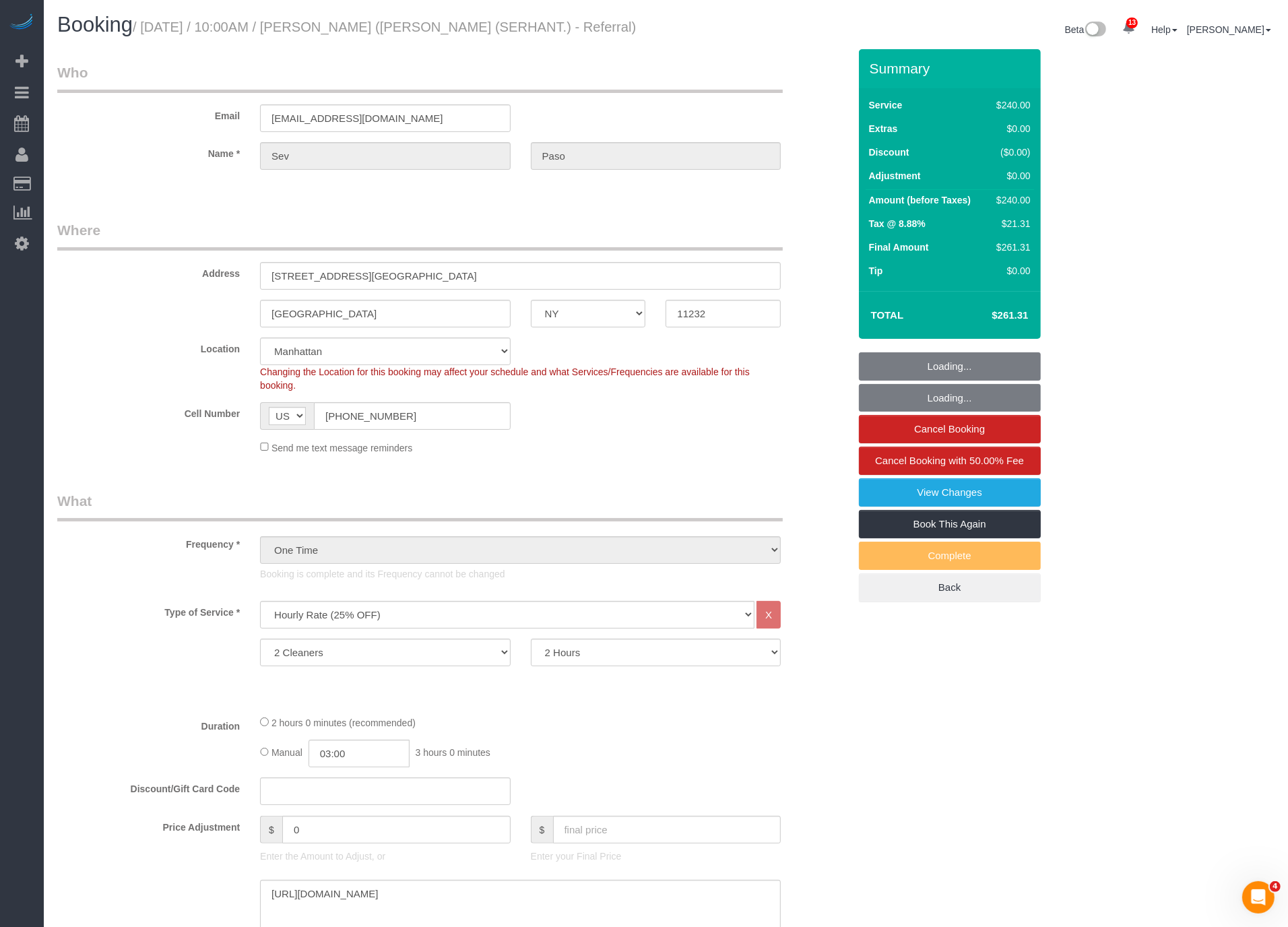
scroll to position [65184, 66082]
select select "spot31"
select select "number:89"
select select "number:90"
select select "number:15"
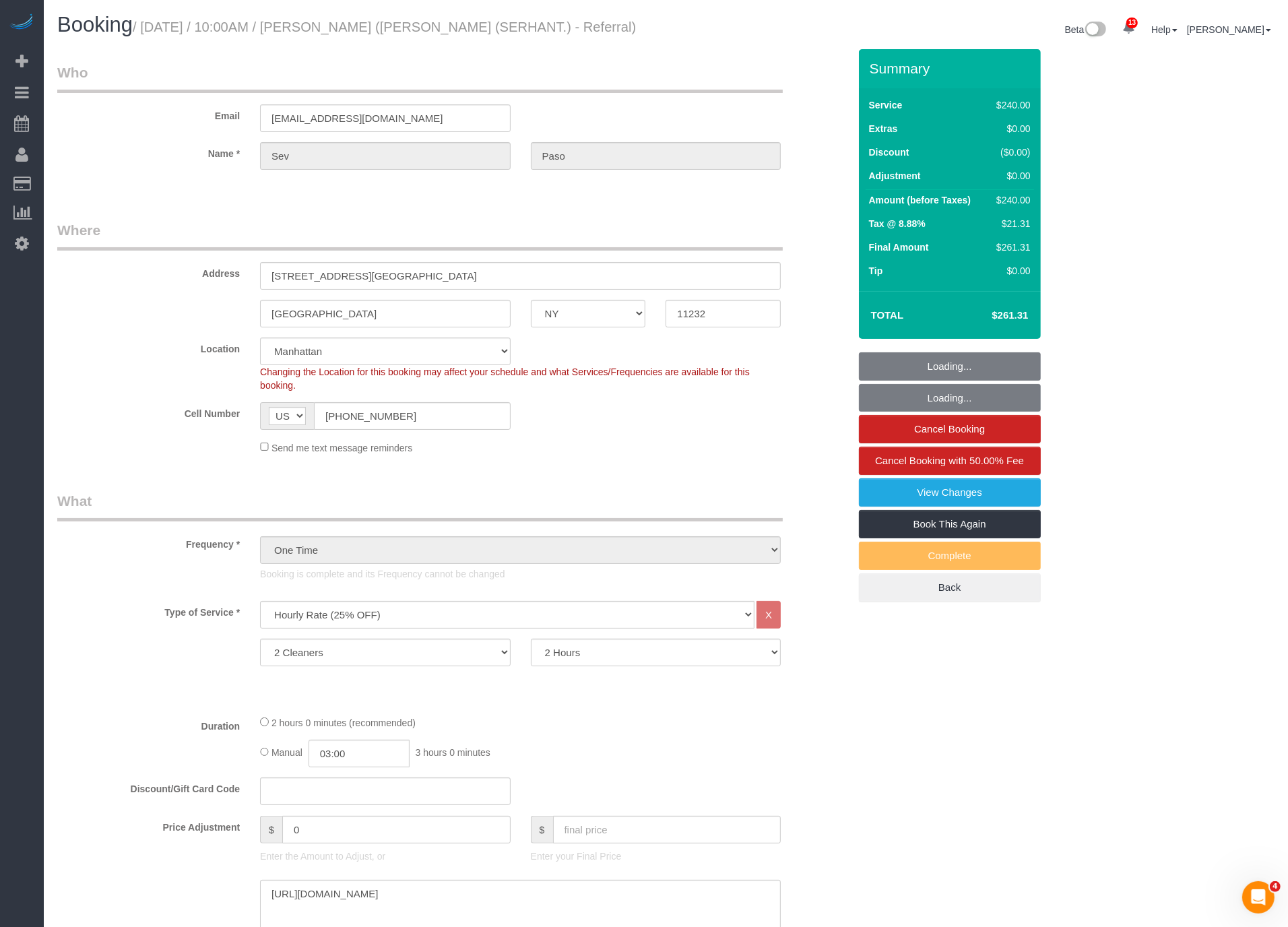
select select "number:7"
select select "object:13993"
select select "string:stripe-pm_1S2KKt4VGloSiKo7Dbbn8xXc"
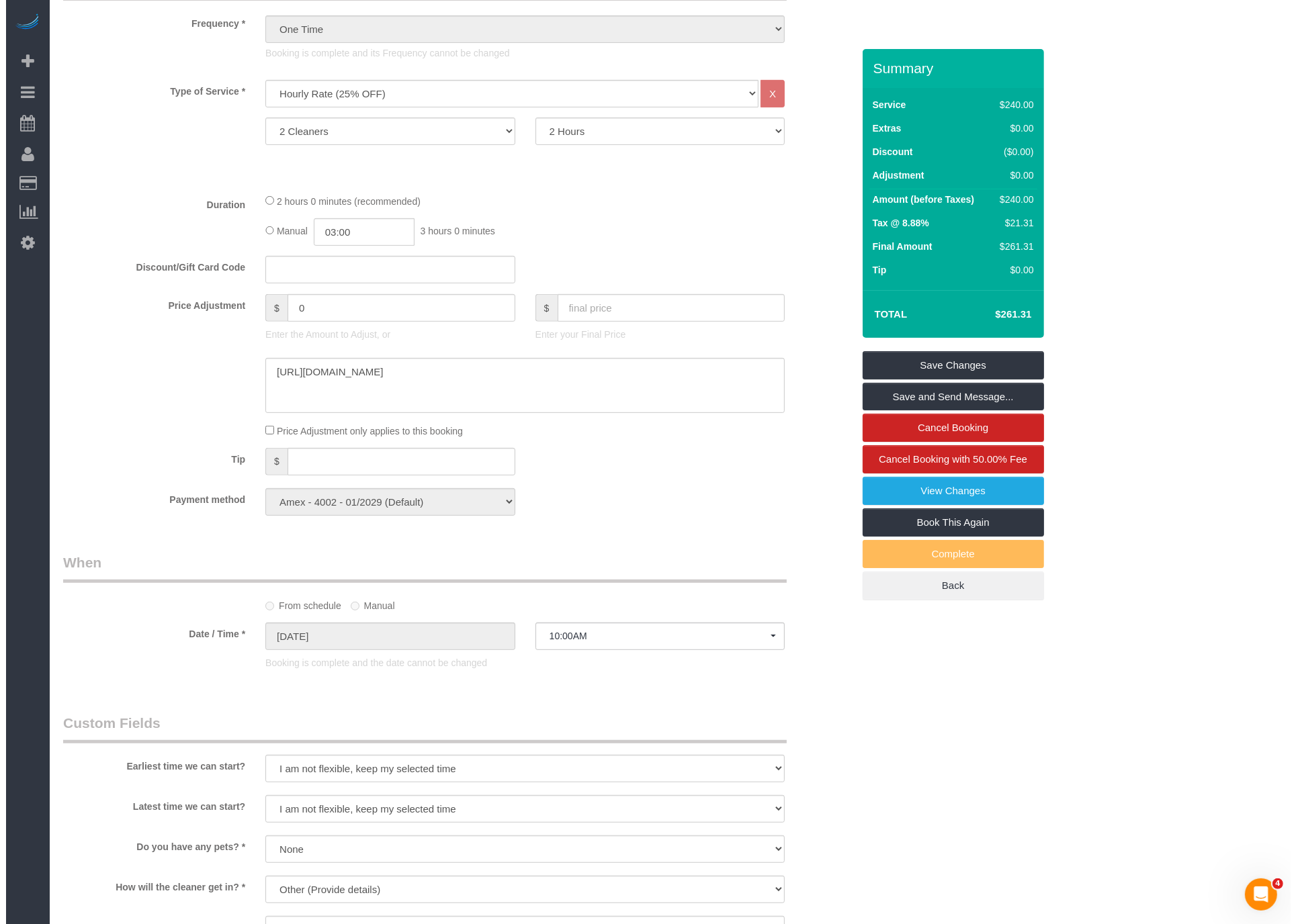
scroll to position [0, 0]
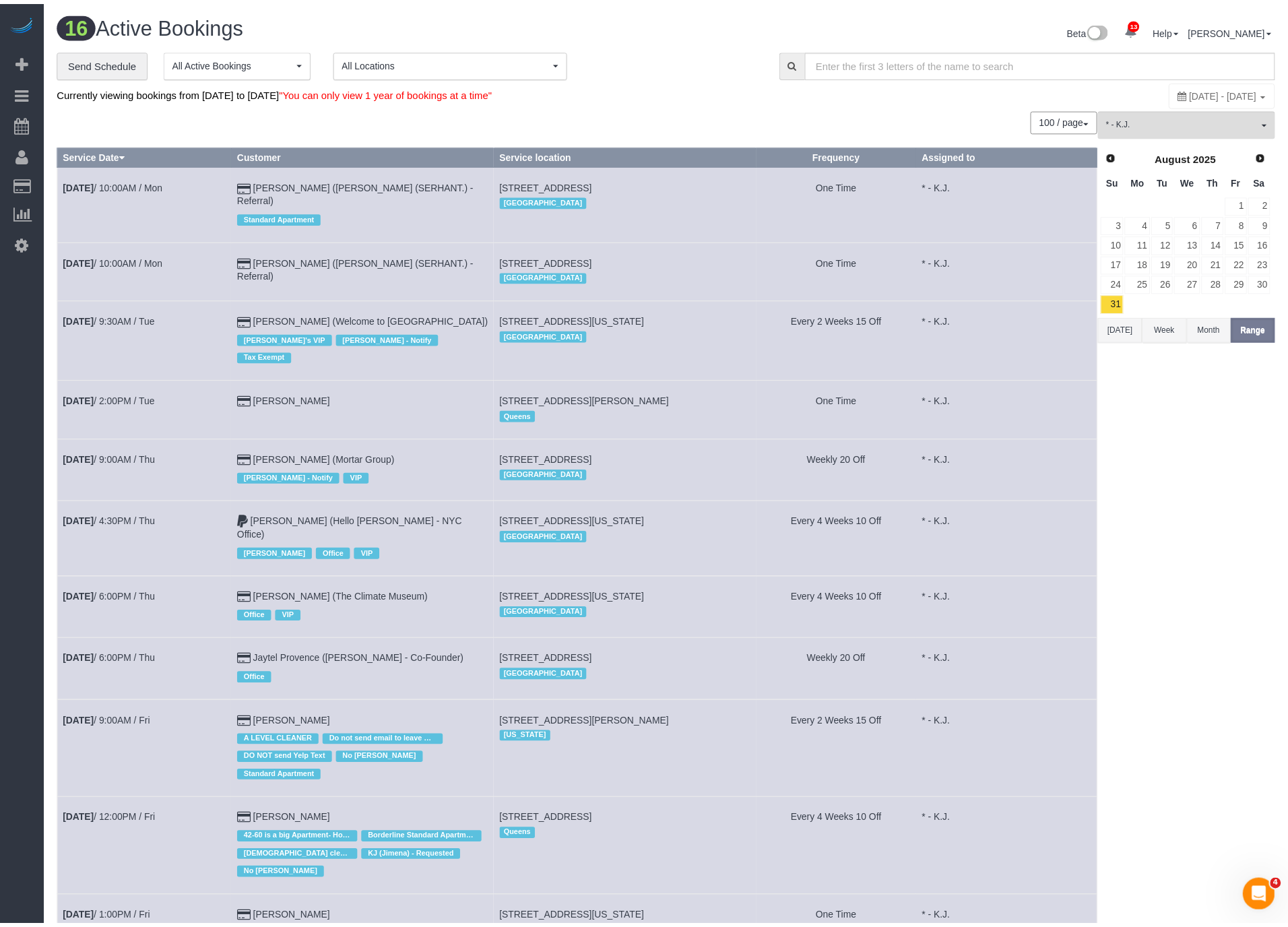
scroll to position [1384, 1288]
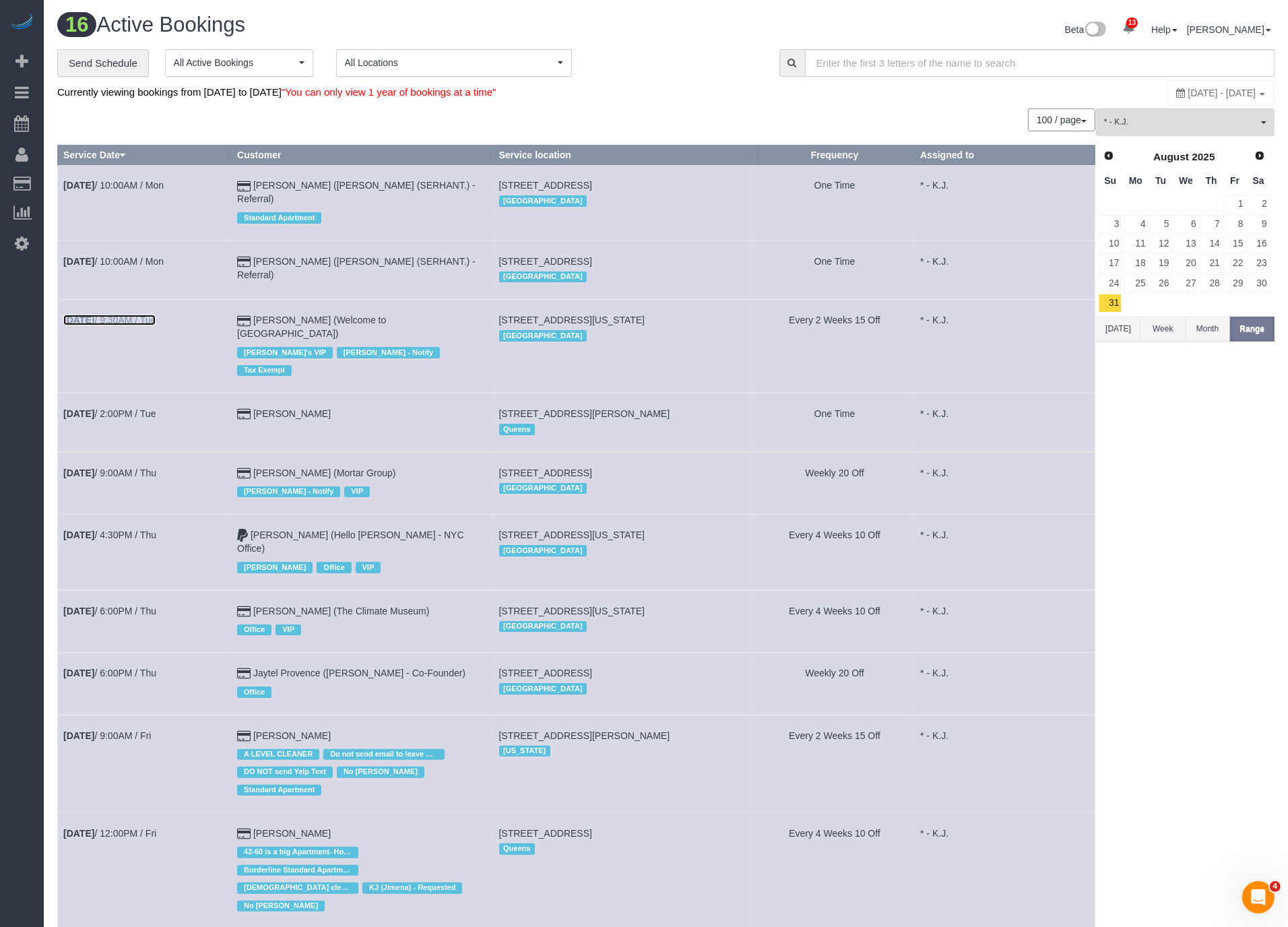
click at [156, 315] on link "Sep 2nd / 9:30AM / Tue" at bounding box center [109, 320] width 92 height 11
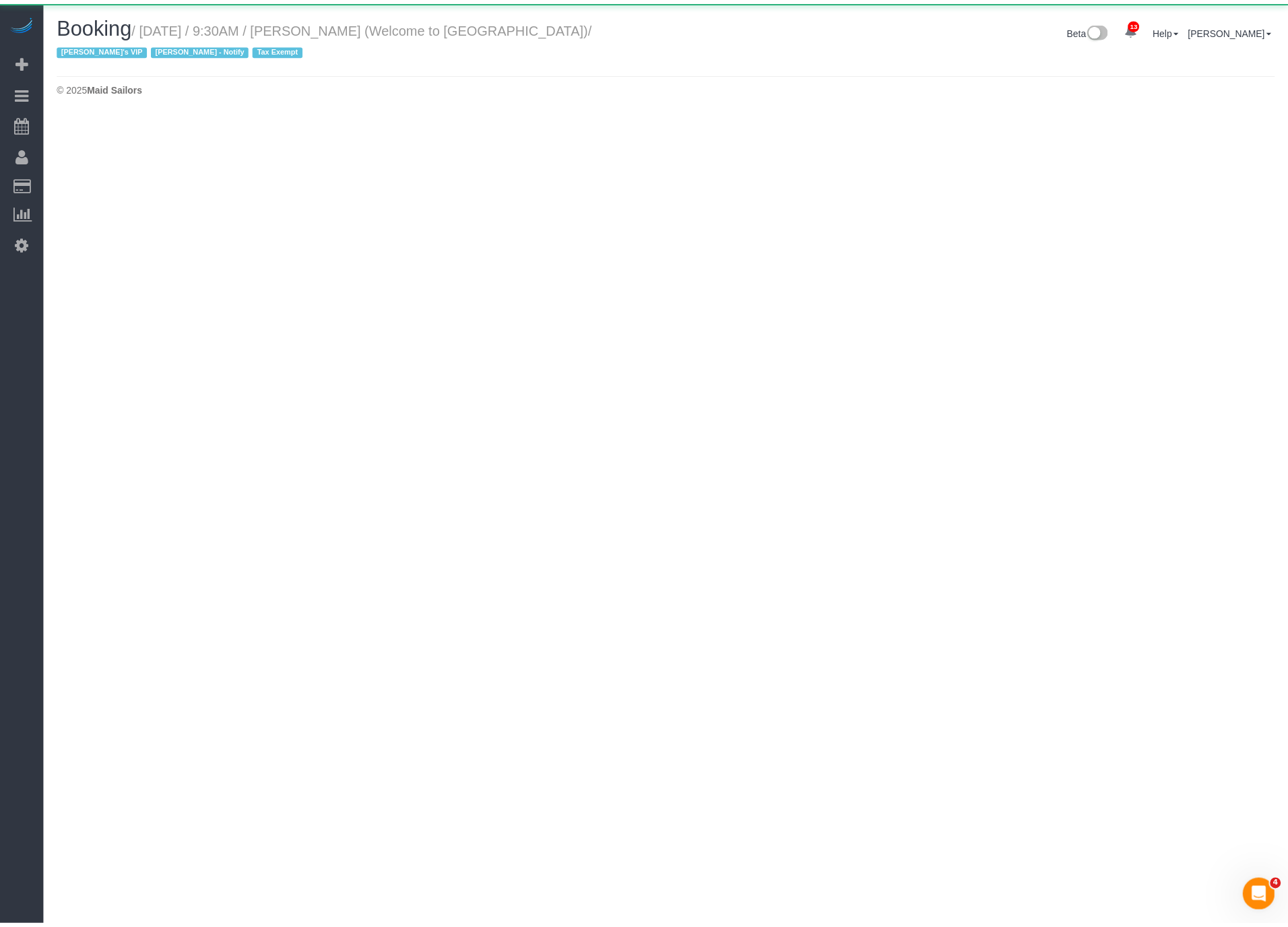
scroll to position [1667, 1288]
select select "NY"
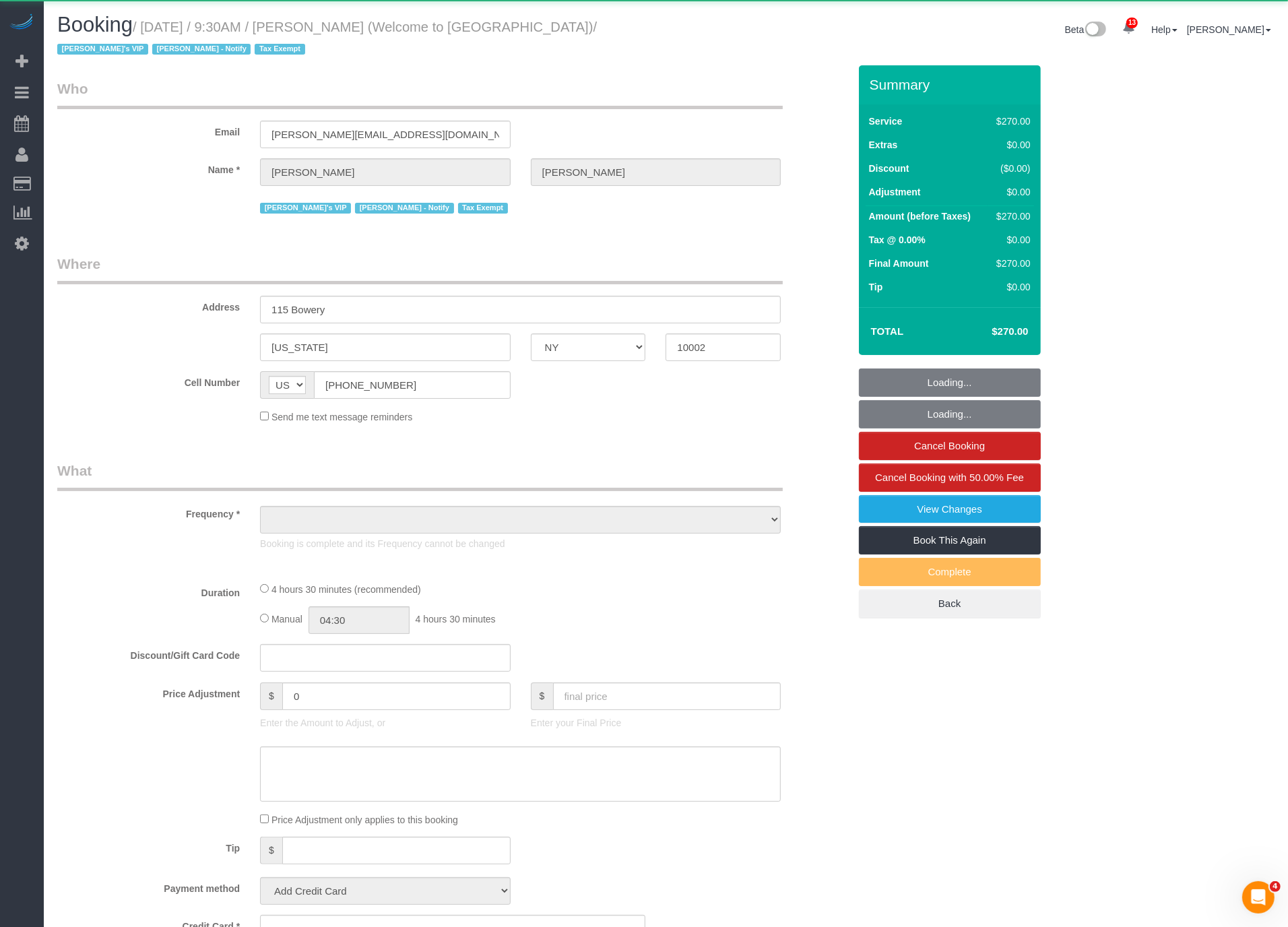
select select "object:16403"
select select "270"
select select "number:89"
select select "number:90"
select select "number:15"
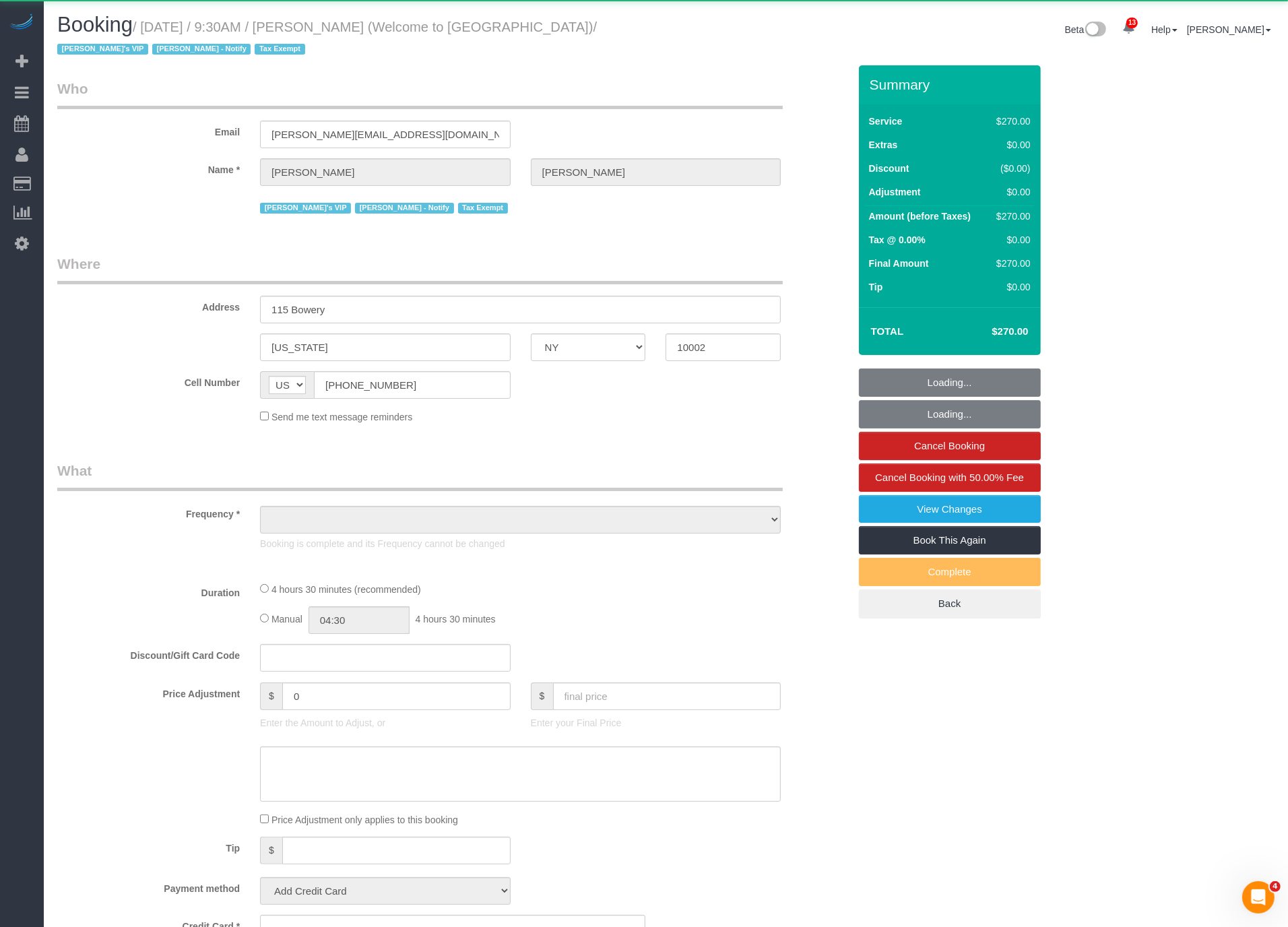
select select "number:5"
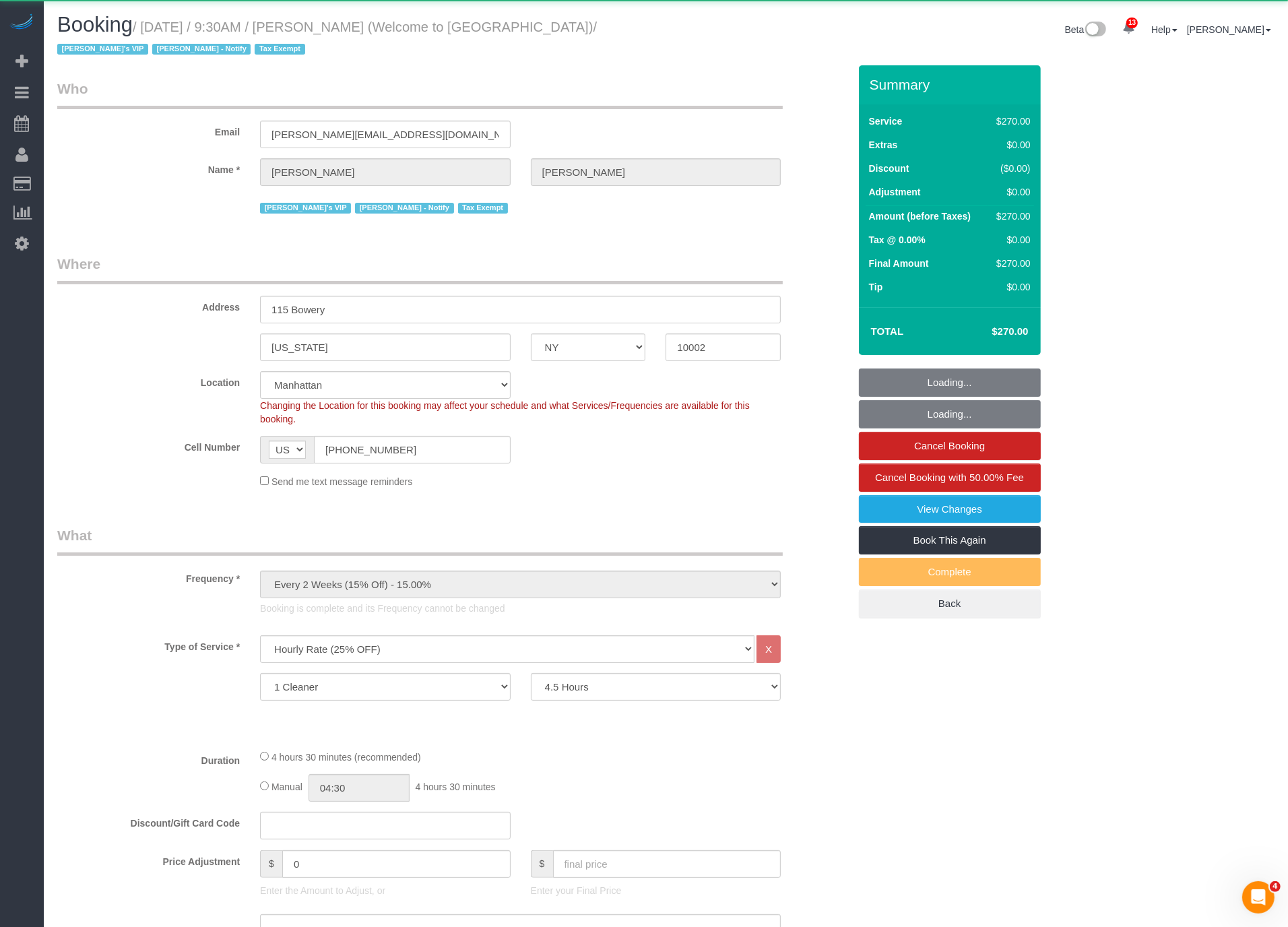
select select "string:stripe-pm_1Pzh2H4VGloSiKo7gpNGkwxe"
click at [378, 25] on small "/ September 02, 2025 / 9:30AM / Jeff Javier (Welcome to Chinatown) / Jacky's VI…" at bounding box center [326, 38] width 540 height 38
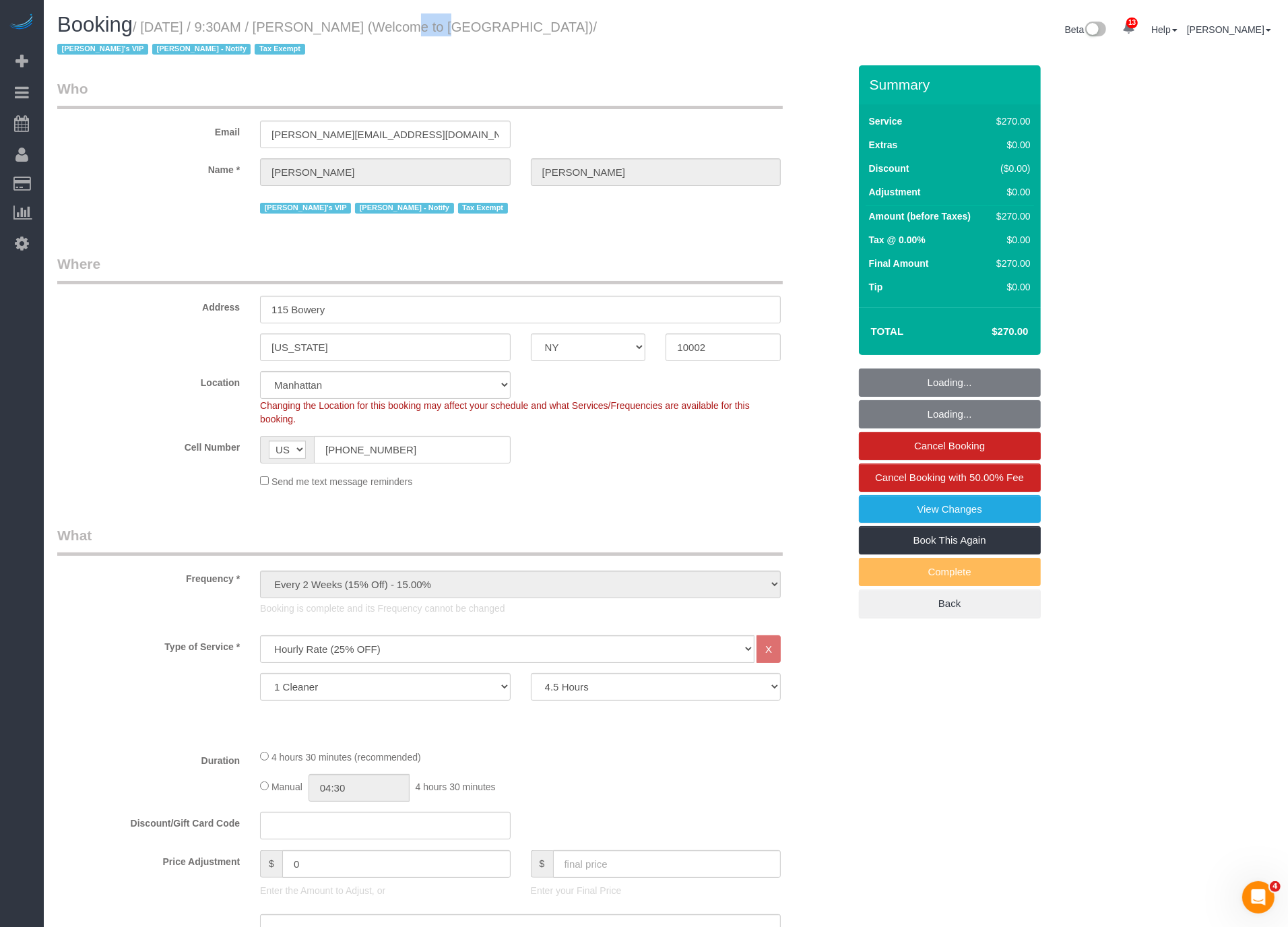
click at [378, 25] on small "/ September 02, 2025 / 9:30AM / Jeff Javier (Welcome to Chinatown) / Jacky's VI…" at bounding box center [326, 38] width 540 height 38
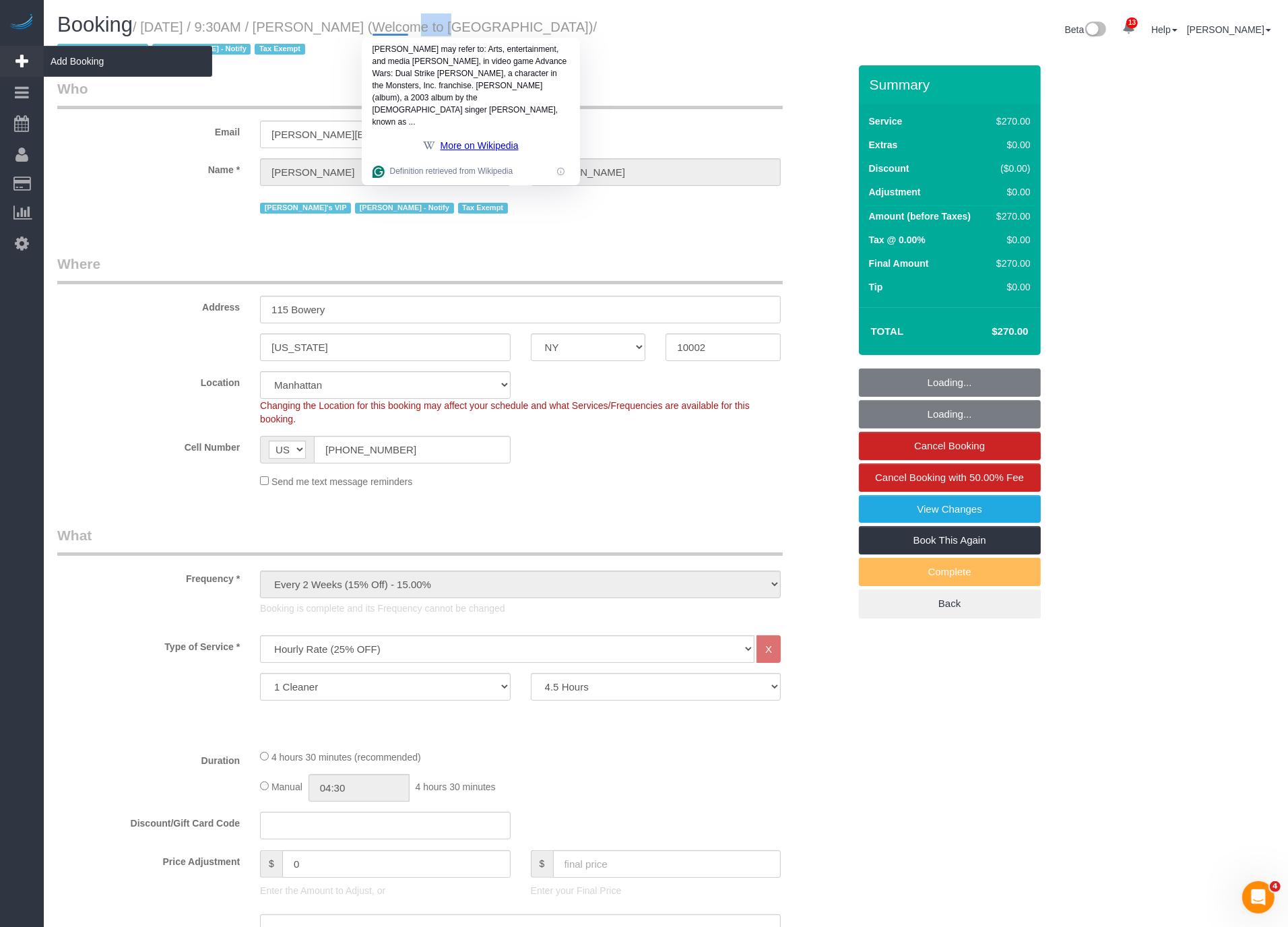
copy small "Javier"
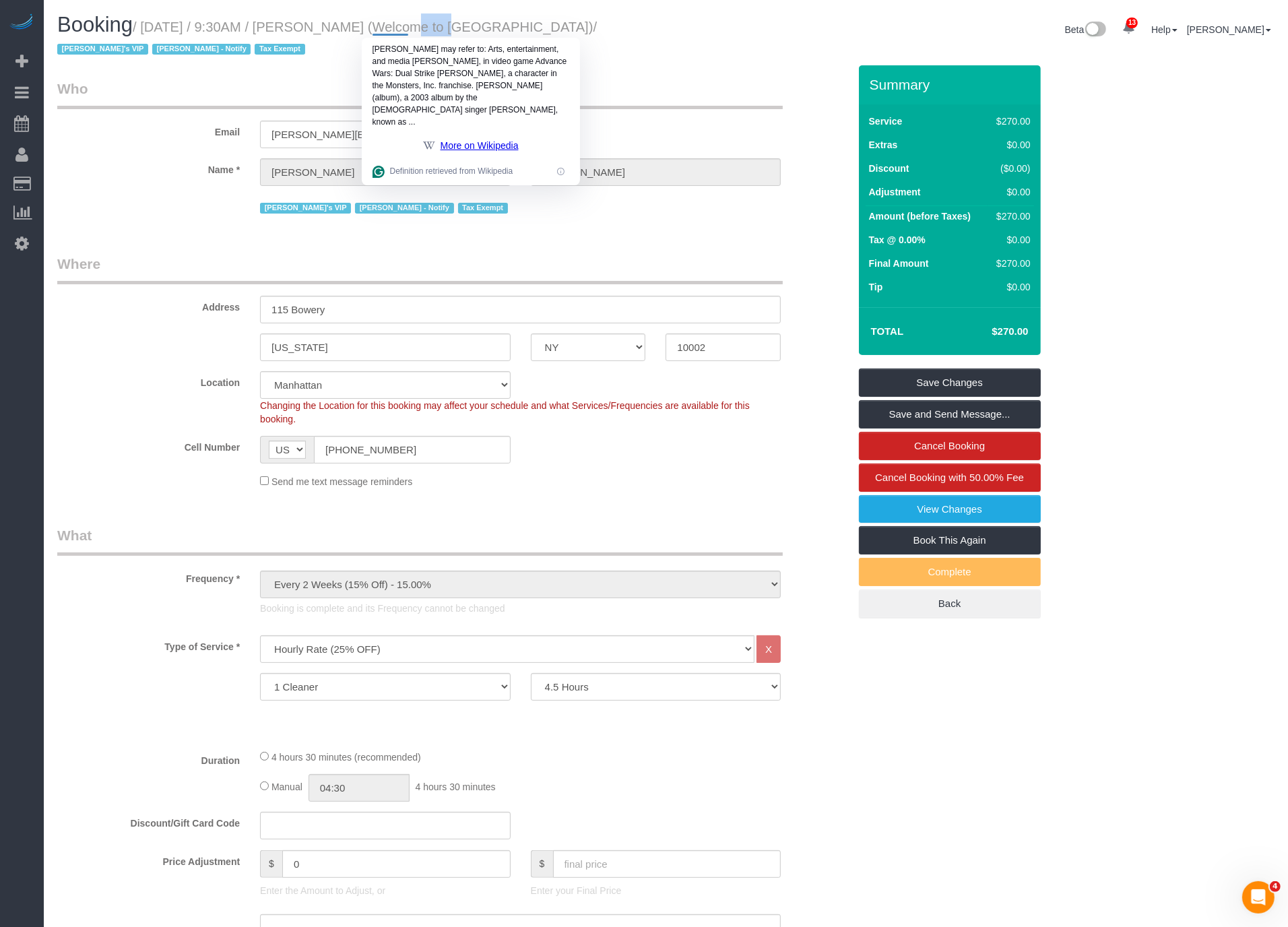
click at [505, 494] on fieldset "Where Address 115 Bowery New York AK AL AR AZ CA CO CT DC DE FL GA HI IA ID IL …" at bounding box center [453, 376] width 791 height 245
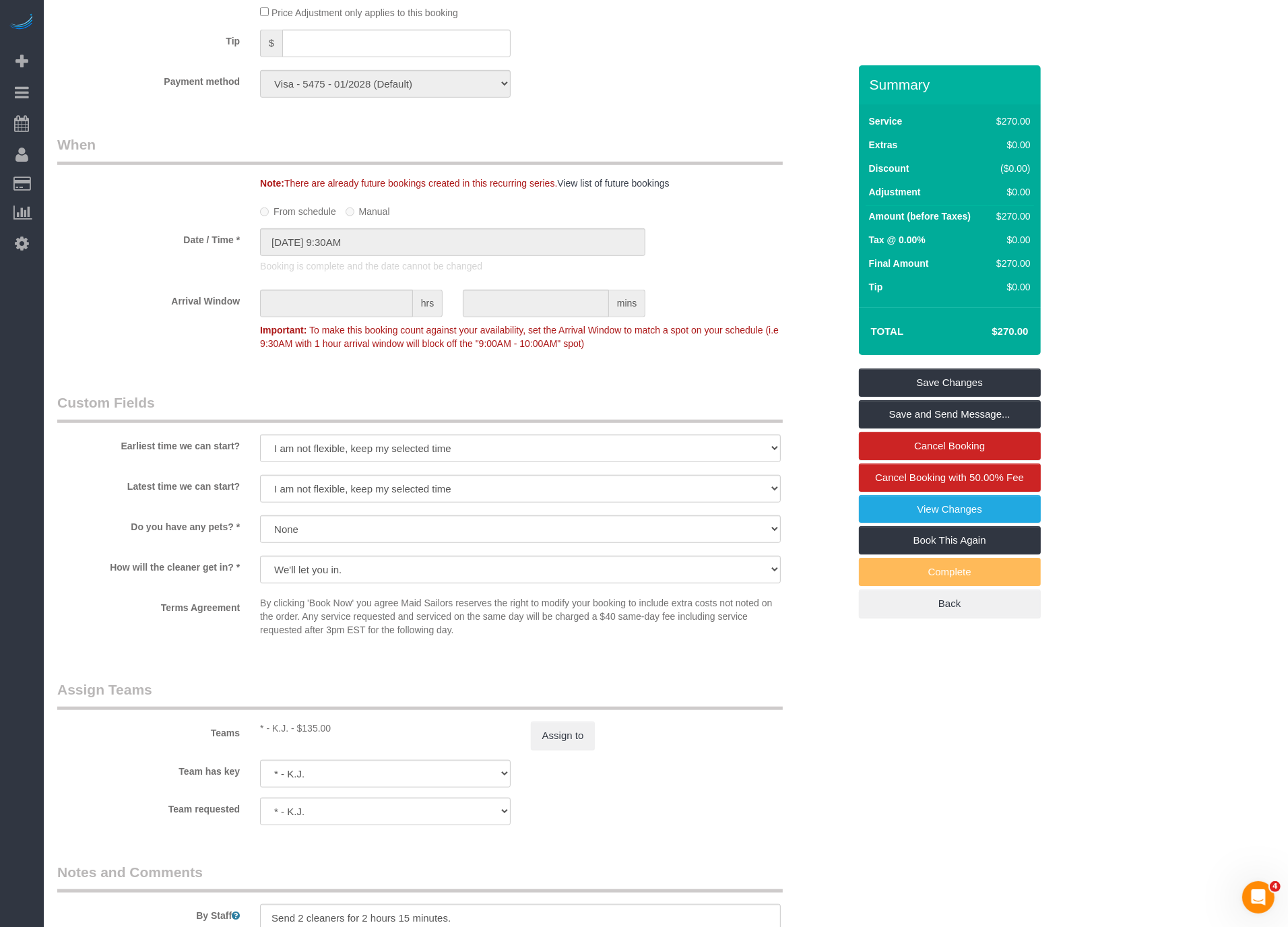
scroll to position [1269, 0]
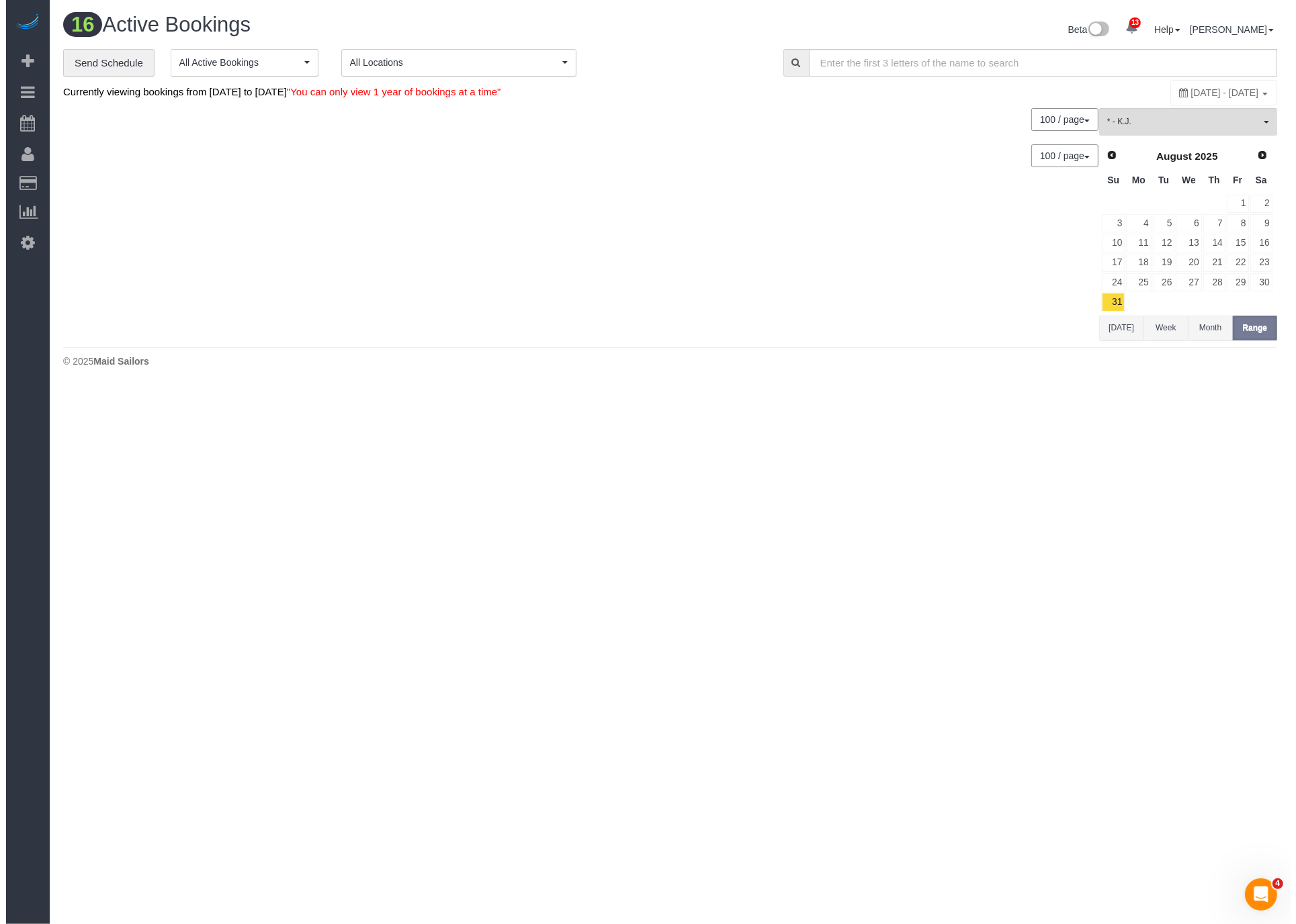
scroll to position [1379, 1284]
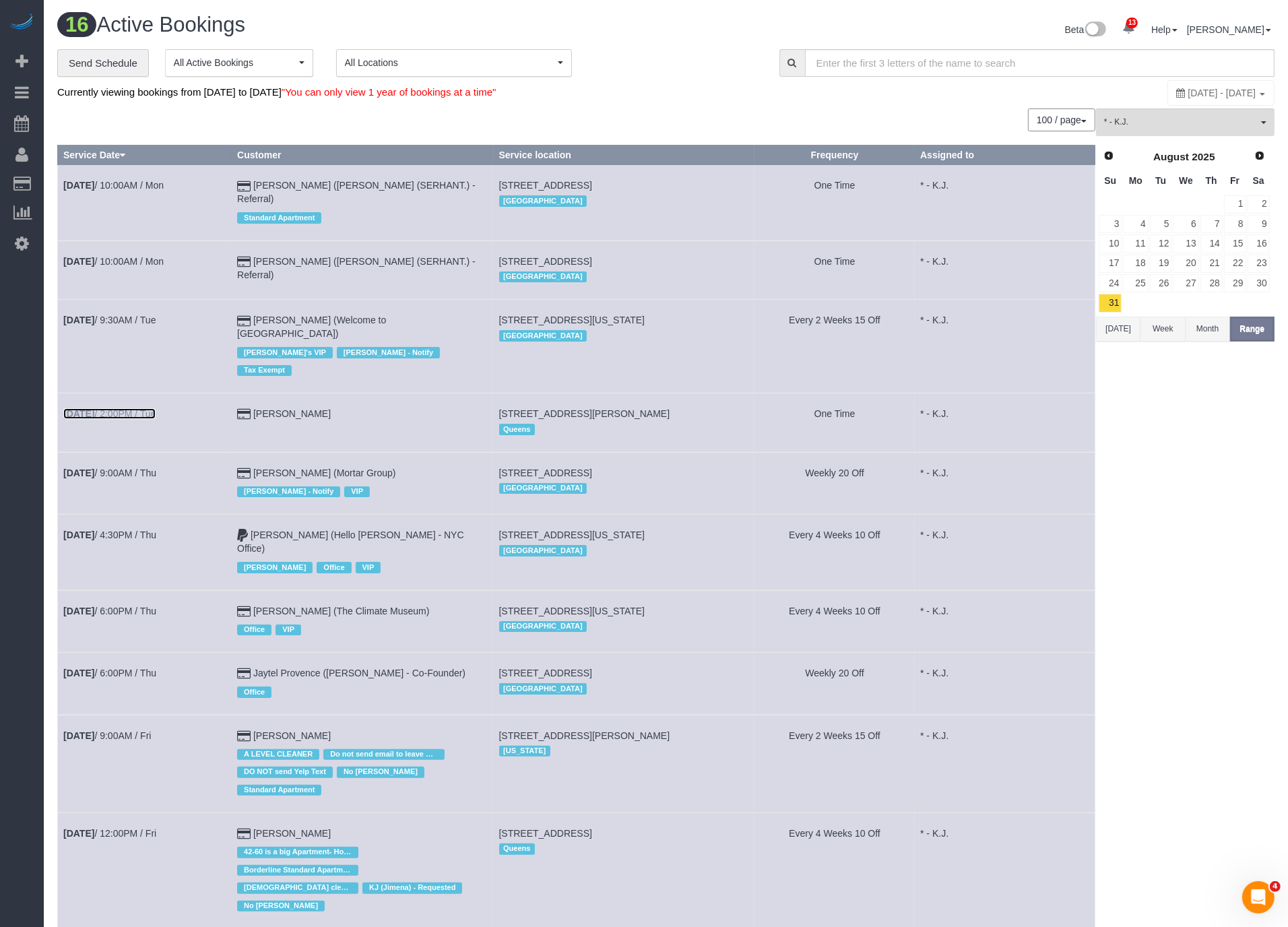
click at [131, 408] on link "Sep 2nd / 2:00PM / Tue" at bounding box center [109, 413] width 92 height 11
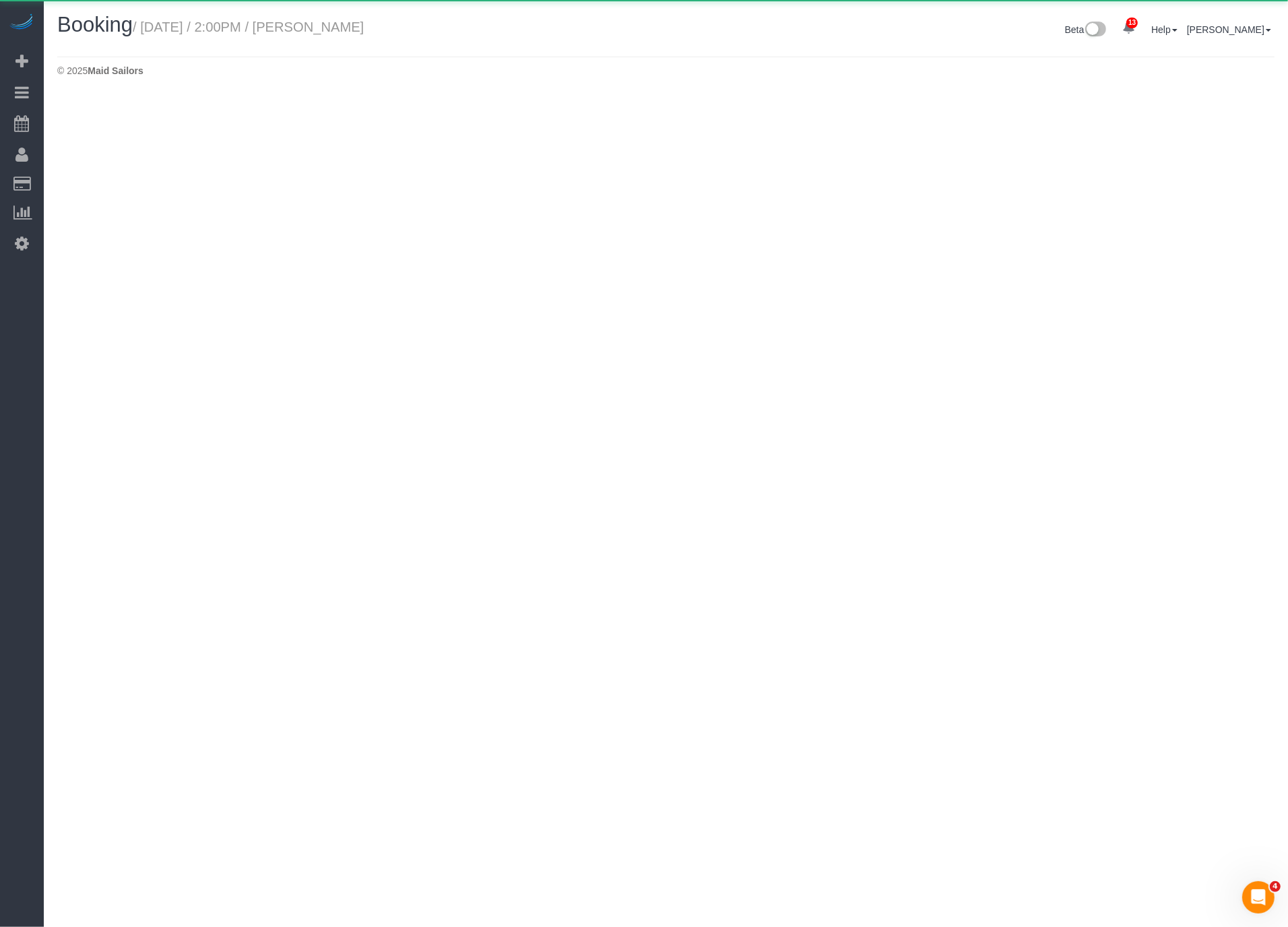
scroll to position [95, 1299]
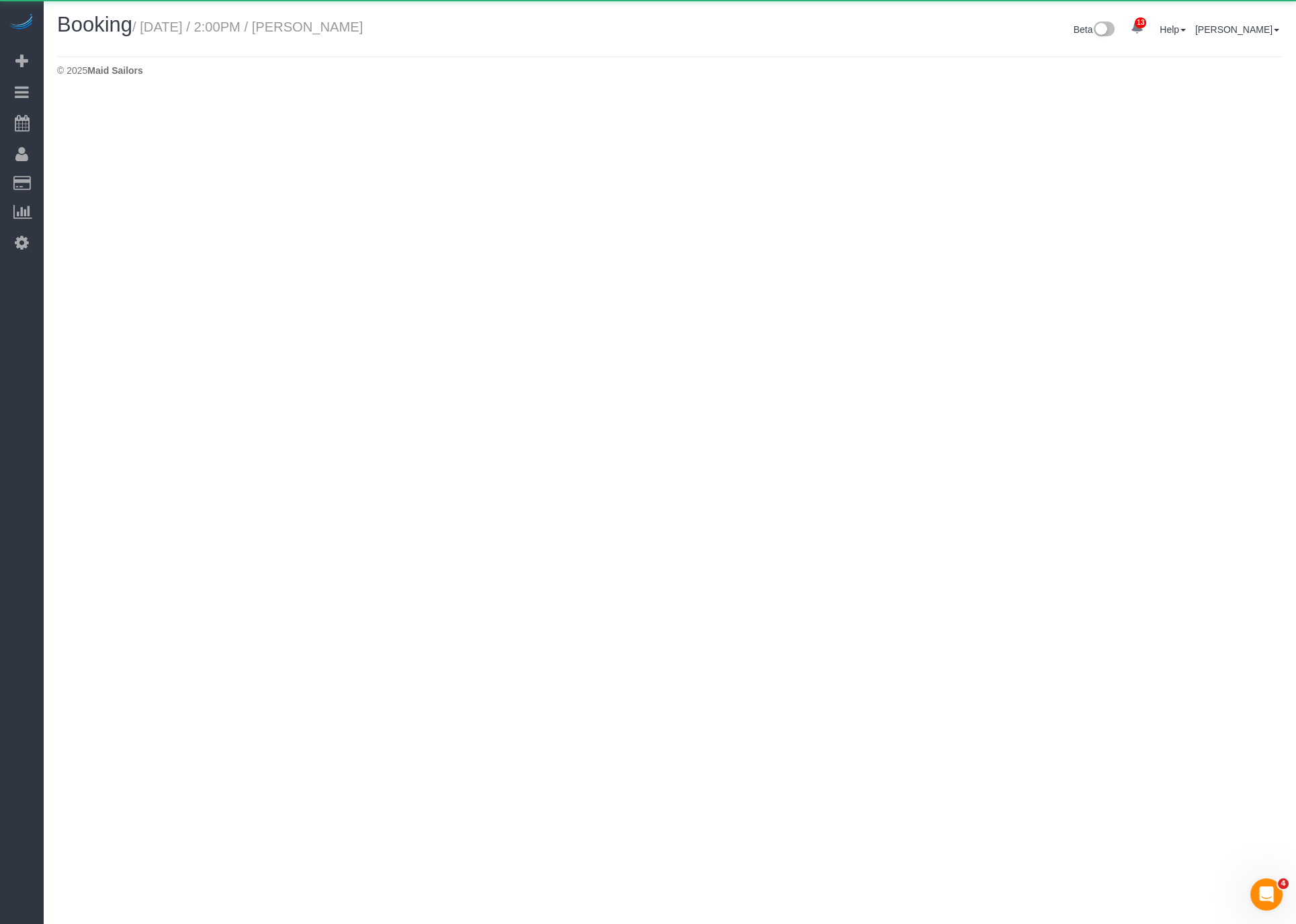
select select "NY"
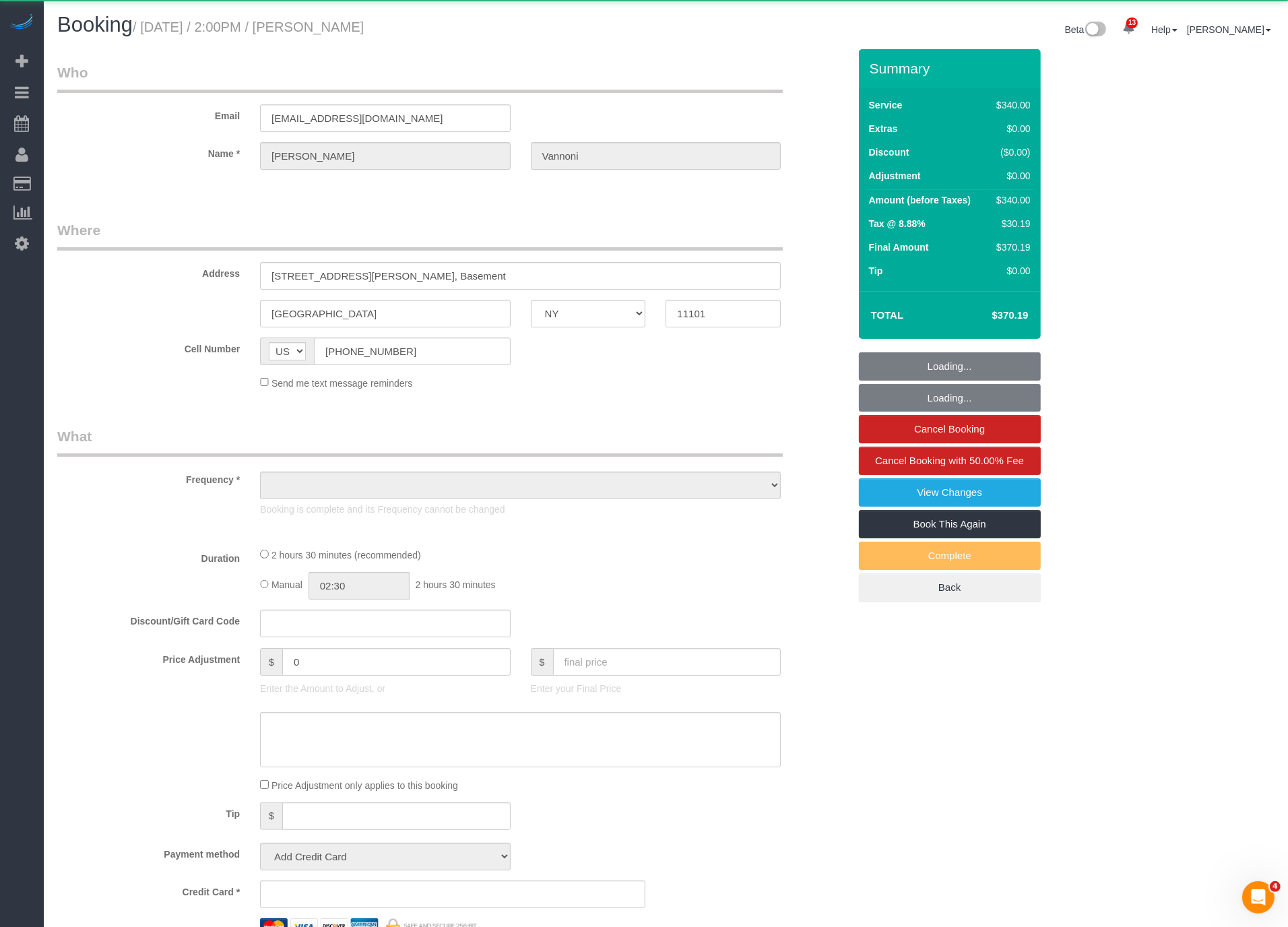
scroll to position [1631, 1288]
select select "object:17645"
click at [364, 25] on small "/ September 02, 2025 / 2:00PM / Andrea Vannoni" at bounding box center [248, 26] width 231 height 15
select select "2"
select select "150"
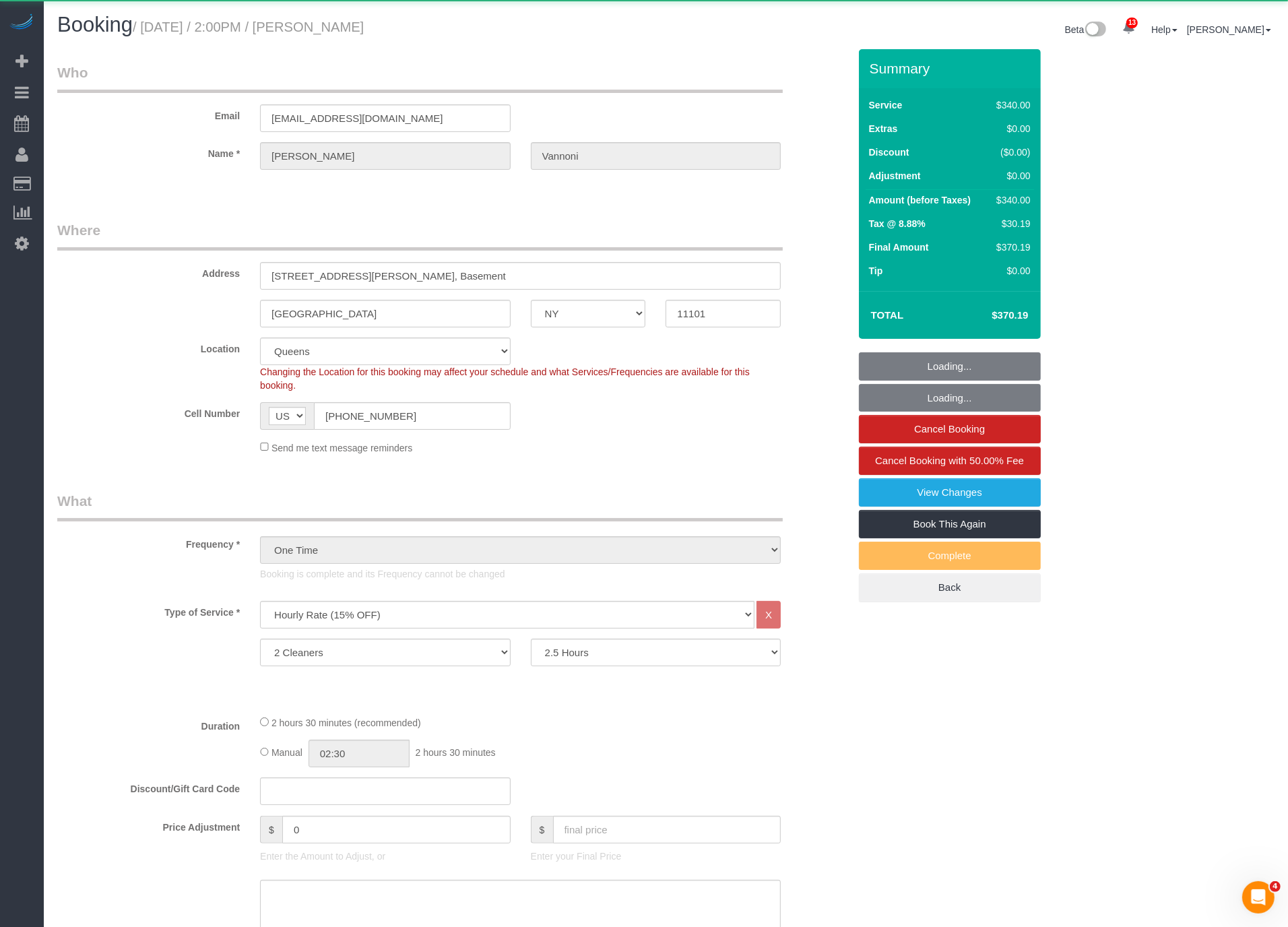
click at [364, 25] on small "/ September 02, 2025 / 2:00PM / Andrea Vannoni" at bounding box center [248, 26] width 231 height 15
select select "number:89"
select select "number:90"
select select "number:15"
select select "number:7"
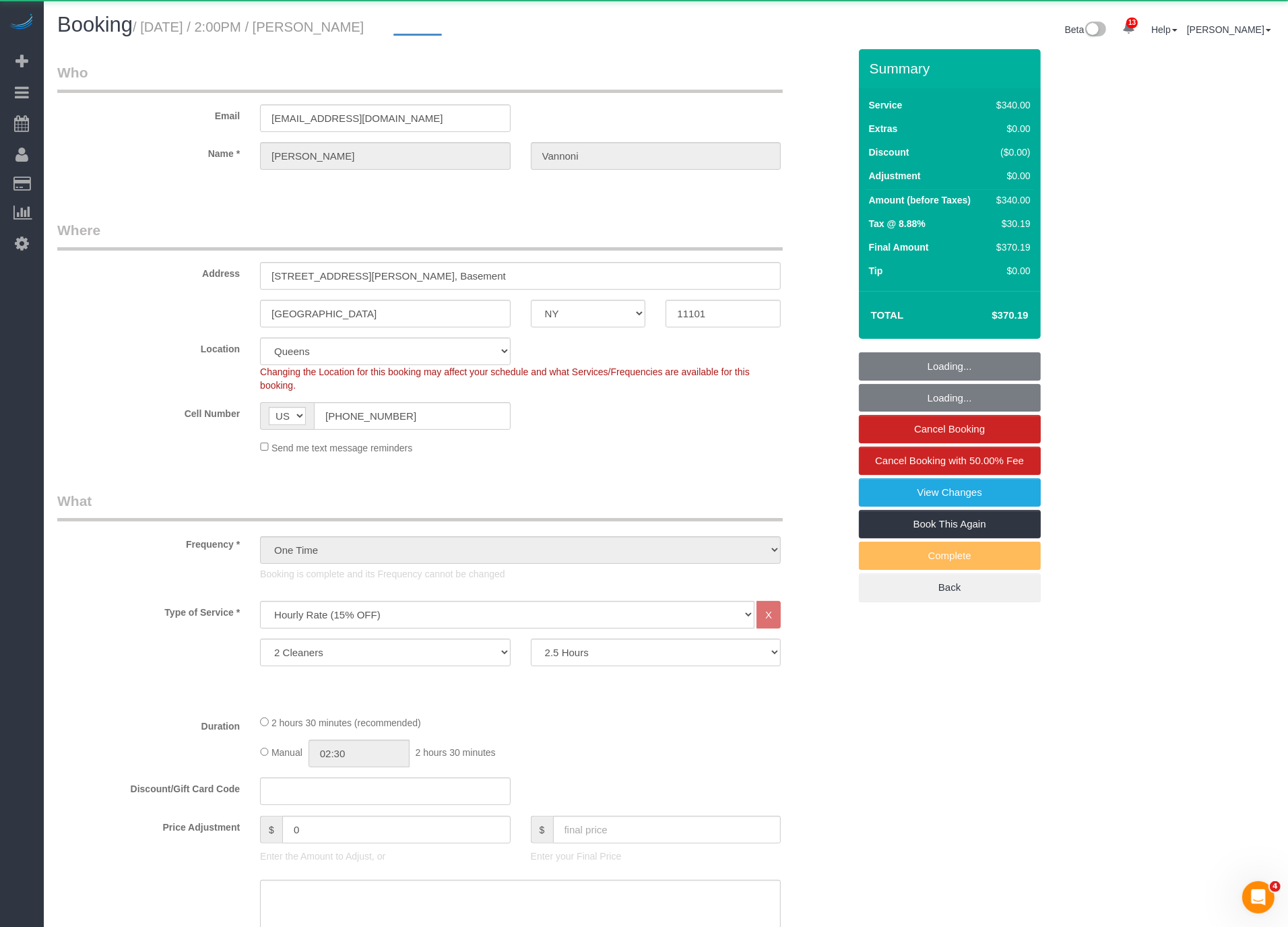
scroll to position [65184, 66082]
select select "object:18496"
select select "string:stripe-pm_1Rywnh4VGloSiKo76gFglGk5"
select select "spot41"
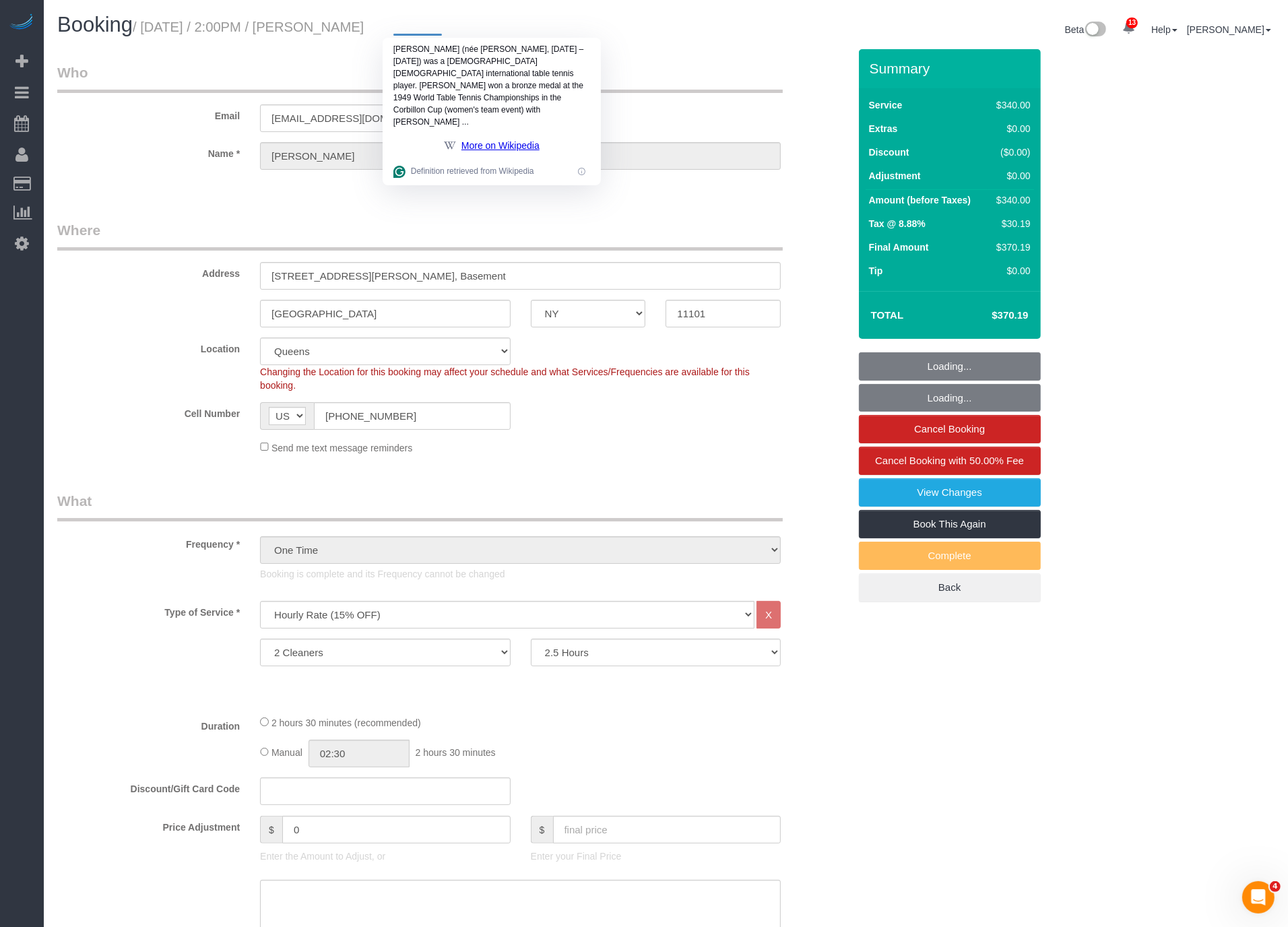
scroll to position [65271, 66082]
copy small "Vannoni"
click at [589, 223] on legend "Where" at bounding box center [420, 235] width 725 height 30
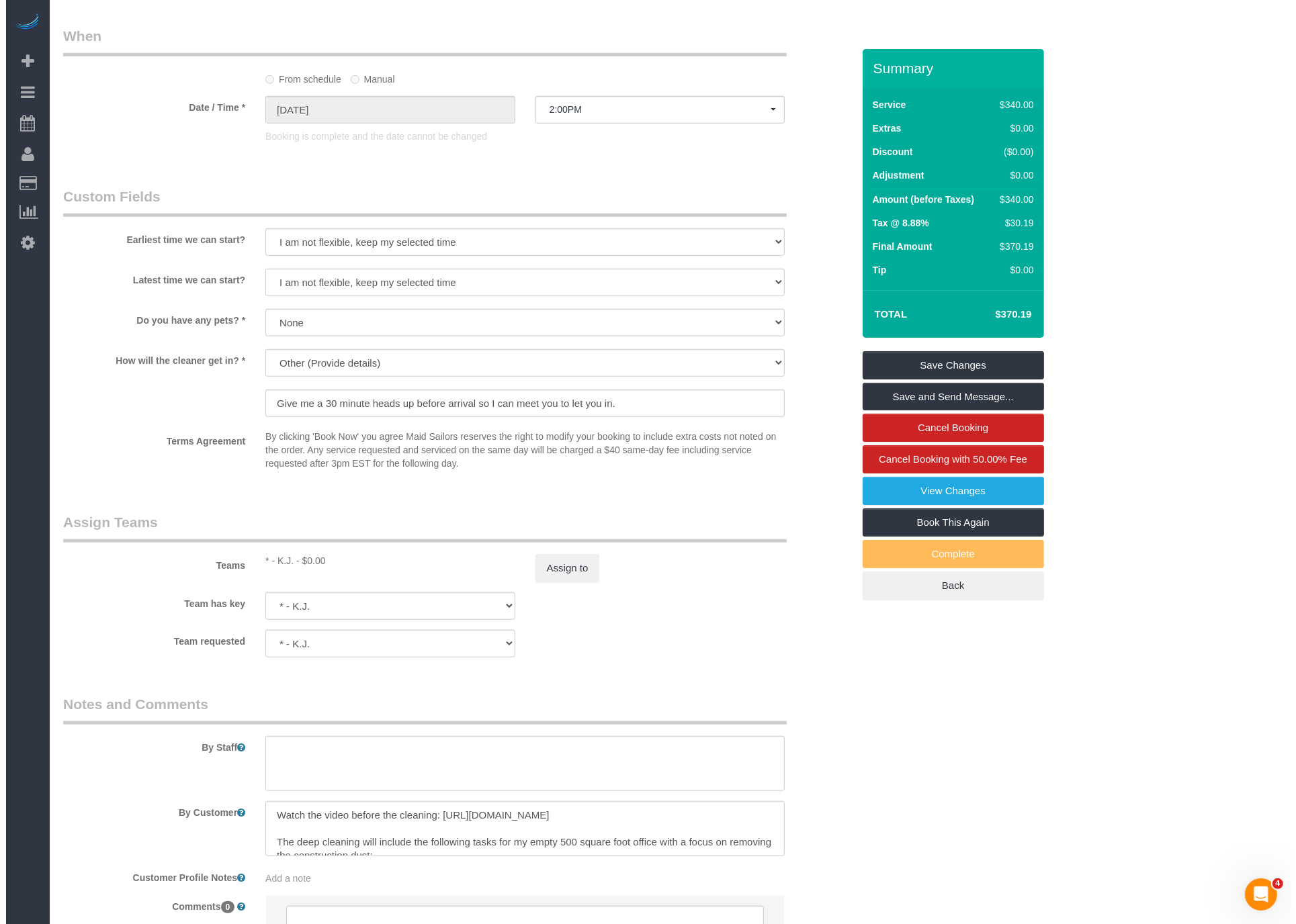
scroll to position [1173, 0]
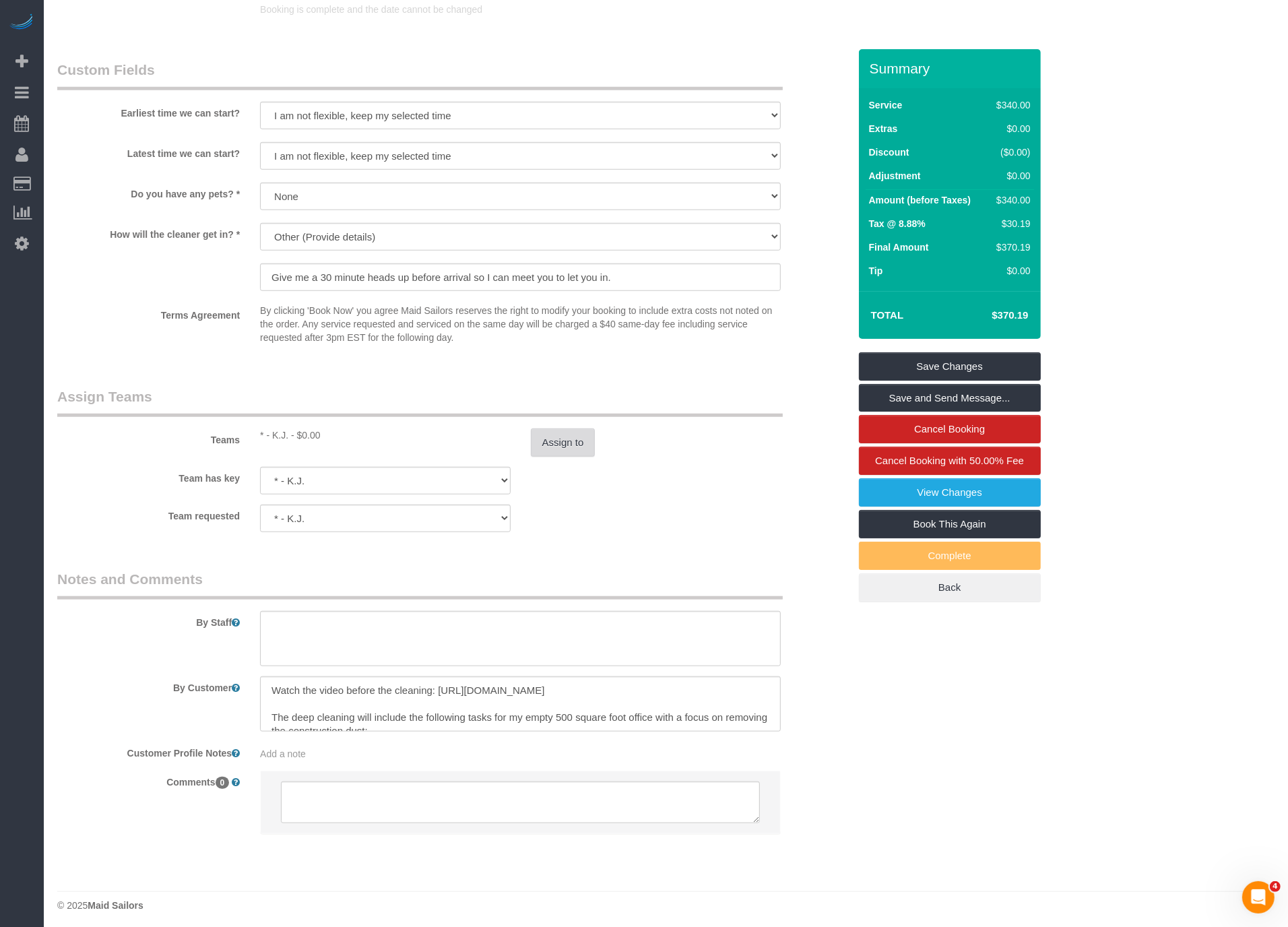
click at [572, 449] on button "Assign to" at bounding box center [564, 443] width 65 height 28
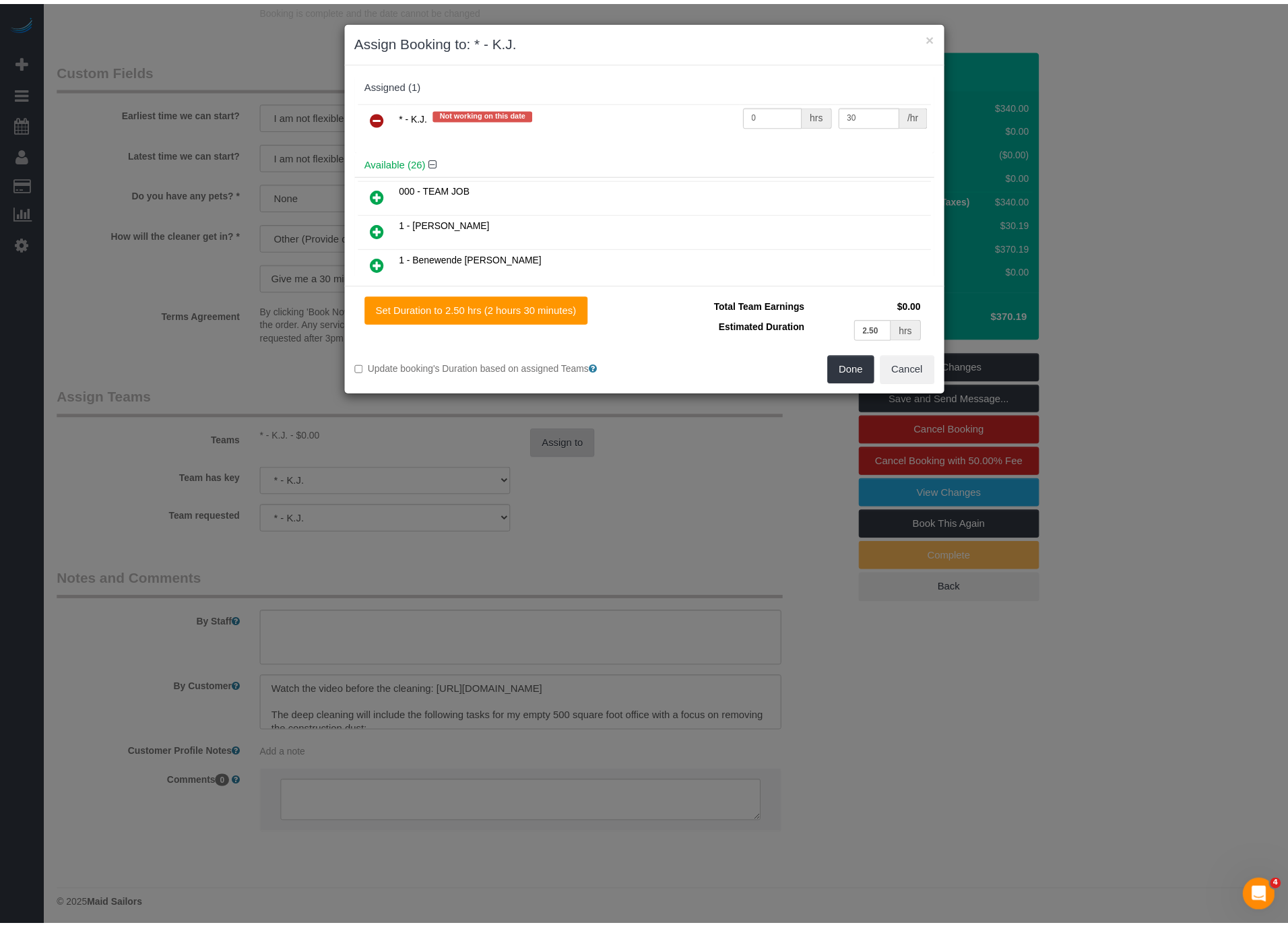
scroll to position [2103, 1299]
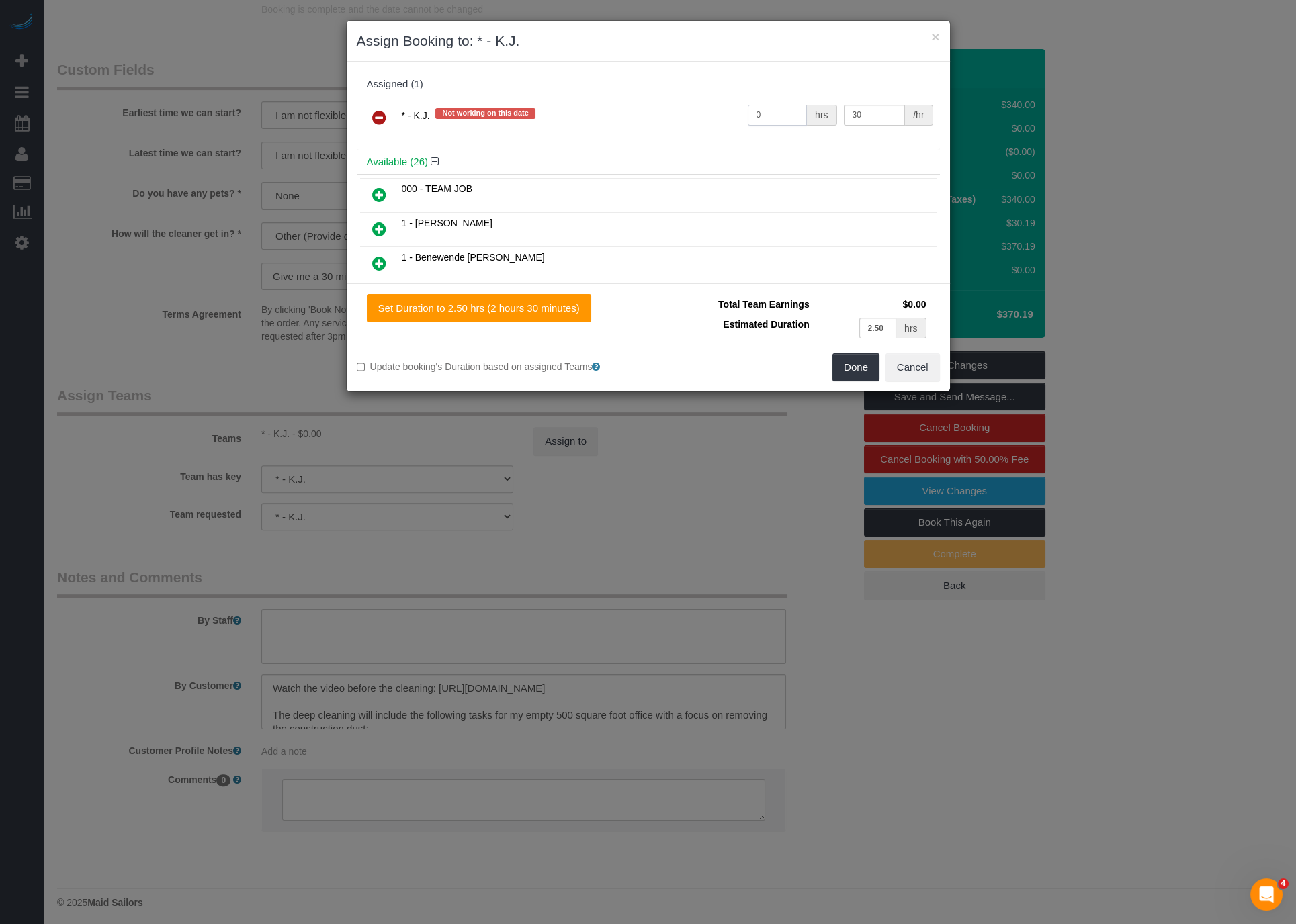
click at [777, 116] on input "0" at bounding box center [778, 115] width 60 height 21
type input "5"
click at [848, 368] on button "Done" at bounding box center [855, 367] width 47 height 28
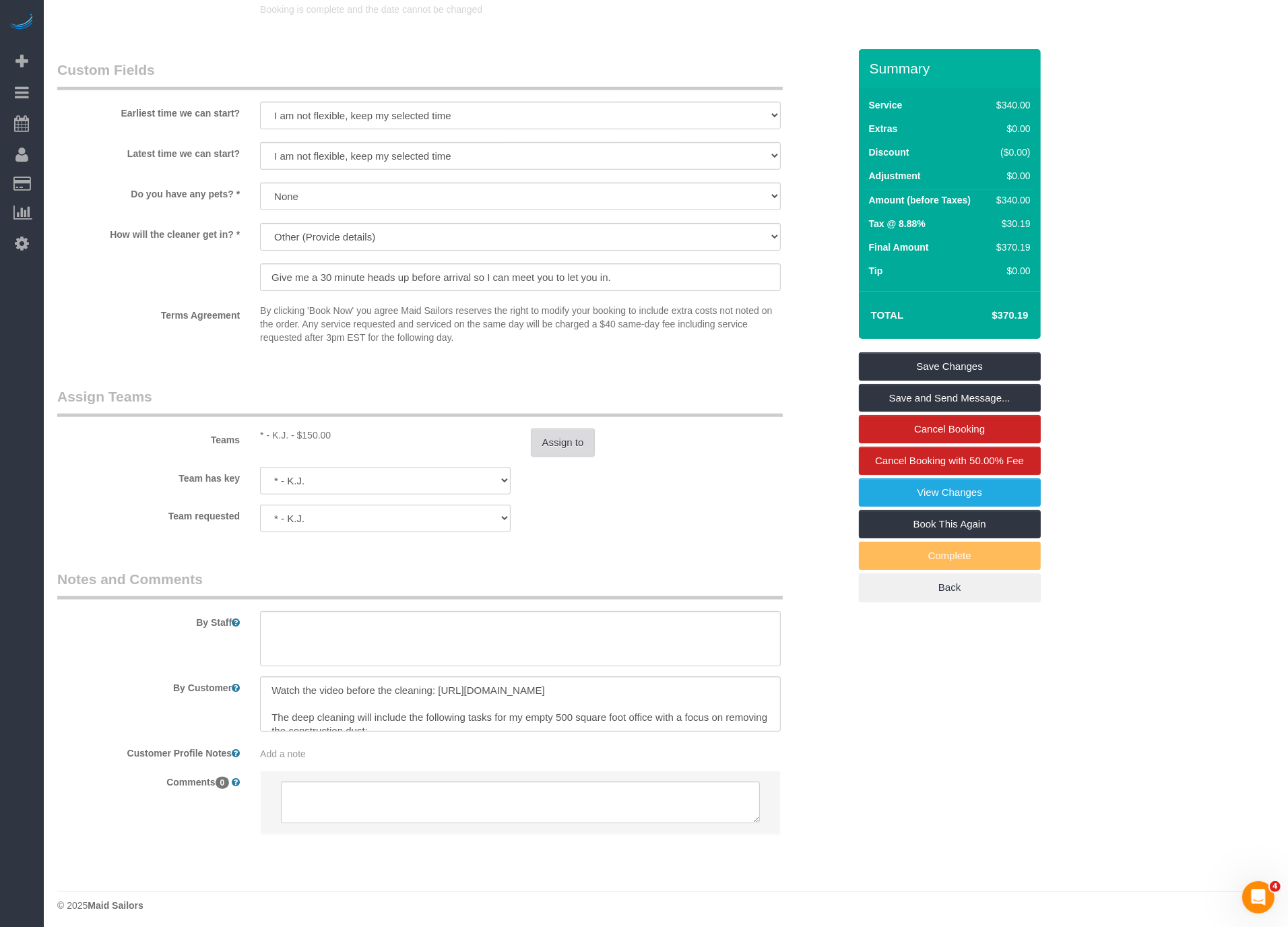
scroll to position [65271, 66082]
click at [954, 360] on link "Save Changes" at bounding box center [950, 366] width 182 height 28
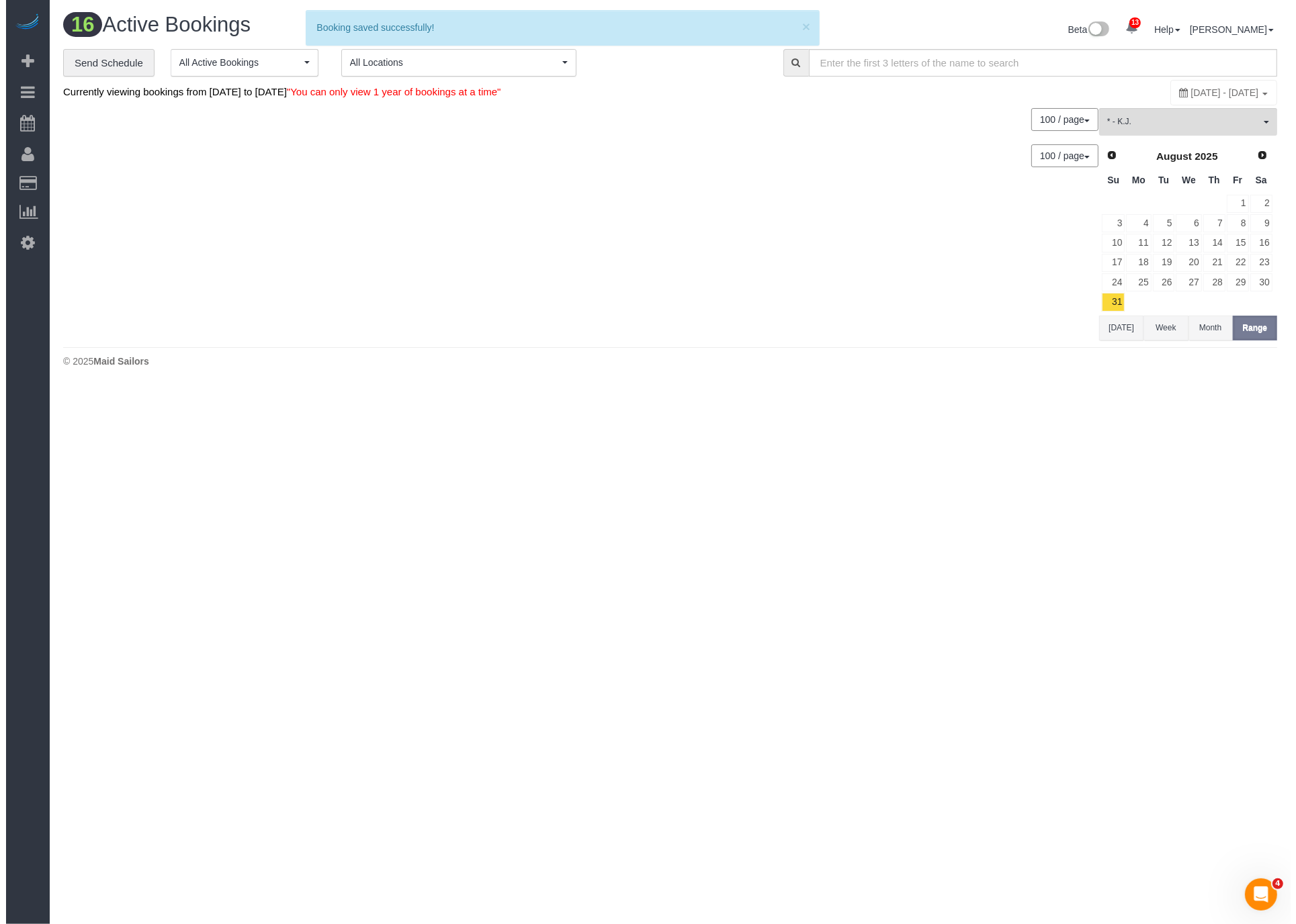
scroll to position [1379, 1284]
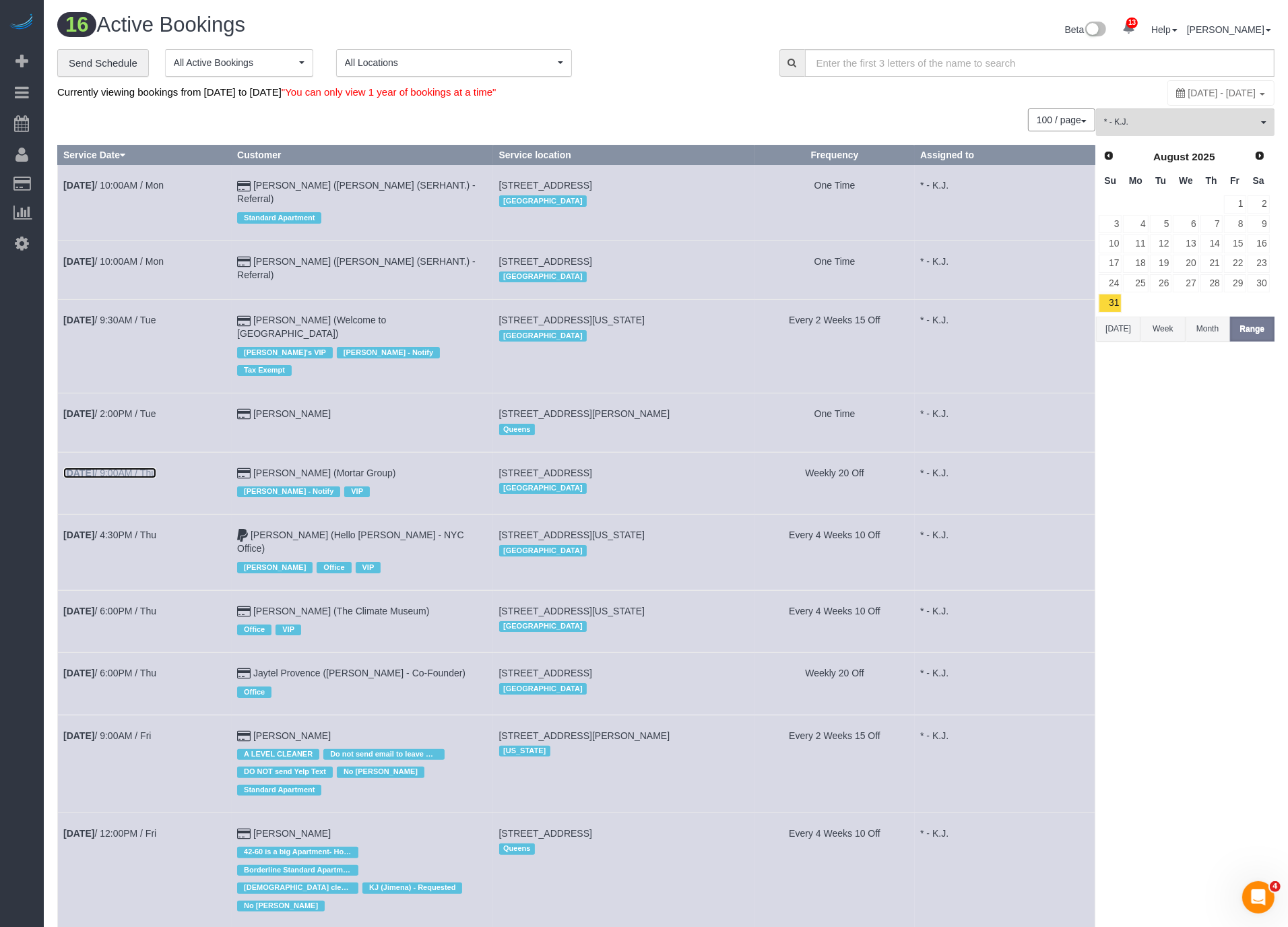
click at [138, 467] on link "Sep 4th / 9:00AM / Thu" at bounding box center [109, 473] width 93 height 11
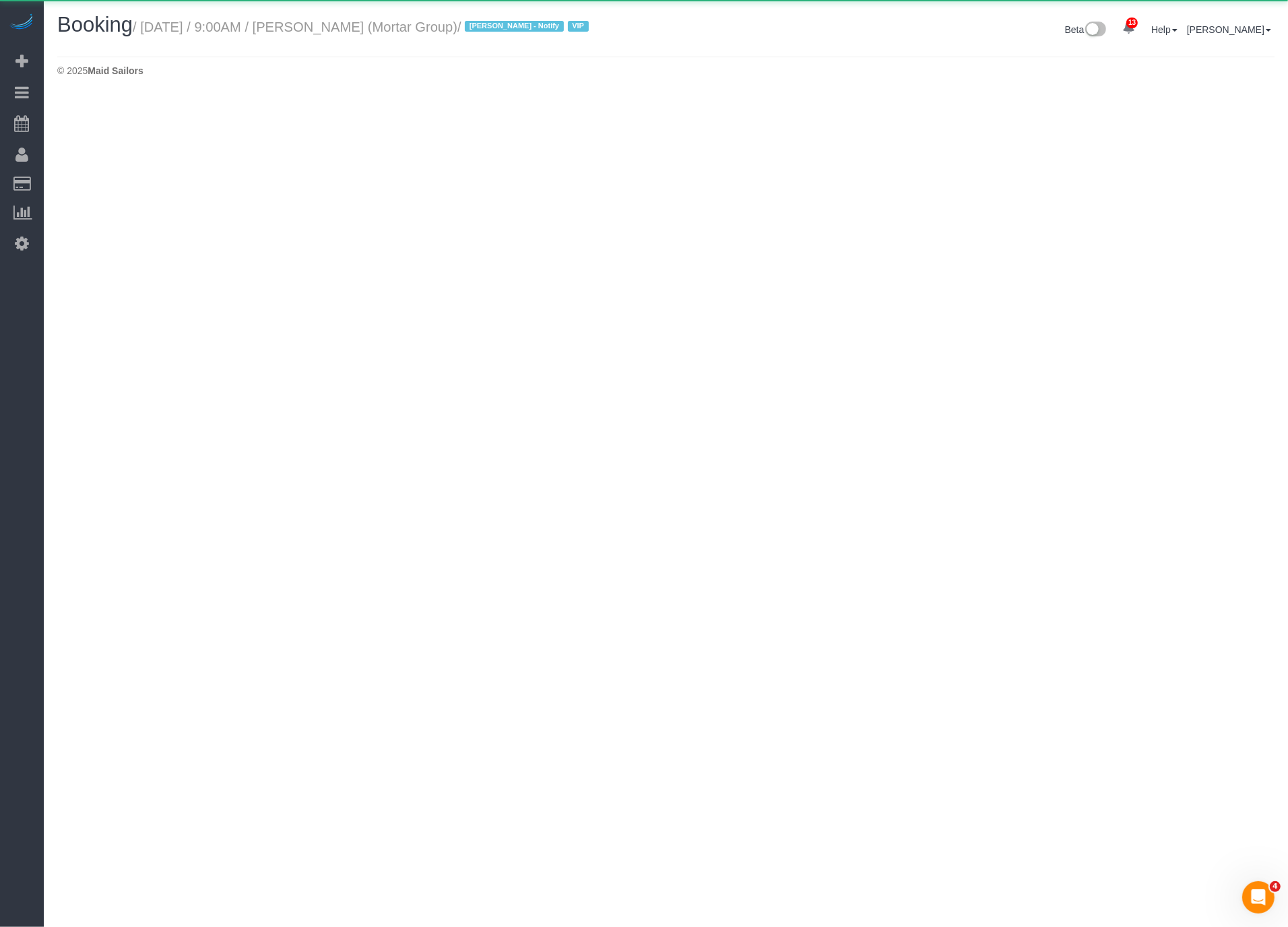
scroll to position [95, 1299]
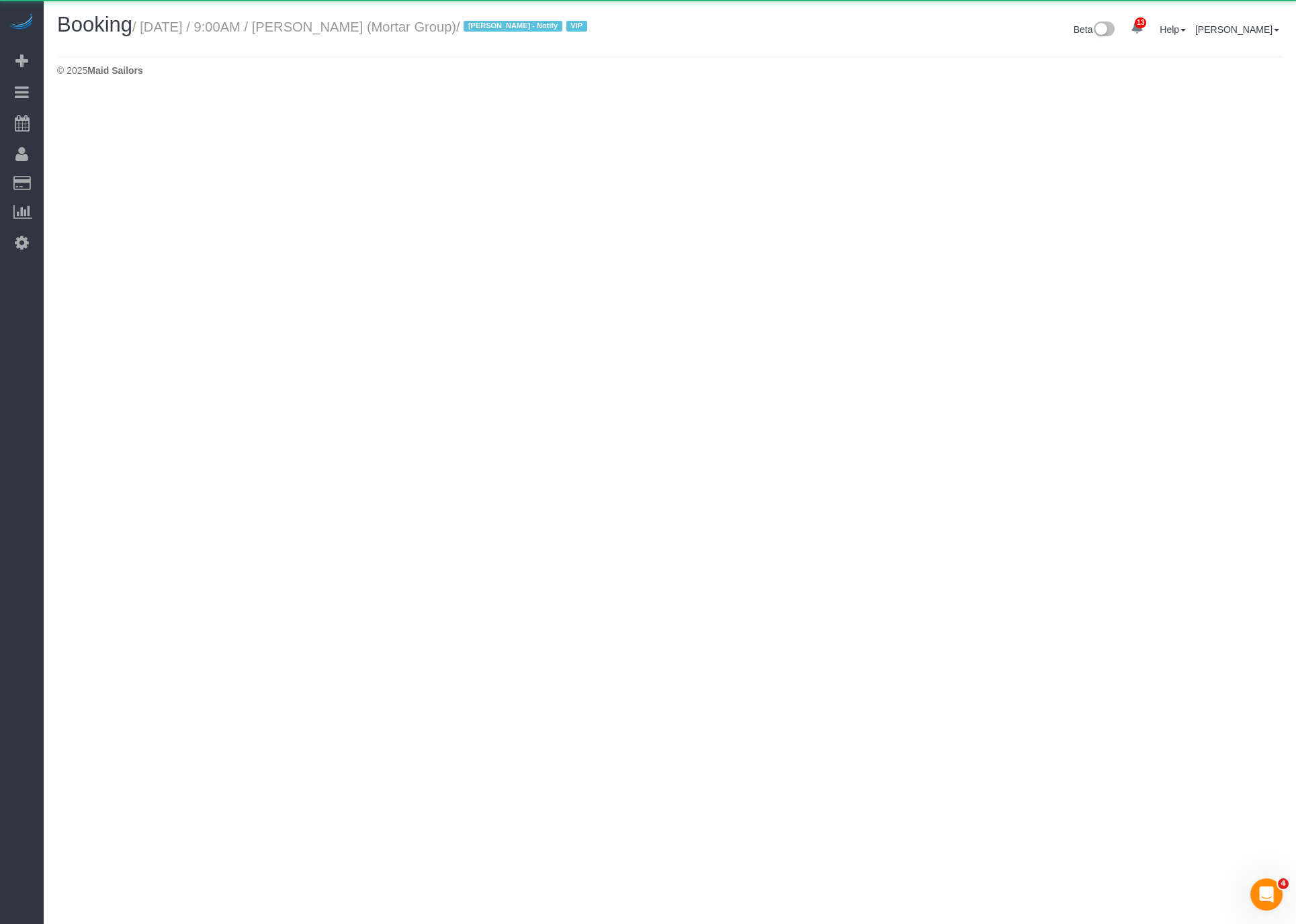
select select "NY"
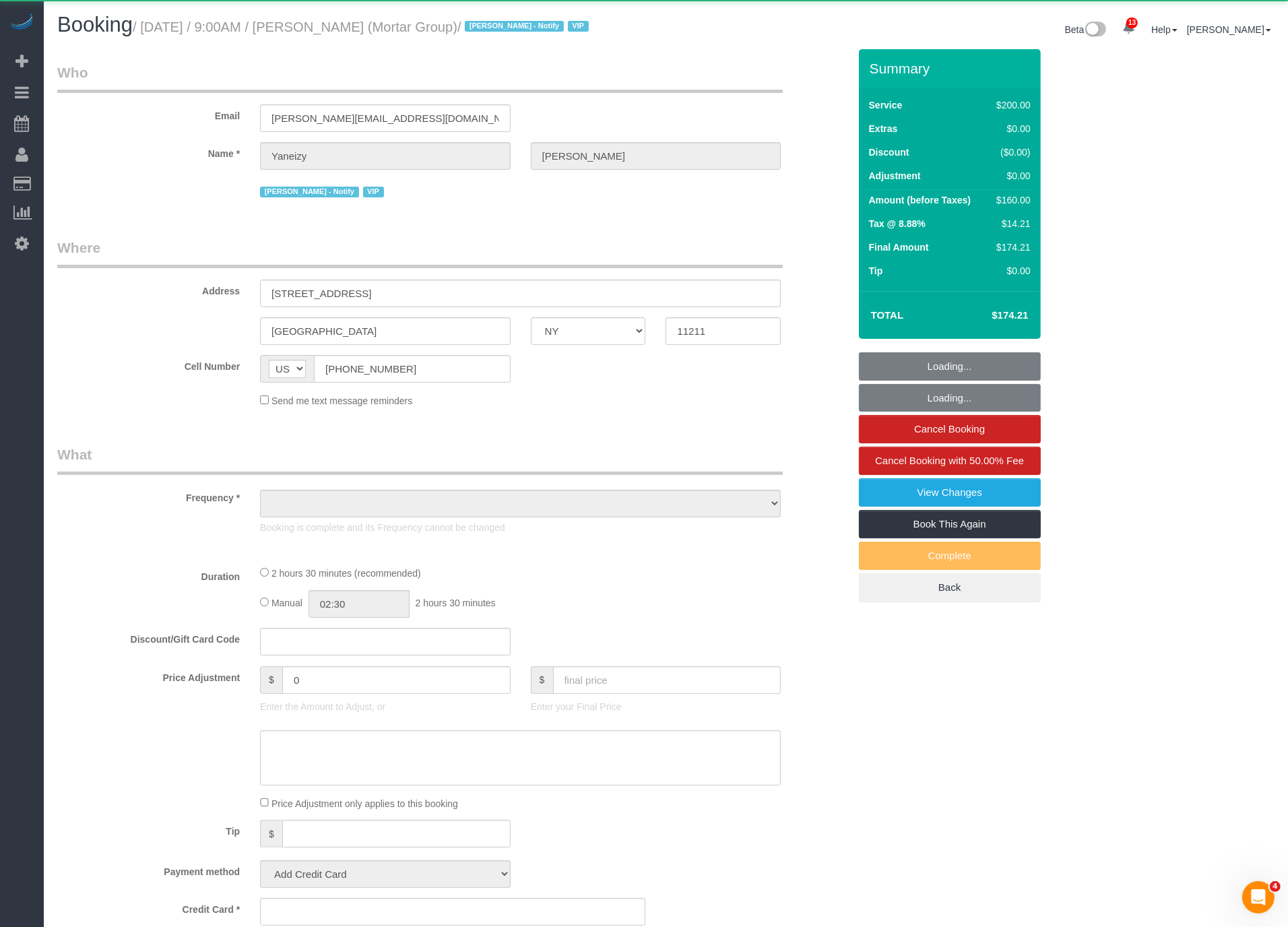
scroll to position [1651, 1288]
select select "object:20990"
select select "spot46"
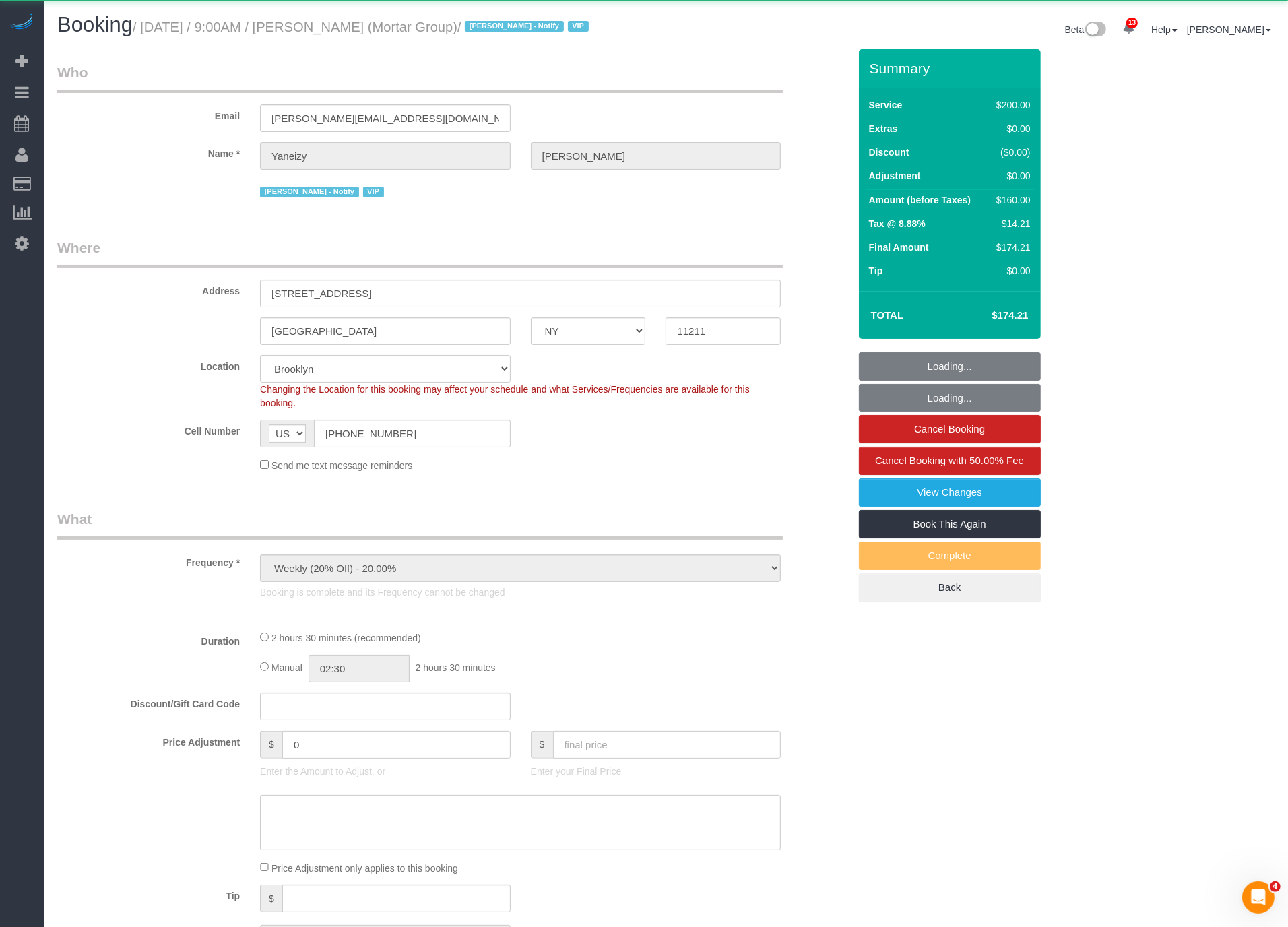
scroll to position [1779, 1288]
select select "spot51"
select select "string:stripe-pm_1RNxVG4VGloSiKo7QUT6i4DB"
select select "150"
select select "number:56"
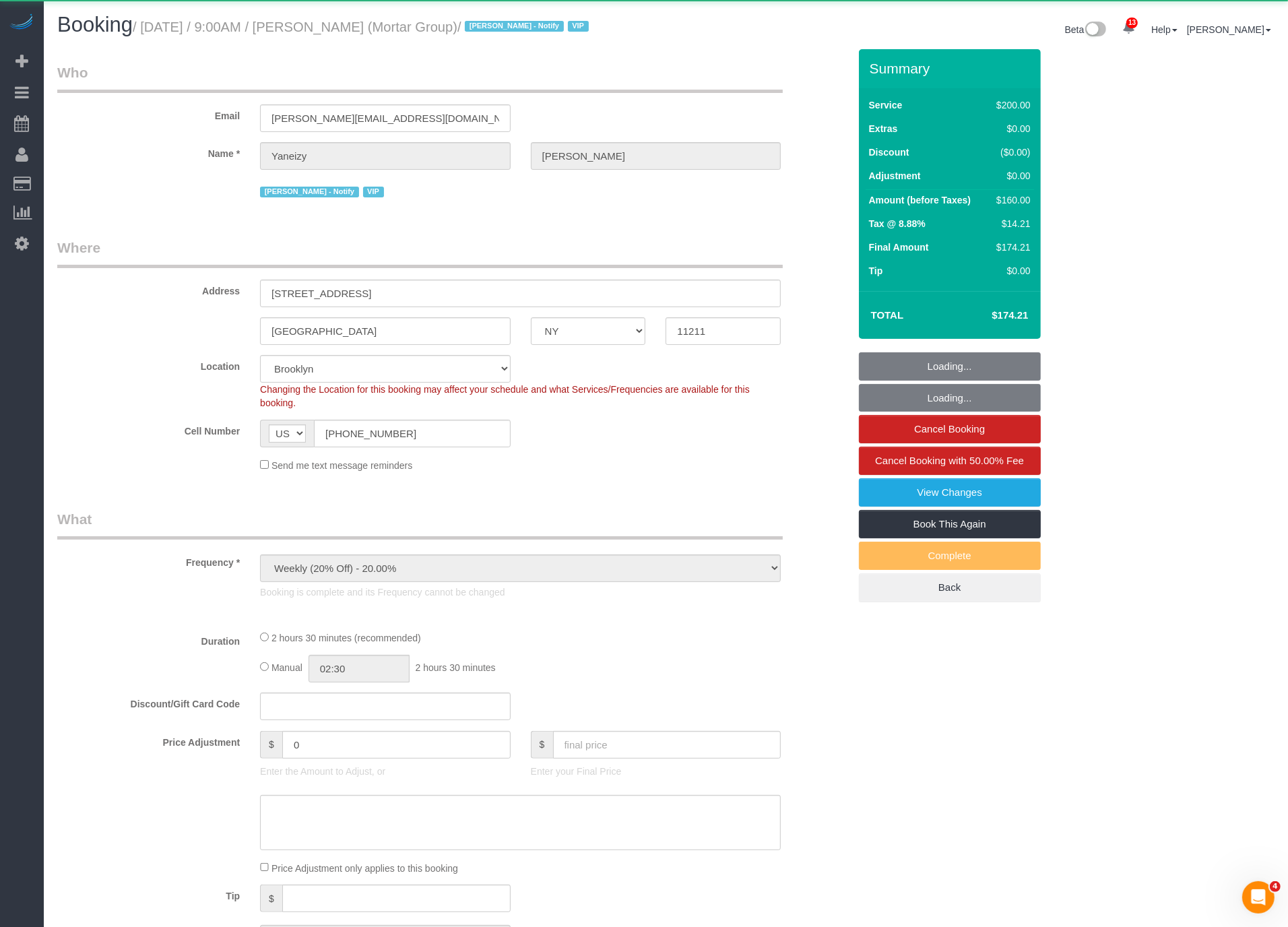
select select "number:79"
select select "number:15"
select select "number:7"
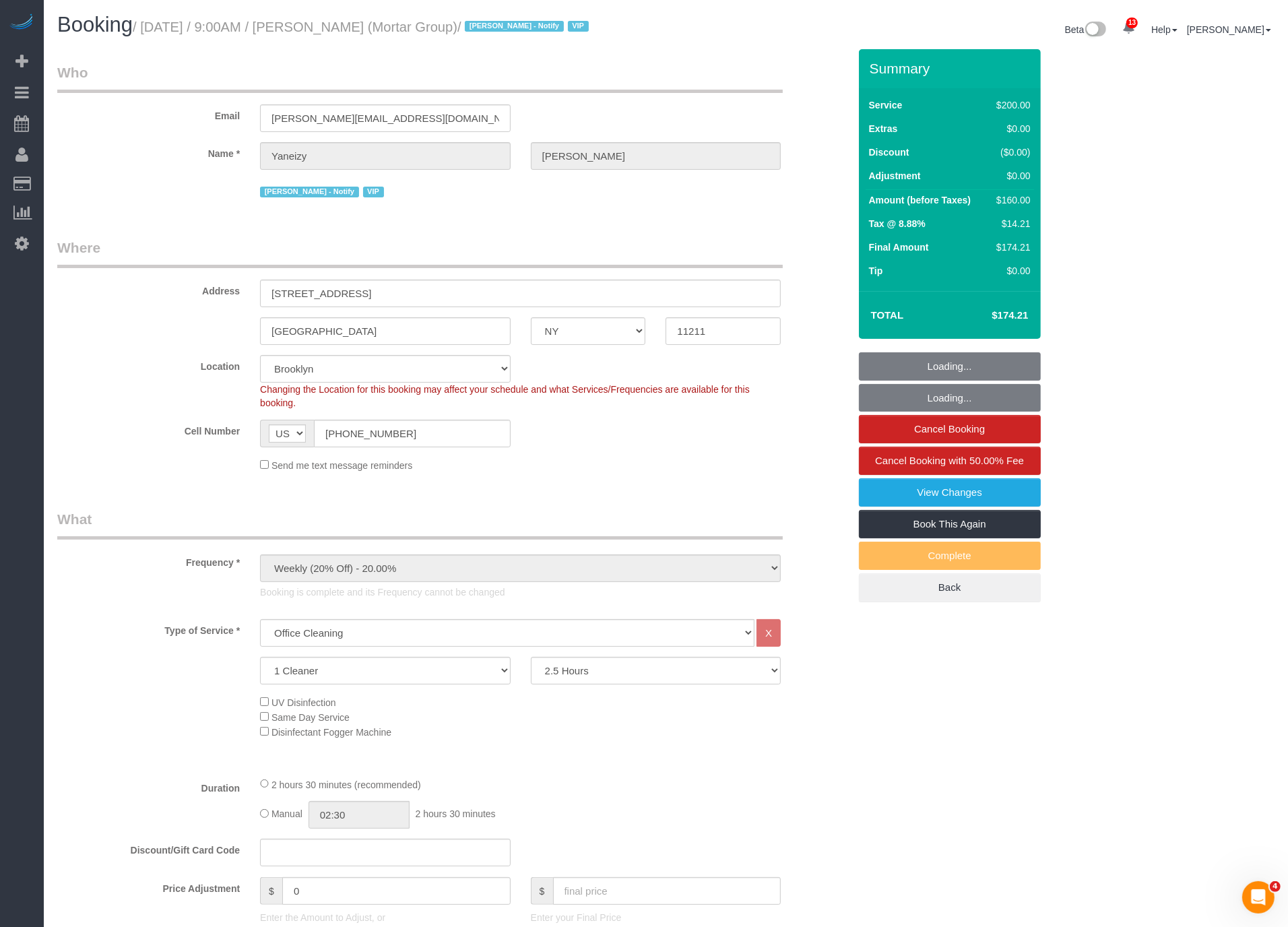
scroll to position [2190, 1288]
click at [363, 26] on small "/ September 04, 2025 / 9:00AM / Yaneizy Castillo (Mortar Group) / Jacky Xu - No…" at bounding box center [363, 26] width 460 height 15
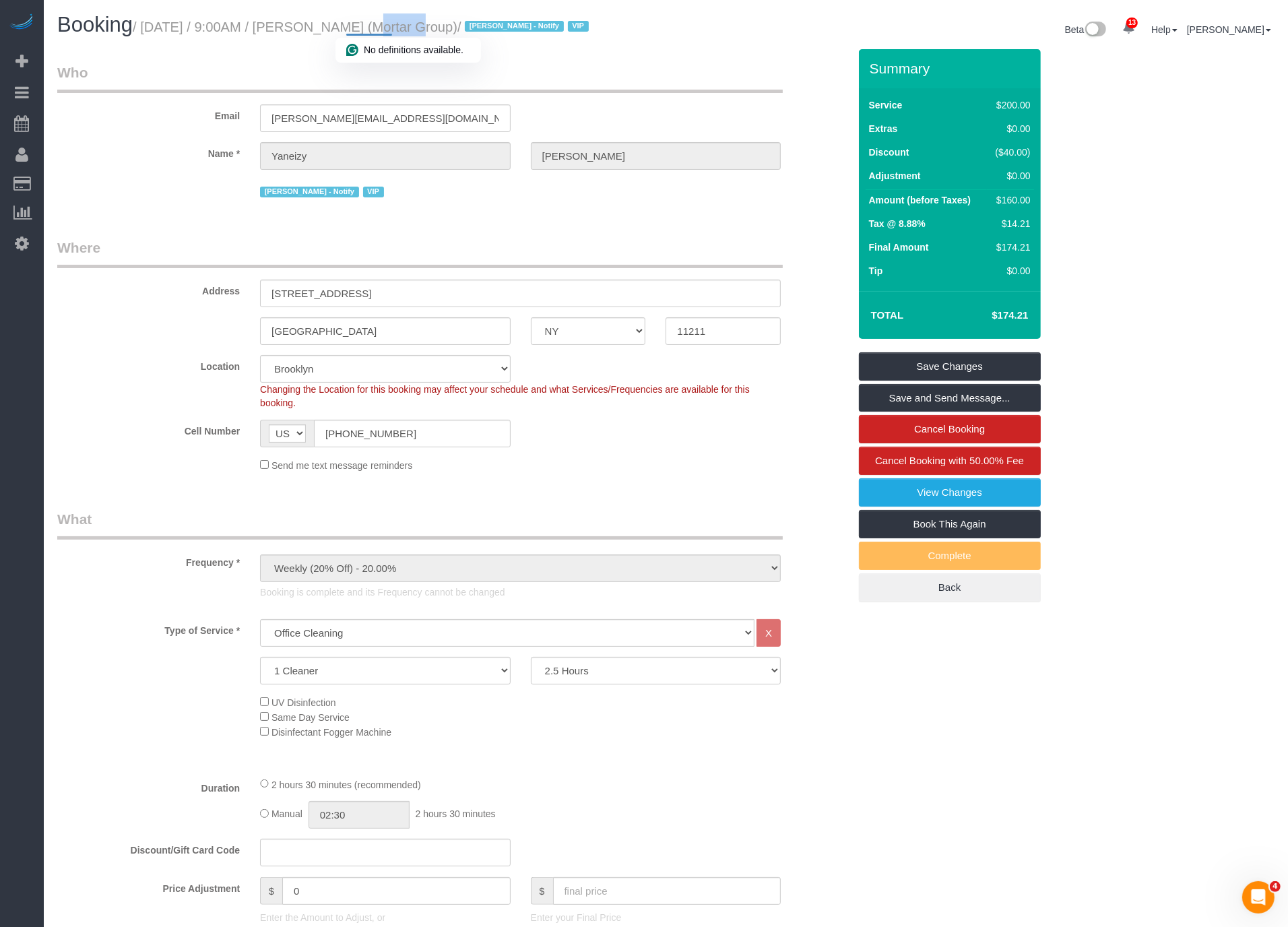
copy small "Yaneizy"
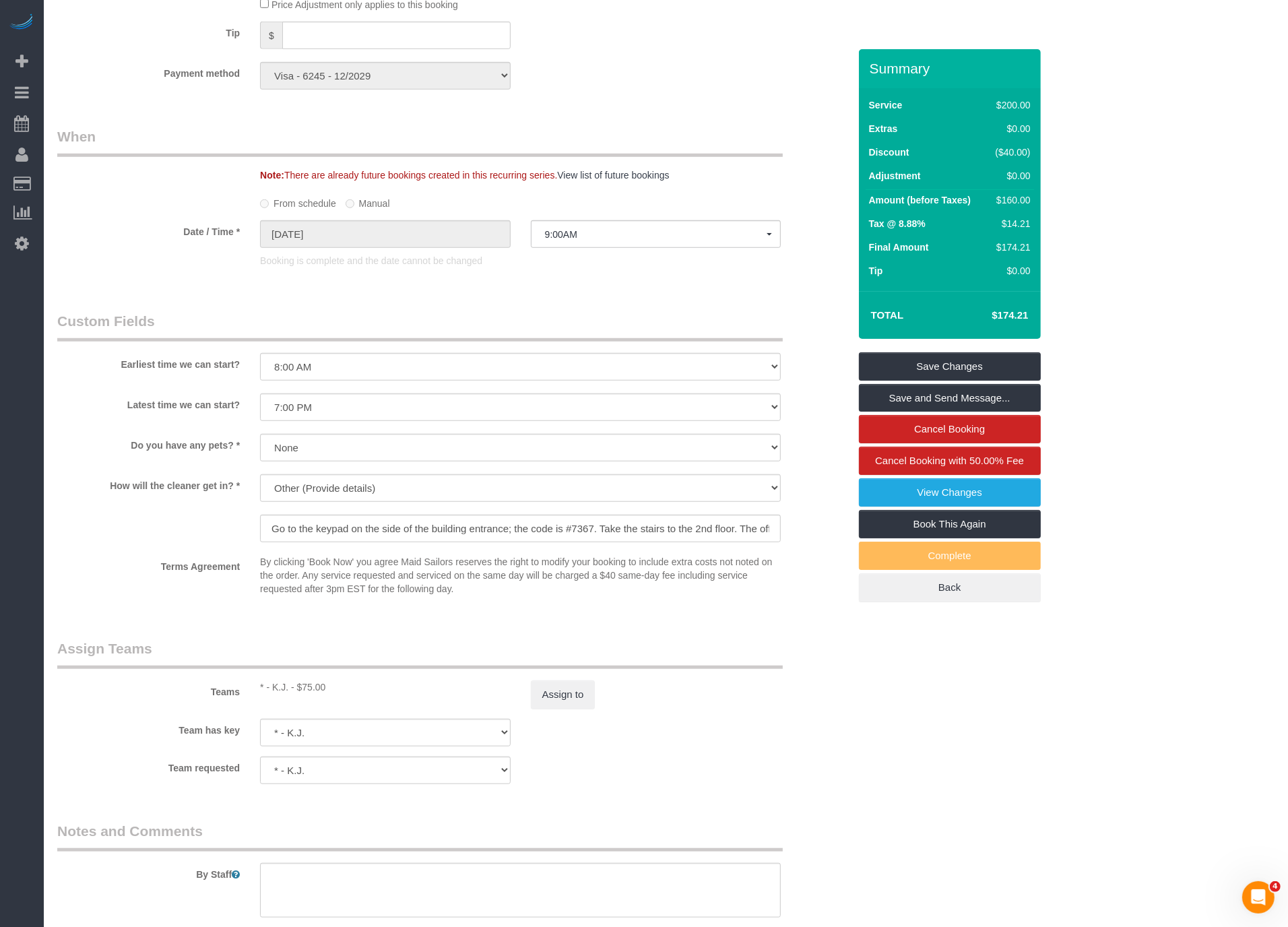
scroll to position [1262, 0]
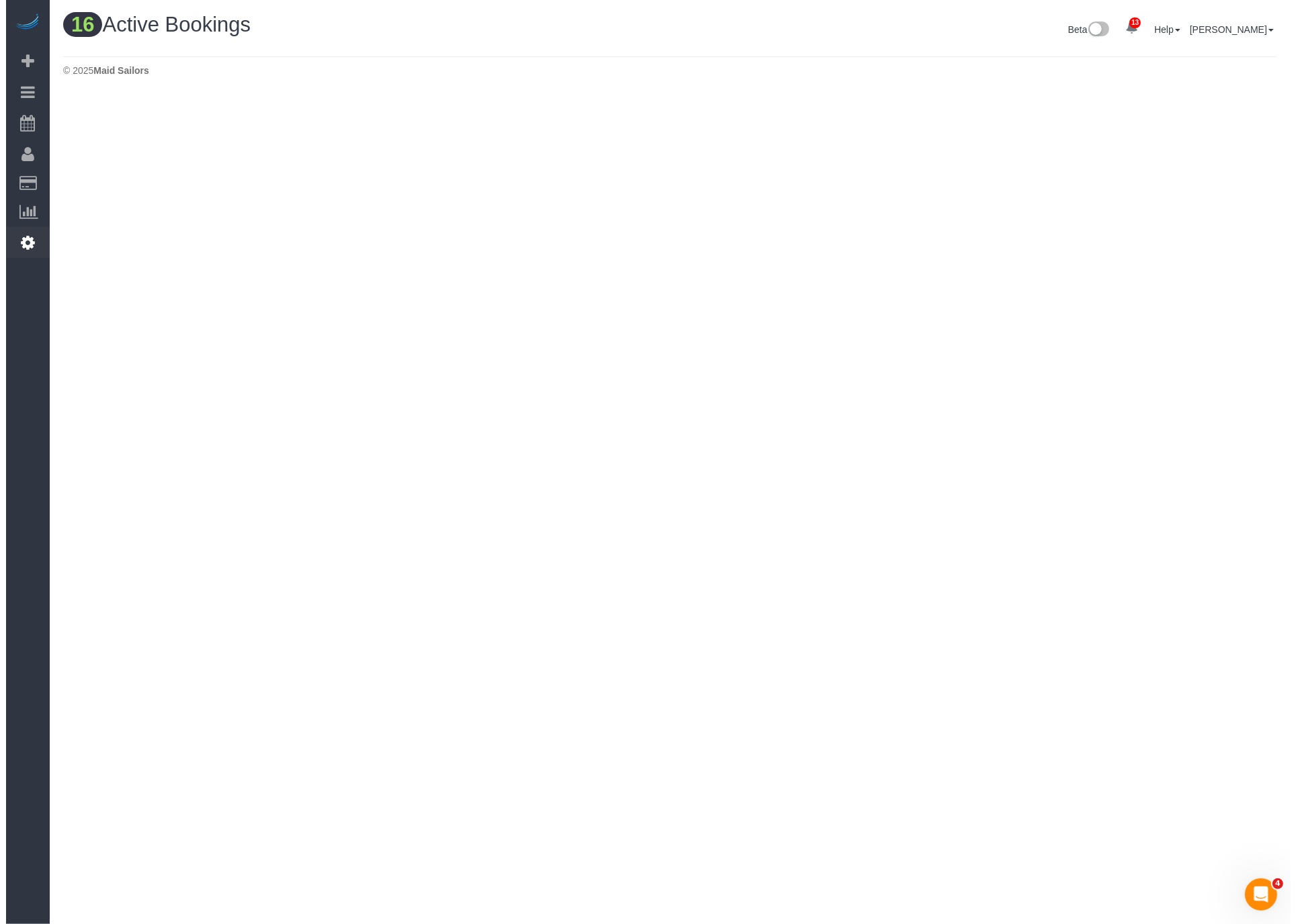
scroll to position [1379, 1284]
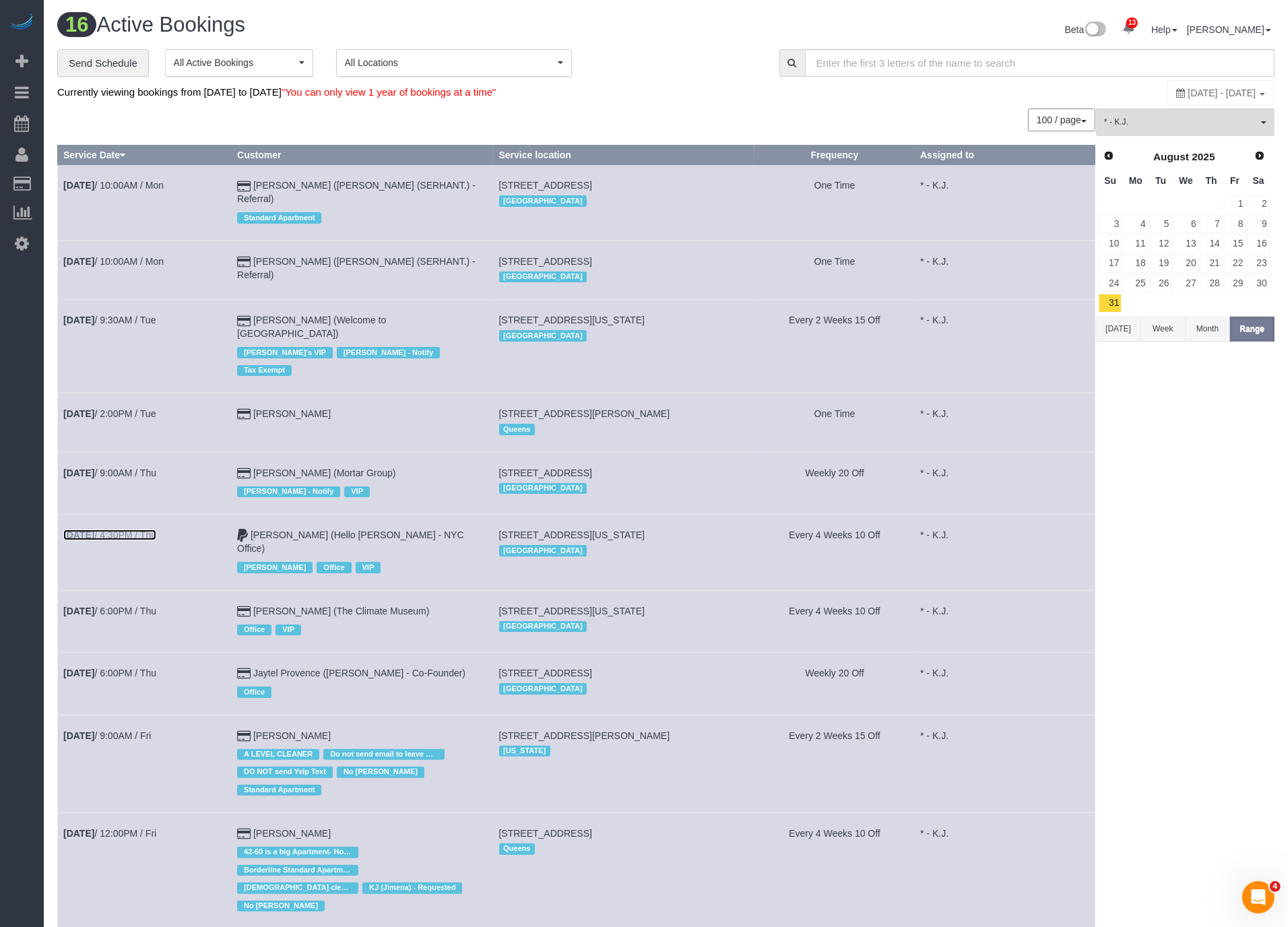
click at [122, 530] on link "Sep 4th / 4:30PM / Thu" at bounding box center [109, 535] width 93 height 11
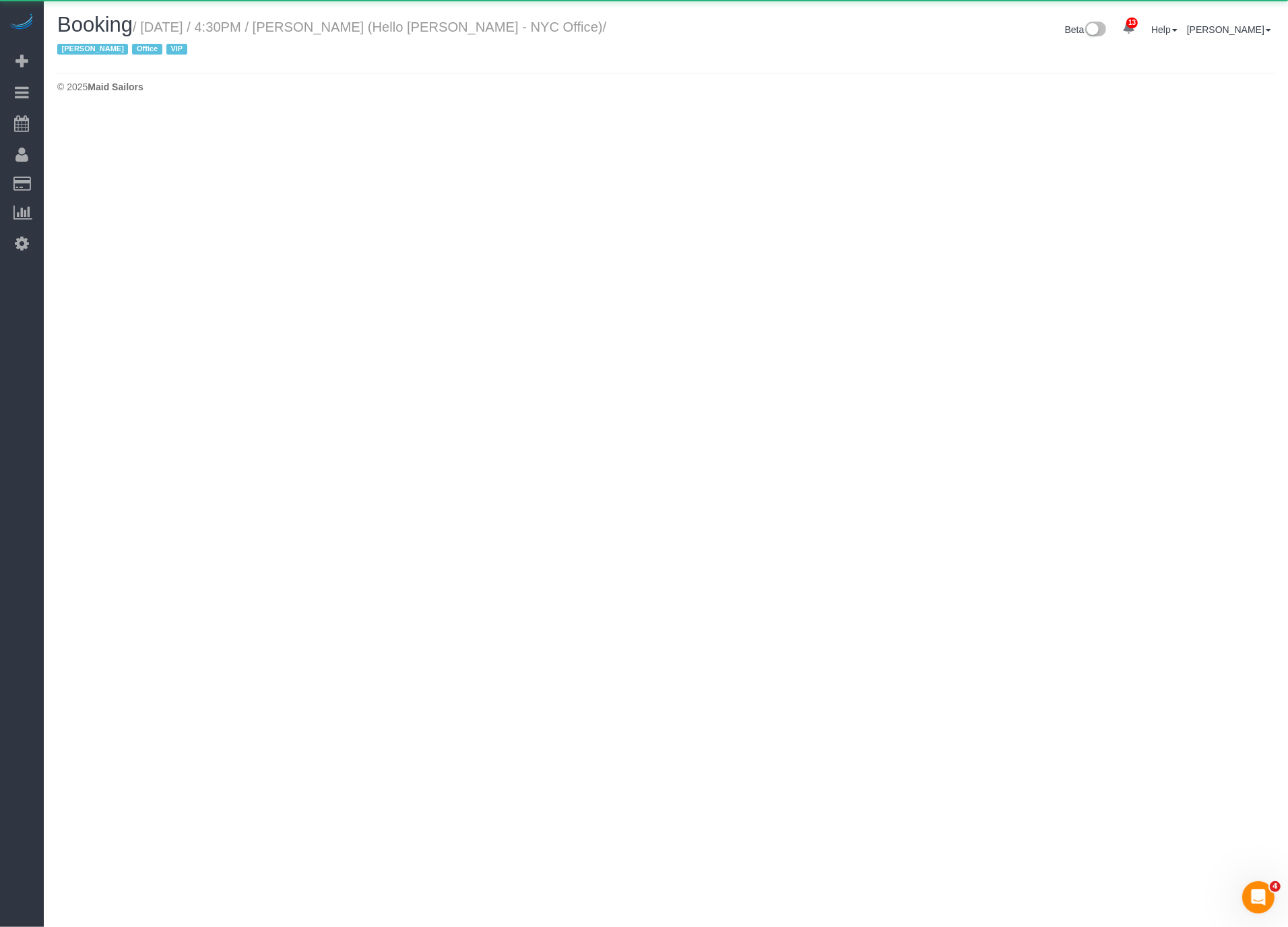
scroll to position [112, 1299]
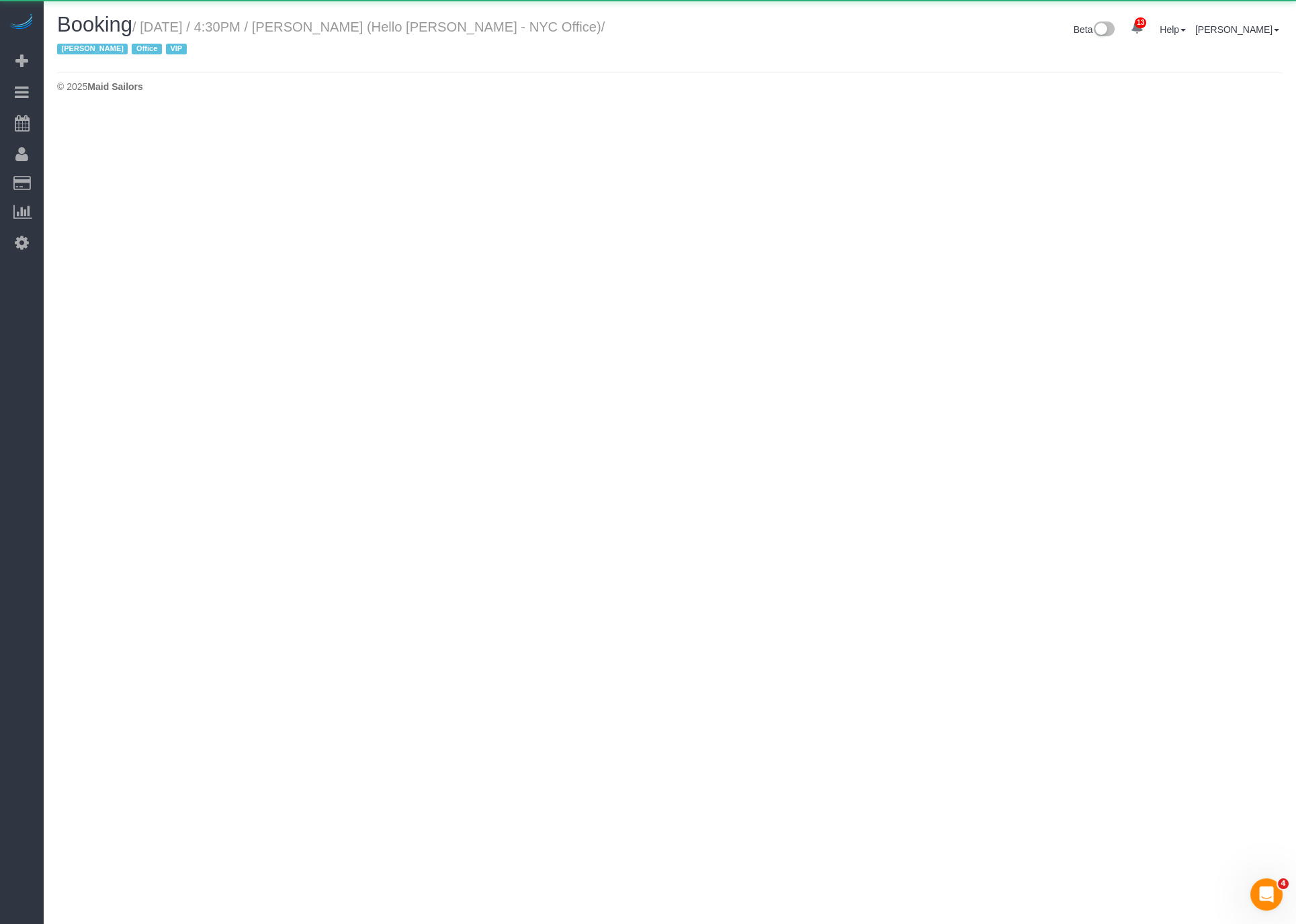
select select "NY"
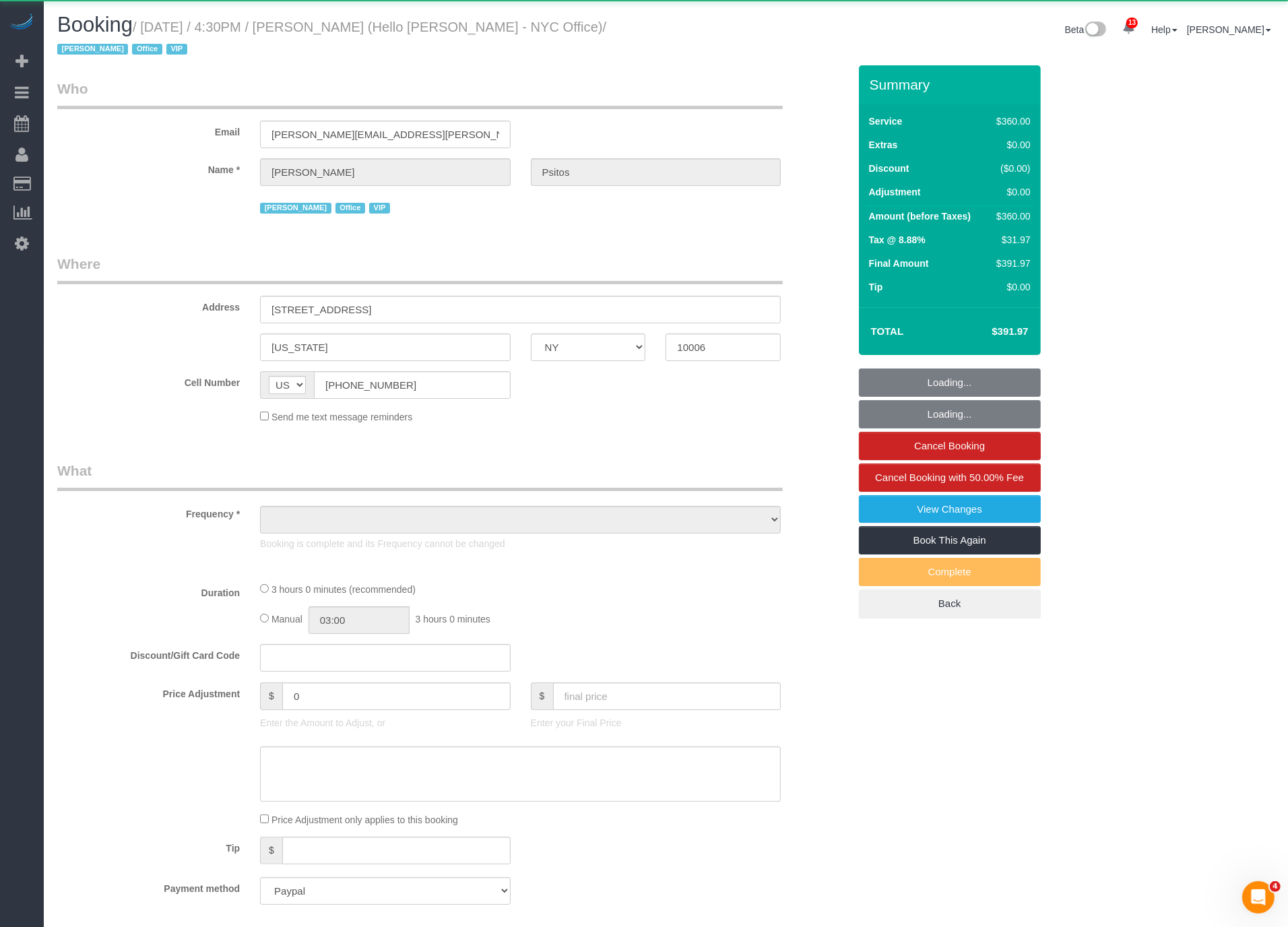
scroll to position [0, 0]
select select "object:22938"
select select "2"
select select "180"
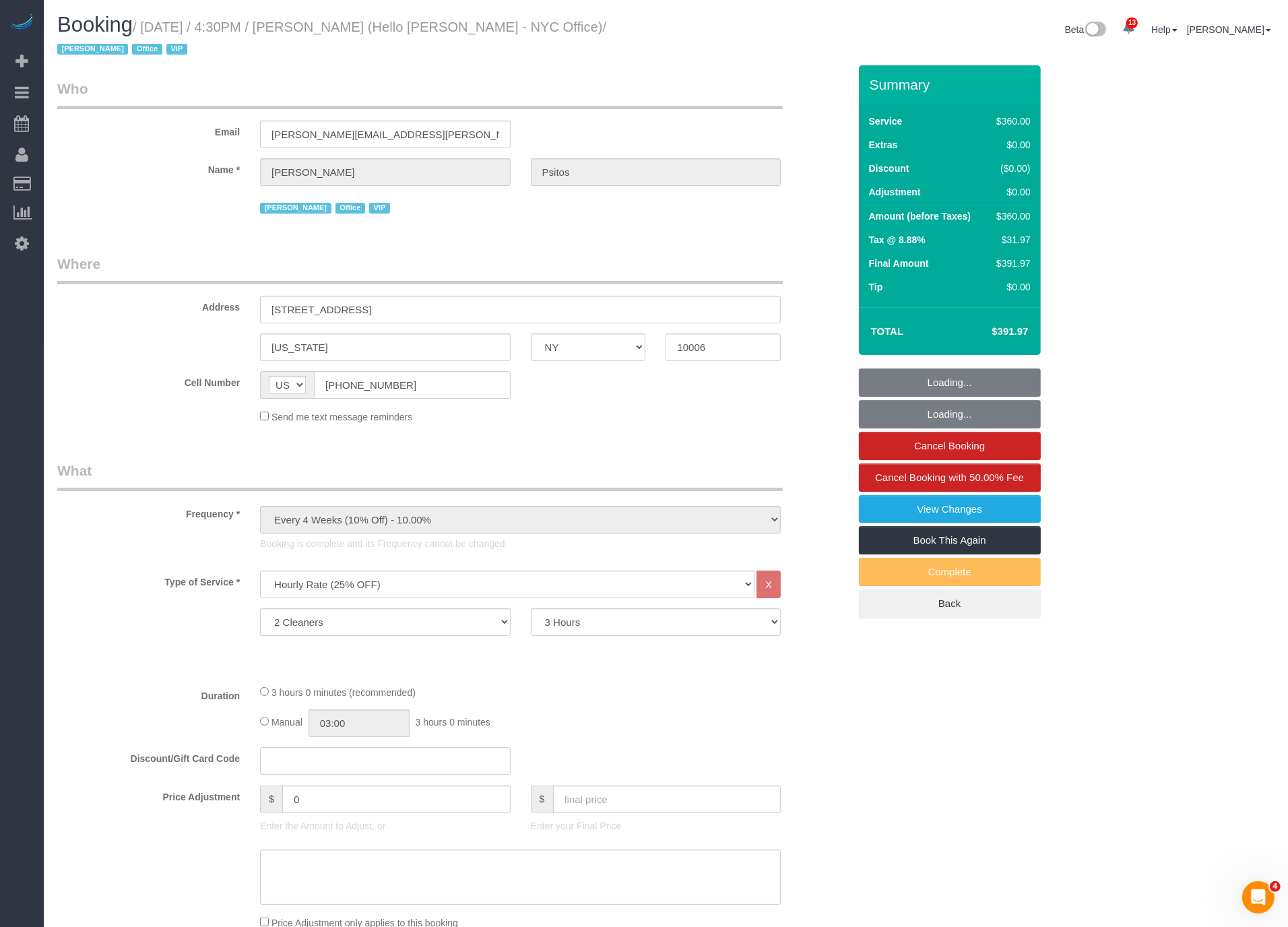
click at [383, 28] on small "/ September 04, 2025 / 4:30PM / Julia Psitos (Hello Alfred - NYC Office) / Jack…" at bounding box center [331, 38] width 549 height 38
select select "number:89"
select select "number:90"
select select "number:15"
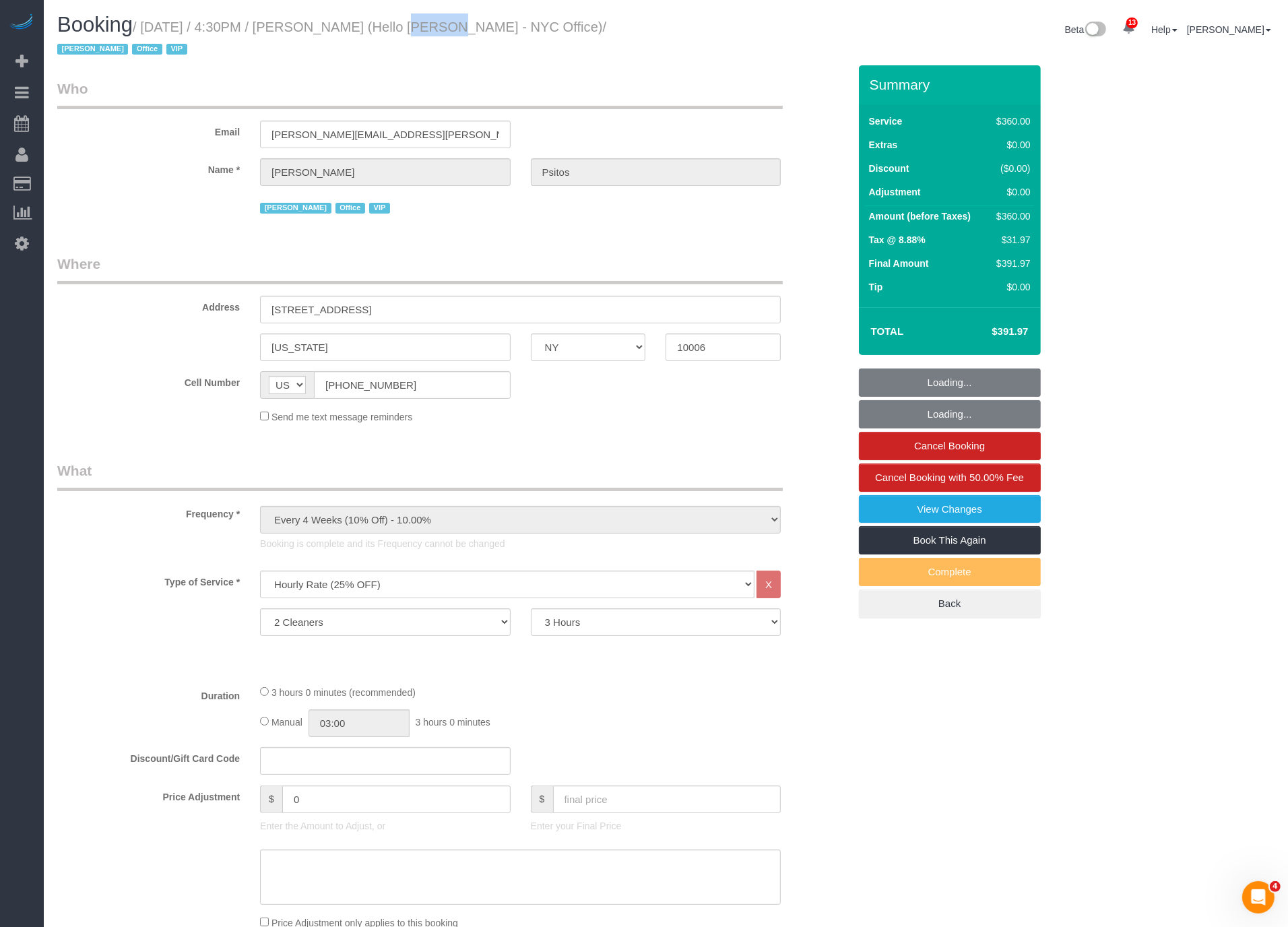
select select "number:7"
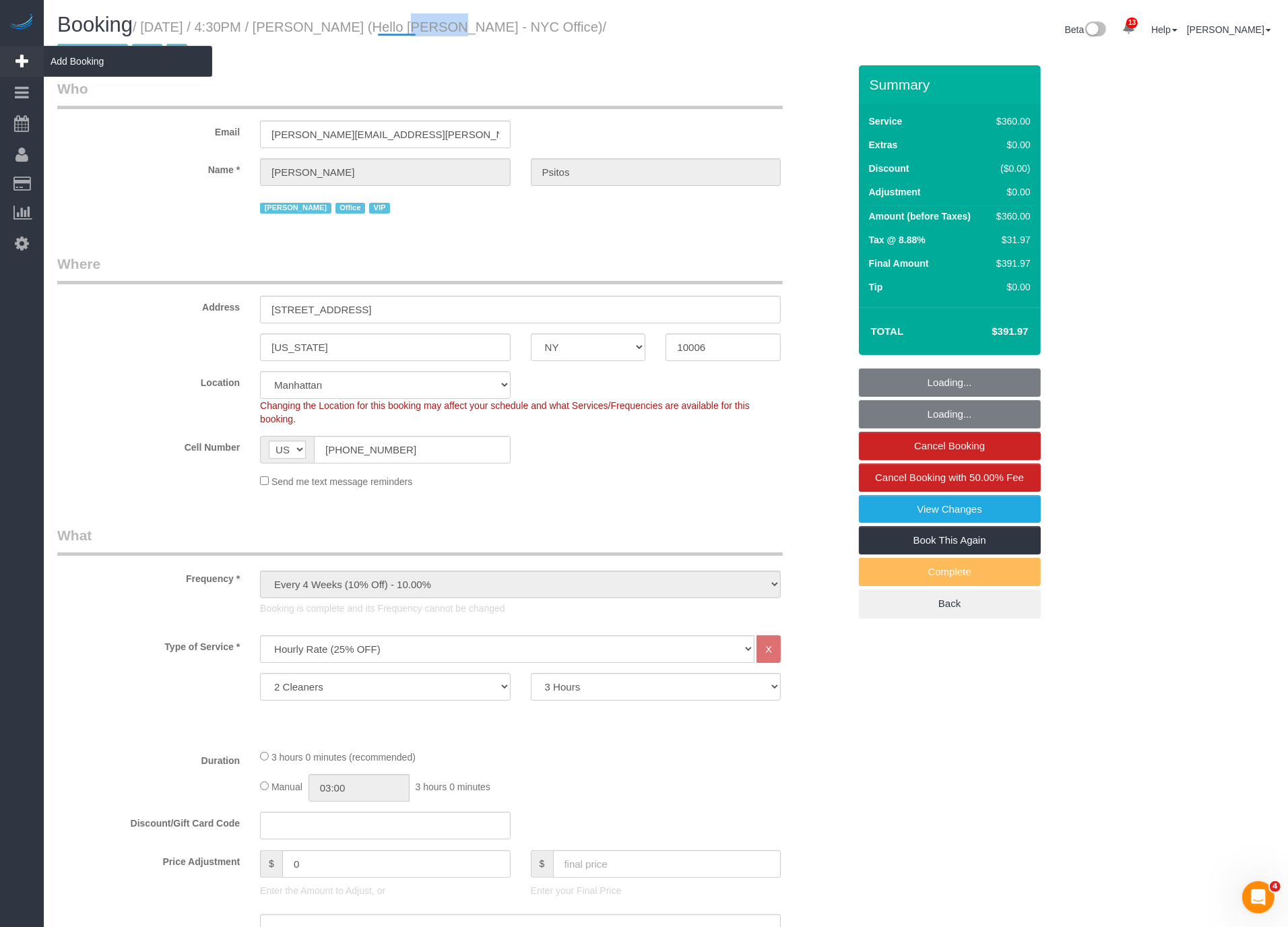
select select "object:23367"
copy small "Psitos"
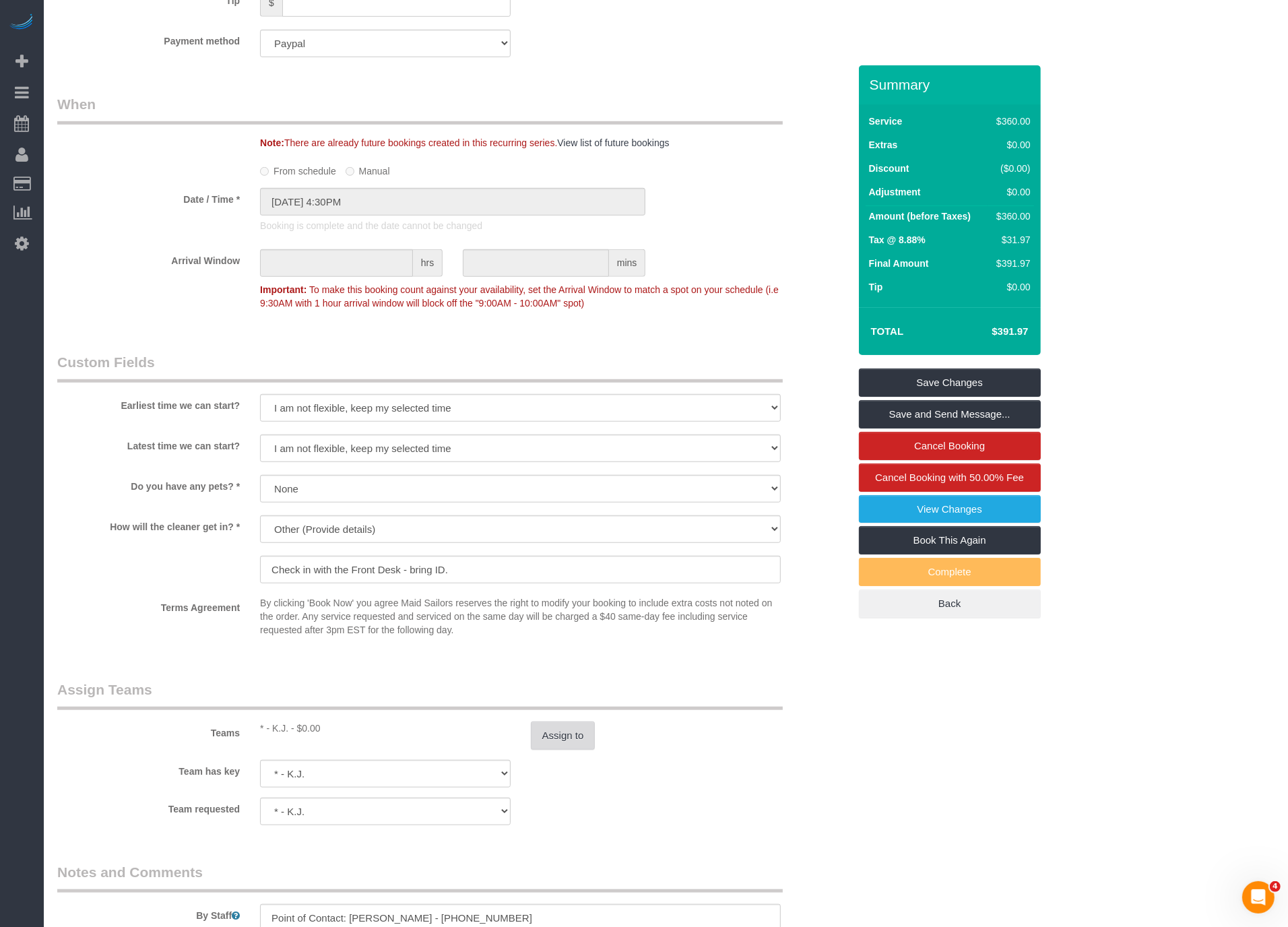
click at [574, 731] on button "Assign to" at bounding box center [564, 735] width 65 height 28
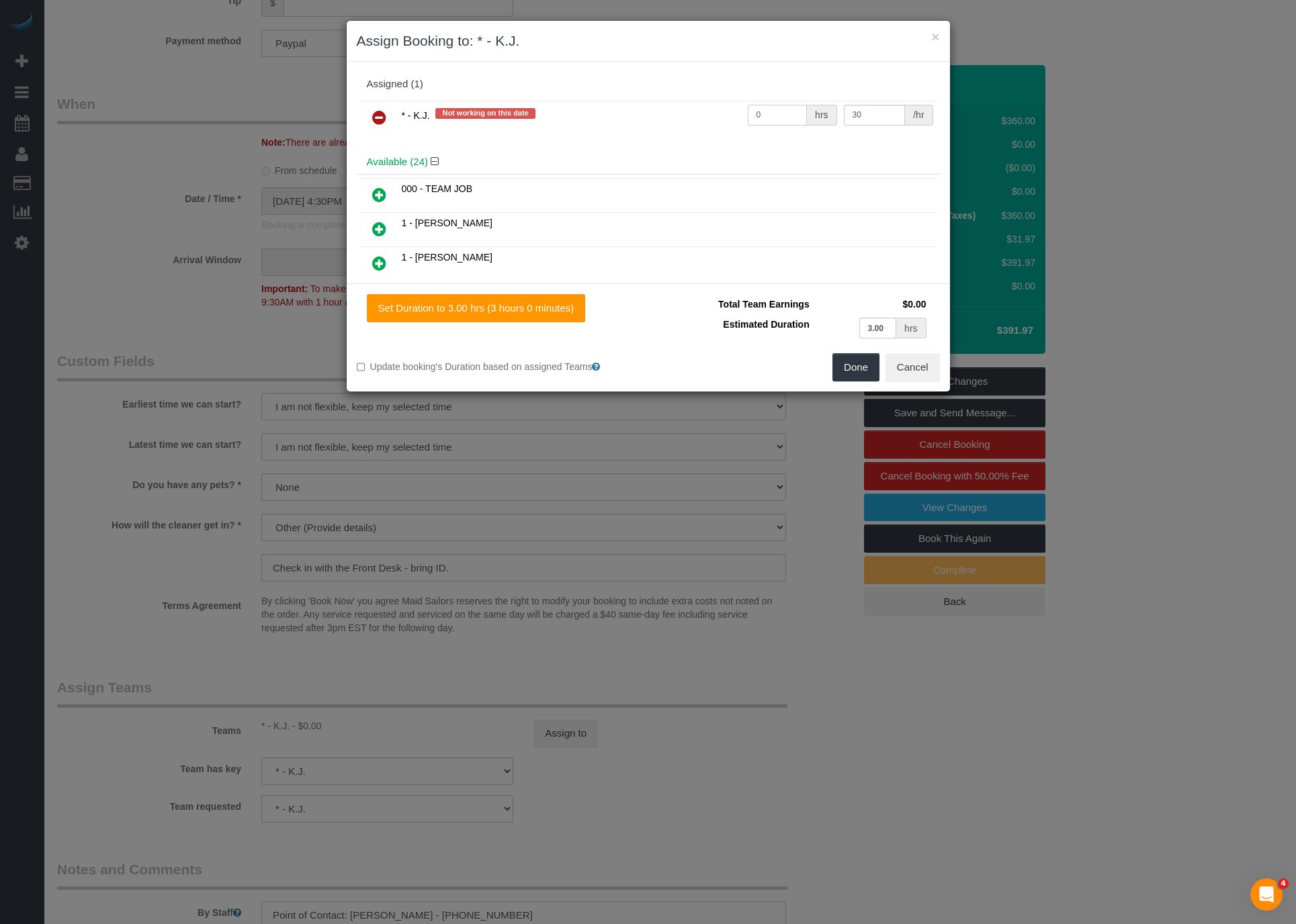
click at [765, 113] on input "0" at bounding box center [778, 115] width 60 height 21
type input "6"
click at [864, 368] on button "Done" at bounding box center [855, 367] width 47 height 28
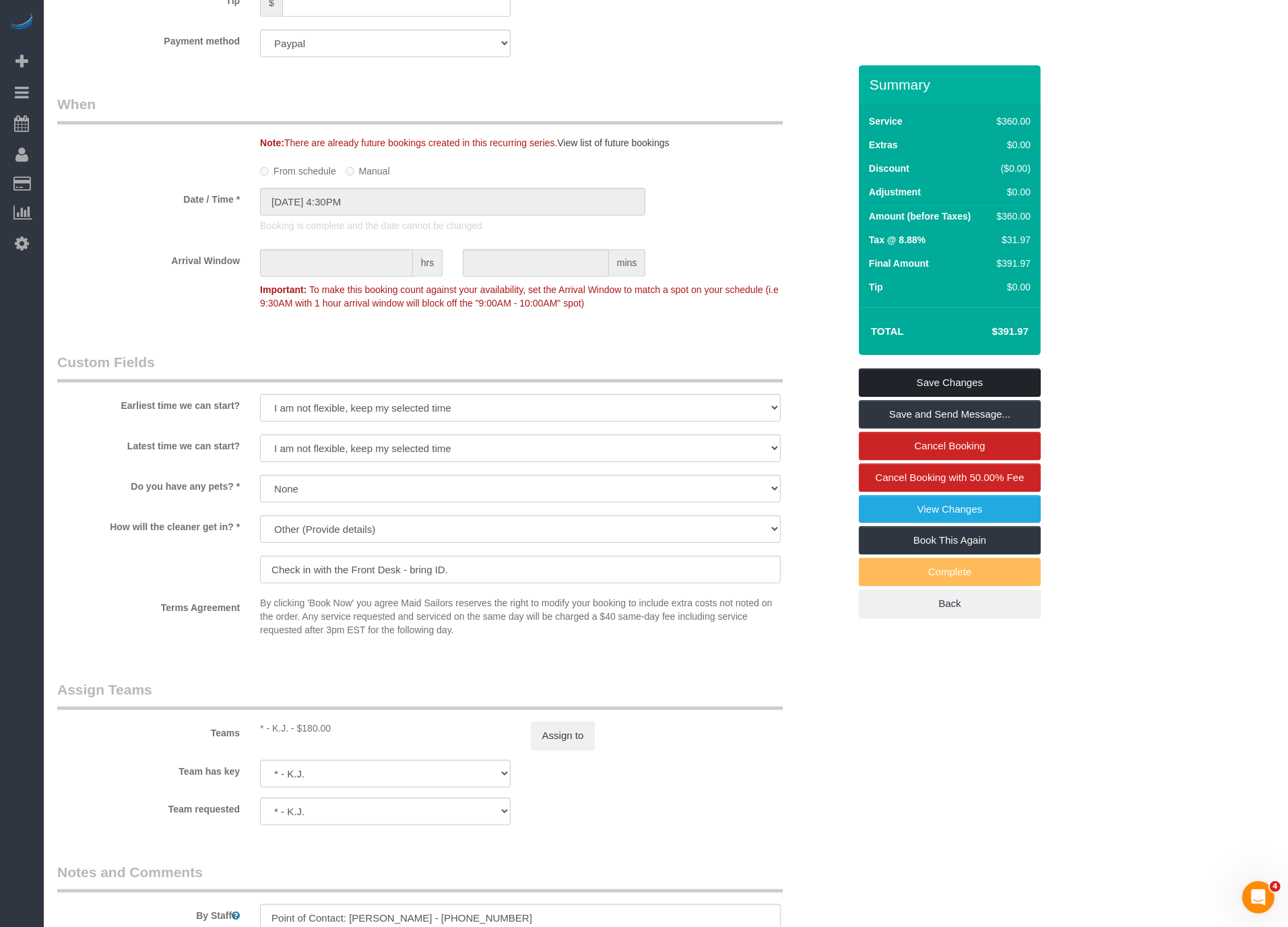
click at [953, 375] on link "Save Changes" at bounding box center [950, 383] width 182 height 28
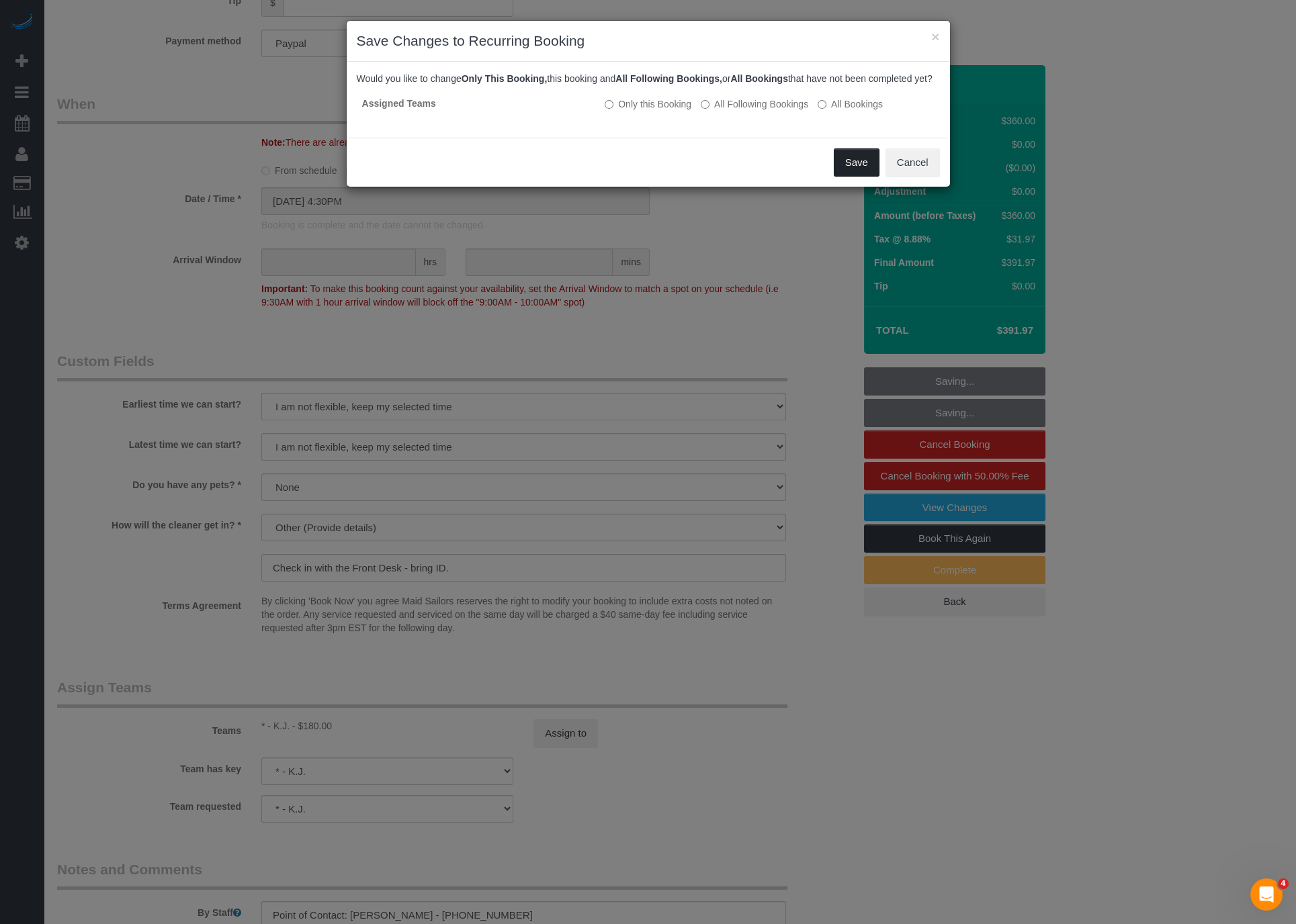
click at [853, 170] on button "Save" at bounding box center [857, 162] width 46 height 28
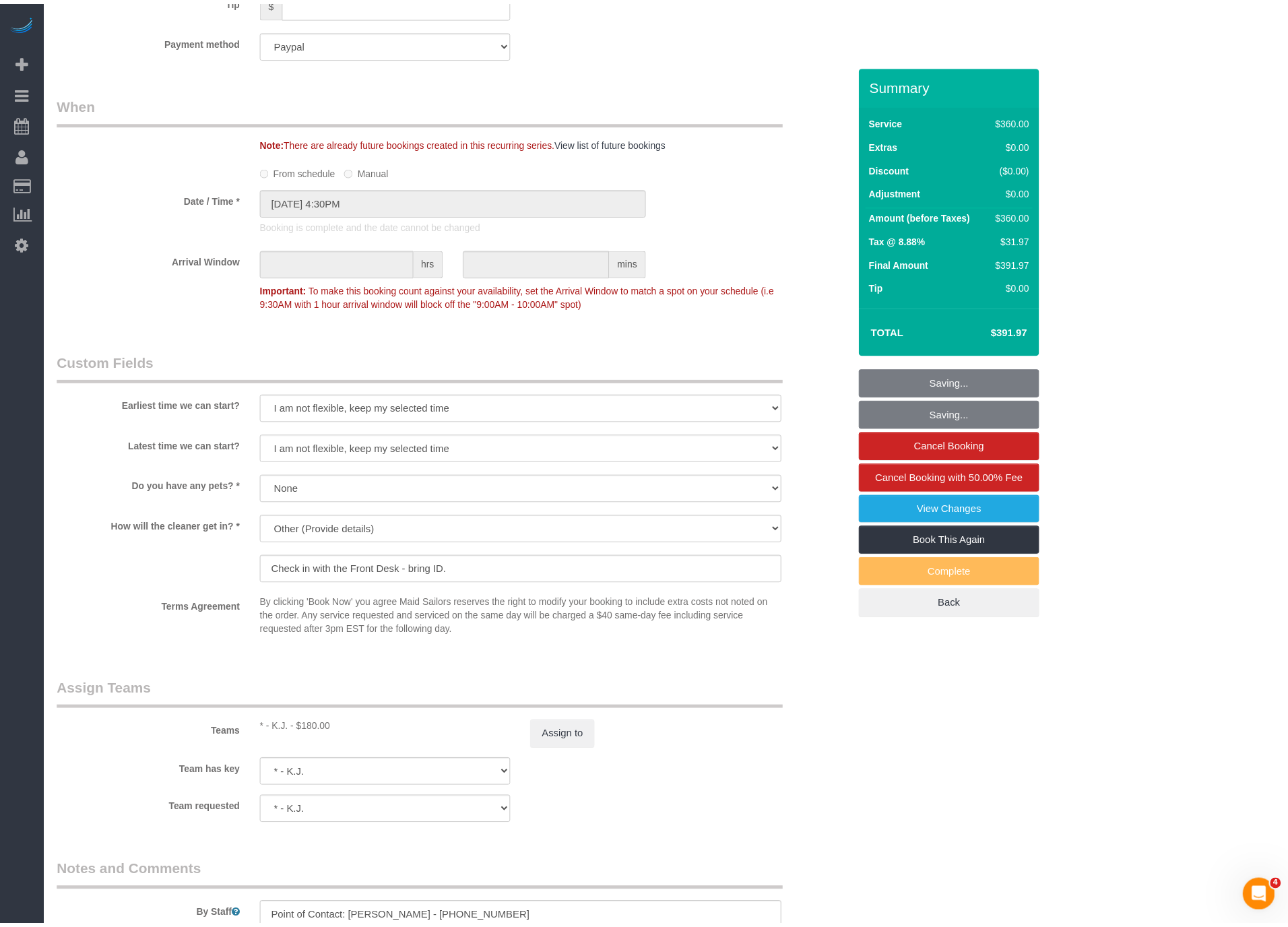
scroll to position [65139, 66082]
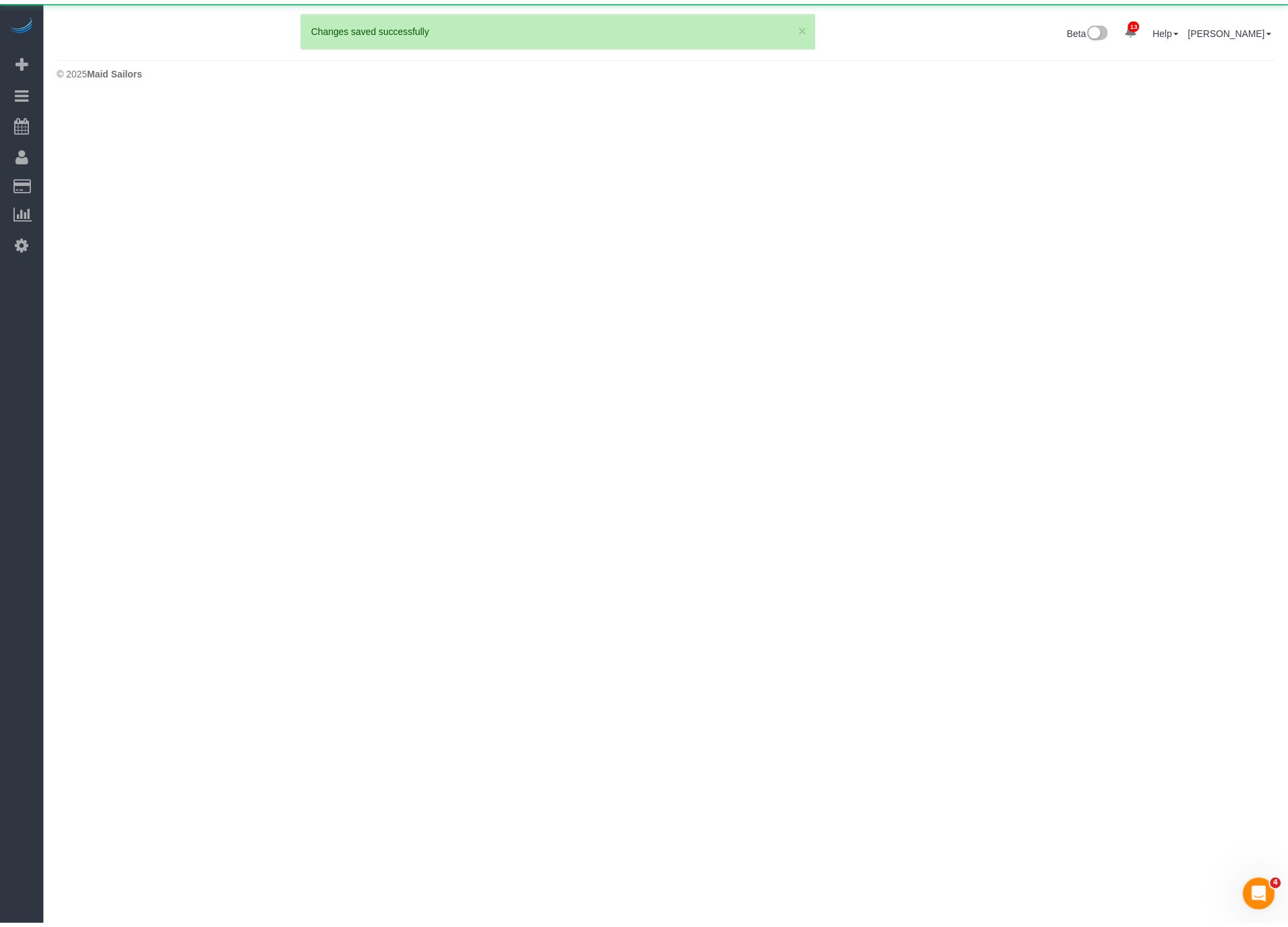
scroll to position [95, 1299]
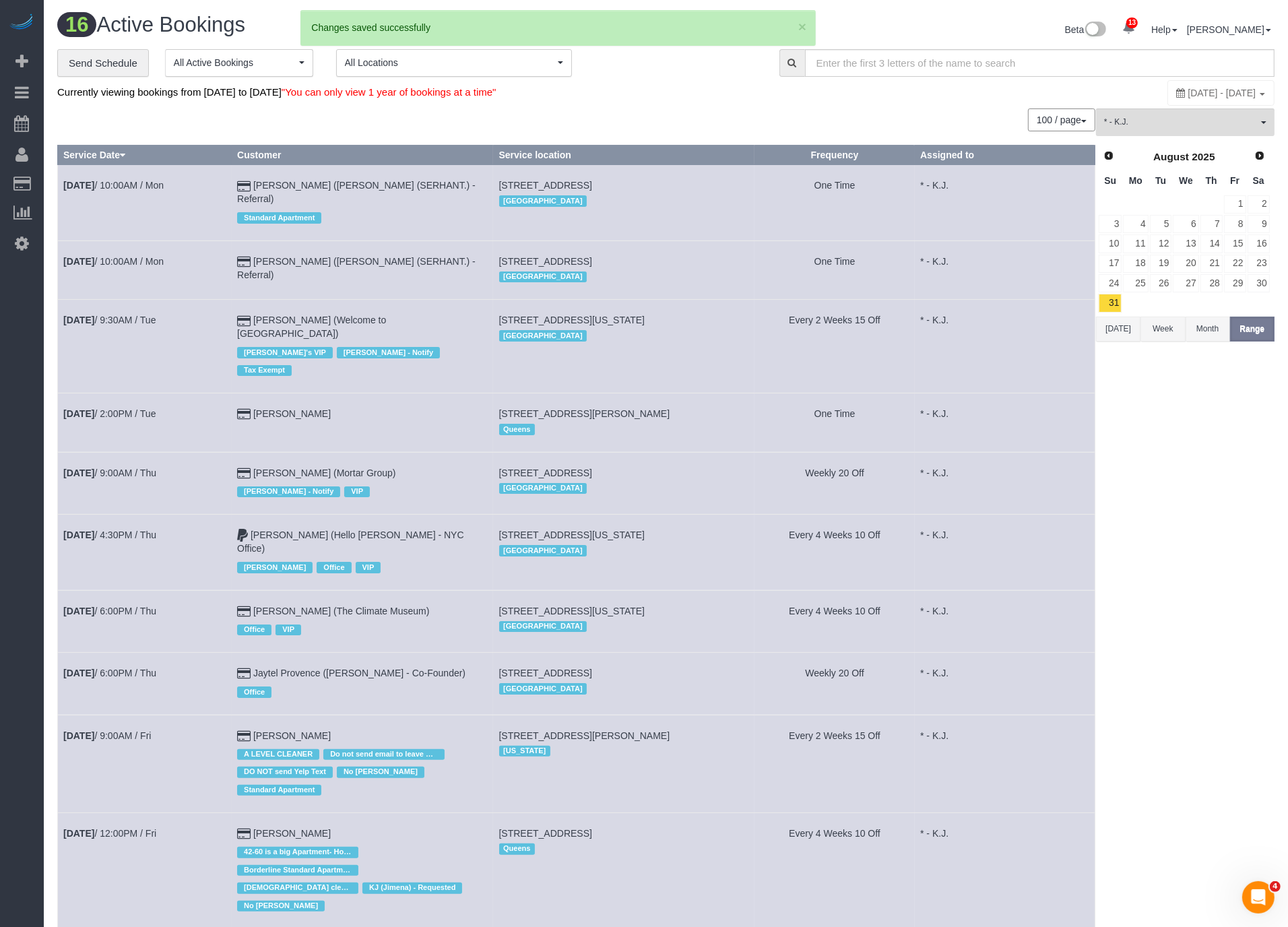
click at [102, 591] on td "Sep 4th / 6:00PM / Thu" at bounding box center [145, 621] width 174 height 62
click at [110, 606] on link "Sep 4th / 6:00PM / Thu" at bounding box center [109, 611] width 93 height 11
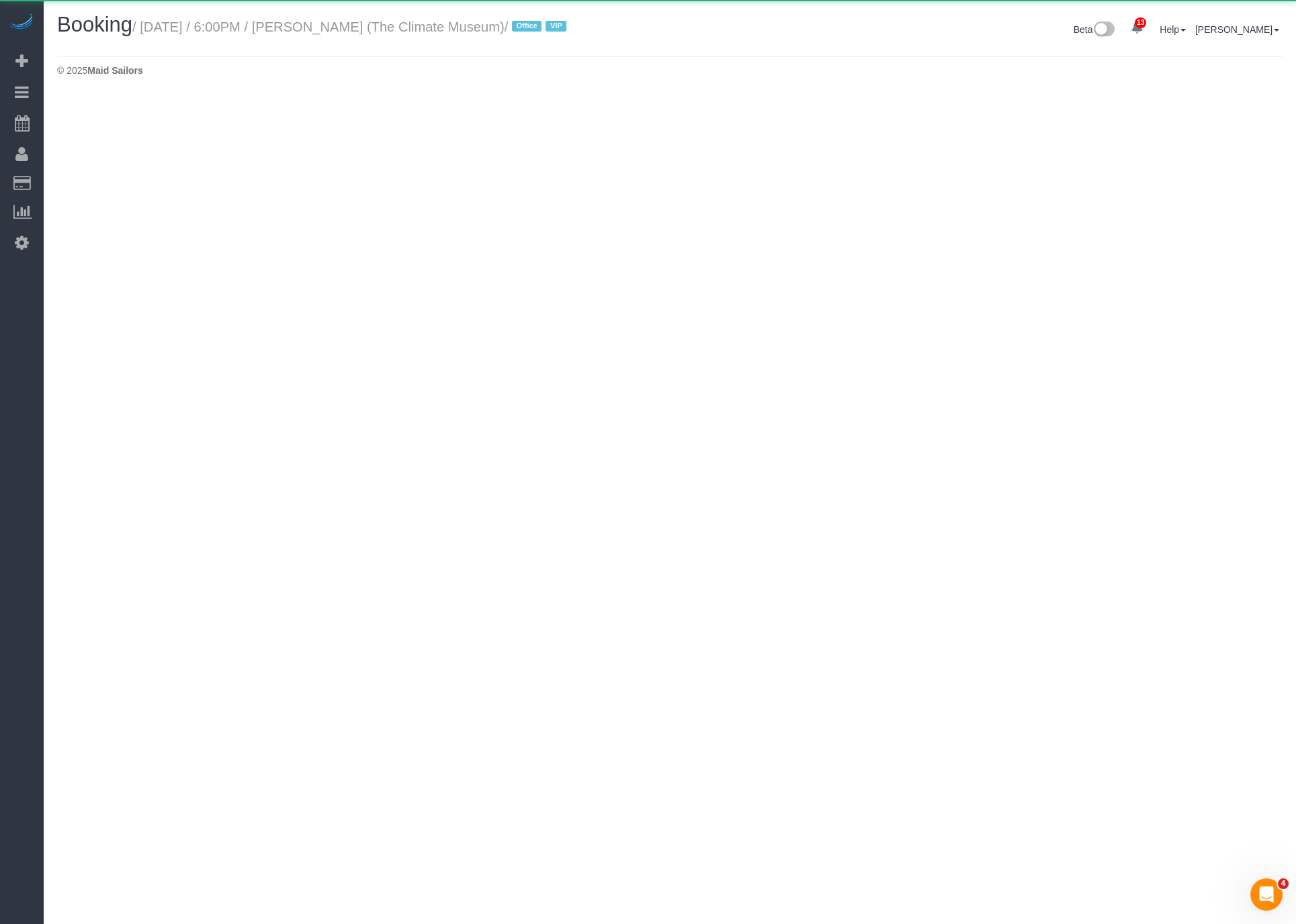
select select "NY"
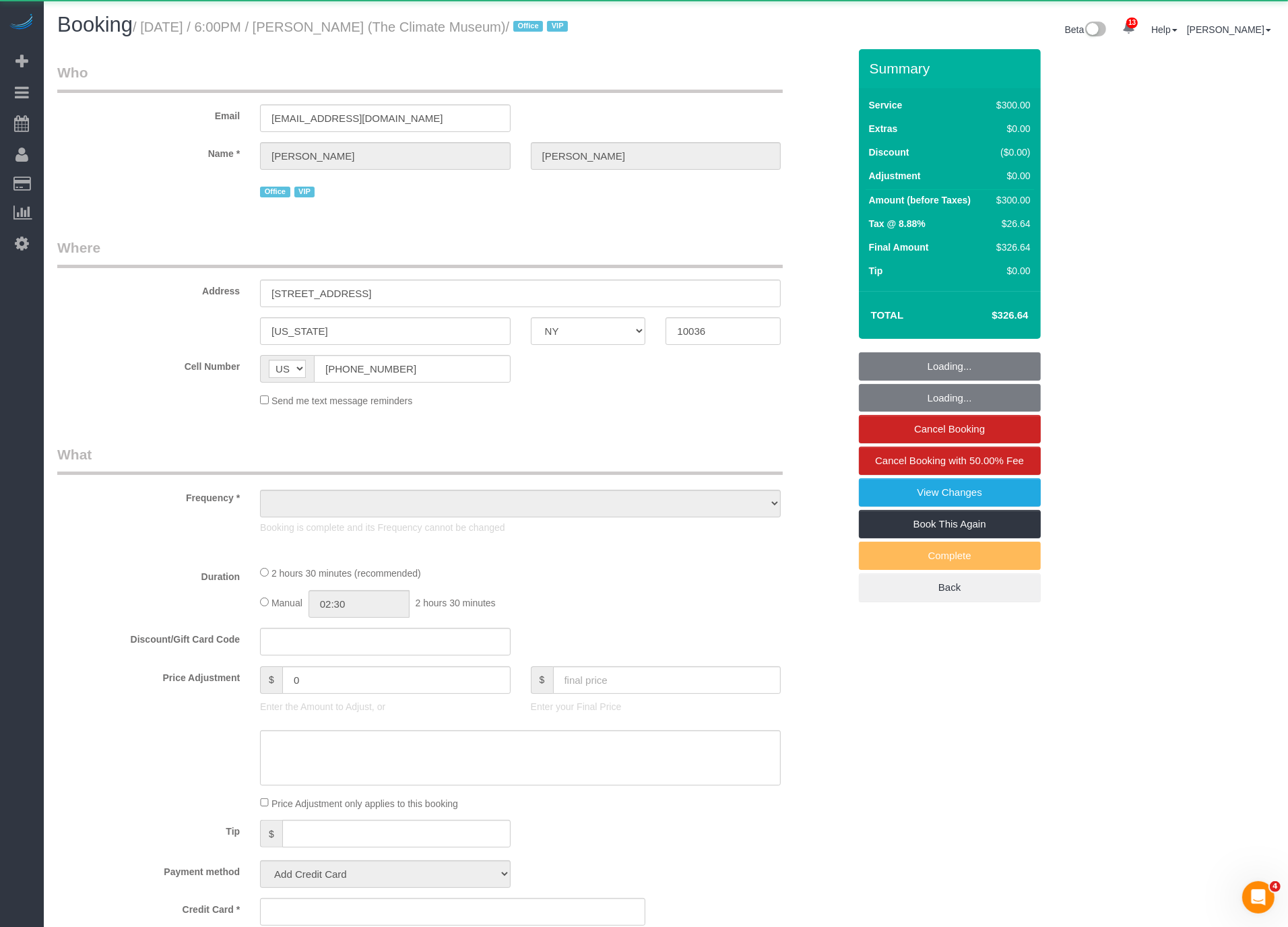
select select "object:26254"
select select "2"
select select "150"
select select "number:89"
select select "number:90"
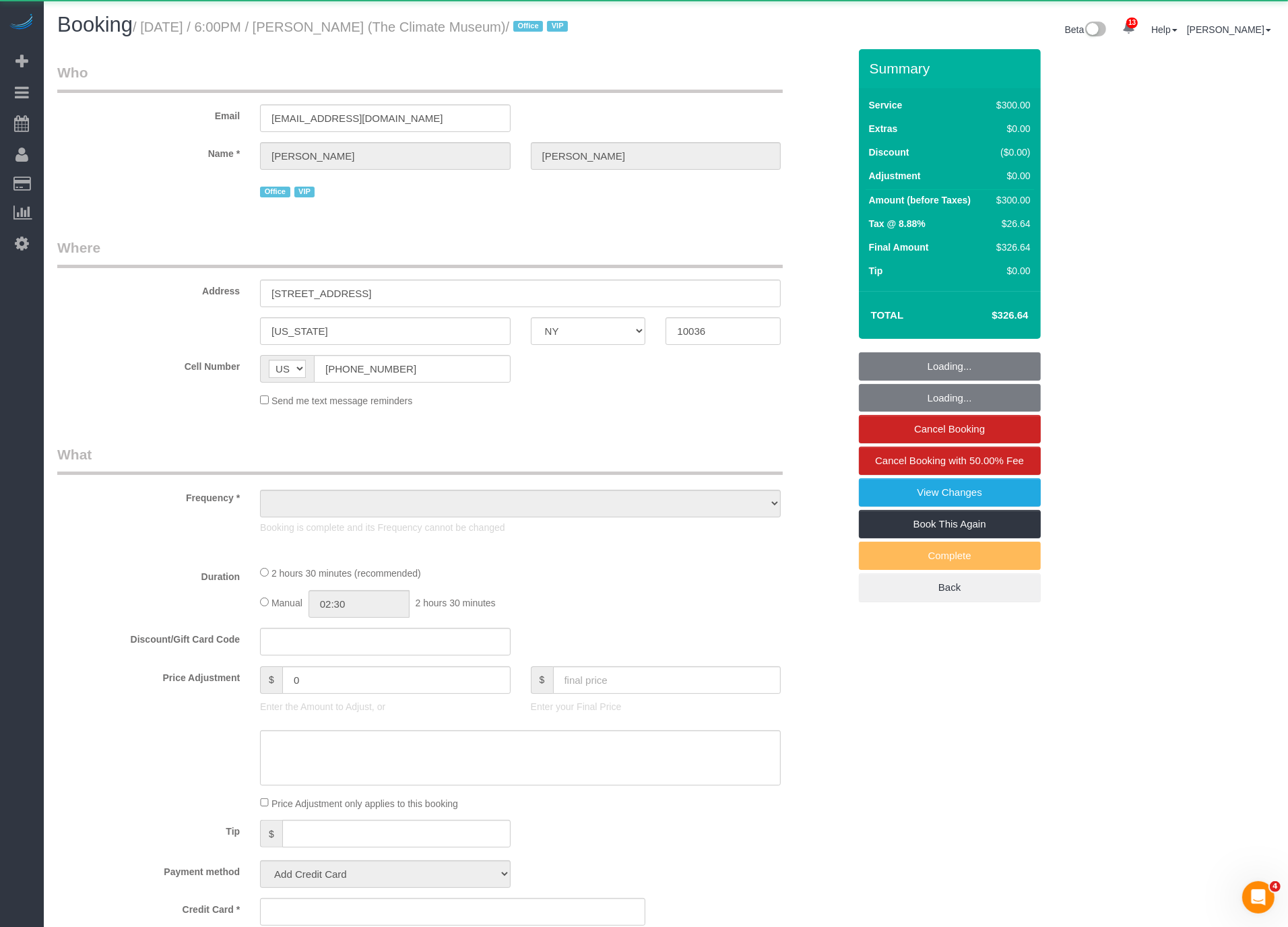
select select "number:15"
select select "number:7"
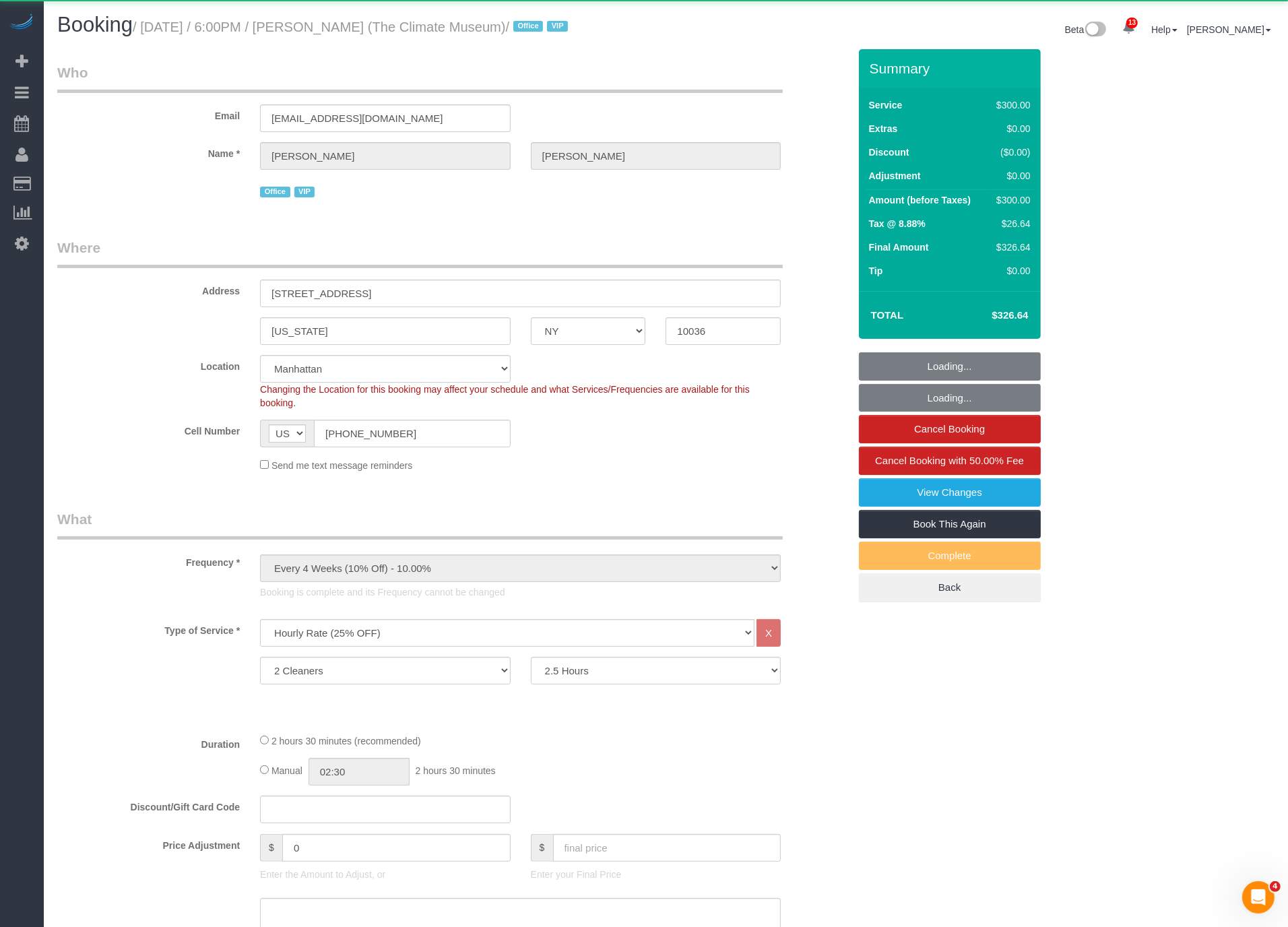
click at [390, 29] on small "/ September 04, 2025 / 6:00PM / Tara Steckler (The Climate Museum) / Office VIP" at bounding box center [352, 26] width 440 height 15
select select "object:26557"
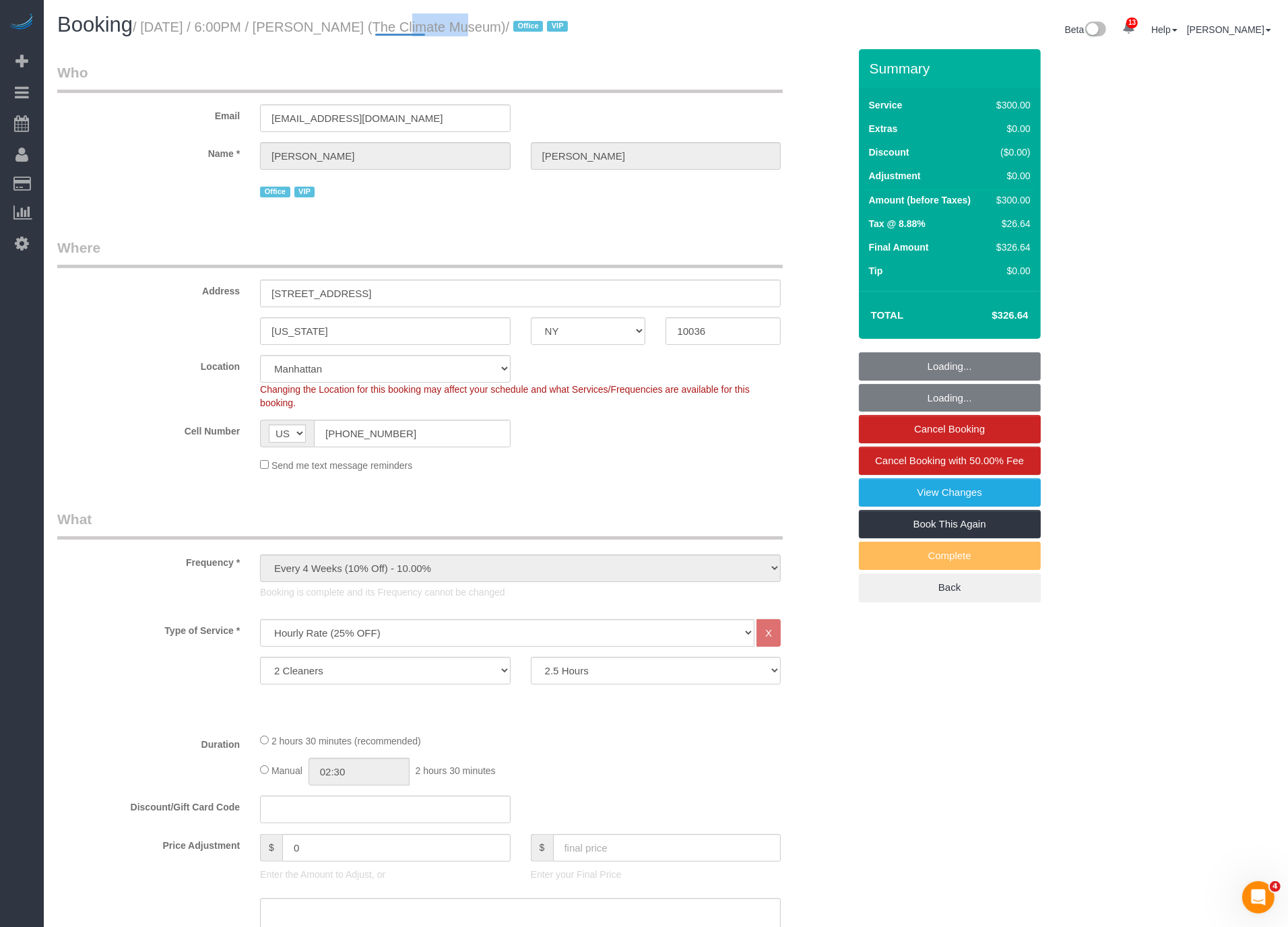
select select "string:stripe-pm_1RslnM4VGloSiKo7IMueSgaT"
select select "spot61"
copy small "Steckler"
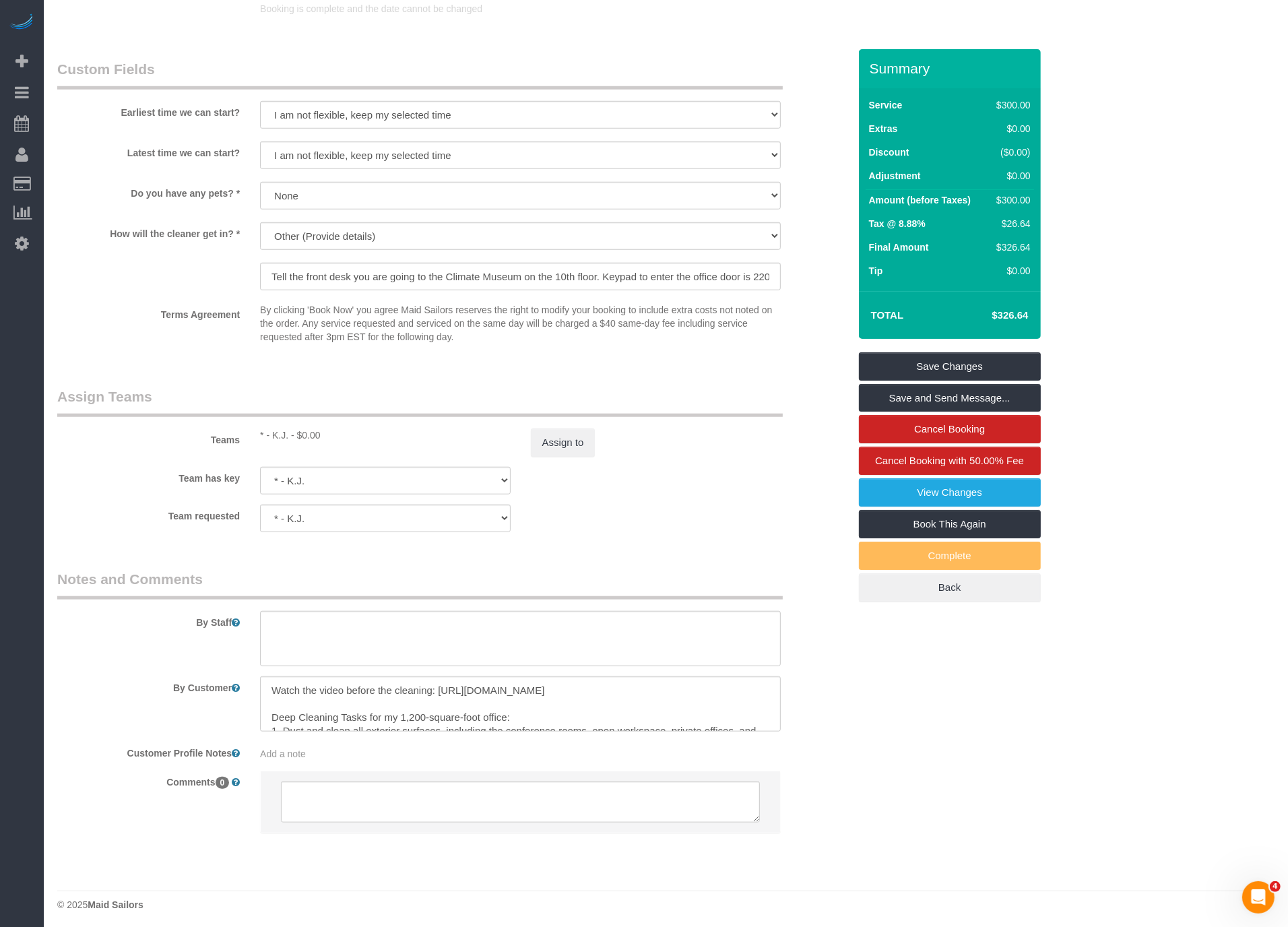
scroll to position [259, 0]
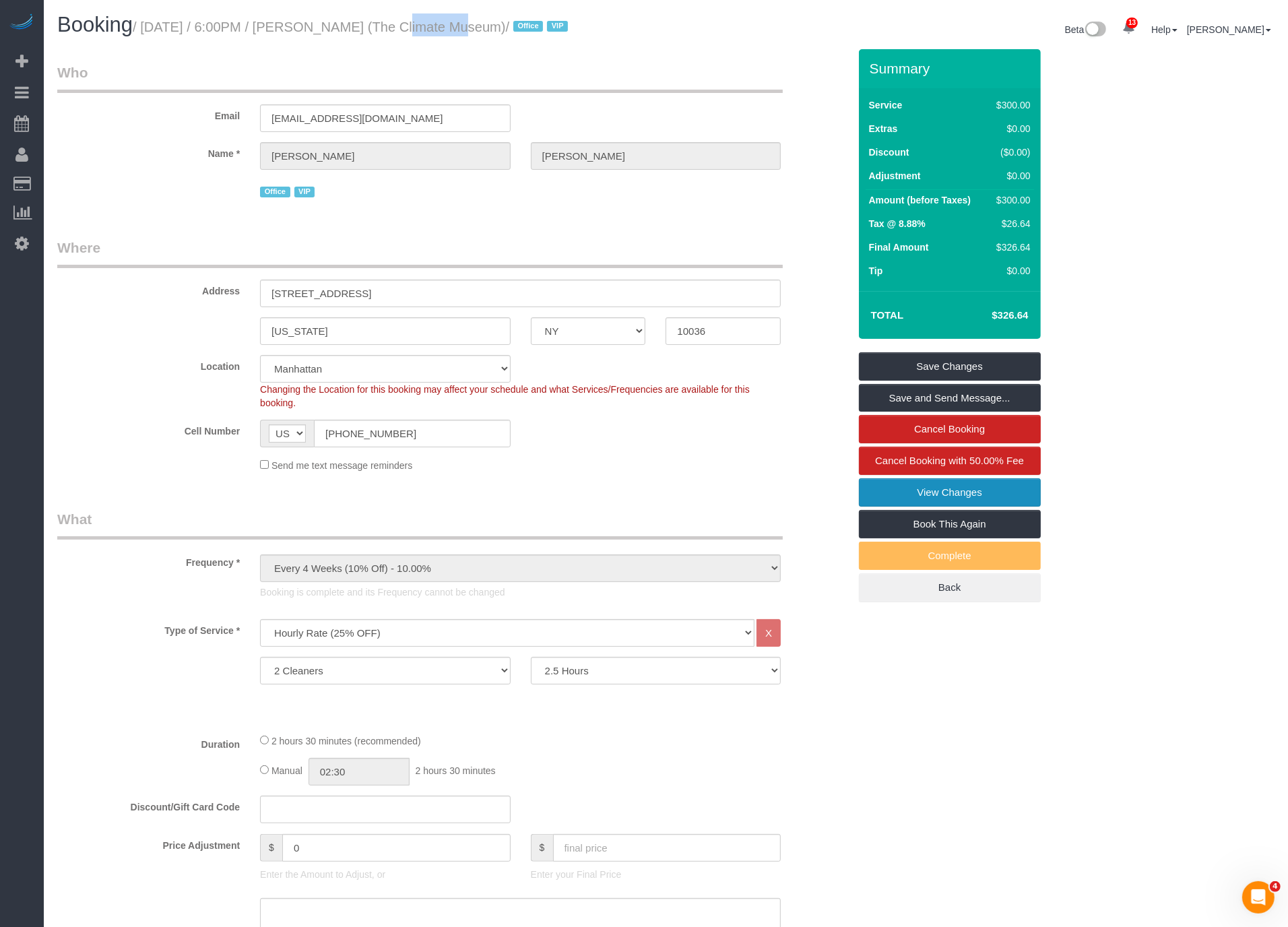
click at [908, 485] on link "View Changes" at bounding box center [950, 492] width 182 height 28
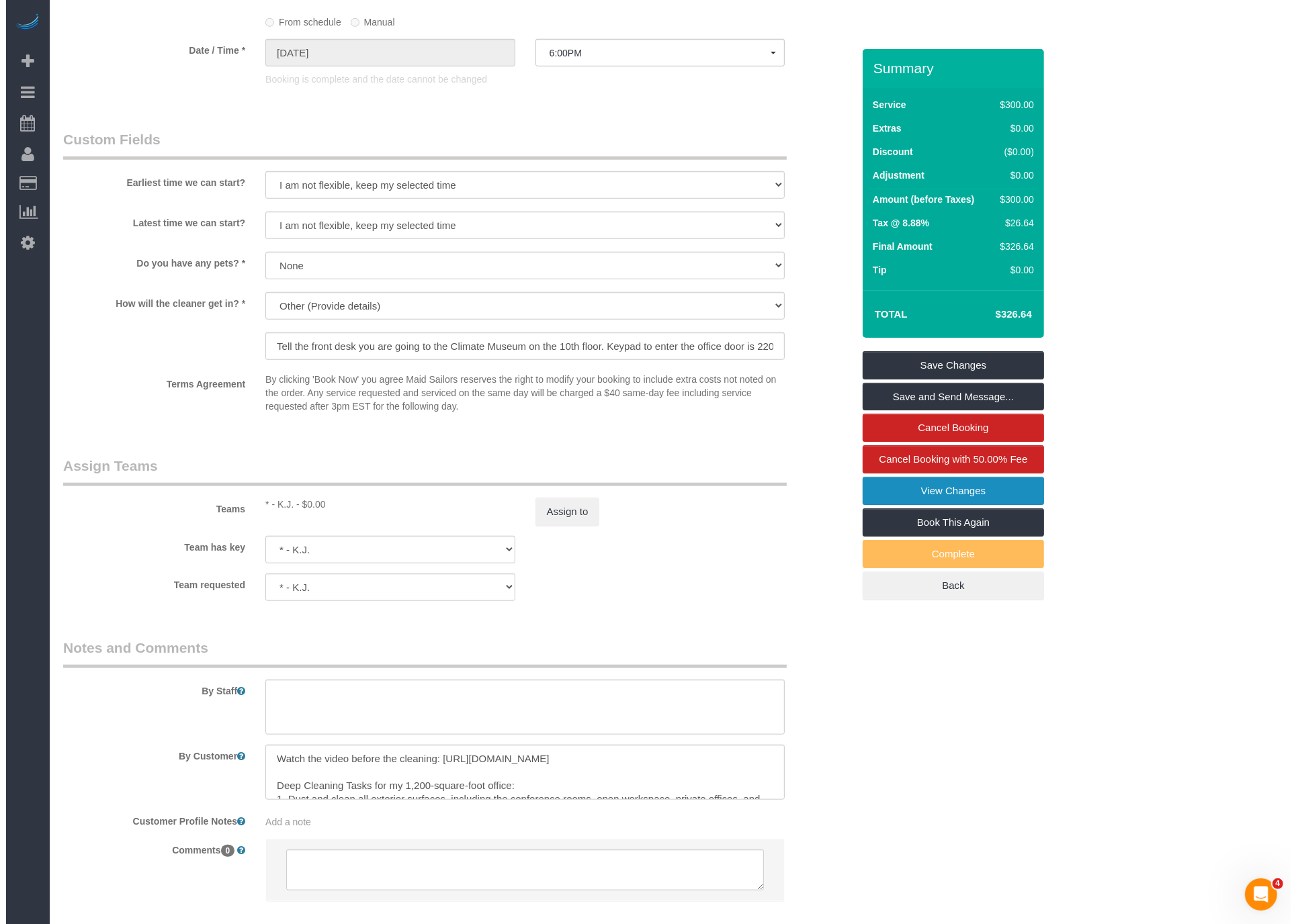
scroll to position [1214, 0]
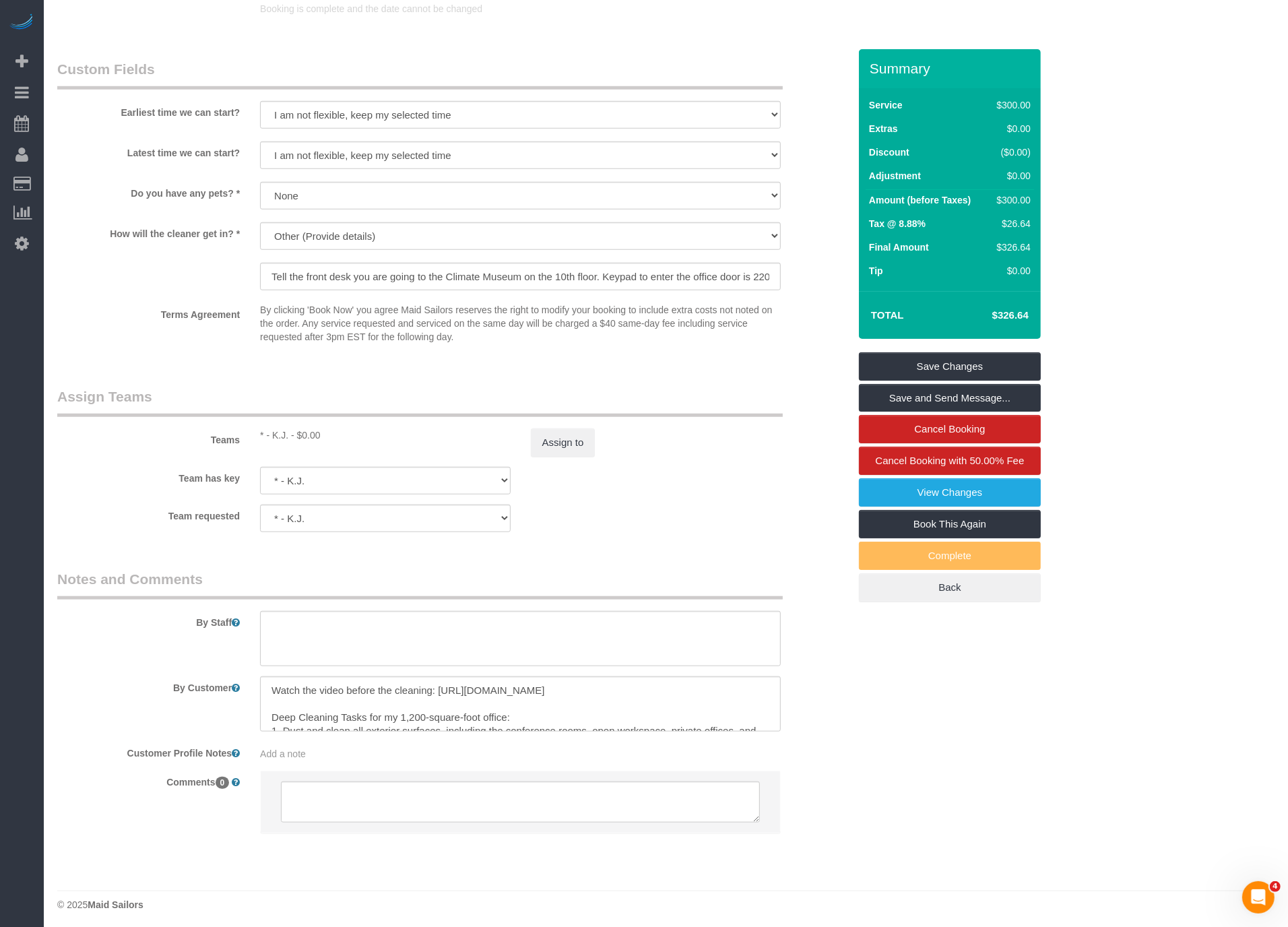
click at [580, 467] on div "Team has key * - K.J. 000- Donna Mercado 000 - Partnerships 000 - TEAM JOB 0 - …" at bounding box center [453, 480] width 811 height 28
click at [560, 436] on button "Assign to" at bounding box center [564, 443] width 65 height 28
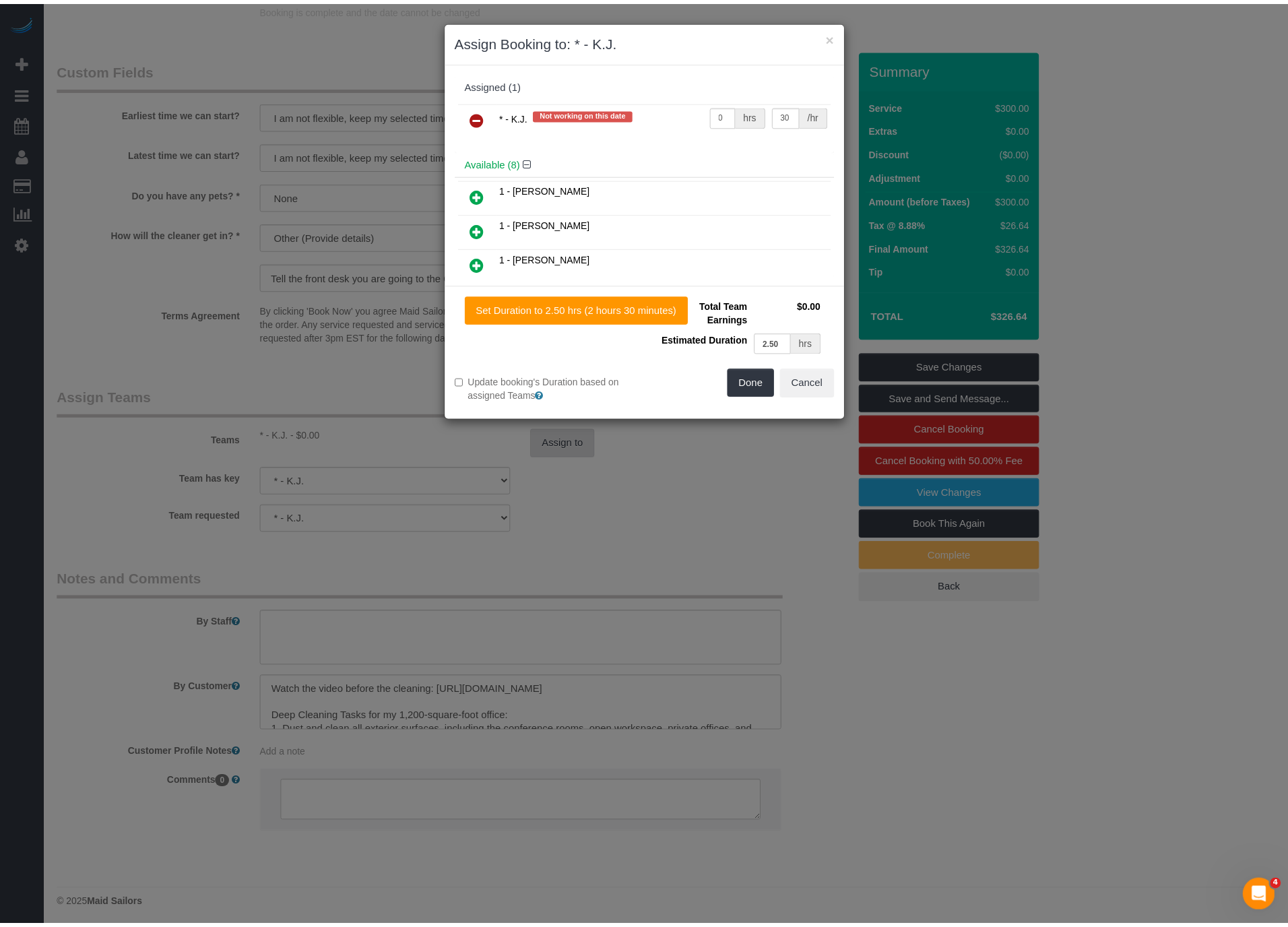
scroll to position [2146, 1299]
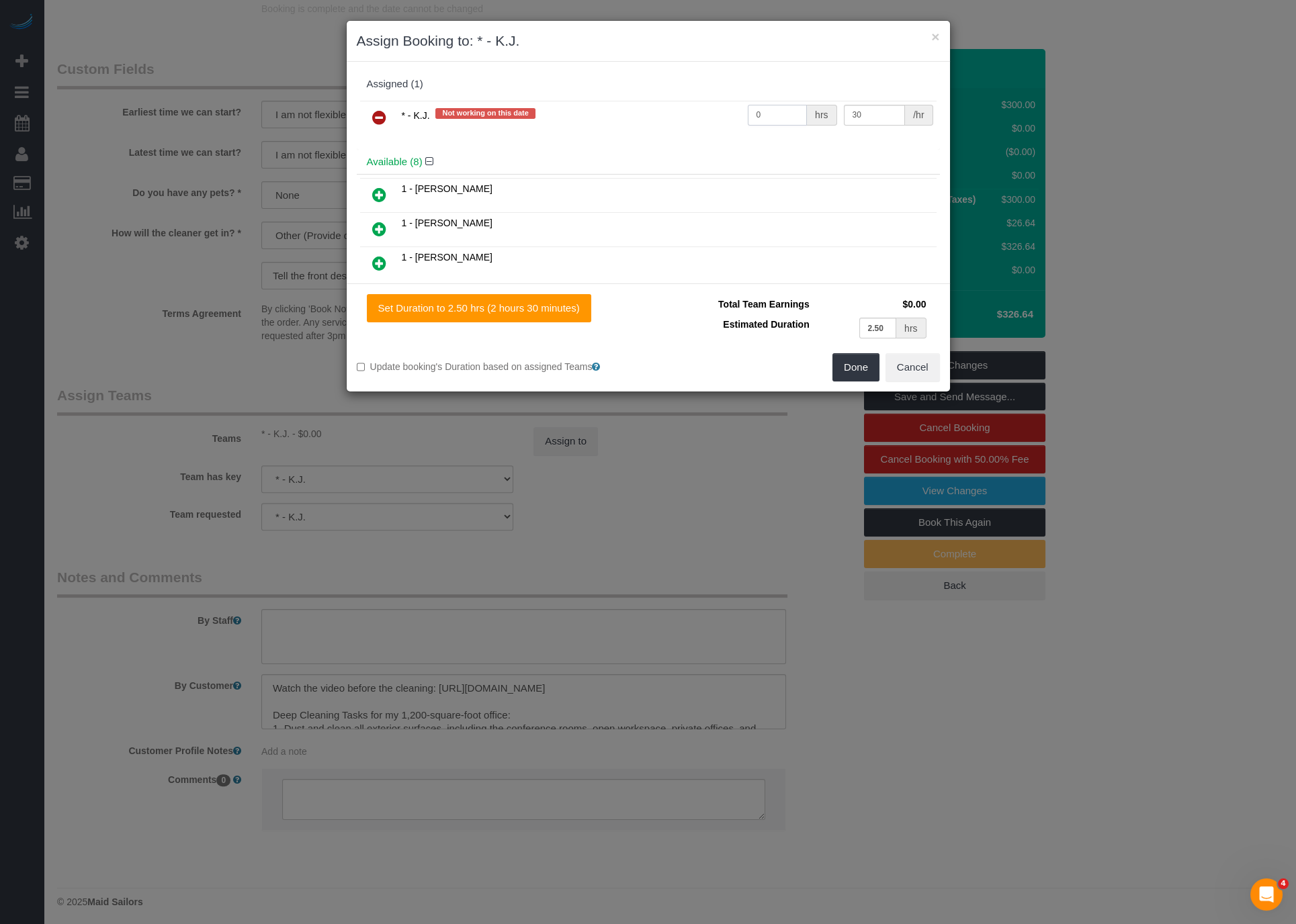
click at [766, 111] on input "0" at bounding box center [778, 115] width 60 height 21
type input "5"
click at [847, 359] on button "Done" at bounding box center [855, 367] width 47 height 28
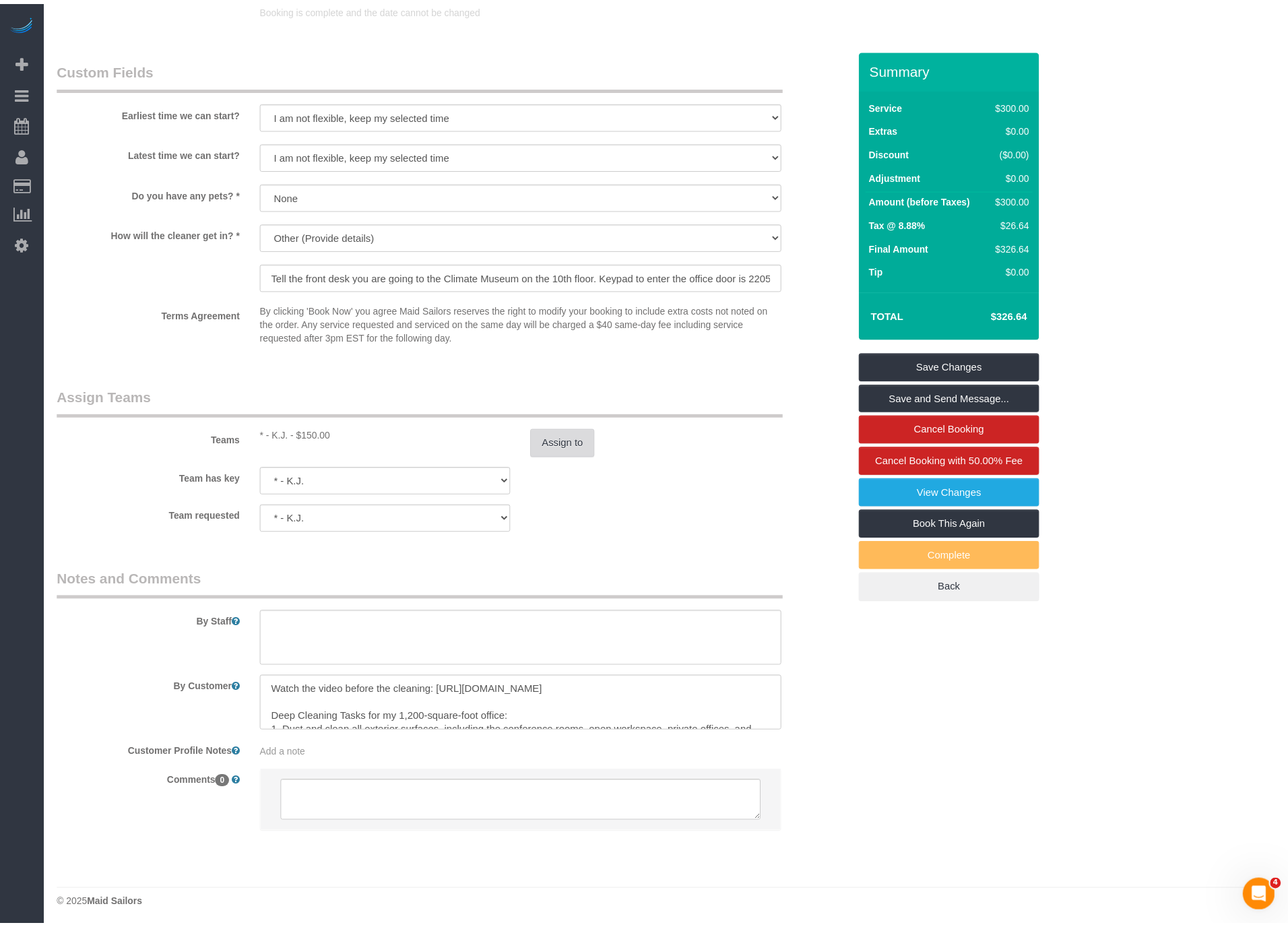
scroll to position [2146, 1288]
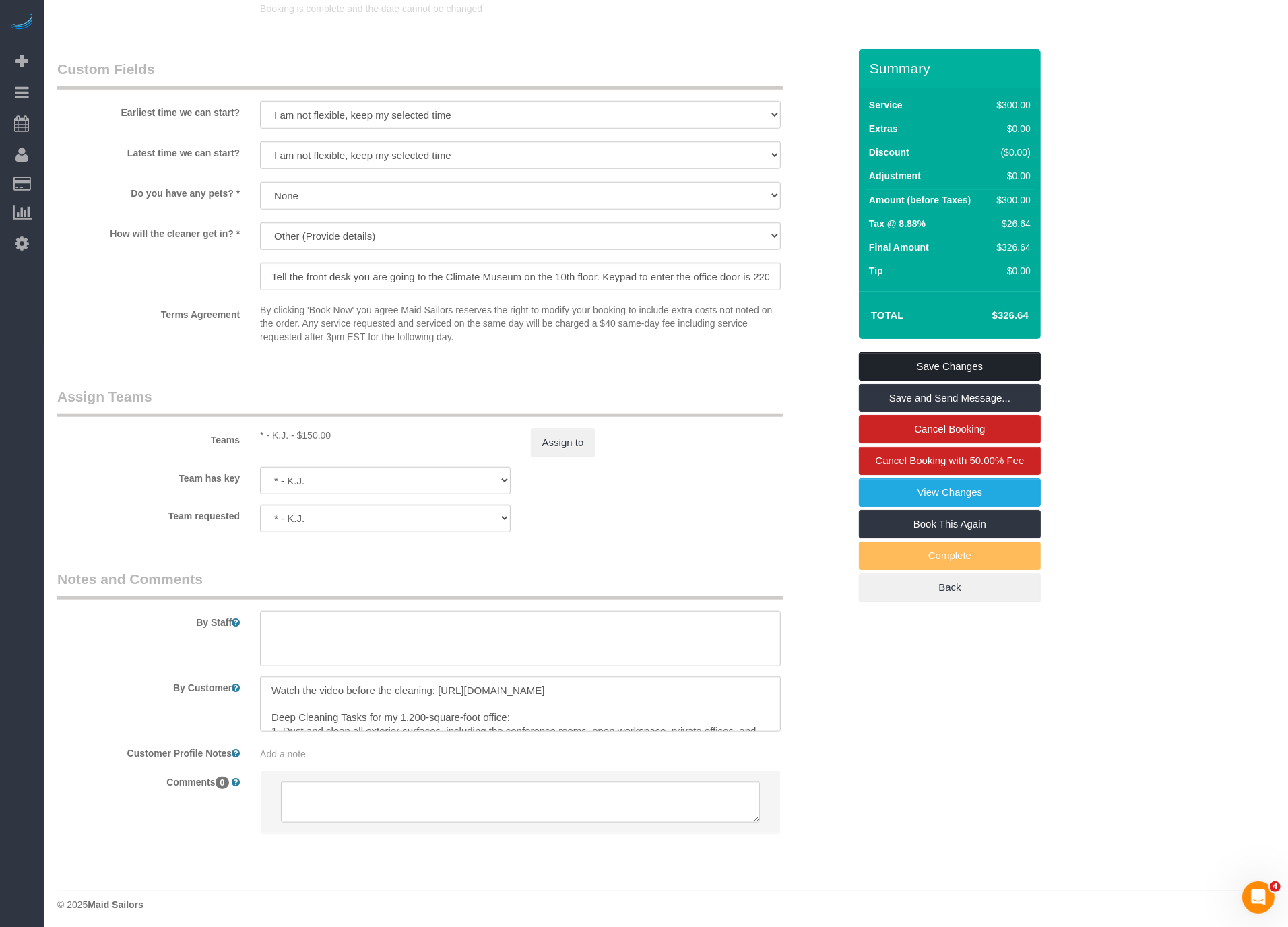
click at [956, 367] on link "Save Changes" at bounding box center [950, 366] width 182 height 28
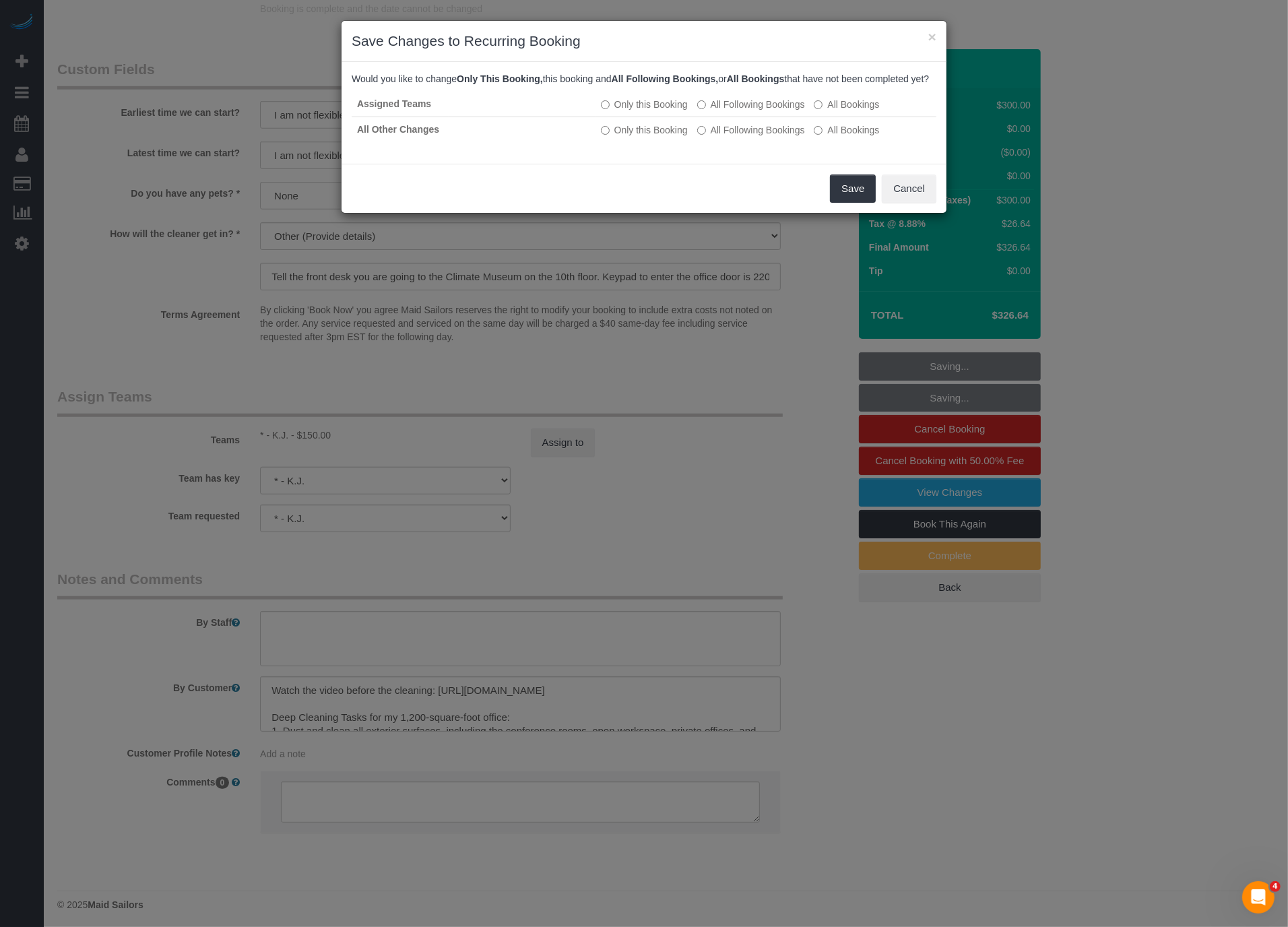
scroll to position [2146, 1299]
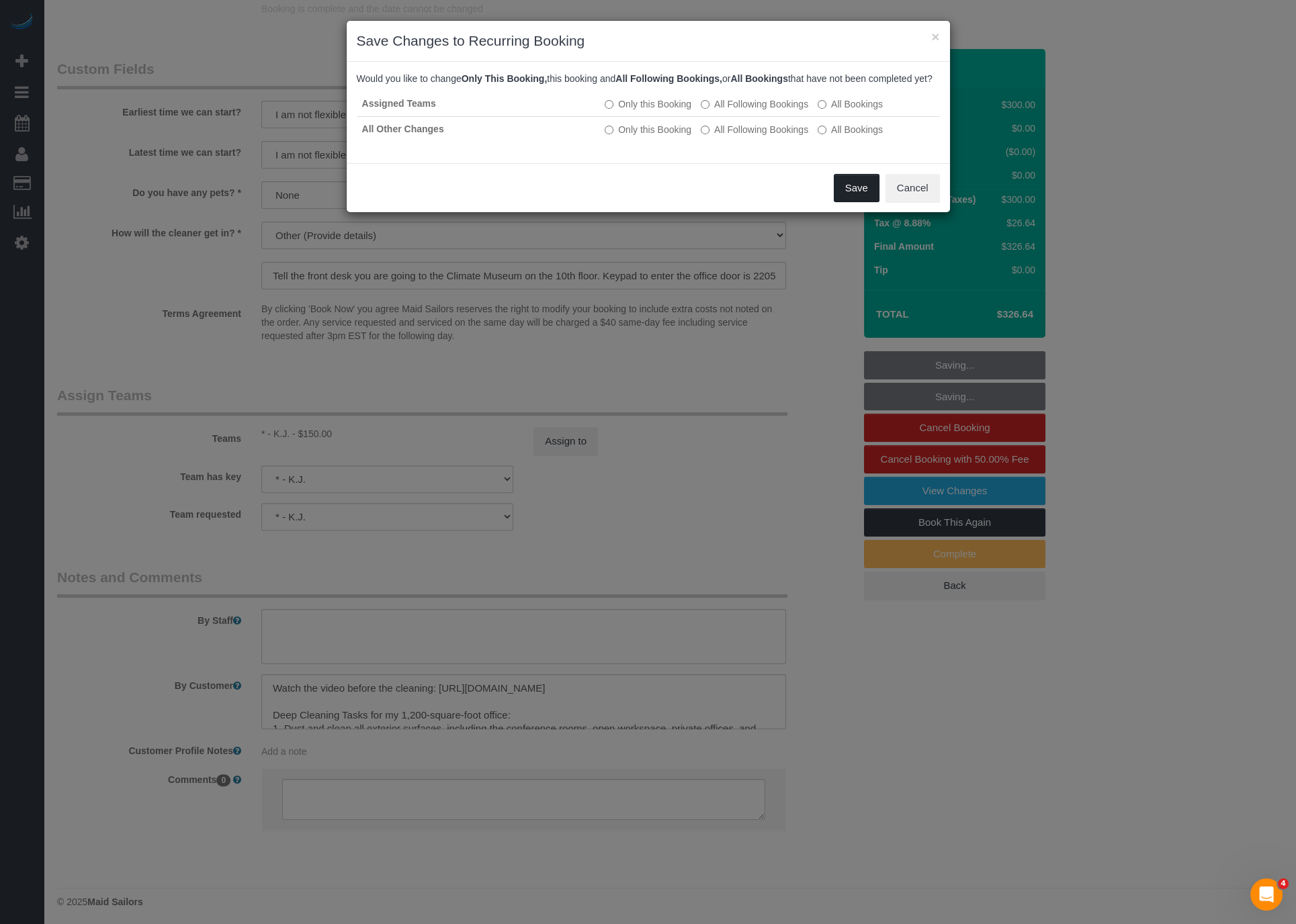
click at [851, 202] on button "Save" at bounding box center [857, 188] width 46 height 28
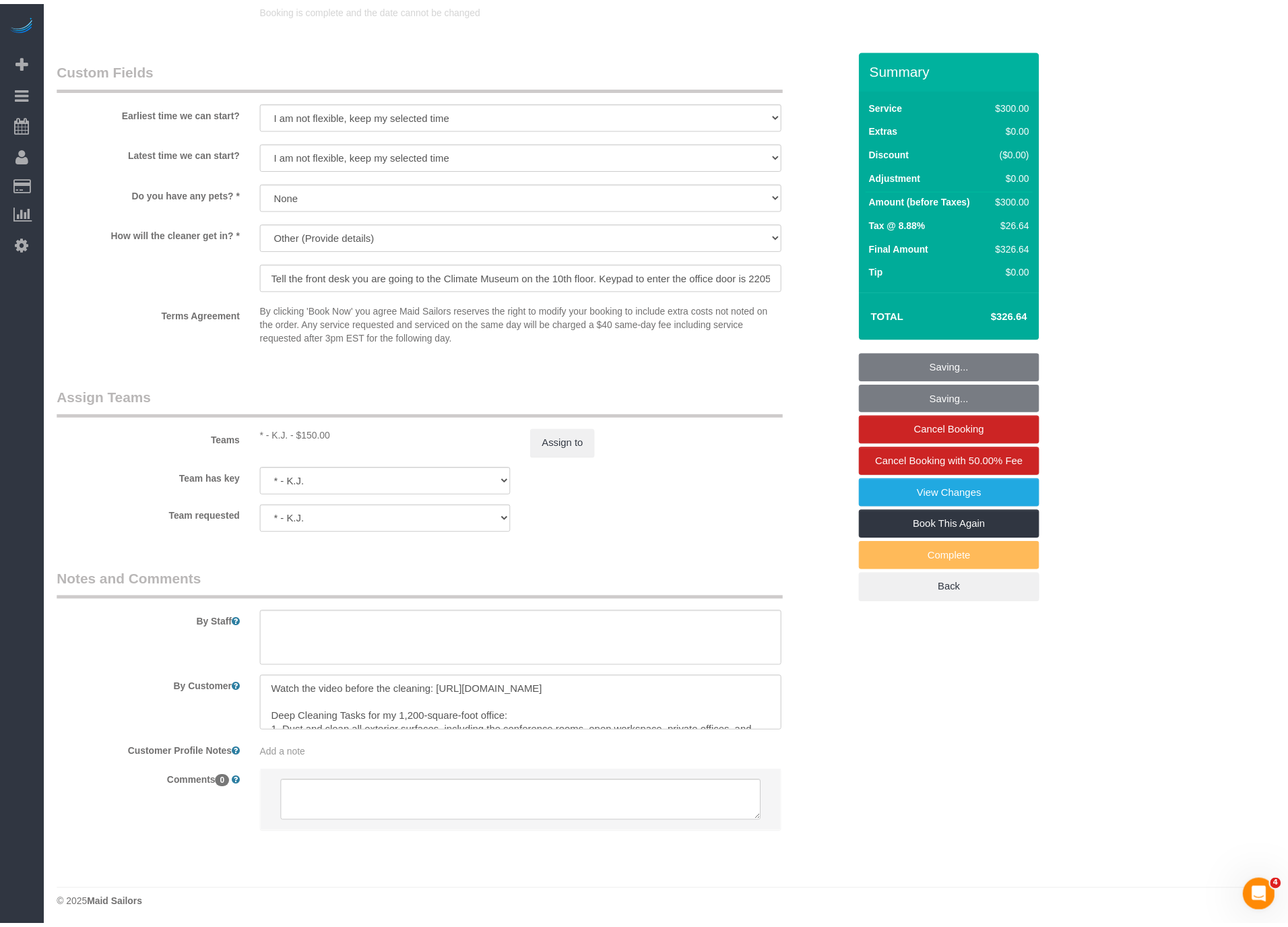
scroll to position [65230, 66082]
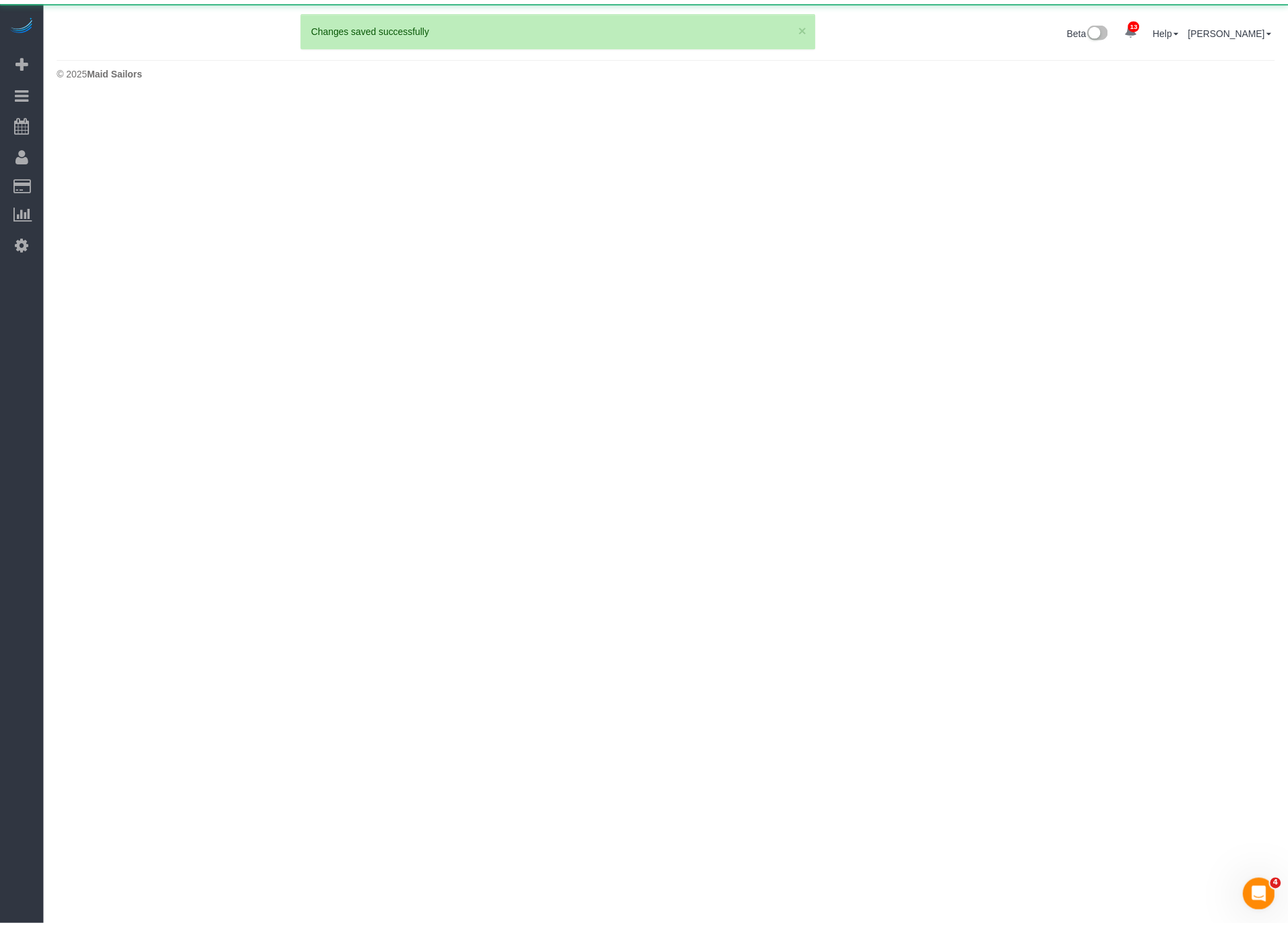
scroll to position [95, 1299]
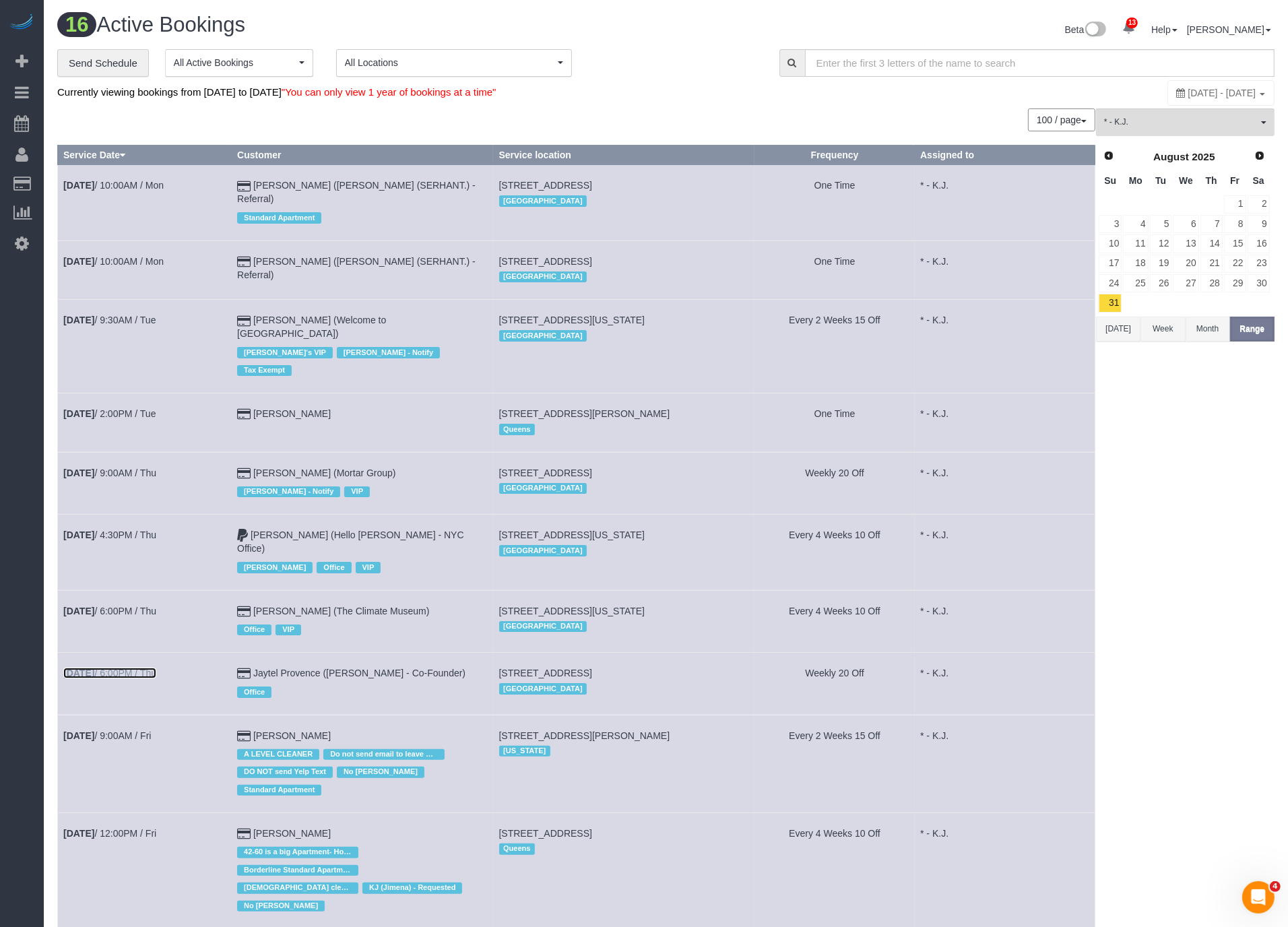
click at [127, 668] on link "Sep 4th / 6:00PM / Thu" at bounding box center [109, 673] width 93 height 11
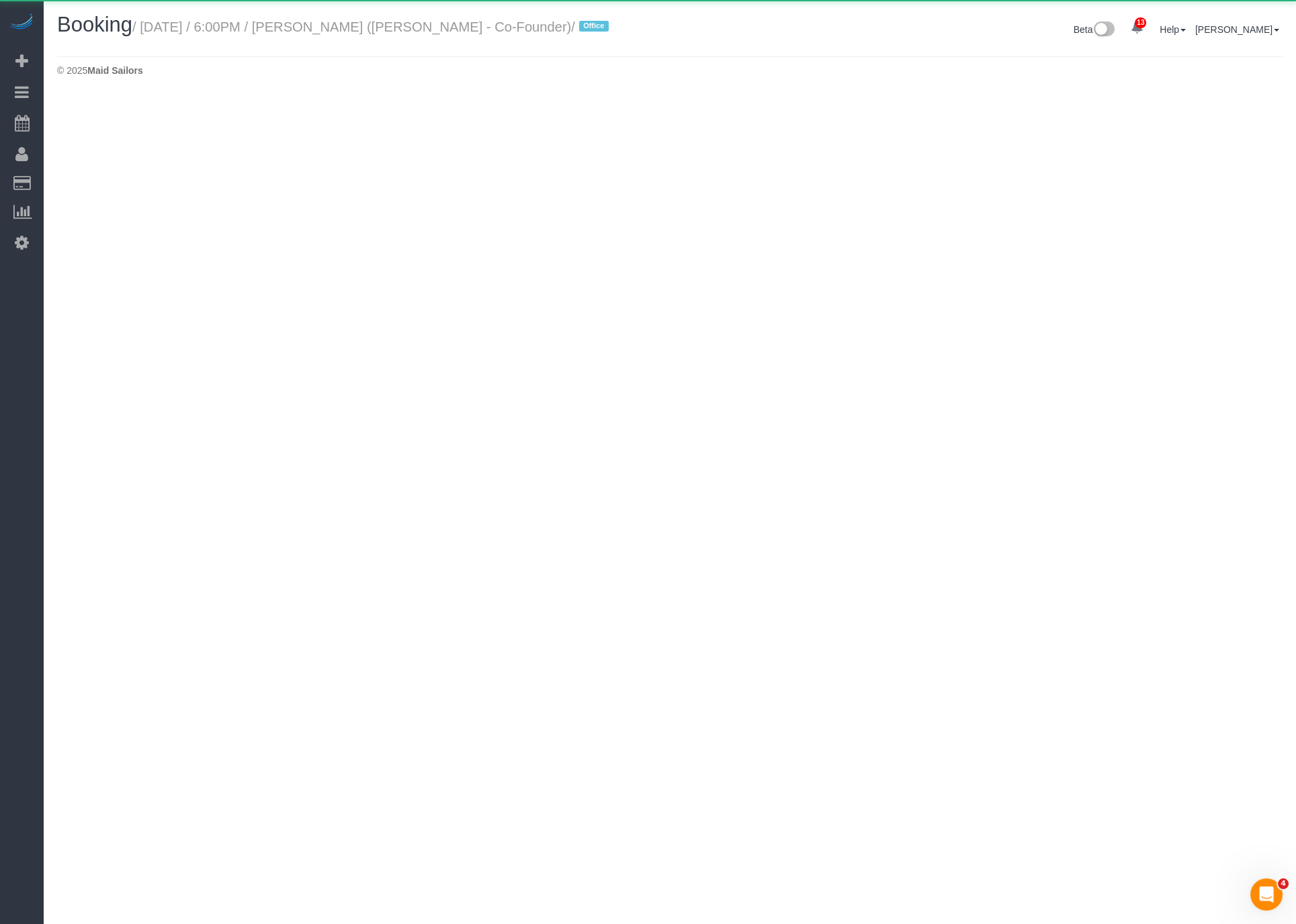
select select "NY"
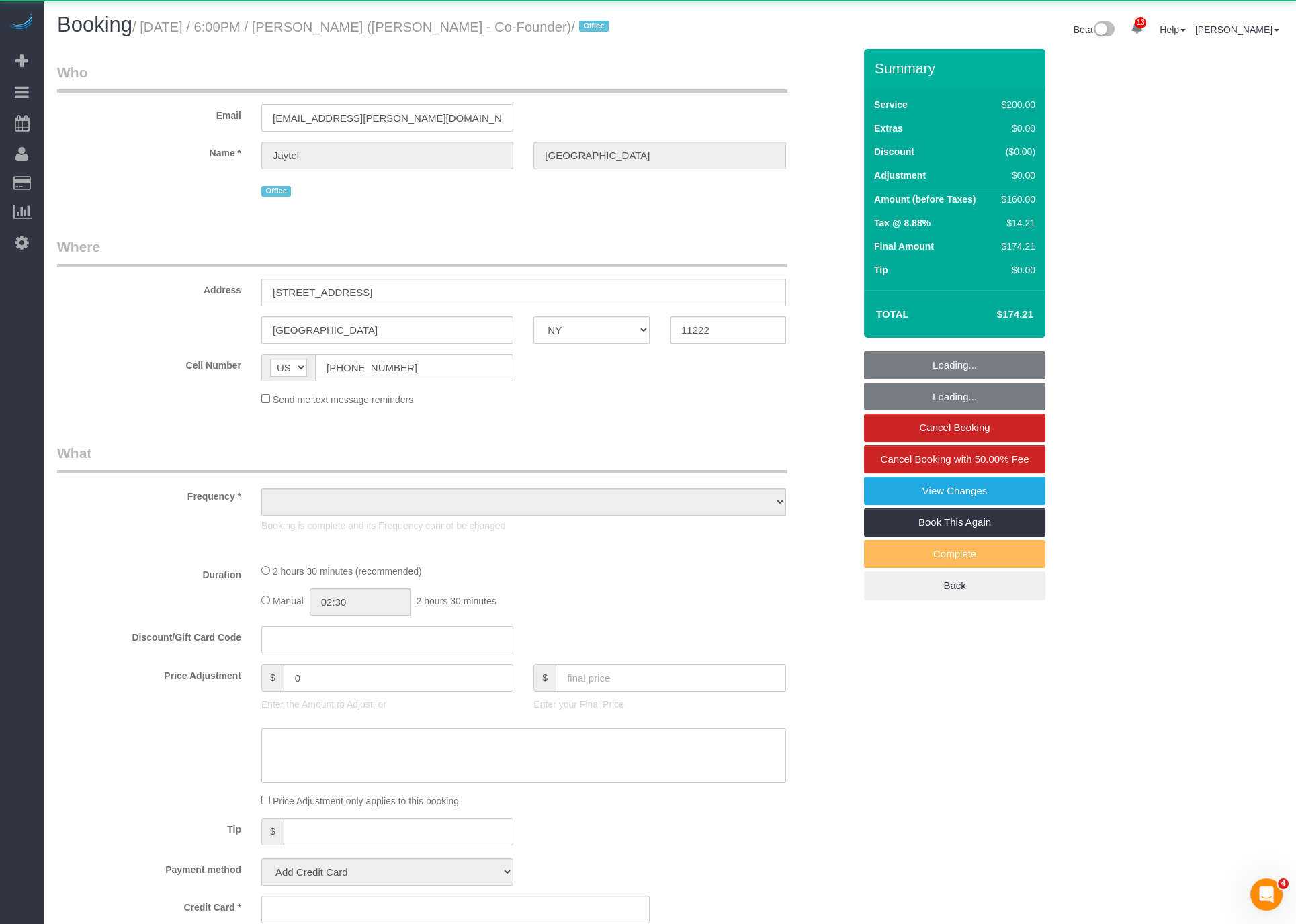
click at [367, 25] on small "/ September 04, 2025 / 6:00PM / Jaytel Provence (Molly - Co-Founder) / Office" at bounding box center [372, 26] width 481 height 15
select select "object:30570"
select select "spot66"
select select "150"
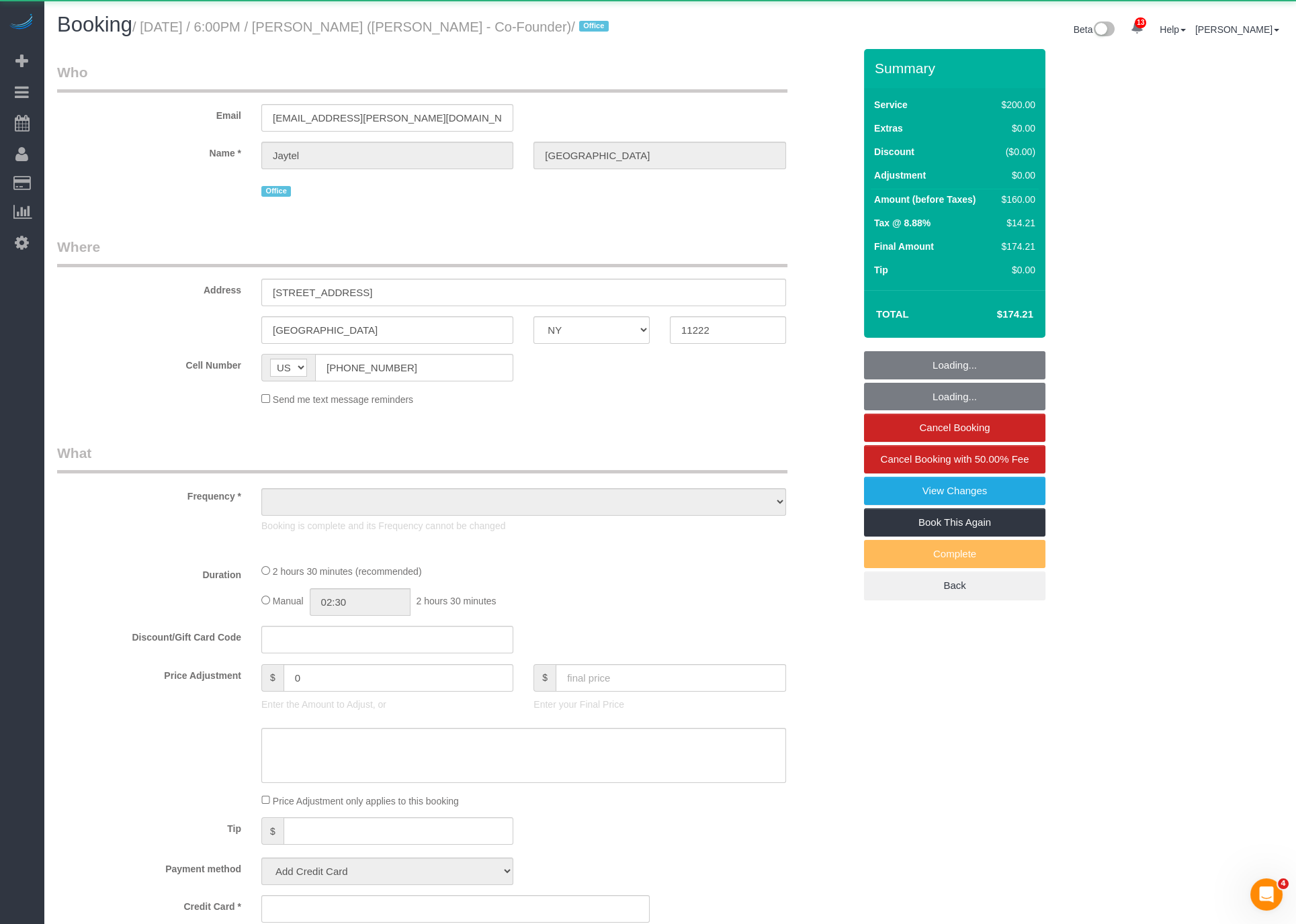
select select "number:89"
select select "number:90"
select select "number:15"
select select "number:7"
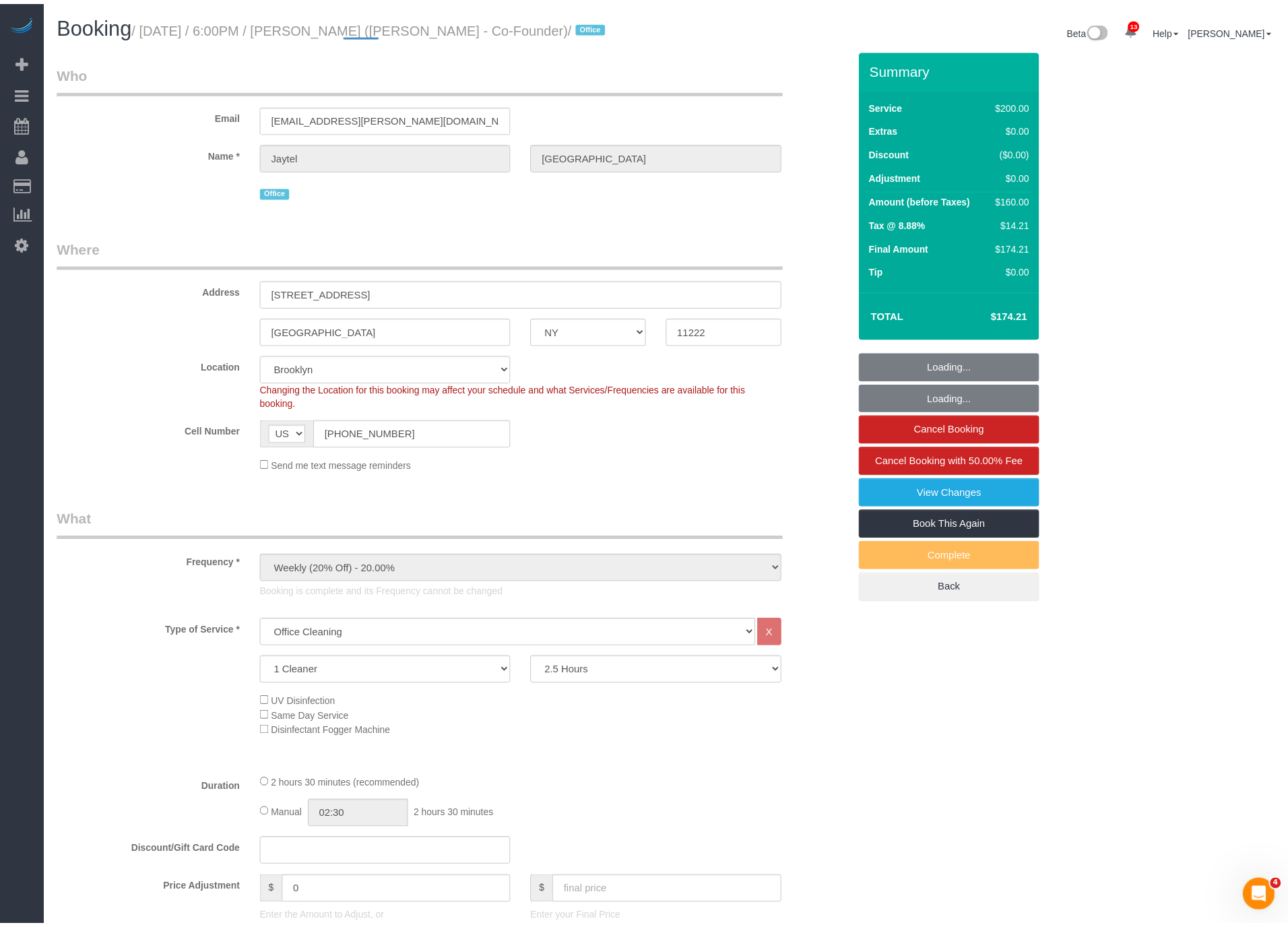
scroll to position [65210, 66082]
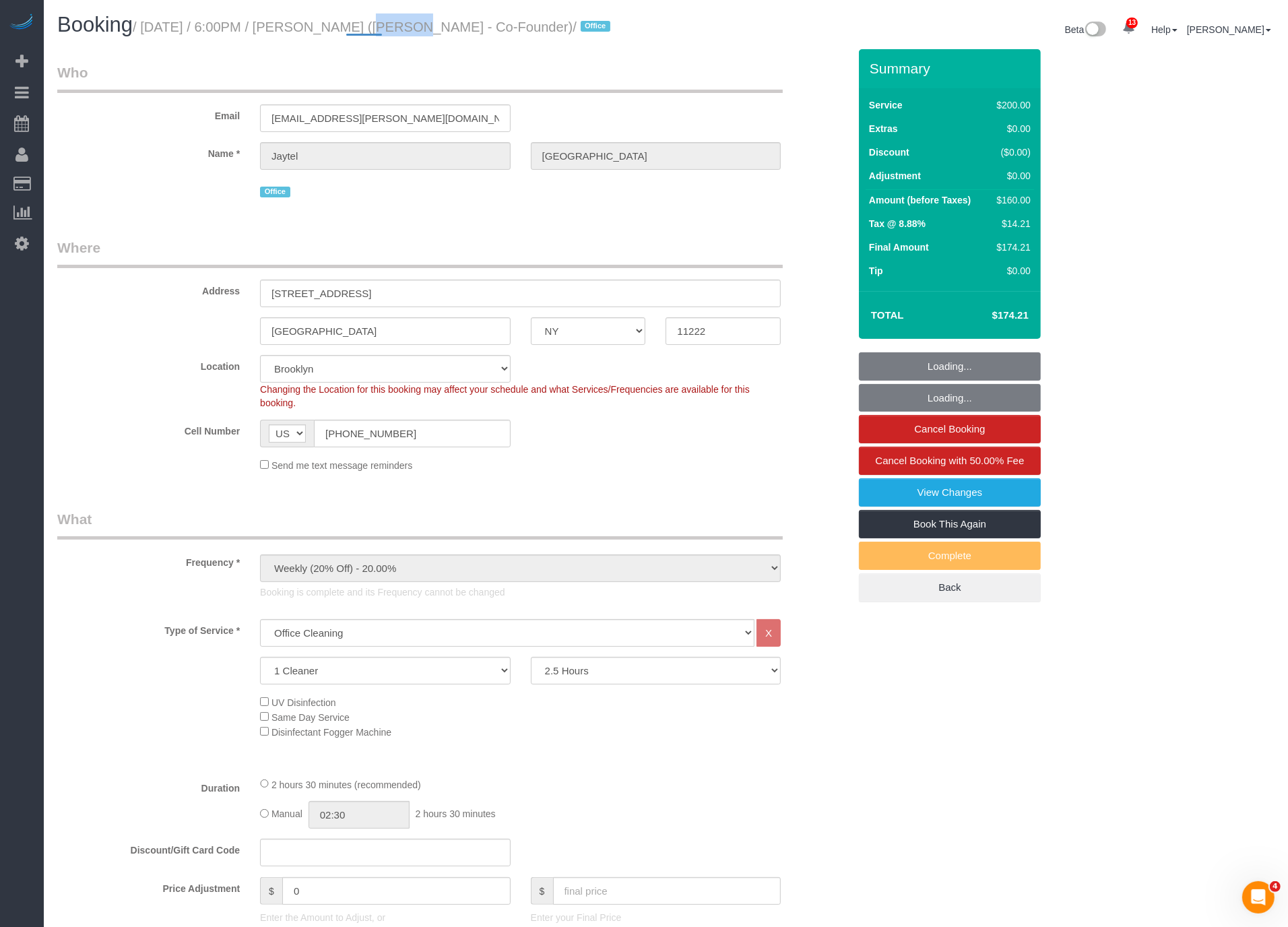
select select "spot71"
select select "string:stripe-pm_1S318h4VGloSiKo7OG7SN7WJ"
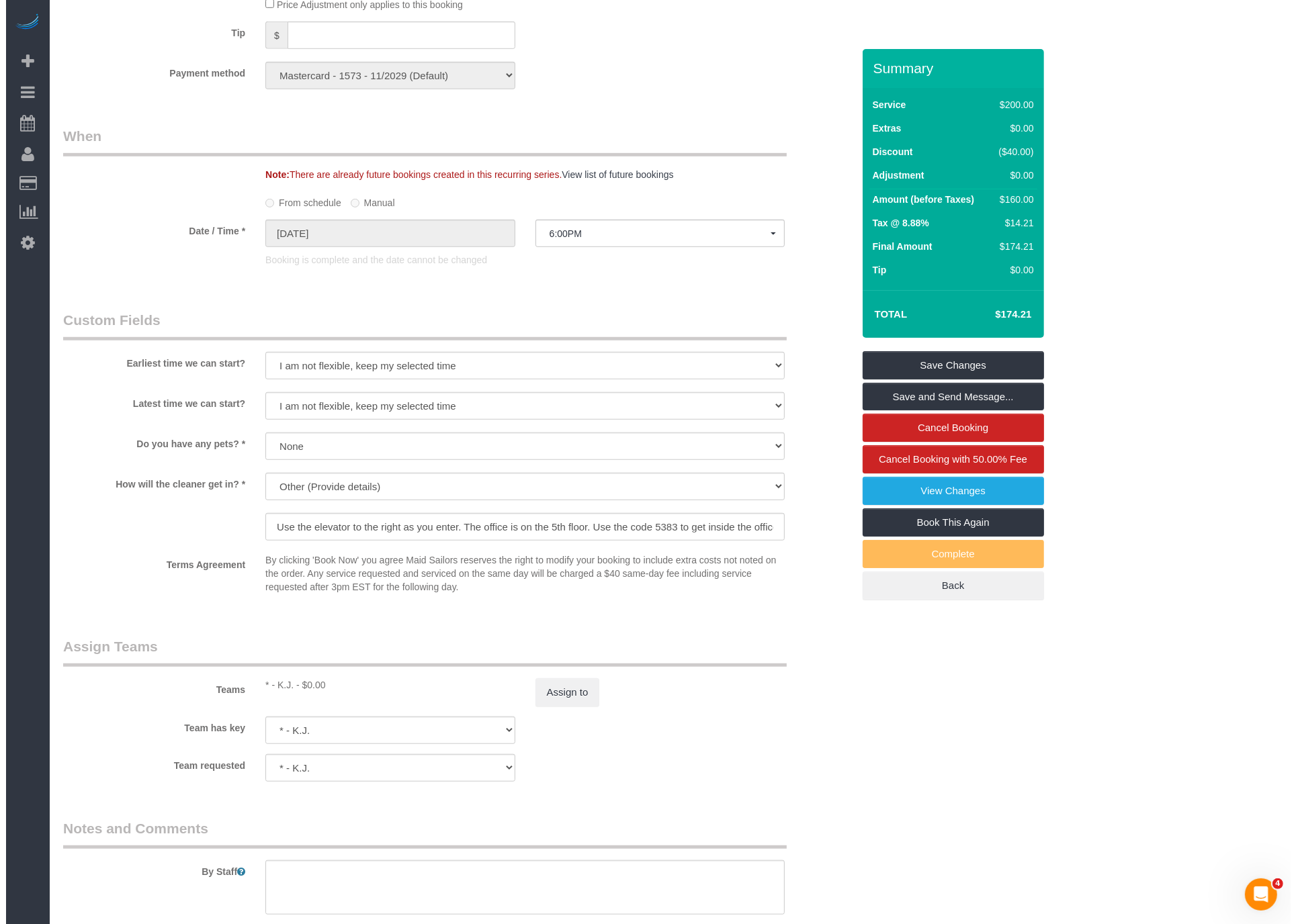
scroll to position [1200, 0]
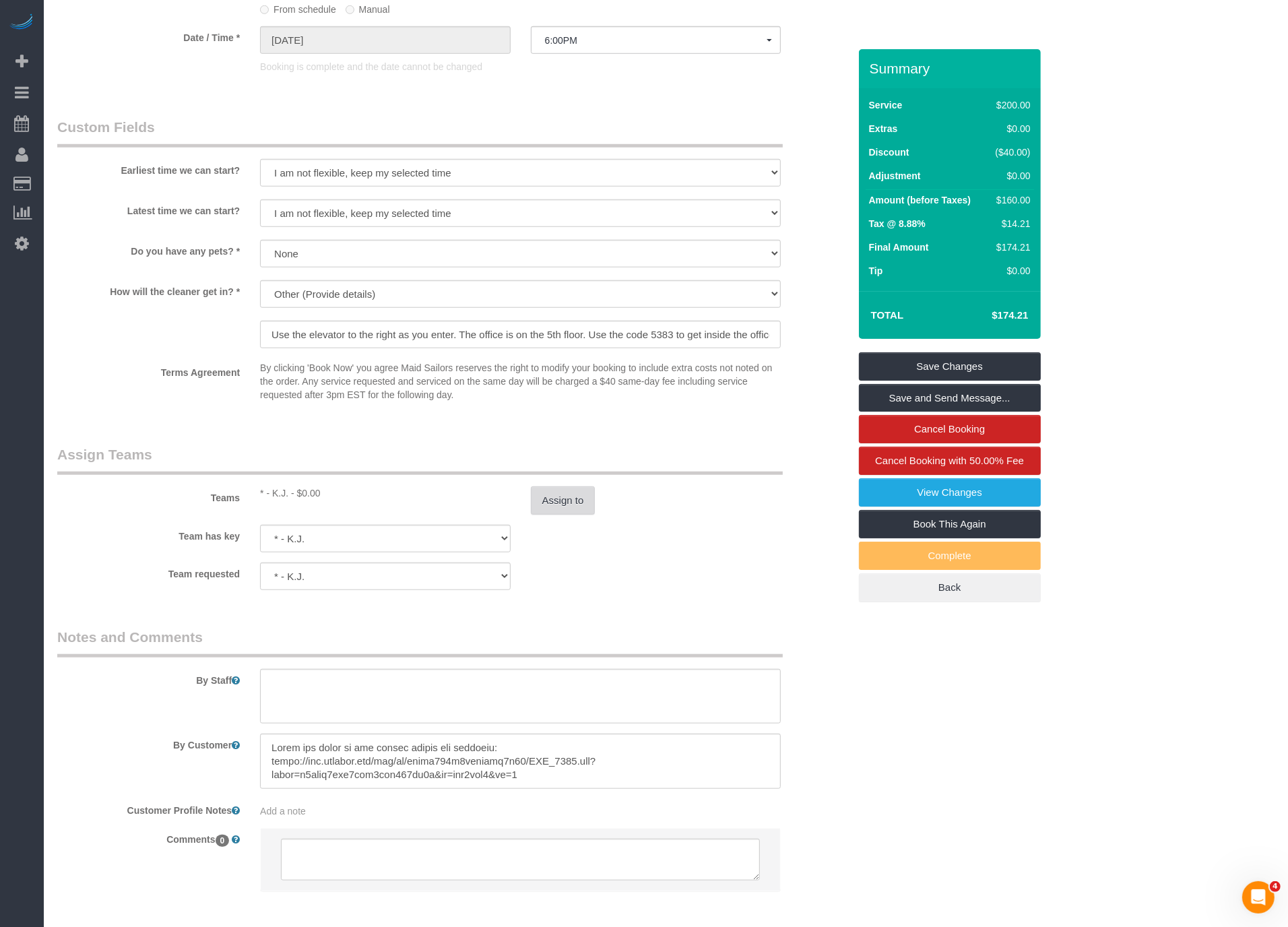
click at [570, 505] on button "Assign to" at bounding box center [564, 500] width 65 height 28
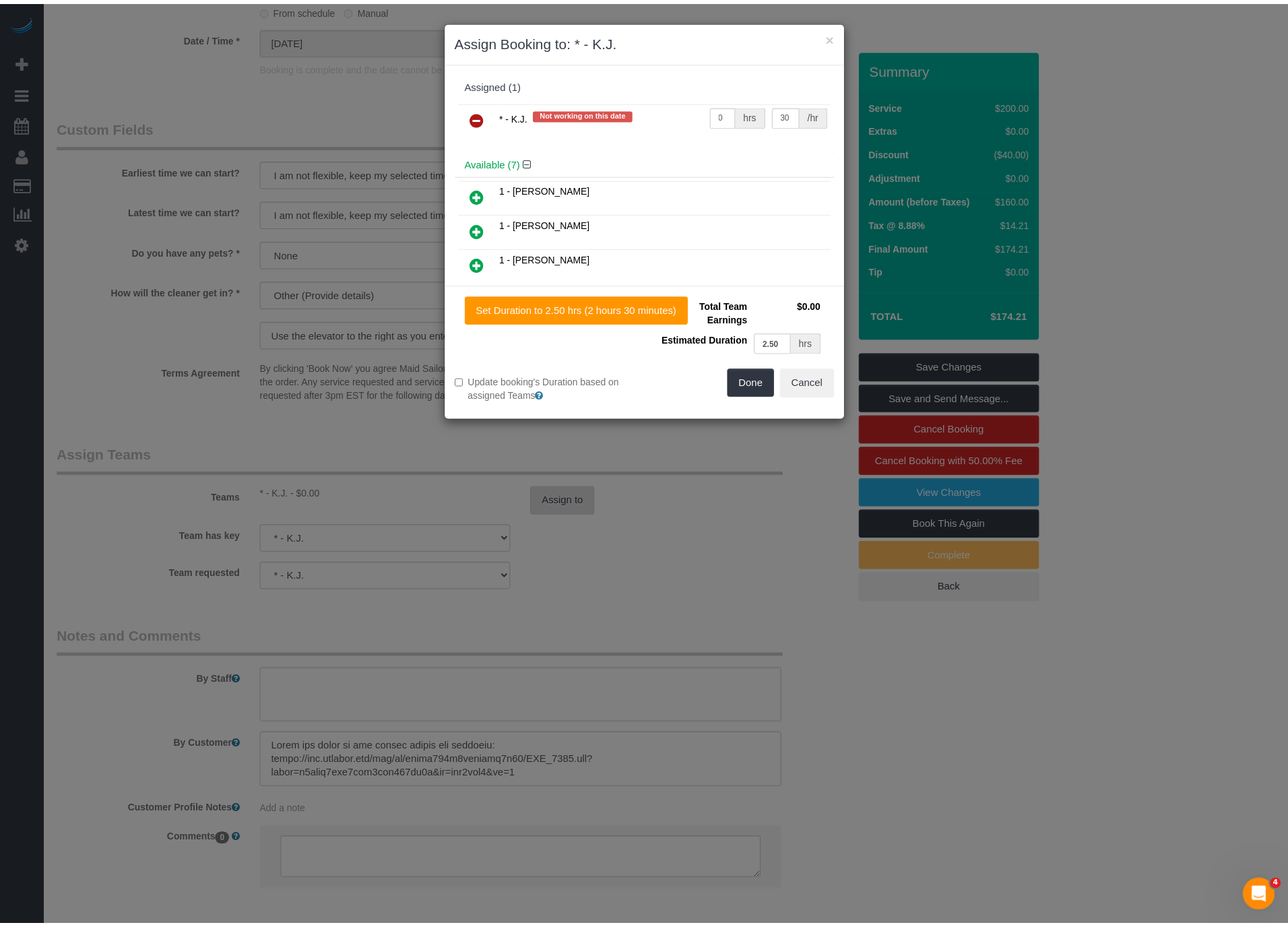
scroll to position [2190, 1299]
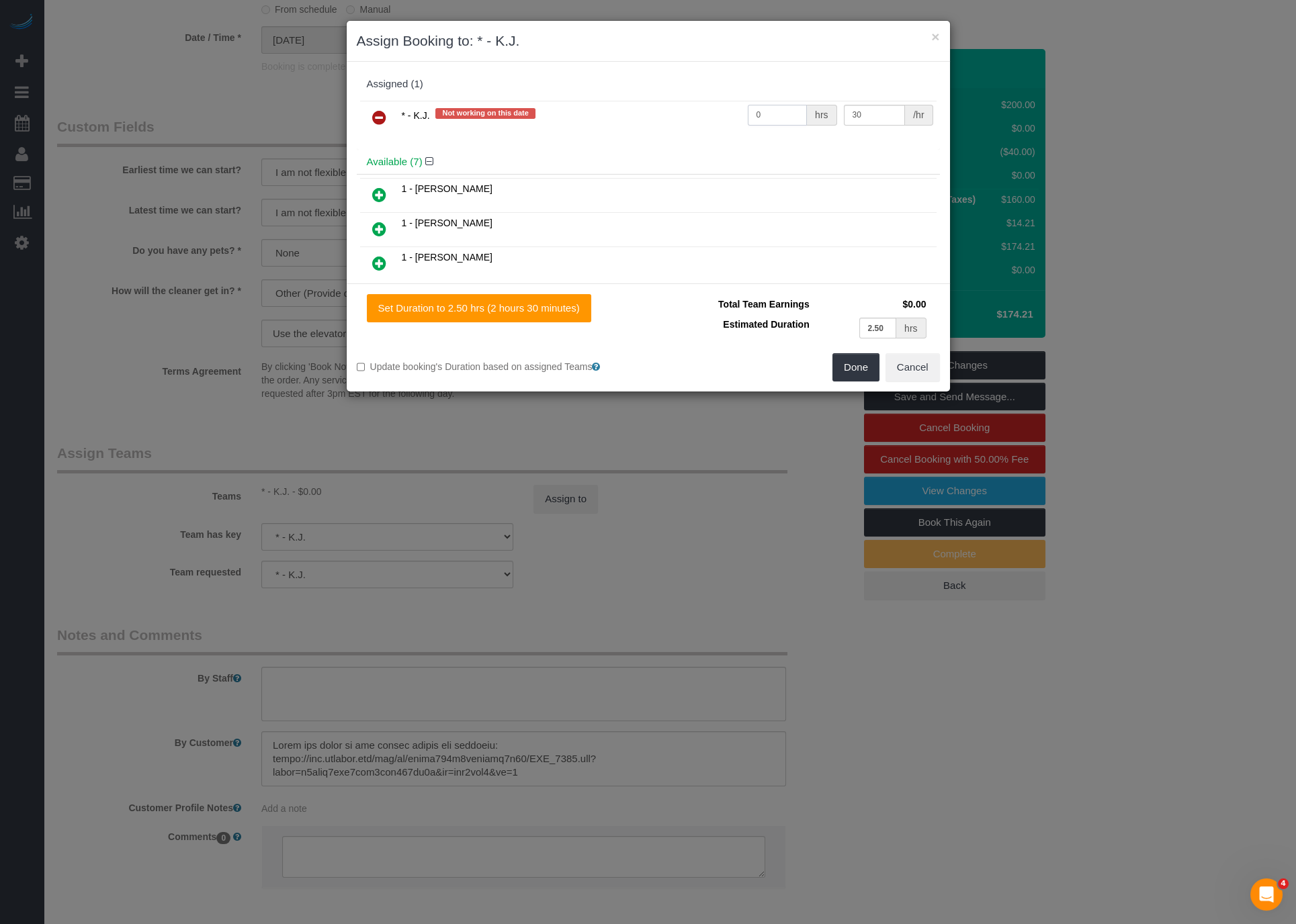
click at [769, 118] on input "0" at bounding box center [778, 115] width 60 height 21
type input "2.5"
click at [866, 351] on div "Total Team Earnings $75.00 Estimated Duration 2.50 hrs Warning: The Company sha…" at bounding box center [794, 323] width 292 height 59
click at [867, 363] on button "Done" at bounding box center [855, 367] width 47 height 28
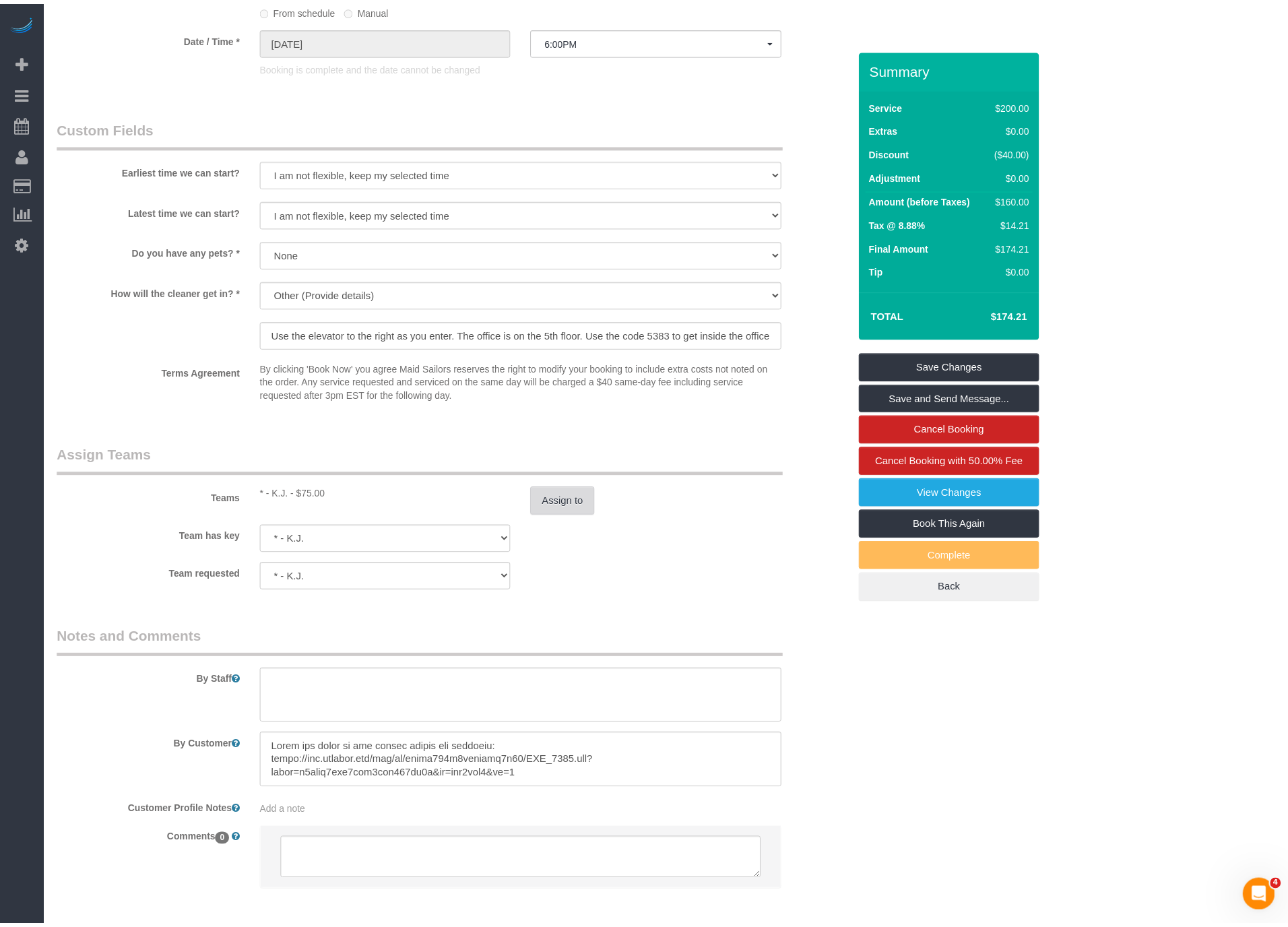
scroll to position [2190, 1288]
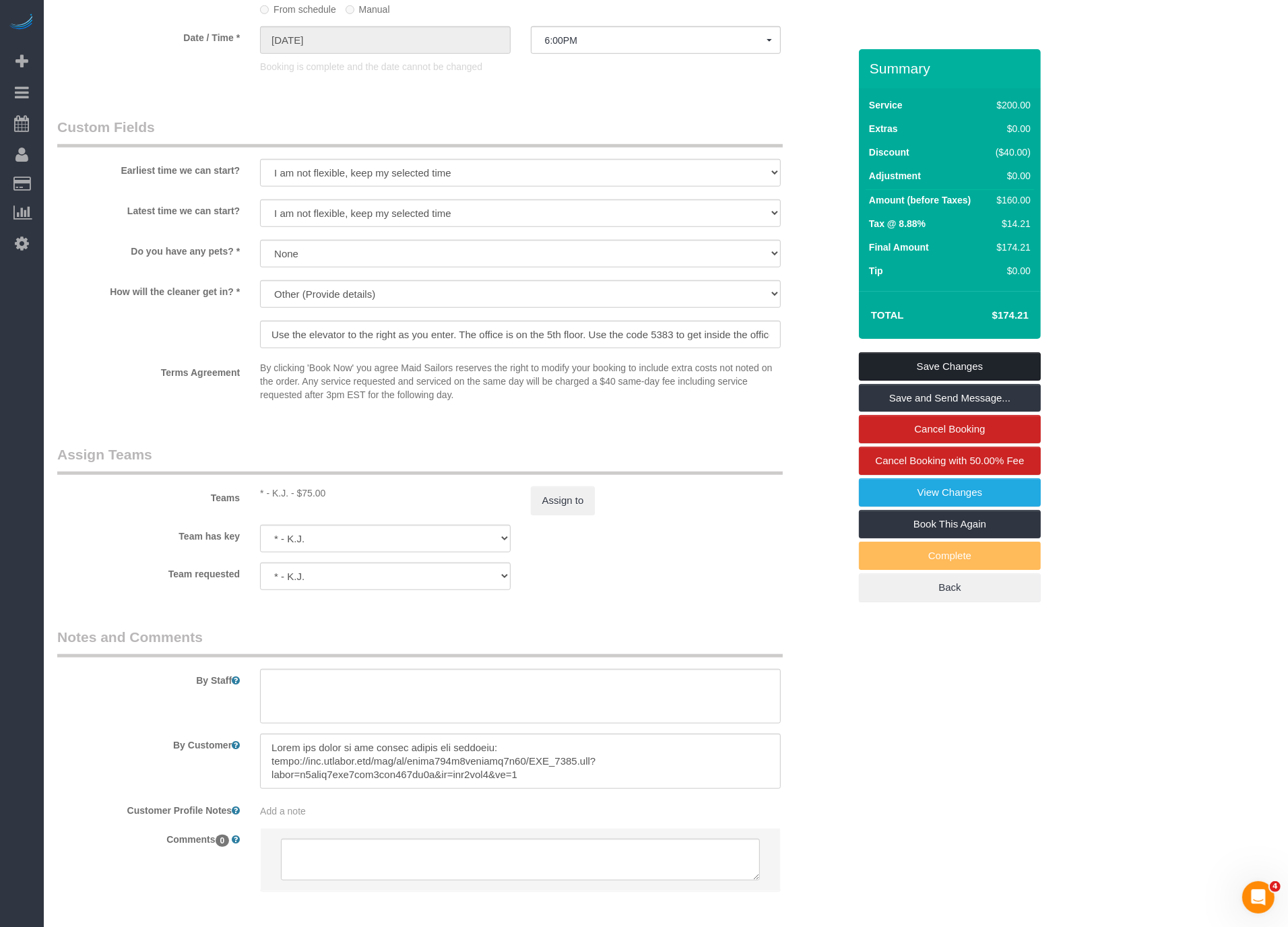
click at [960, 363] on link "Save Changes" at bounding box center [950, 366] width 182 height 28
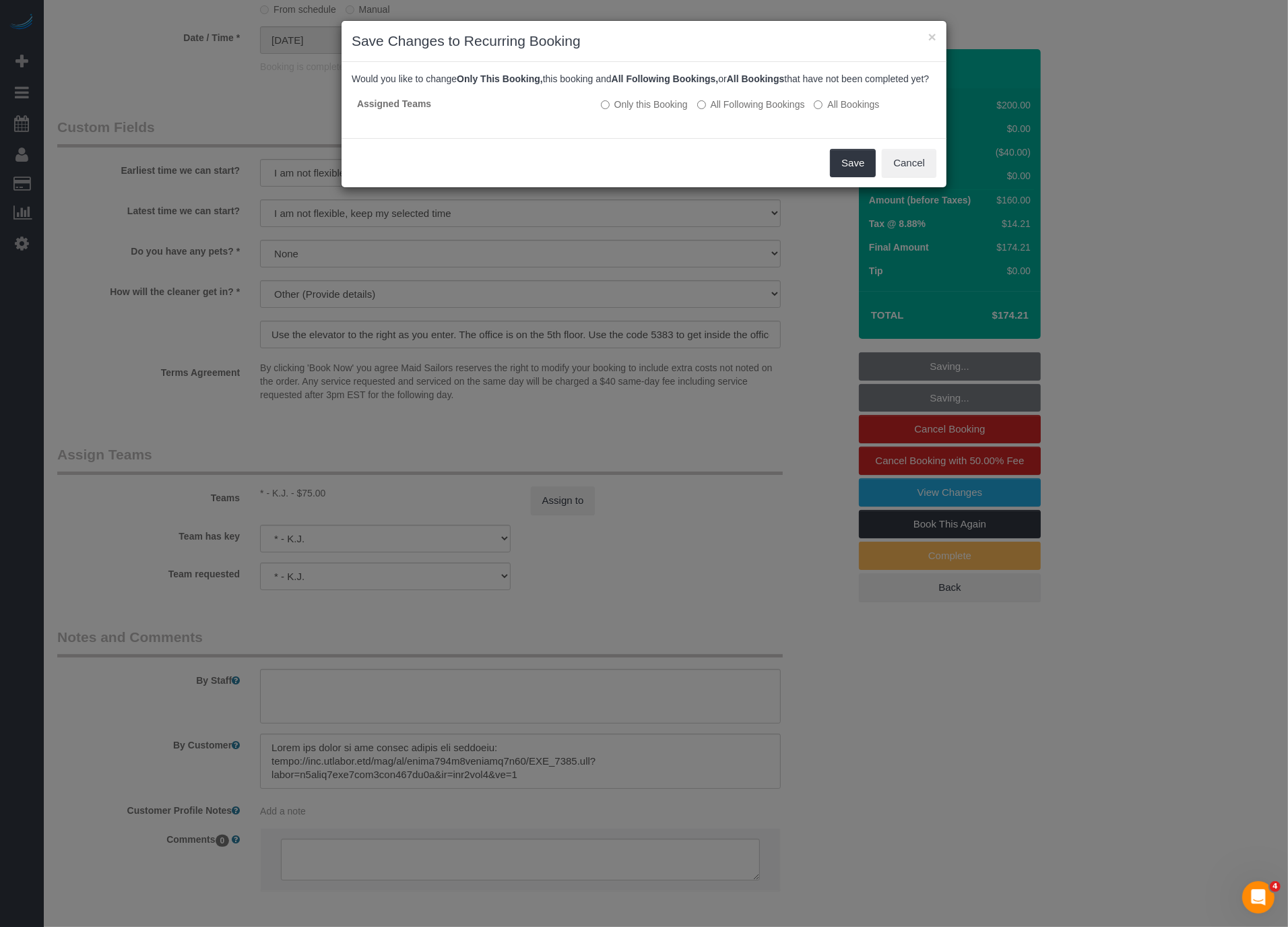
scroll to position [2190, 1299]
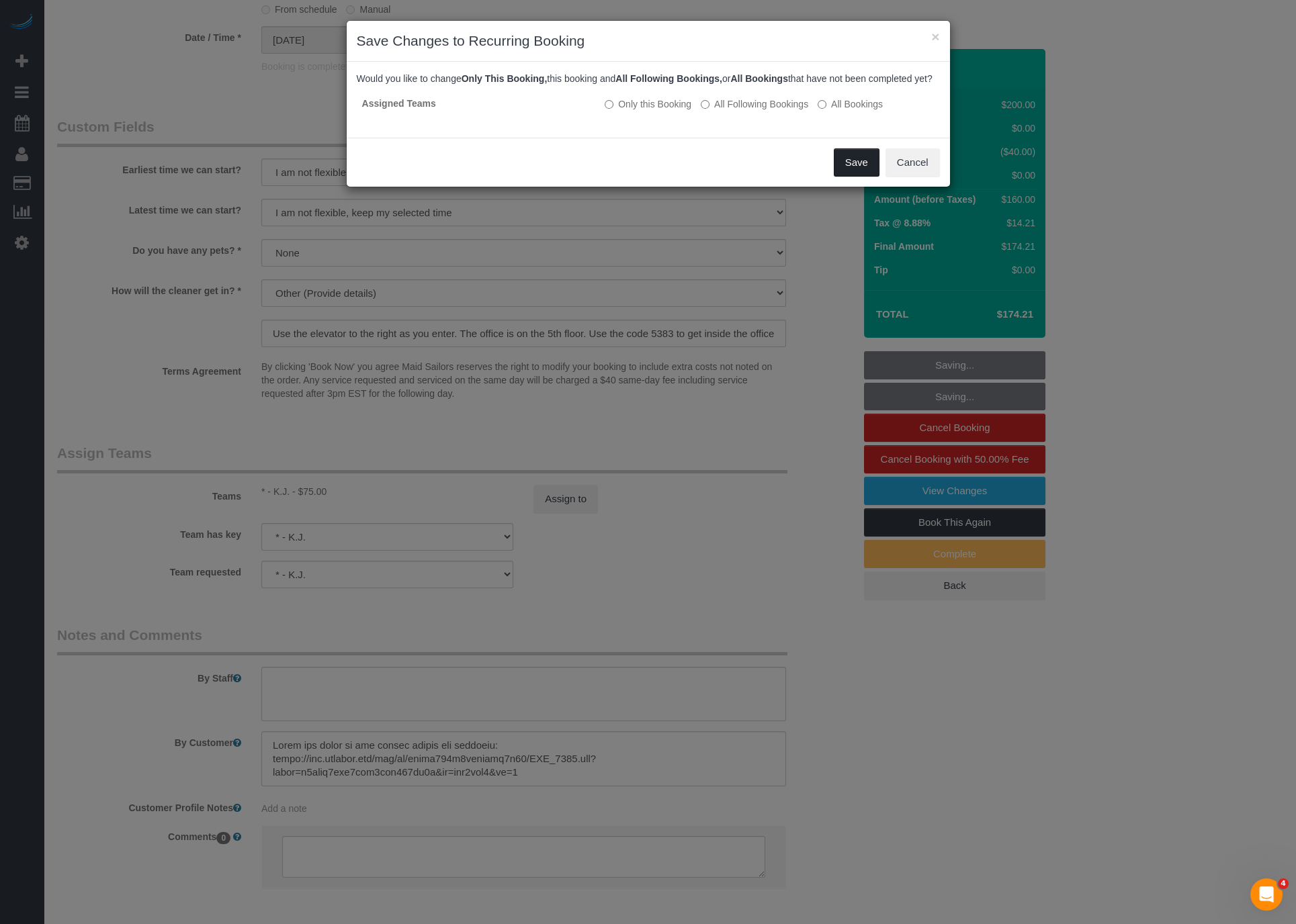
click at [863, 175] on button "Save" at bounding box center [857, 162] width 46 height 28
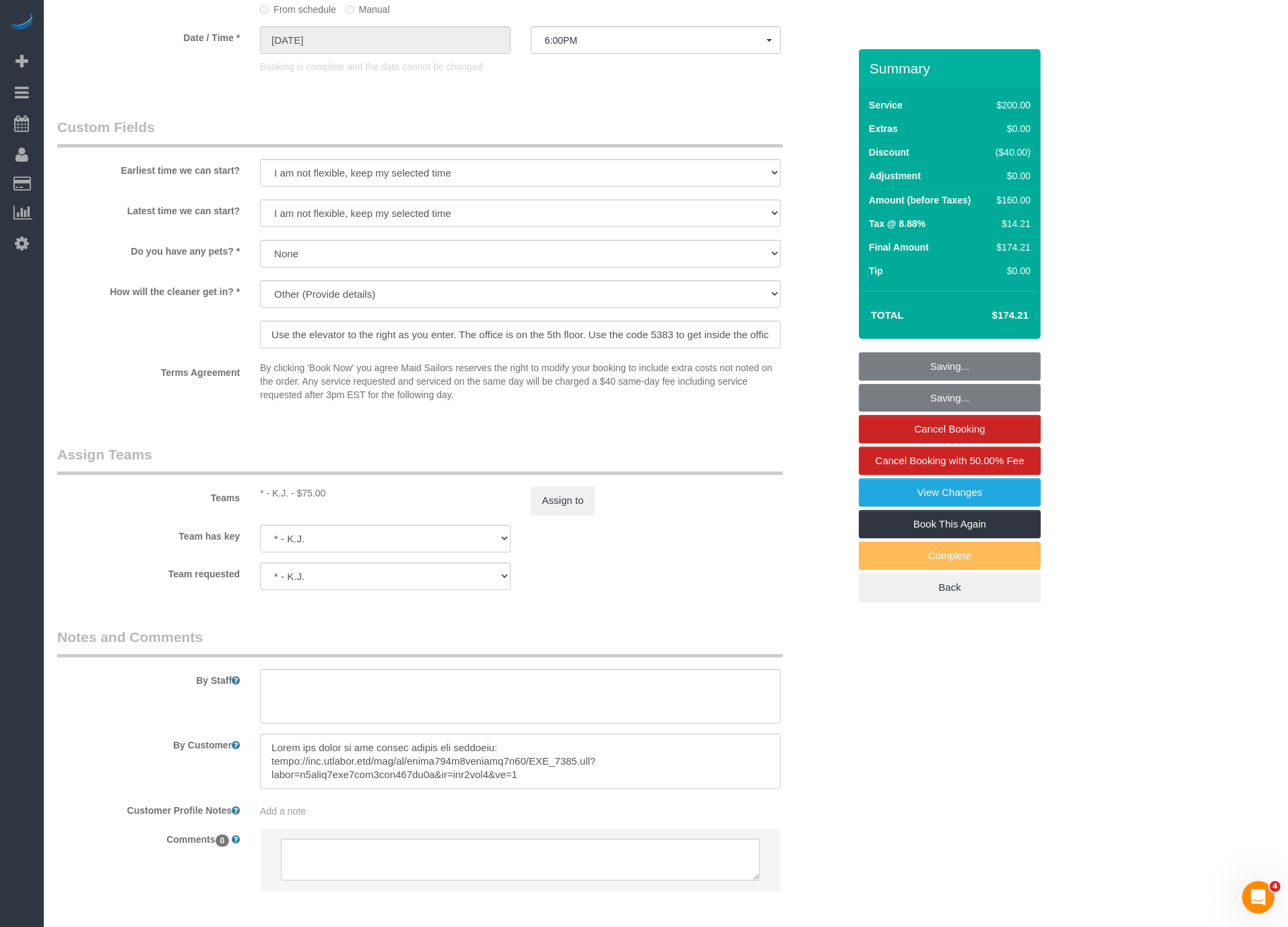
scroll to position [65186, 66082]
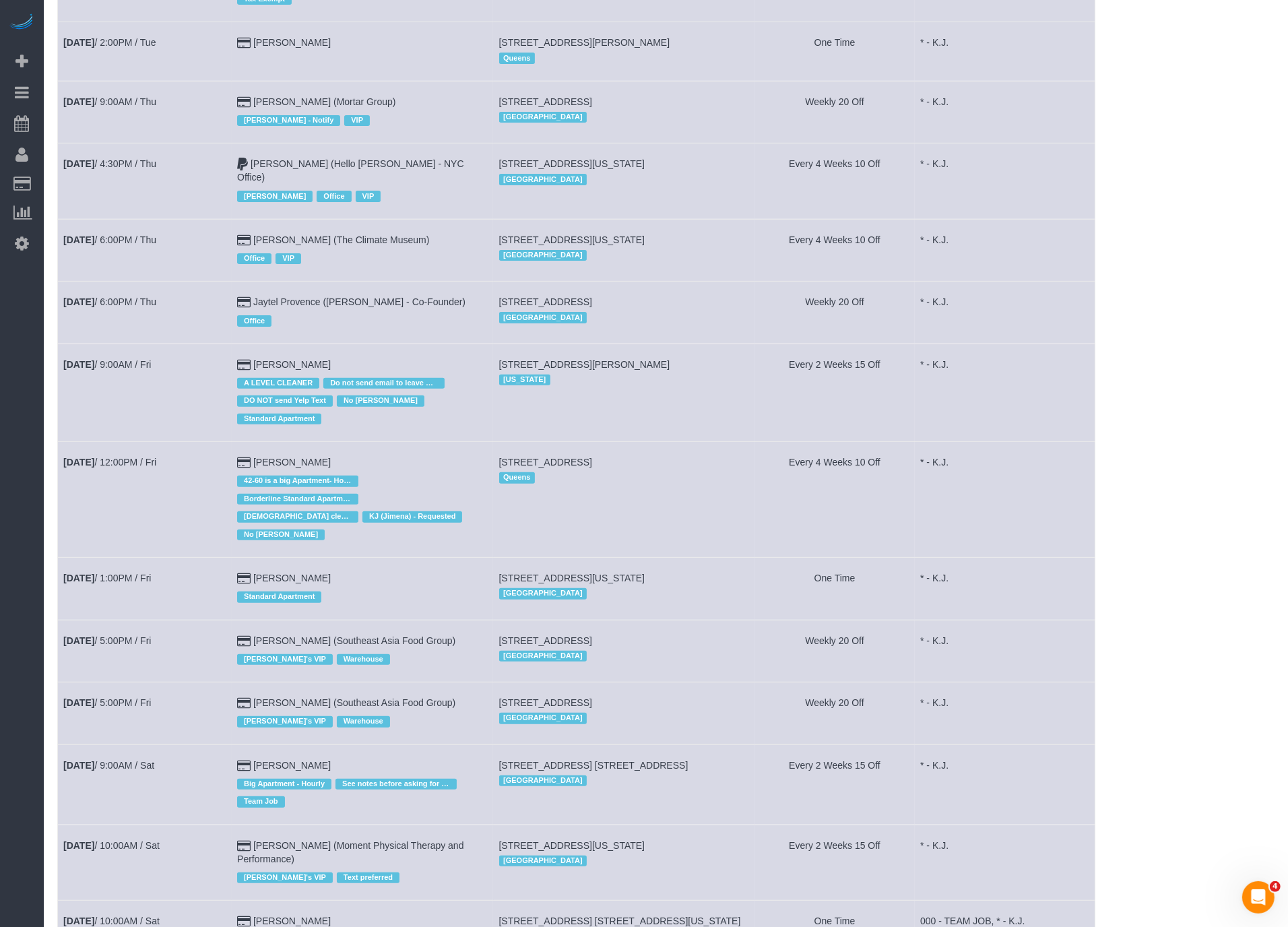
scroll to position [408, 0]
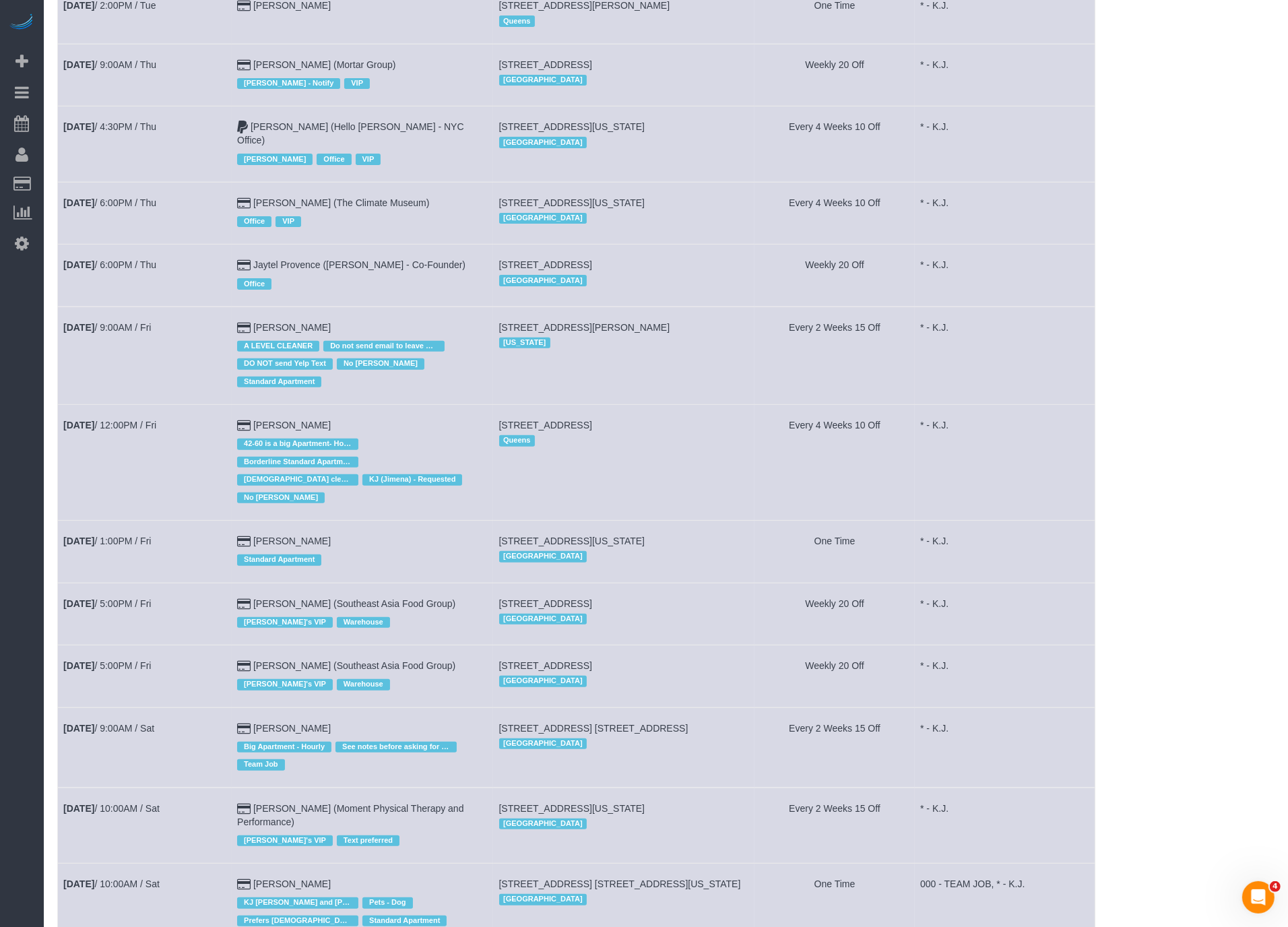
click at [450, 547] on div "Standard Apartment" at bounding box center [362, 557] width 250 height 21
click at [139, 322] on link "Sep 5th / 9:00AM / Fri" at bounding box center [107, 327] width 88 height 11
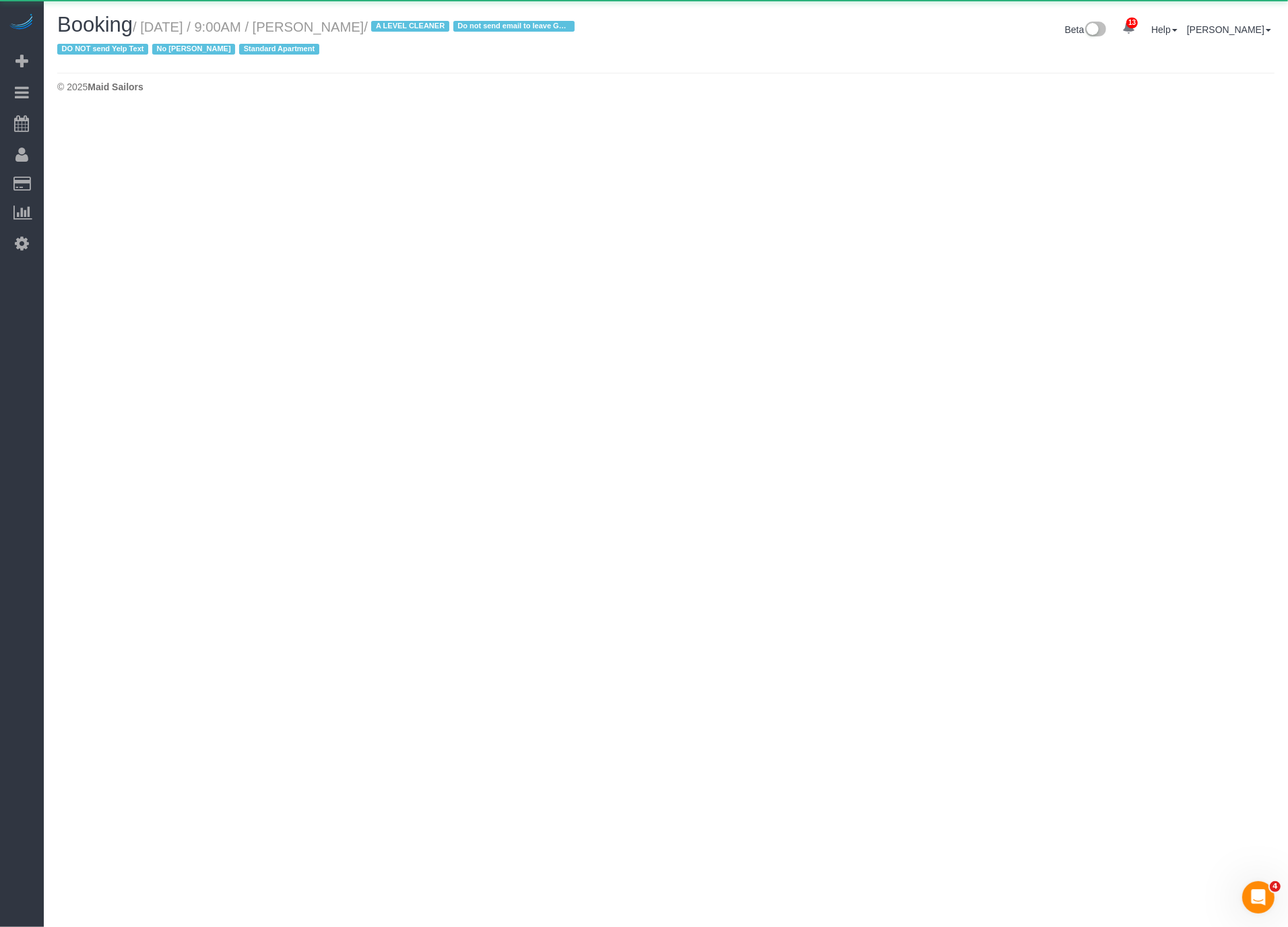
scroll to position [112, 1299]
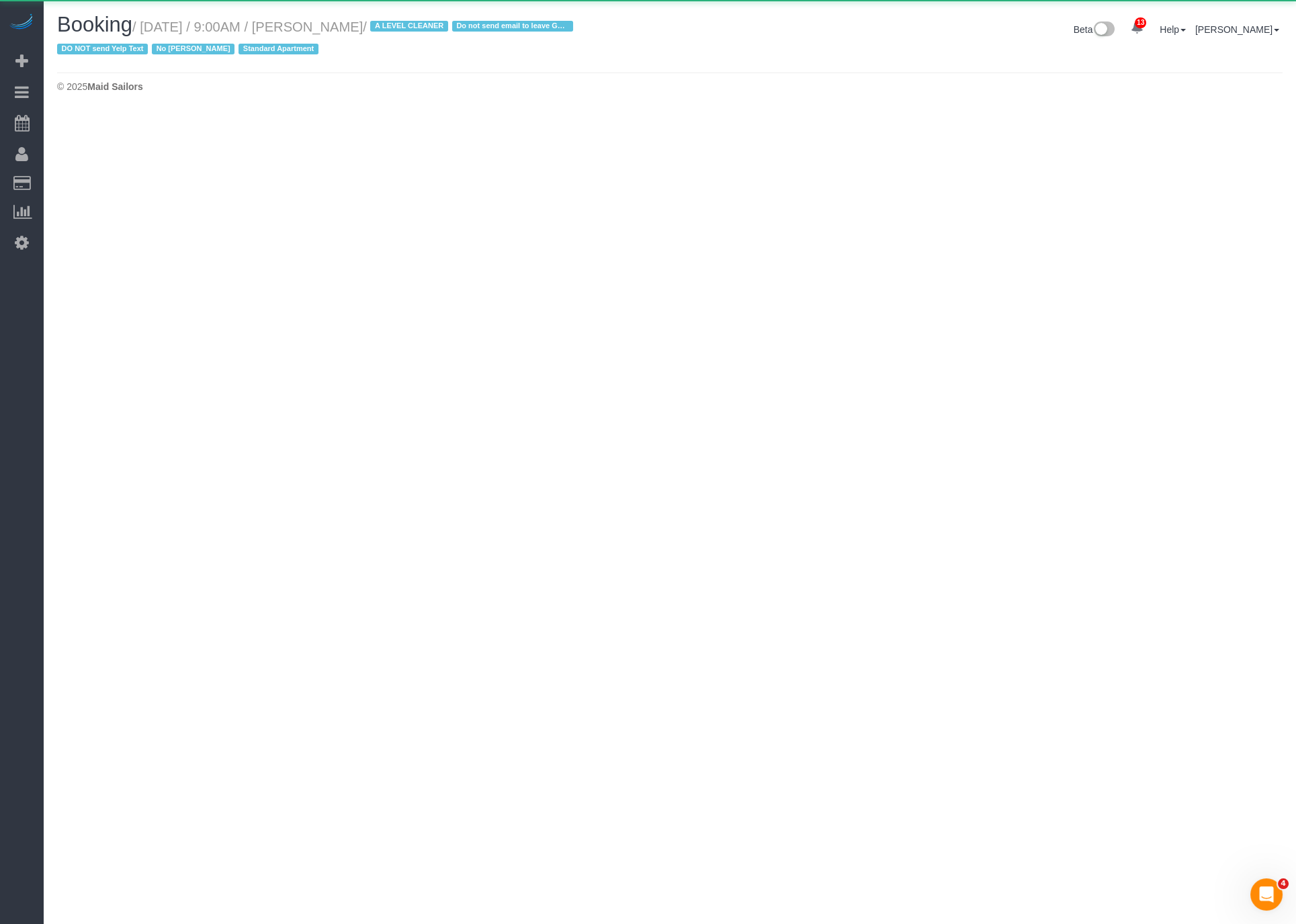
select select "NJ"
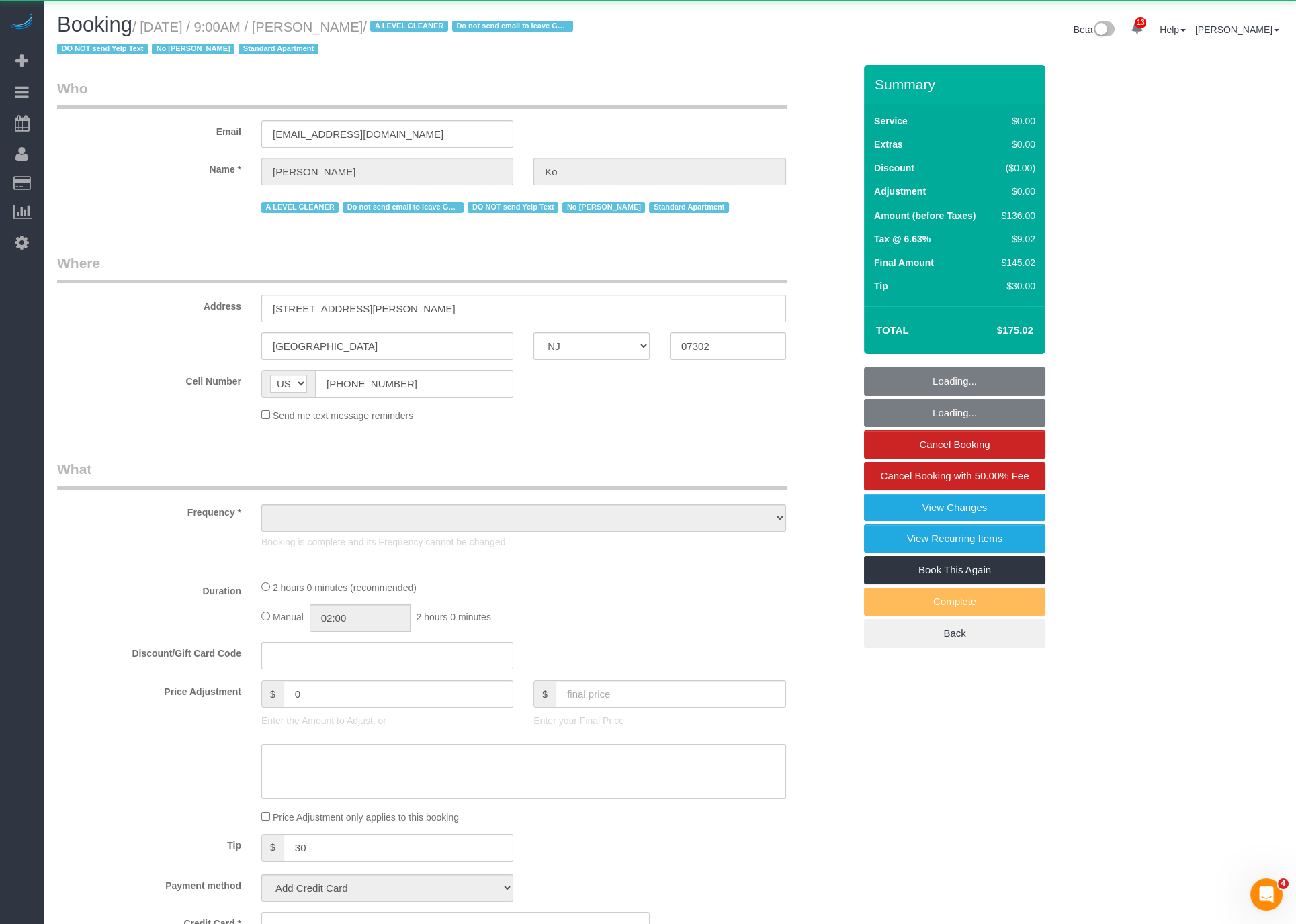
click at [345, 29] on small "/ September 05, 2025 / 9:00AM / Inho Ko / A LEVEL CLEANER Do not send email to …" at bounding box center [316, 38] width 520 height 38
select select "object:33193"
select select "spot76"
select select "number:57"
select select "number:90"
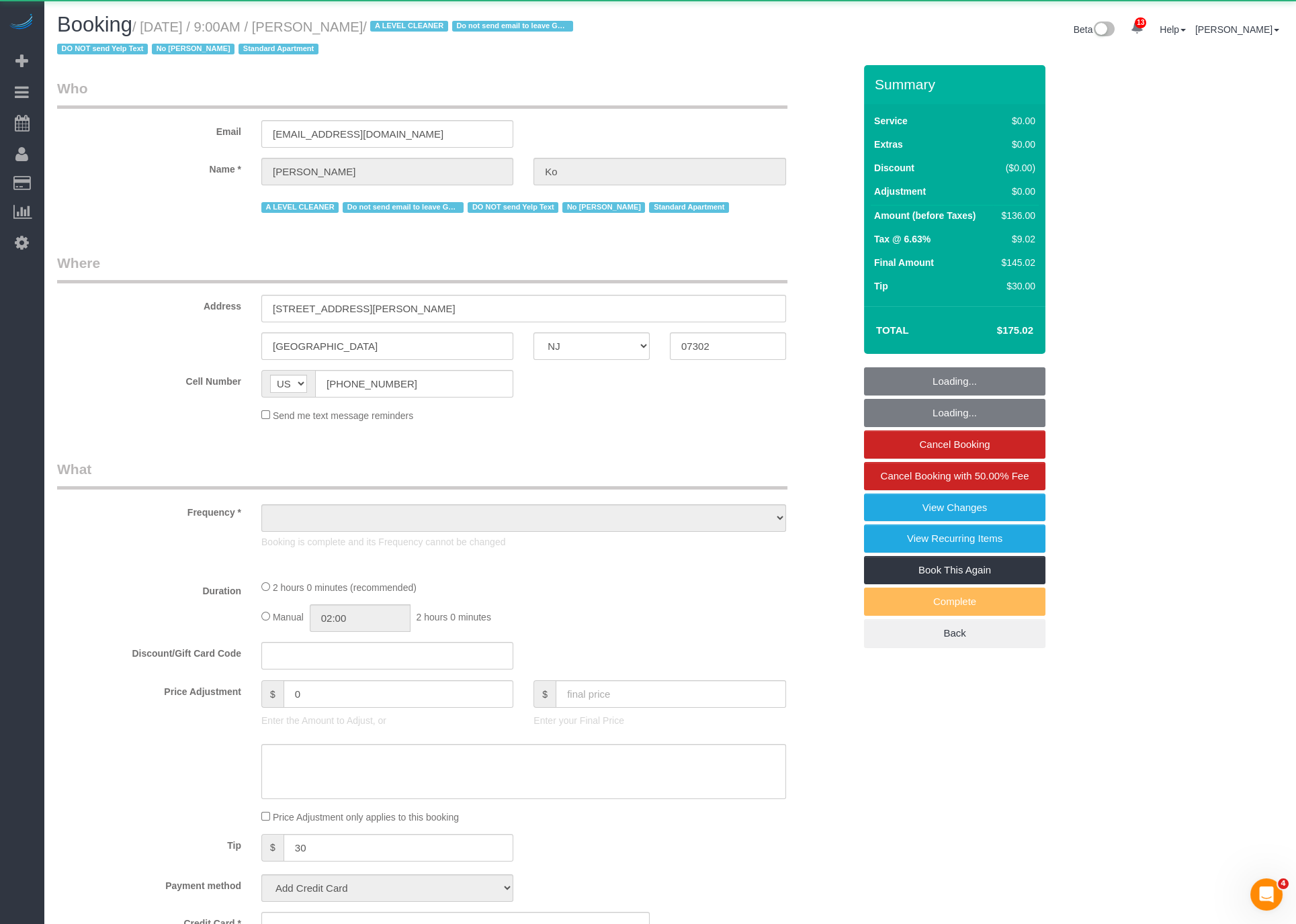
select select "number:15"
select select "number:6"
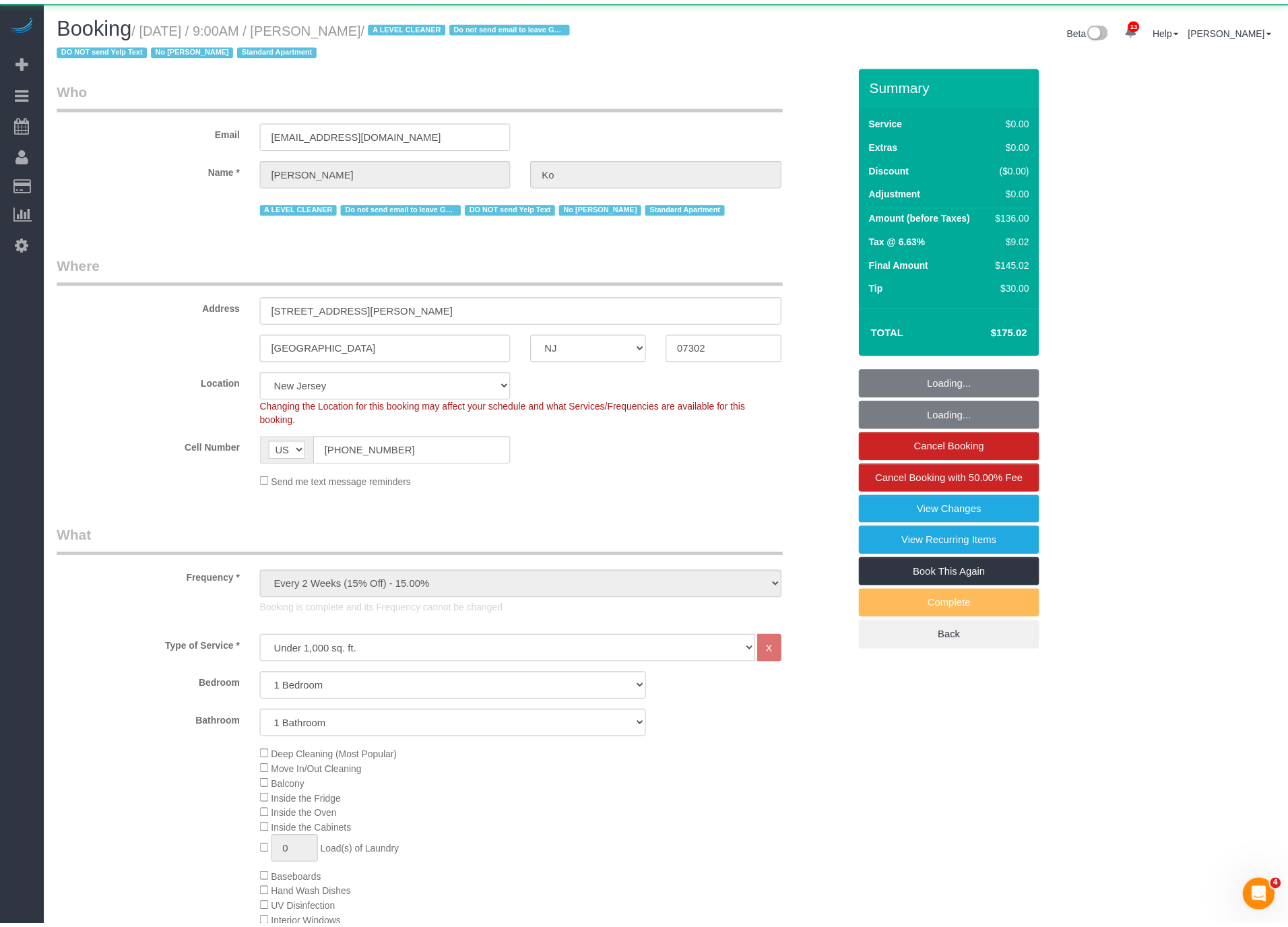
scroll to position [64780, 66082]
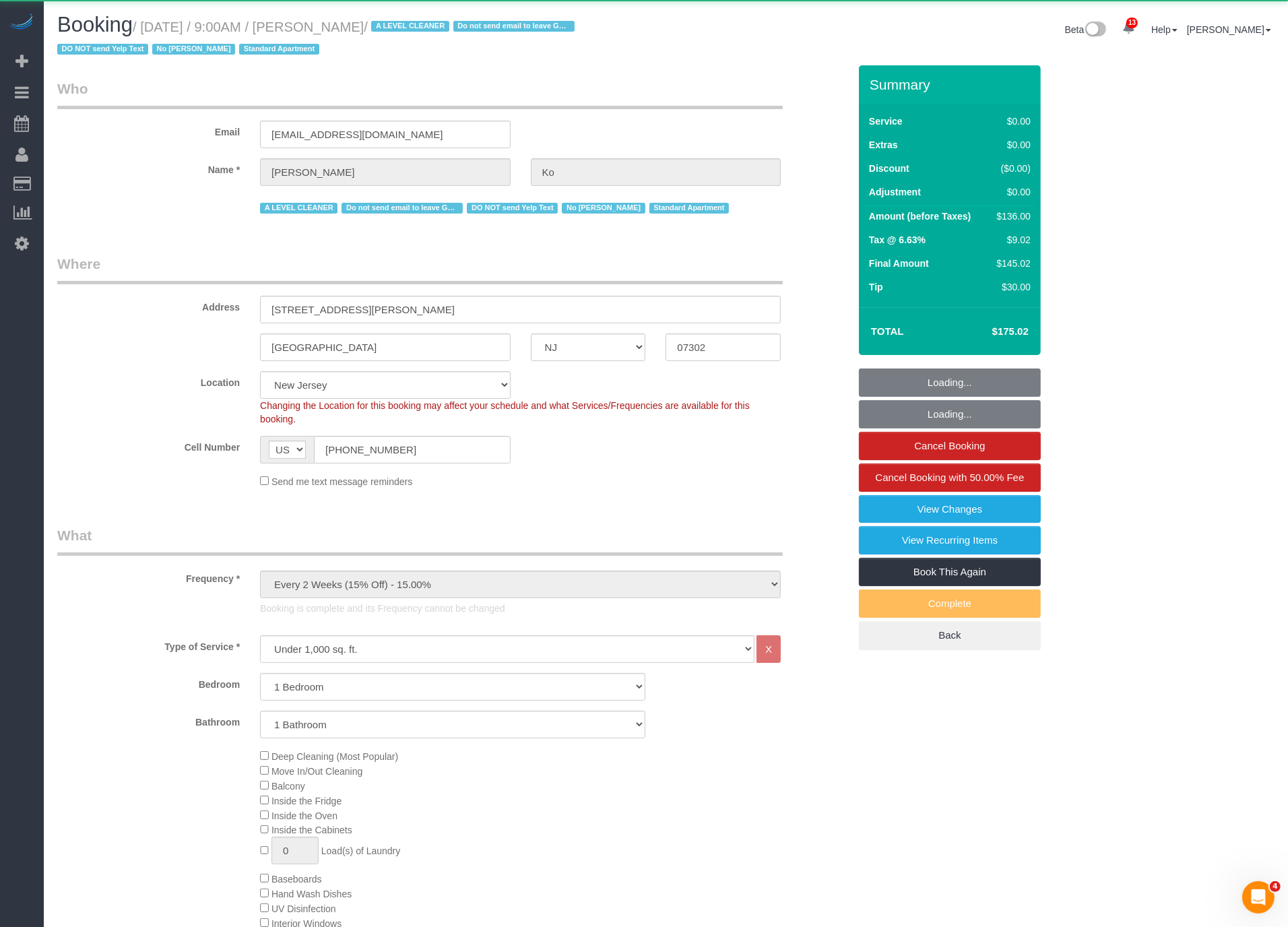
select select "object:33527"
click at [346, 29] on small "/ September 05, 2025 / 9:00AM / Inho Ko / A LEVEL CLEANER Do not send email to …" at bounding box center [317, 38] width 521 height 38
select select "spot84"
select select "string:stripe-card_1EyoUm4VGloSiKo7YBWNFeY6"
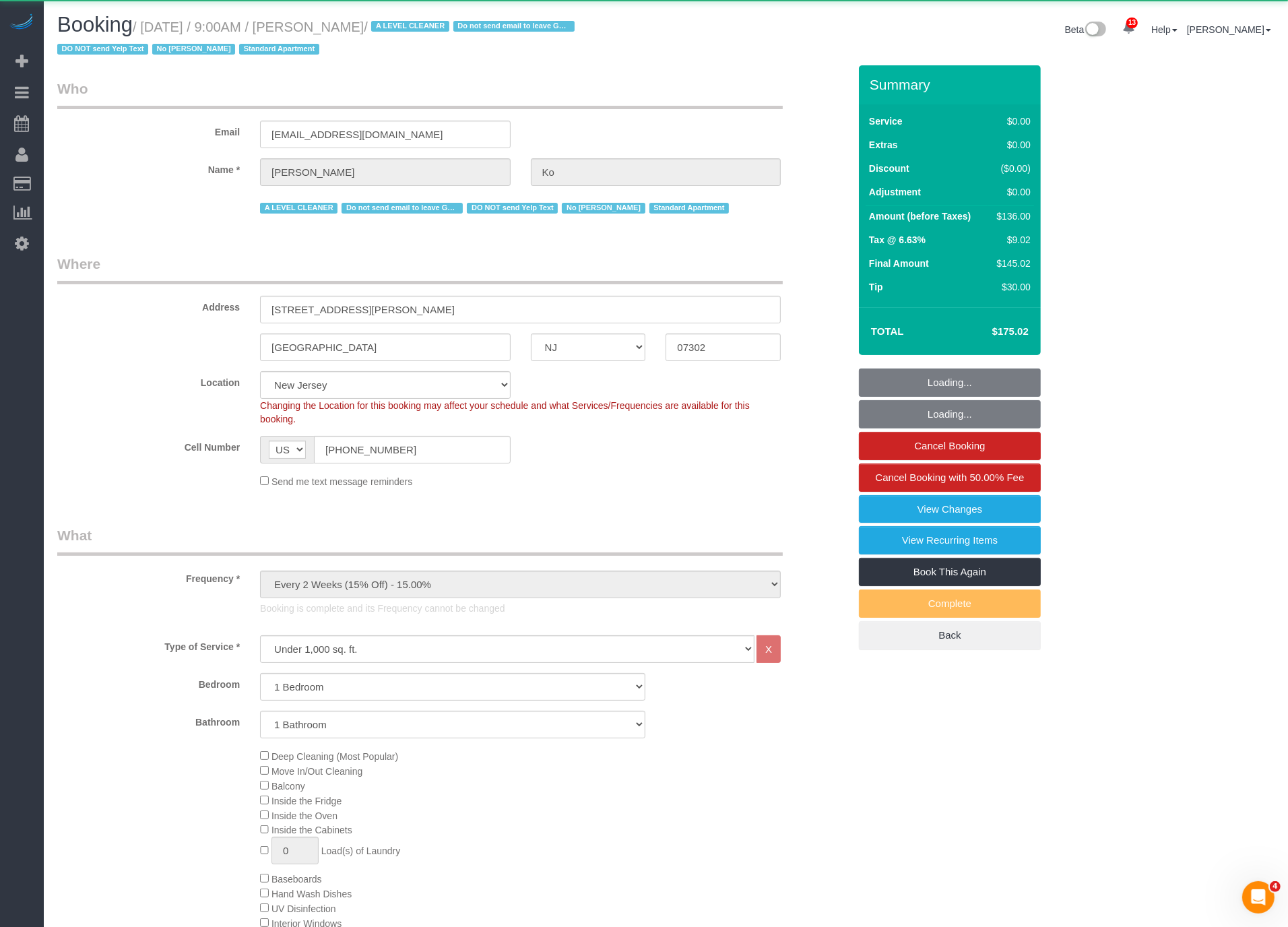
select select "1"
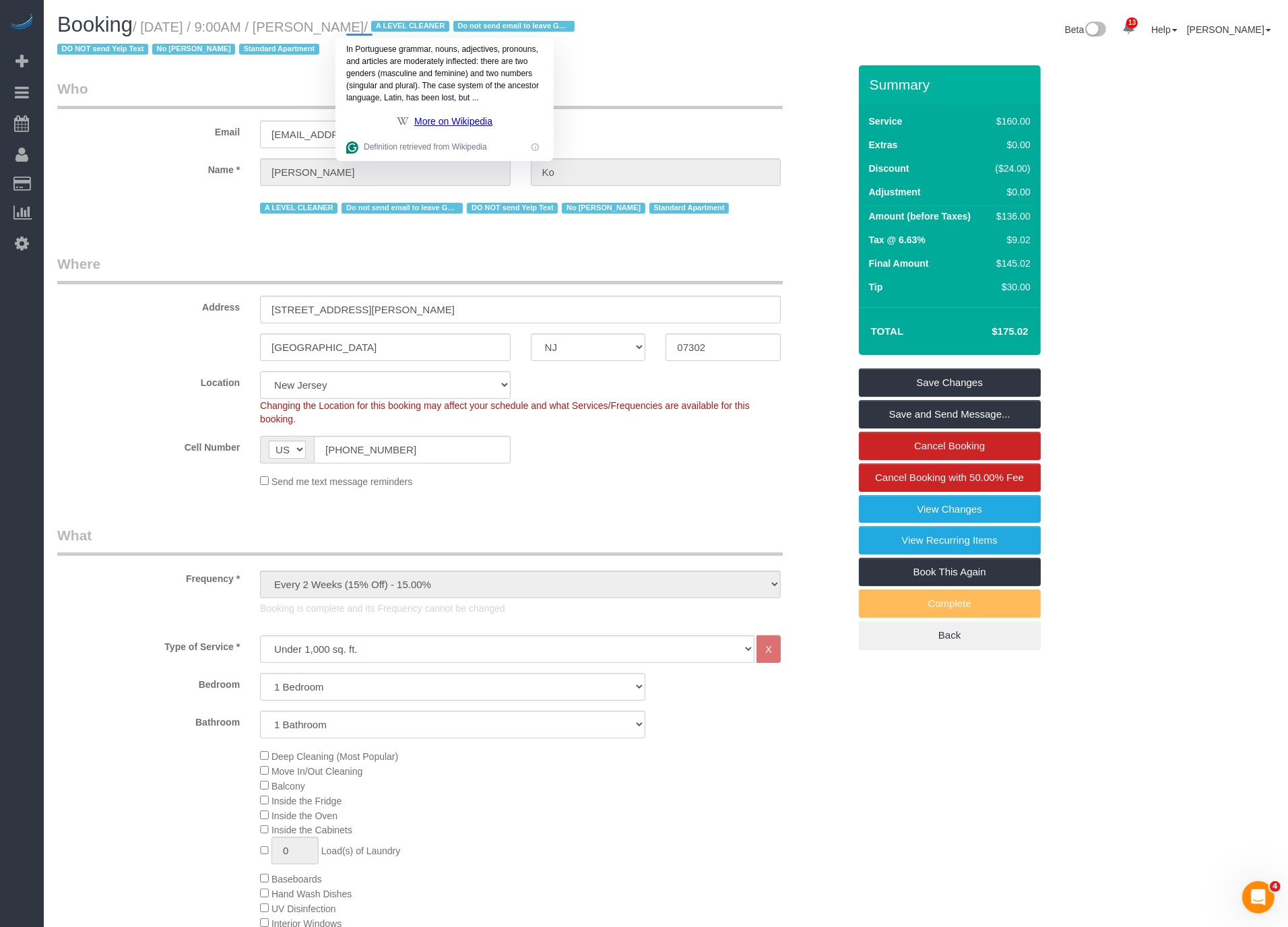
click at [370, 38] on div "In Portuguese grammar, nouns, adjectives, pronouns, and articles are moderately…" at bounding box center [445, 73] width 219 height 72
drag, startPoint x: 394, startPoint y: 29, endPoint x: 345, endPoint y: 32, distance: 49.1
click at [345, 32] on small "/ September 05, 2025 / 9:00AM / Inho Ko / A LEVEL CLEANER Do not send email to …" at bounding box center [317, 38] width 521 height 38
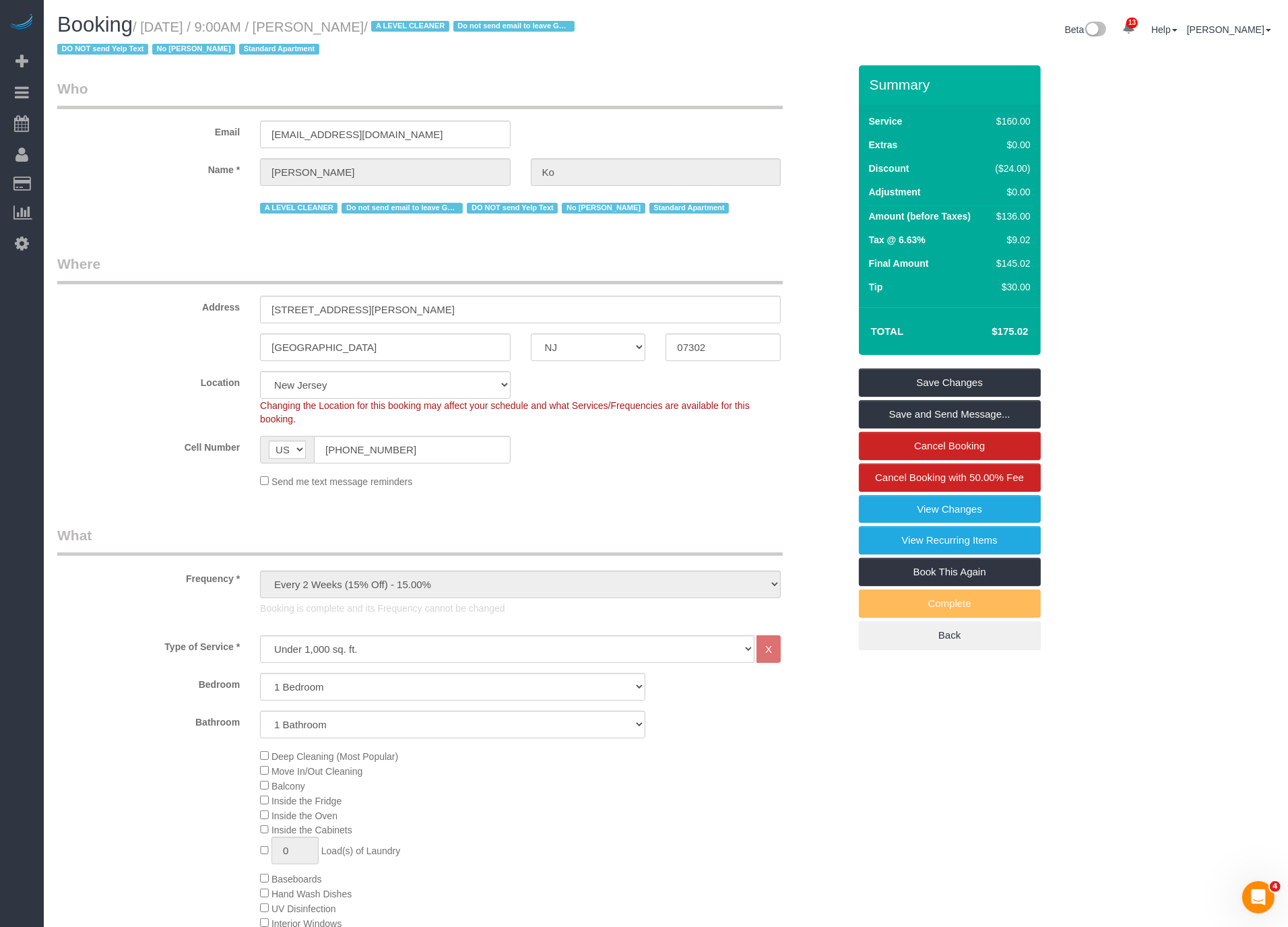
copy small "[PERSON_NAME]"
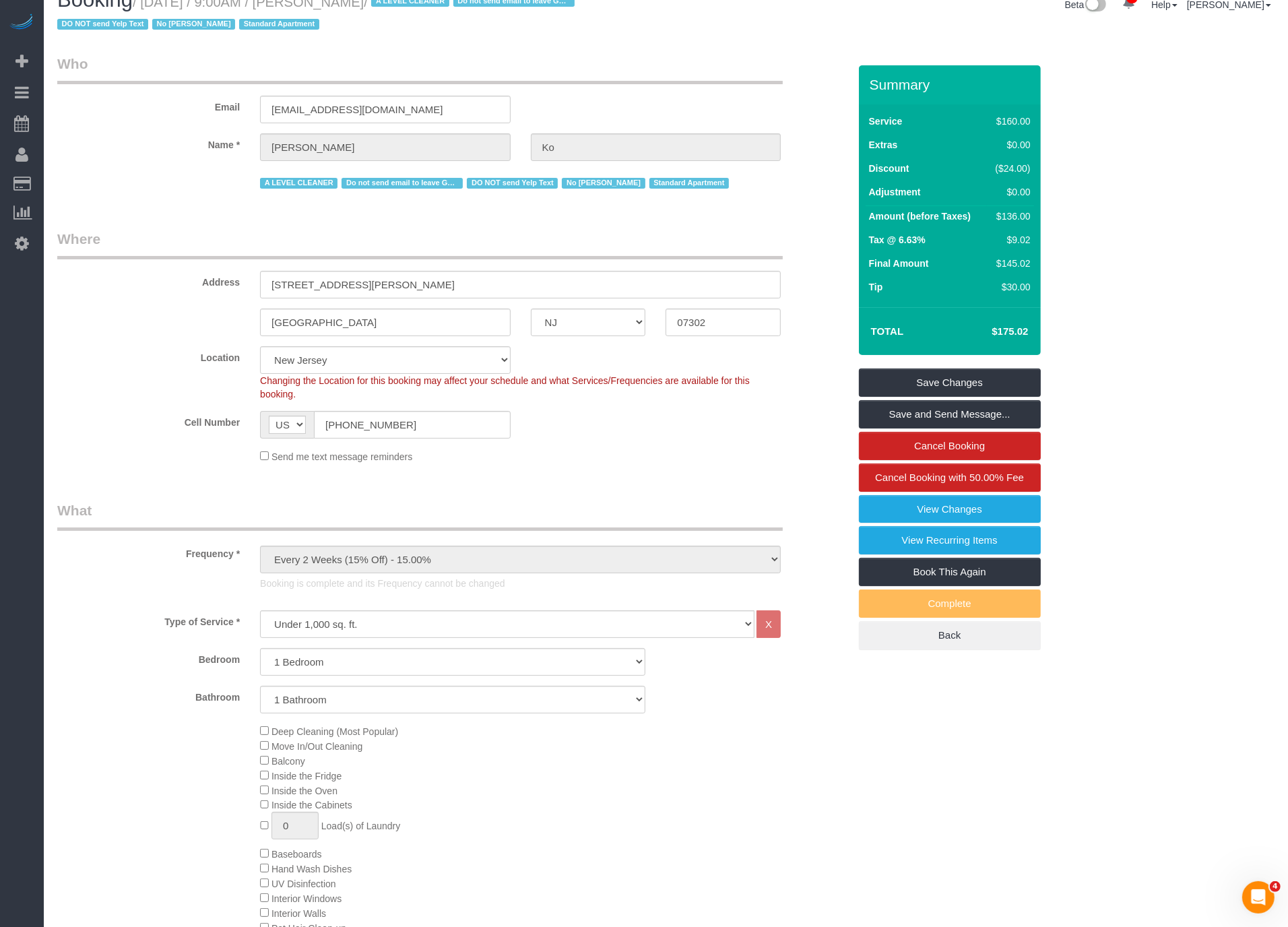
scroll to position [22, 0]
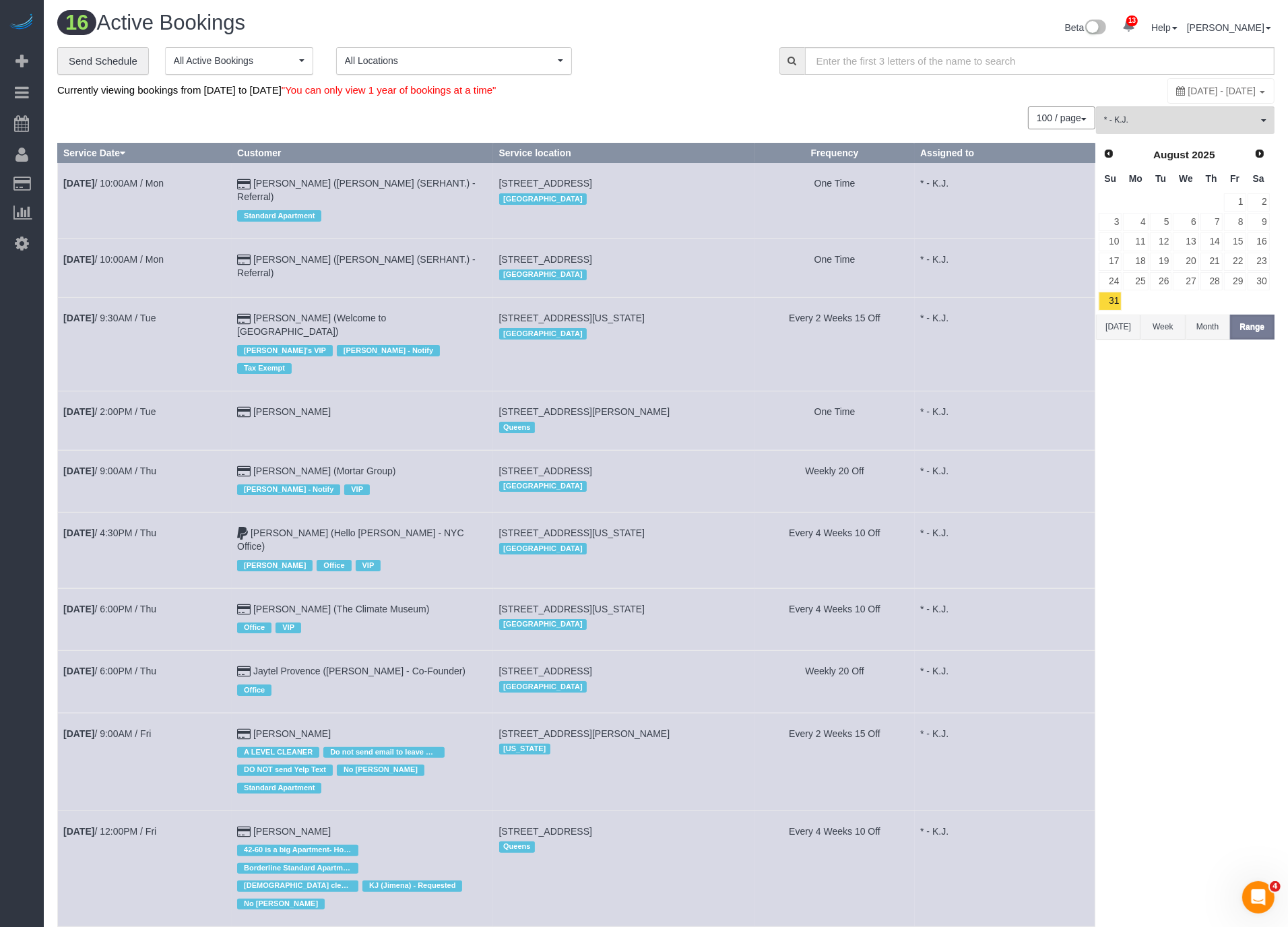
scroll to position [450, 0]
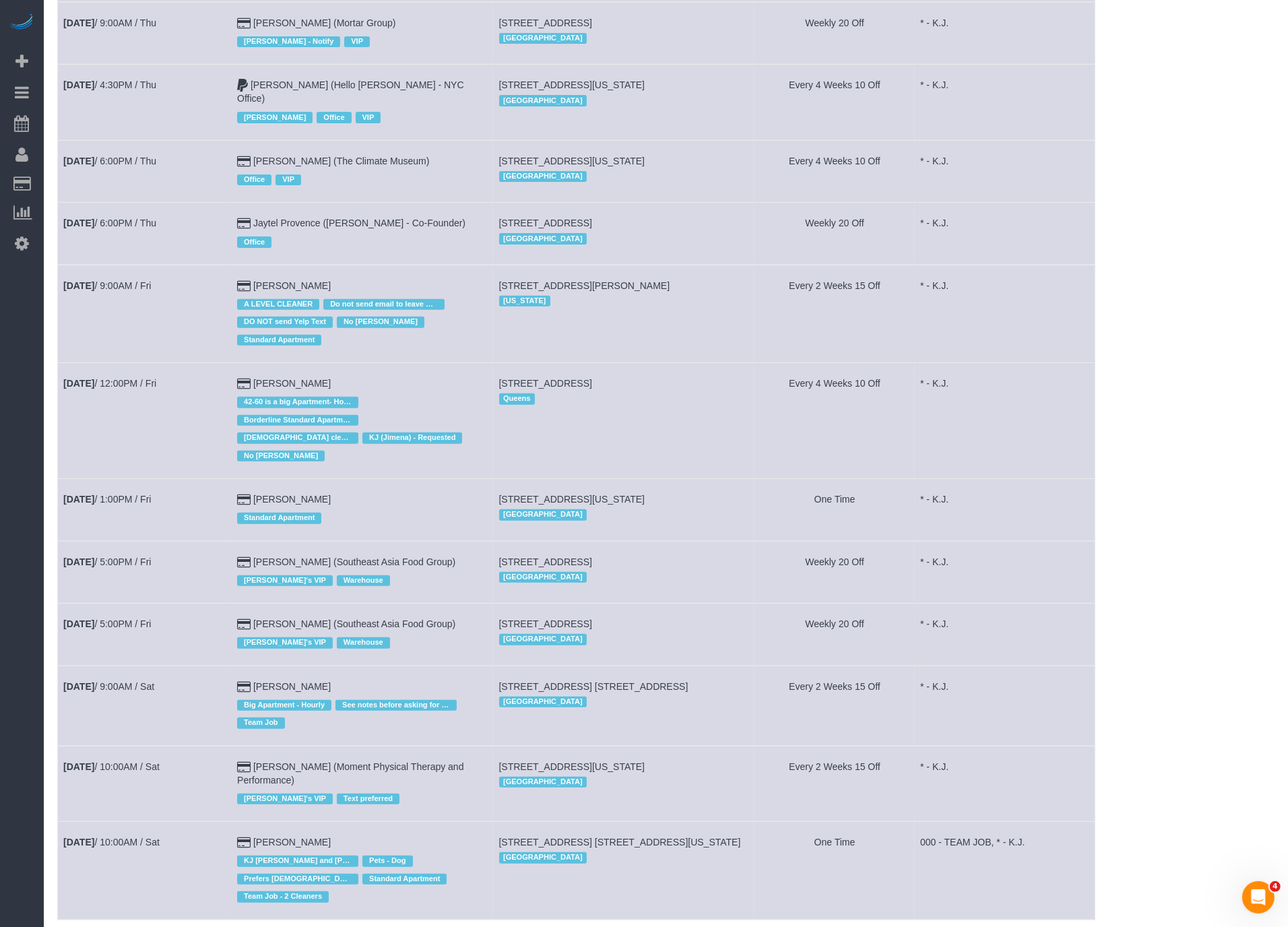
click at [159, 363] on td "Sep 5th / 12:00PM / Fri" at bounding box center [145, 421] width 174 height 116
click at [129, 363] on td "Sep 5th / 12:00PM / Fri" at bounding box center [145, 421] width 174 height 116
click at [141, 378] on link "Sep 5th / 12:00PM / Fri" at bounding box center [109, 383] width 93 height 11
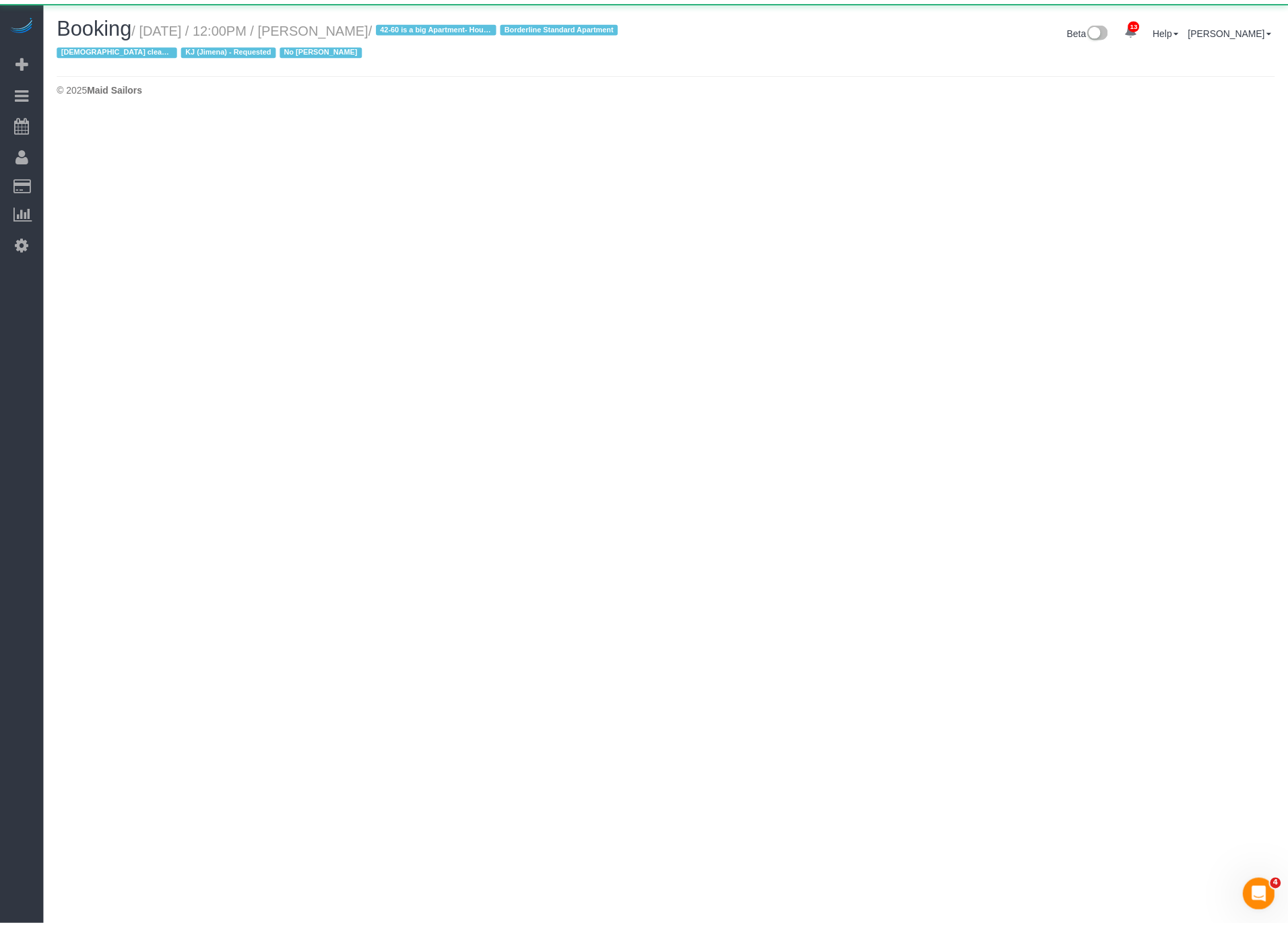
scroll to position [112, 1299]
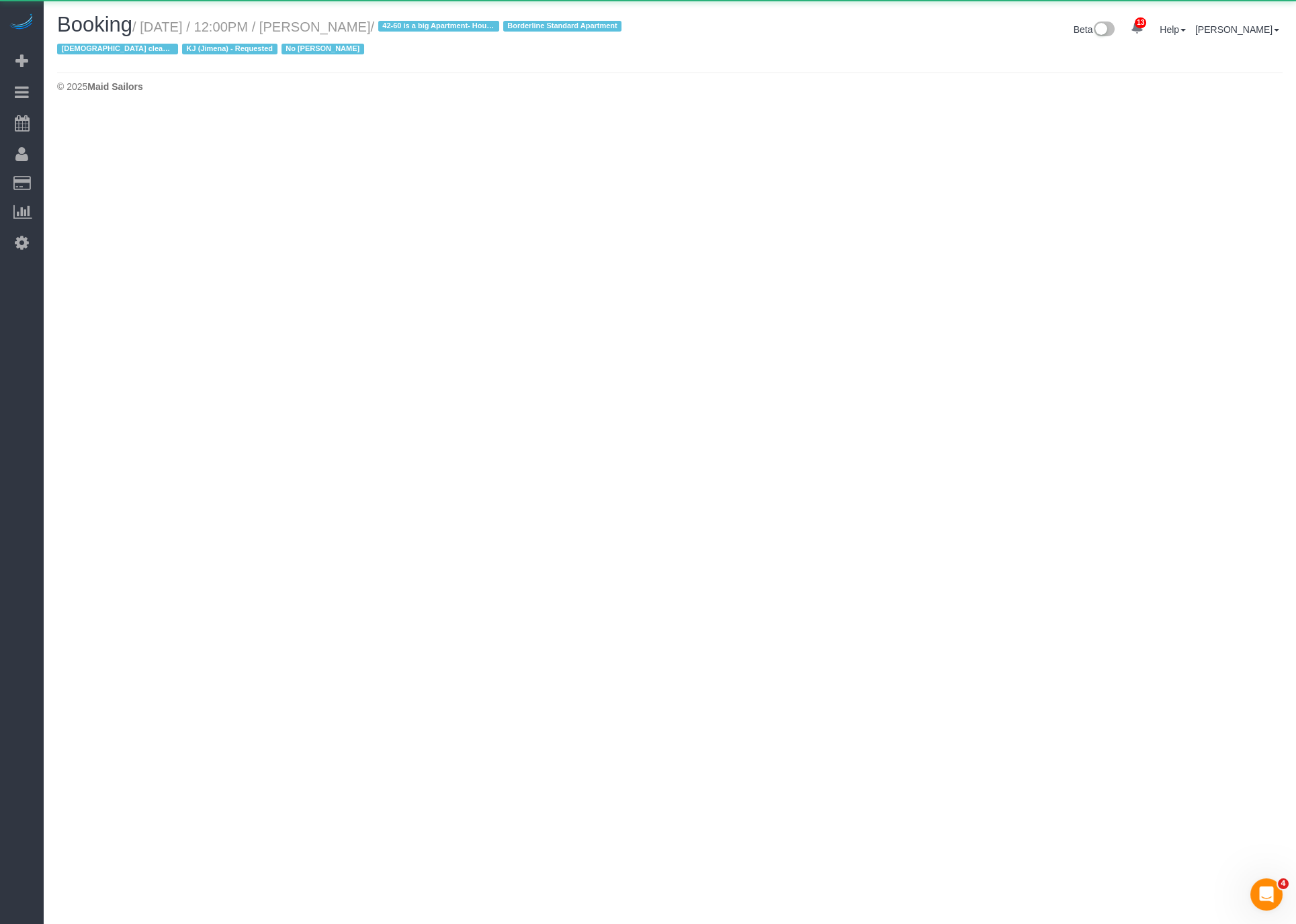
select select "NY"
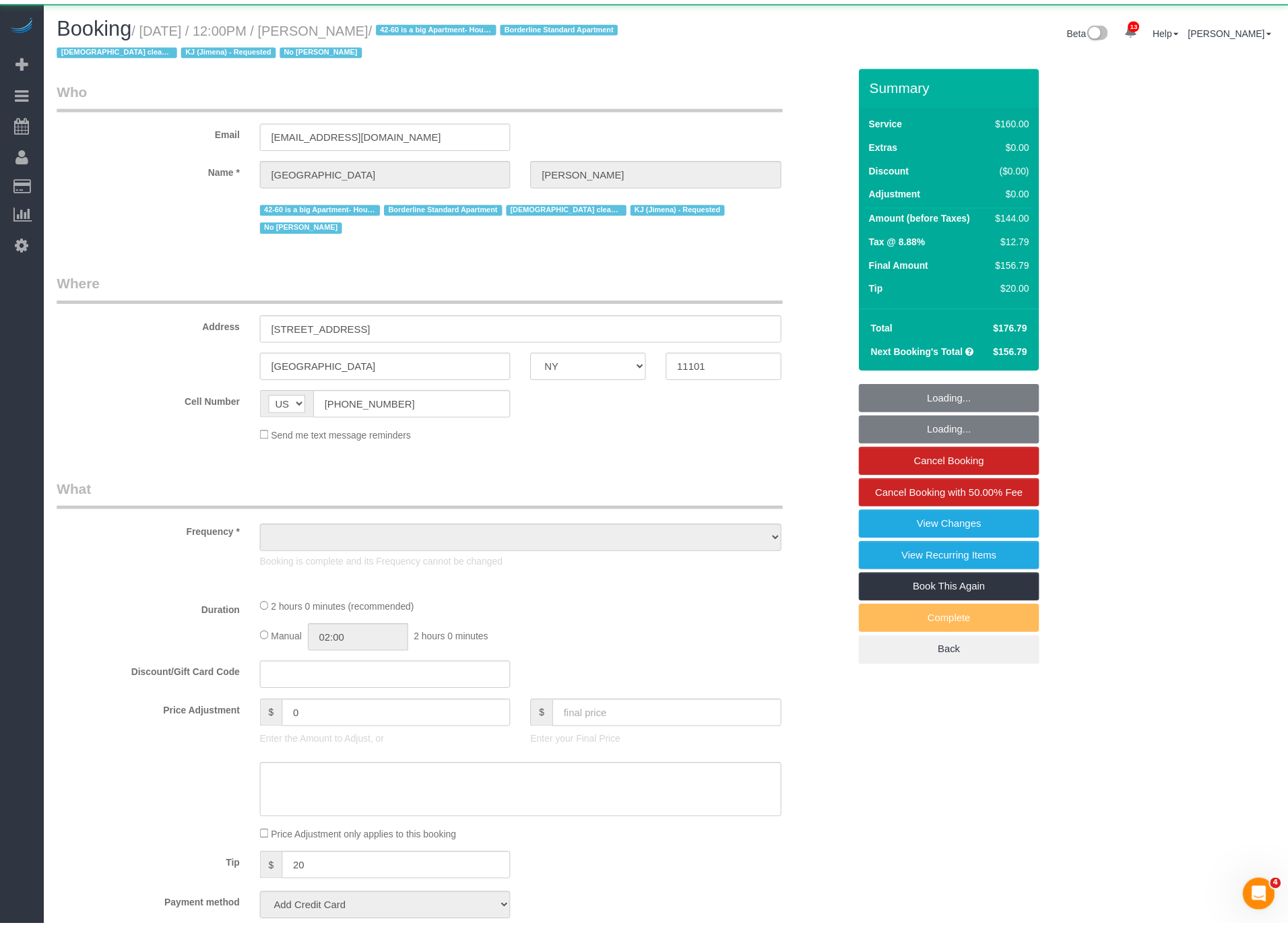
scroll to position [1674, 1288]
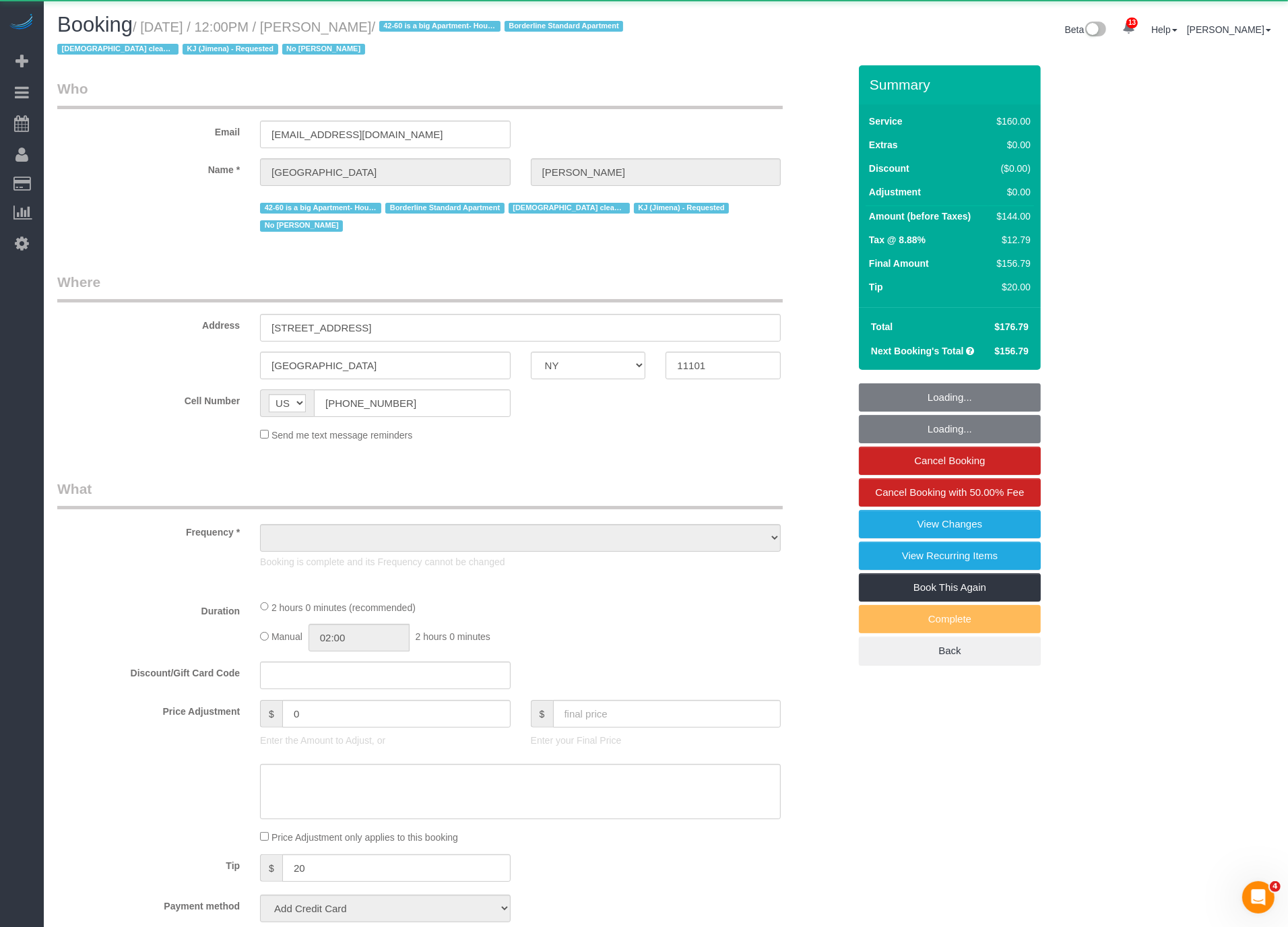
click at [404, 23] on small "/ September 05, 2025 / 12:00PM / Roma Hassan / 42-60 is a big Apartment- Hourly…" at bounding box center [342, 38] width 570 height 38
select select "object:34414"
select select "spot92"
select select "number:89"
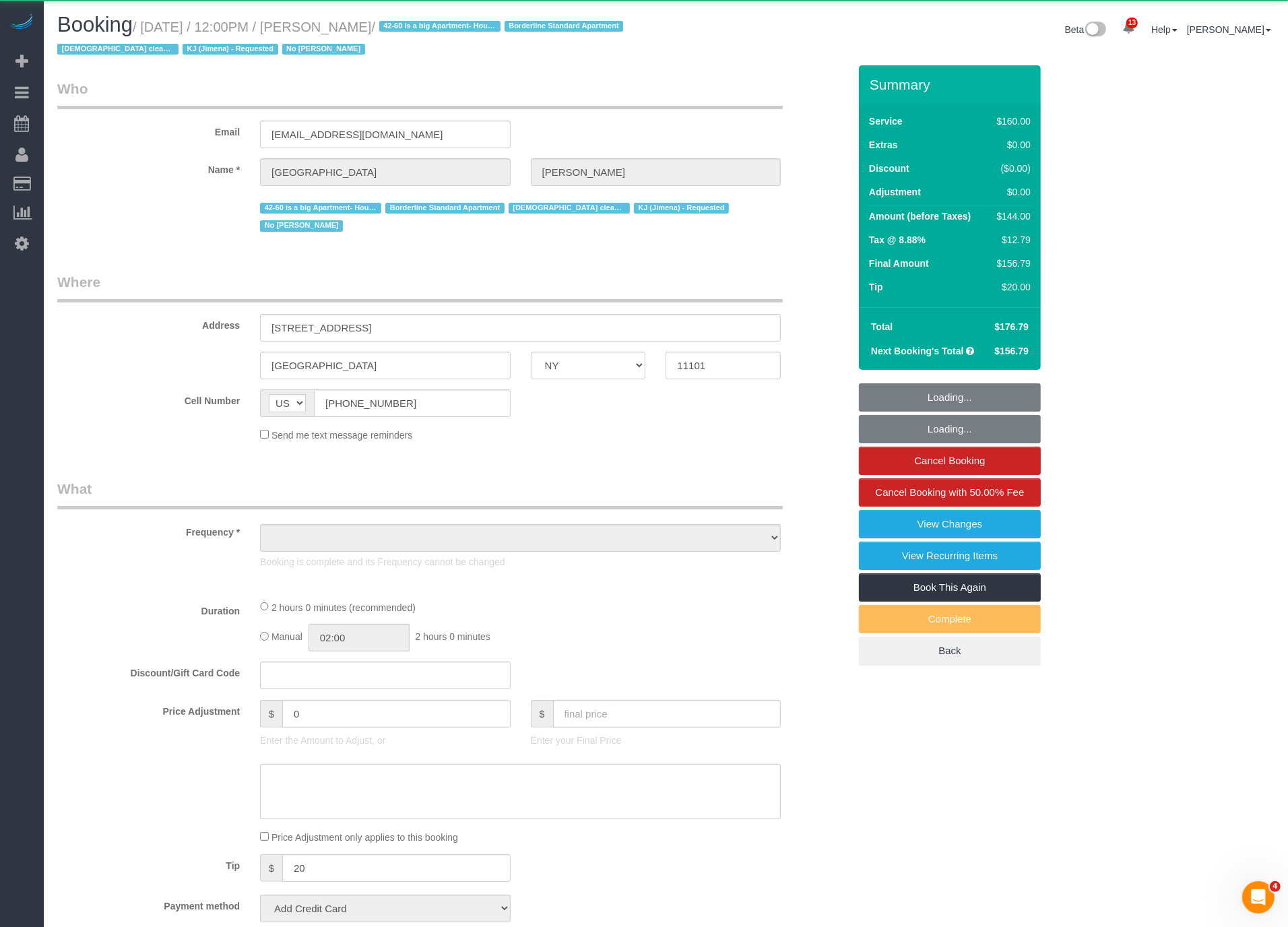
select select "number:90"
select select "number:15"
select select "number:7"
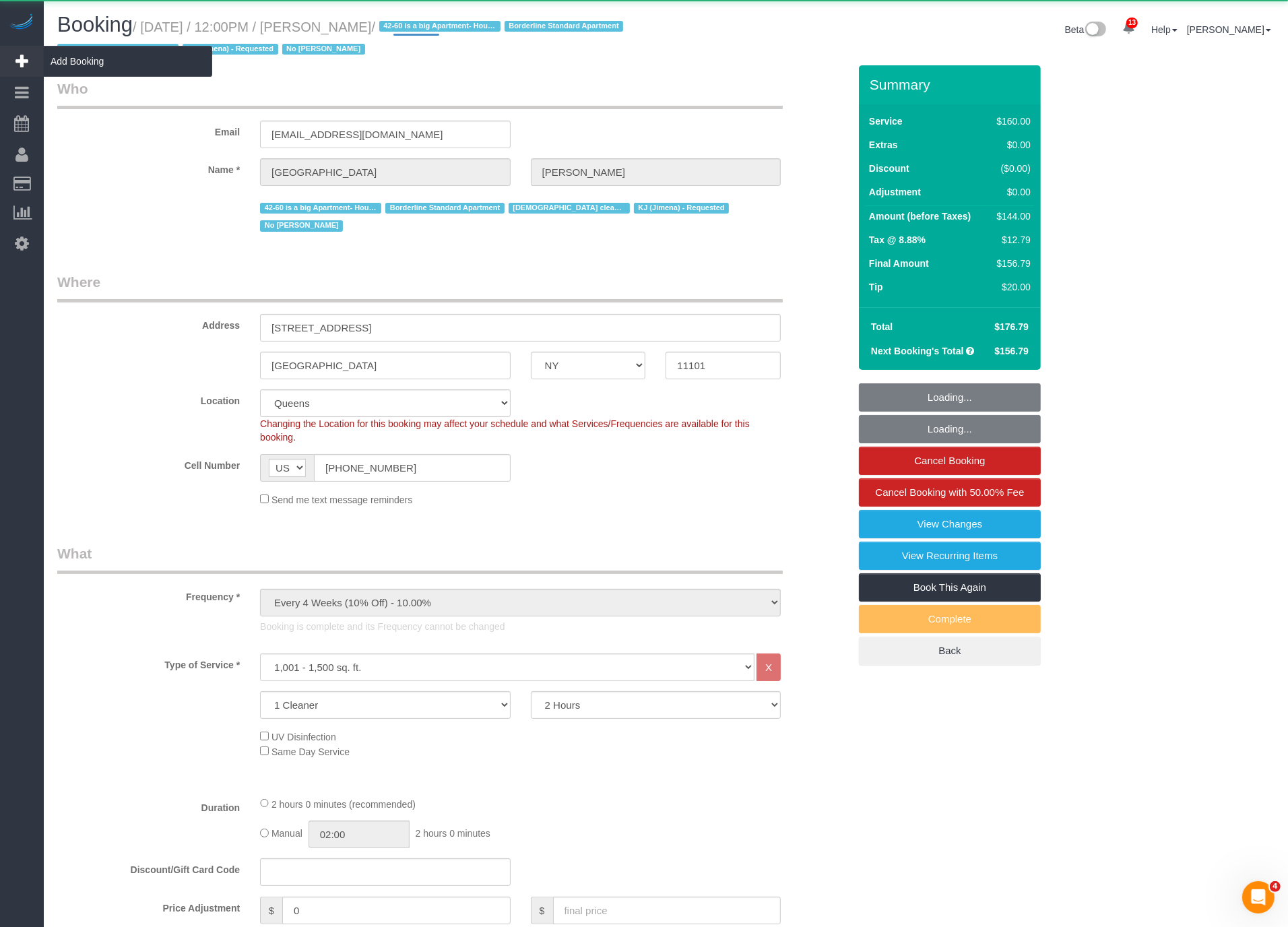
select select "string:stripe-pm_1Pgapu4VGloSiKo7IXwbwPDU"
select select "object:34654"
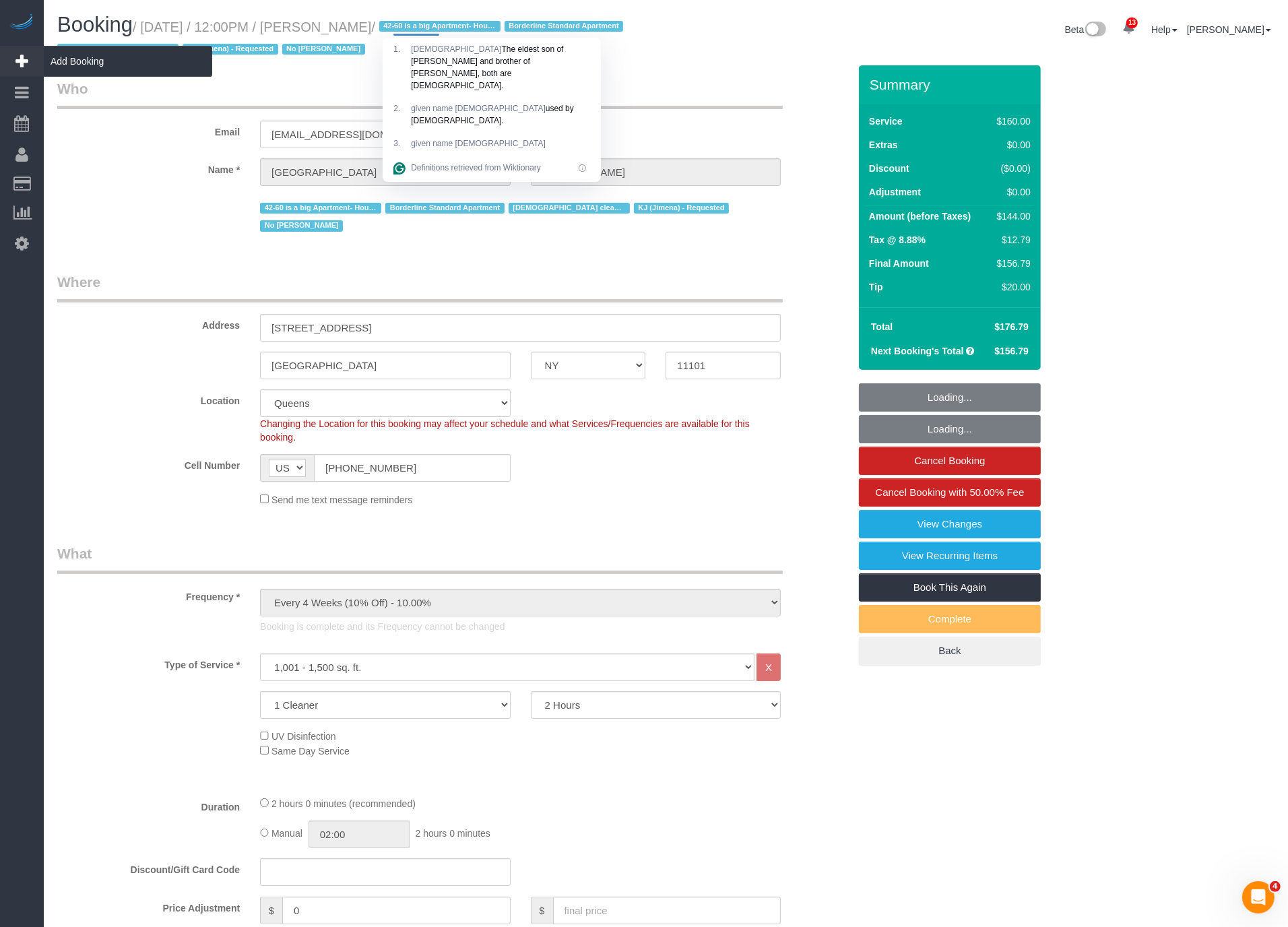
copy small "Hassan"
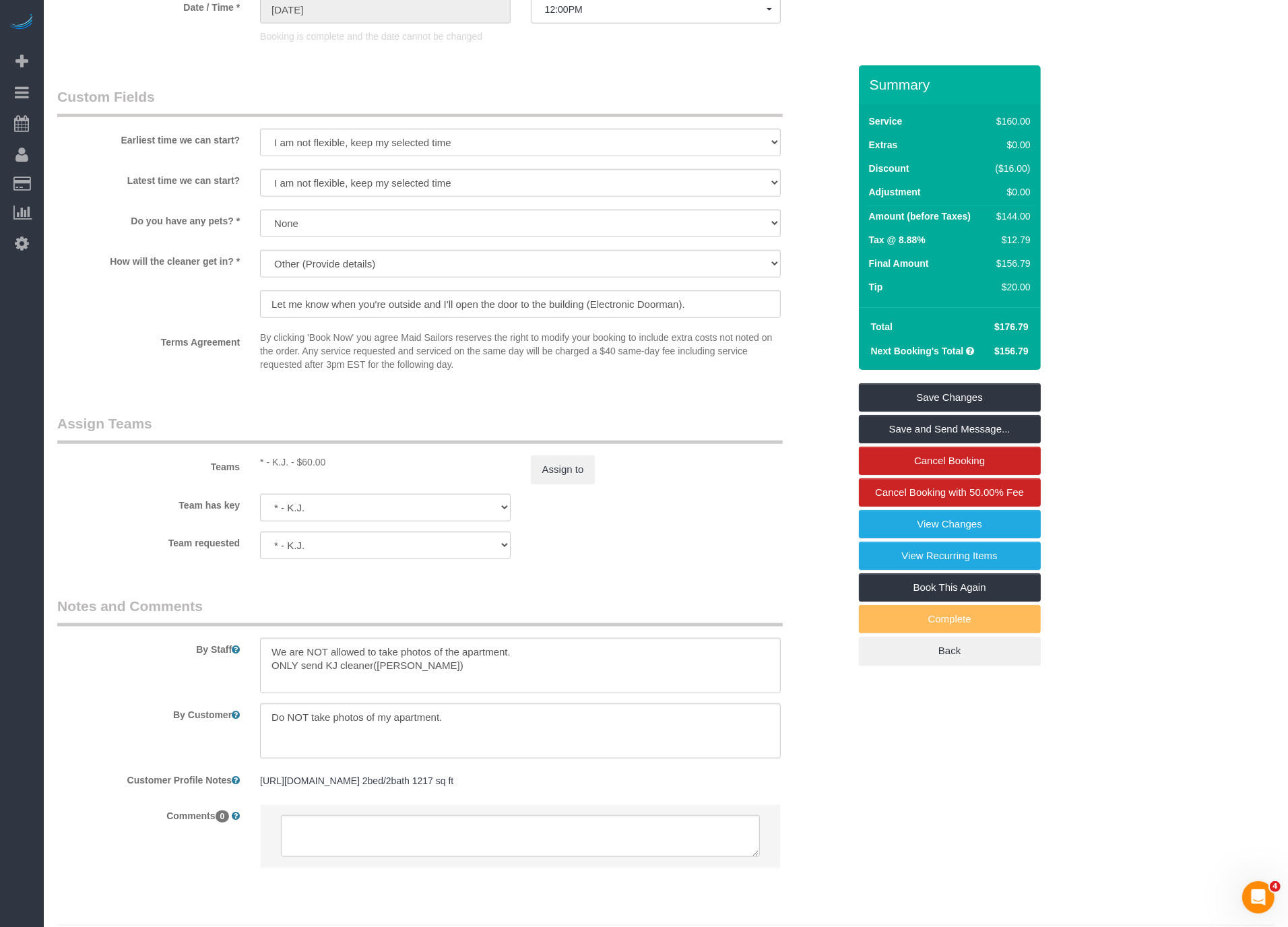
scroll to position [1270, 0]
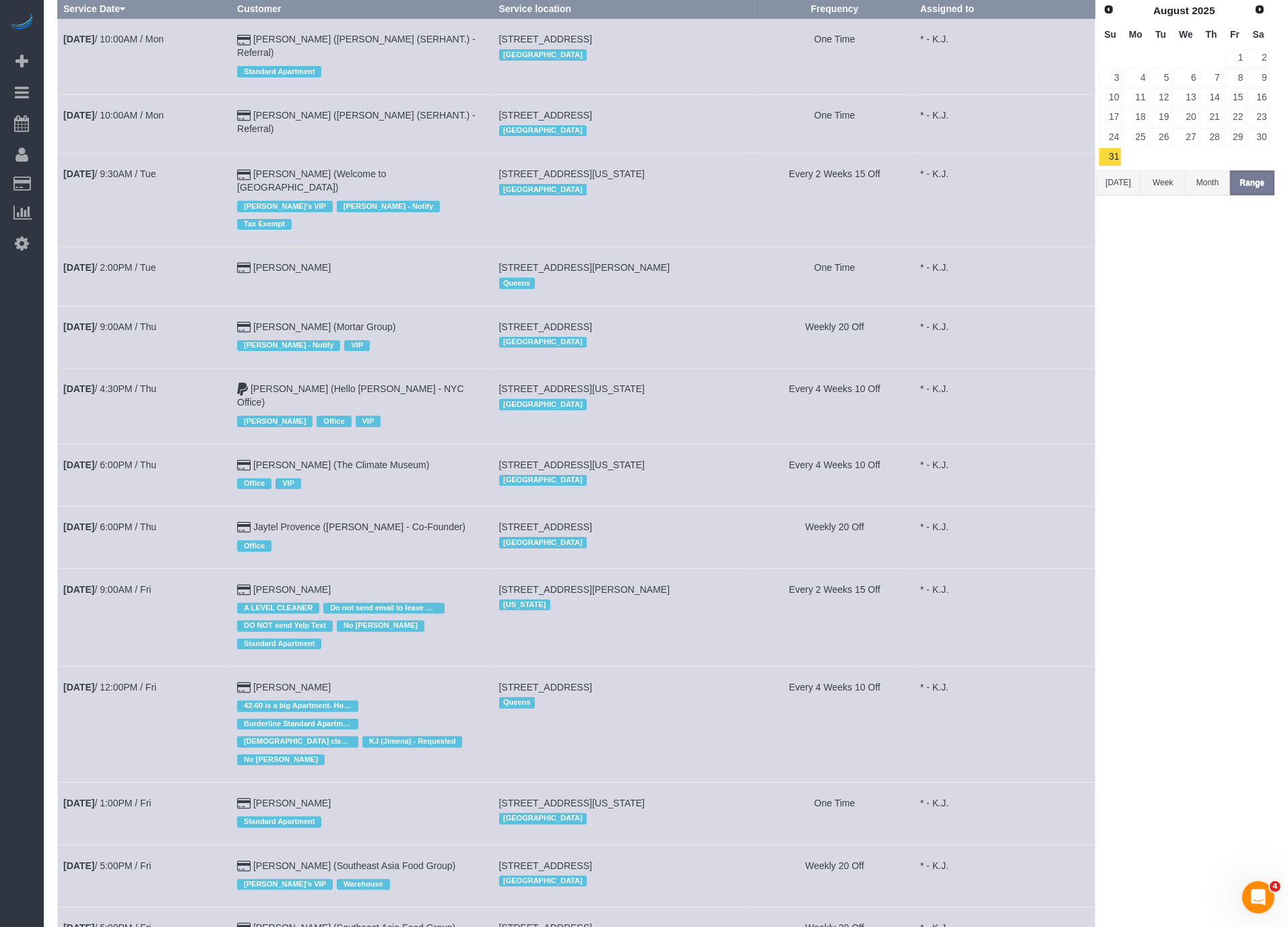
scroll to position [305, 0]
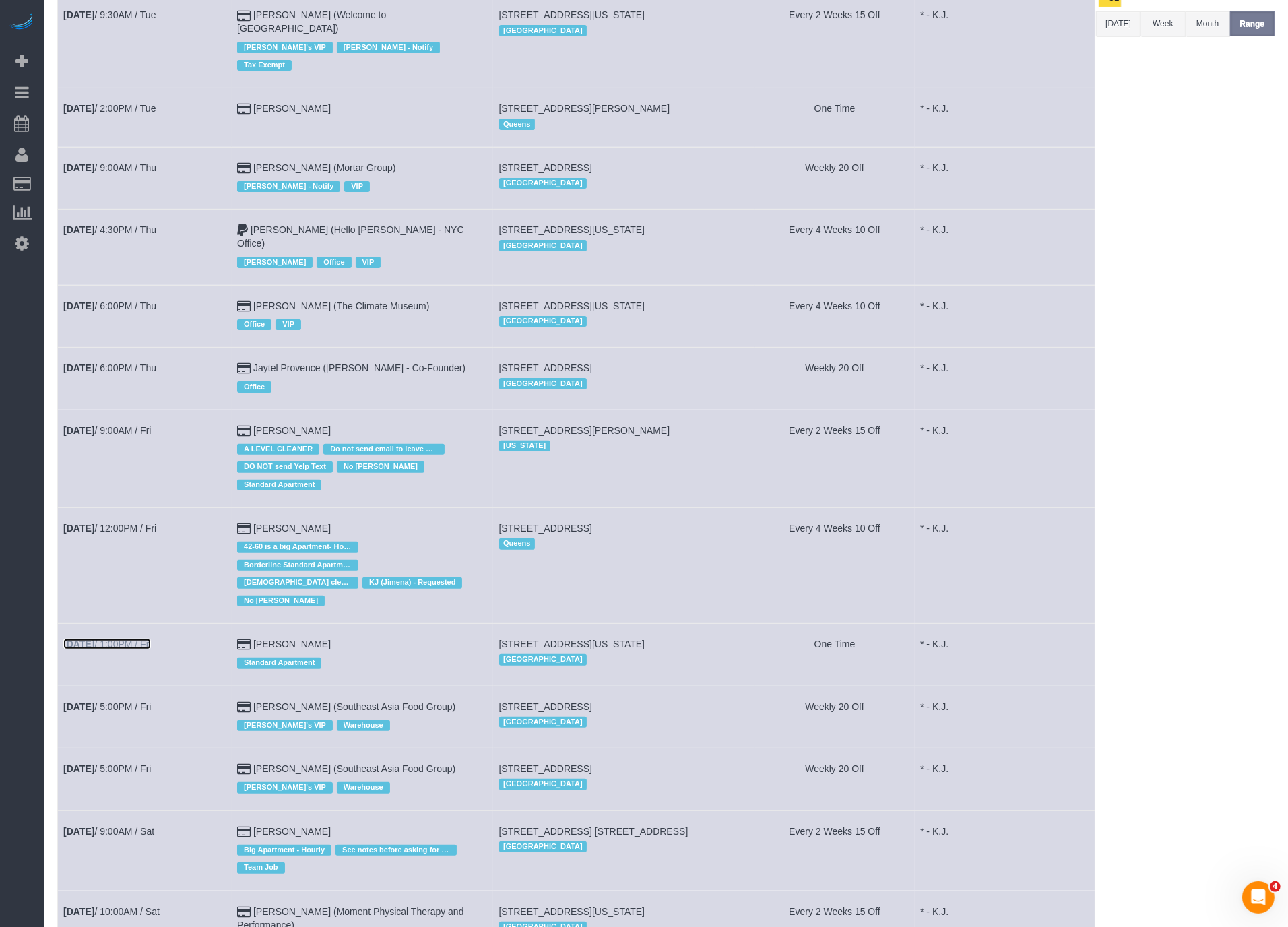
click at [137, 639] on link "Sep 5th / 1:00PM / Fri" at bounding box center [107, 644] width 88 height 11
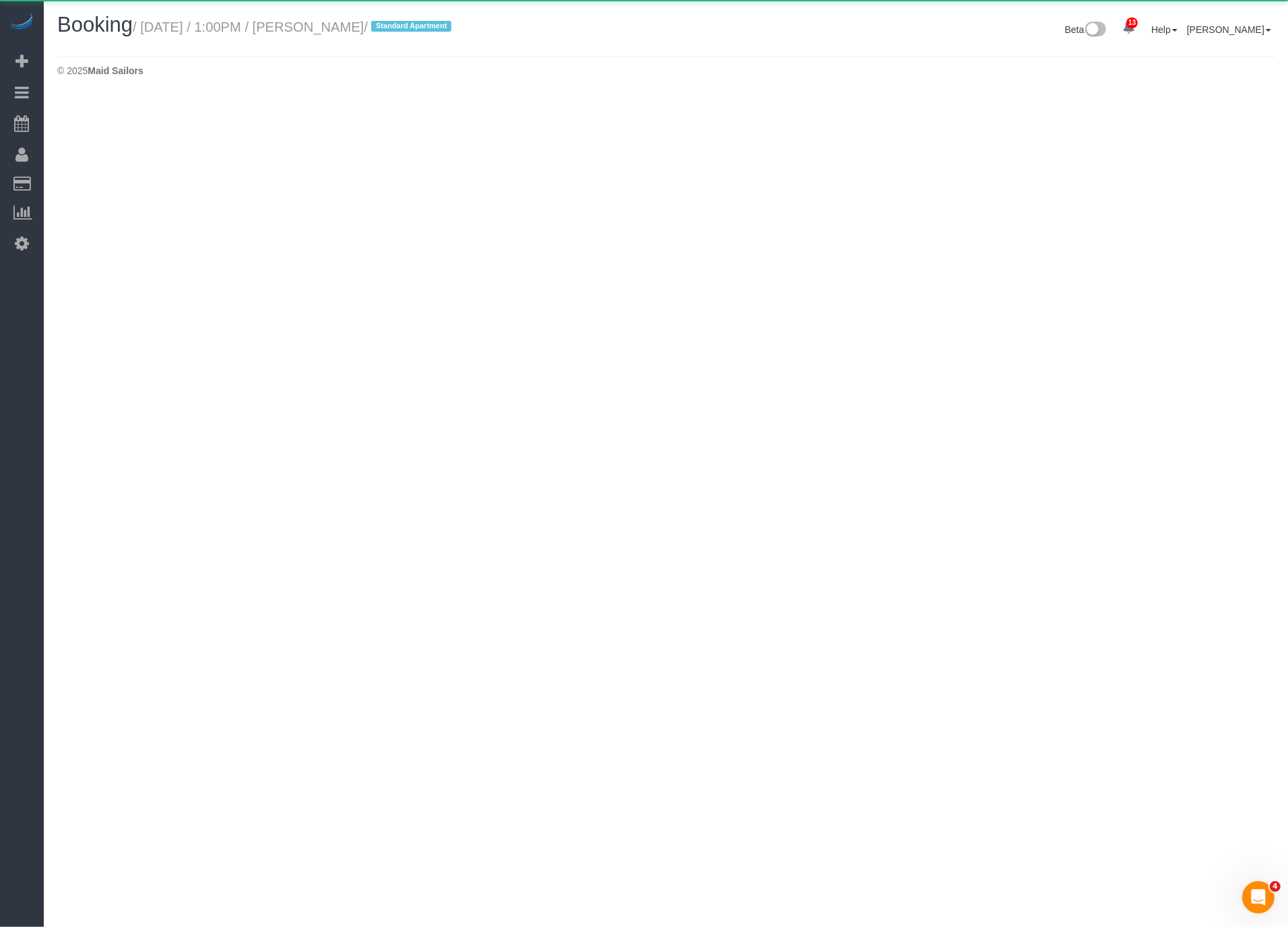
scroll to position [95, 1299]
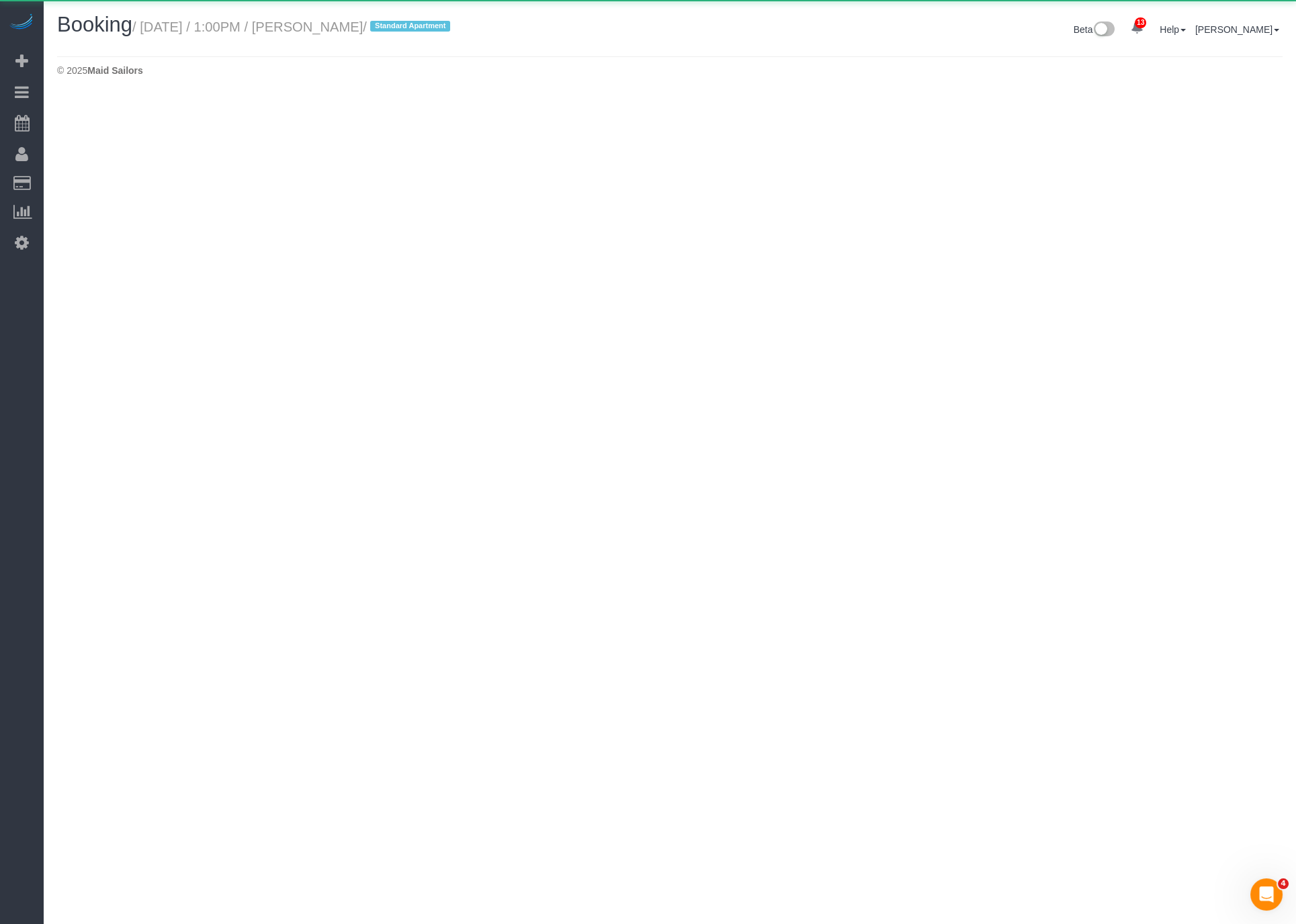
select select "NY"
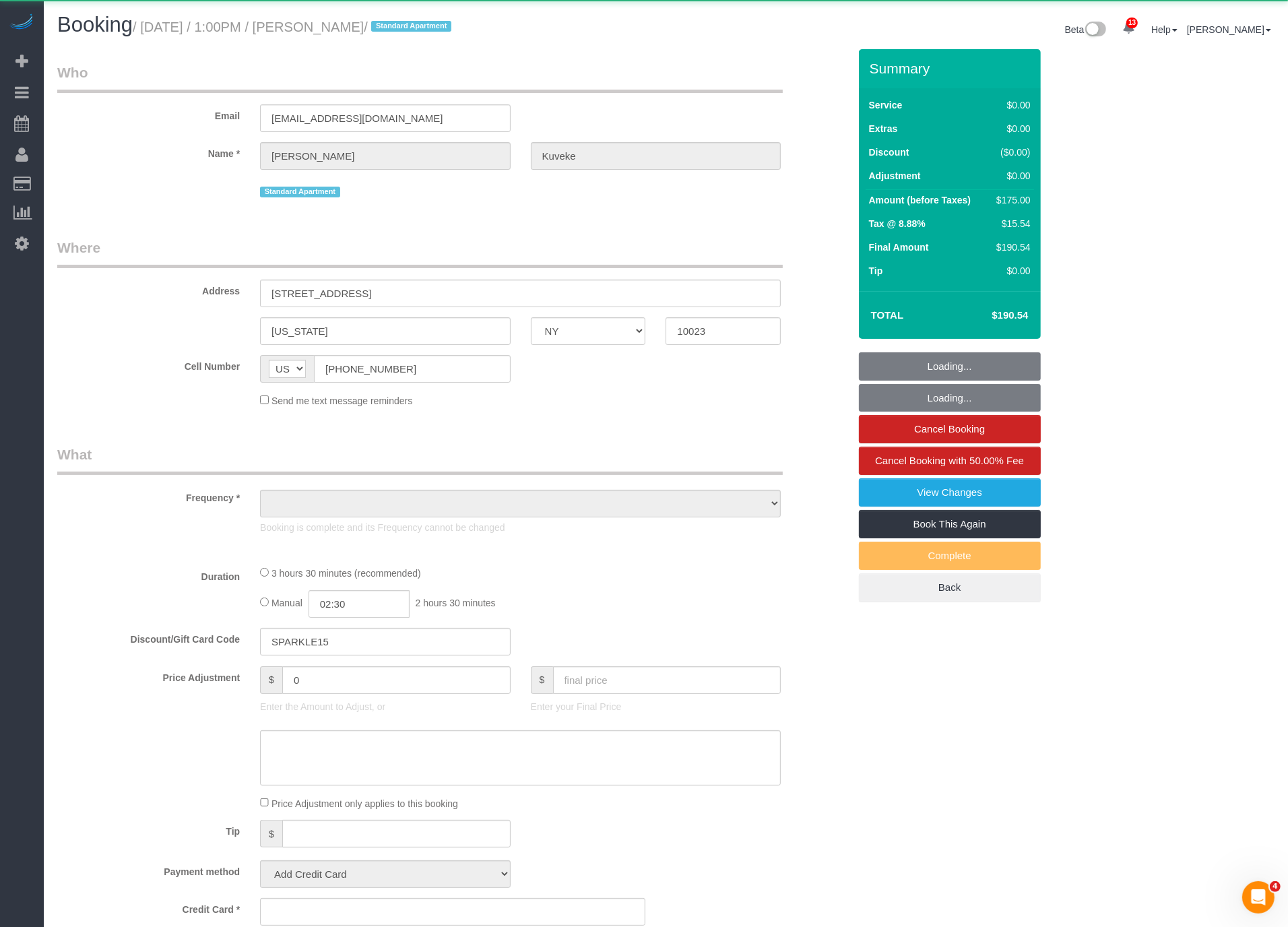
scroll to position [1722, 1288]
select select "object:36340"
select select "1"
select select "2"
select select "number:89"
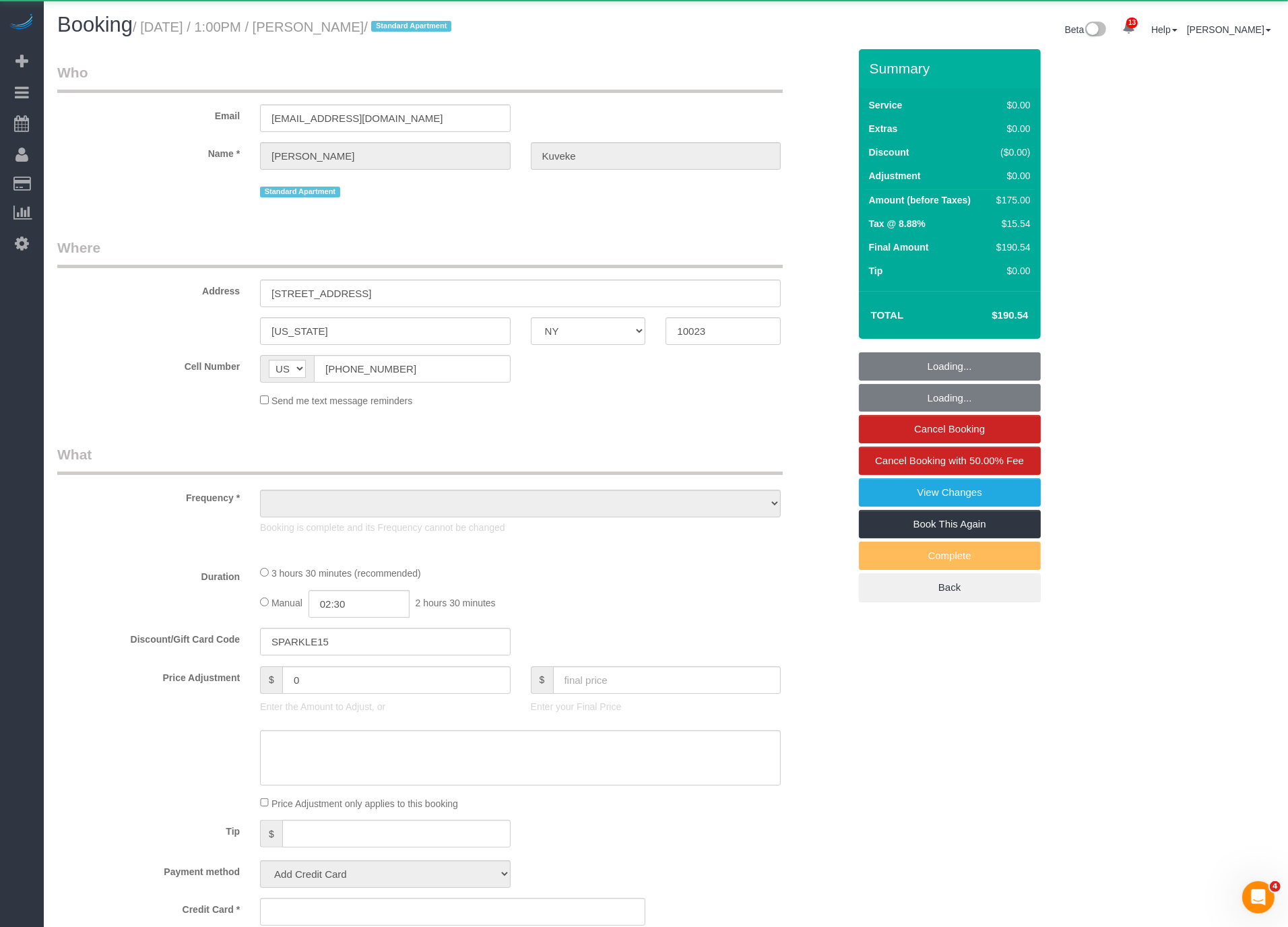
select select "number:90"
select select "number:15"
select select "number:5"
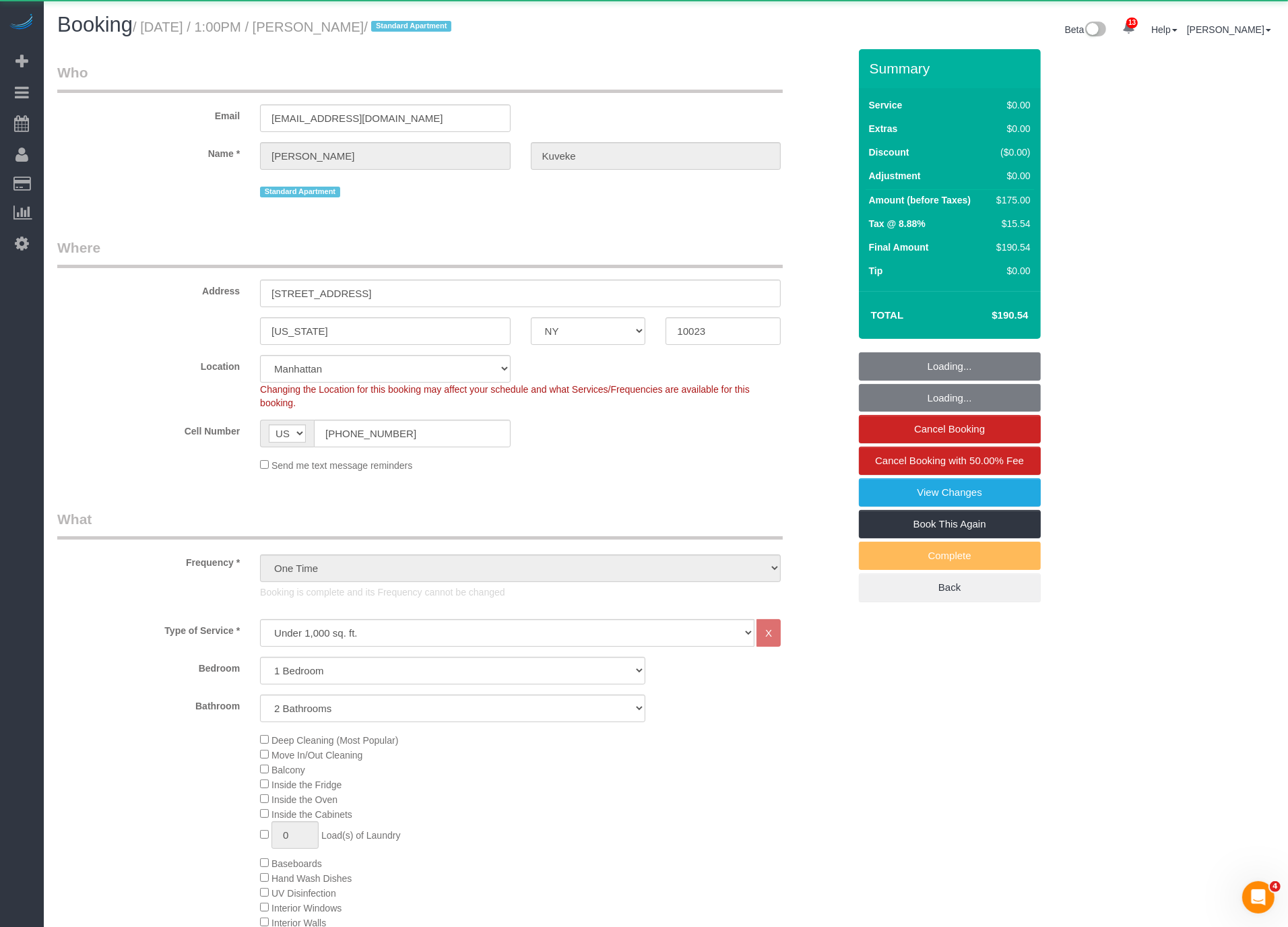
select select "string:stripe-pm_1S3ayg4VGloSiKo7d8Mby8e4"
select select "spot100"
click at [401, 23] on small "/ September 05, 2025 / 1:00PM / Sophia Kuveke / Standard Apartment" at bounding box center [293, 26] width 323 height 15
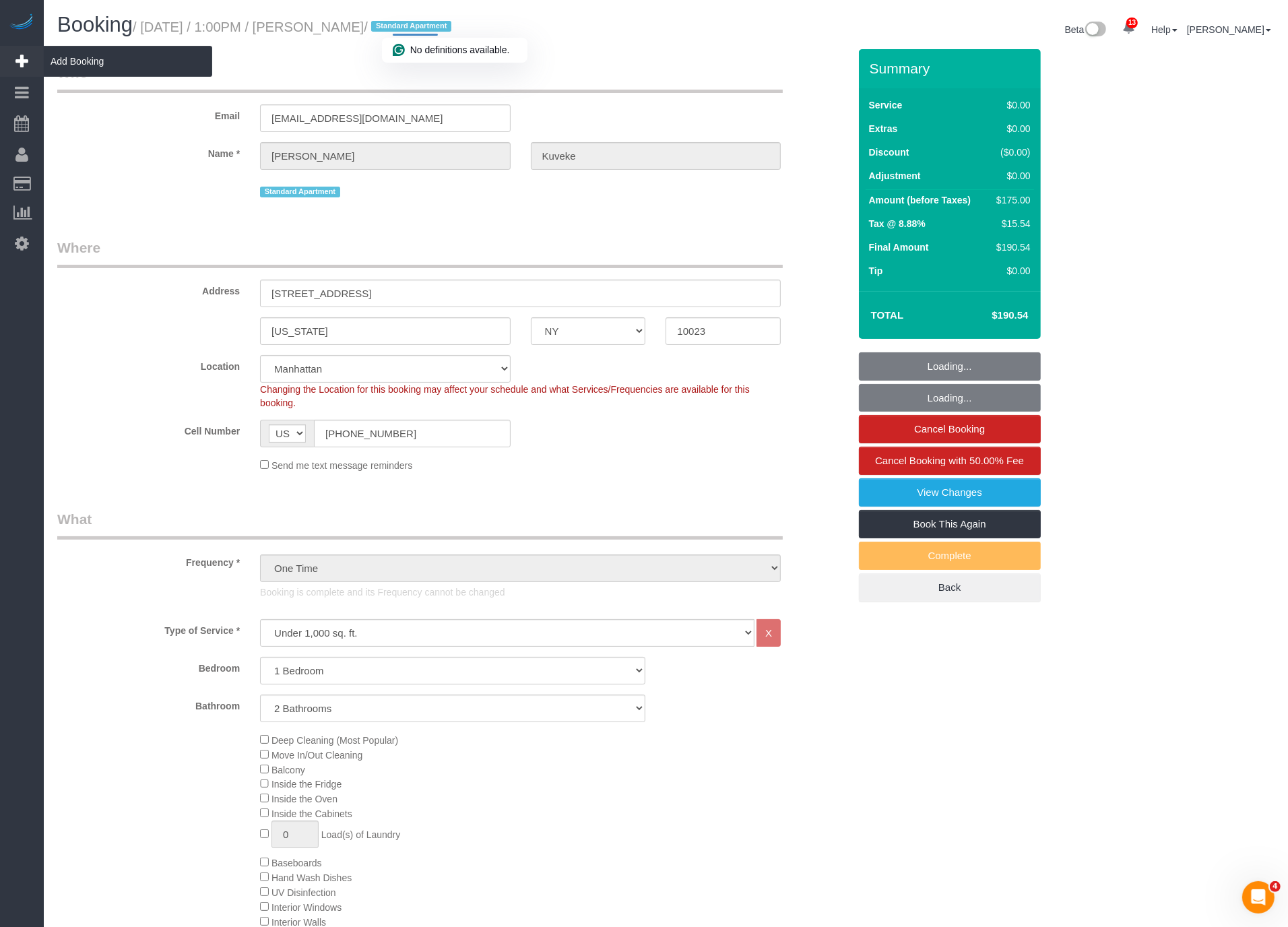
copy small "Kuveke"
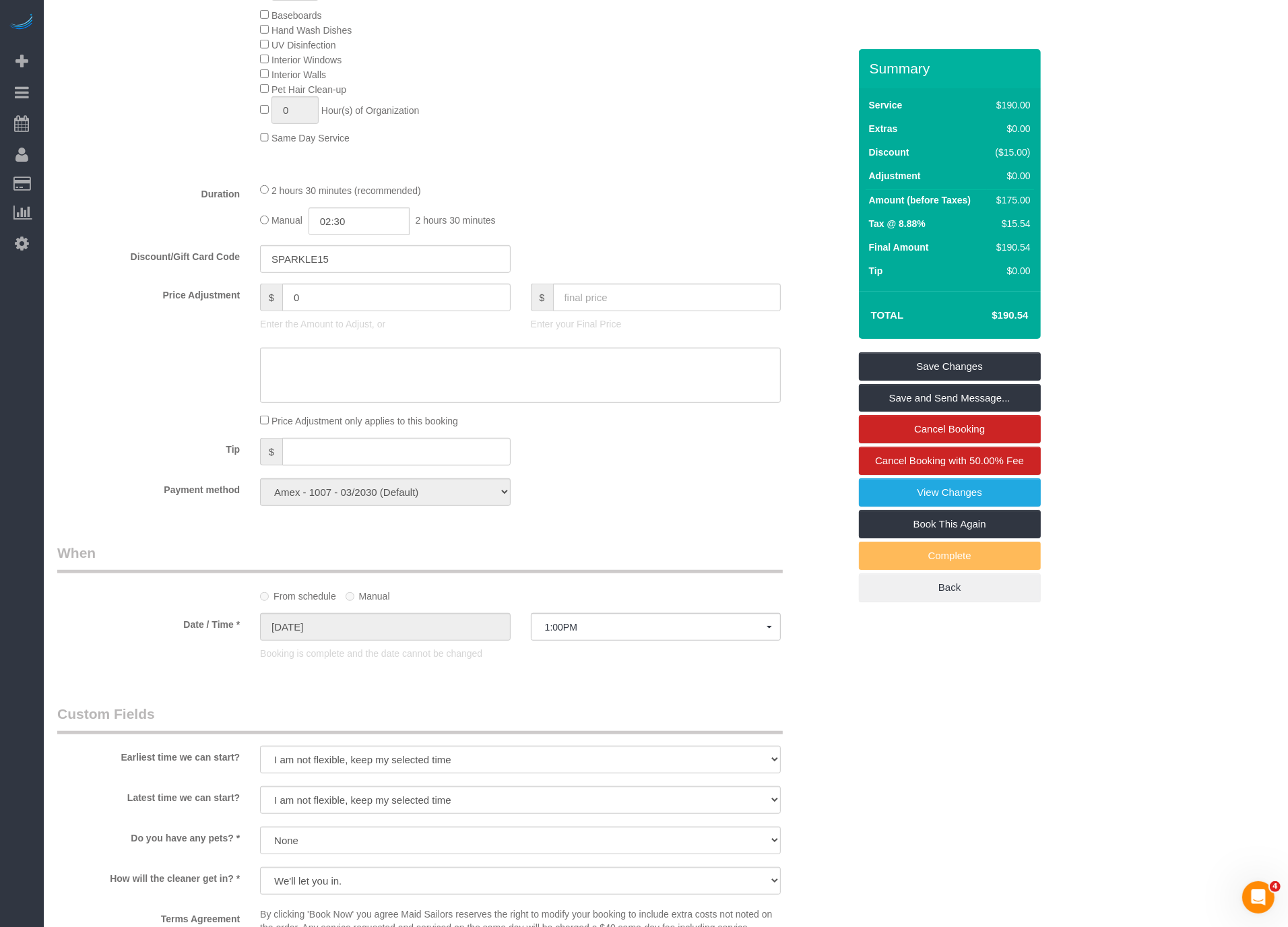
scroll to position [1439, 0]
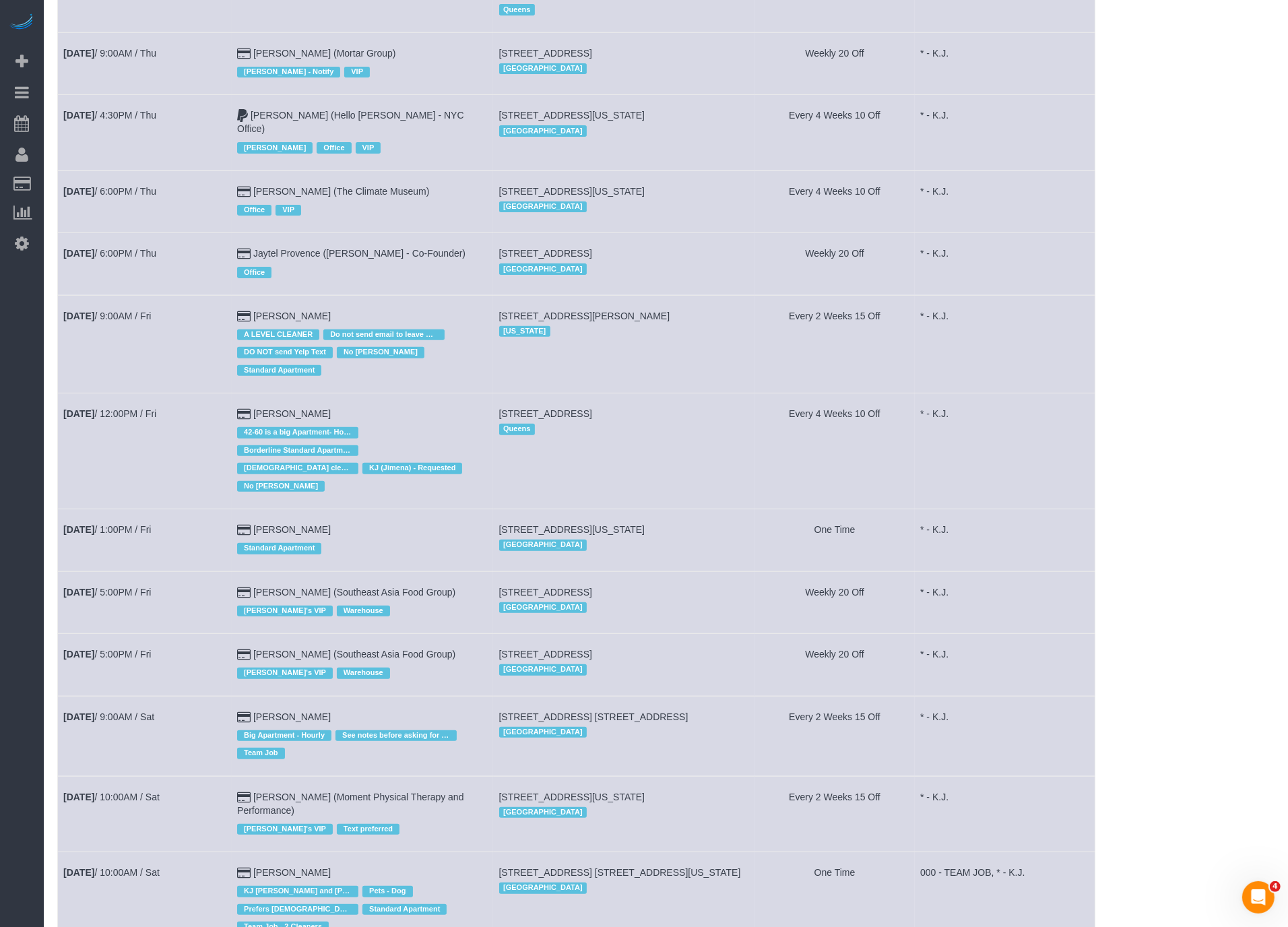
click at [138, 571] on td "Sep 5th / 5:00PM / Fri" at bounding box center [145, 602] width 174 height 62
click at [136, 587] on link "Sep 5th / 5:00PM / Fri" at bounding box center [107, 592] width 88 height 11
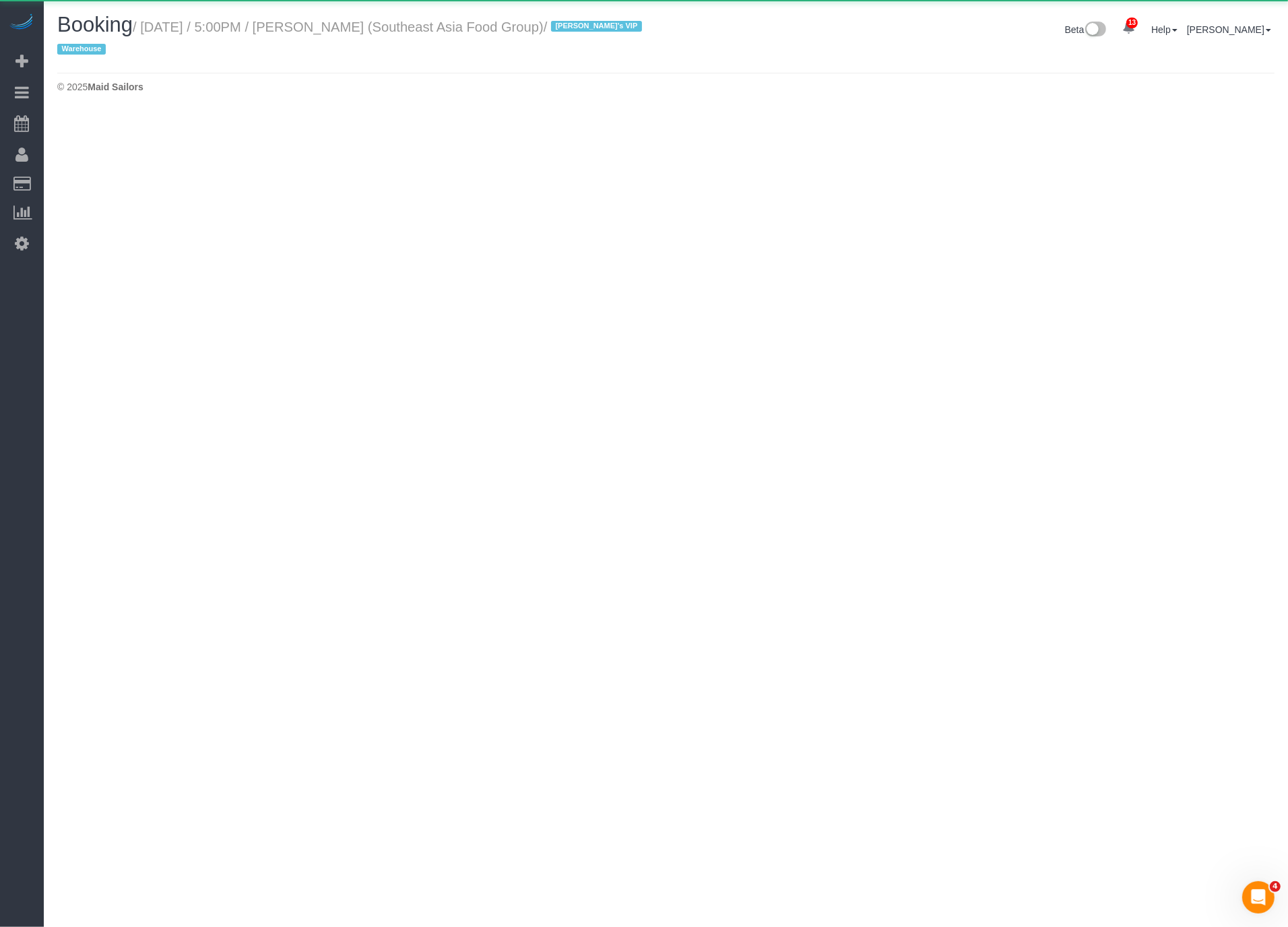
select select "NY"
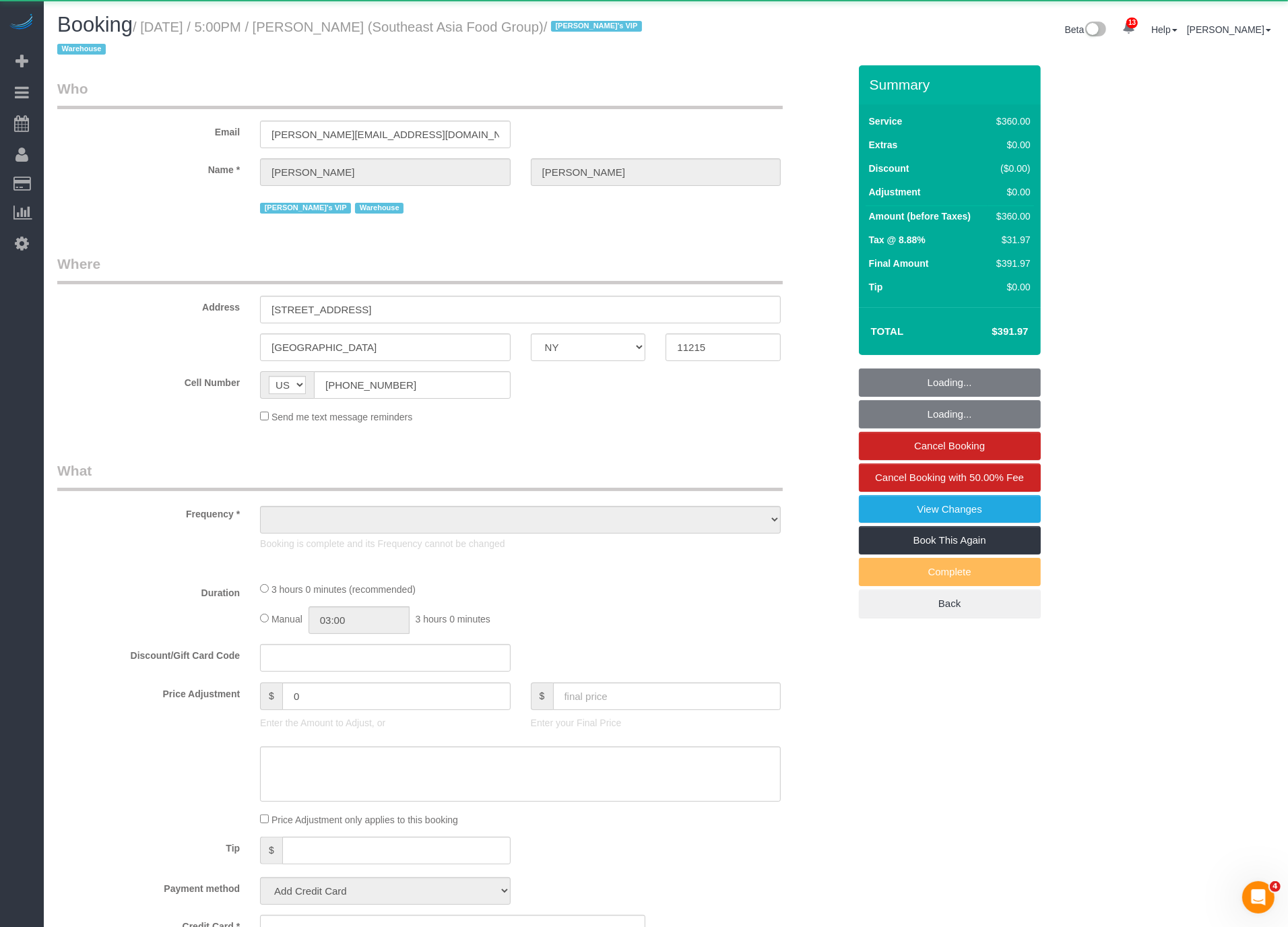
select select "2"
select select "180"
select select "spot109"
select select "number:89"
select select "number:90"
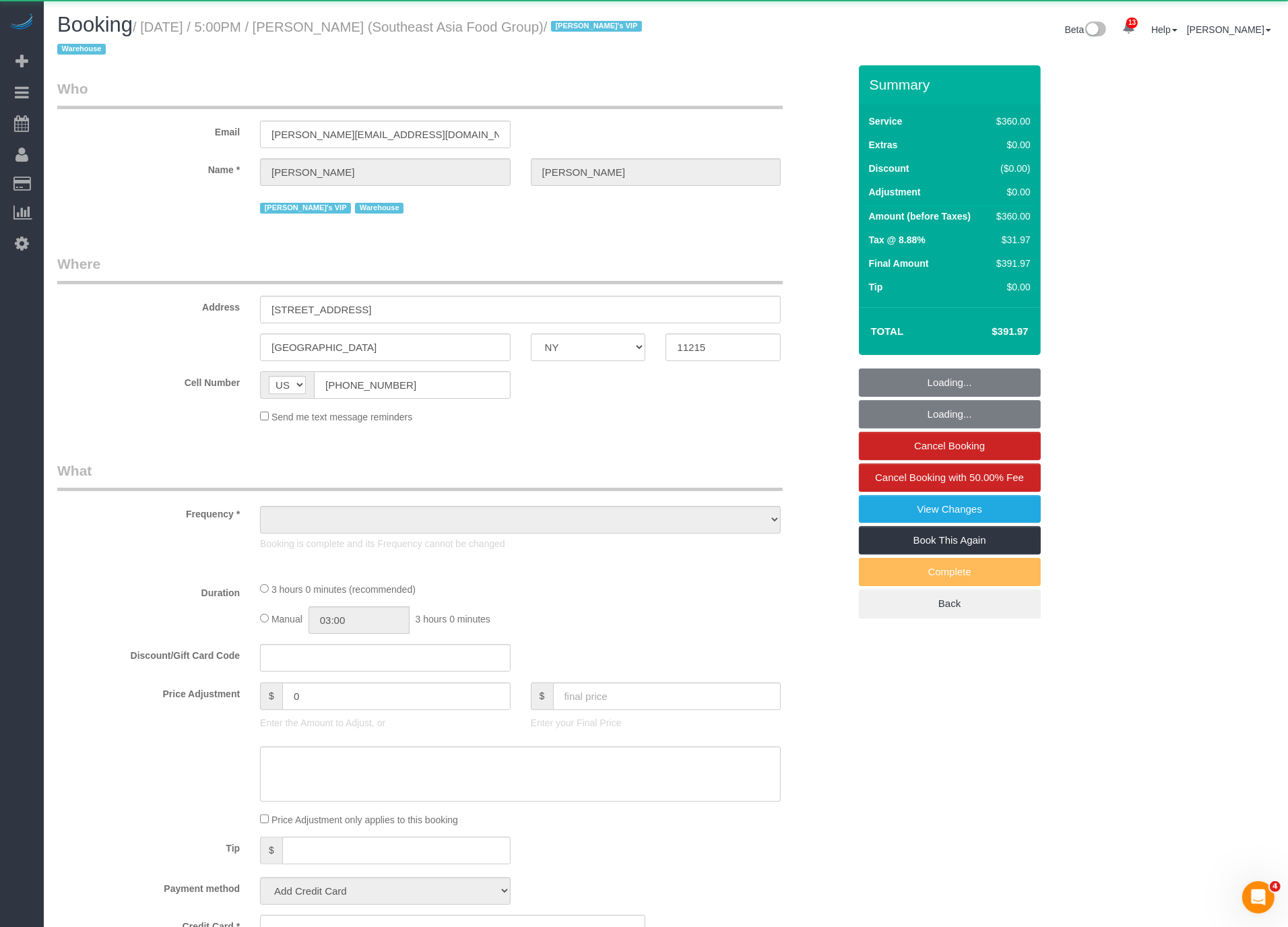
select select "number:15"
select select "number:5"
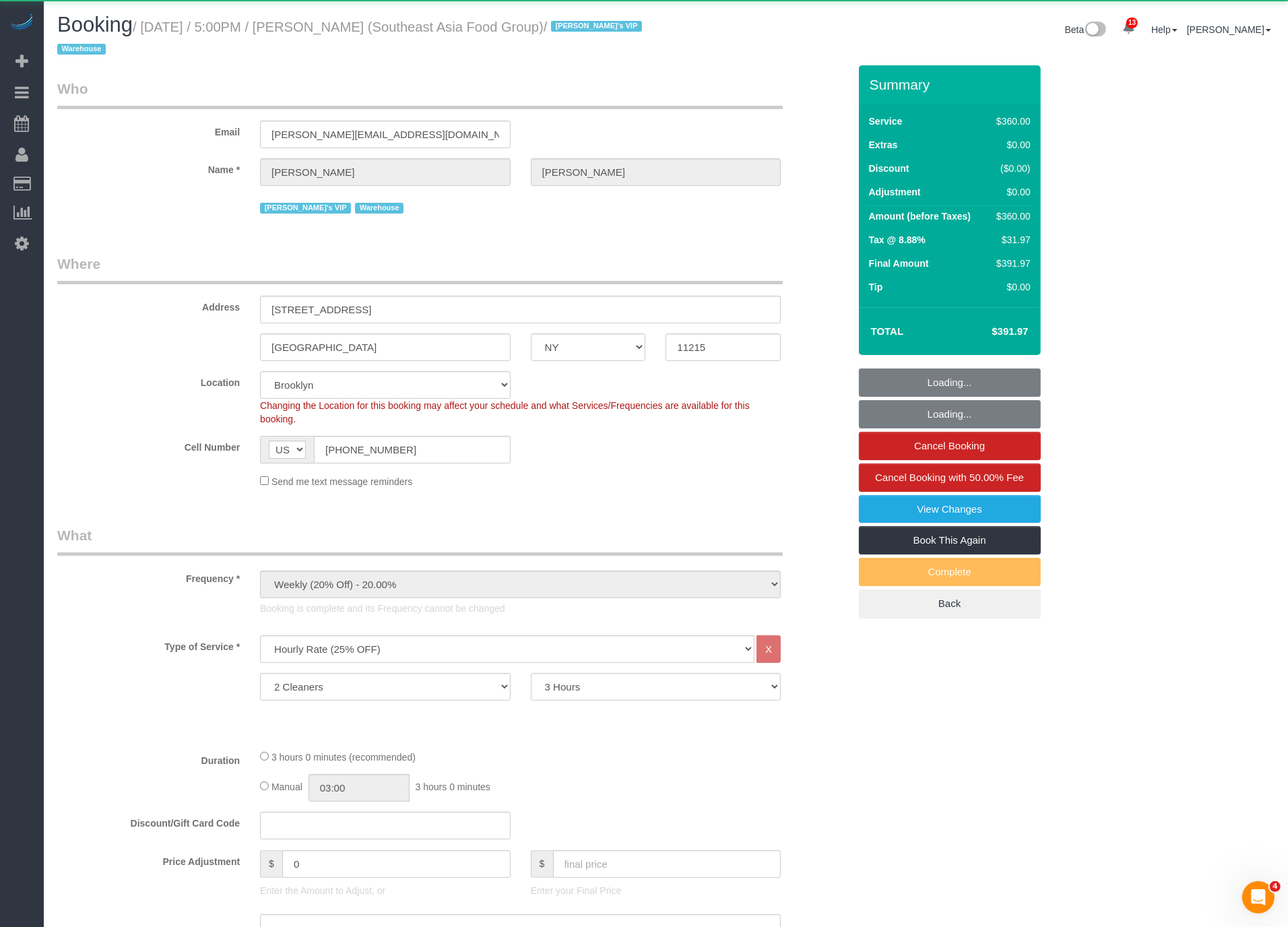
select select "object:38882"
select select "string:stripe-pm_1RZPTJ4VGloSiKo7VVBTdkx4"
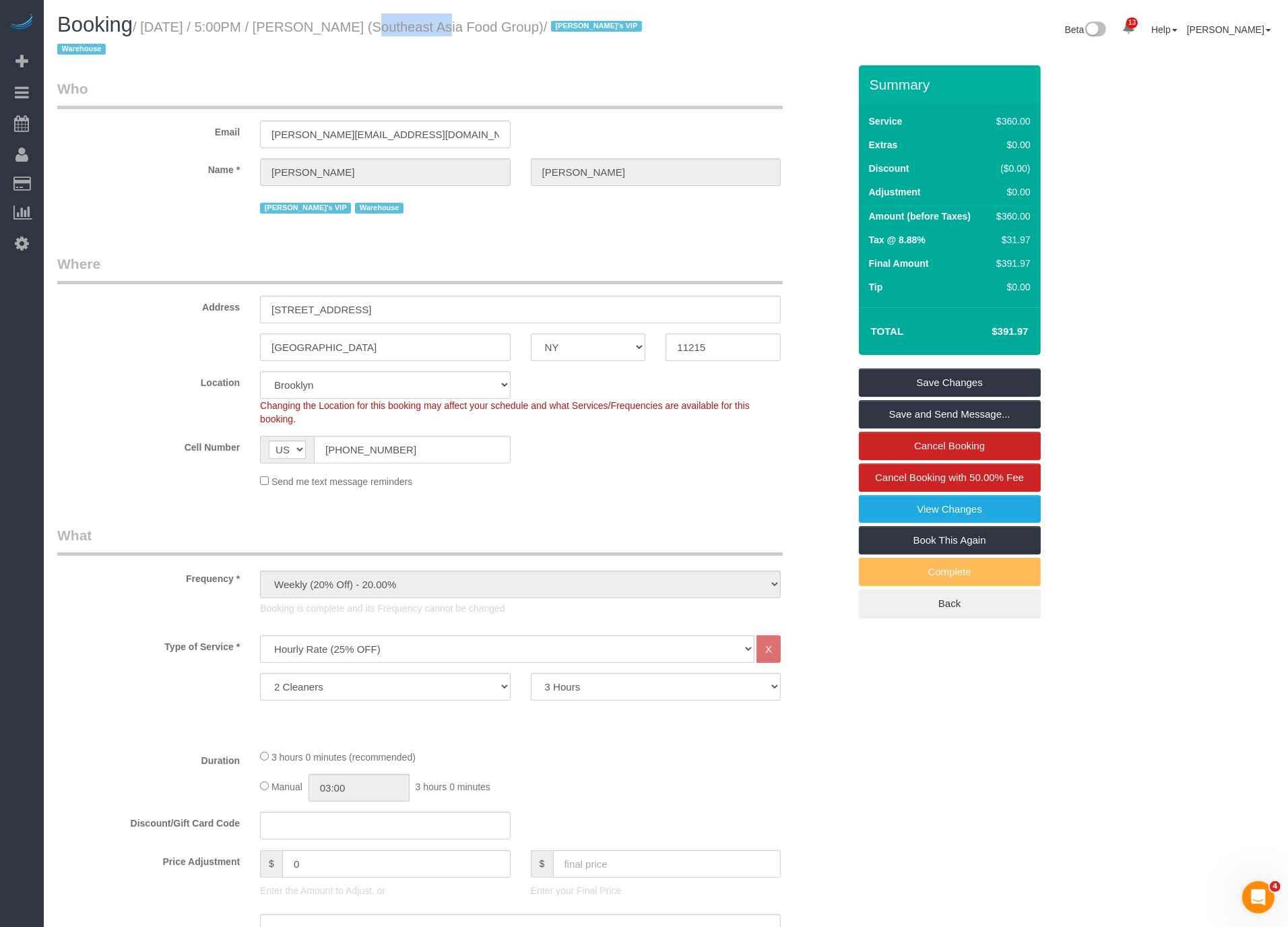
drag, startPoint x: 346, startPoint y: 25, endPoint x: 417, endPoint y: 30, distance: 71.2
click at [417, 30] on small "/ September 05, 2025 / 5:00PM / Clayton Lee (Southeast Asia Food Group) / Jacky…" at bounding box center [351, 38] width 589 height 38
copy small "Clayton Lee"
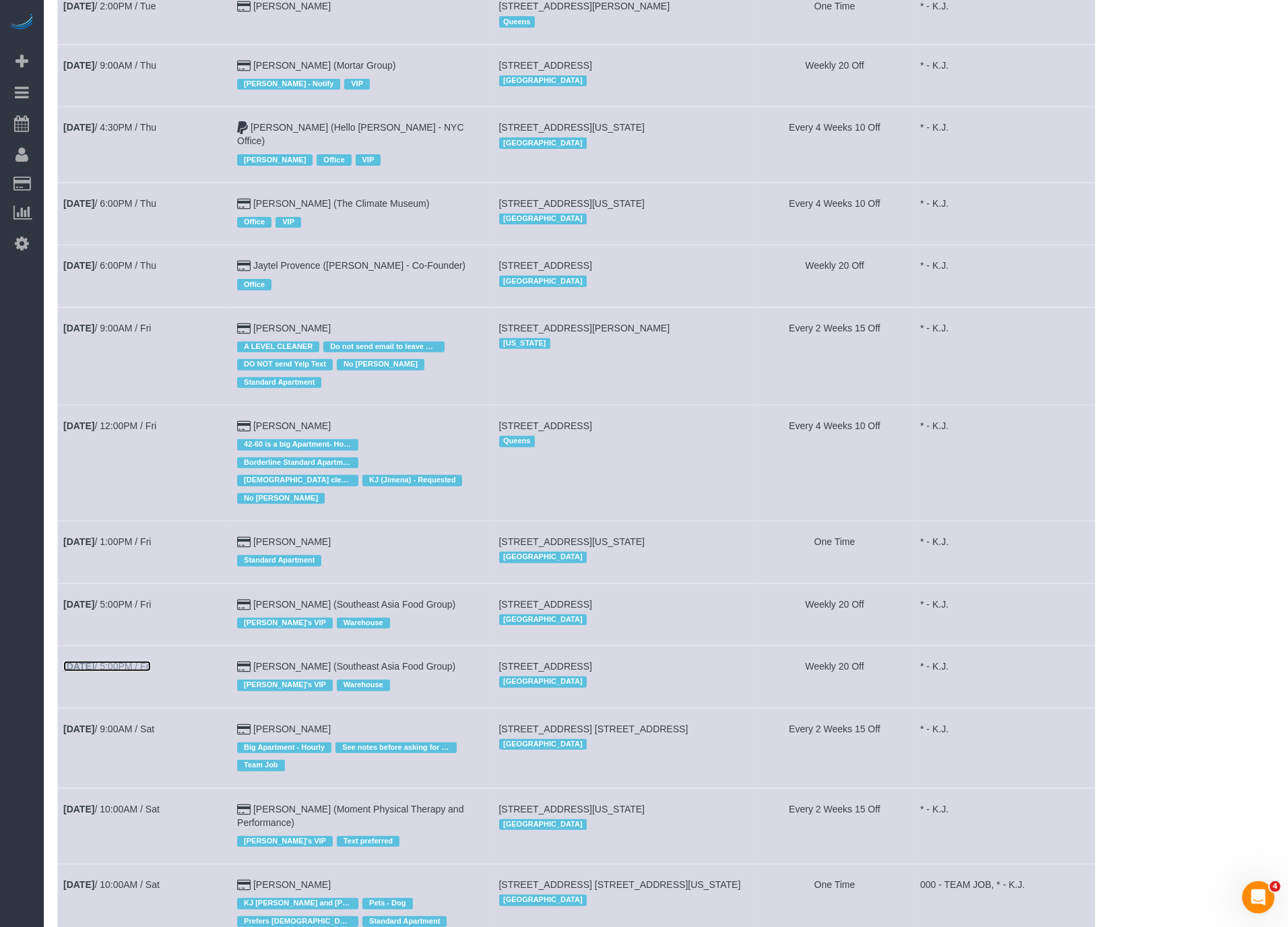
click at [129, 661] on link "Sep 5th / 5:00PM / Fri" at bounding box center [107, 666] width 88 height 11
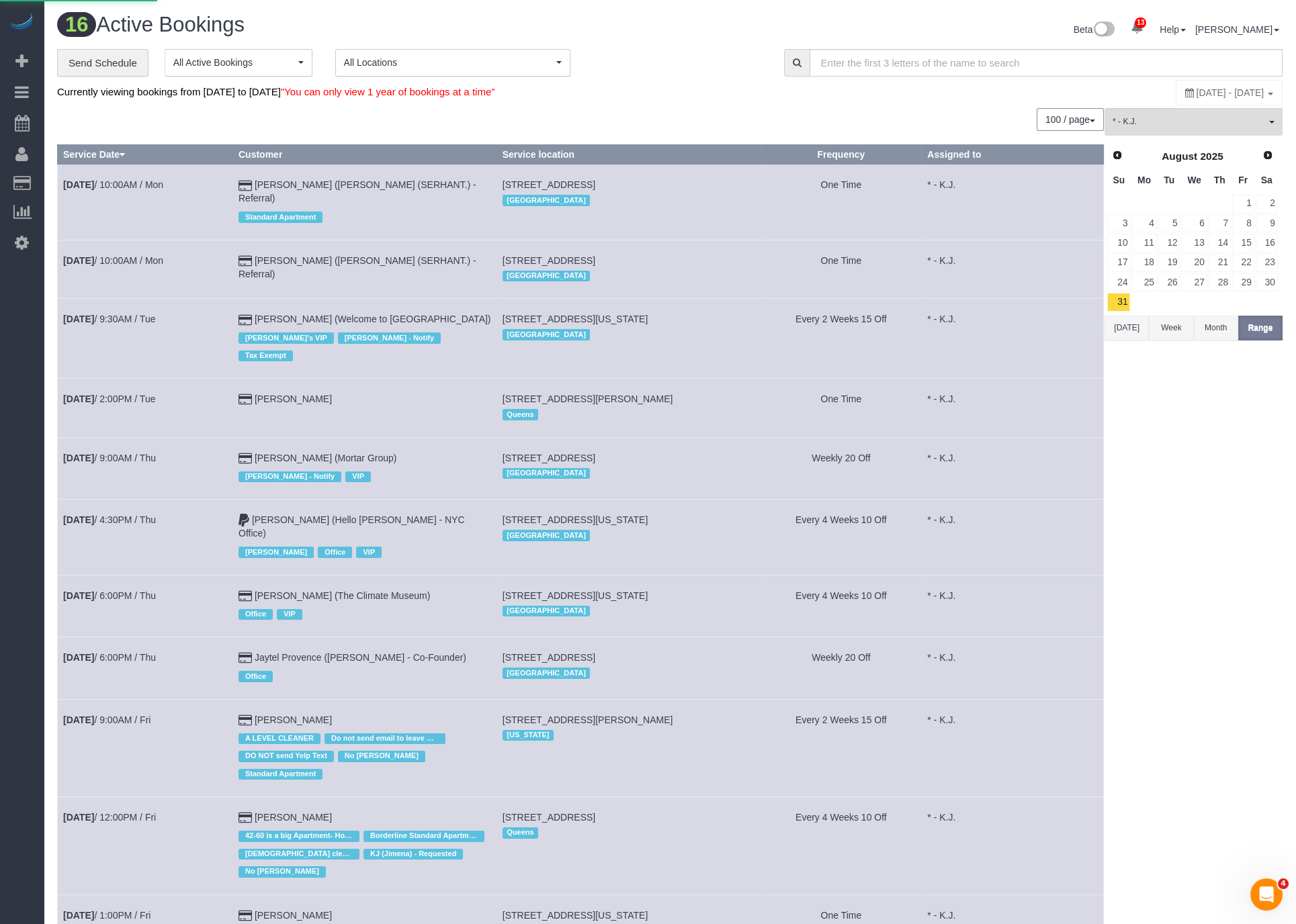
select select "NY"
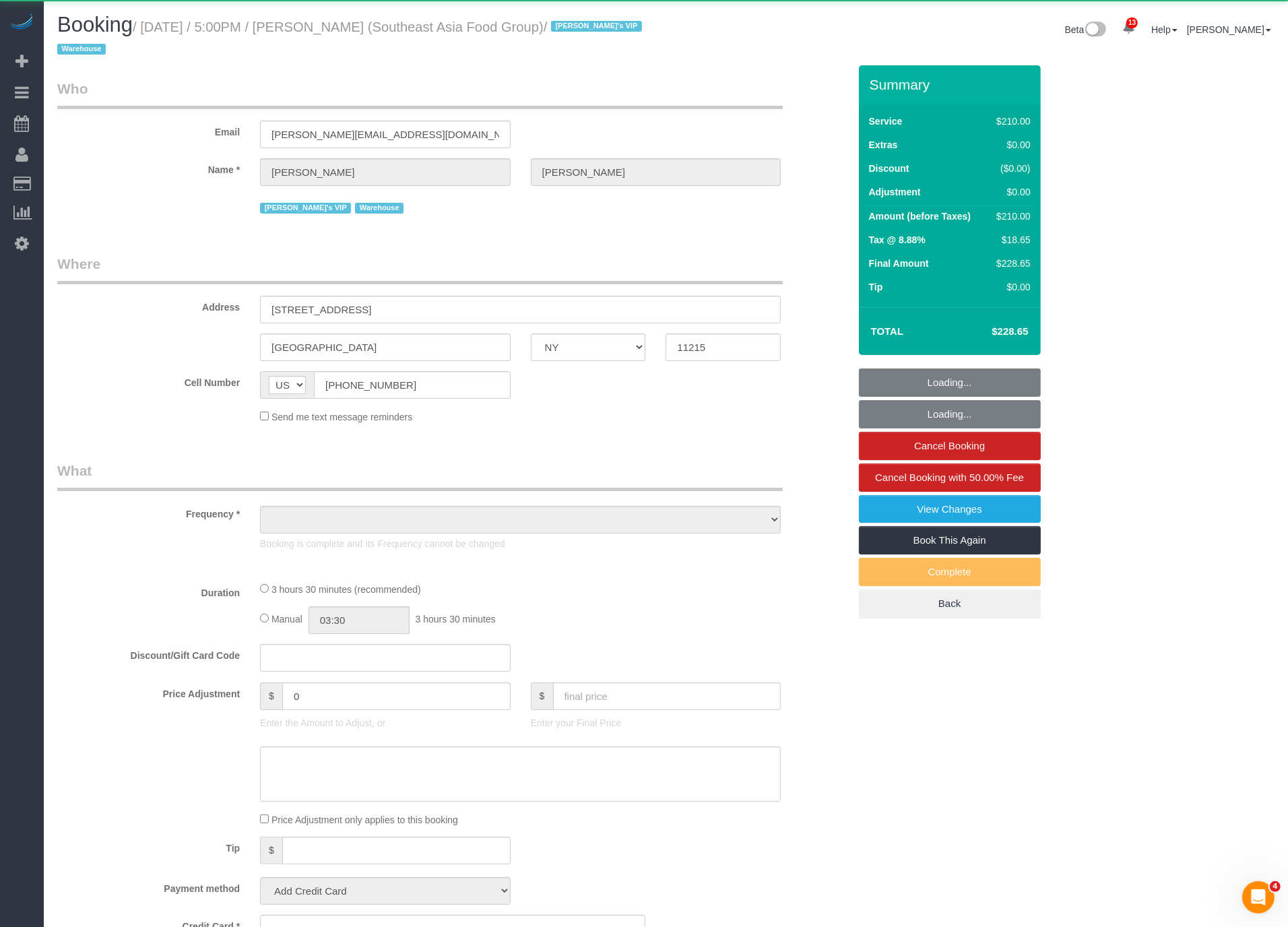
select select "object:40093"
select select "210"
select select "spot118"
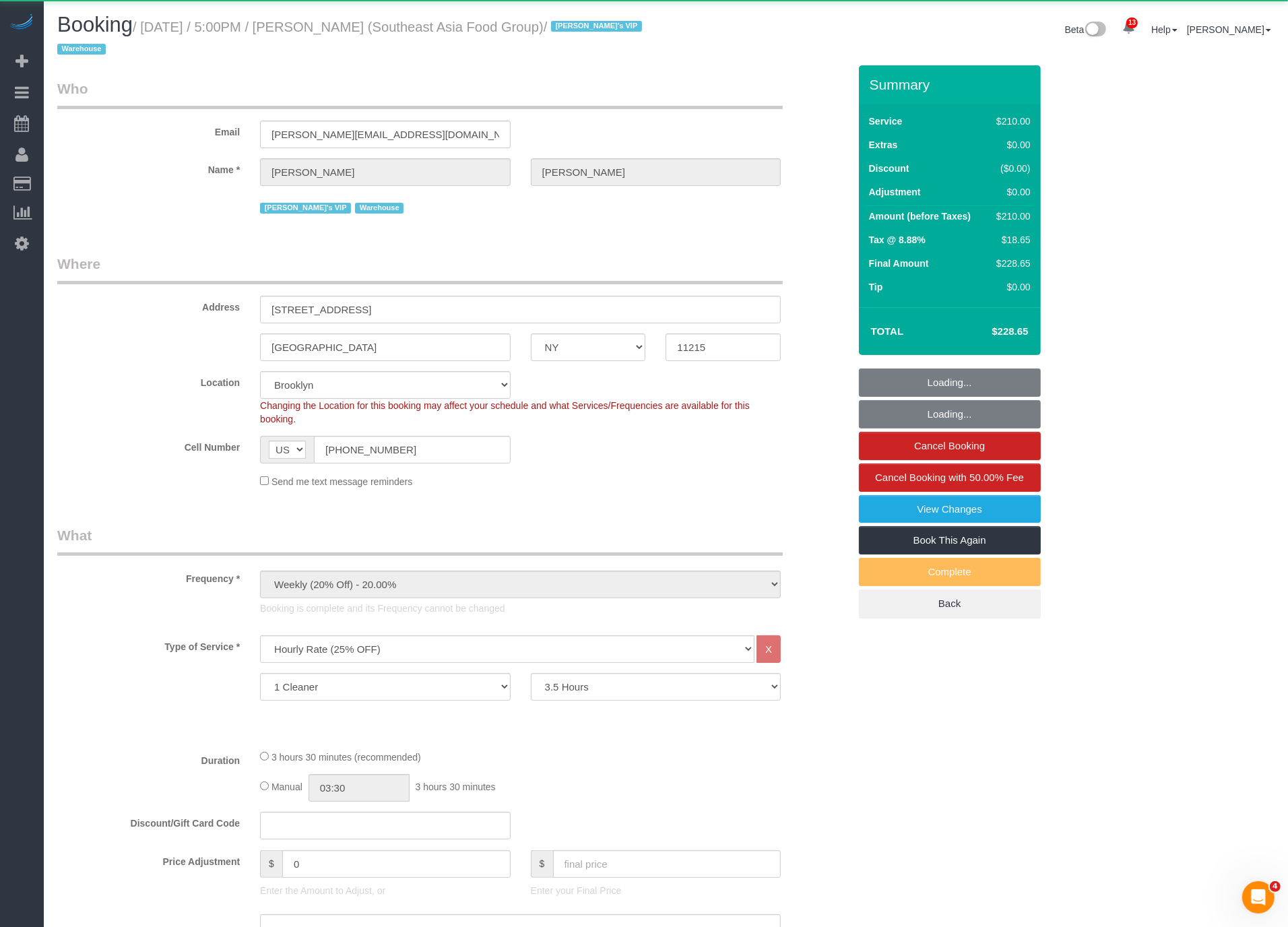
select select "number:89"
select select "number:90"
select select "number:15"
select select "number:5"
select select "object:40769"
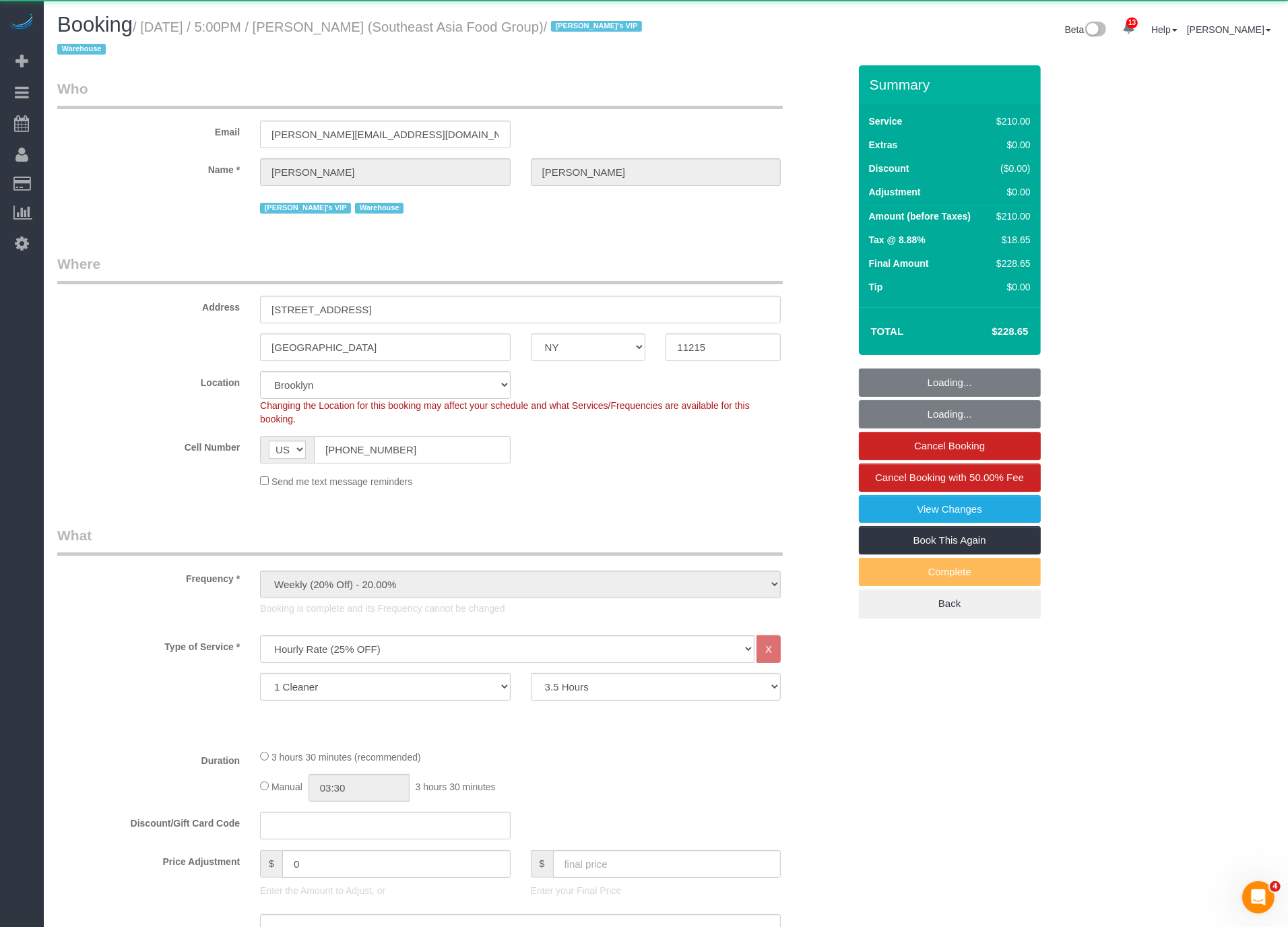
select select
select select "string:stripe-pm_1RZPTJ4VGloSiKo7VVBTdkx4"
select select "spot127"
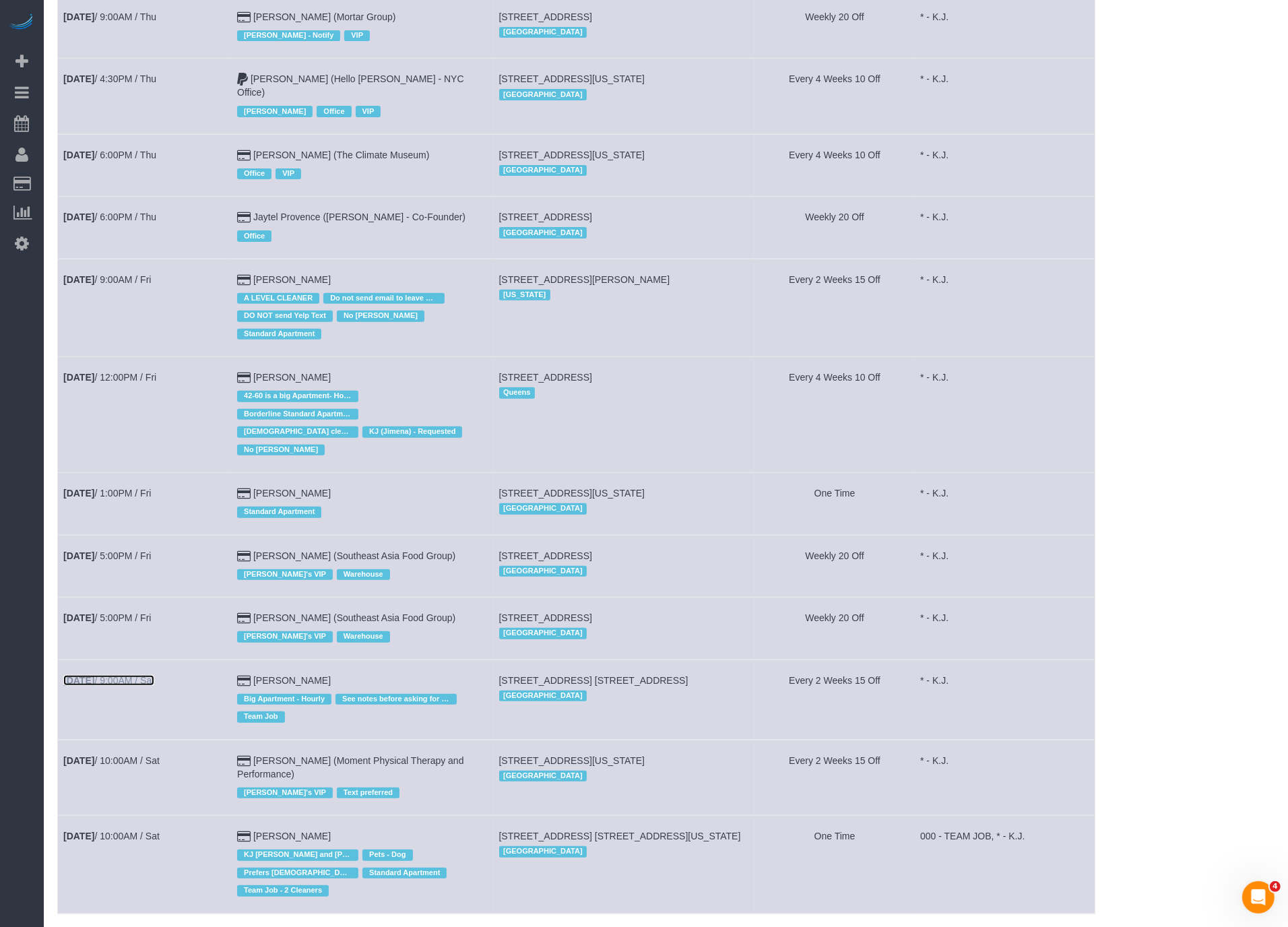
click at [134, 675] on link "Sep 6th / 9:00AM / Sat" at bounding box center [109, 681] width 91 height 11
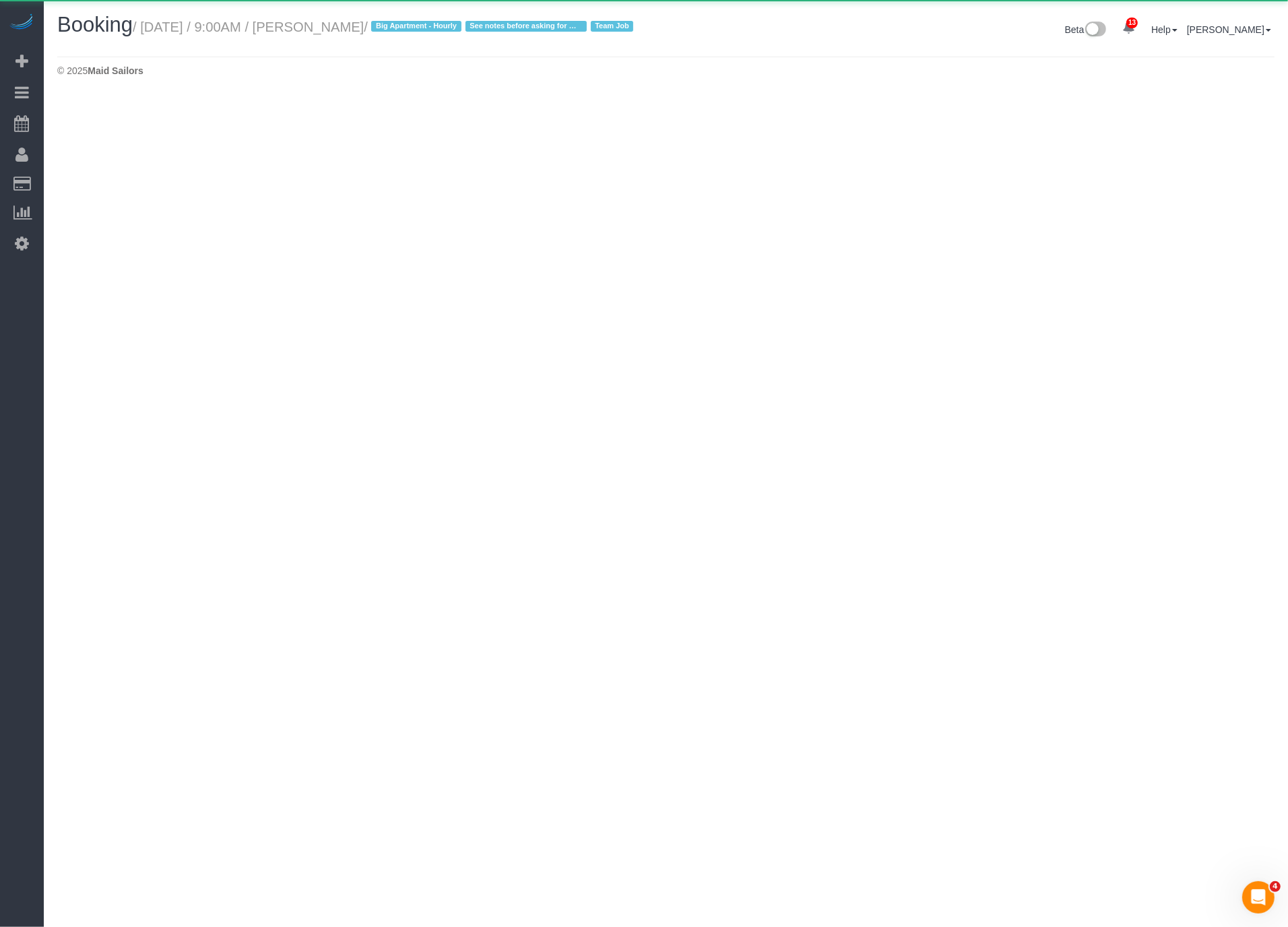
select select "NY"
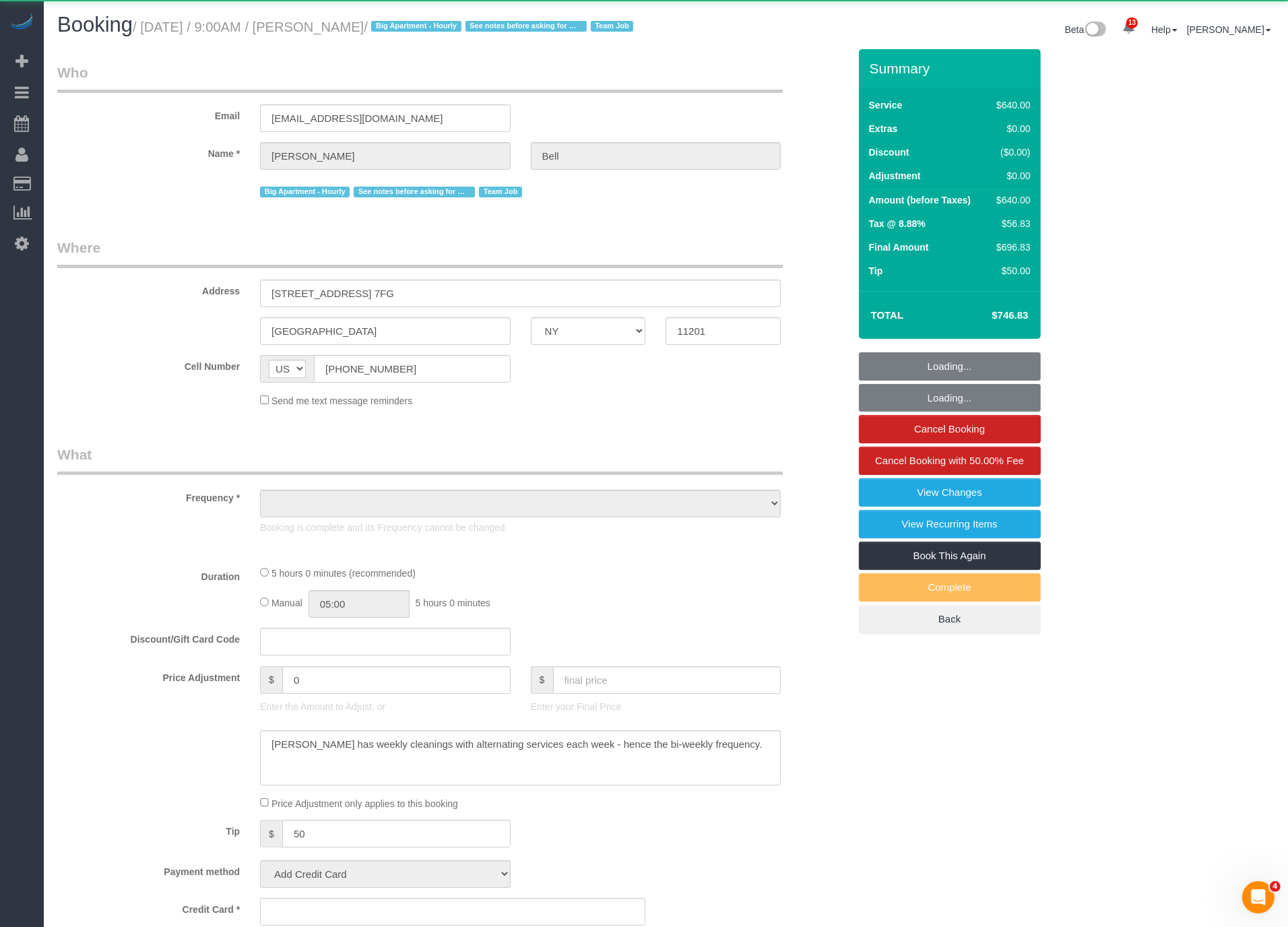
select select "object:41986"
select select "2"
select select "300"
select select "spot136"
select select "number:89"
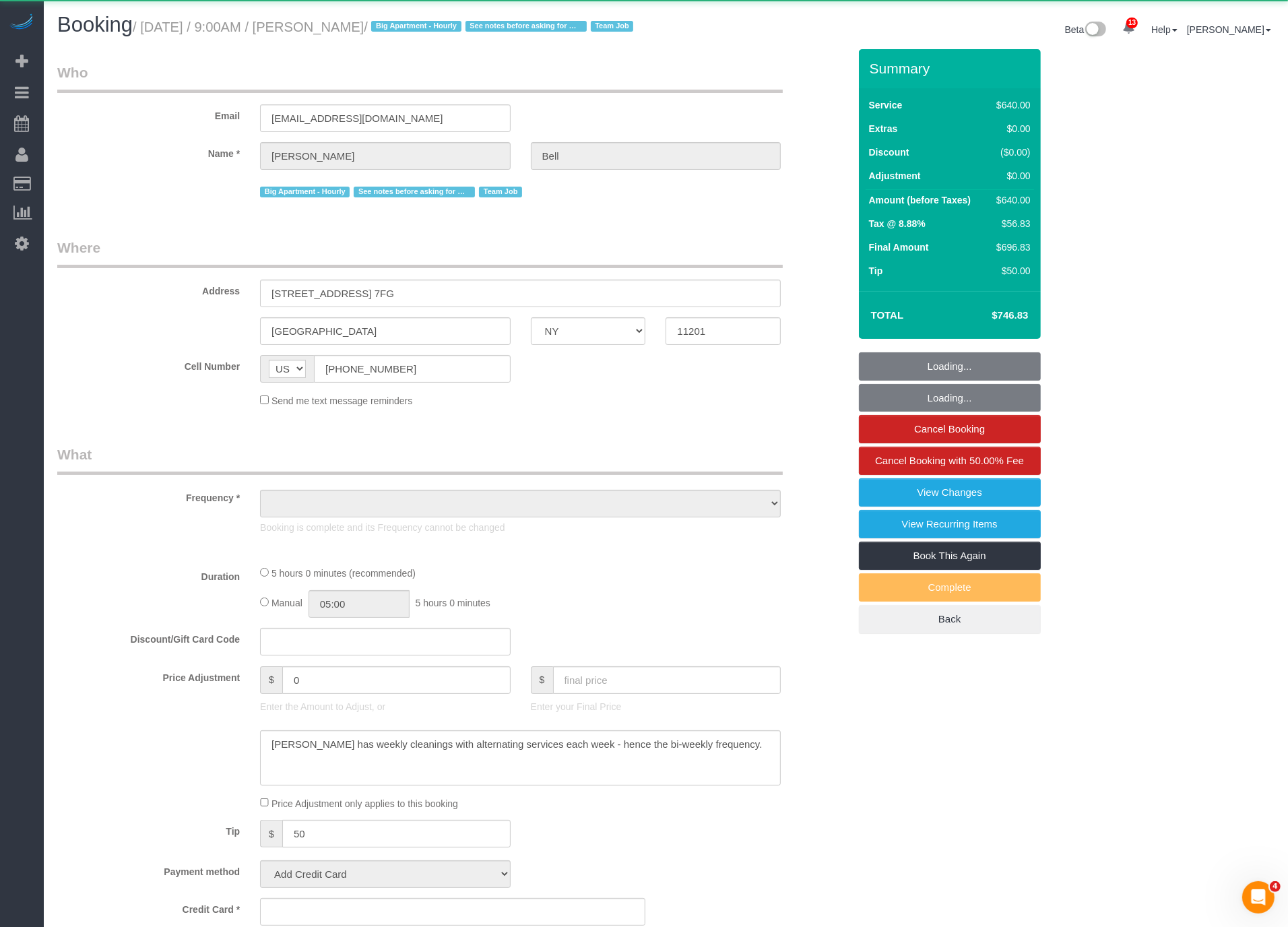
select select "number:90"
select select "number:15"
select select "number:5"
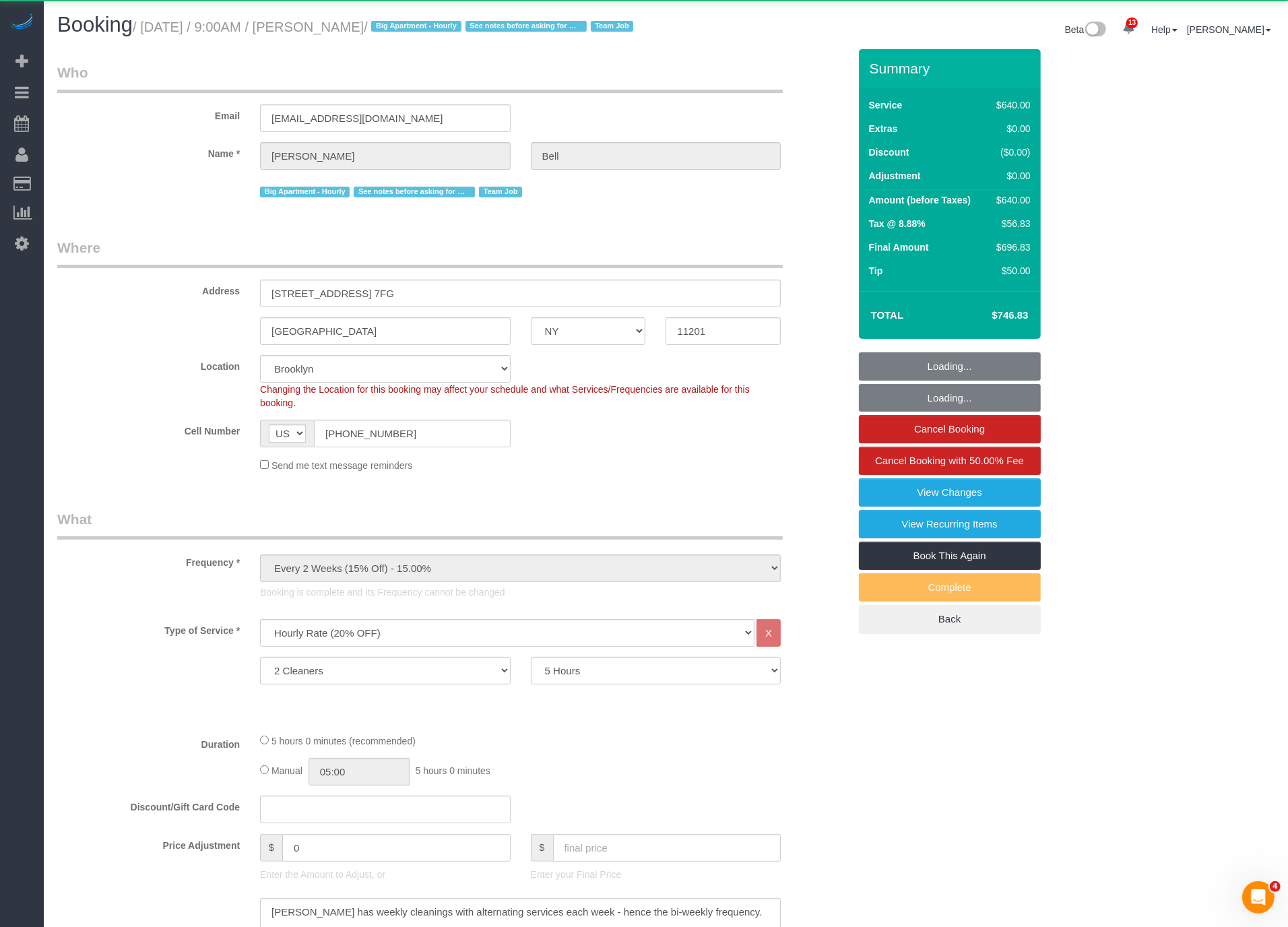
select select "object:42663"
select select "spot156"
select select "string:stripe-pm_1KXFUA4VGloSiKo7ffajs4Qi"
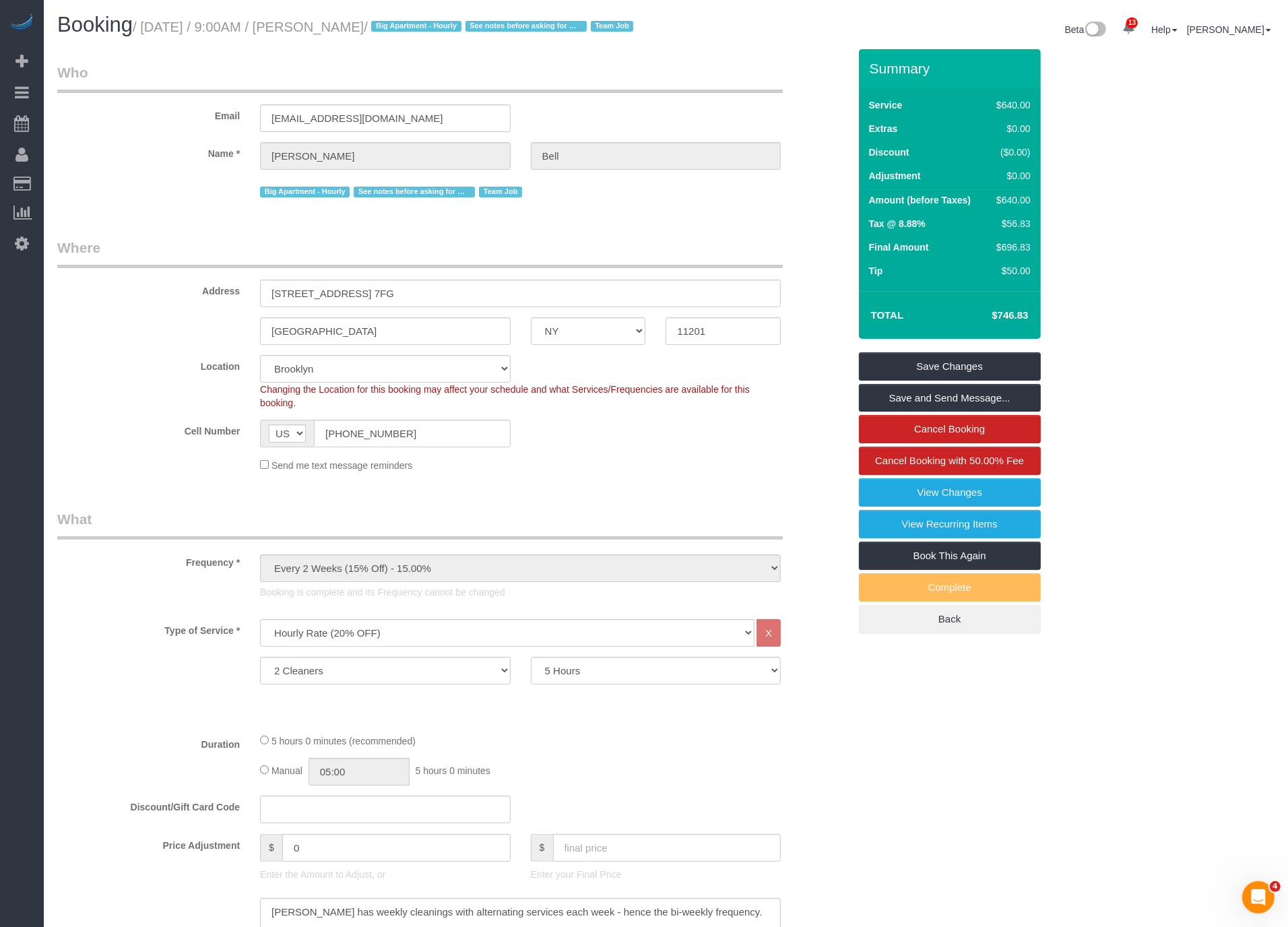
drag, startPoint x: 350, startPoint y: 23, endPoint x: 423, endPoint y: 27, distance: 73.1
click at [423, 27] on small "/ September 06, 2025 / 9:00AM / Michelle Bell / Big Apartment - Hourly See note…" at bounding box center [384, 26] width 504 height 15
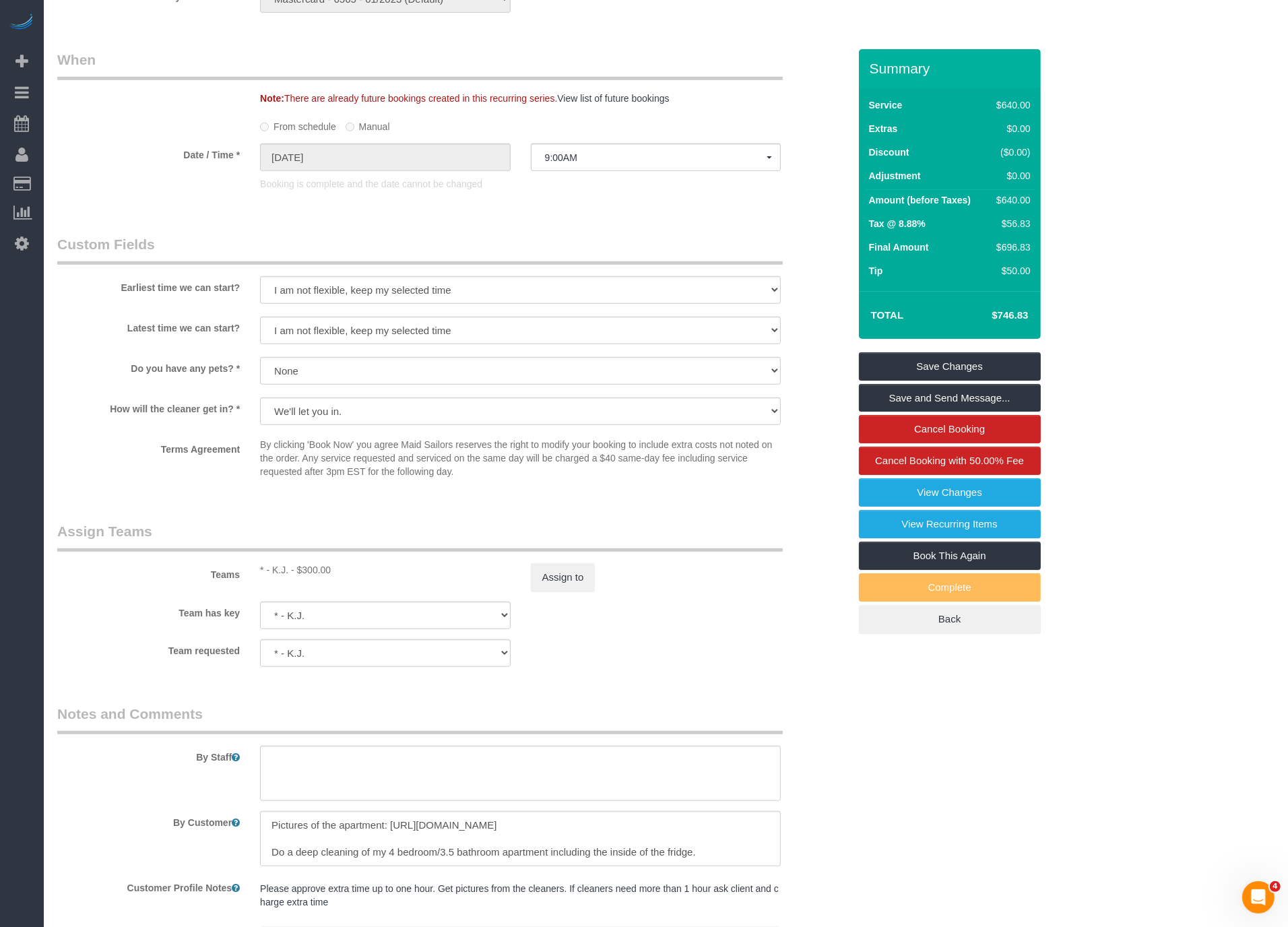
scroll to position [1215, 0]
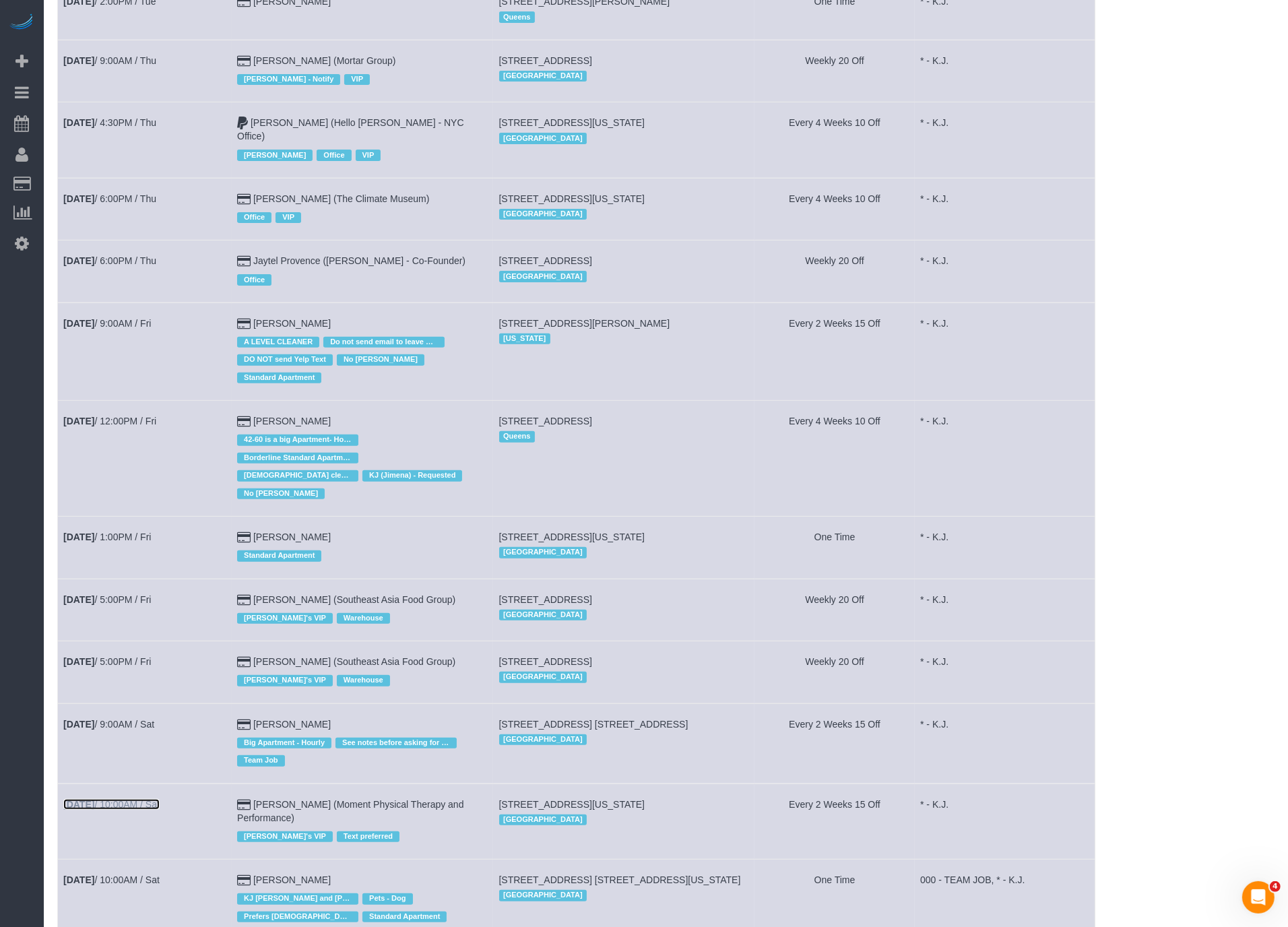
click at [147, 799] on link "Sep 6th / 10:00AM / Sat" at bounding box center [111, 805] width 96 height 11
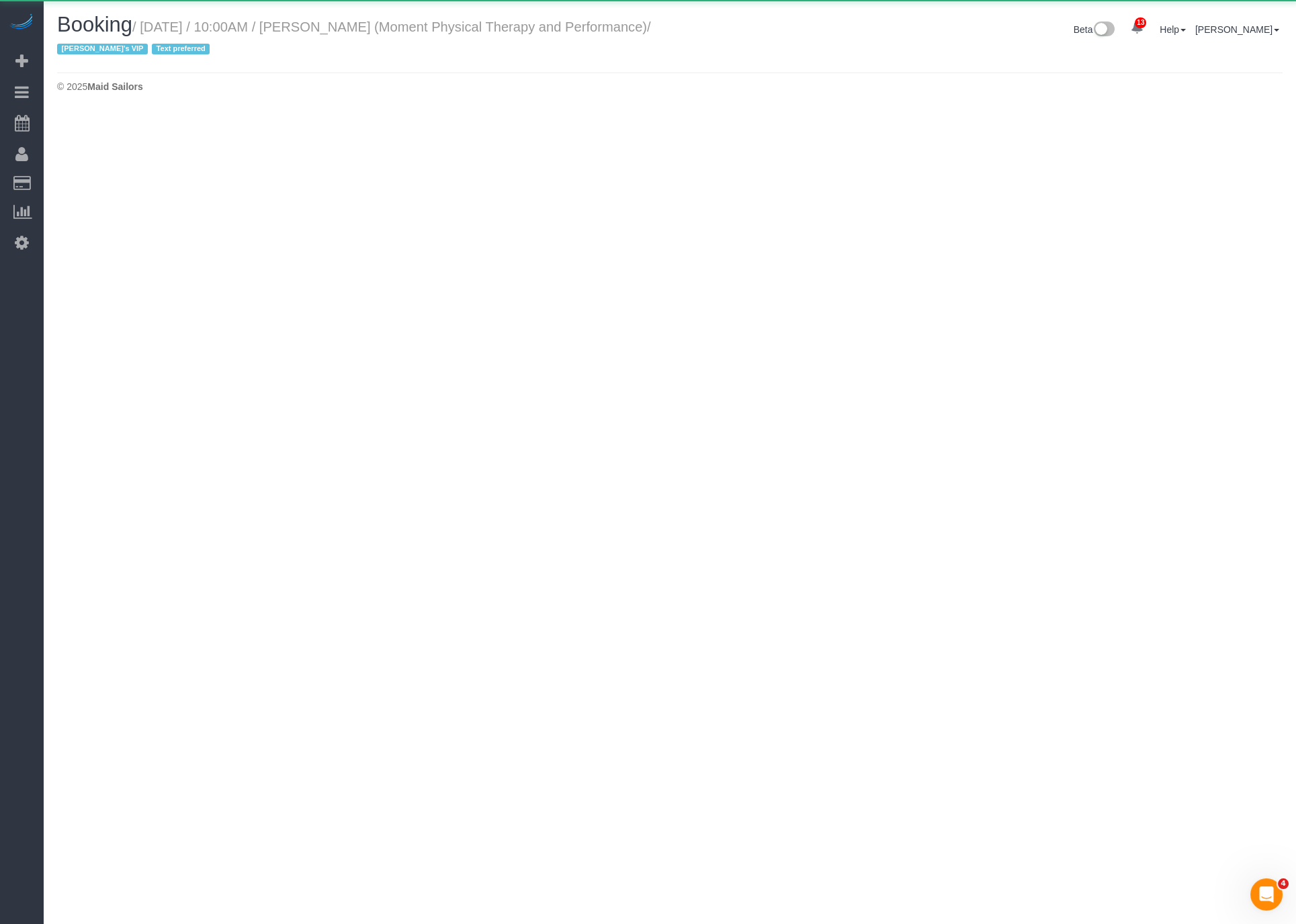
select select "NY"
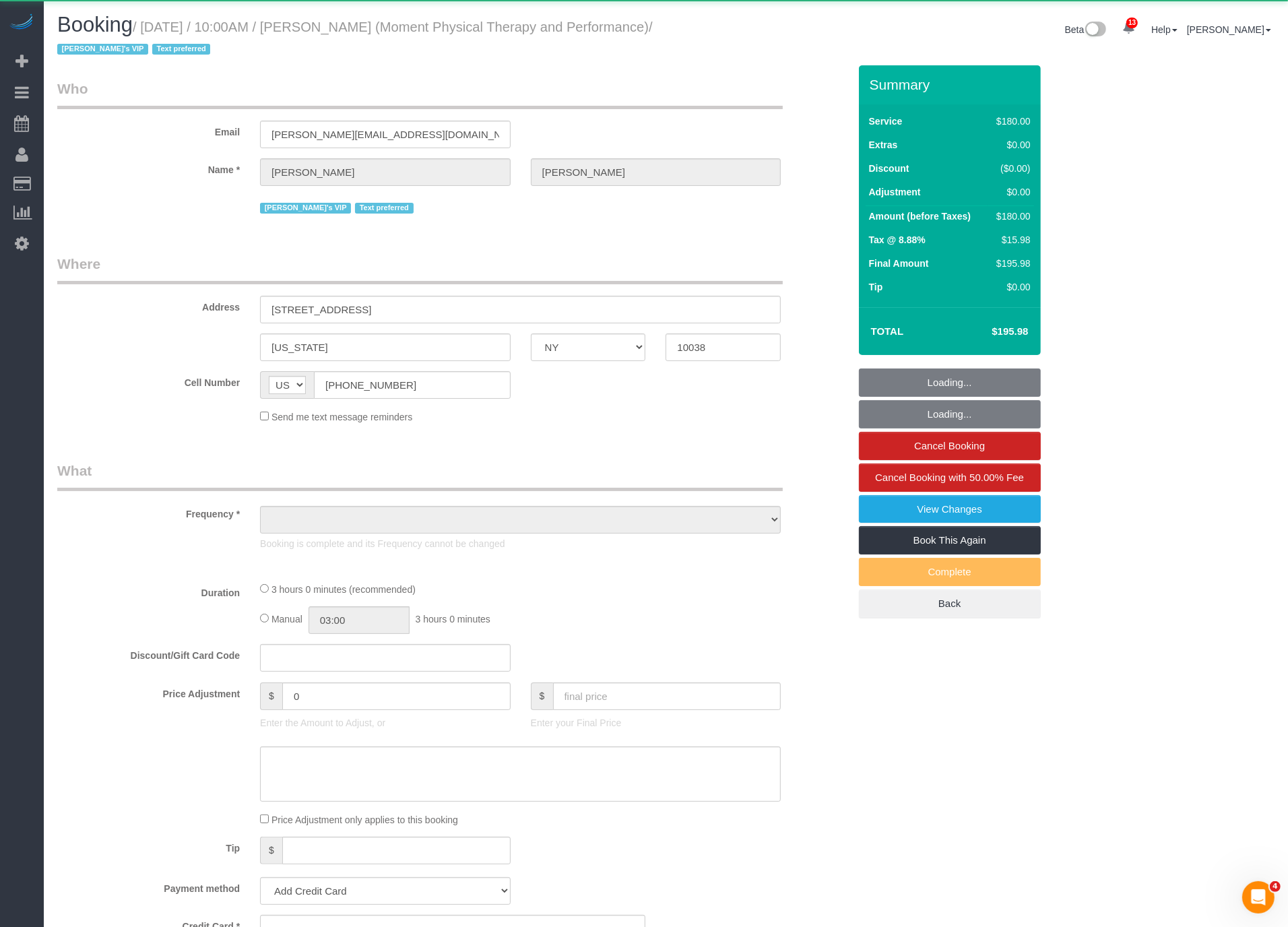
select select "180"
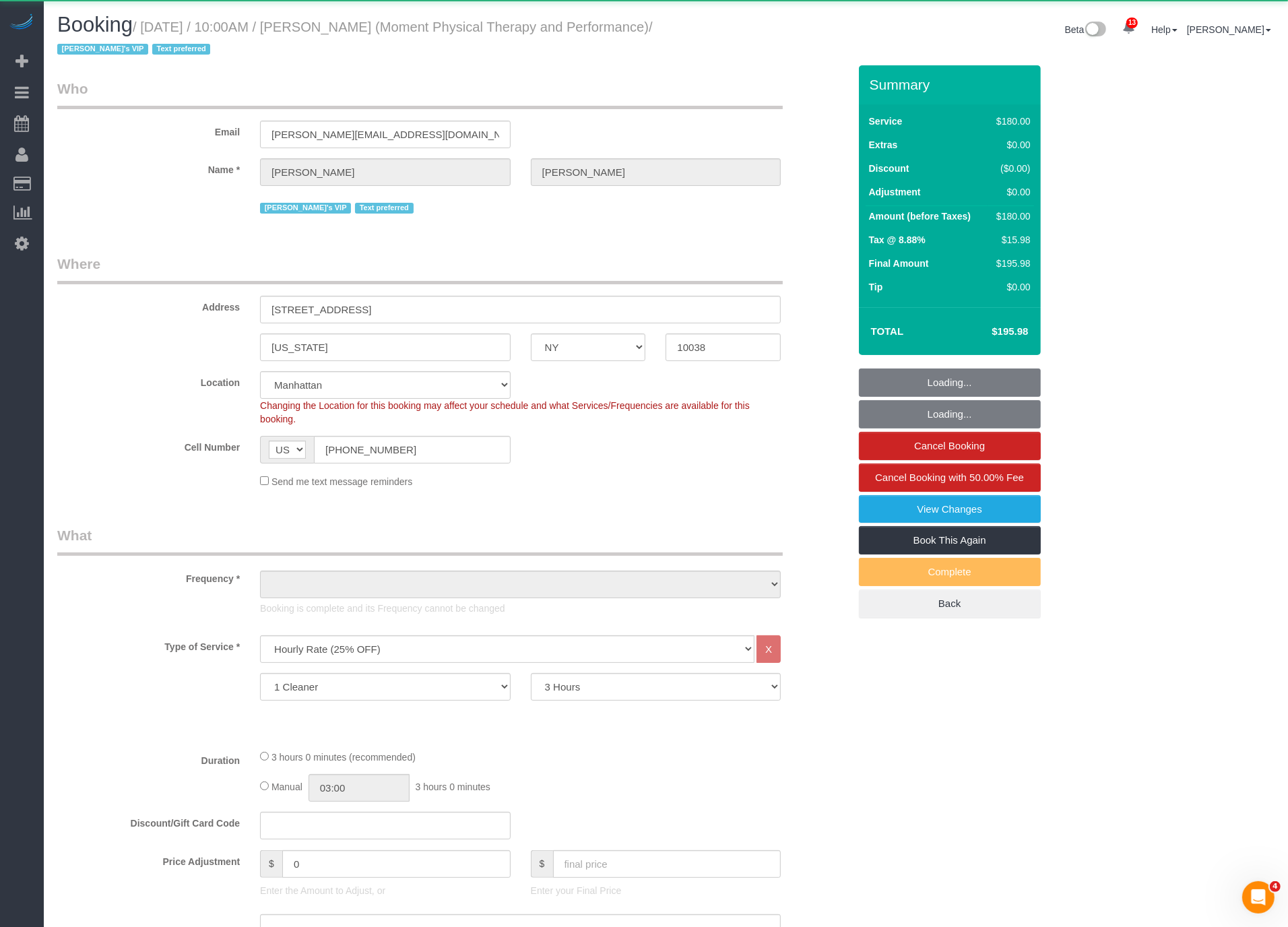
select select "object:44013"
select select "number:56"
select select "number:79"
select select "number:15"
select select "number:7"
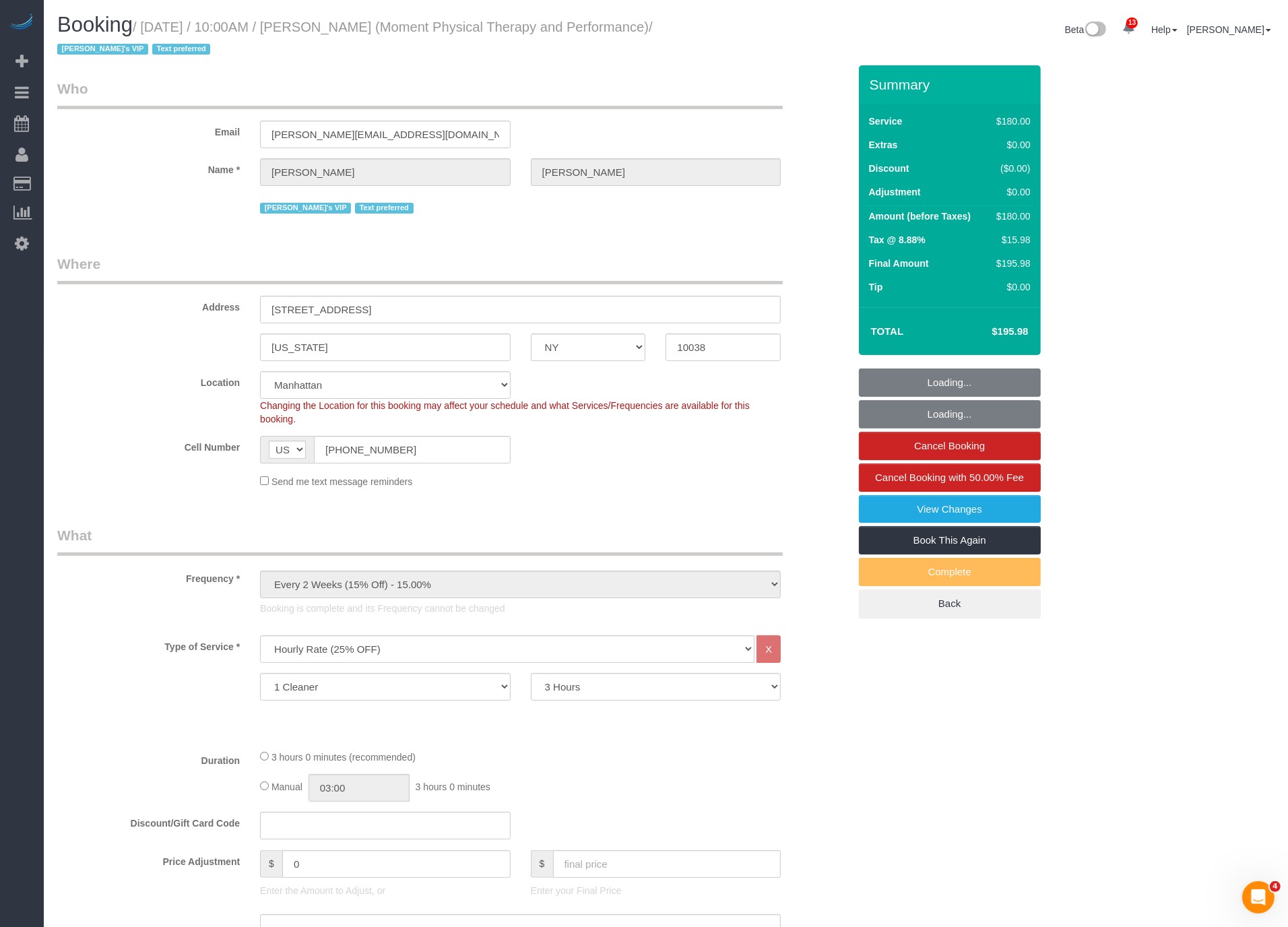
select select "string:stripe-pm_1QKSUH4VGloSiKo7sEzekfxu"
select select "object:44585"
select select "spot176"
drag, startPoint x: 389, startPoint y: 28, endPoint x: 452, endPoint y: 28, distance: 63.0
click at [452, 28] on small "/ September 06, 2025 / 10:00AM / Andy Fata-Chan (Moment Physical Therapy and Pe…" at bounding box center [355, 38] width 596 height 38
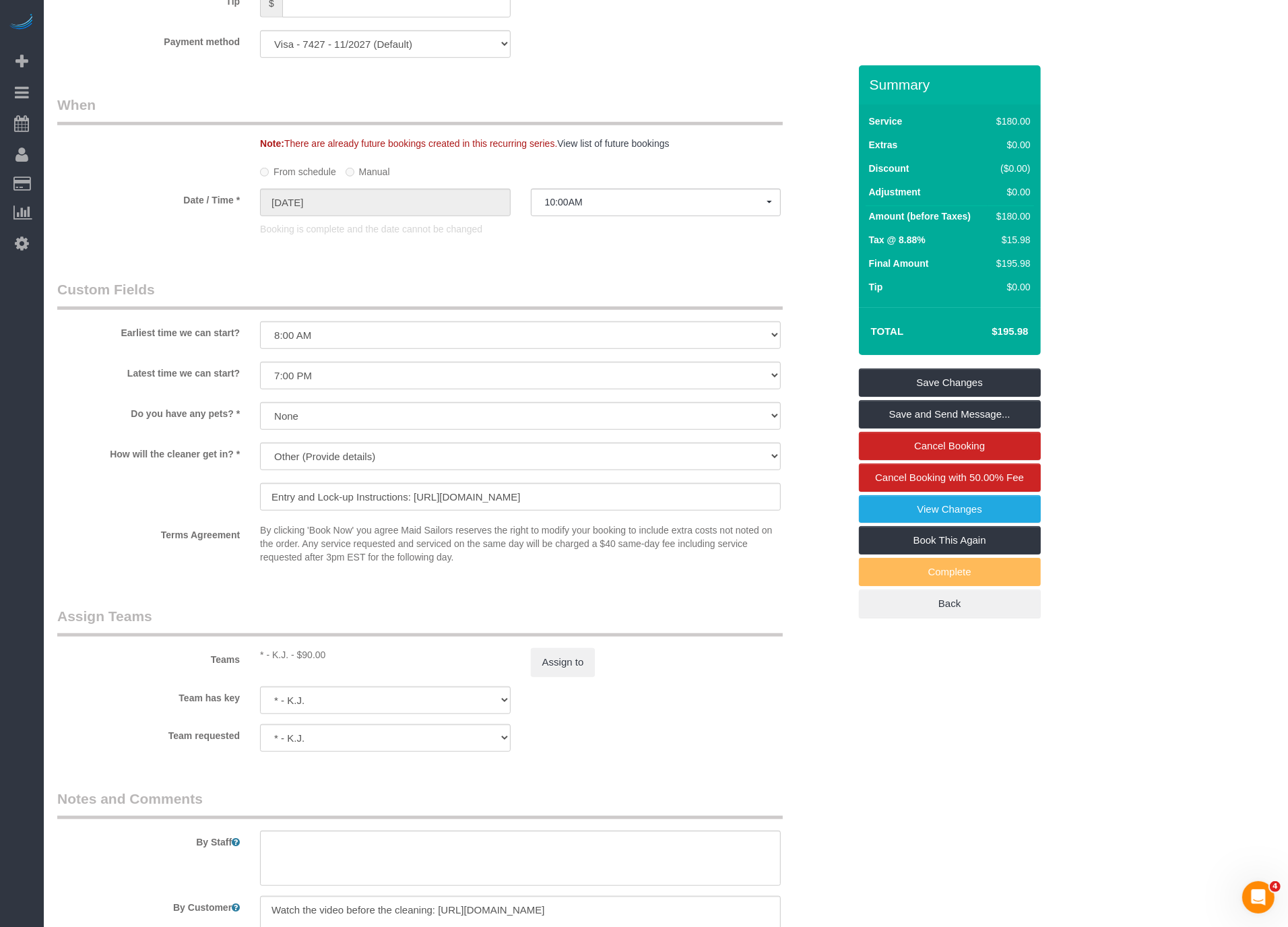
scroll to position [191, 0]
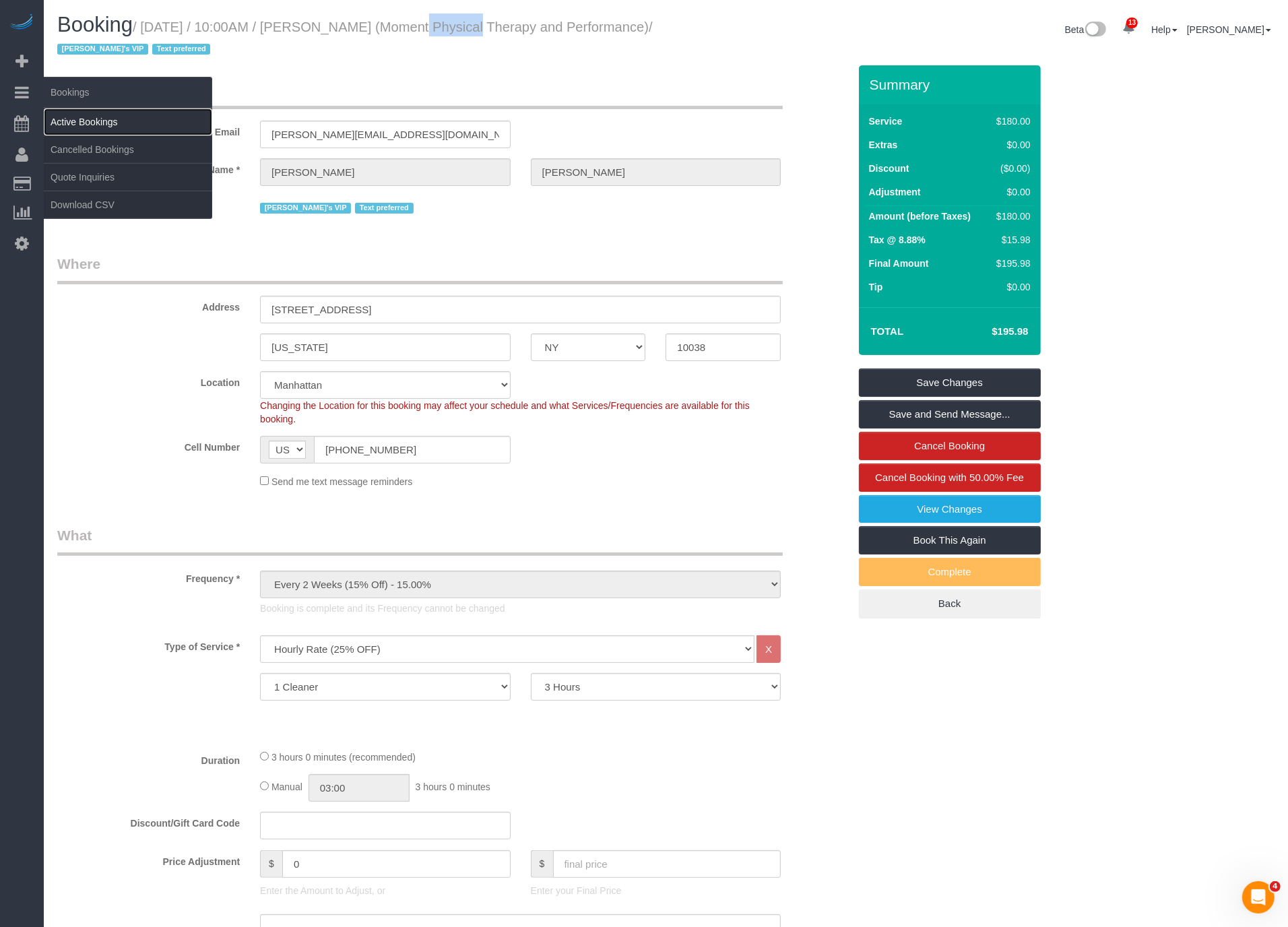
click at [64, 122] on link "Active Bookings" at bounding box center [128, 122] width 169 height 27
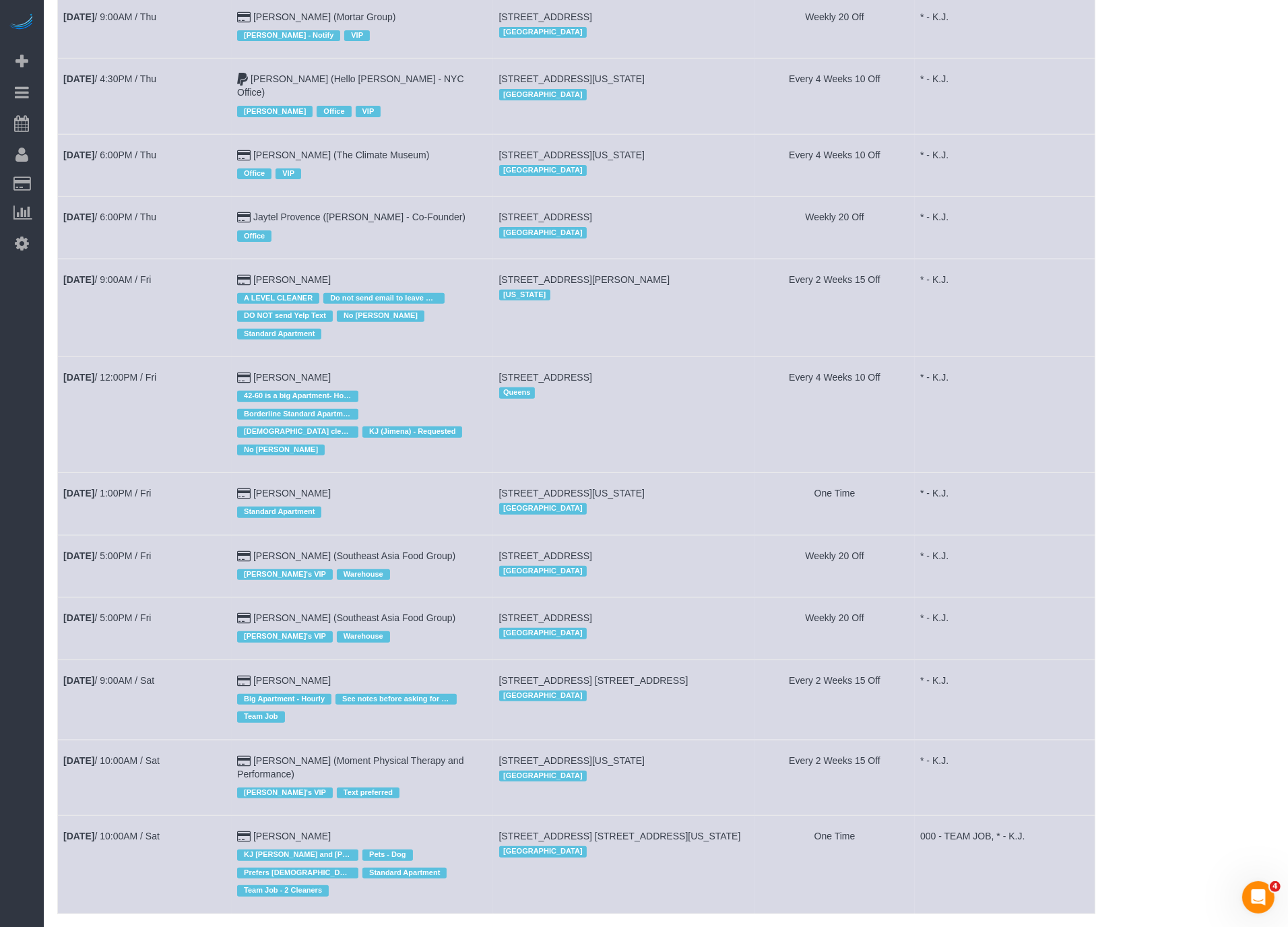
click at [162, 816] on td "Sep 6th / 10:00AM / Sat" at bounding box center [145, 865] width 174 height 98
click at [156, 831] on link "Sep 6th / 10:00AM / Sat" at bounding box center [111, 836] width 96 height 11
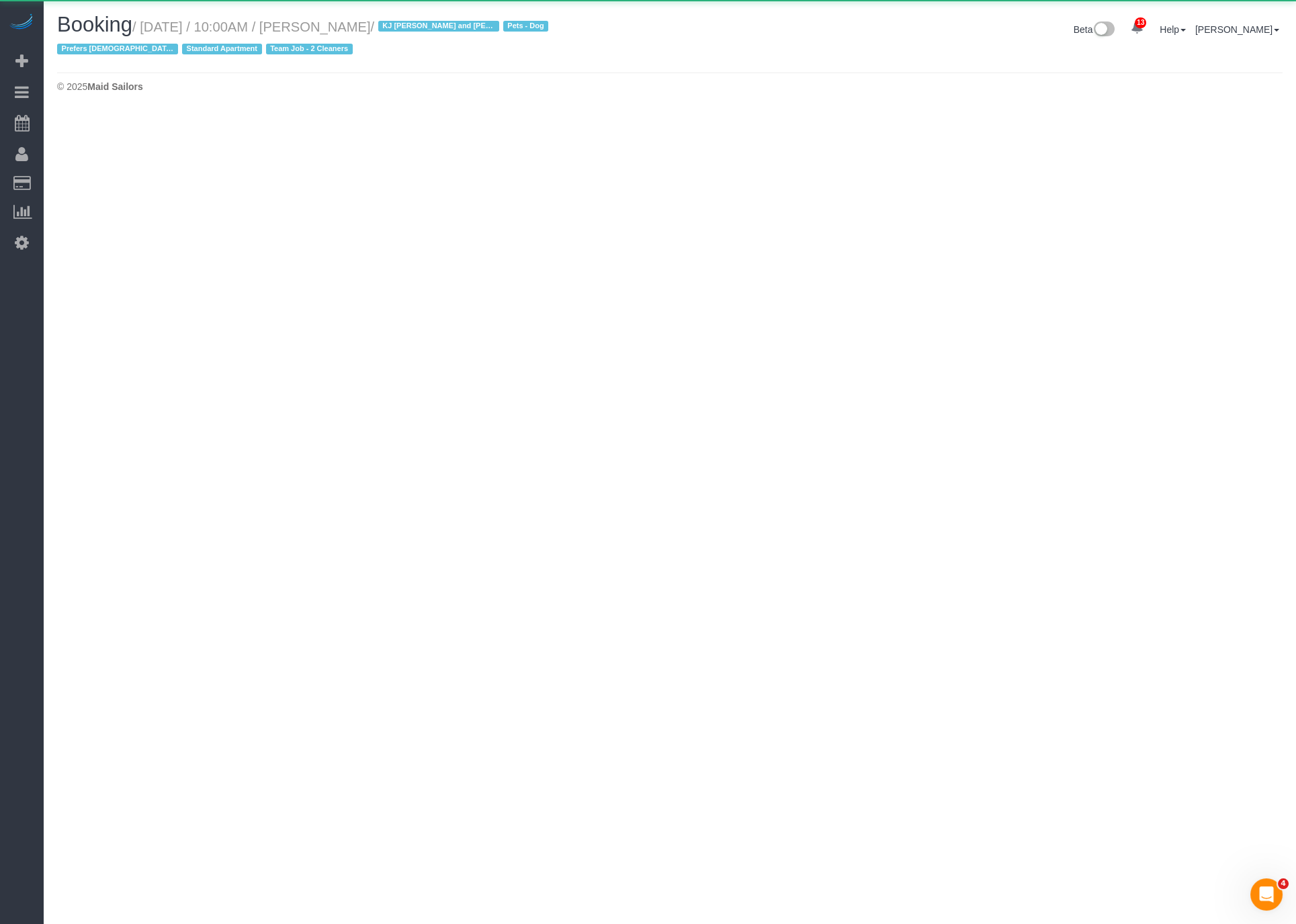
select select "NY"
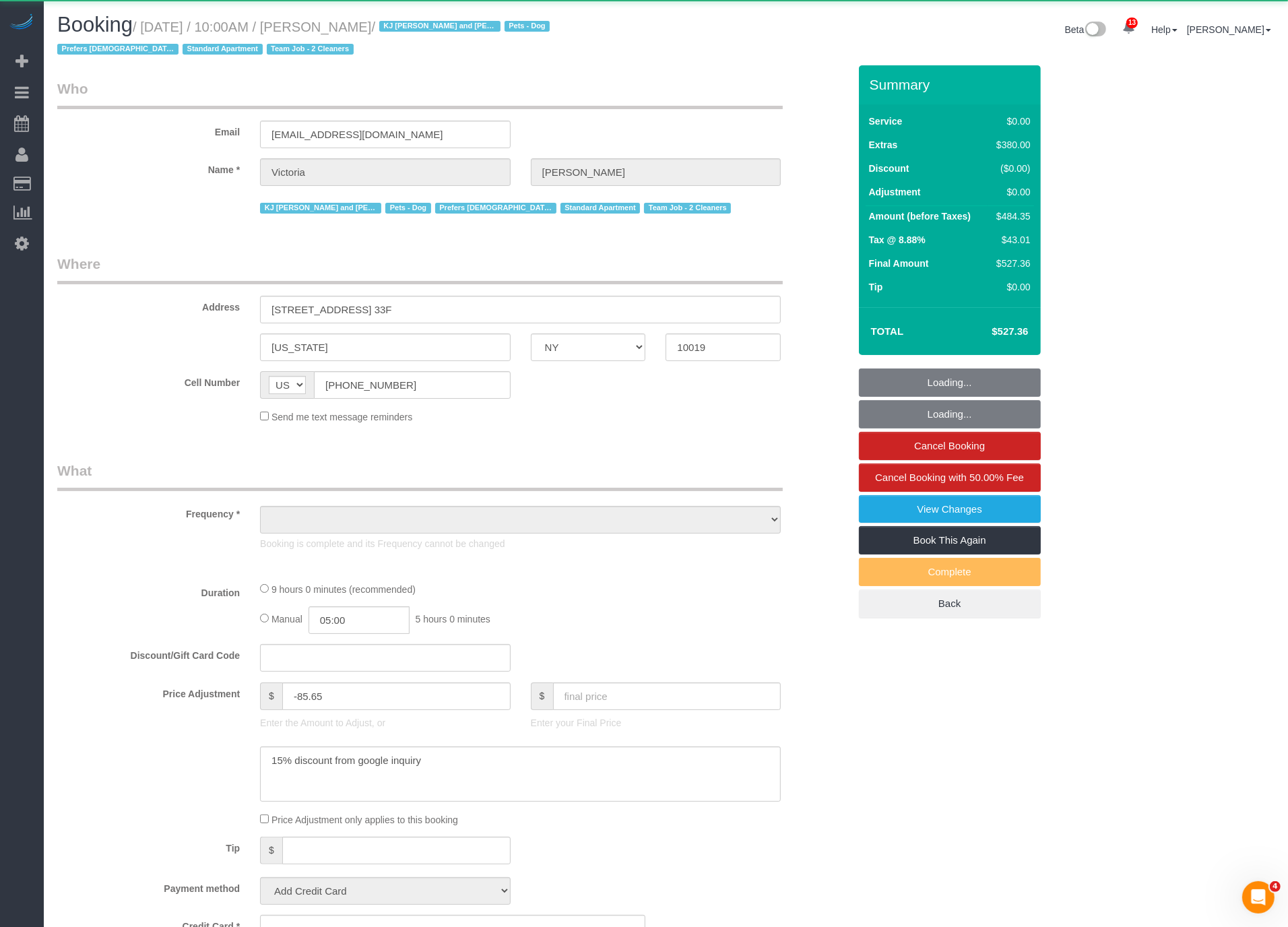
click at [413, 28] on small "/ September 06, 2025 / 10:00AM / Victoria Veytsman / KJ Wendy and Jimena are re…" at bounding box center [305, 38] width 497 height 38
select select "object:46155"
select select "1"
select select "2"
select select "number:89"
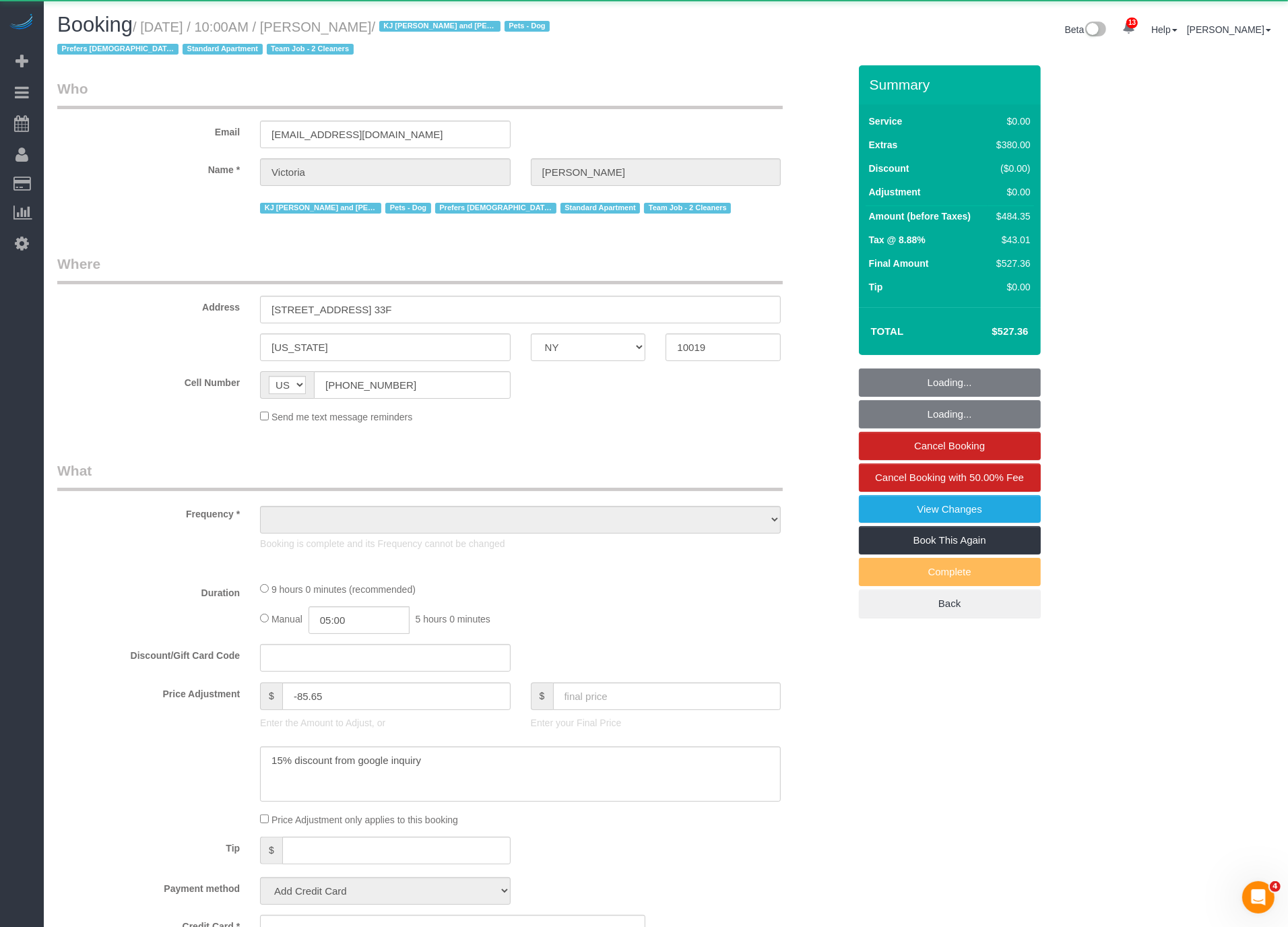
select select "number:90"
select select "number:15"
select select "number:5"
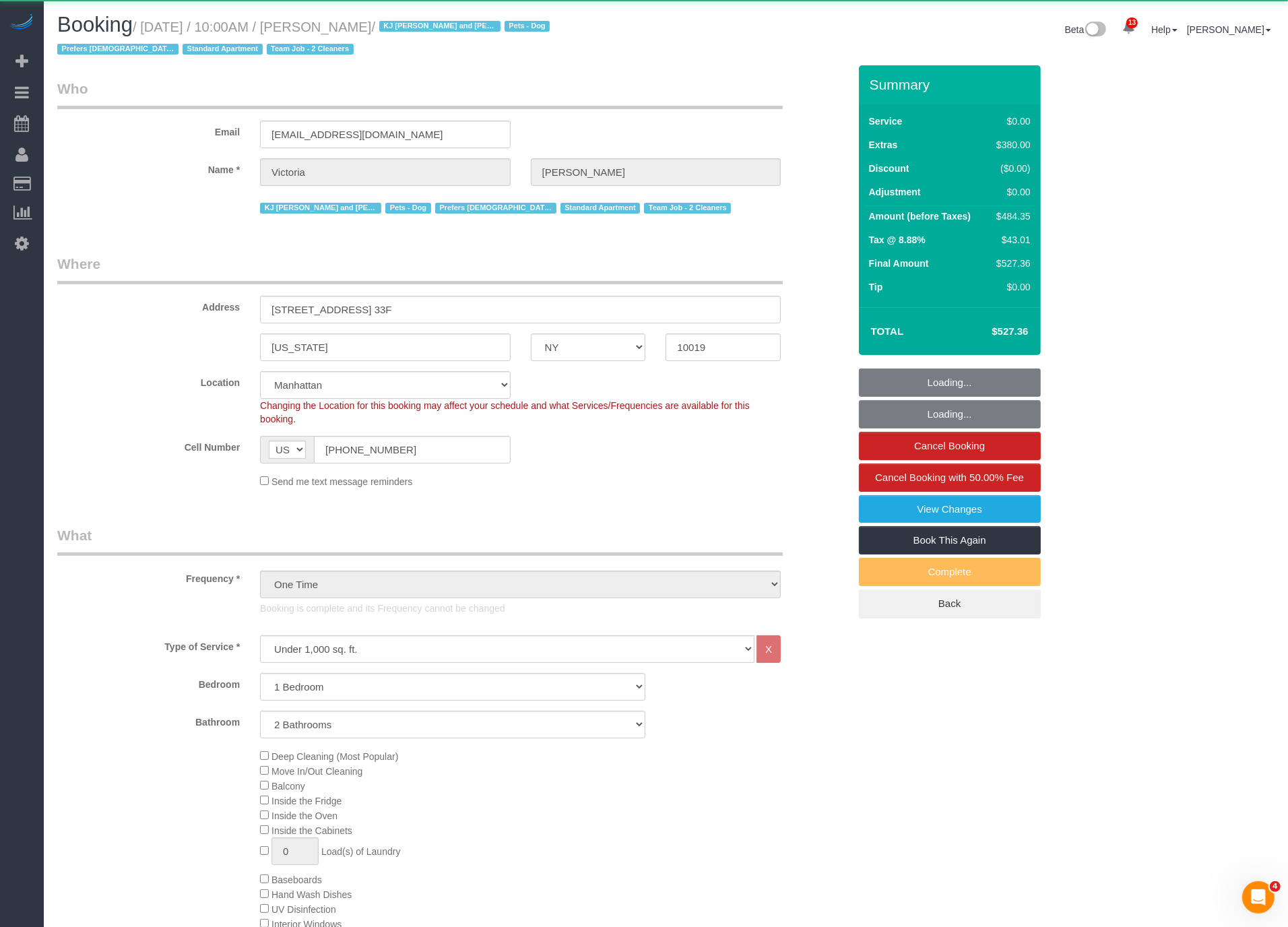
click at [413, 28] on small "/ September 06, 2025 / 10:00AM / Victoria Veytsman / KJ Wendy and Jimena are re…" at bounding box center [305, 38] width 497 height 38
select select "spot196"
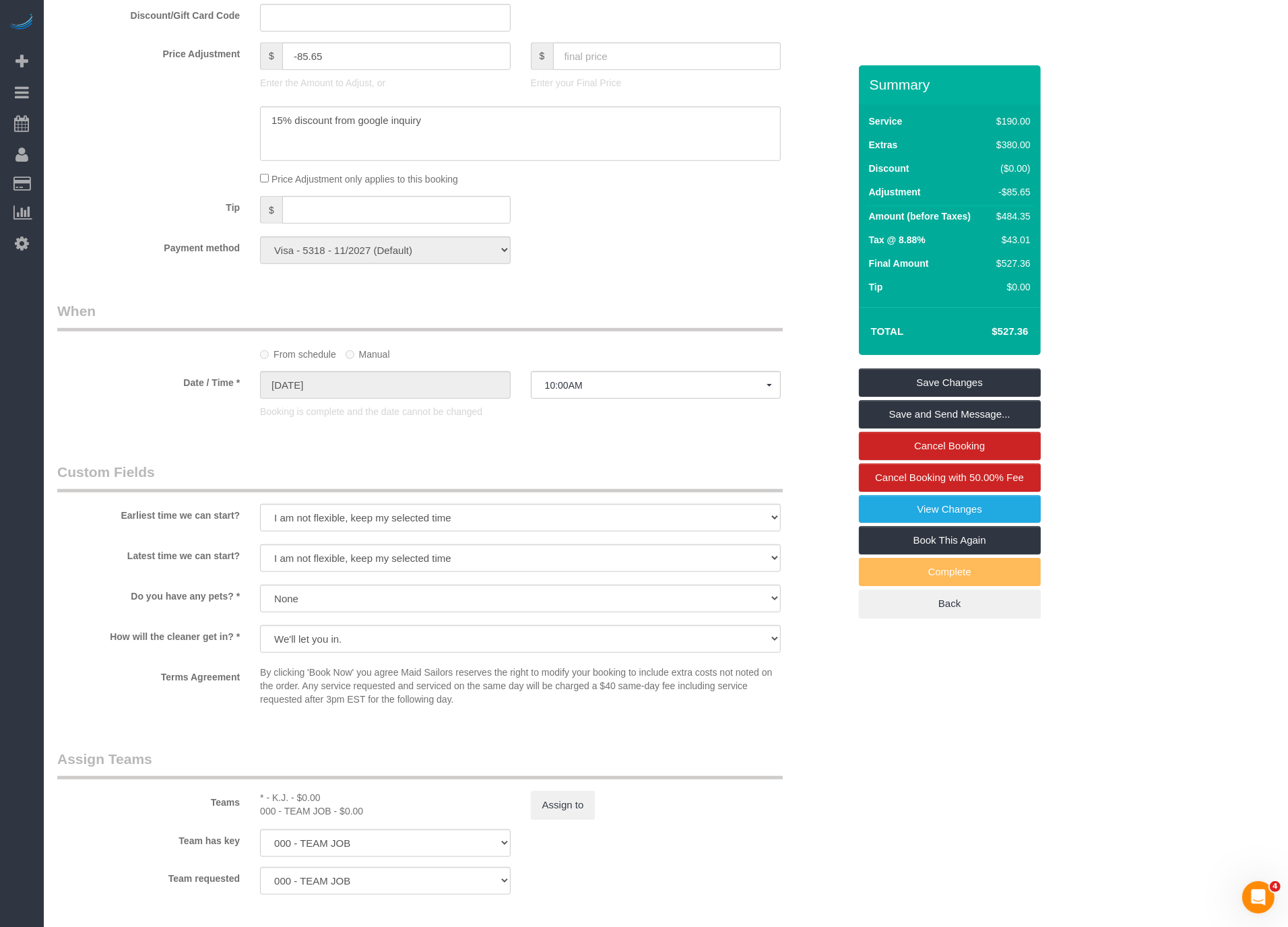
scroll to position [1475, 0]
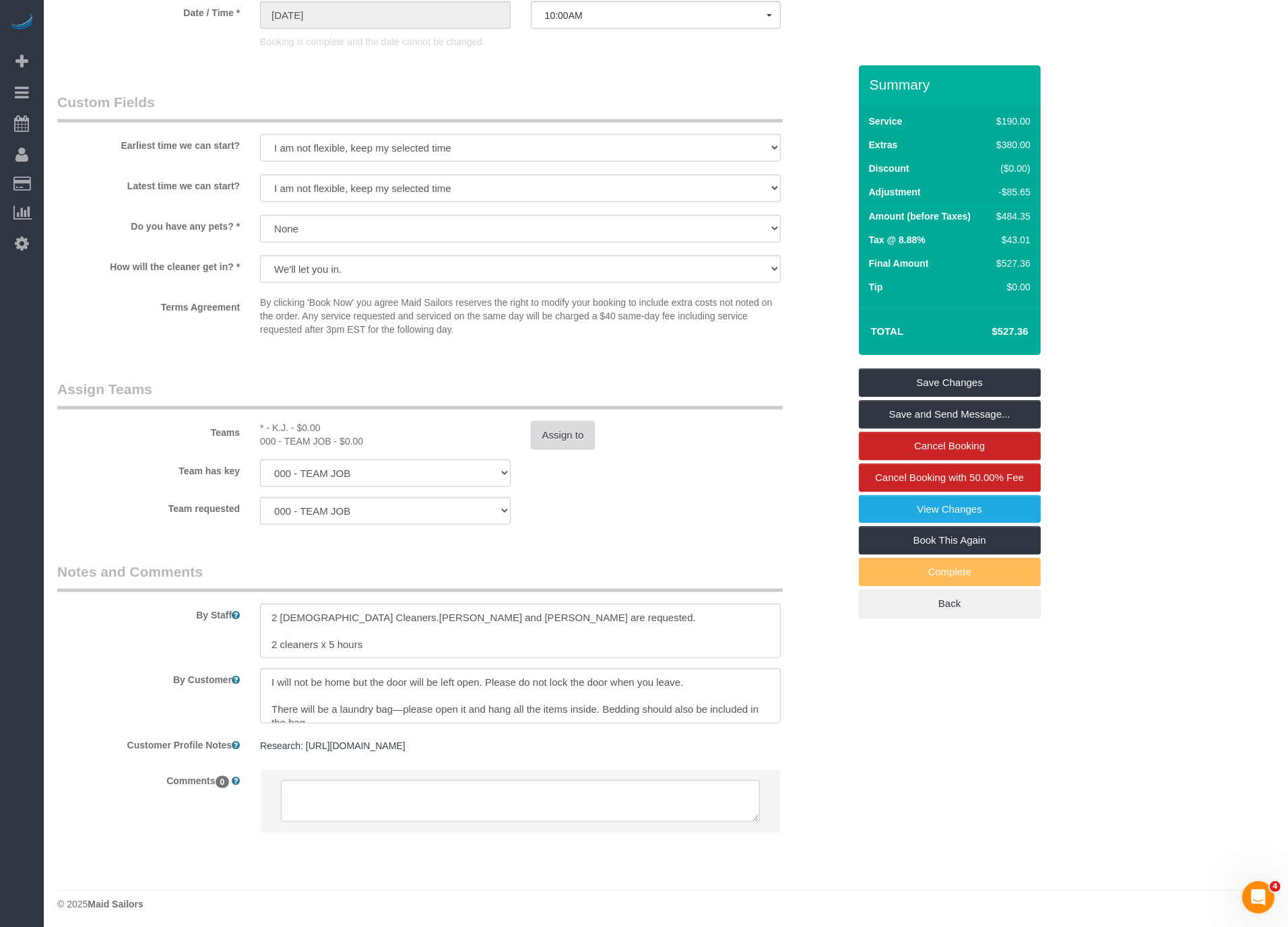
click at [573, 429] on button "Assign to" at bounding box center [564, 435] width 65 height 28
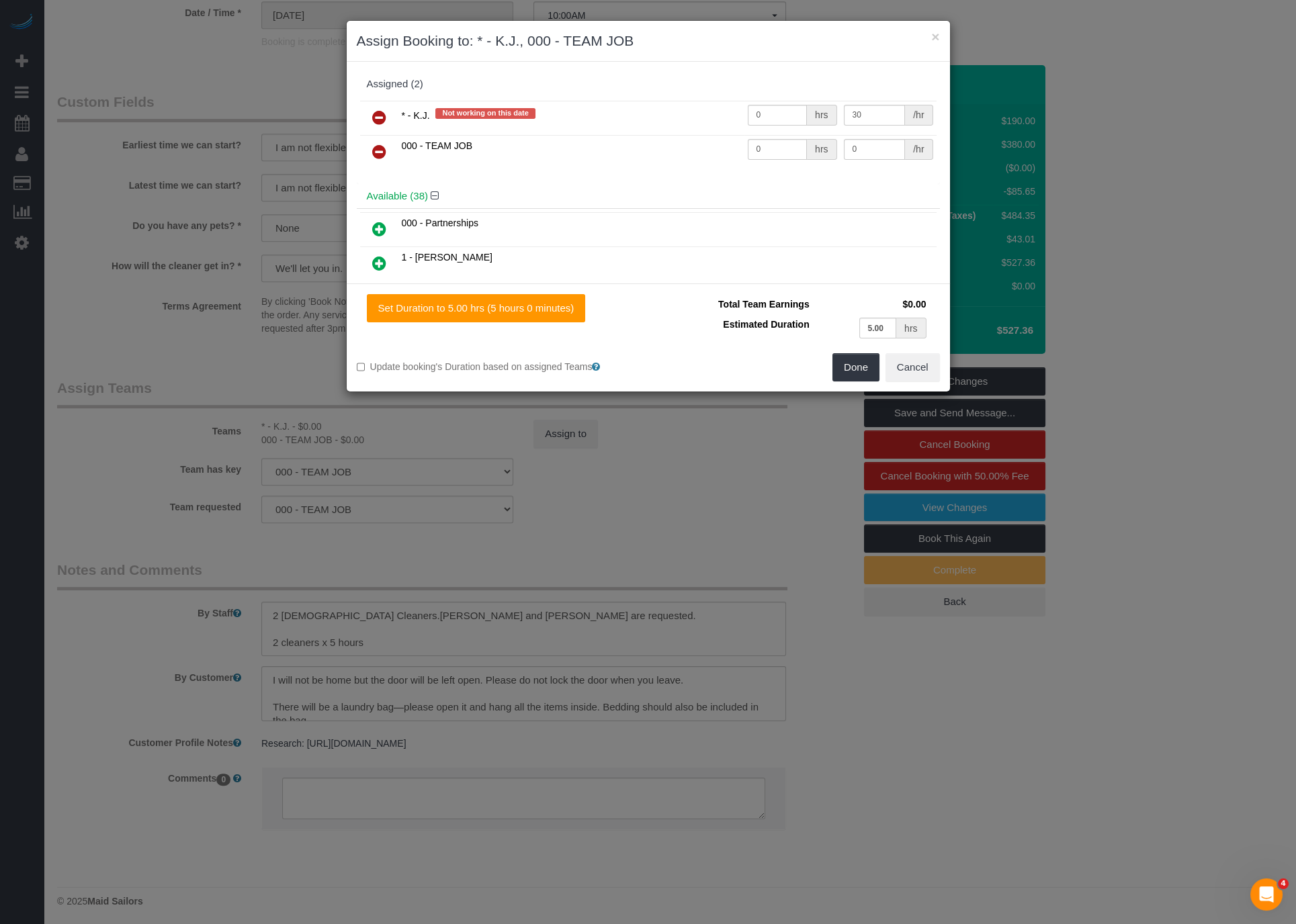
click at [379, 144] on icon at bounding box center [379, 151] width 14 height 16
click at [780, 113] on input "0" at bounding box center [778, 115] width 60 height 21
click at [782, 113] on input "0" at bounding box center [778, 115] width 60 height 21
click at [785, 111] on input "0" at bounding box center [778, 115] width 60 height 21
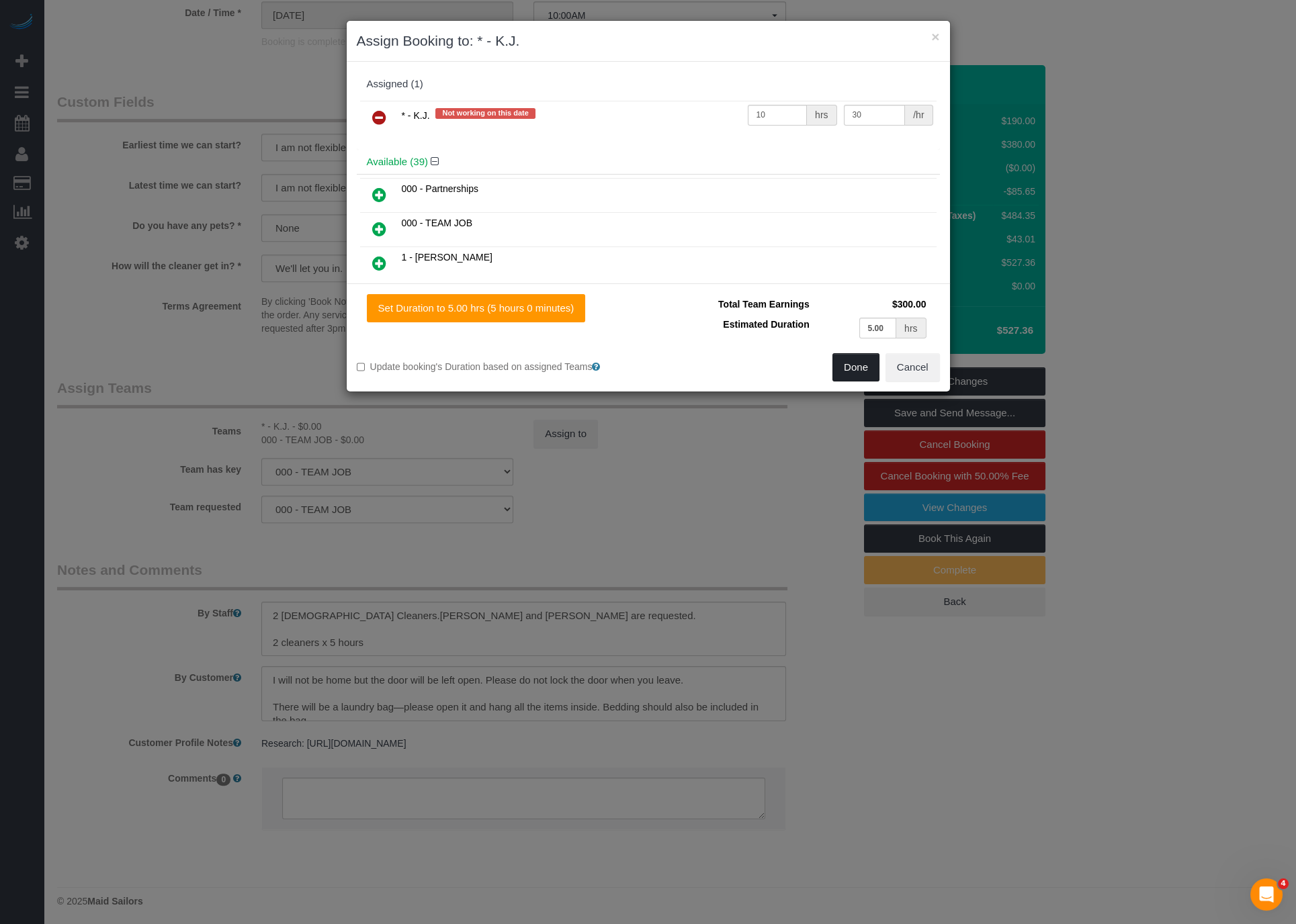
click at [855, 369] on button "Done" at bounding box center [855, 367] width 47 height 28
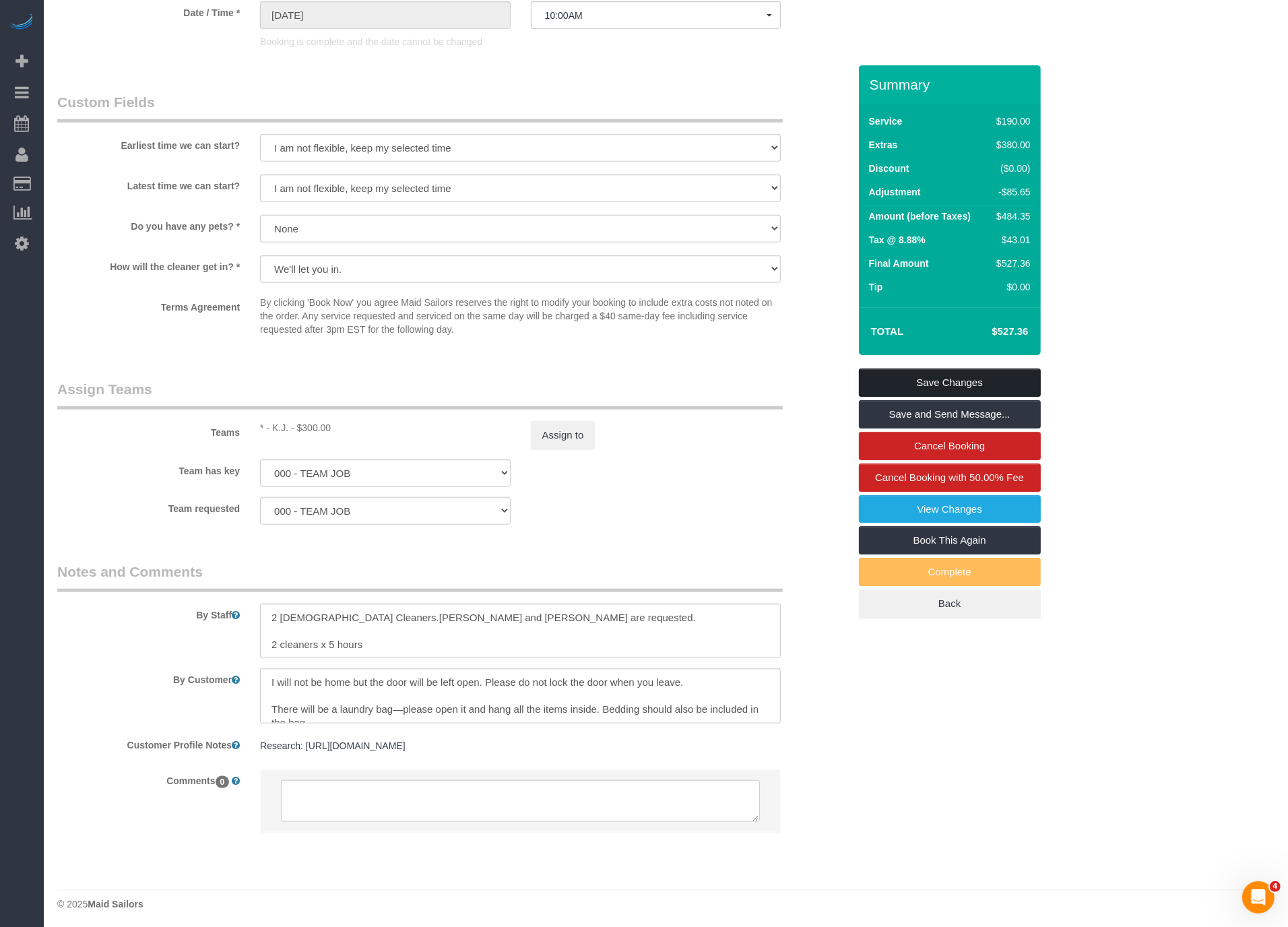
click at [995, 377] on link "Save Changes" at bounding box center [950, 383] width 182 height 28
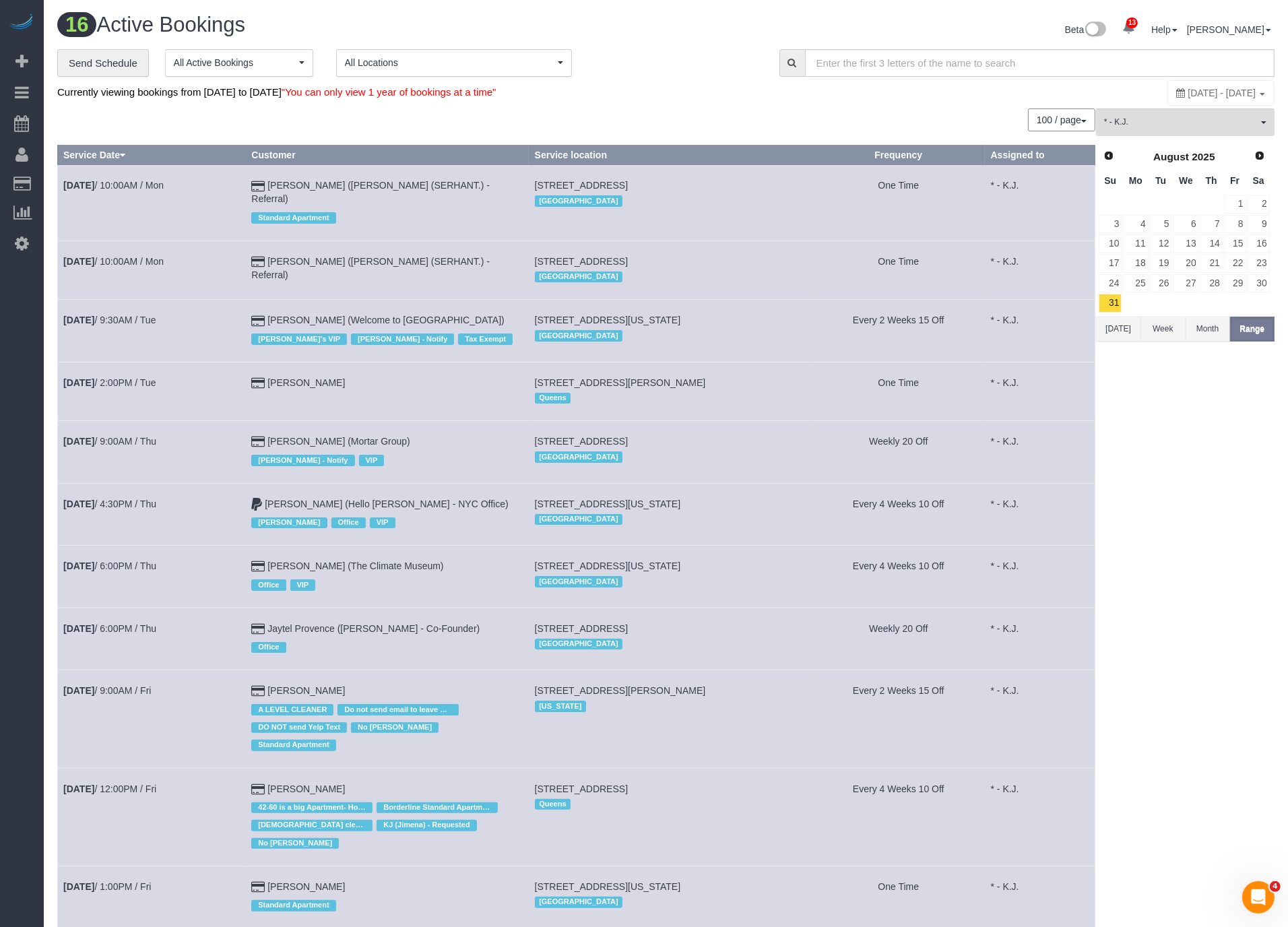
click at [628, 256] on span "[STREET_ADDRESS]" at bounding box center [581, 262] width 93 height 11
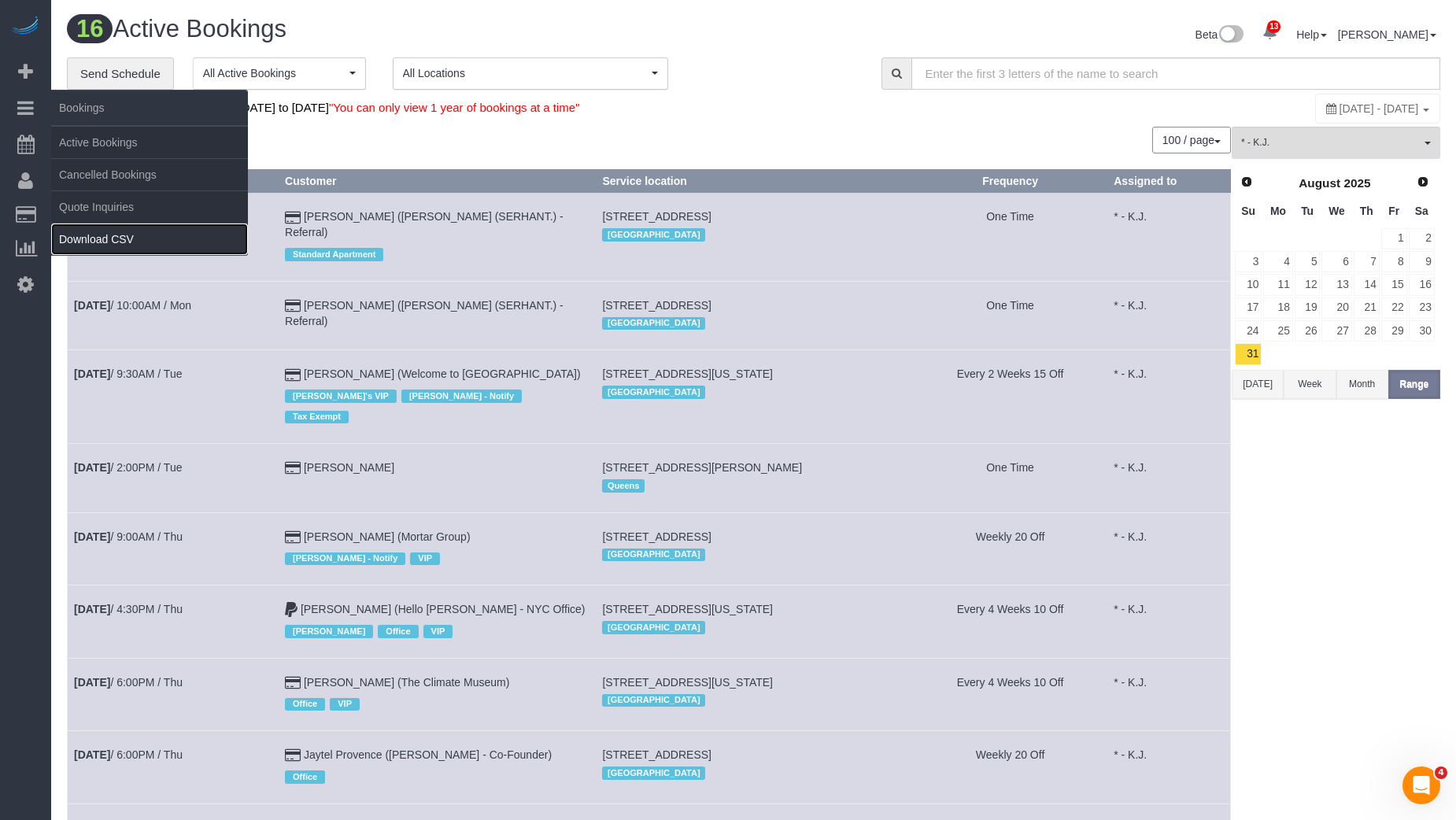
click at [85, 235] on link "Download CSV" at bounding box center [149, 239] width 197 height 31
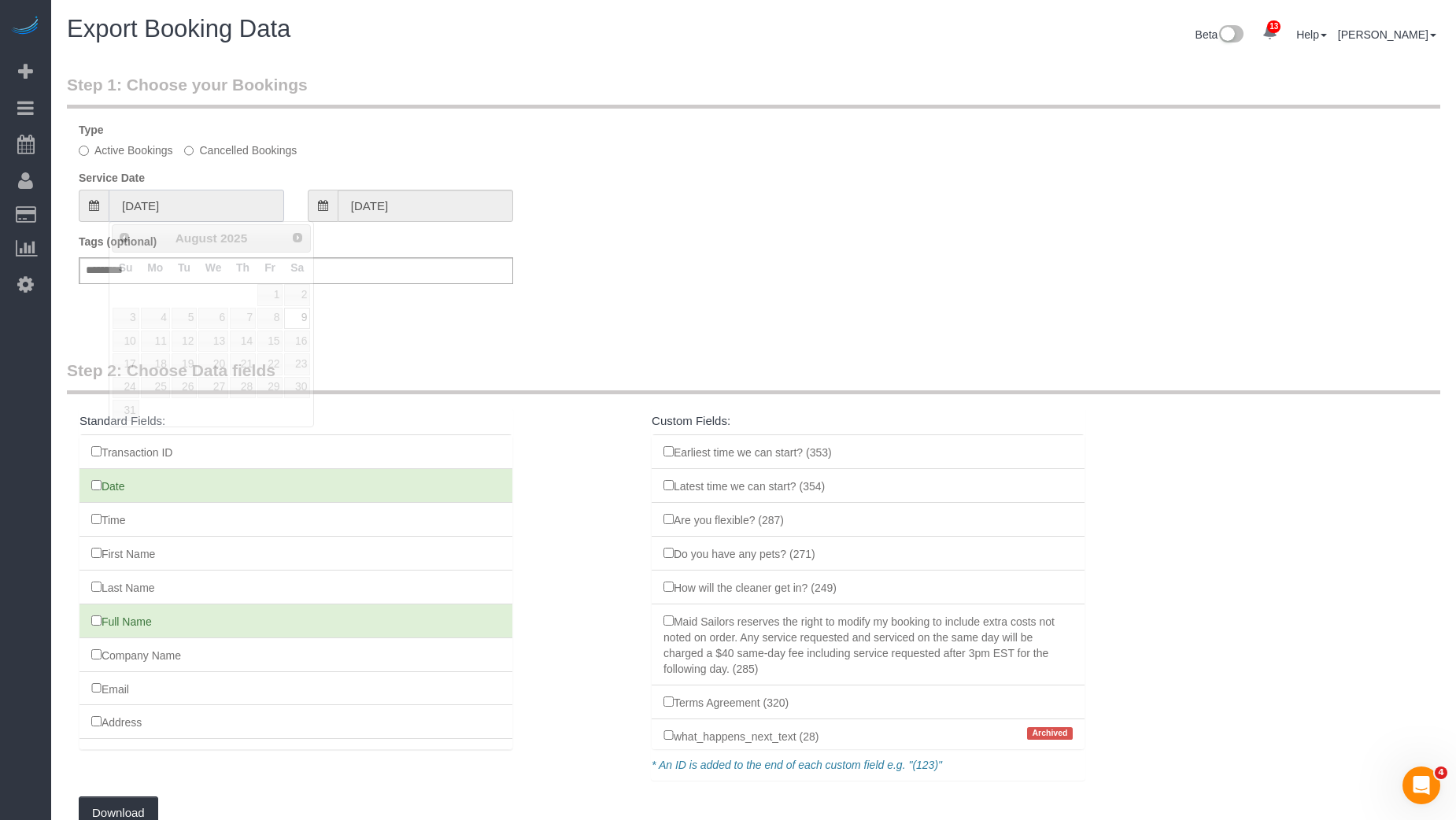
click at [226, 208] on input "08/09/2025" at bounding box center [196, 206] width 175 height 32
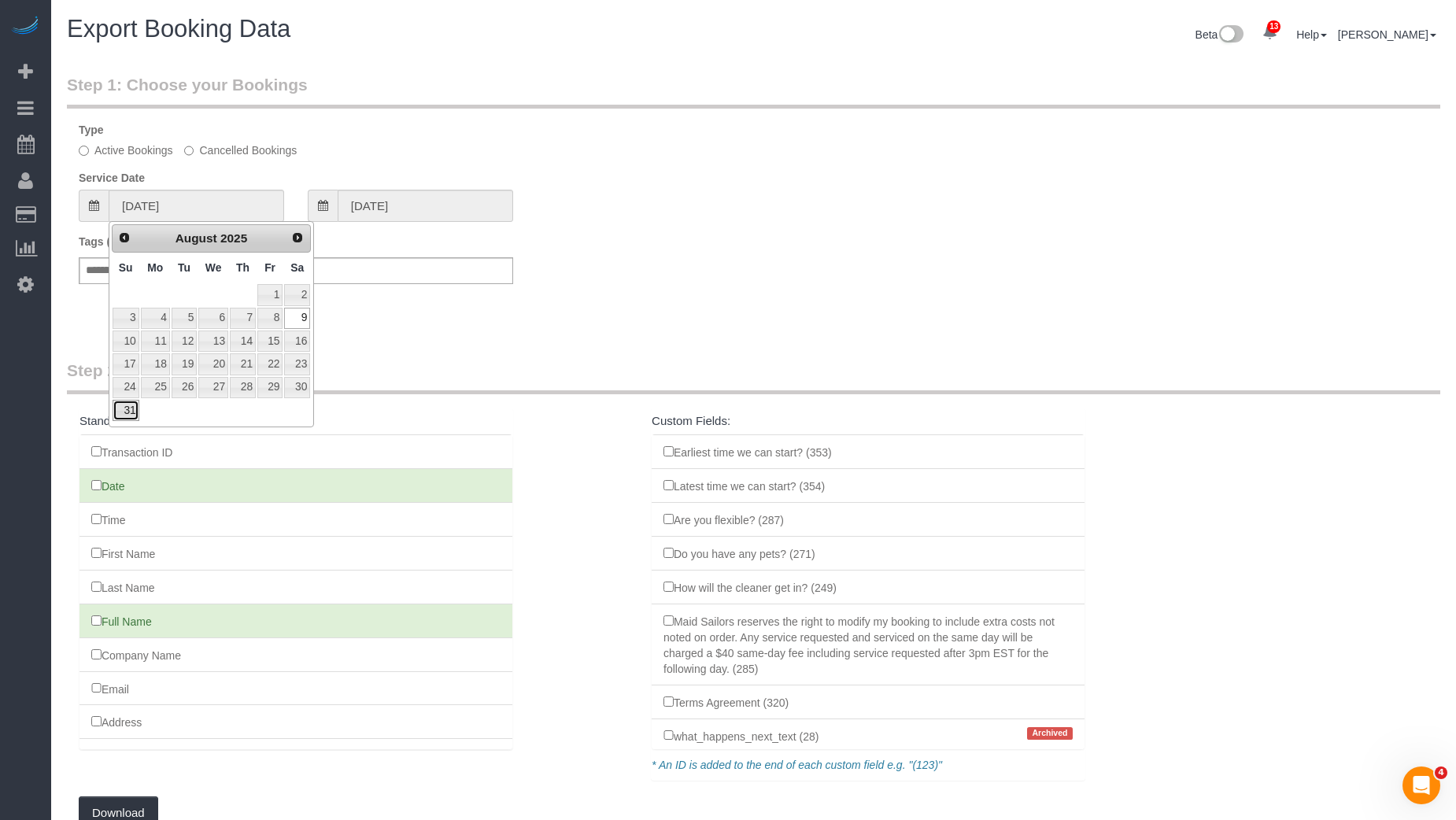
click at [122, 411] on link "31" at bounding box center [126, 411] width 27 height 22
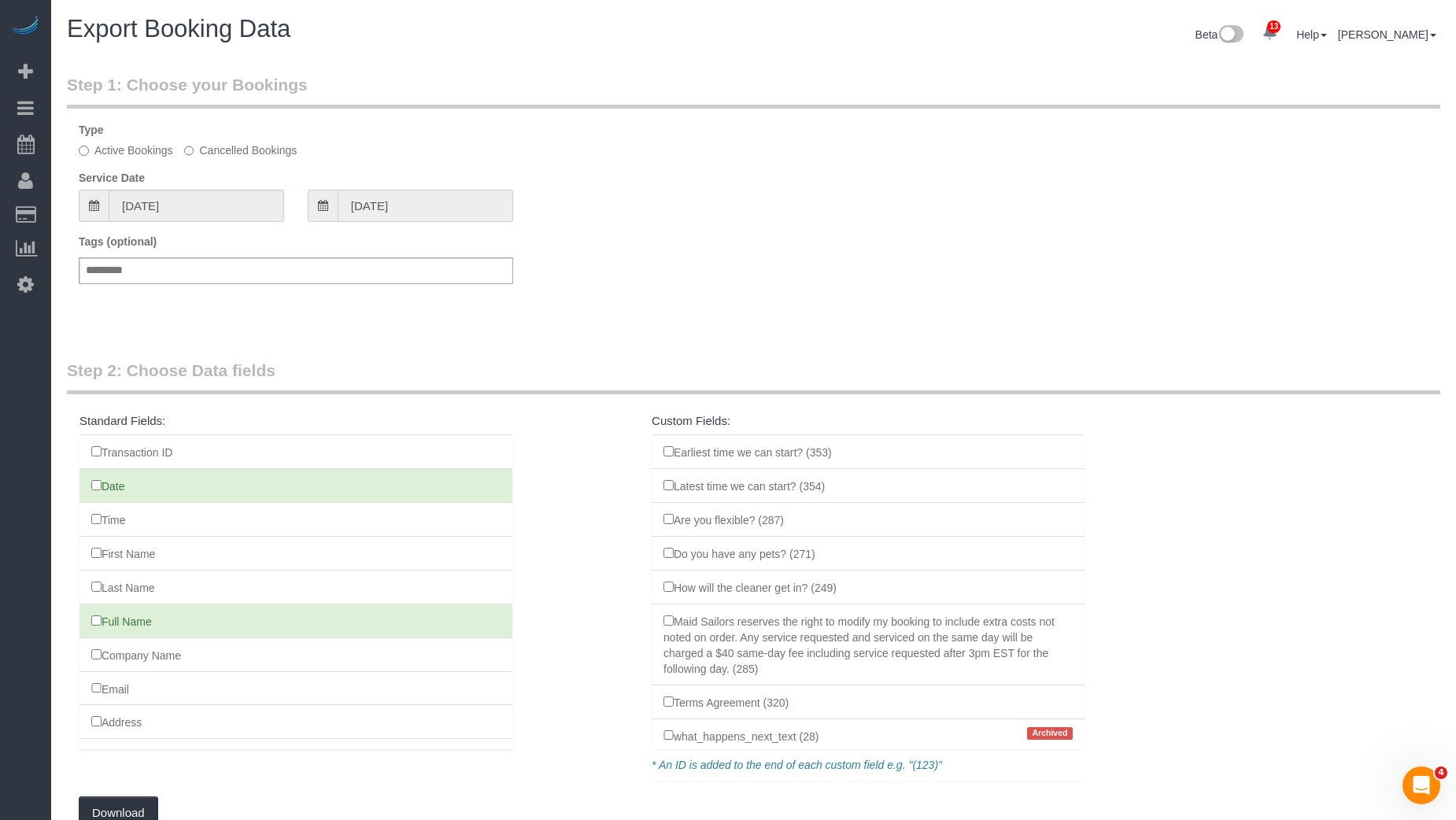
click at [421, 213] on input "08/31/2025" at bounding box center [424, 206] width 175 height 32
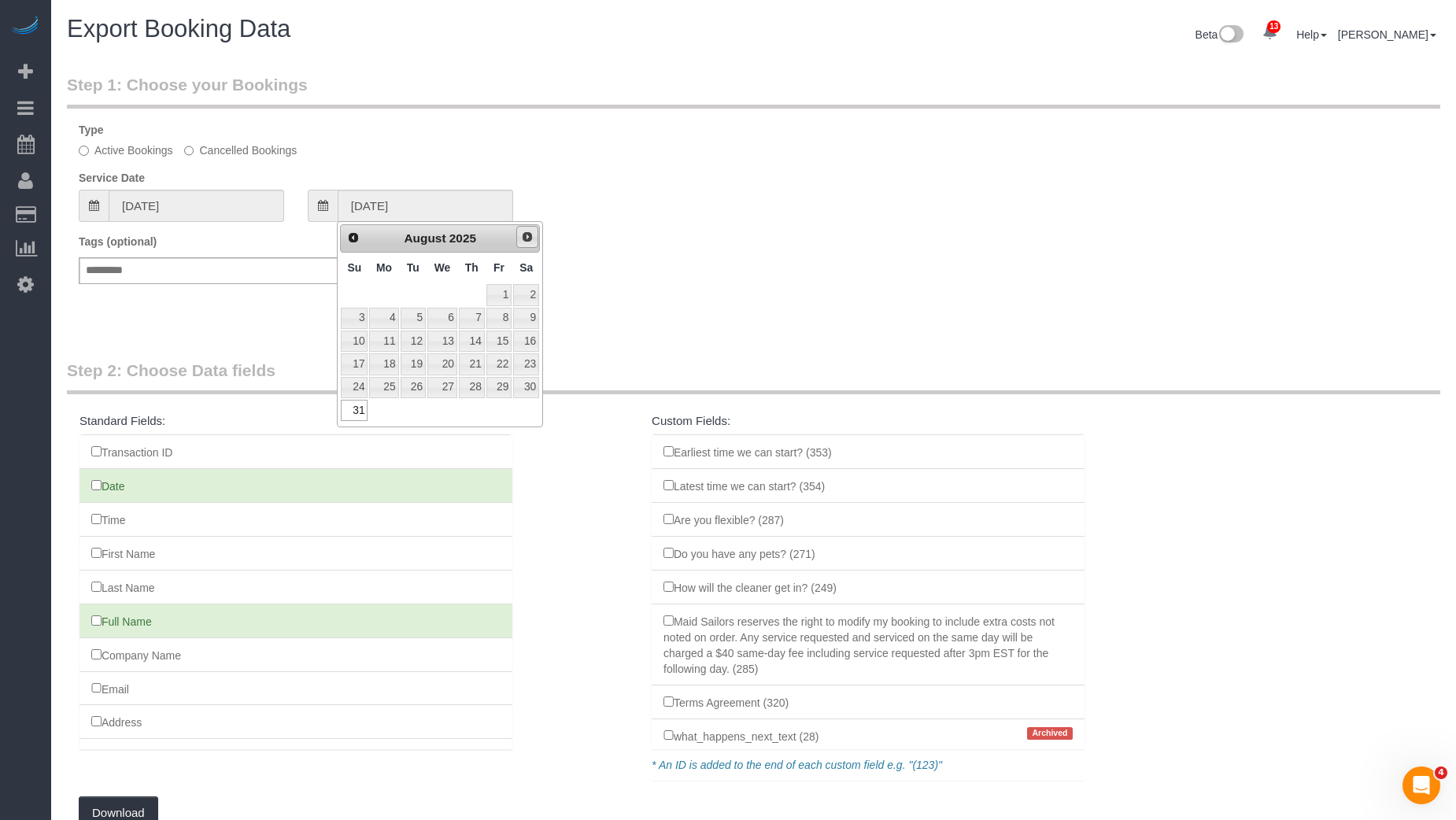
click at [531, 244] on link "Next" at bounding box center [527, 236] width 22 height 22
click at [523, 293] on link "6" at bounding box center [526, 295] width 26 height 22
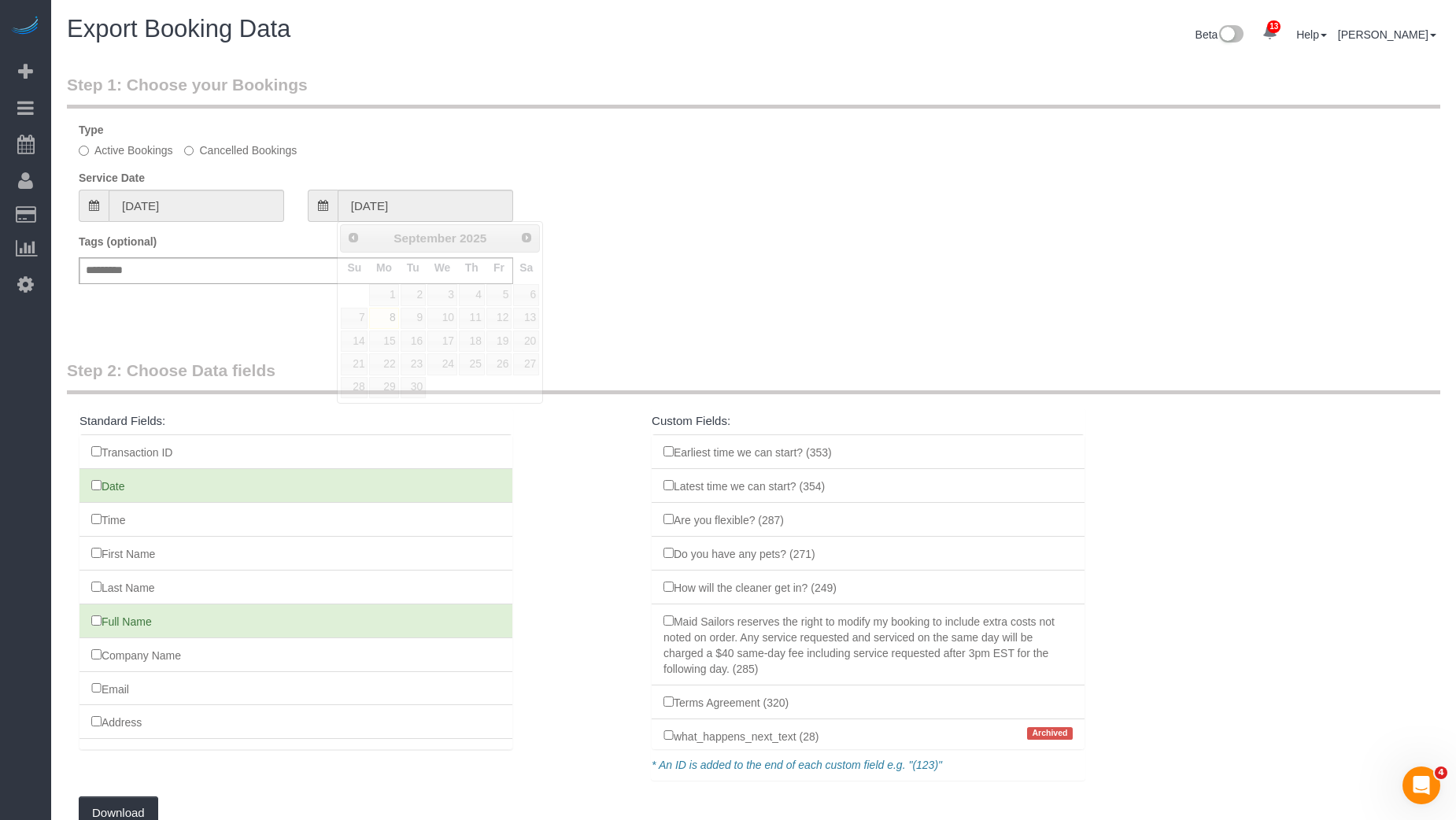
click at [597, 331] on div "Step 1: Choose your Bookings Type Active Bookings Cancelled Bookings Service Da…" at bounding box center [753, 201] width 1397 height 286
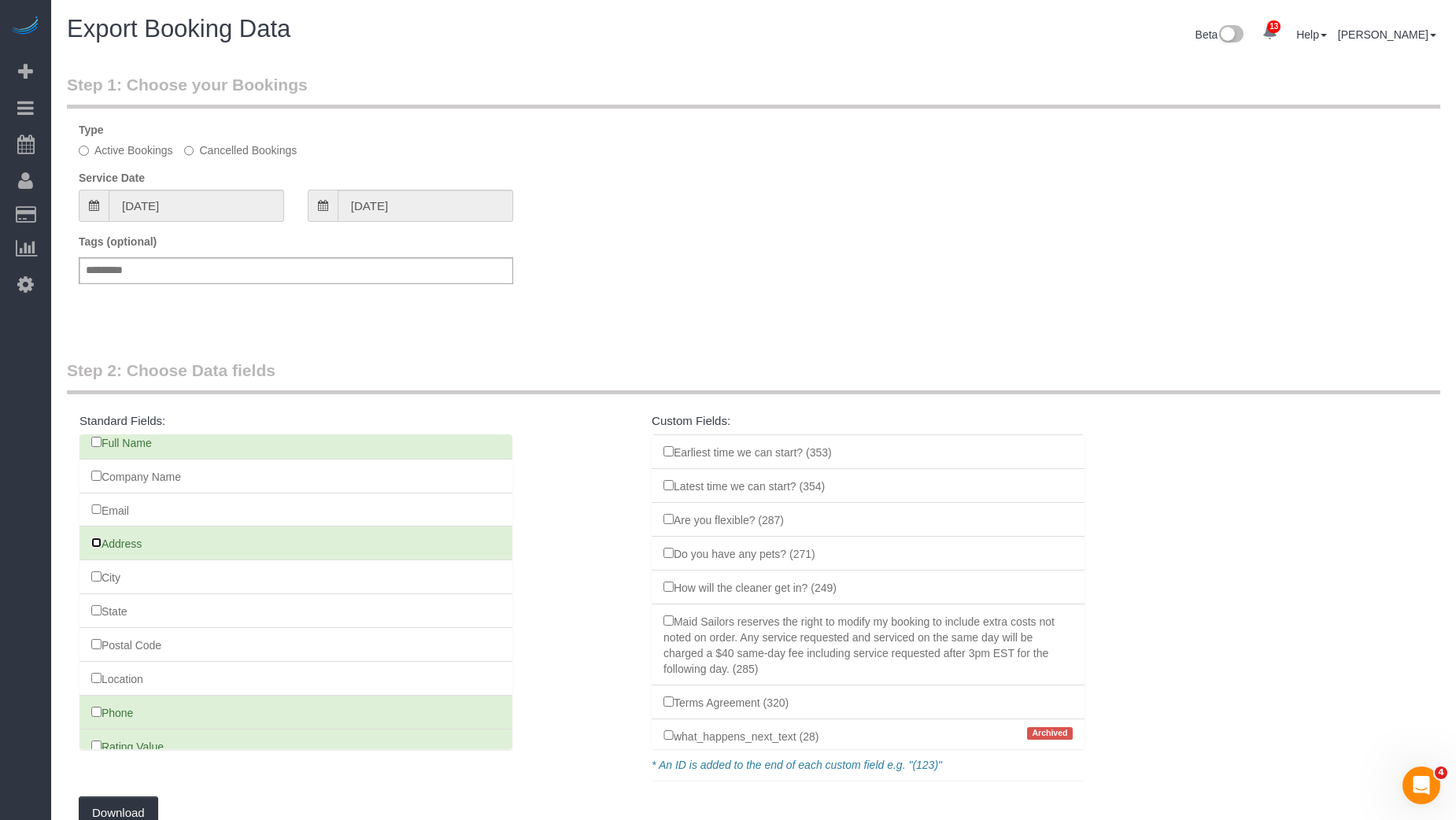
scroll to position [248, 0]
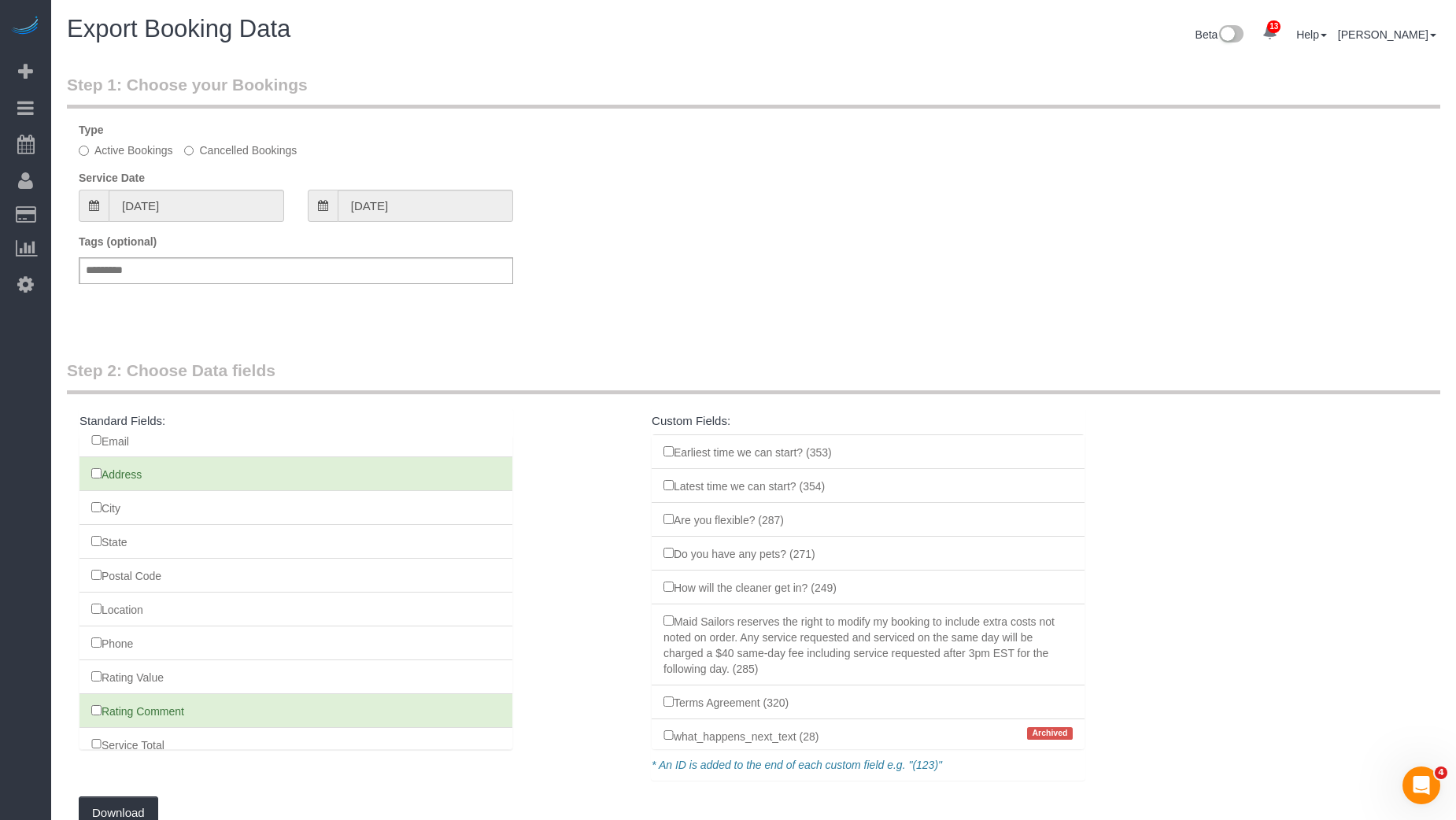
click at [97, 704] on li "Rating Comment" at bounding box center [295, 710] width 433 height 35
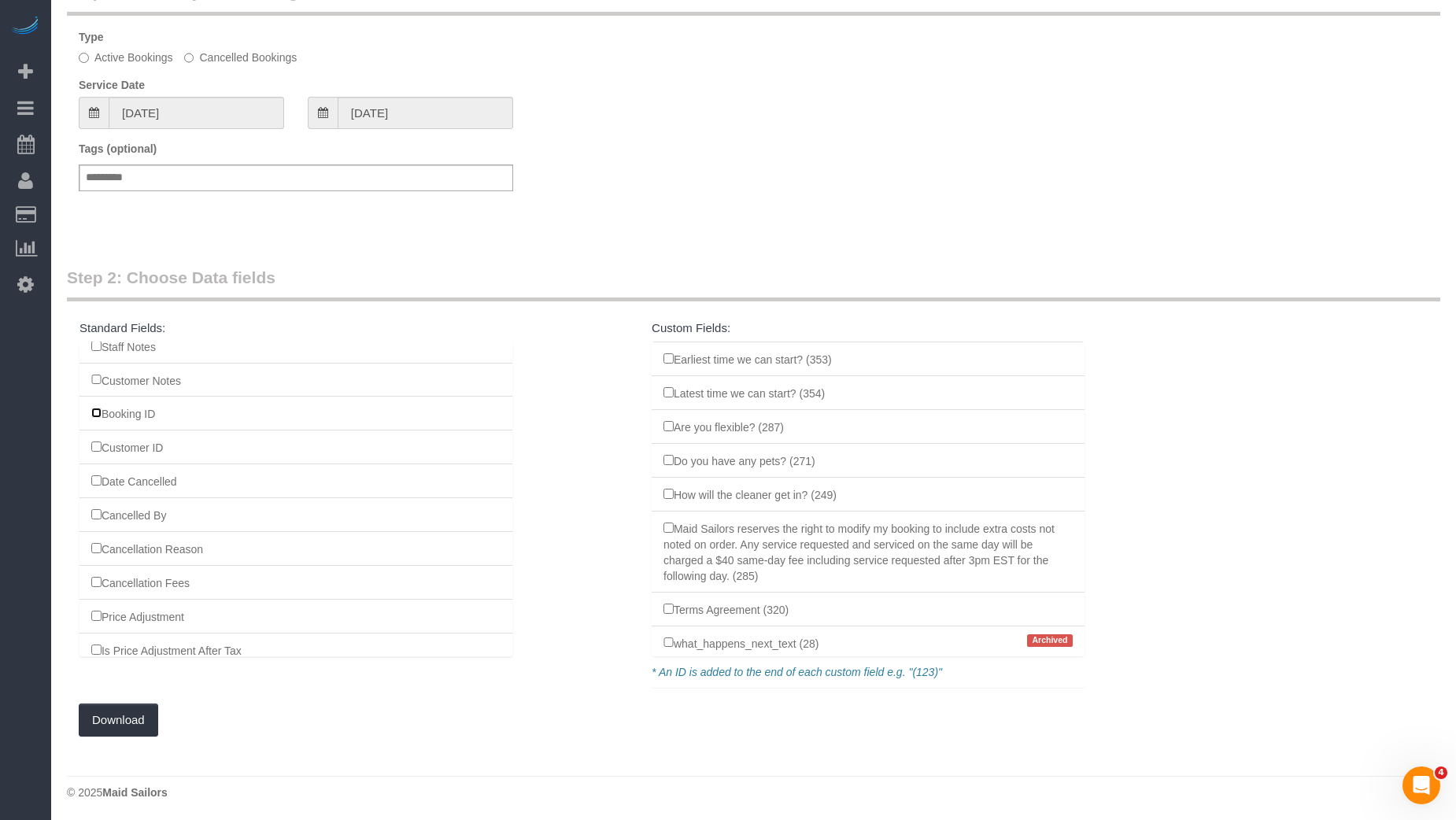
scroll to position [1475, 0]
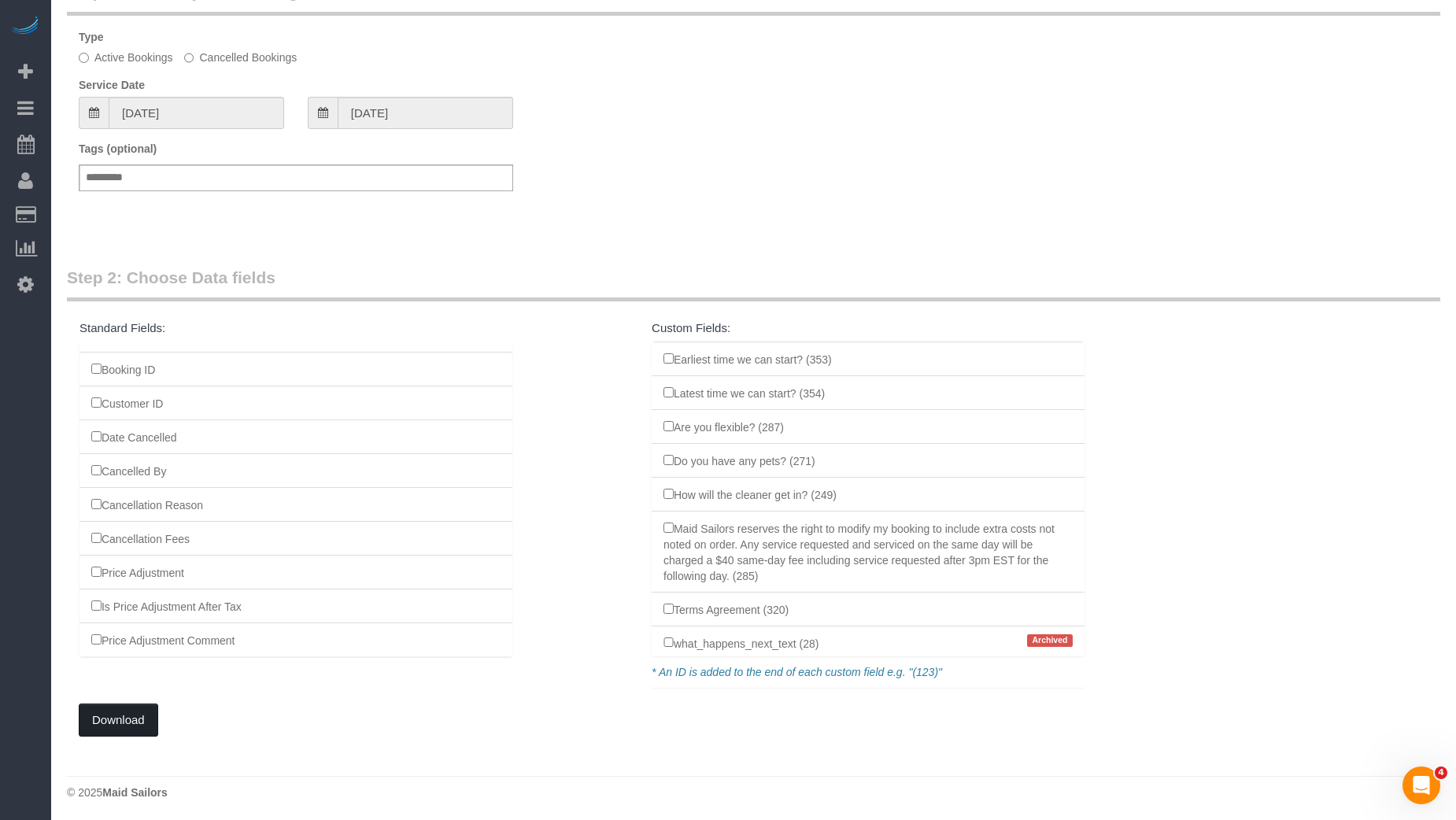
click at [112, 717] on button "Download" at bounding box center [119, 719] width 79 height 33
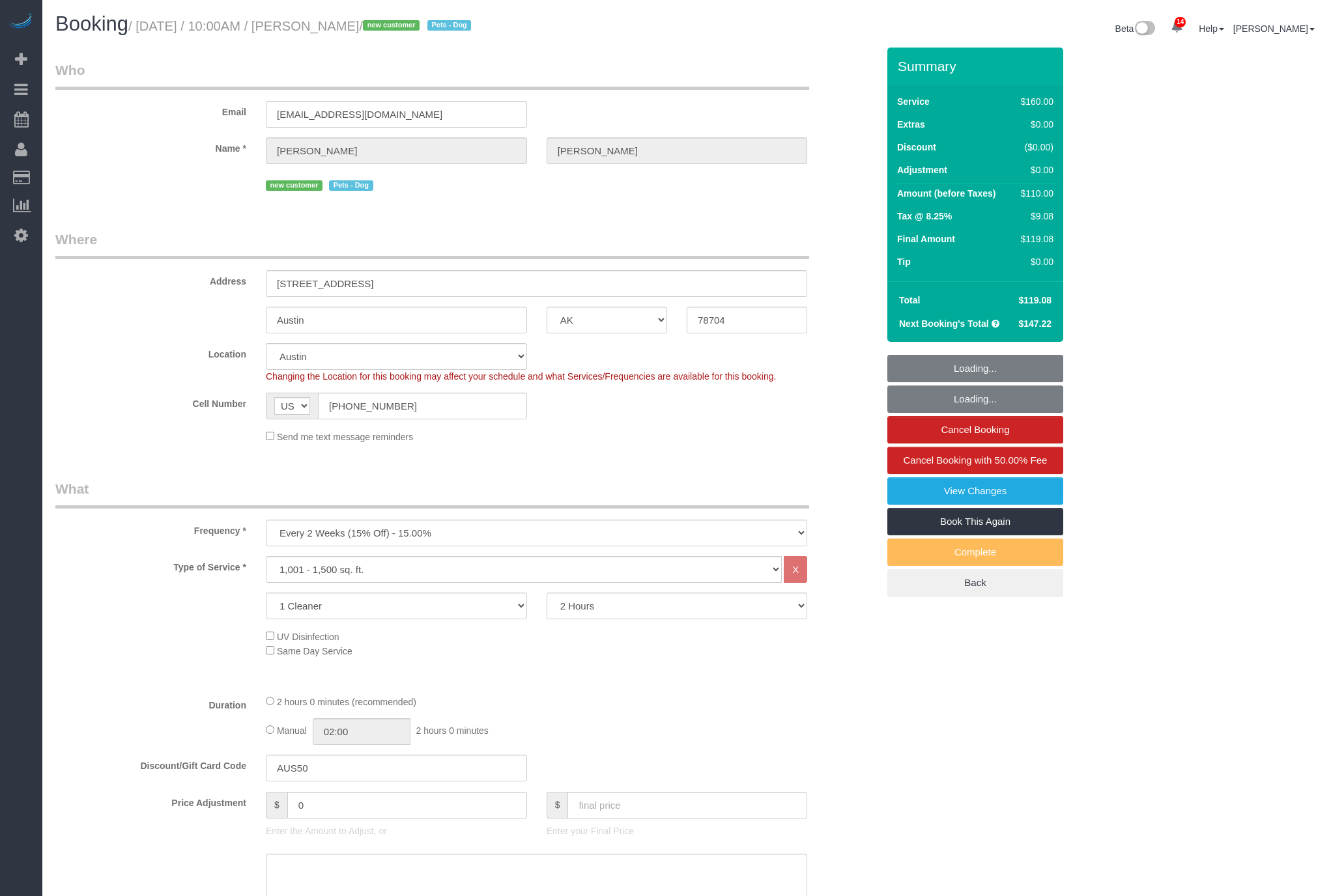
select select "[GEOGRAPHIC_DATA]"
select select "number:58"
select select "number:72"
select select "number:13"
select select "number:5"
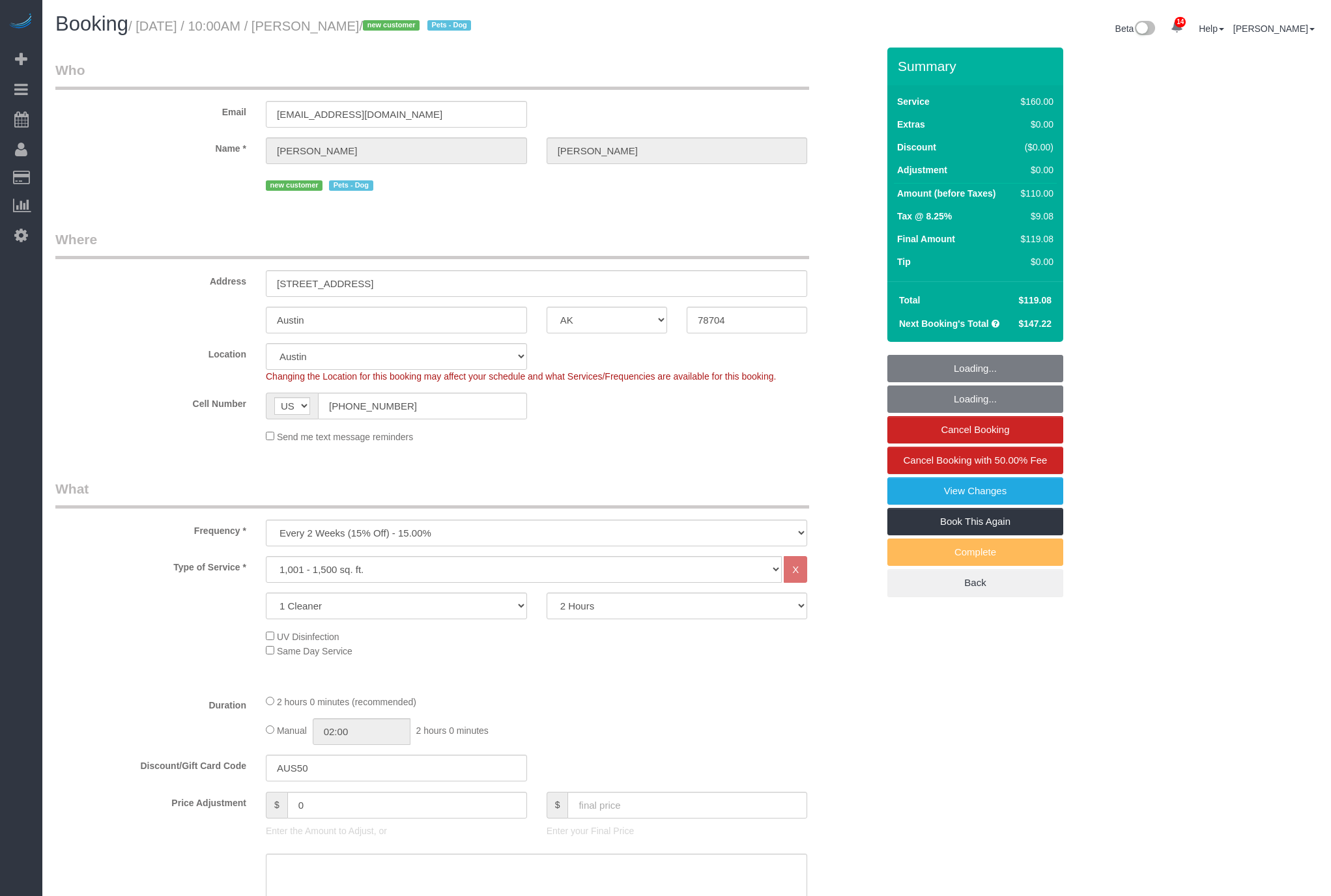
select select "spot45"
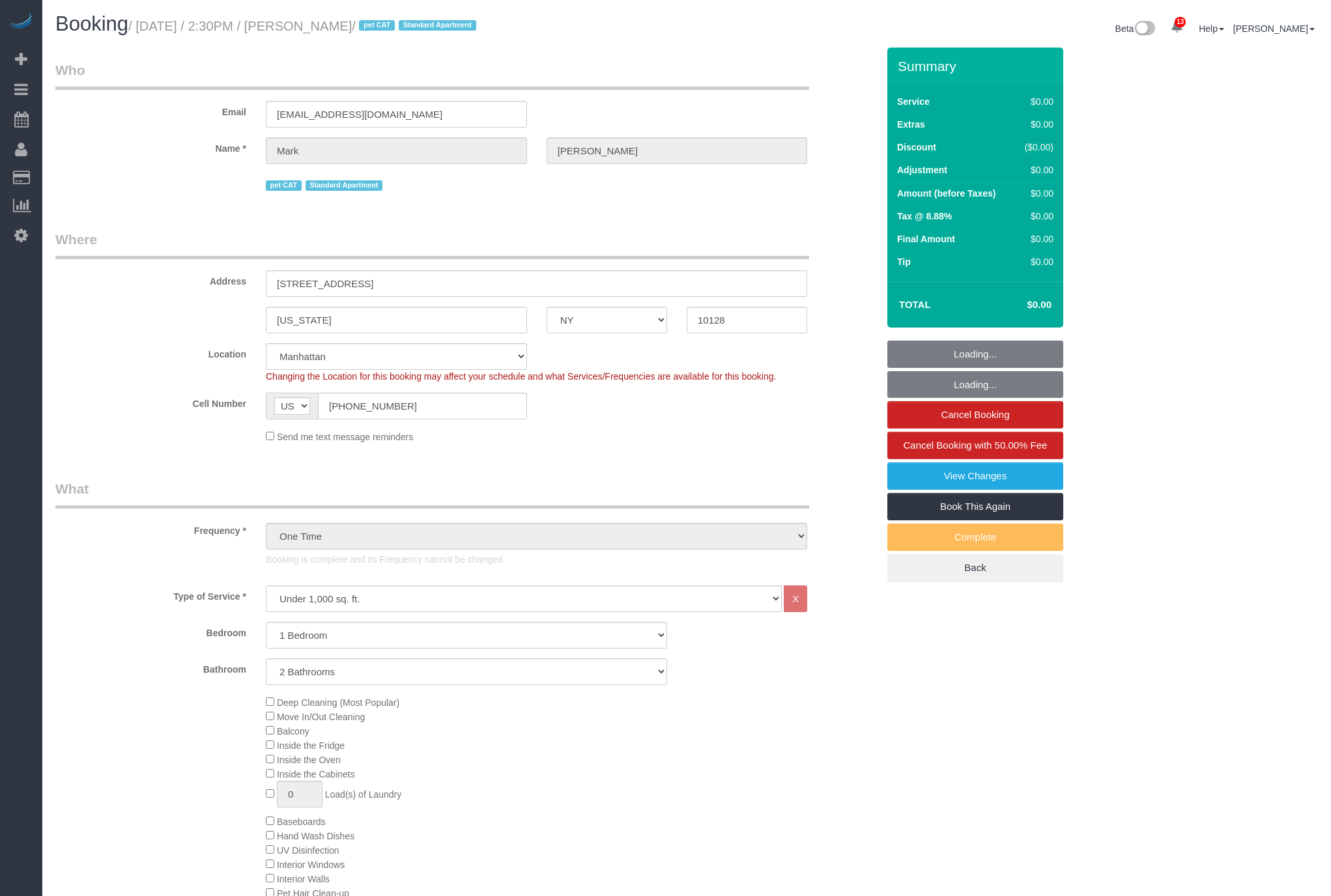
select select "NY"
select select "1"
select select "2"
select select "number:60"
select select "number:77"
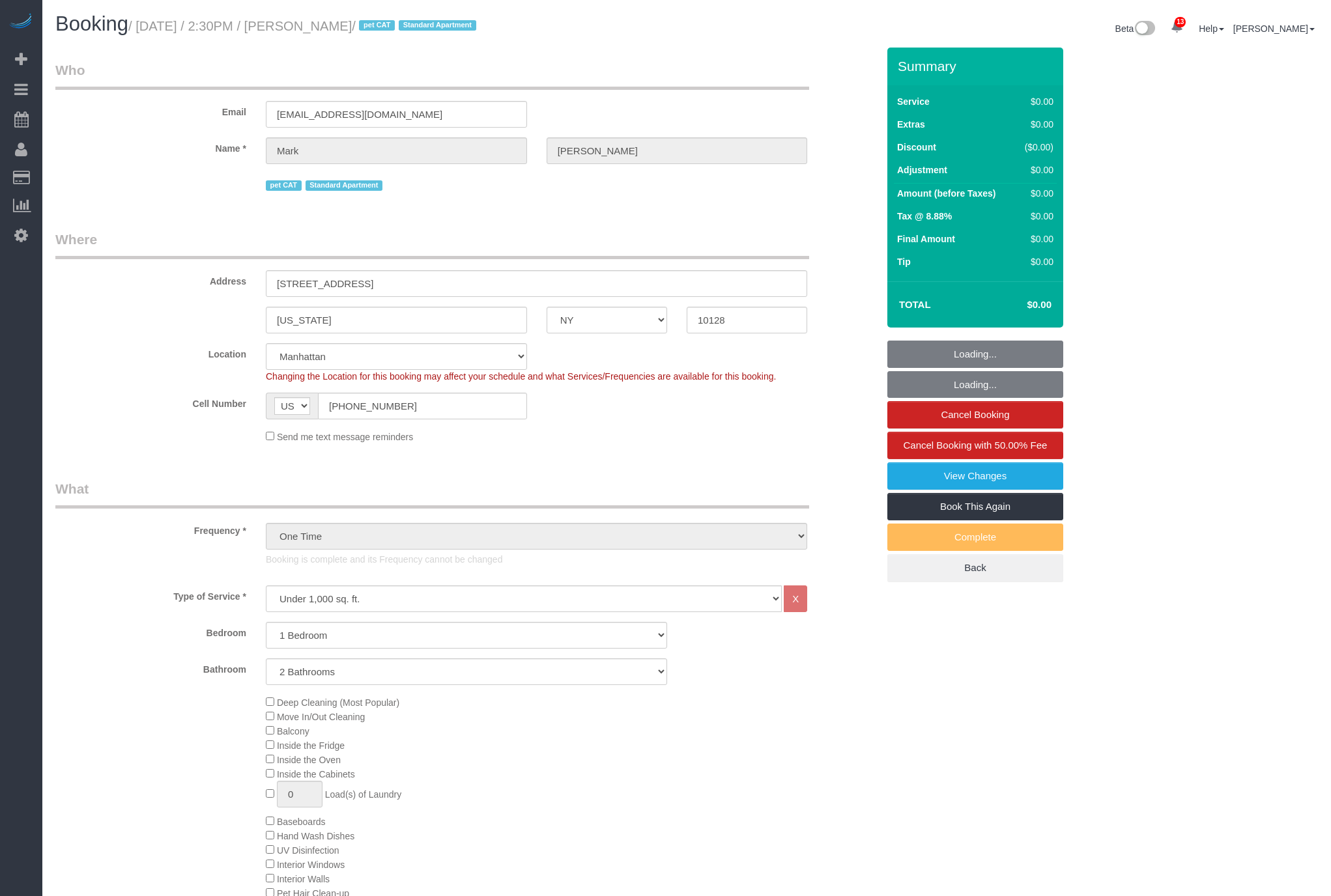
select select "number:14"
select select "number:6"
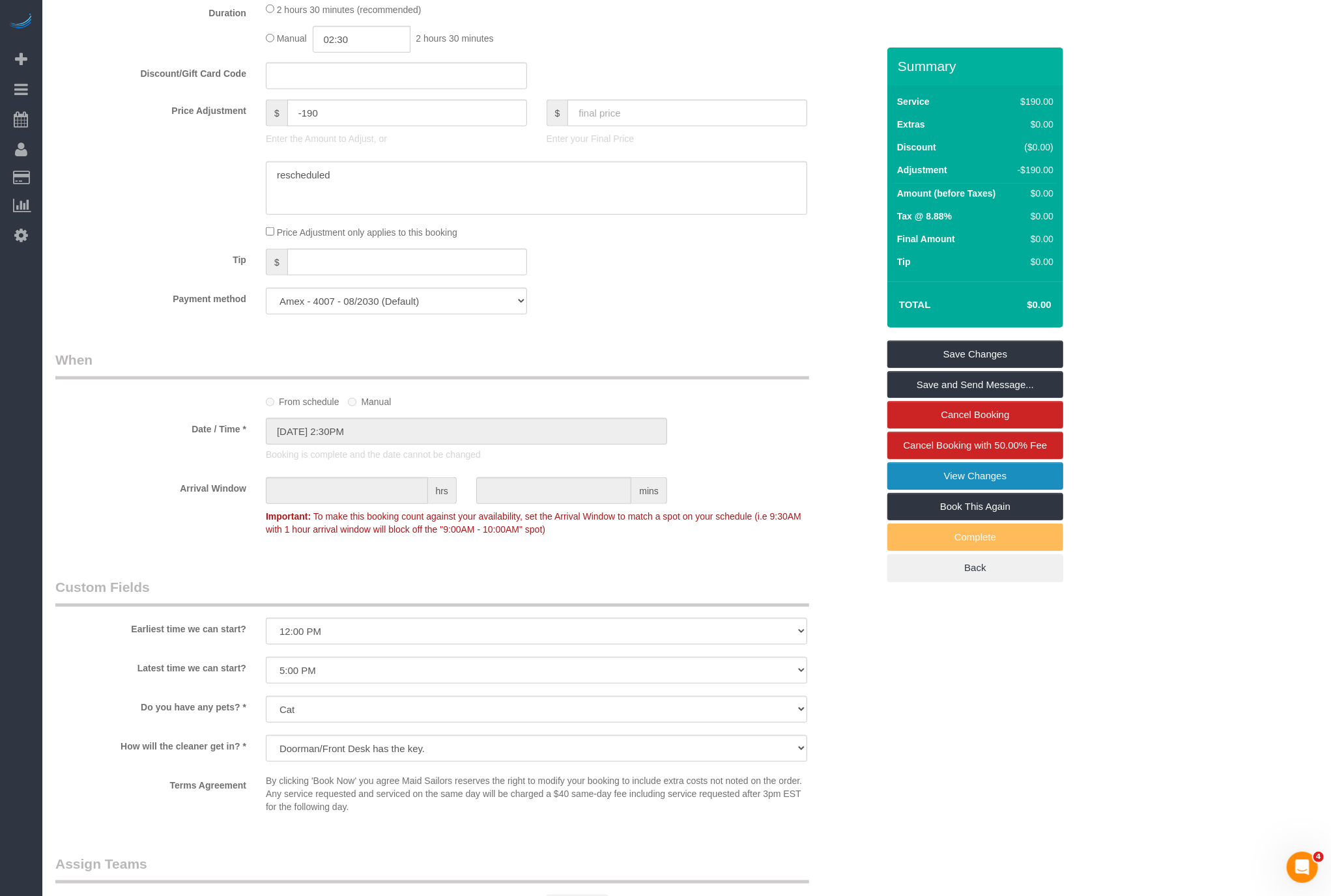
click at [971, 474] on link "View Changes" at bounding box center [975, 476] width 176 height 28
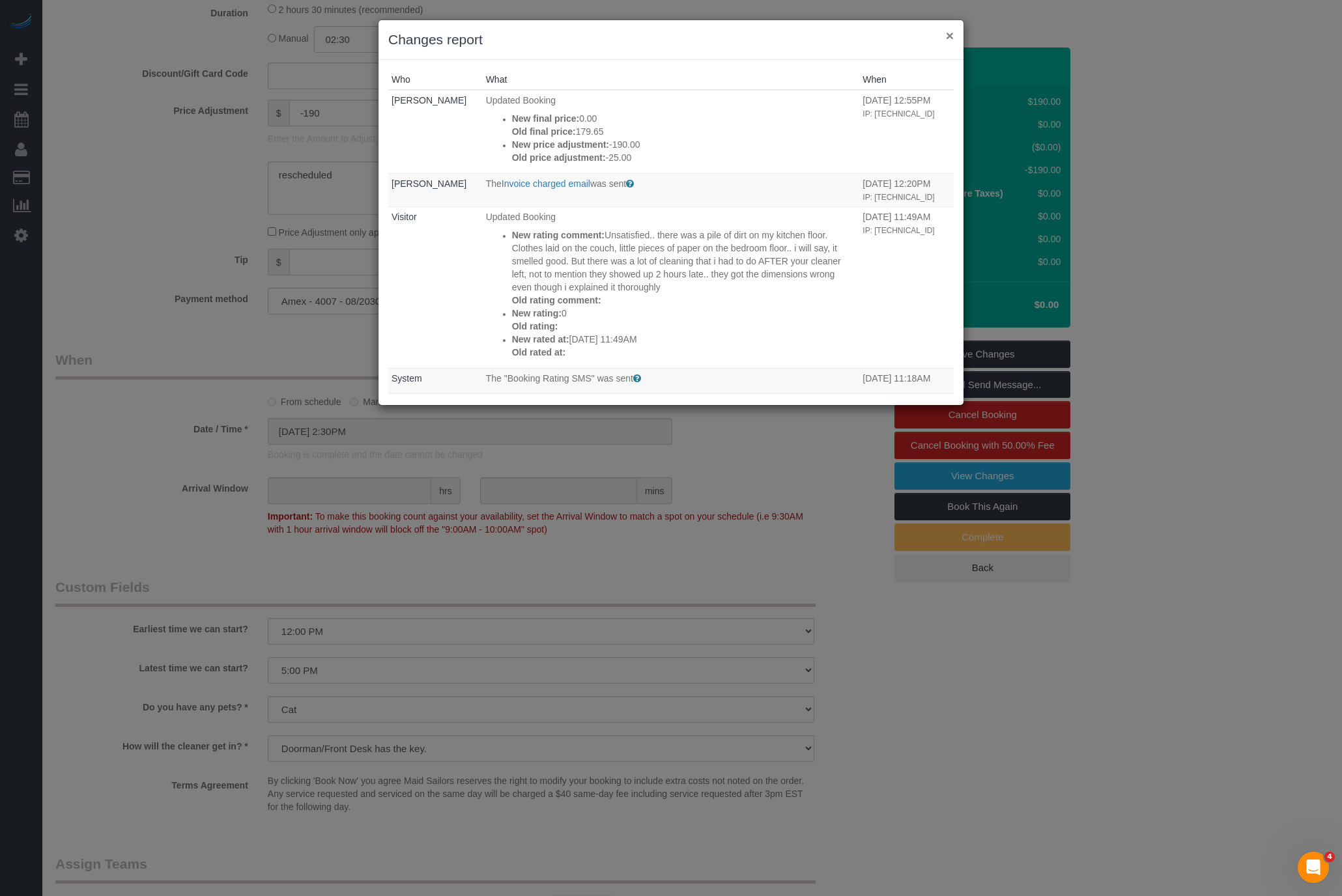
click at [952, 31] on button "×" at bounding box center [950, 36] width 8 height 13
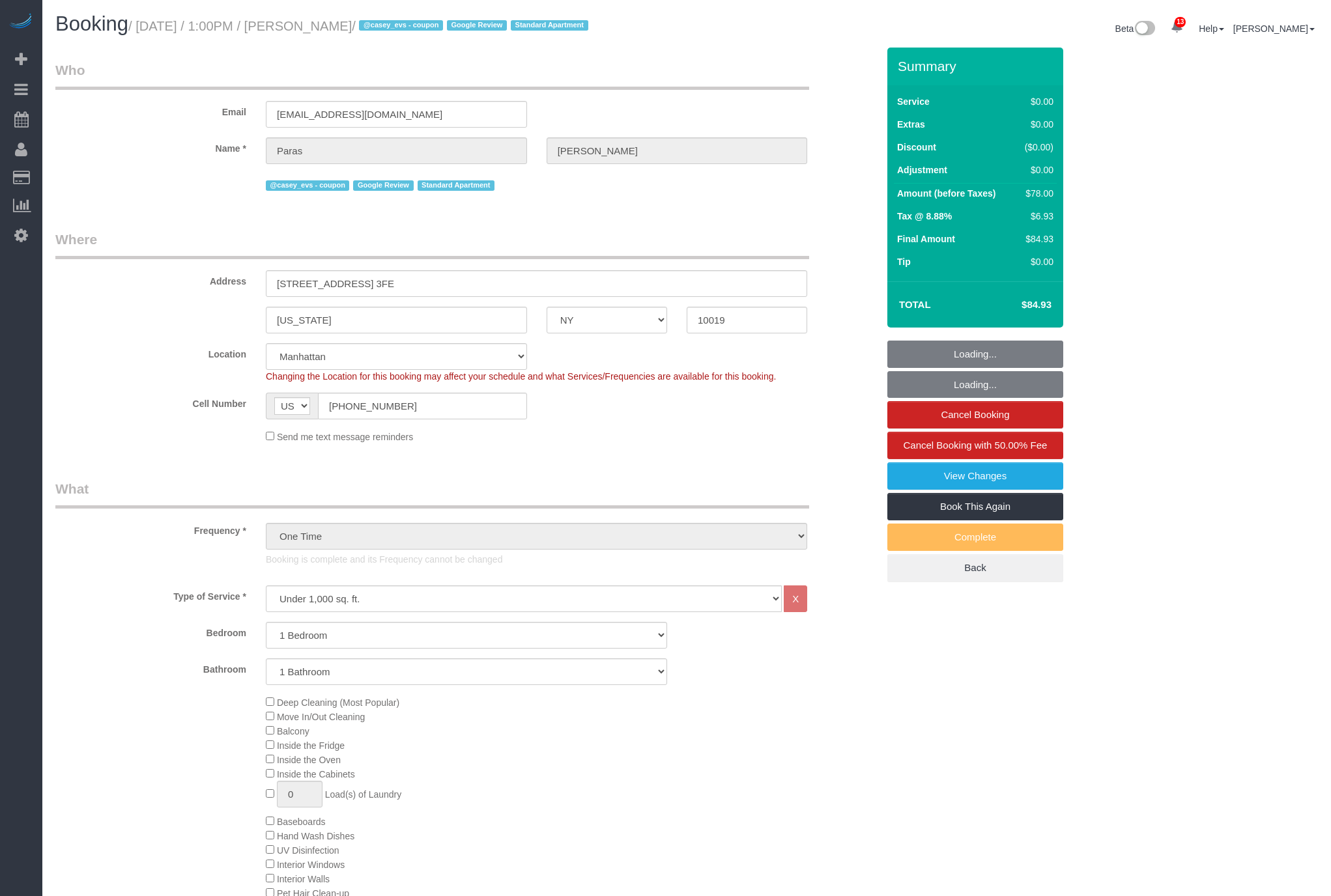
select select "NY"
select select "1"
select select "number:59"
select select "number:78"
select select "number:15"
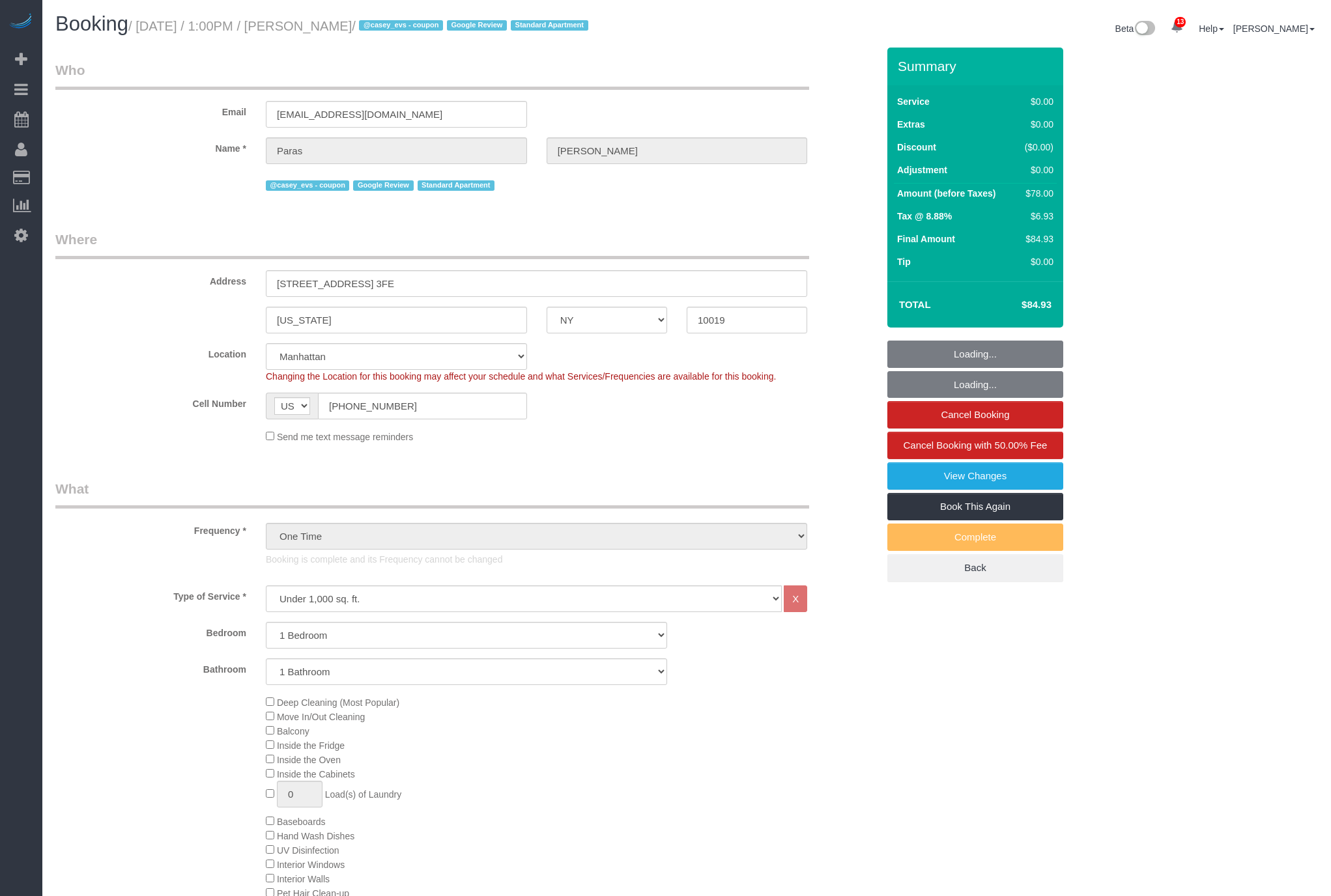
select select "number:5"
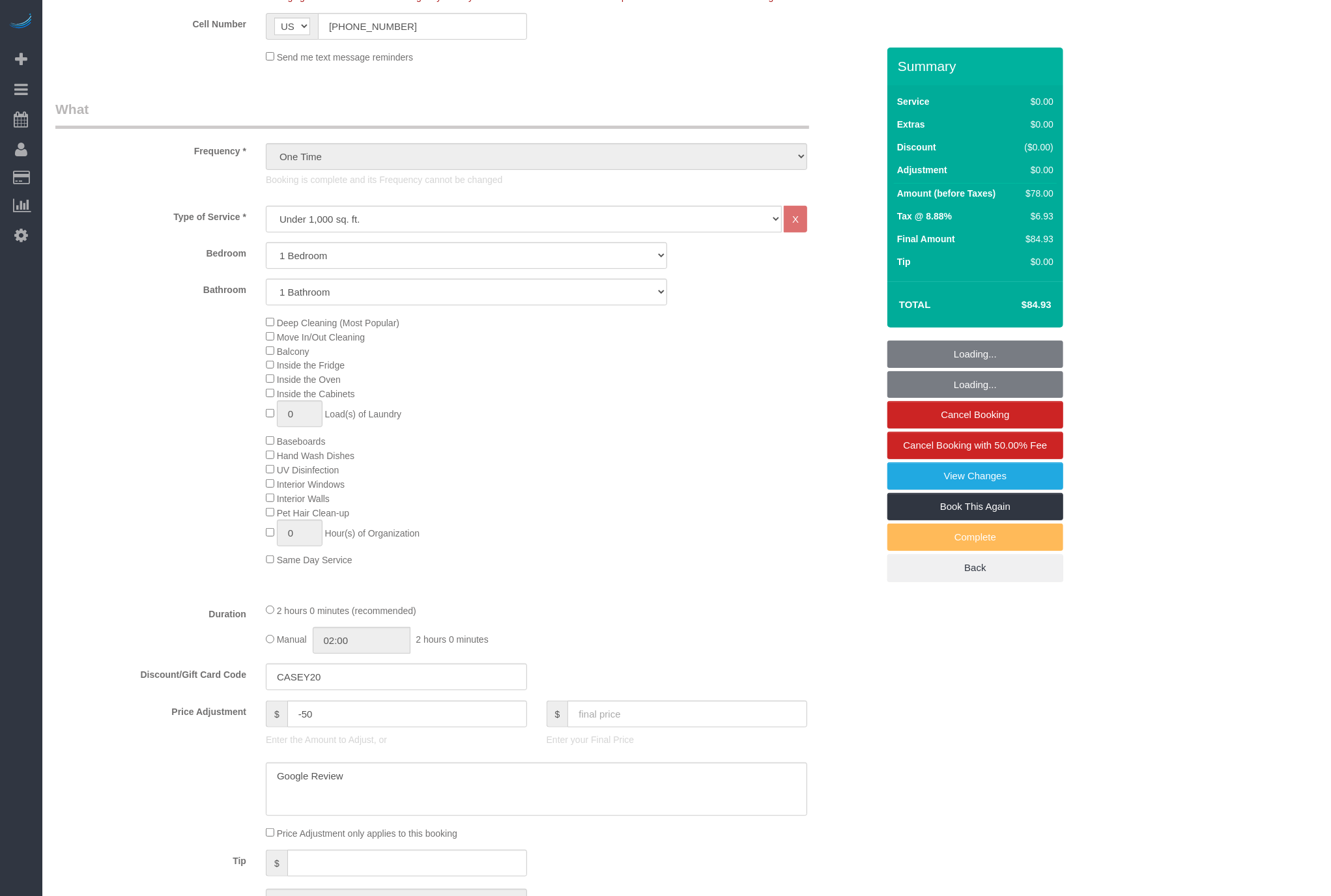
select select "spot1"
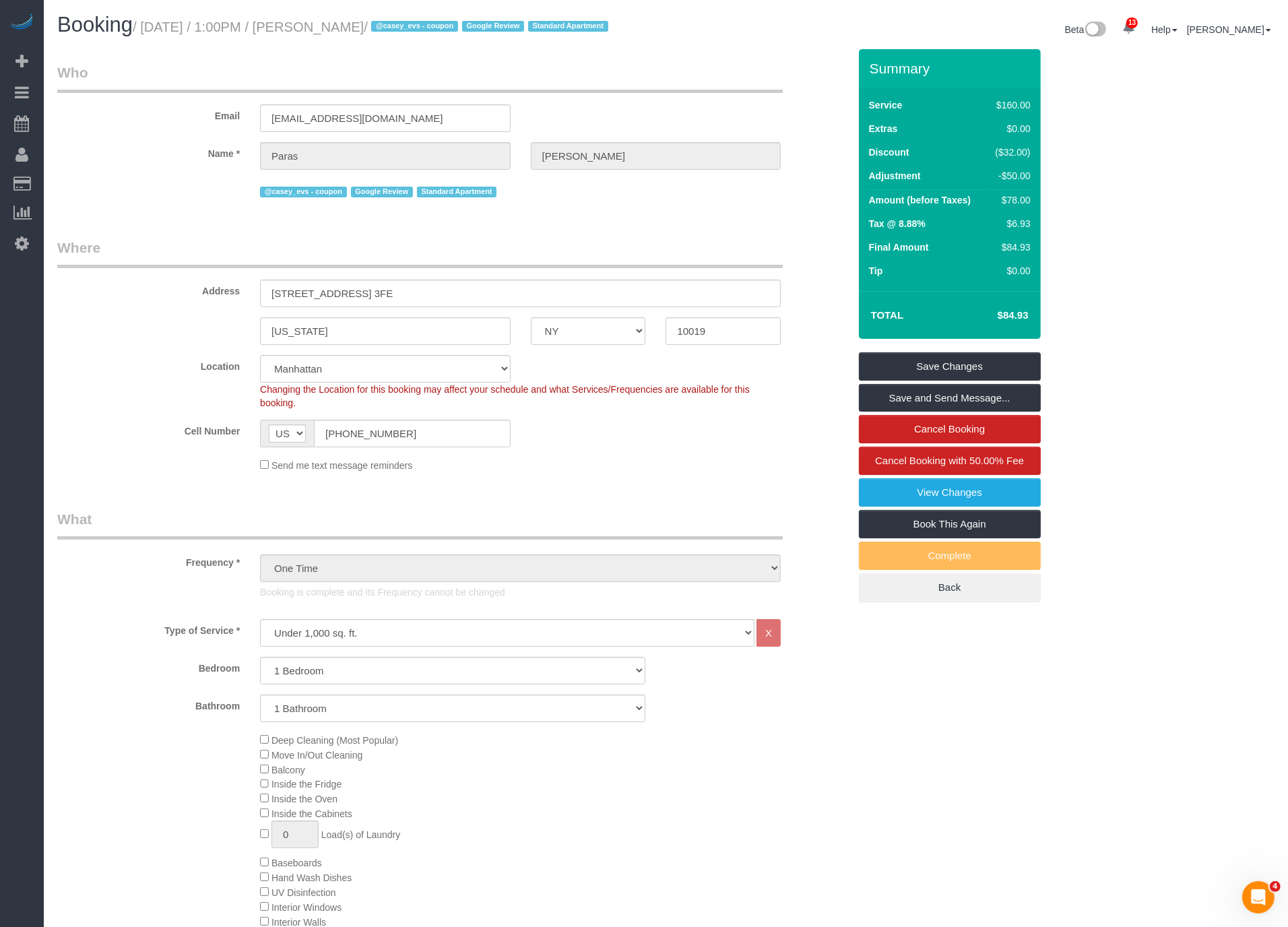
click at [758, 122] on div "Email [EMAIL_ADDRESS][DOMAIN_NAME]" at bounding box center [453, 97] width 811 height 69
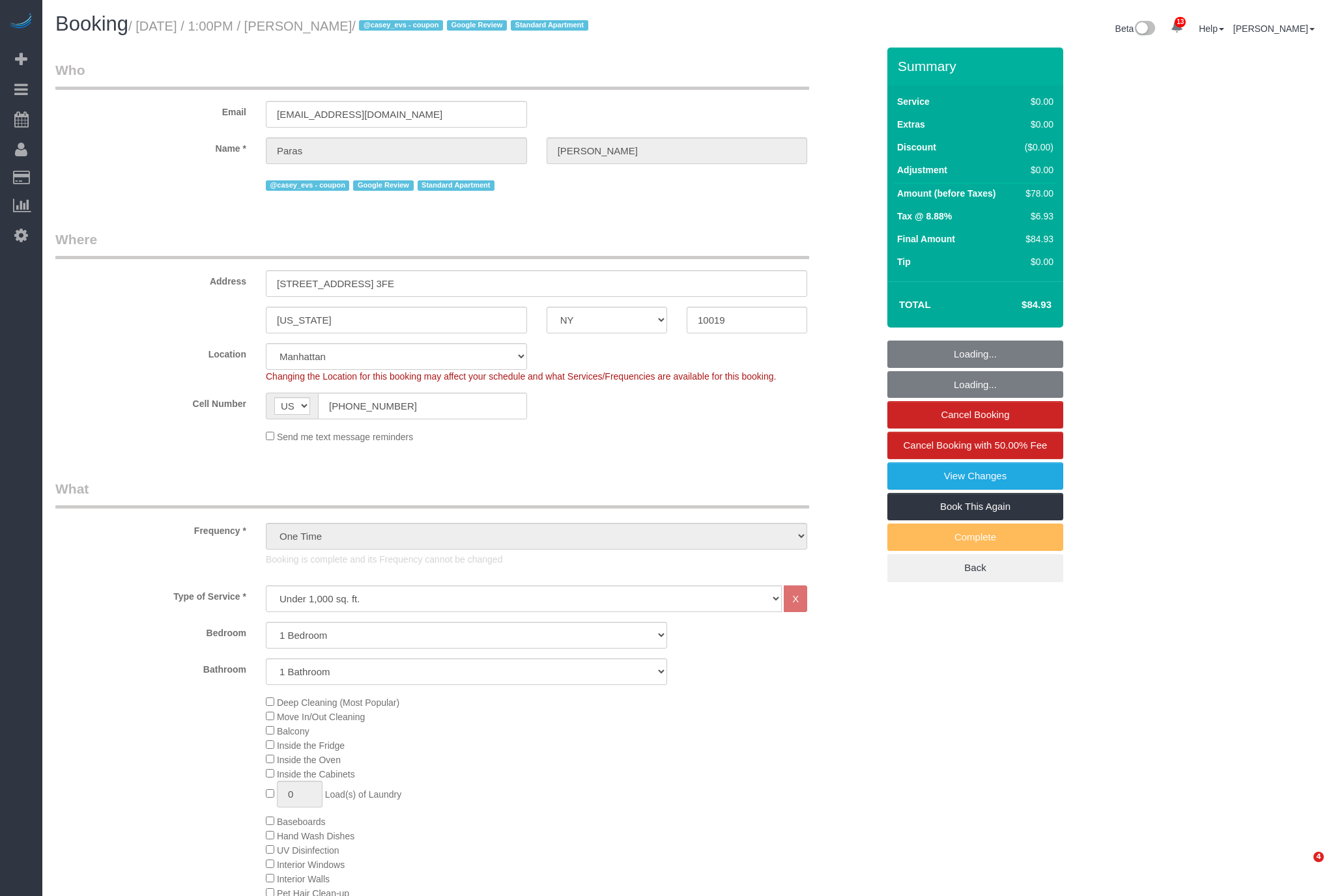
select select "NY"
select select "1"
select select "spot1"
select select "number:59"
select select "number:78"
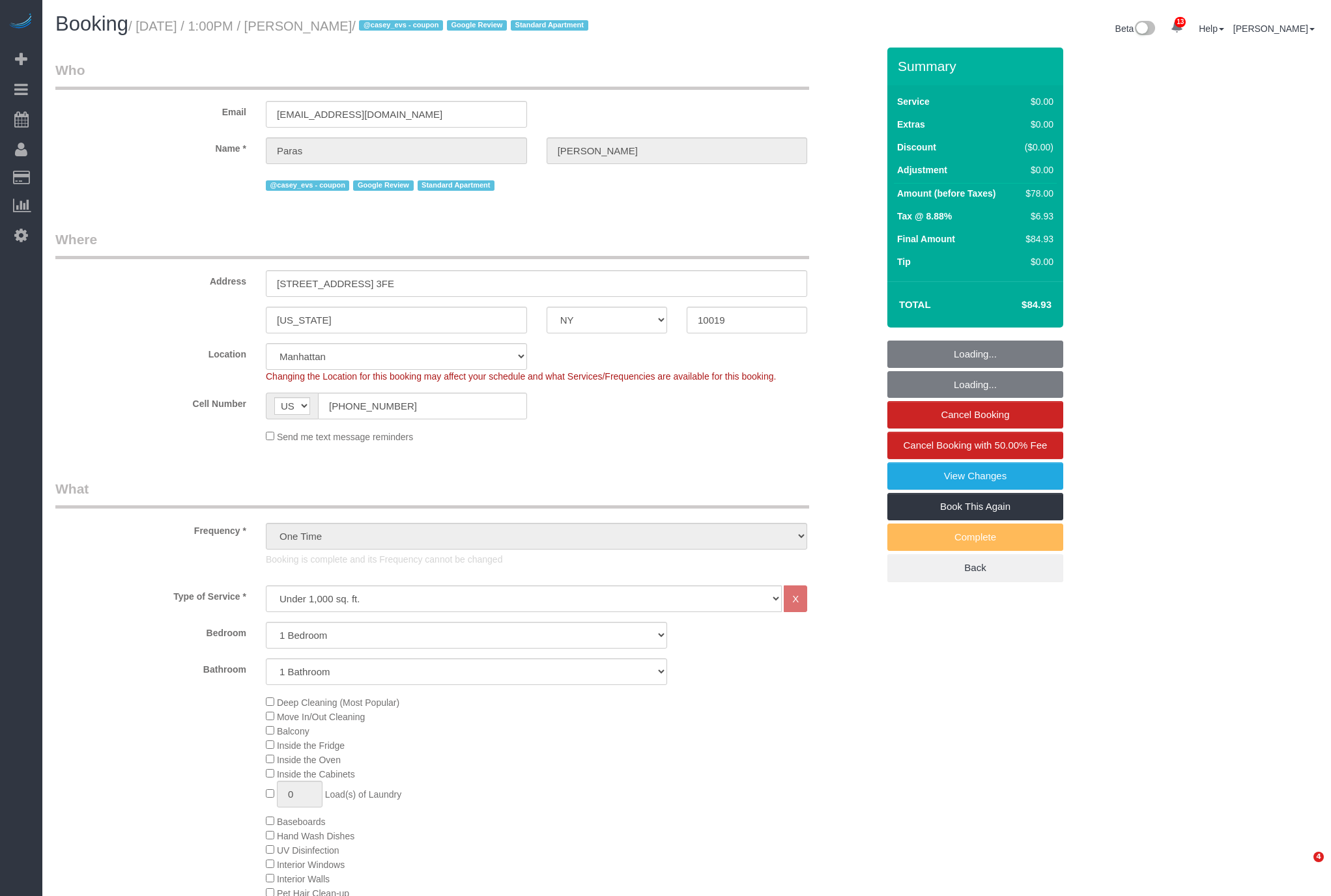
select select "number:15"
select select "number:5"
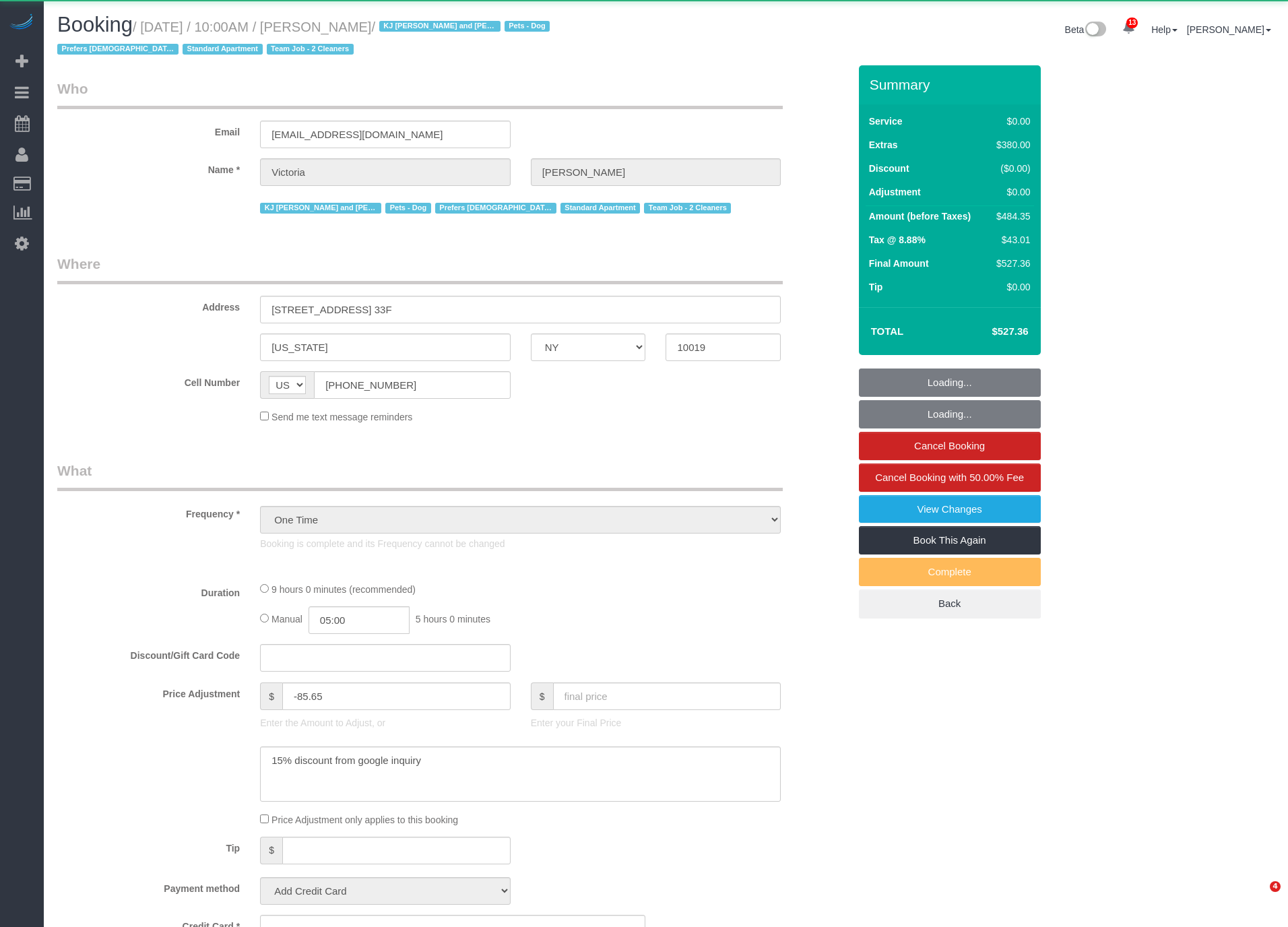
select select "NY"
select select "1"
select select "2"
select select "number:89"
select select "number:90"
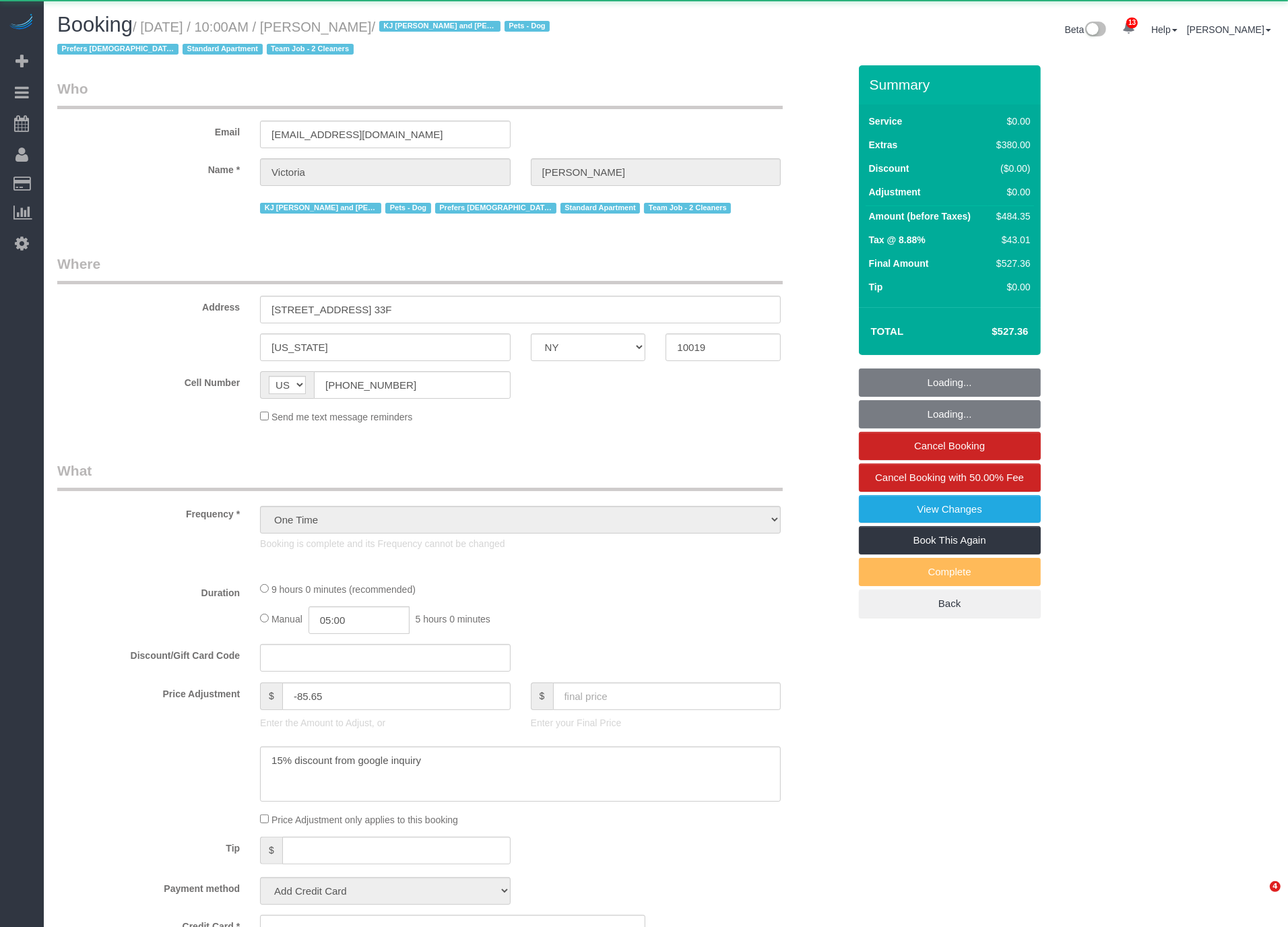
select select "number:15"
select select "number:5"
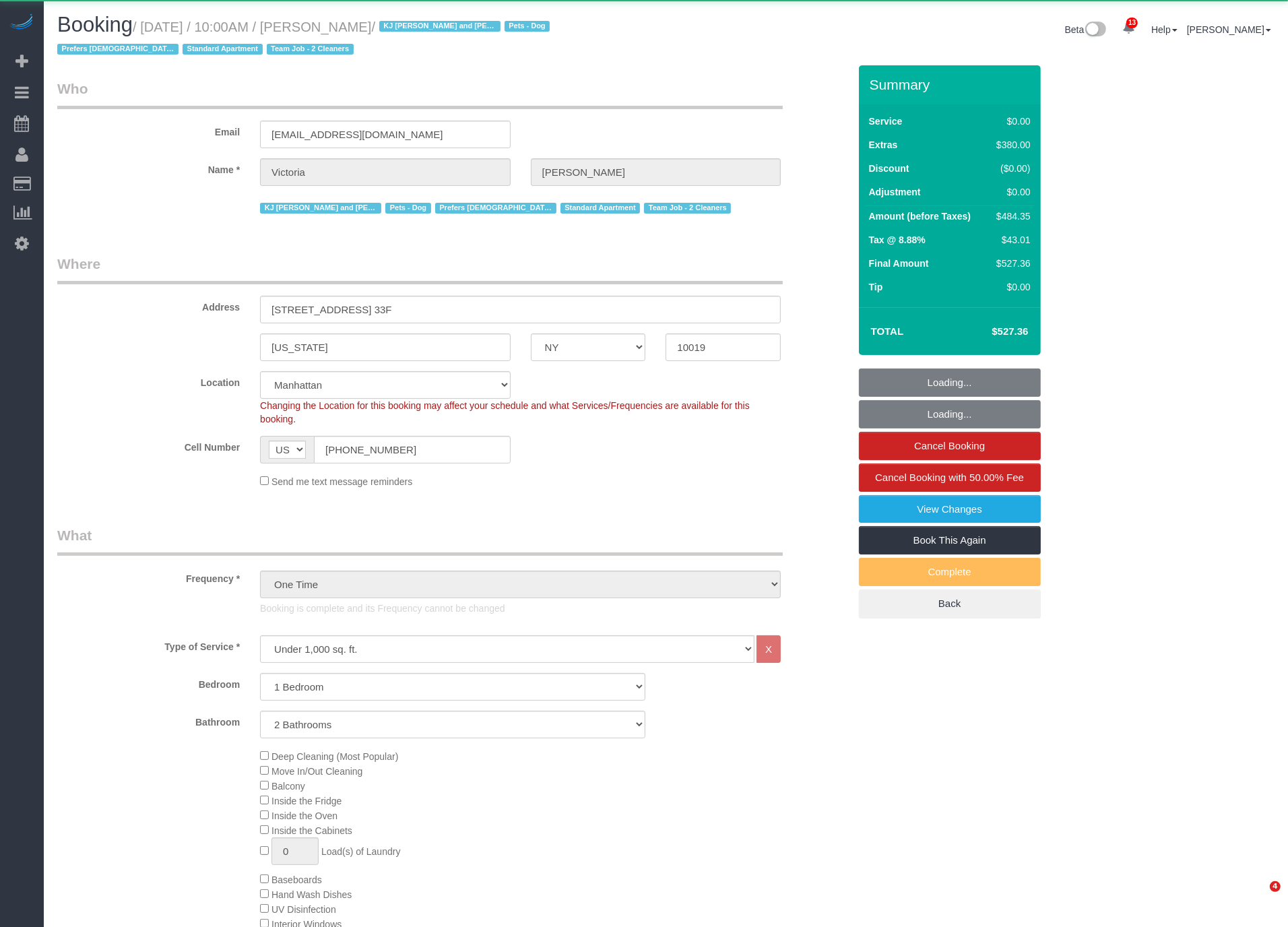
select select "object:2026"
select select "string:stripe-pm_1PCWsp4VGloSiKo7f8WYEl3z"
select select "spot1"
